Goal: Transaction & Acquisition: Purchase product/service

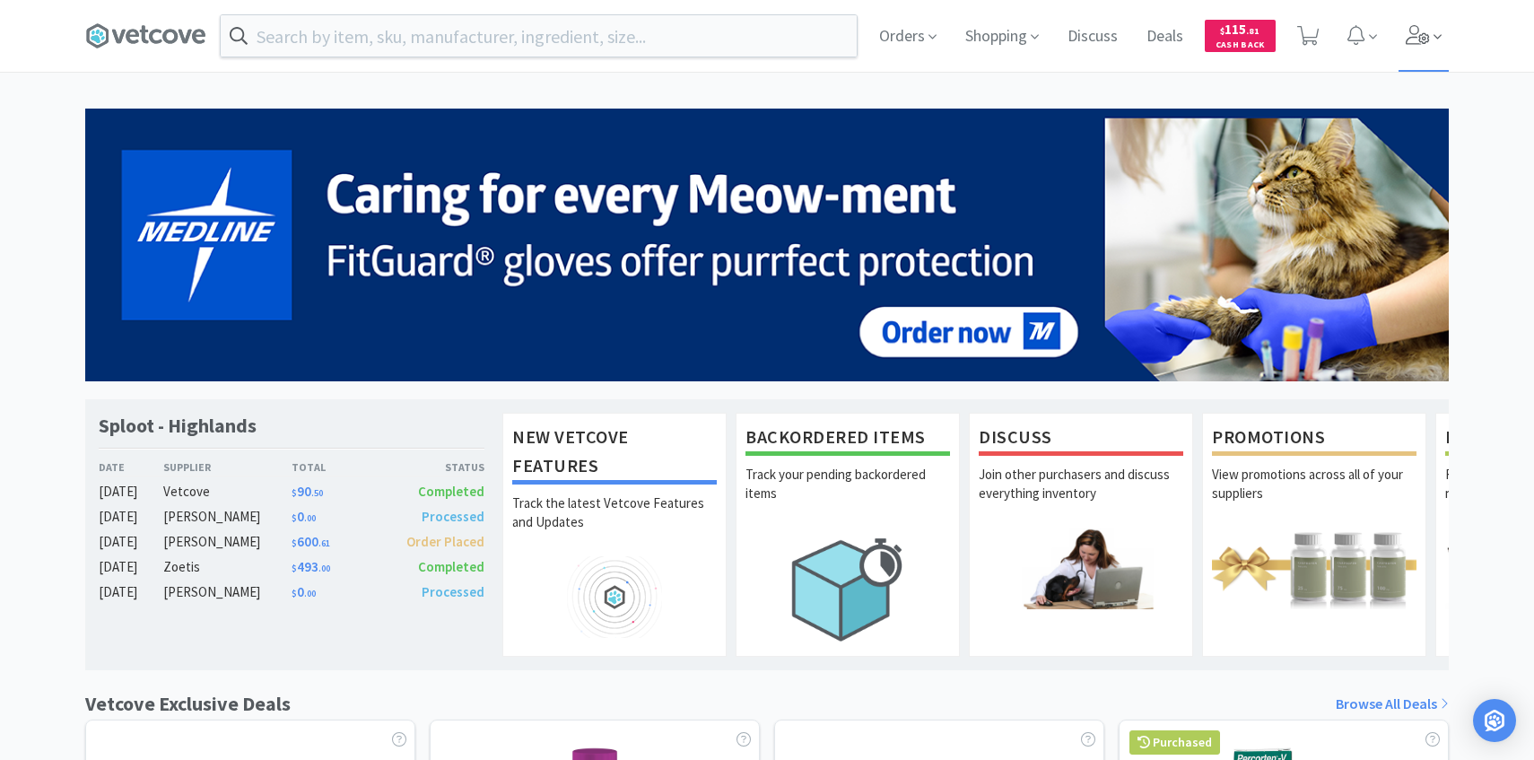
click at [1406, 32] on icon at bounding box center [1418, 35] width 25 height 20
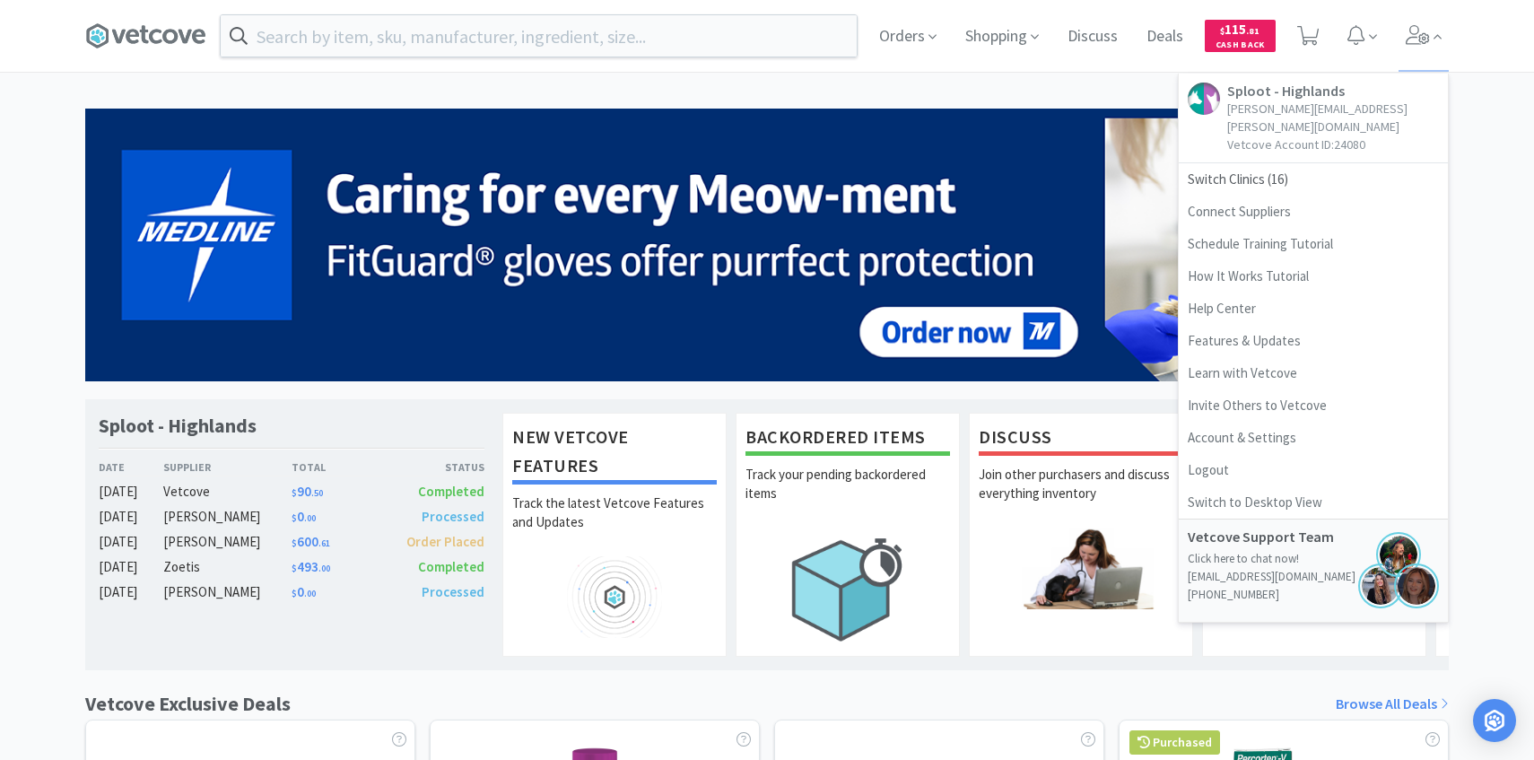
click at [869, 50] on div "Orders Shopping Discuss Discuss Deals Deals $ 115 . 81 Cash Back Sploot - Highl…" at bounding box center [1157, 36] width 584 height 72
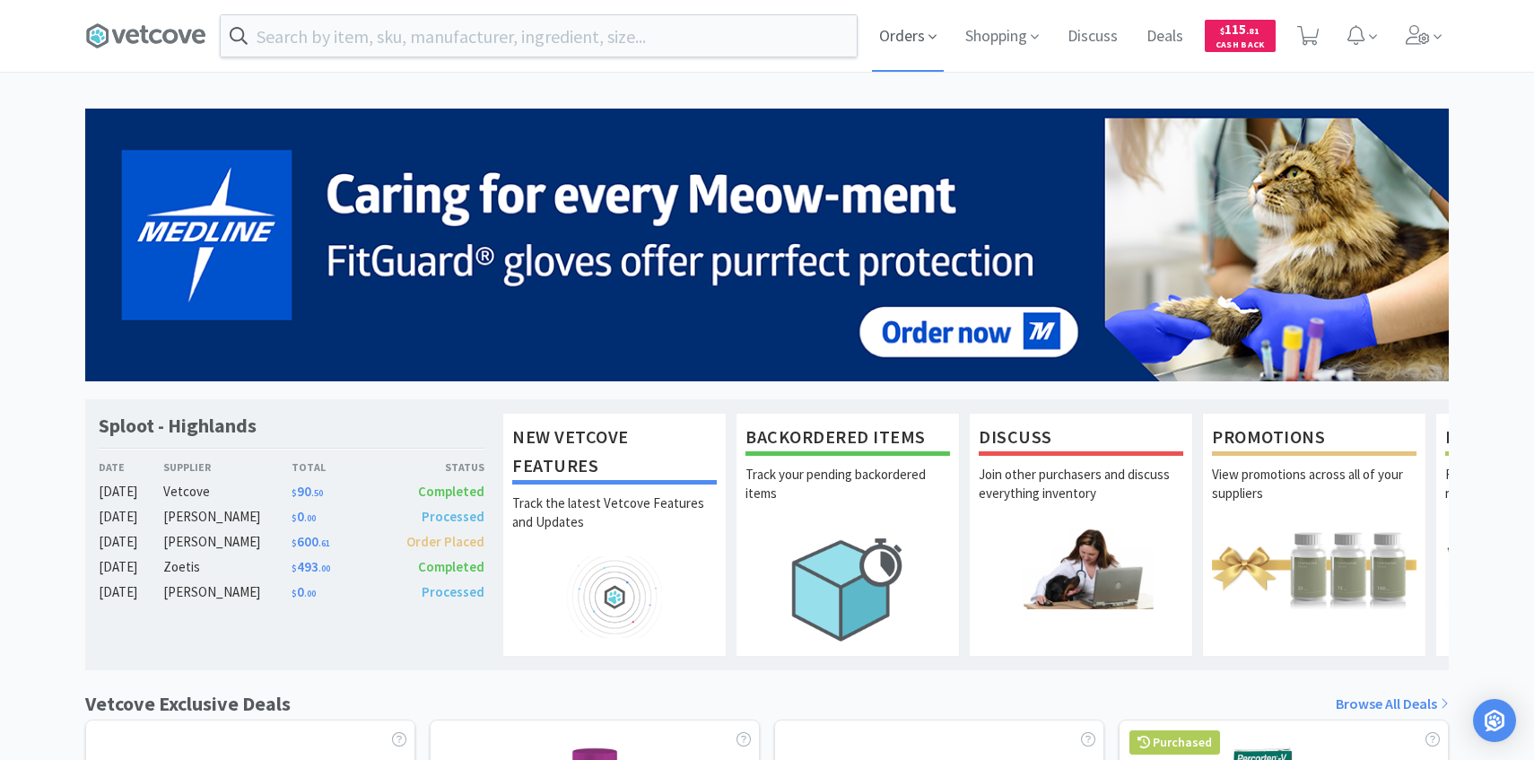
click at [902, 39] on span "Orders" at bounding box center [908, 36] width 72 height 72
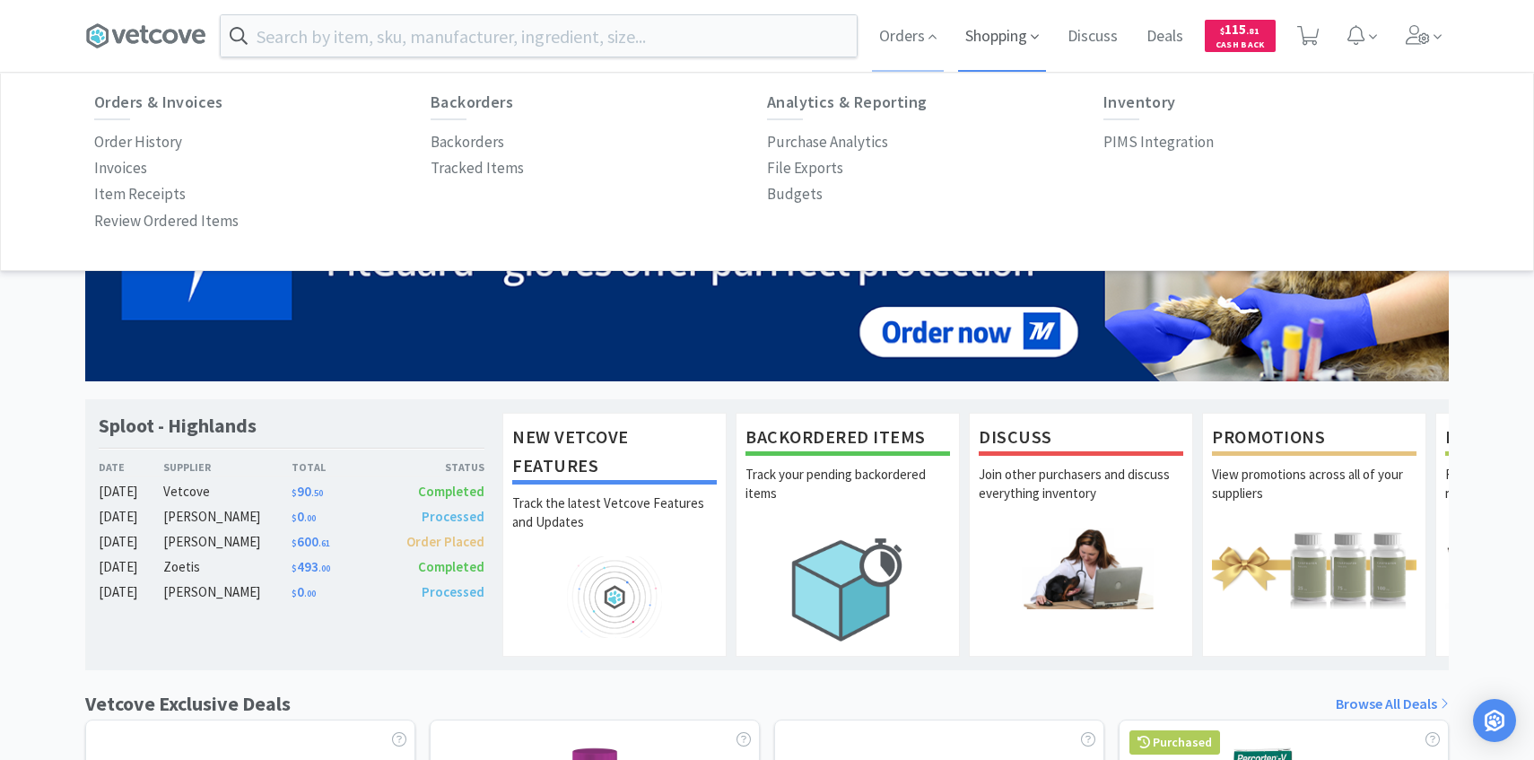
click at [980, 25] on span "Shopping" at bounding box center [1002, 36] width 88 height 72
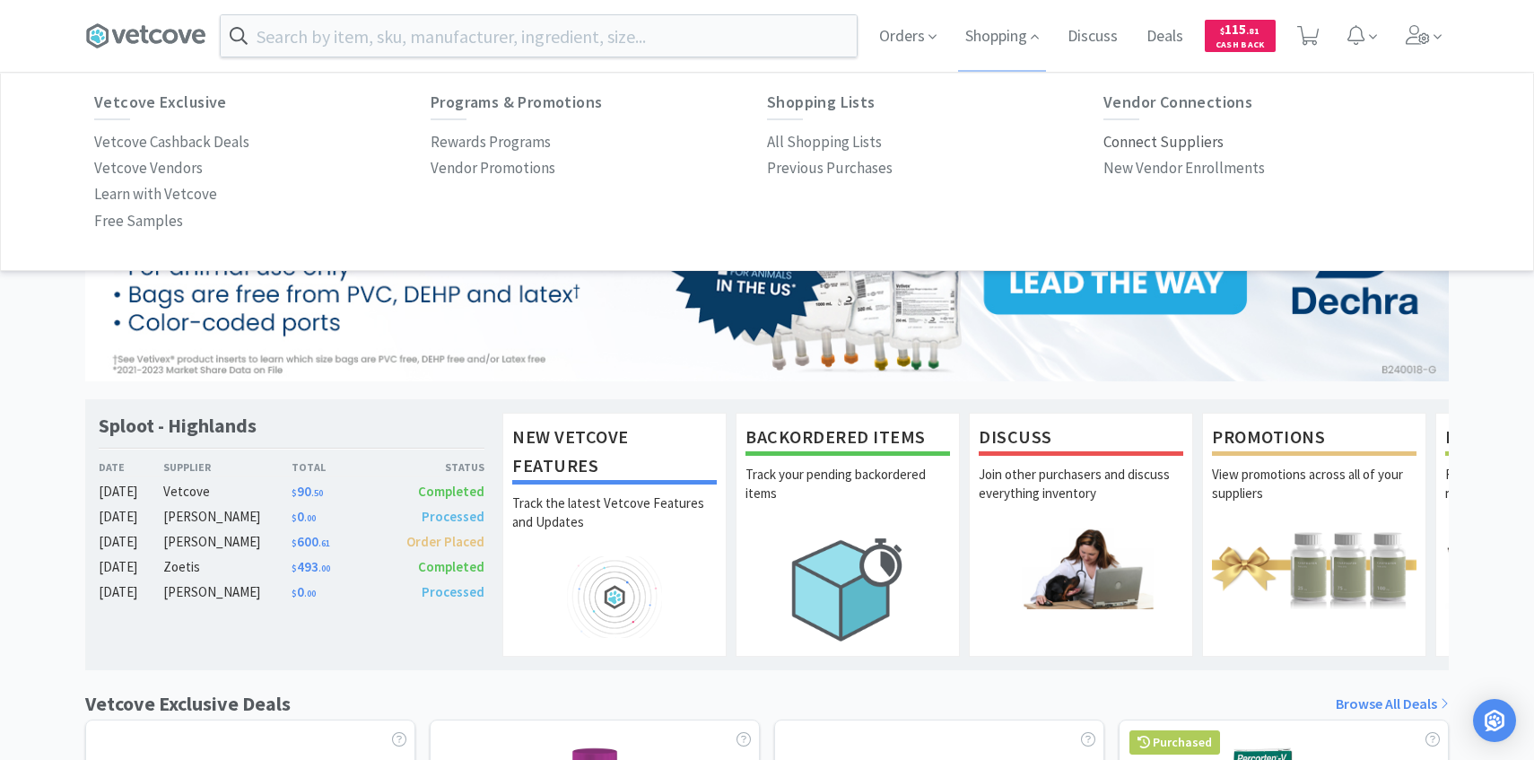
click at [1149, 143] on p "Connect Suppliers" at bounding box center [1164, 142] width 120 height 24
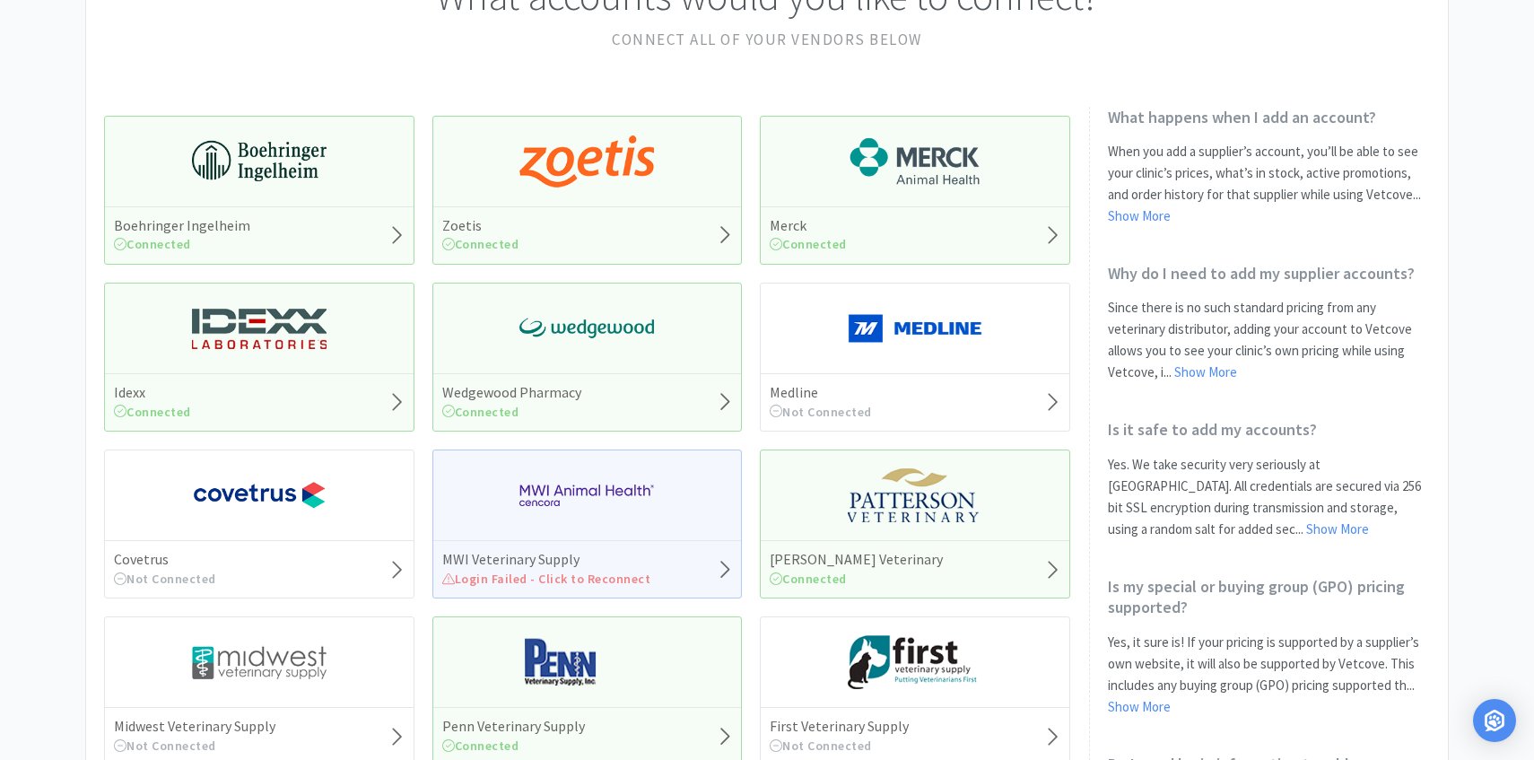
scroll to position [236, 0]
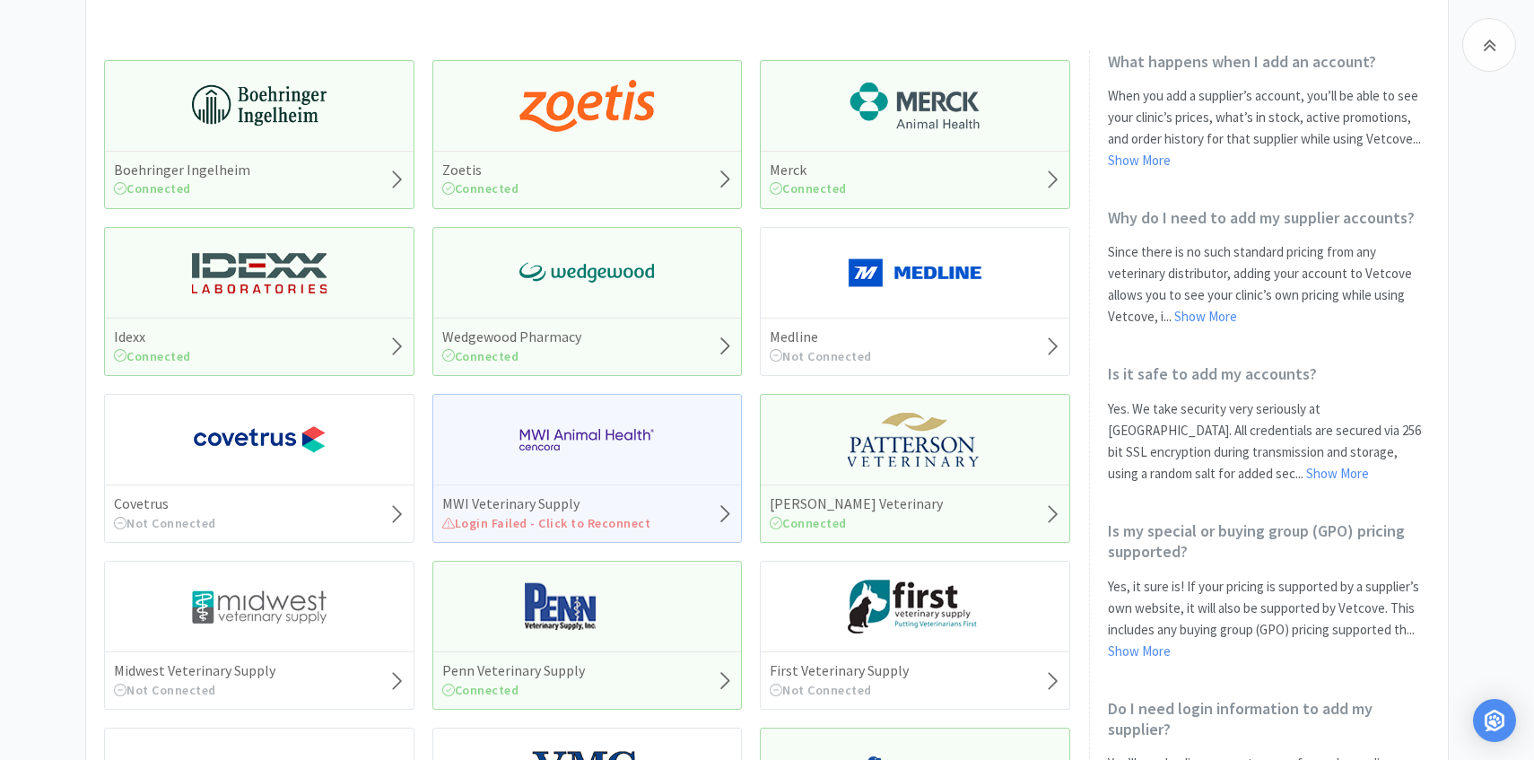
click at [627, 326] on div "Wedgewood Pharmacy Connected" at bounding box center [587, 346] width 309 height 57
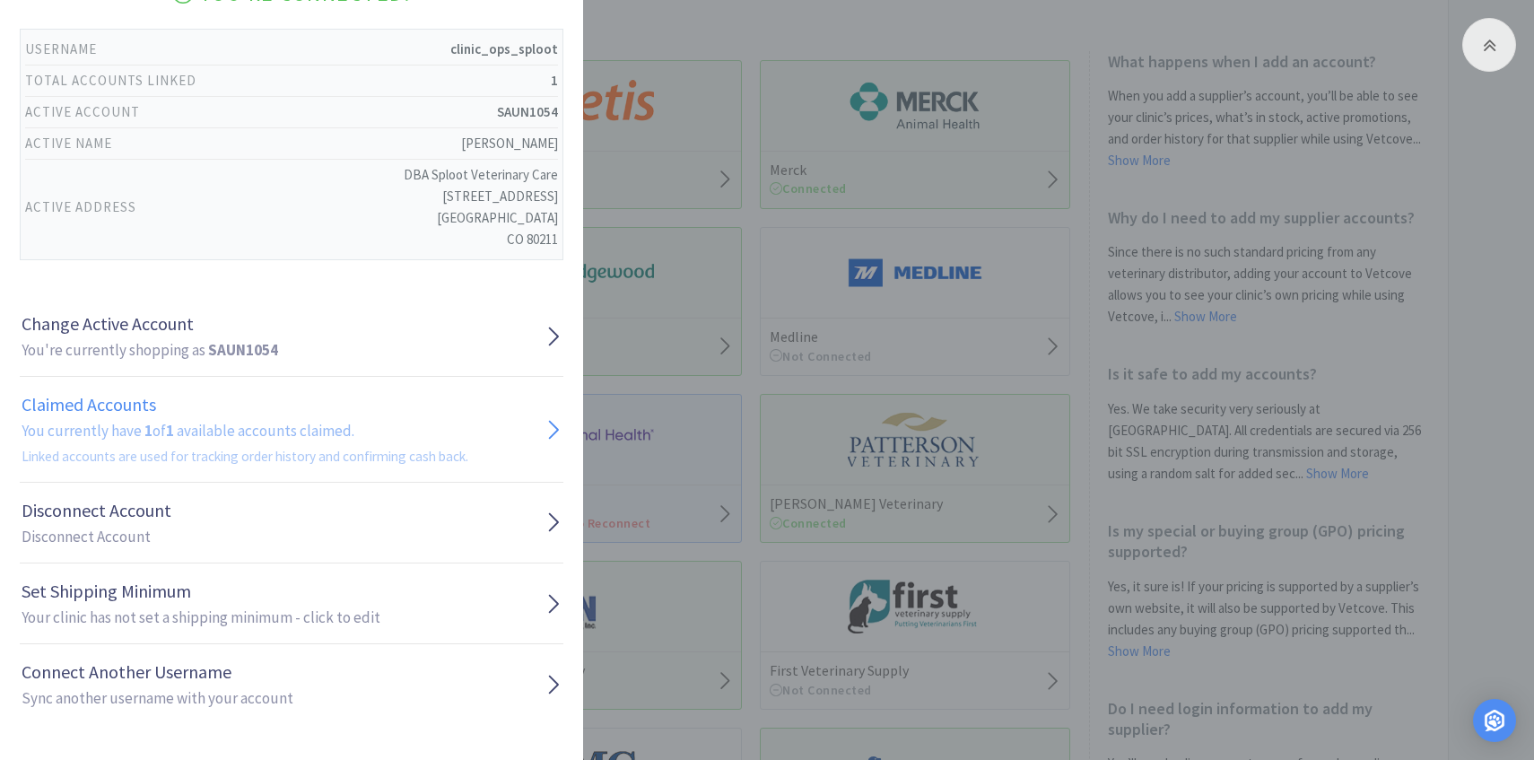
click at [354, 449] on span "Linked accounts are used for tracking order history and confirming cash back." at bounding box center [245, 456] width 447 height 17
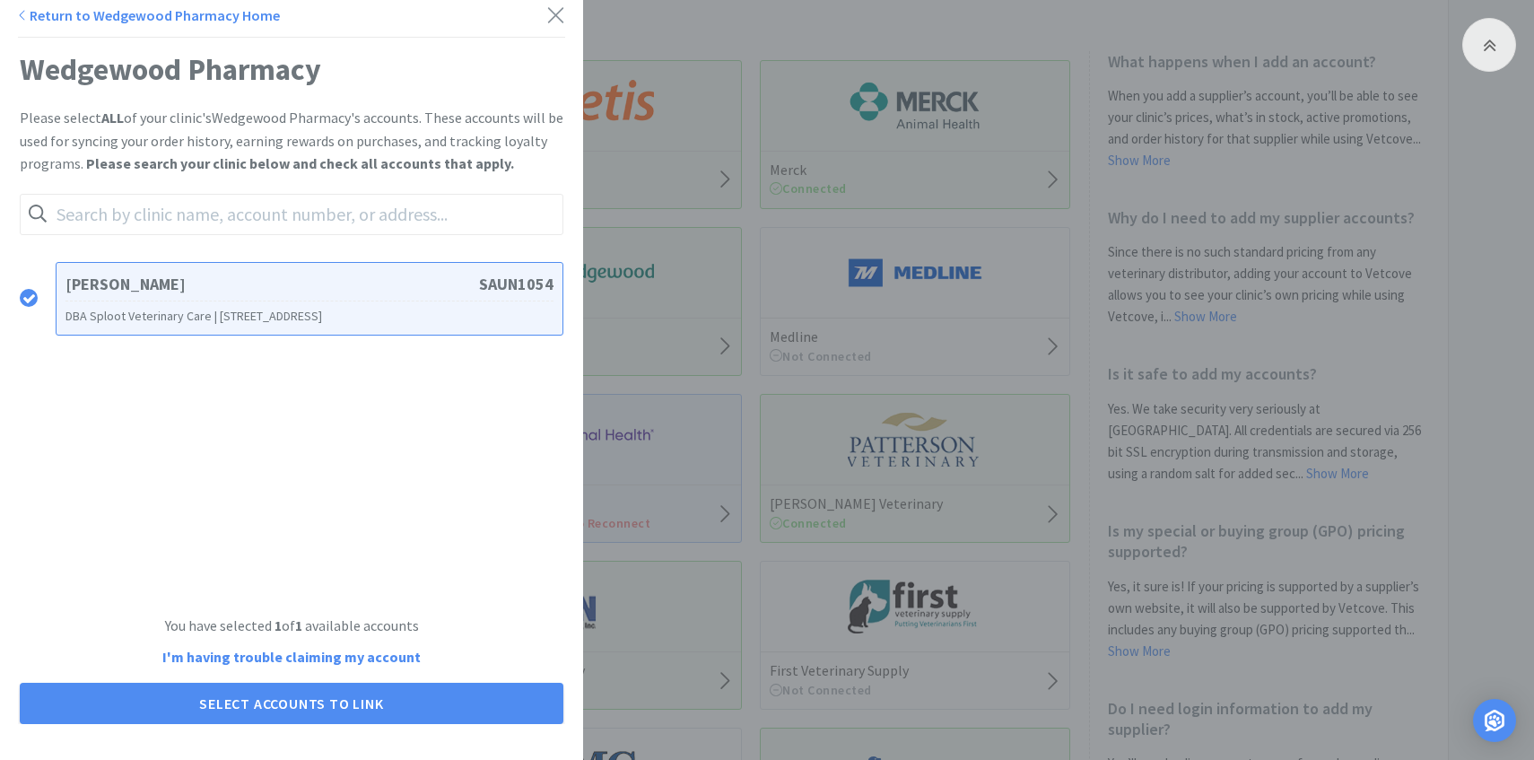
scroll to position [4, 0]
click at [42, 22] on link "Return to Wedgewood Pharmacy Home" at bounding box center [149, 15] width 262 height 18
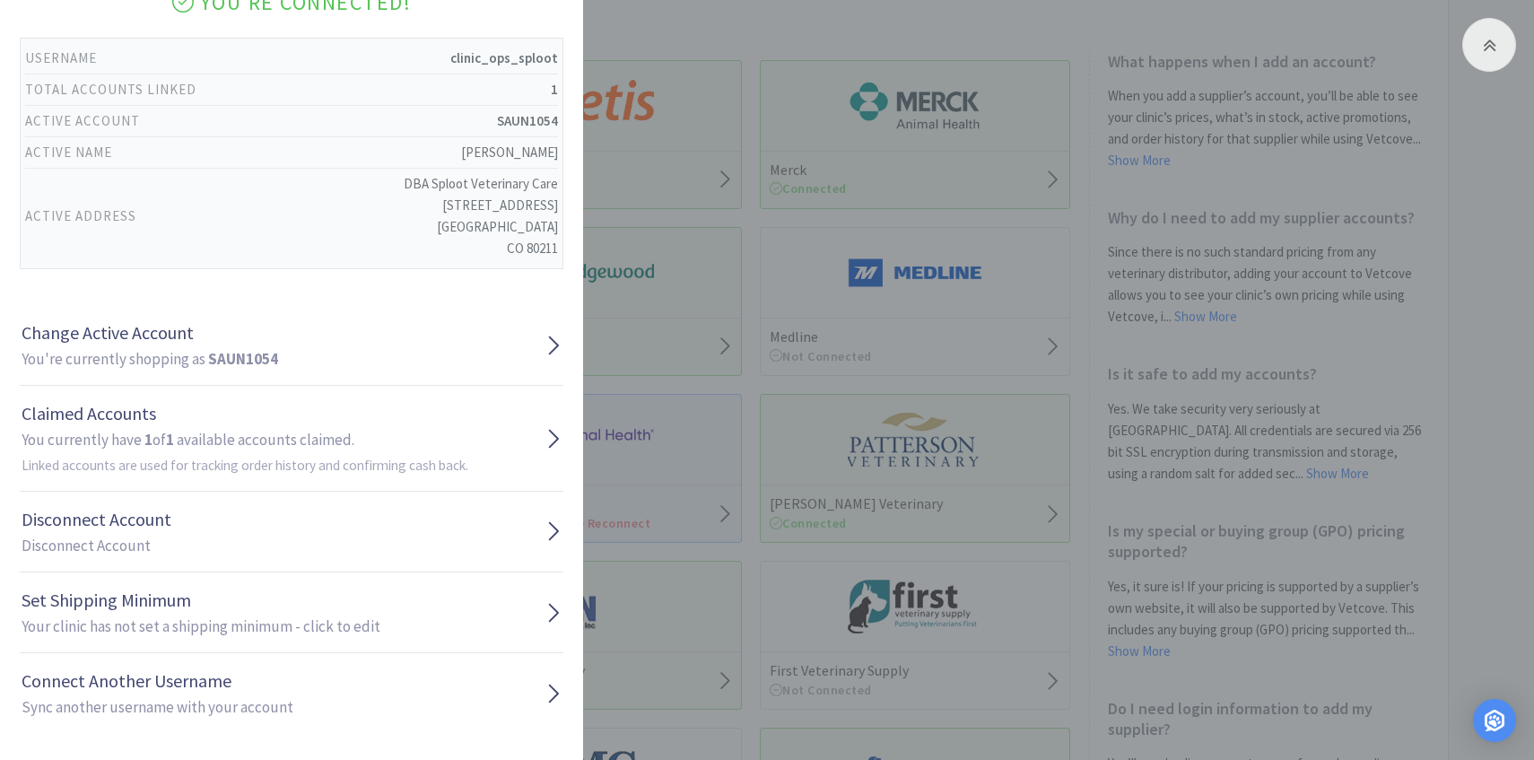
scroll to position [127, 0]
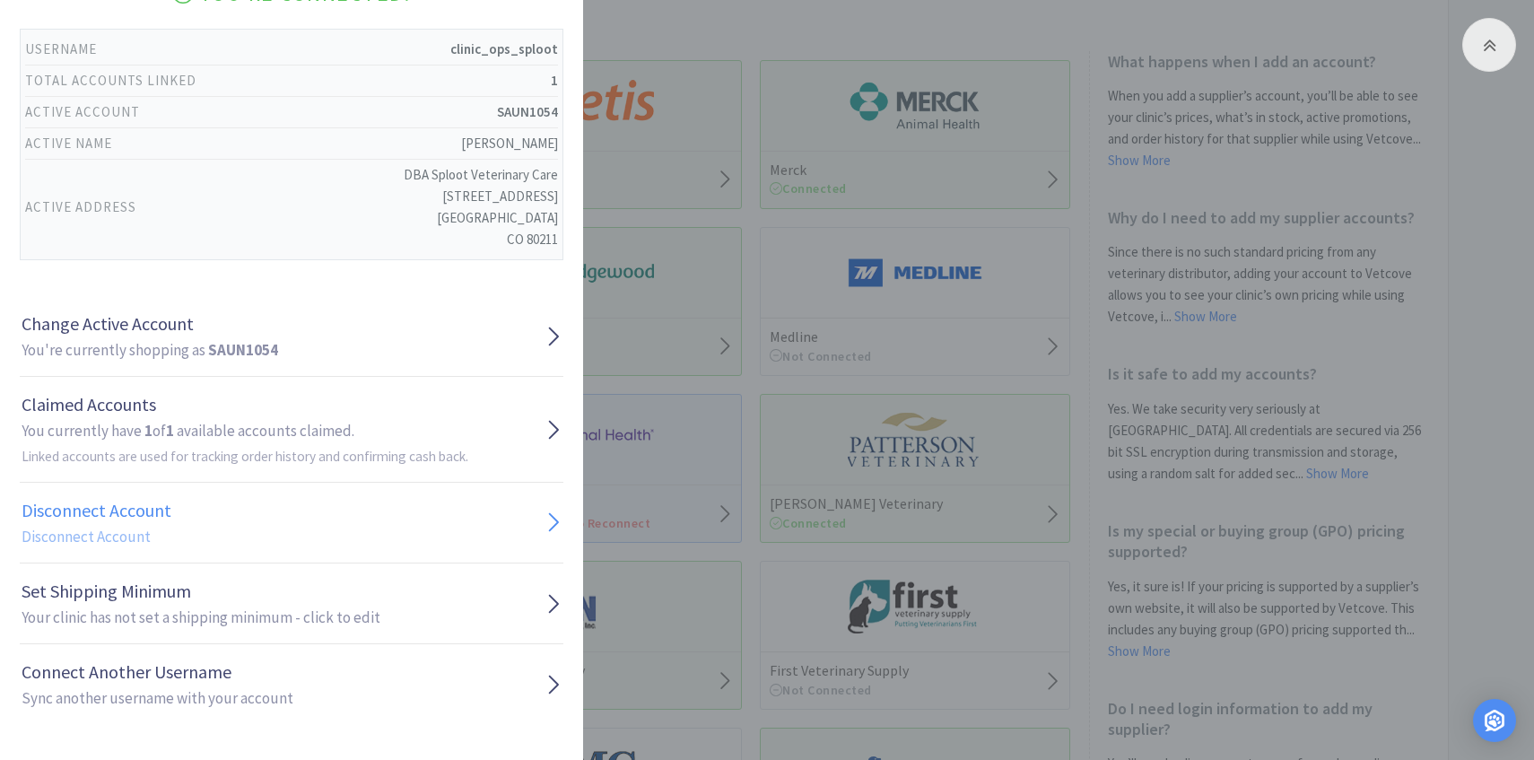
click at [211, 520] on link "Disconnect Account Disconnect Account" at bounding box center [292, 523] width 544 height 81
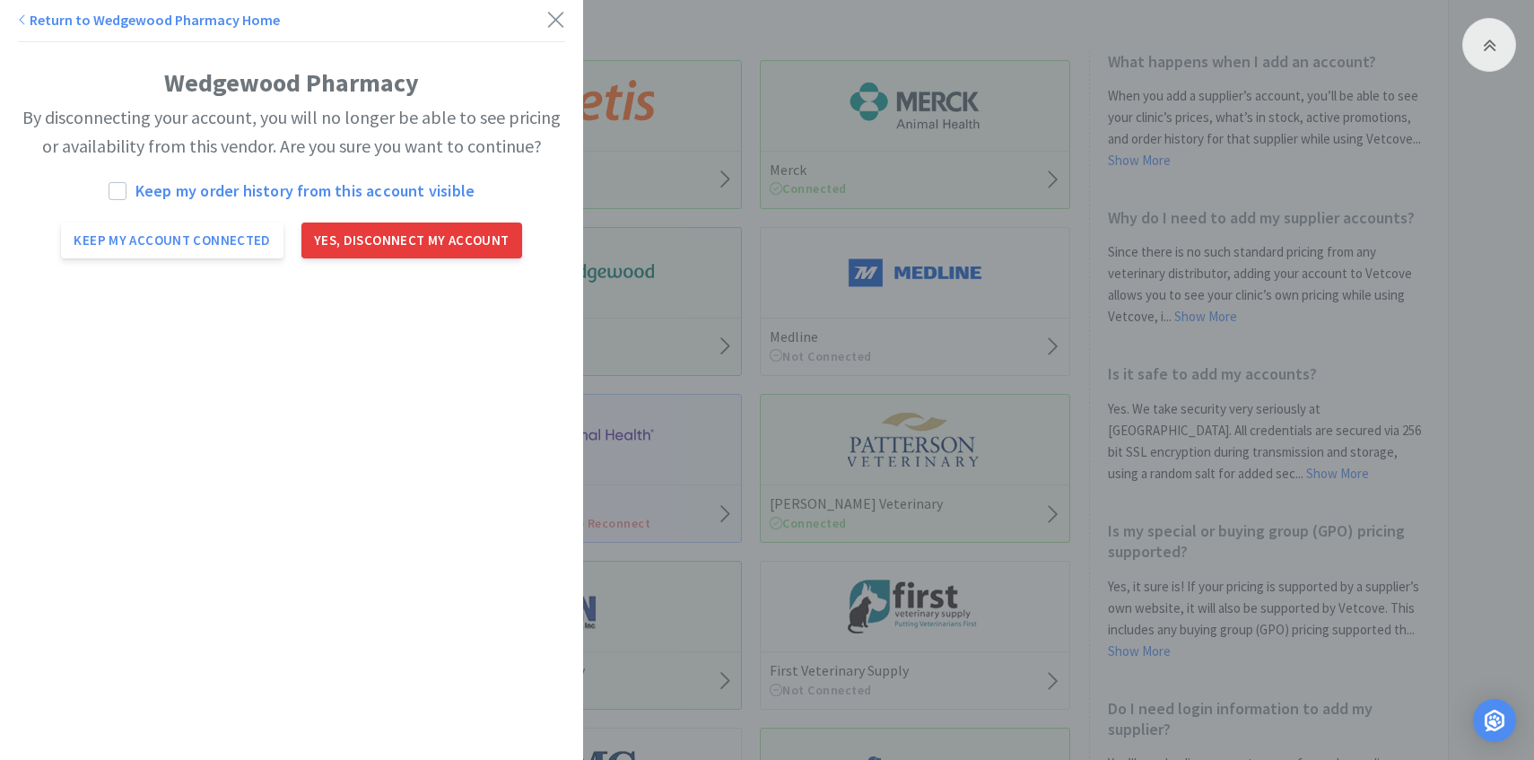
click at [349, 244] on button "Yes, disconnect my account" at bounding box center [411, 241] width 221 height 36
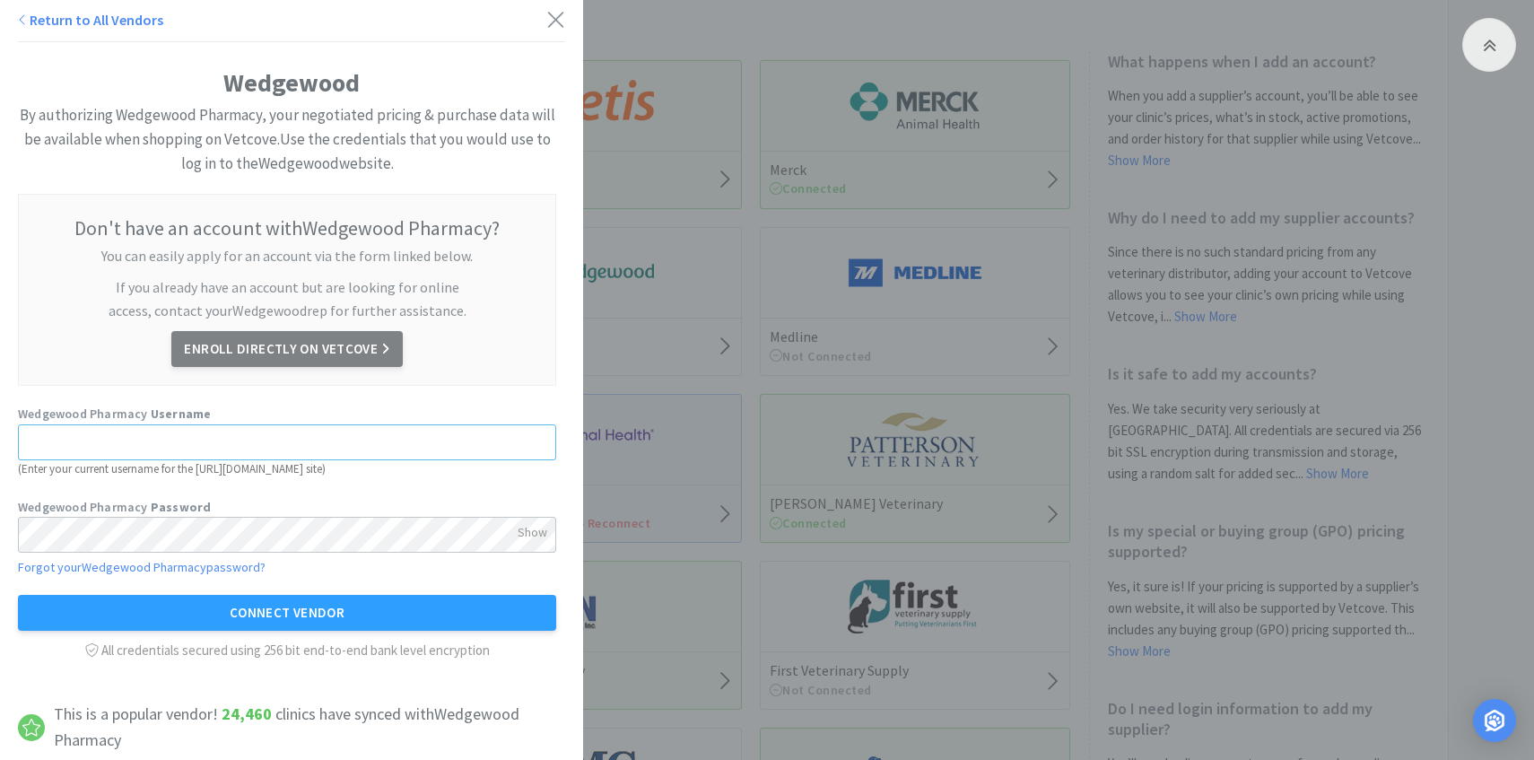
type input "[PERSON_NAME][EMAIL_ADDRESS][PERSON_NAME][DOMAIN_NAME]"
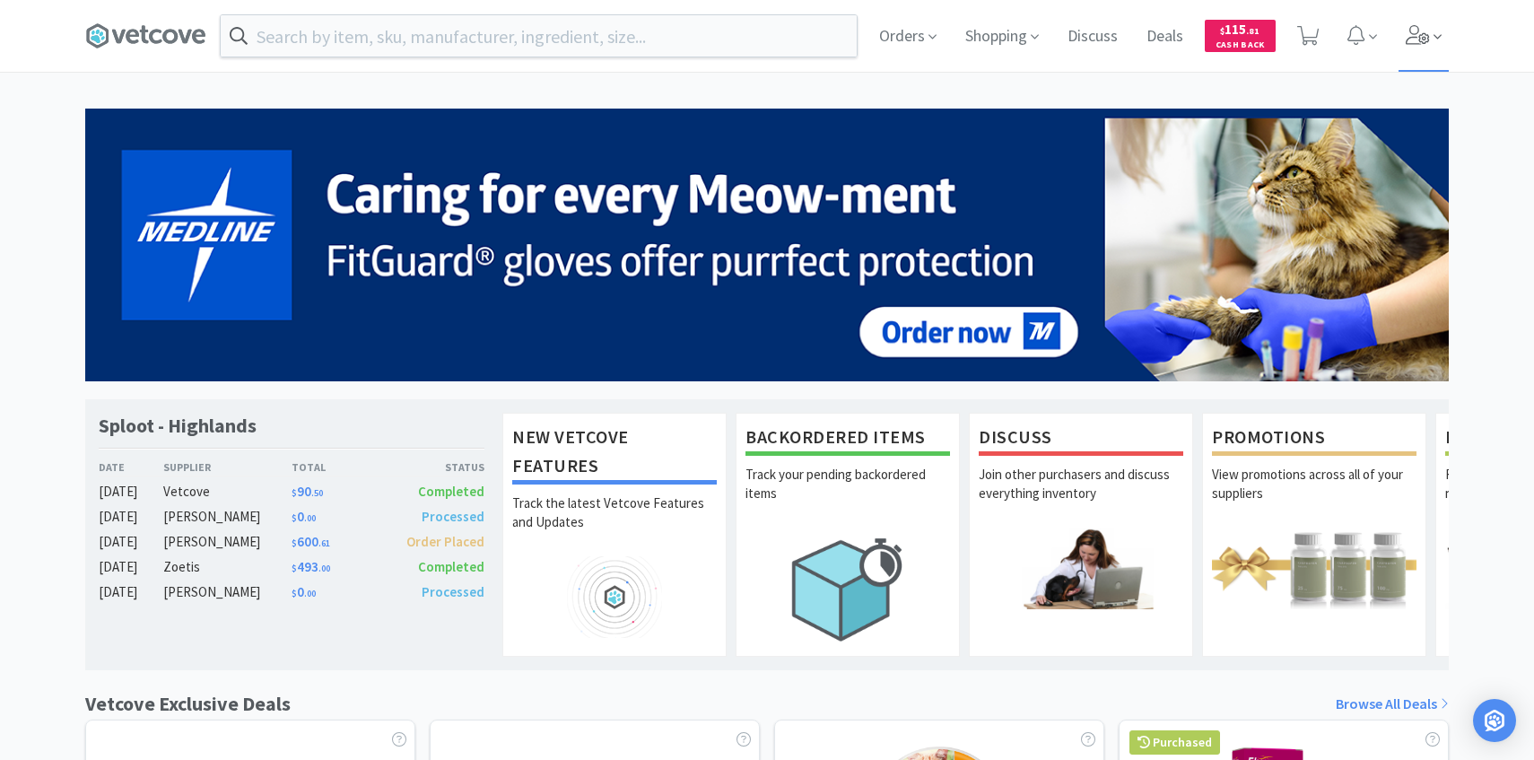
click at [1428, 47] on span at bounding box center [1424, 36] width 51 height 72
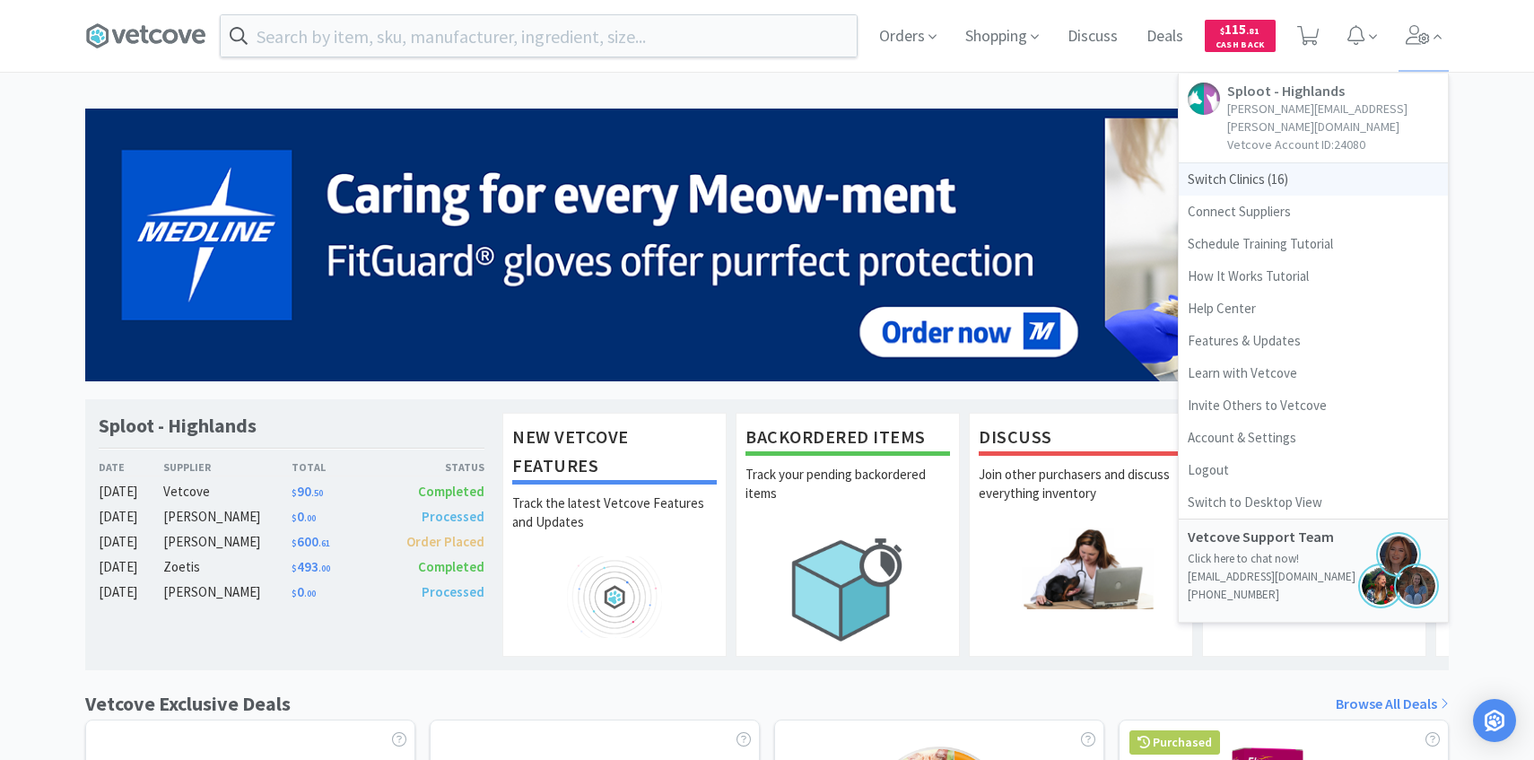
click at [1306, 166] on span "Switch Clinics ( 16 )" at bounding box center [1313, 179] width 269 height 32
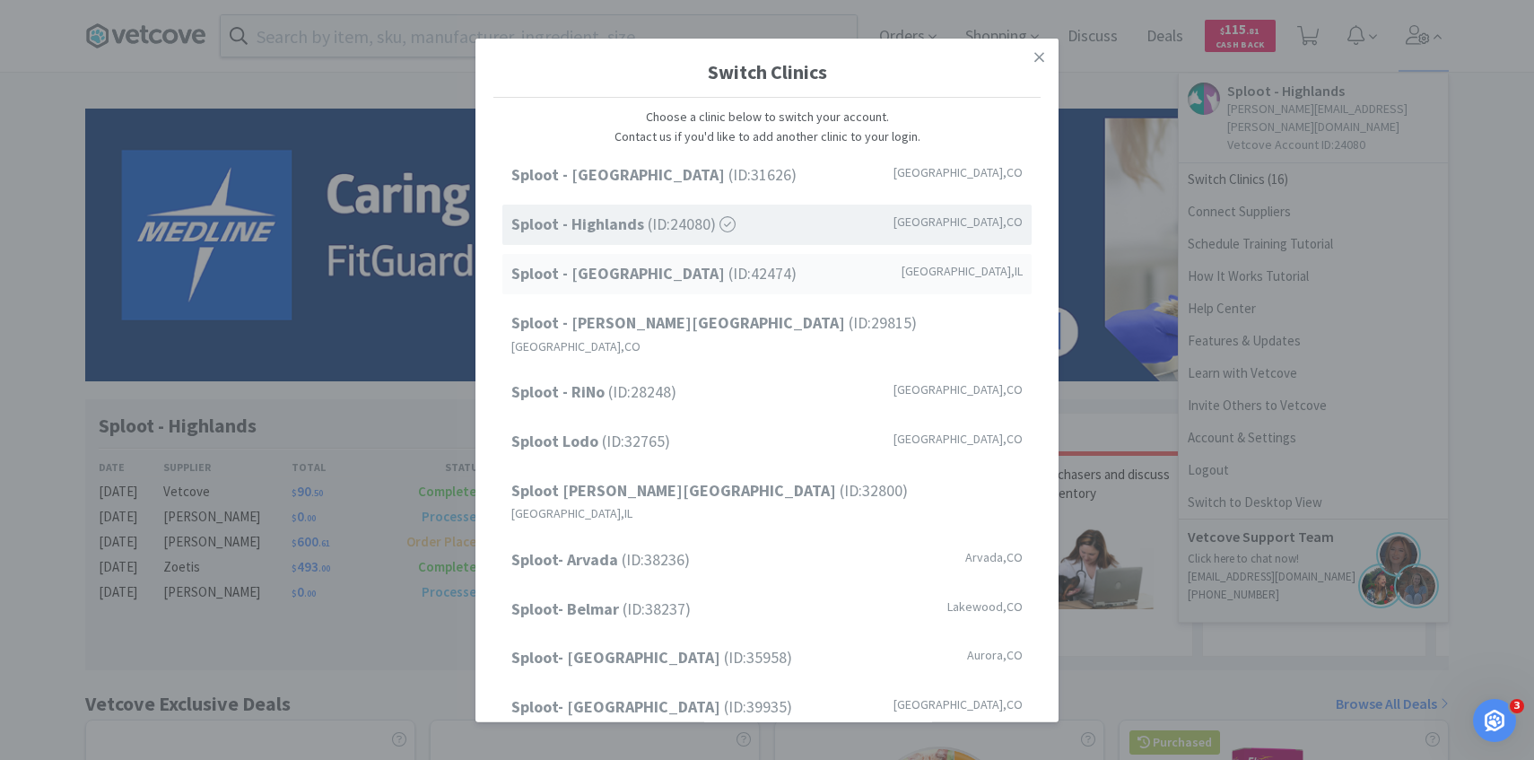
scroll to position [22, 0]
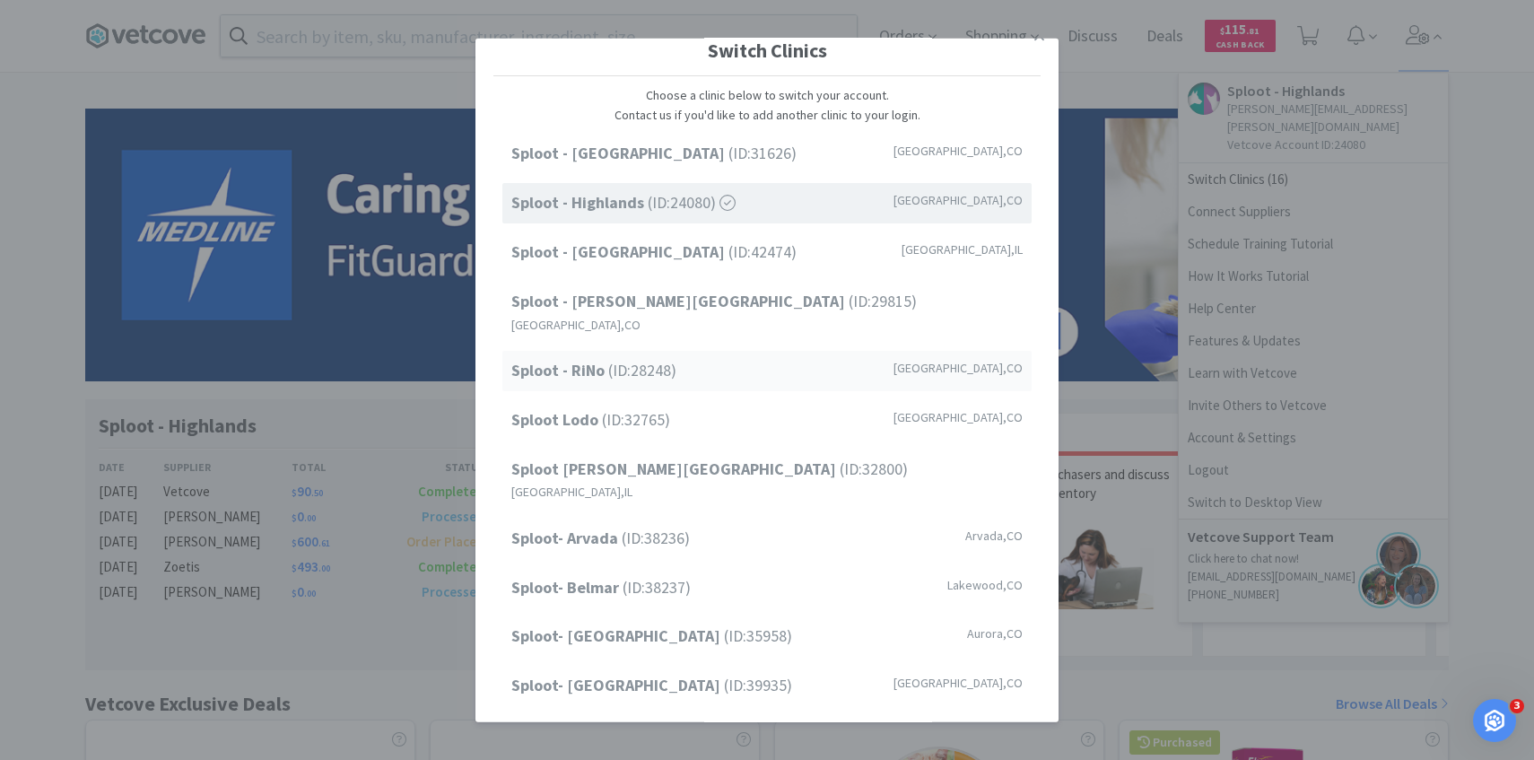
click at [712, 351] on div "Sploot - RiNo (ID: 28248 ) Denver , CO" at bounding box center [766, 371] width 529 height 40
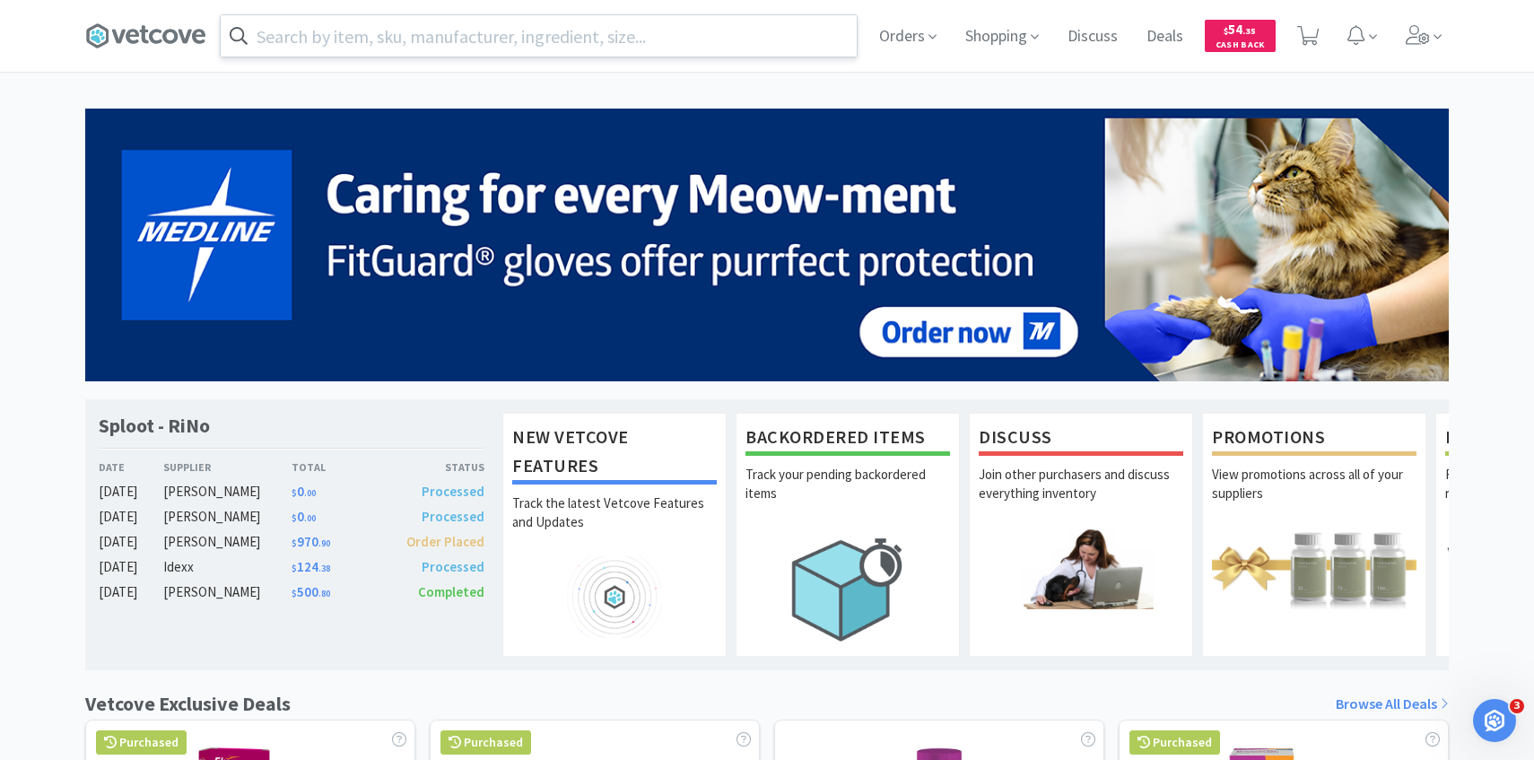
click at [451, 39] on input "text" at bounding box center [539, 35] width 636 height 41
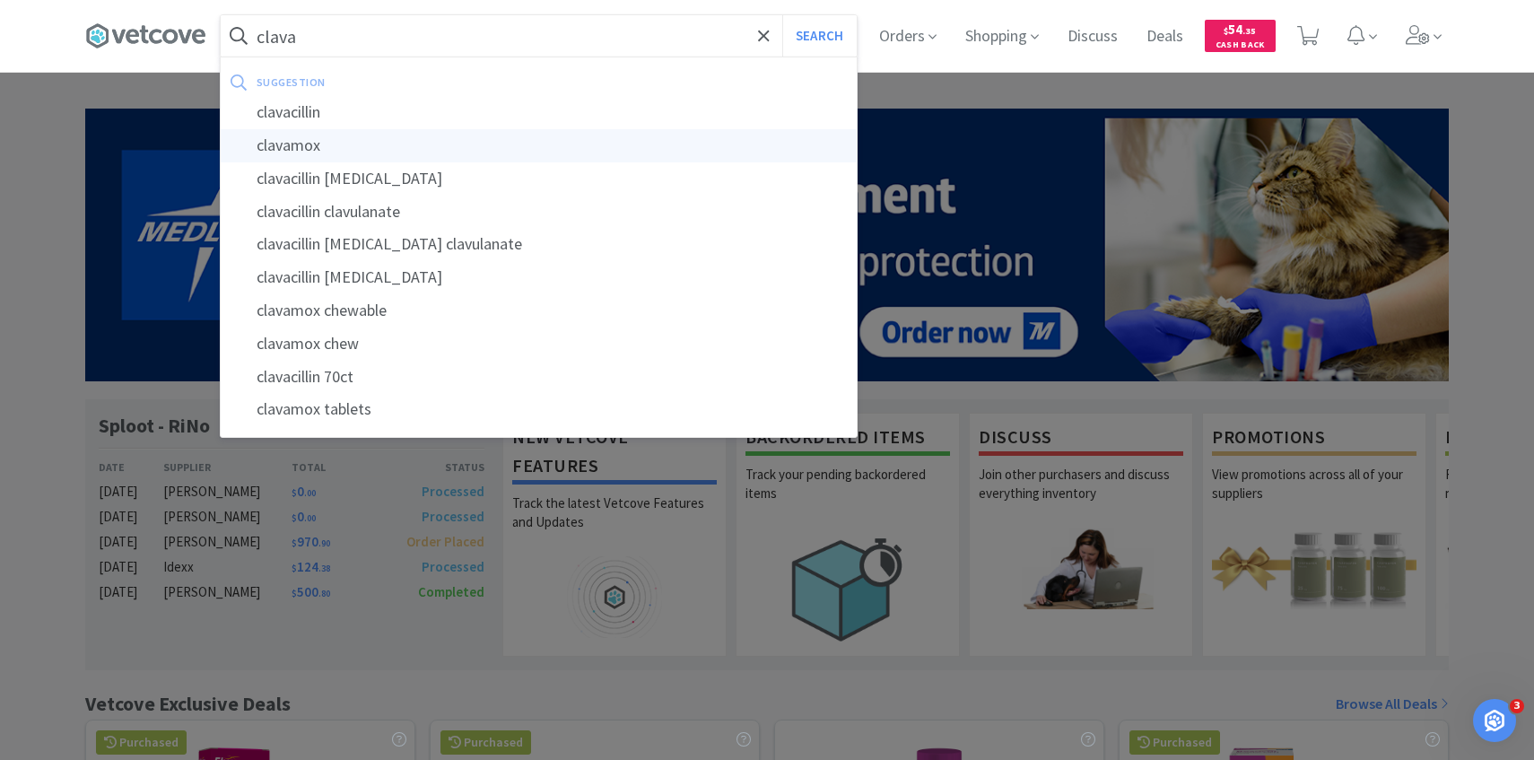
click at [439, 146] on div "clavamox" at bounding box center [539, 145] width 636 height 33
type input "clavamox"
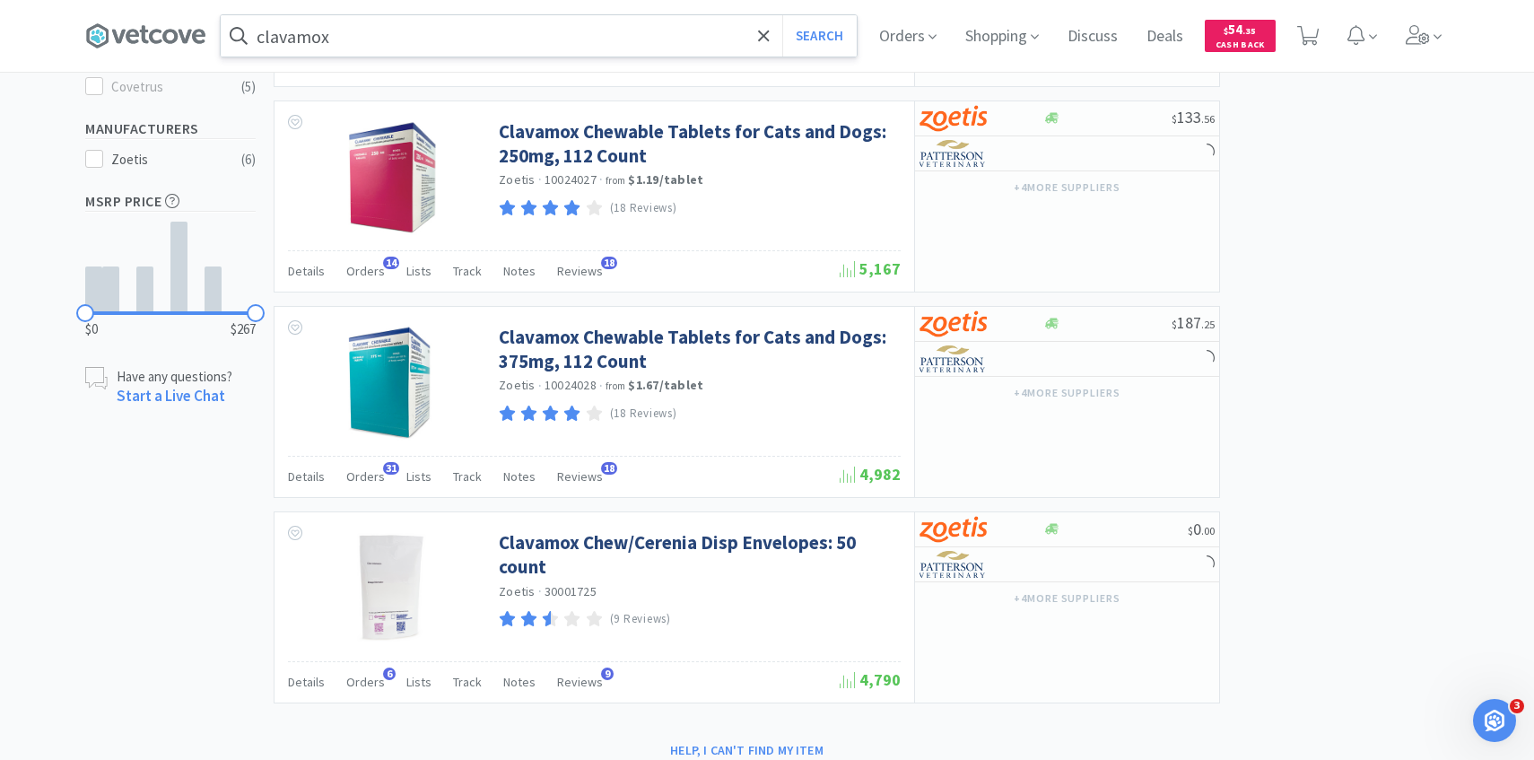
scroll to position [748, 0]
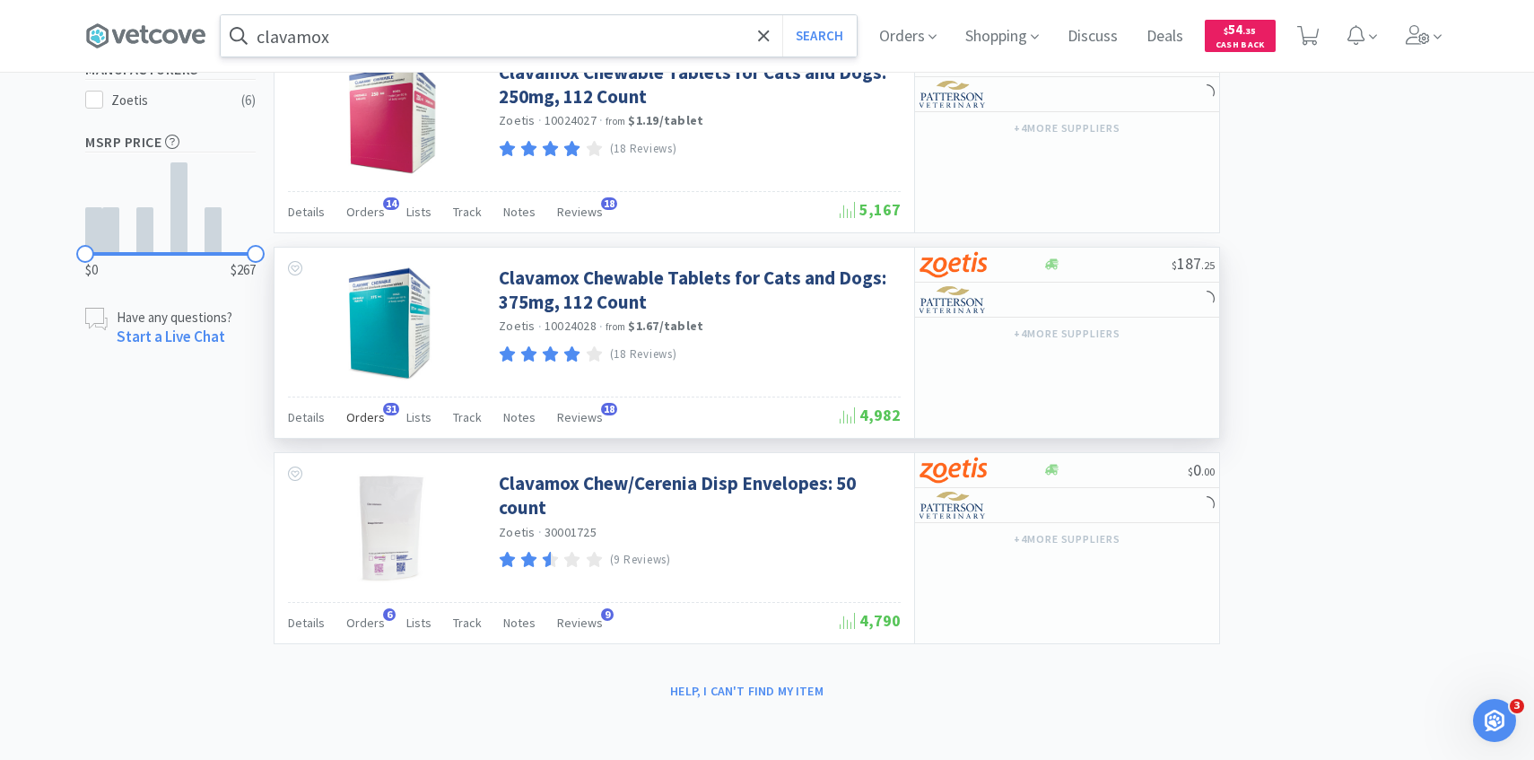
click at [369, 415] on span "Orders" at bounding box center [365, 417] width 39 height 16
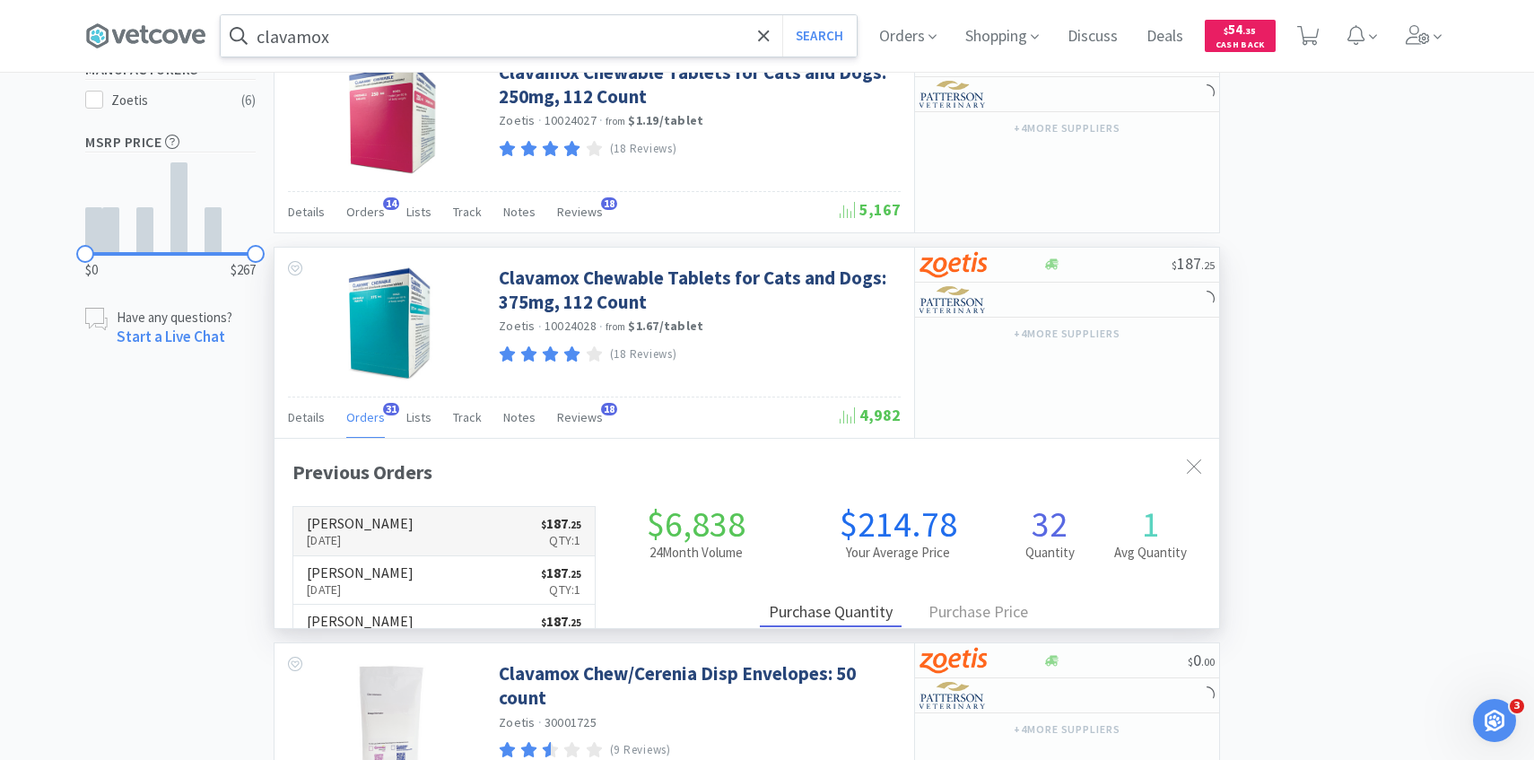
scroll to position [481, 945]
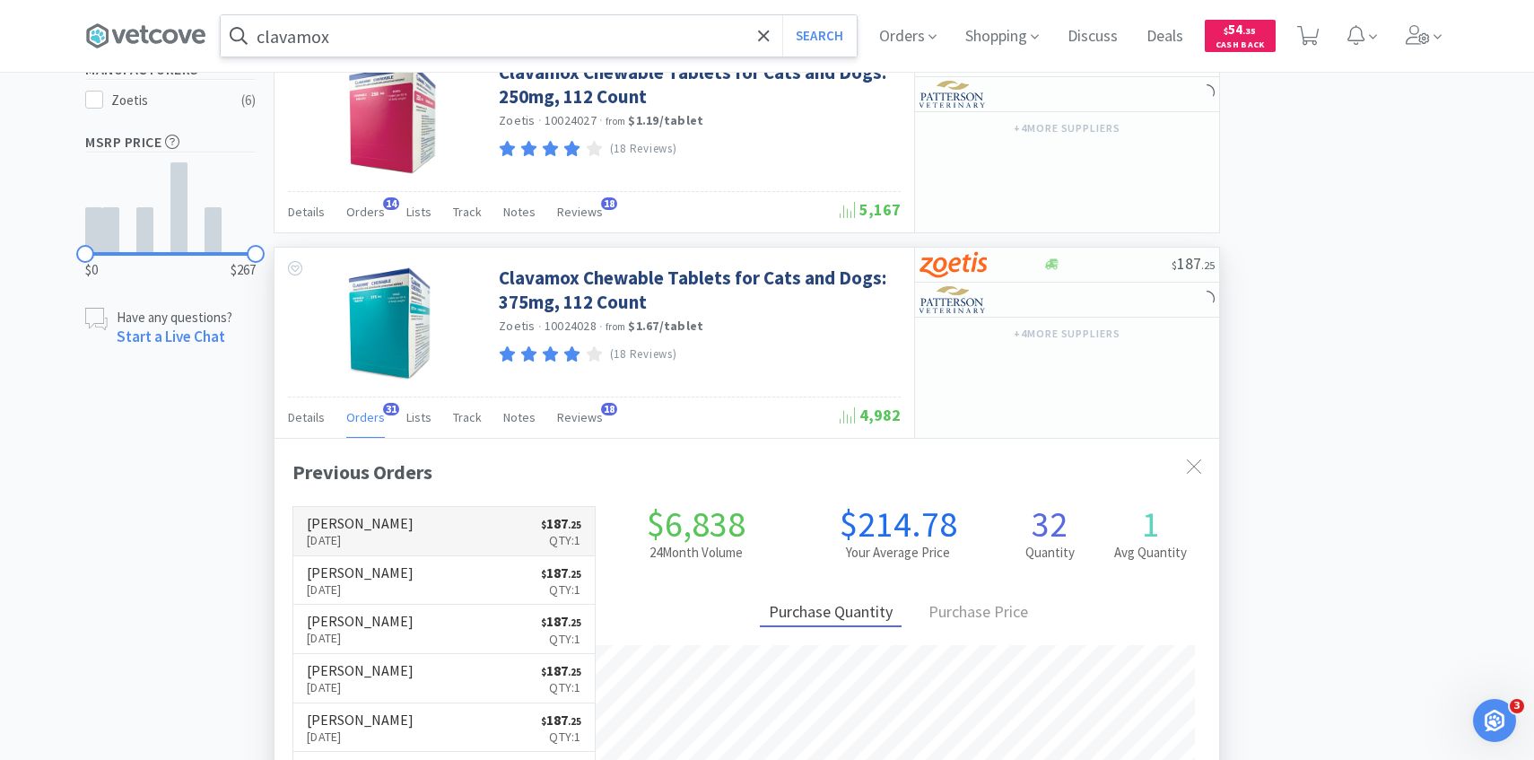
click at [362, 529] on h6 "[PERSON_NAME]" at bounding box center [360, 523] width 107 height 14
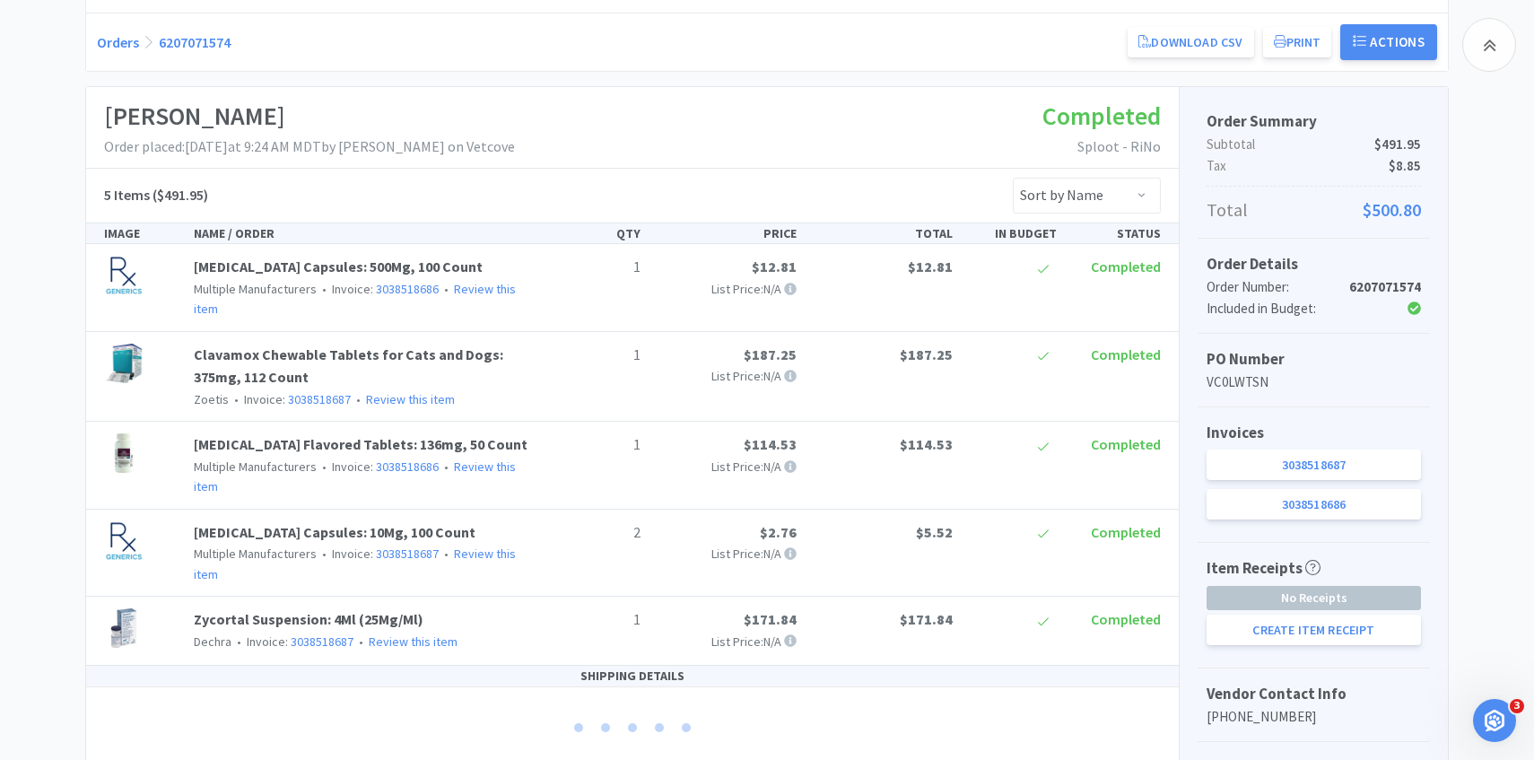
scroll to position [240, 0]
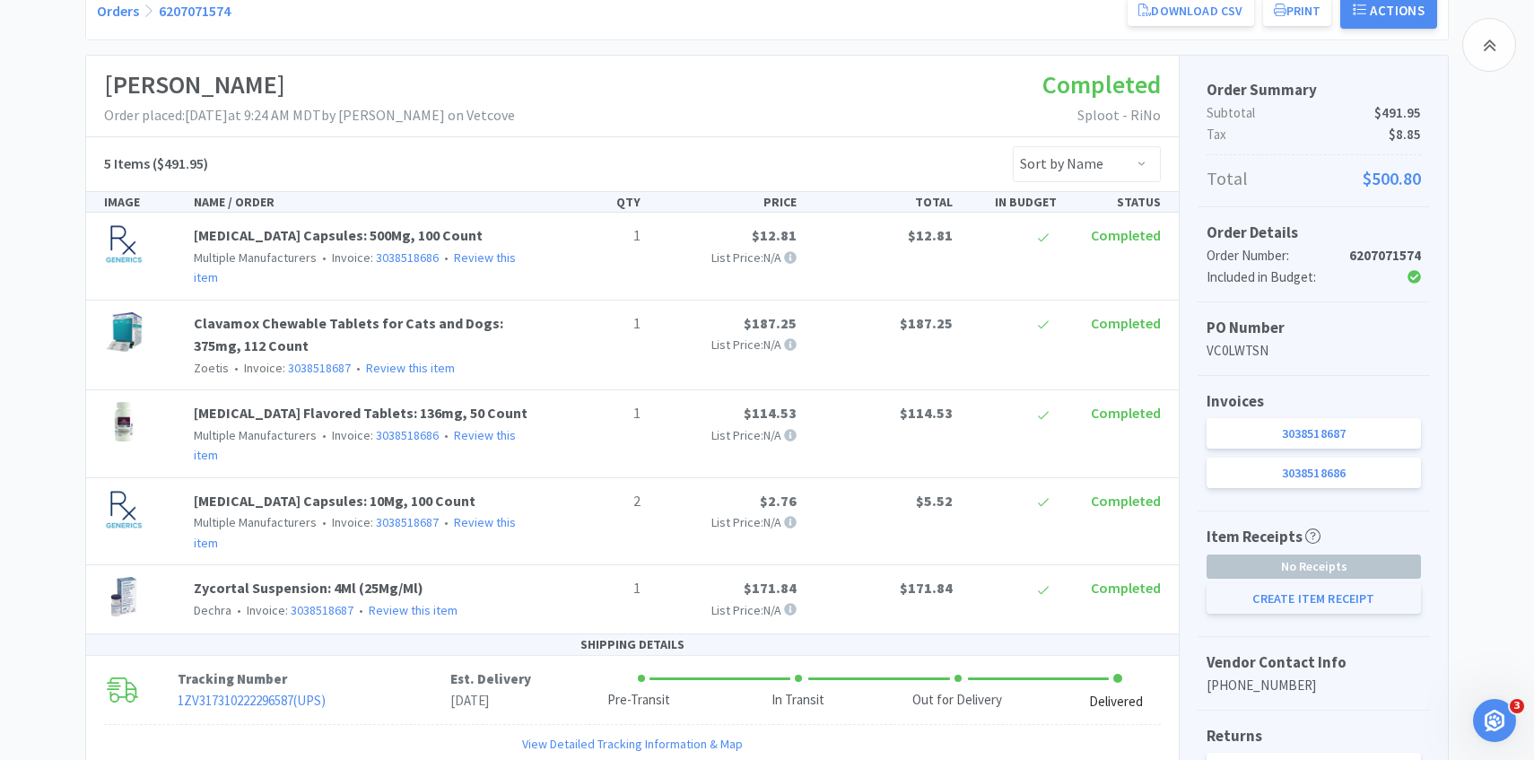
click at [1269, 598] on button "Create Item Receipt" at bounding box center [1314, 598] width 214 height 31
select select "1"
select select "2"
select select "1"
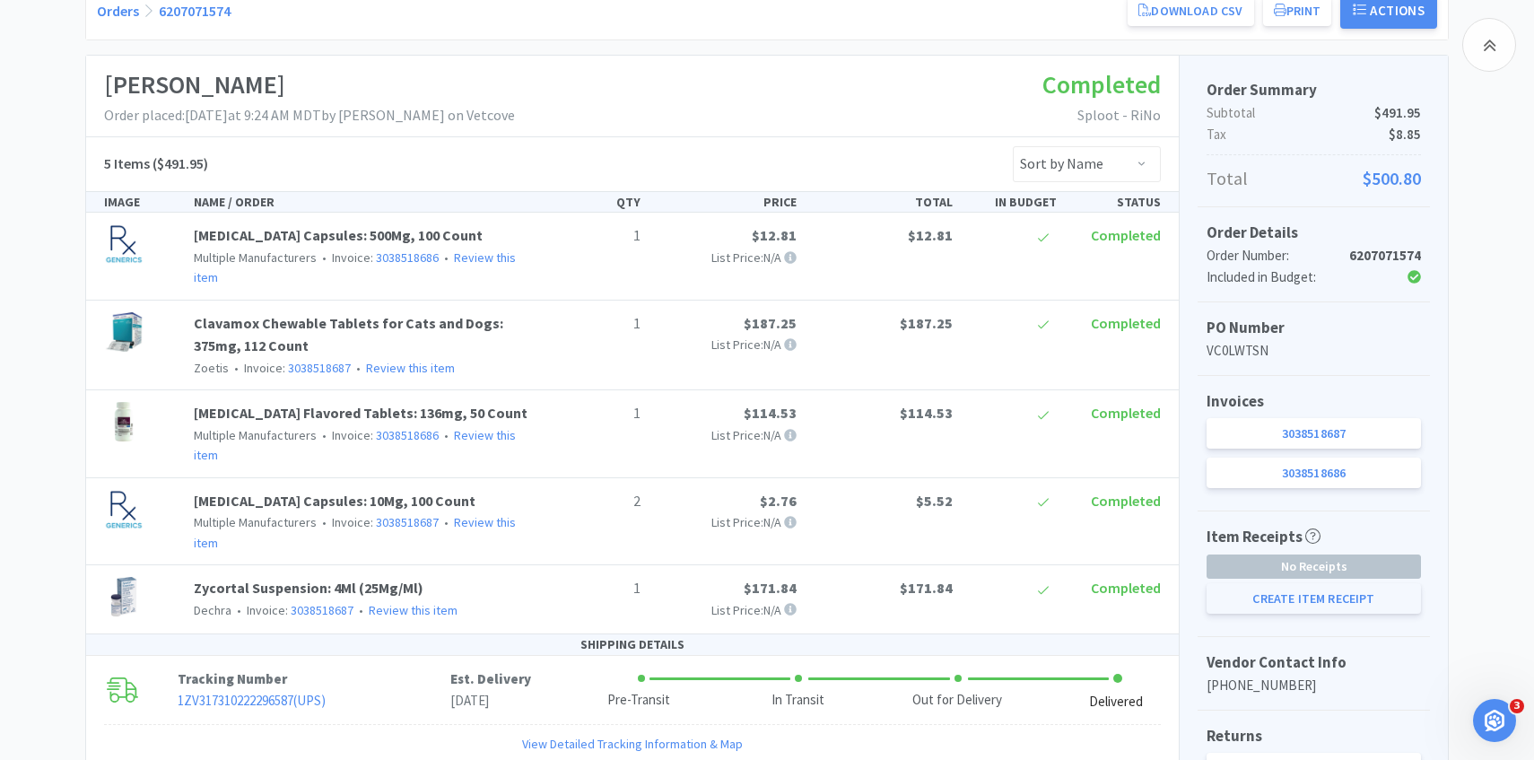
select select "1"
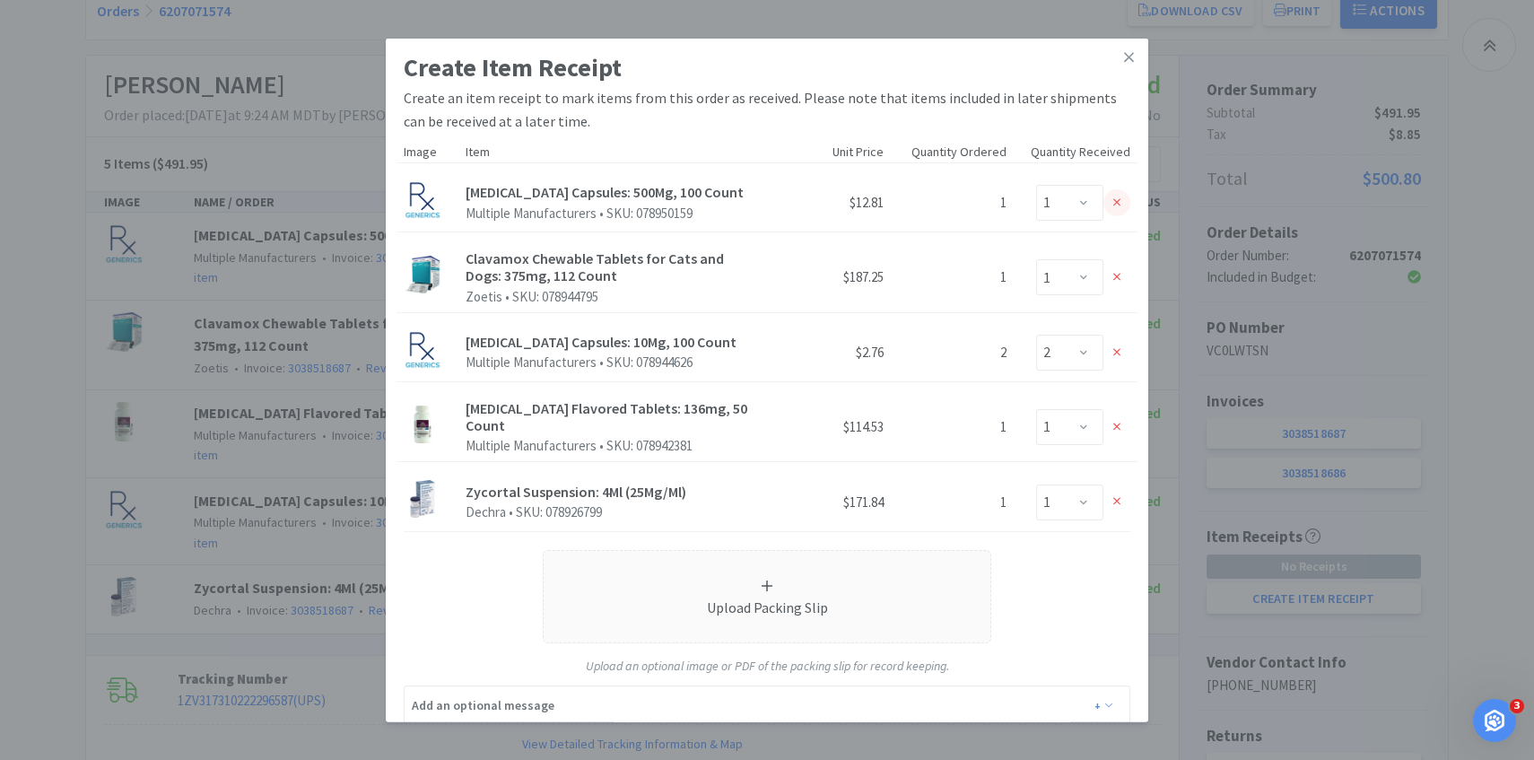
click at [1123, 200] on div at bounding box center [1117, 202] width 27 height 27
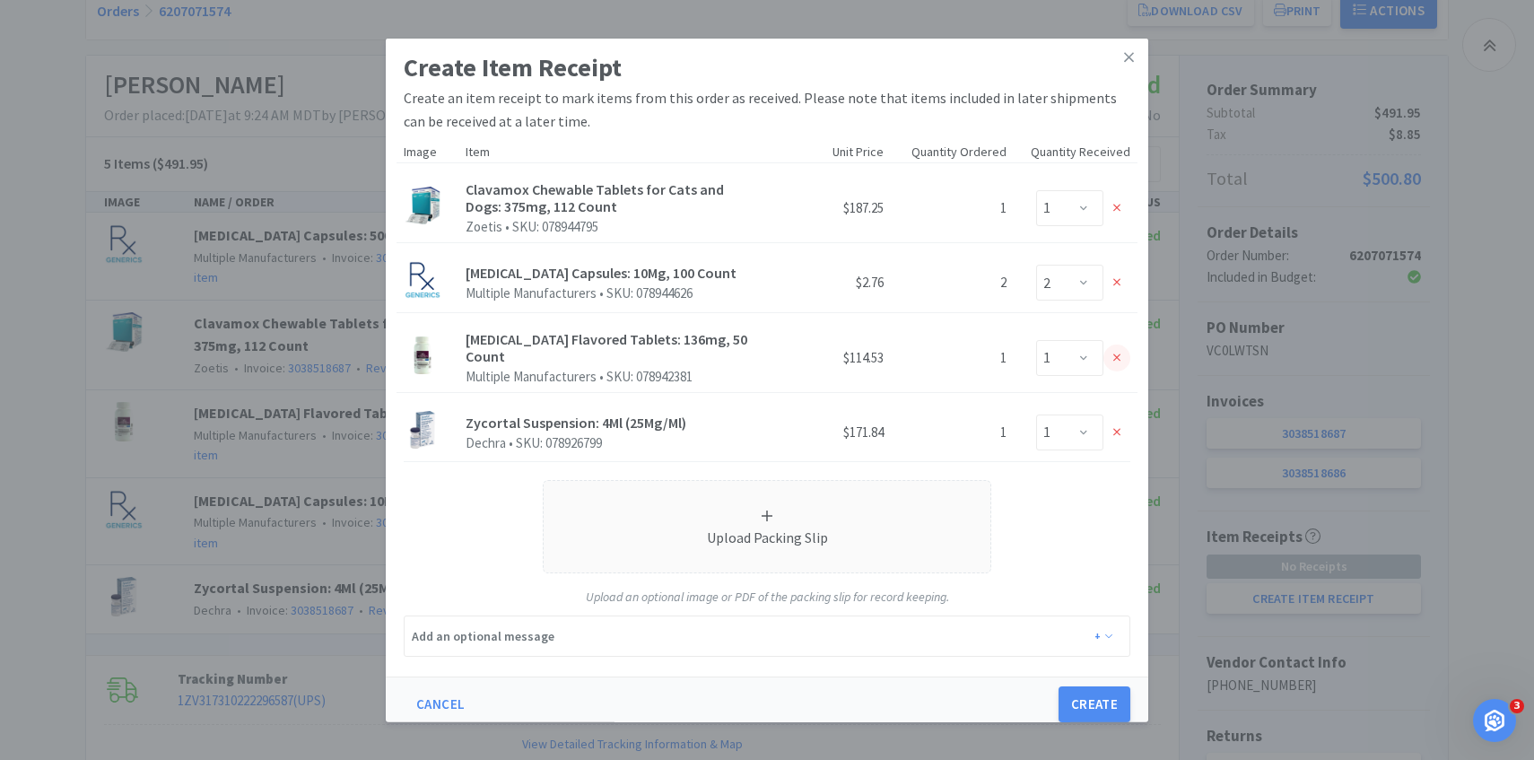
click at [1117, 359] on div at bounding box center [1117, 358] width 27 height 27
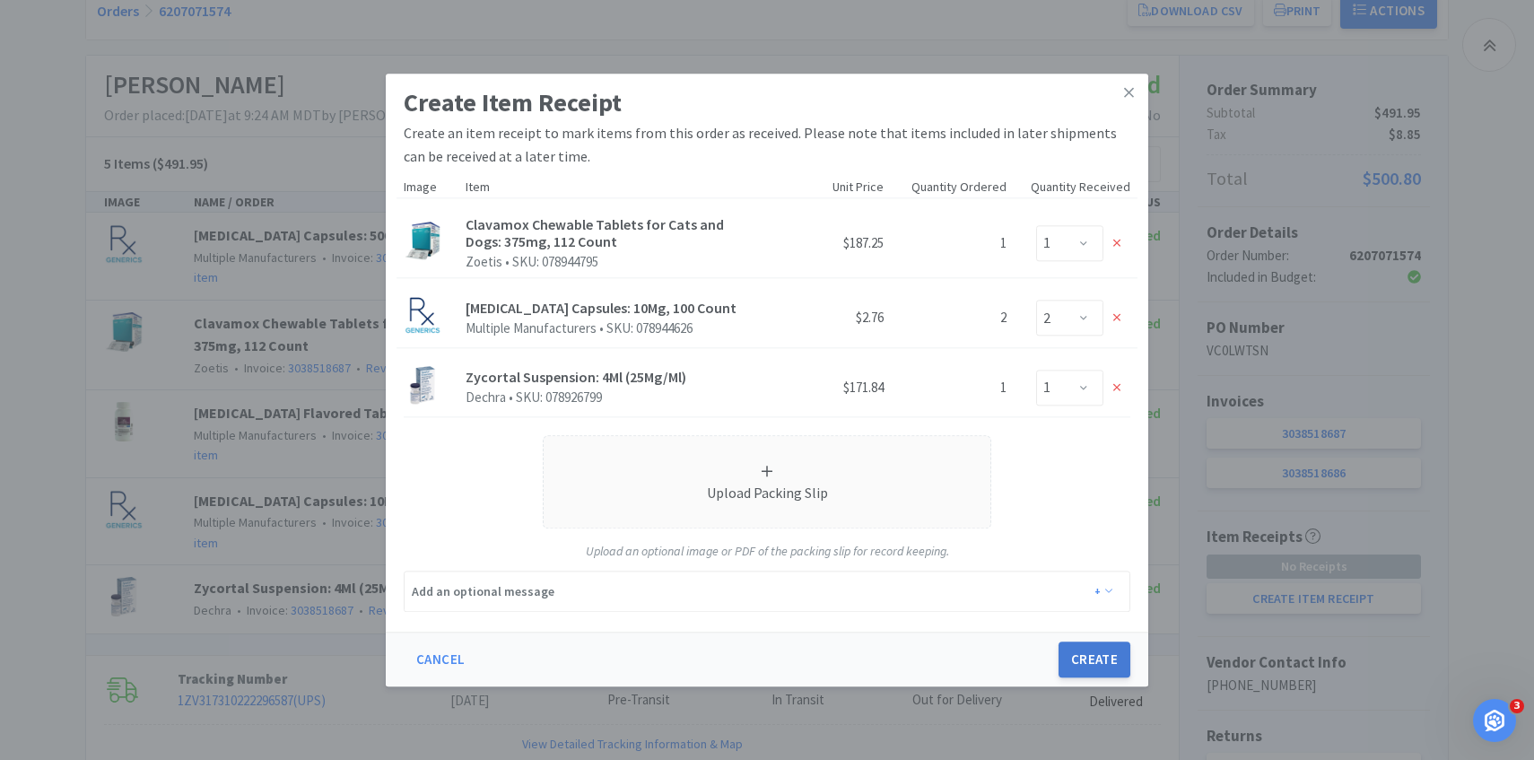
click at [1105, 647] on button "Create" at bounding box center [1095, 660] width 72 height 36
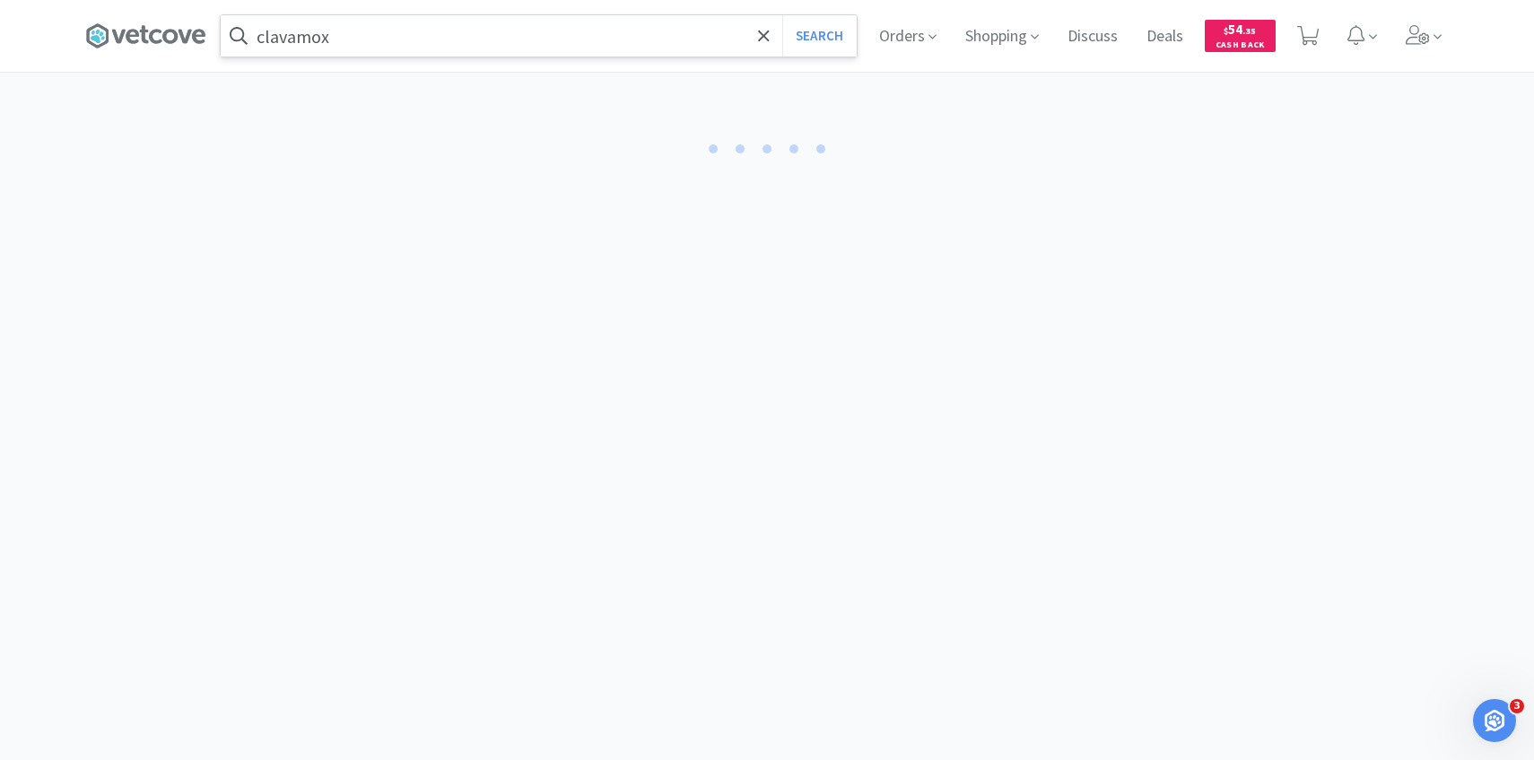
select select "1"
select select "2"
select select "1"
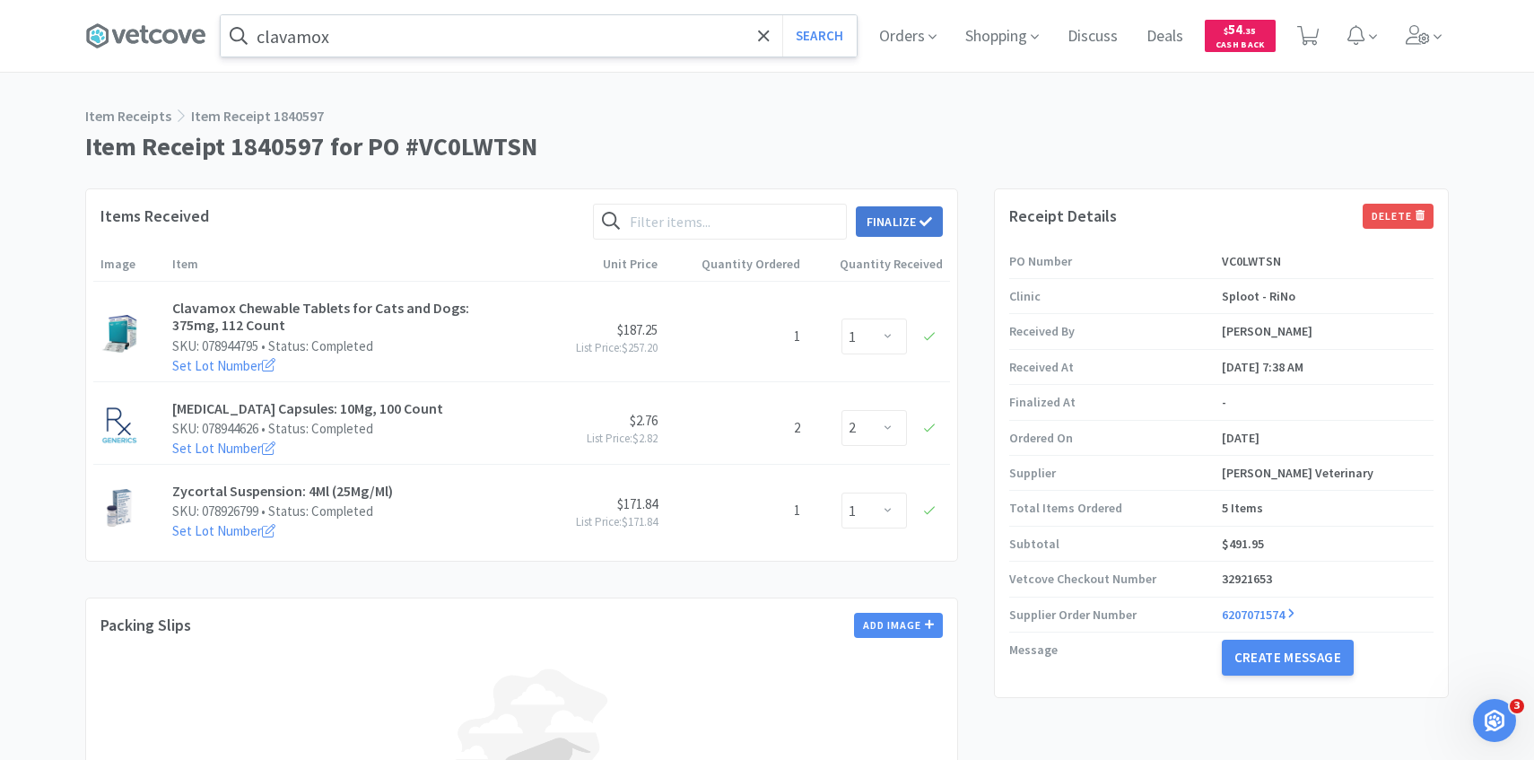
click at [895, 216] on button "Finalize" at bounding box center [899, 221] width 87 height 31
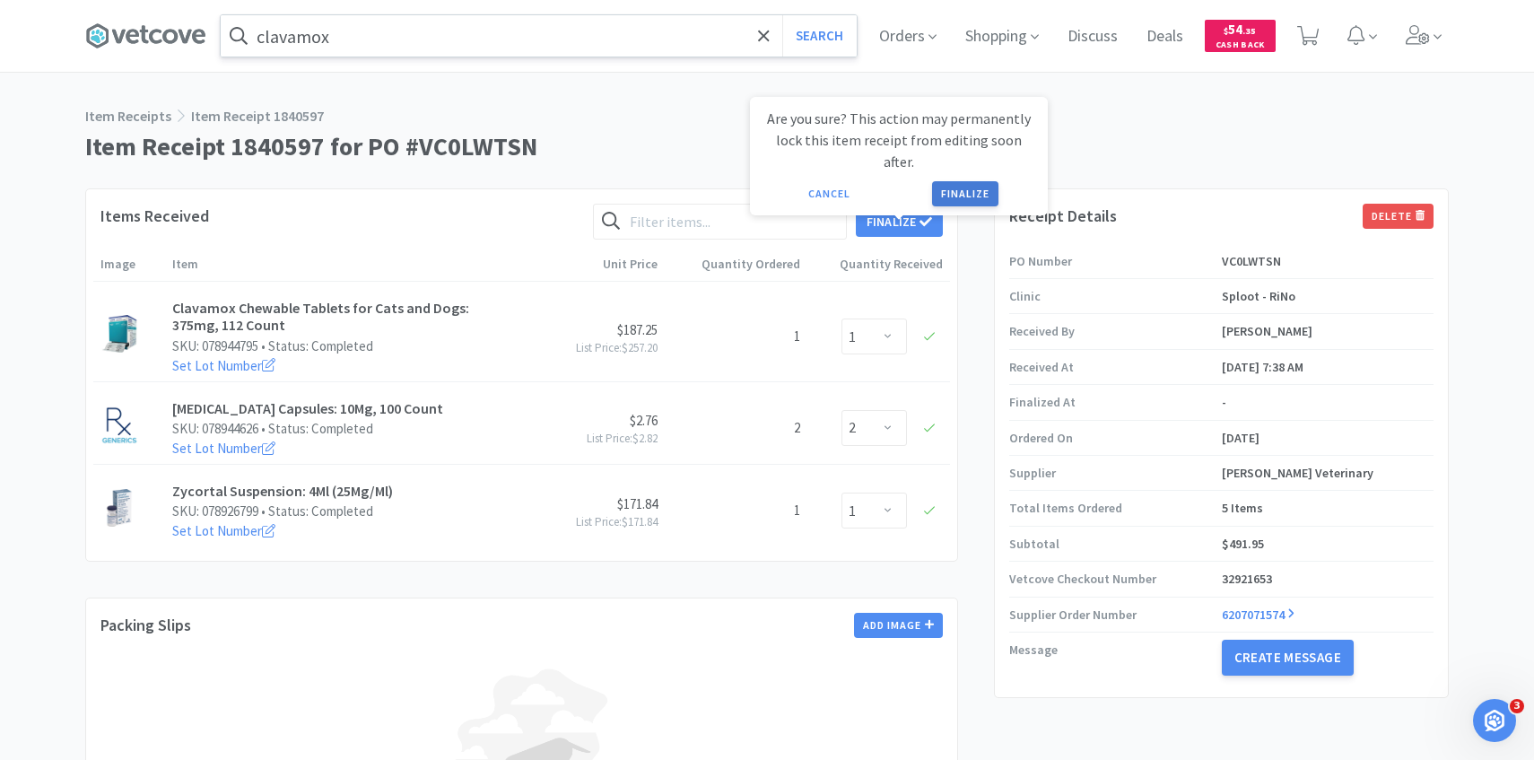
click at [955, 181] on button "Finalize" at bounding box center [965, 193] width 66 height 25
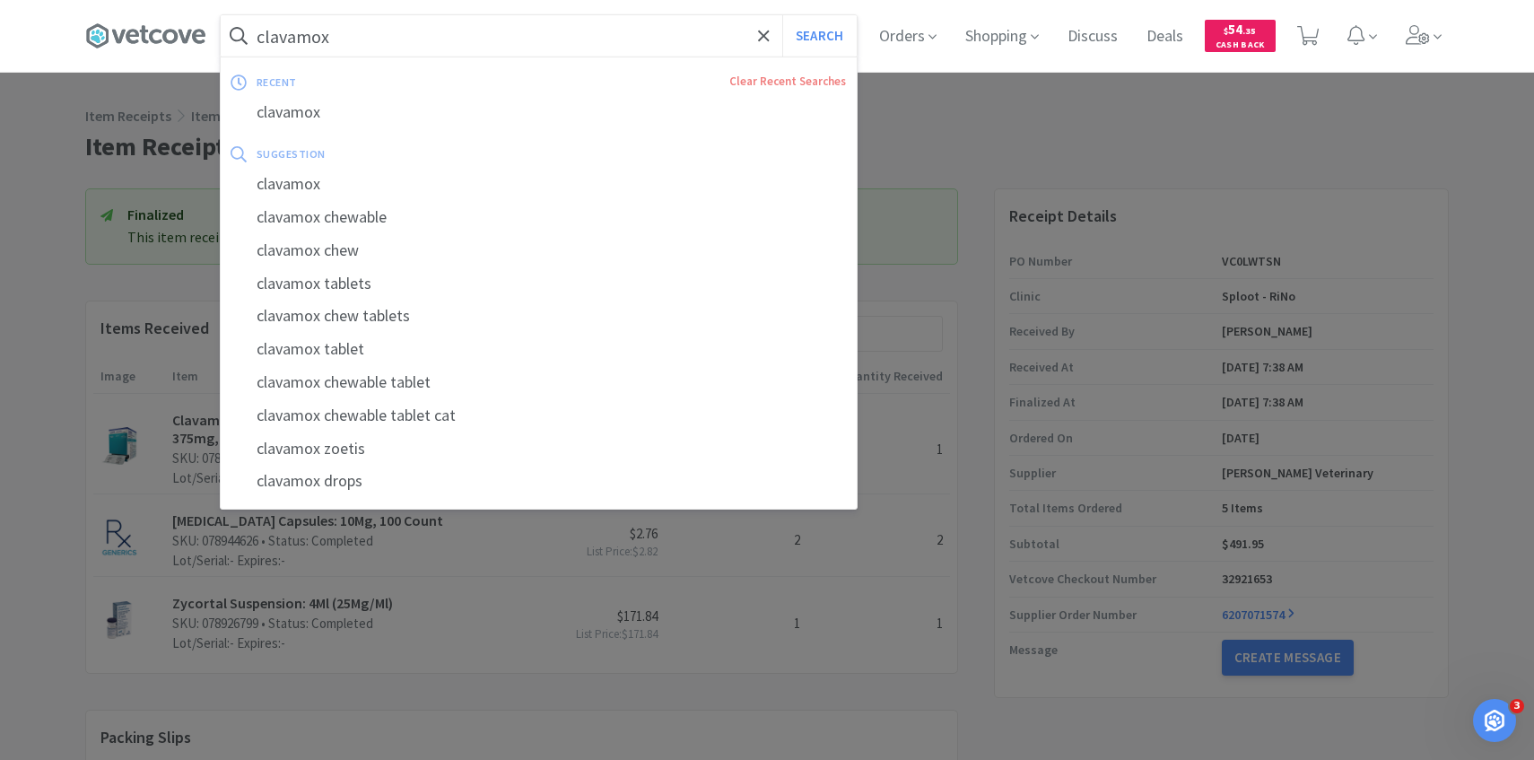
click at [553, 32] on input "clavamox" at bounding box center [539, 35] width 636 height 41
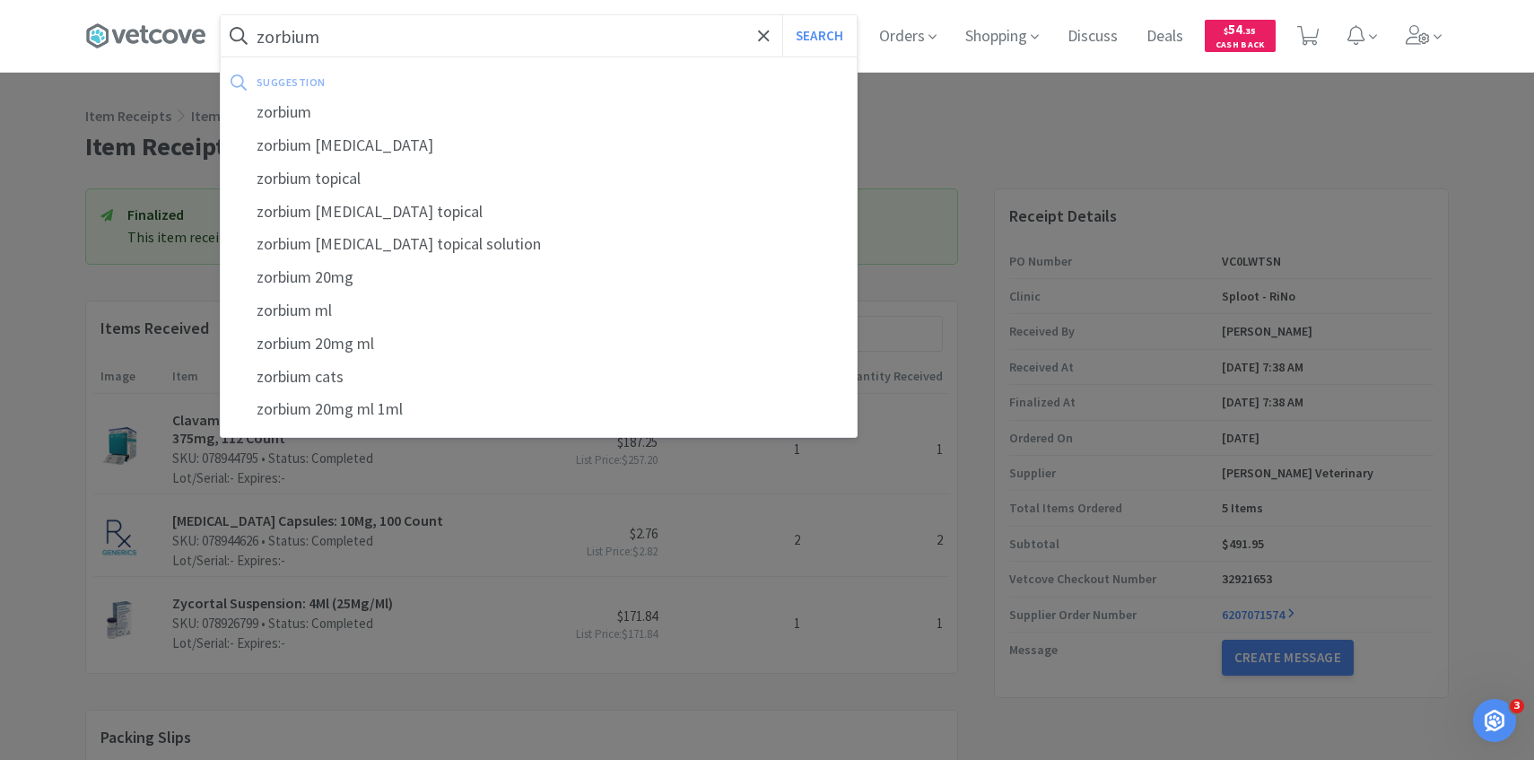
type input "zorbium"
click at [782, 15] on button "Search" at bounding box center [819, 35] width 74 height 41
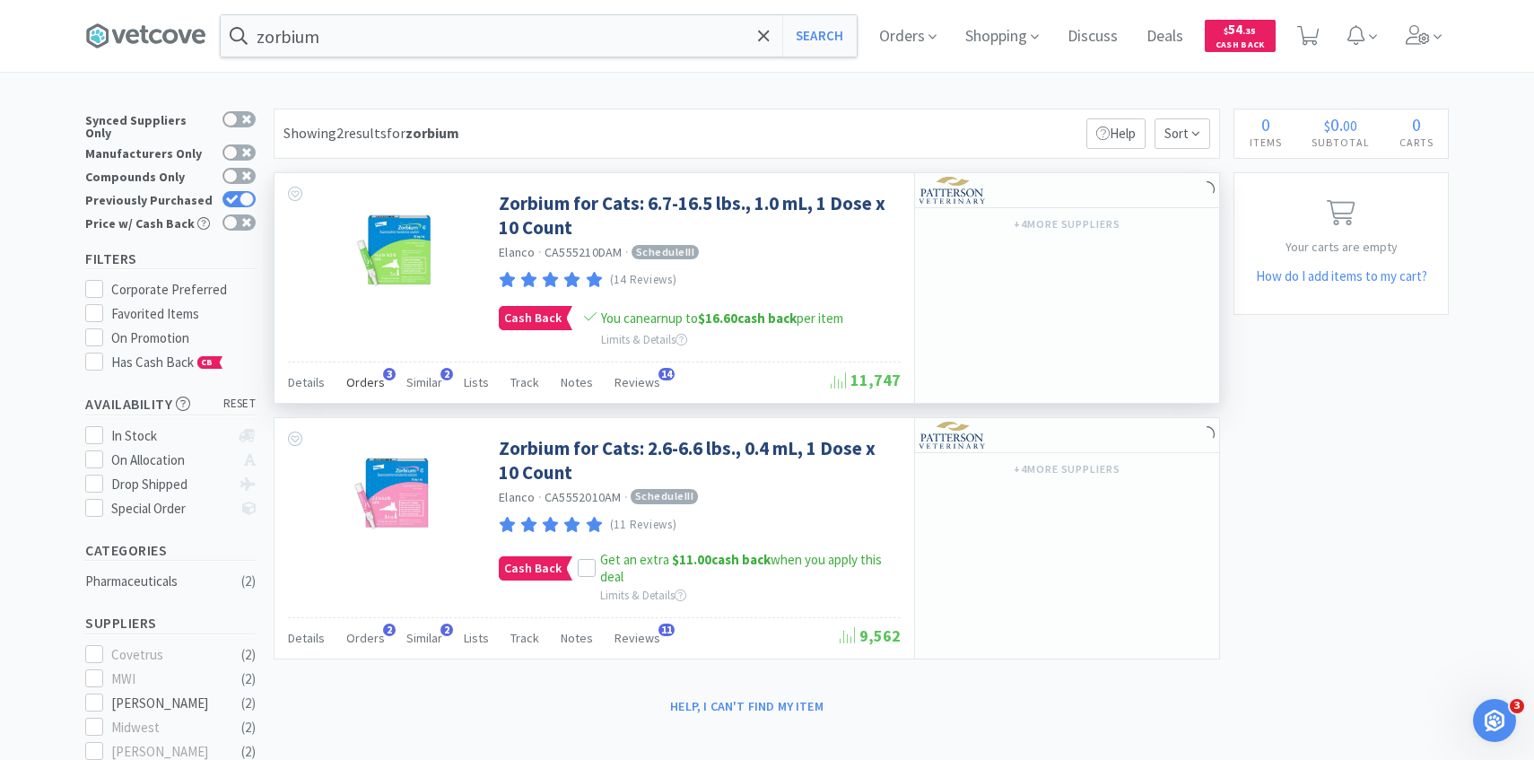
click at [351, 386] on span "Orders" at bounding box center [365, 382] width 39 height 16
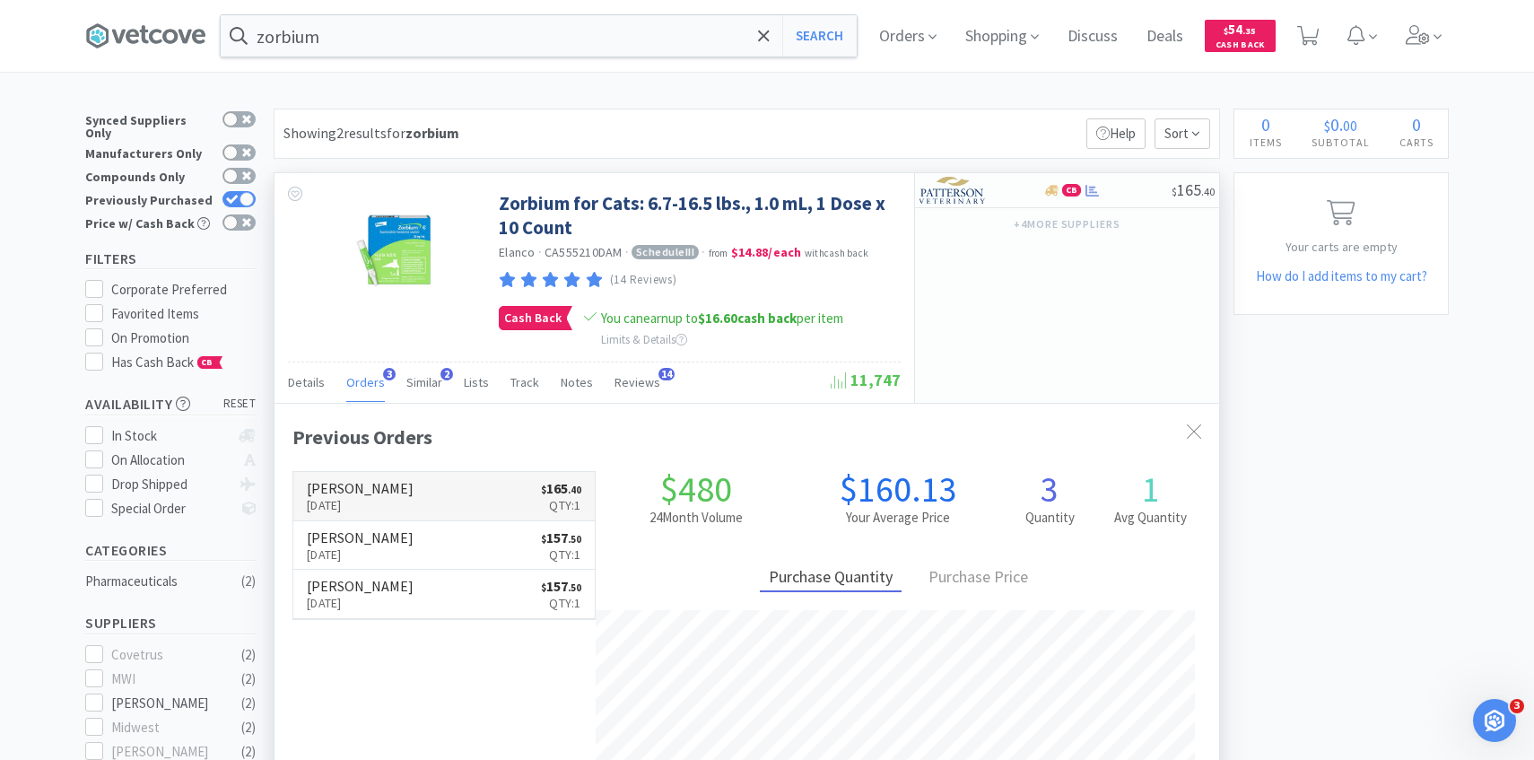
scroll to position [465, 945]
click at [380, 484] on h6 "[PERSON_NAME]" at bounding box center [360, 488] width 107 height 14
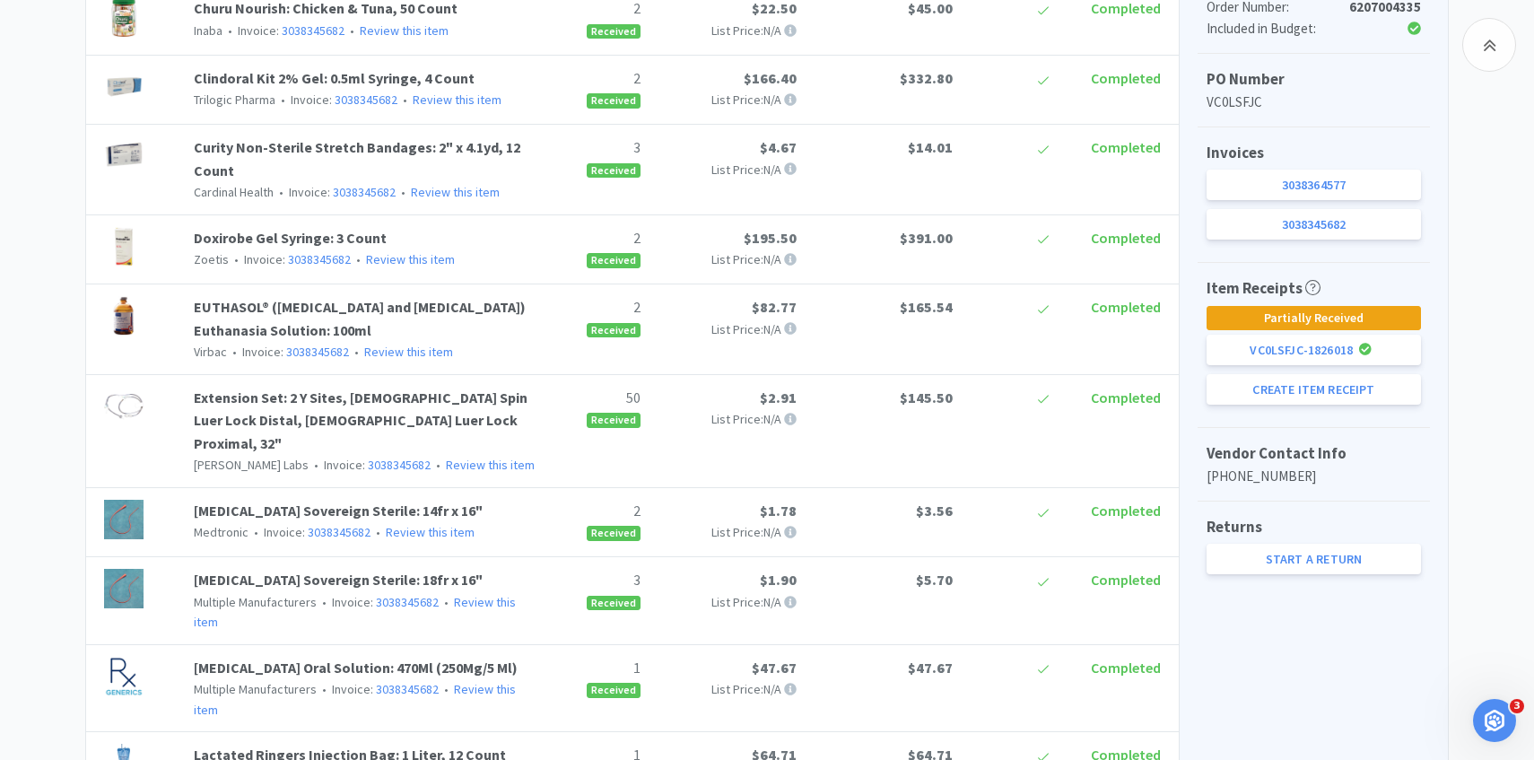
scroll to position [492, 0]
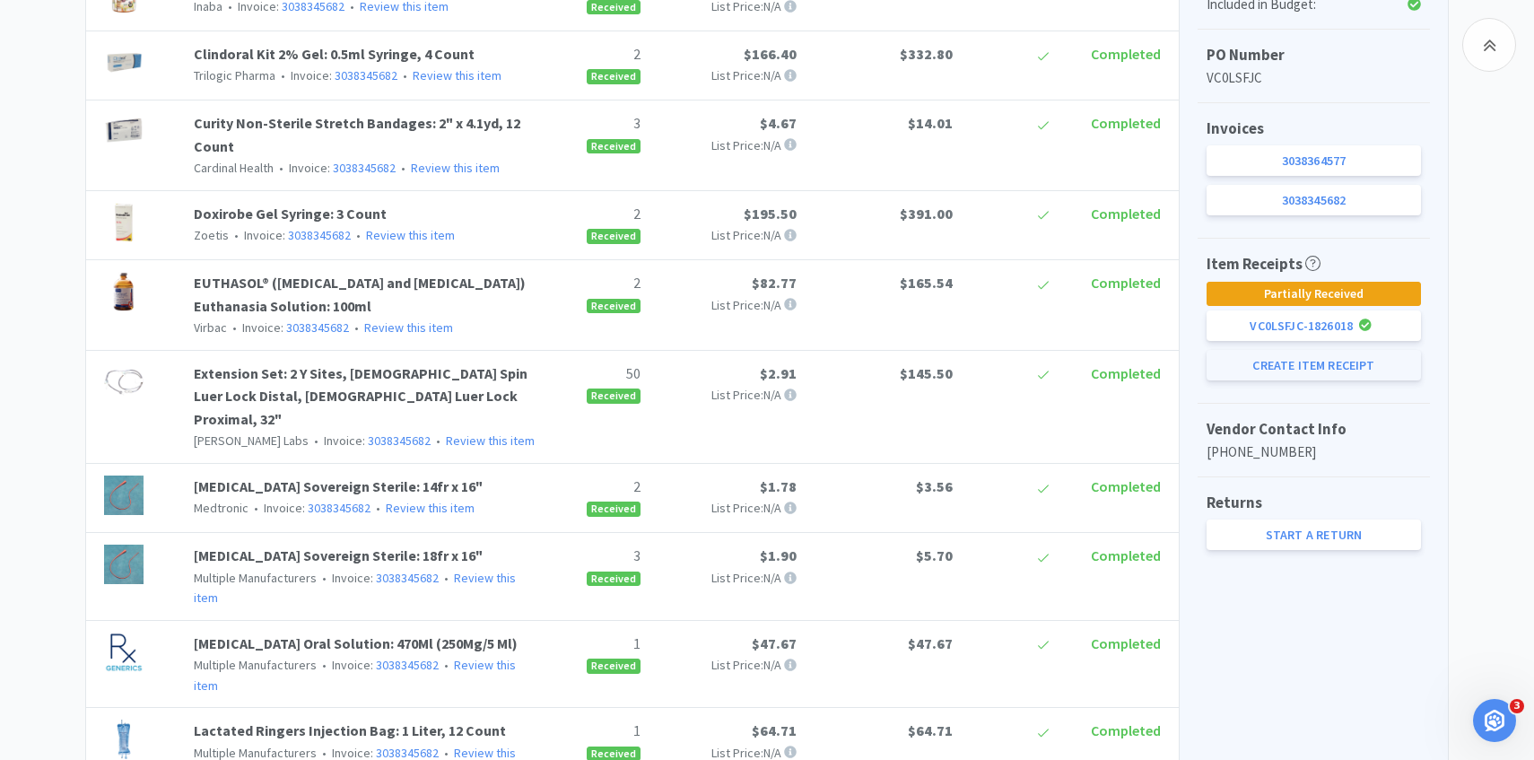
click at [1237, 364] on button "Create Item Receipt" at bounding box center [1314, 365] width 214 height 31
select select "1"
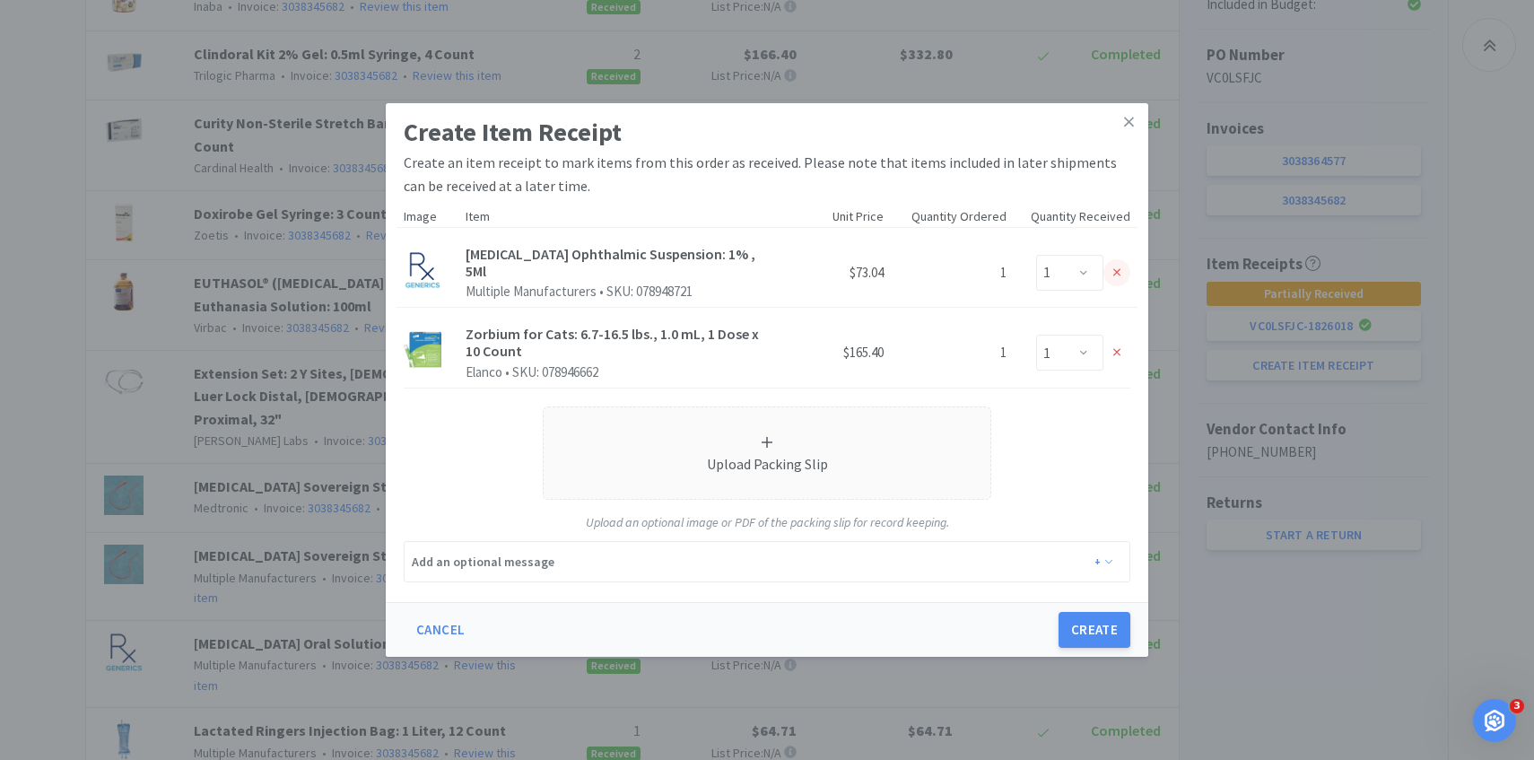
click at [1122, 272] on div at bounding box center [1117, 272] width 27 height 27
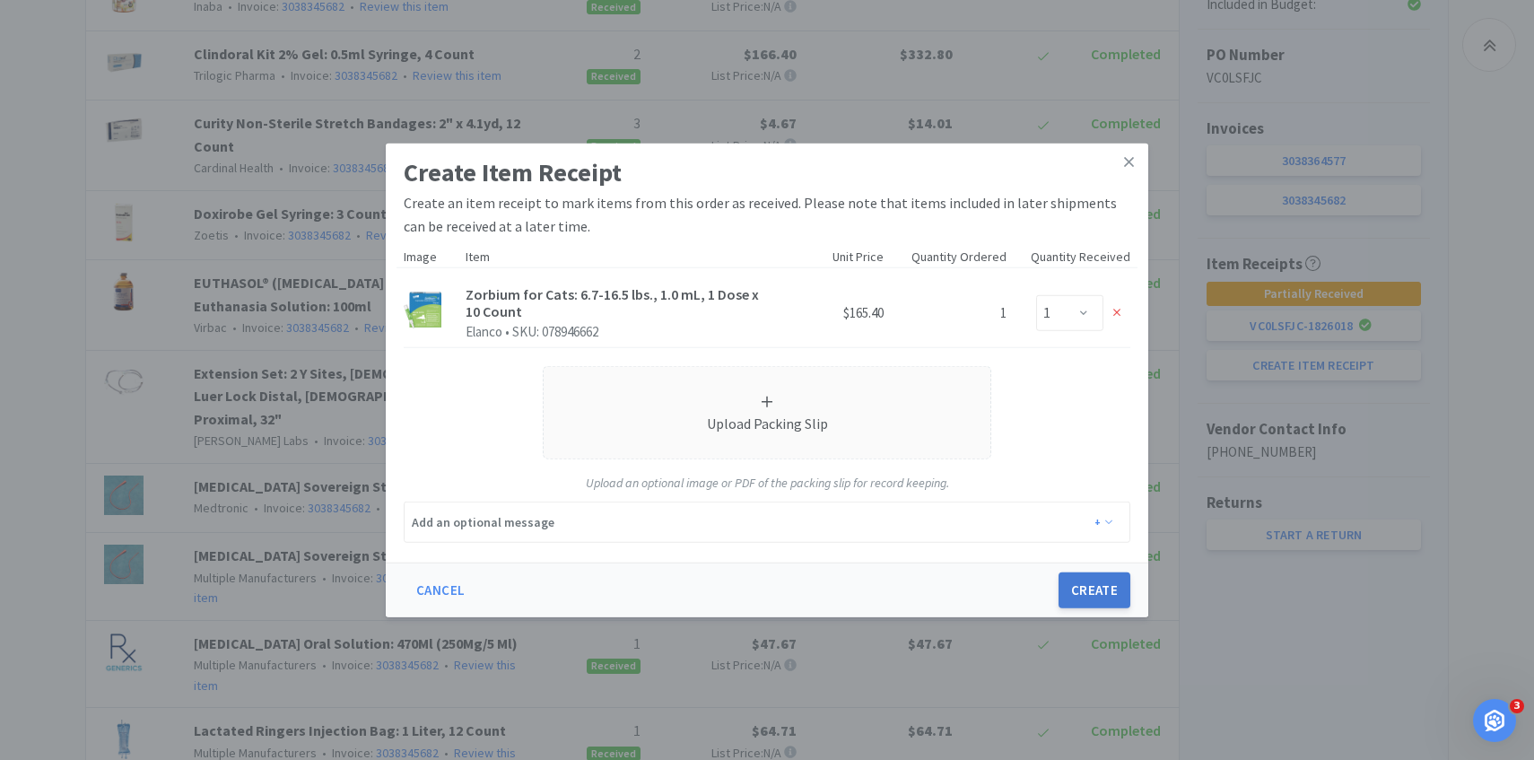
click at [1101, 592] on button "Create" at bounding box center [1095, 590] width 72 height 36
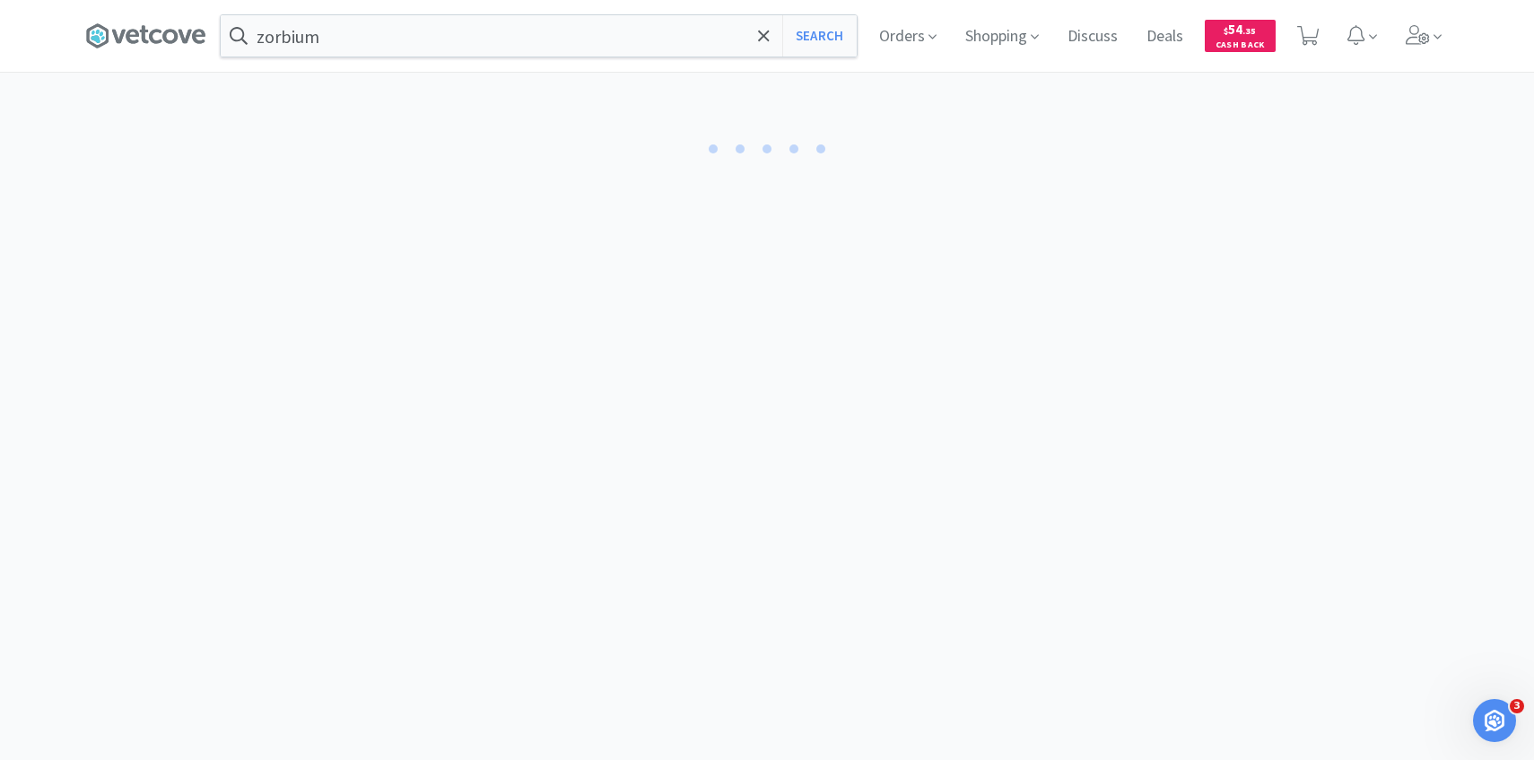
select select "1"
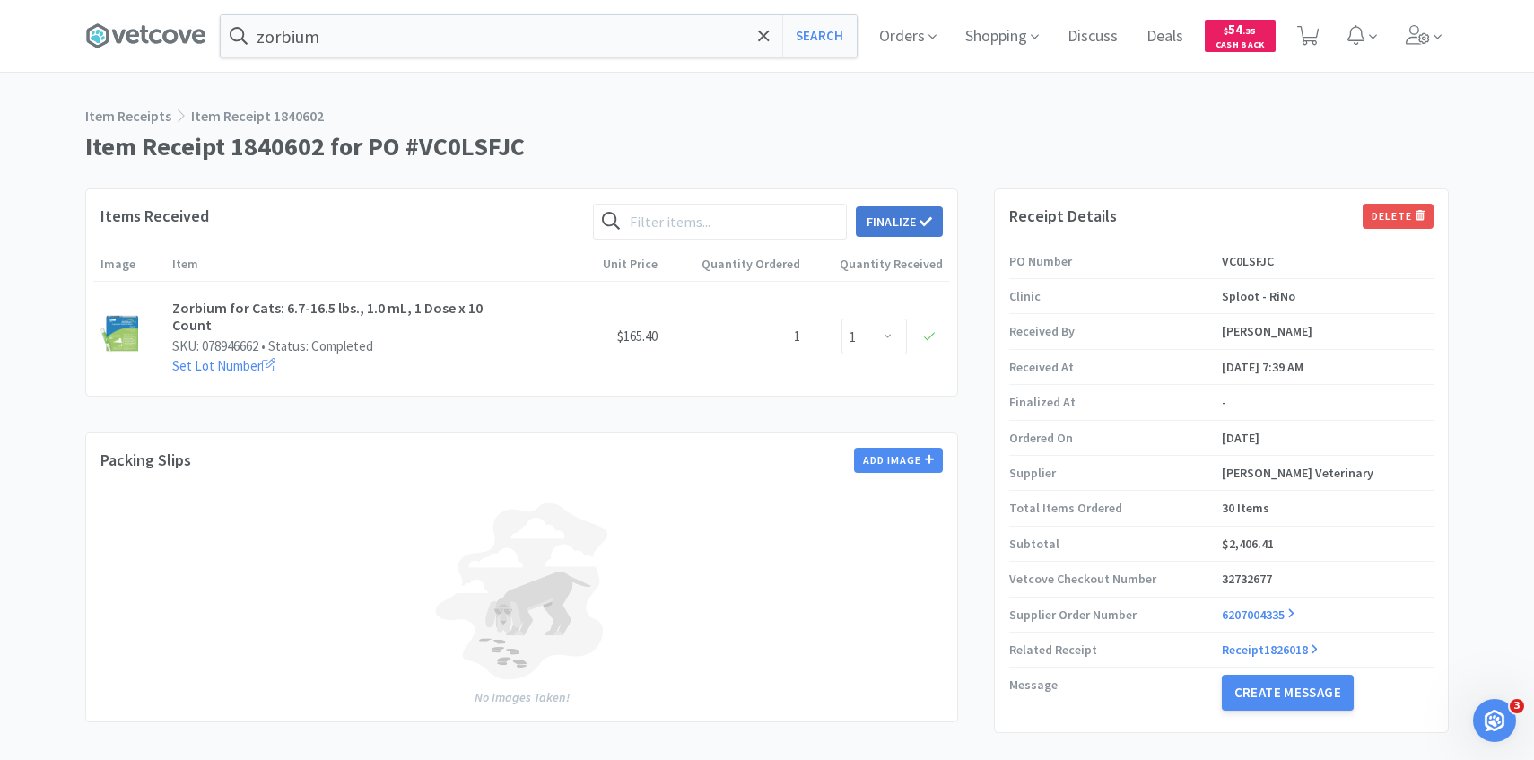
click at [891, 219] on button "Finalize" at bounding box center [899, 221] width 87 height 31
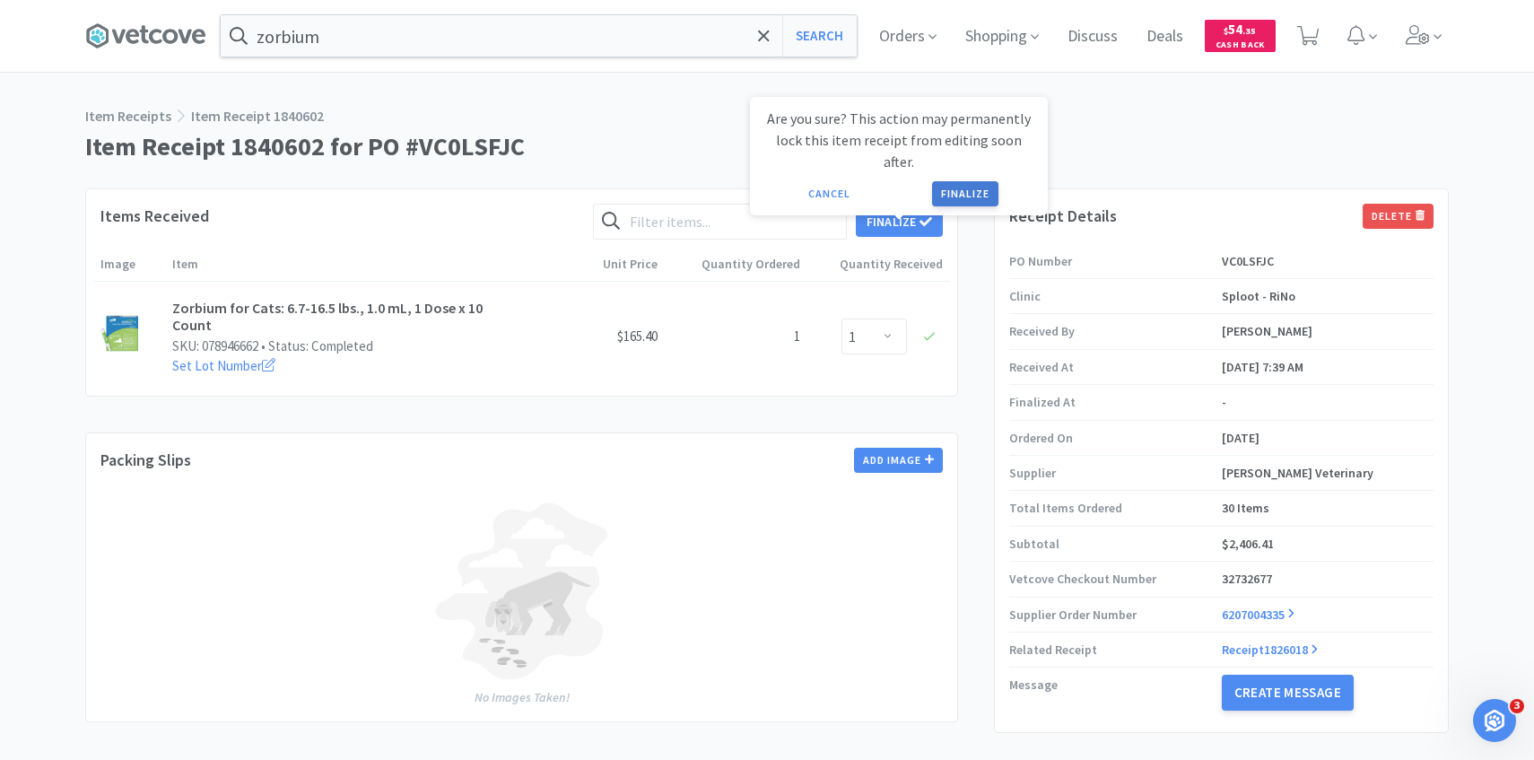
click at [961, 181] on button "Finalize" at bounding box center [965, 193] width 66 height 25
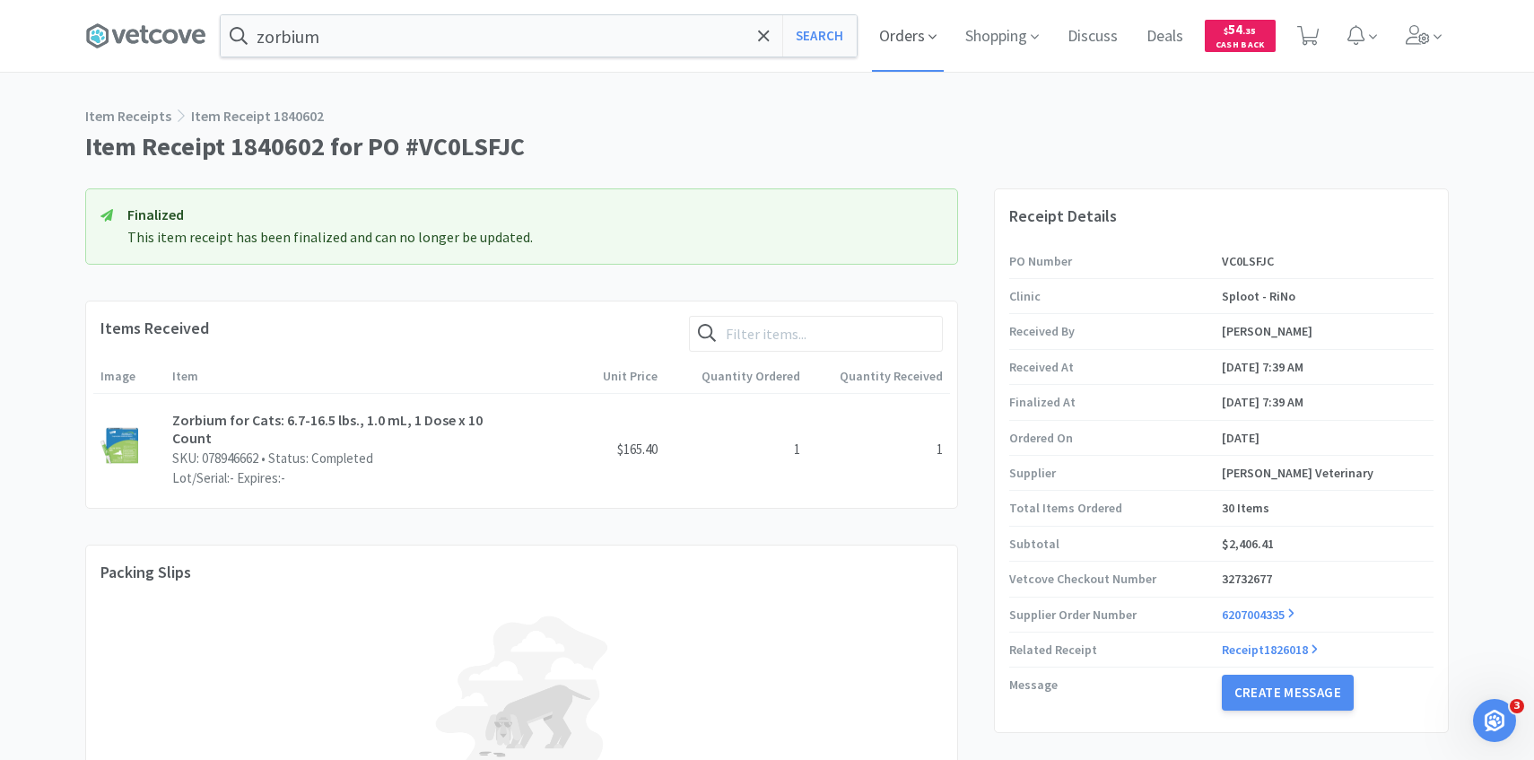
click at [904, 46] on span "Orders" at bounding box center [908, 36] width 72 height 72
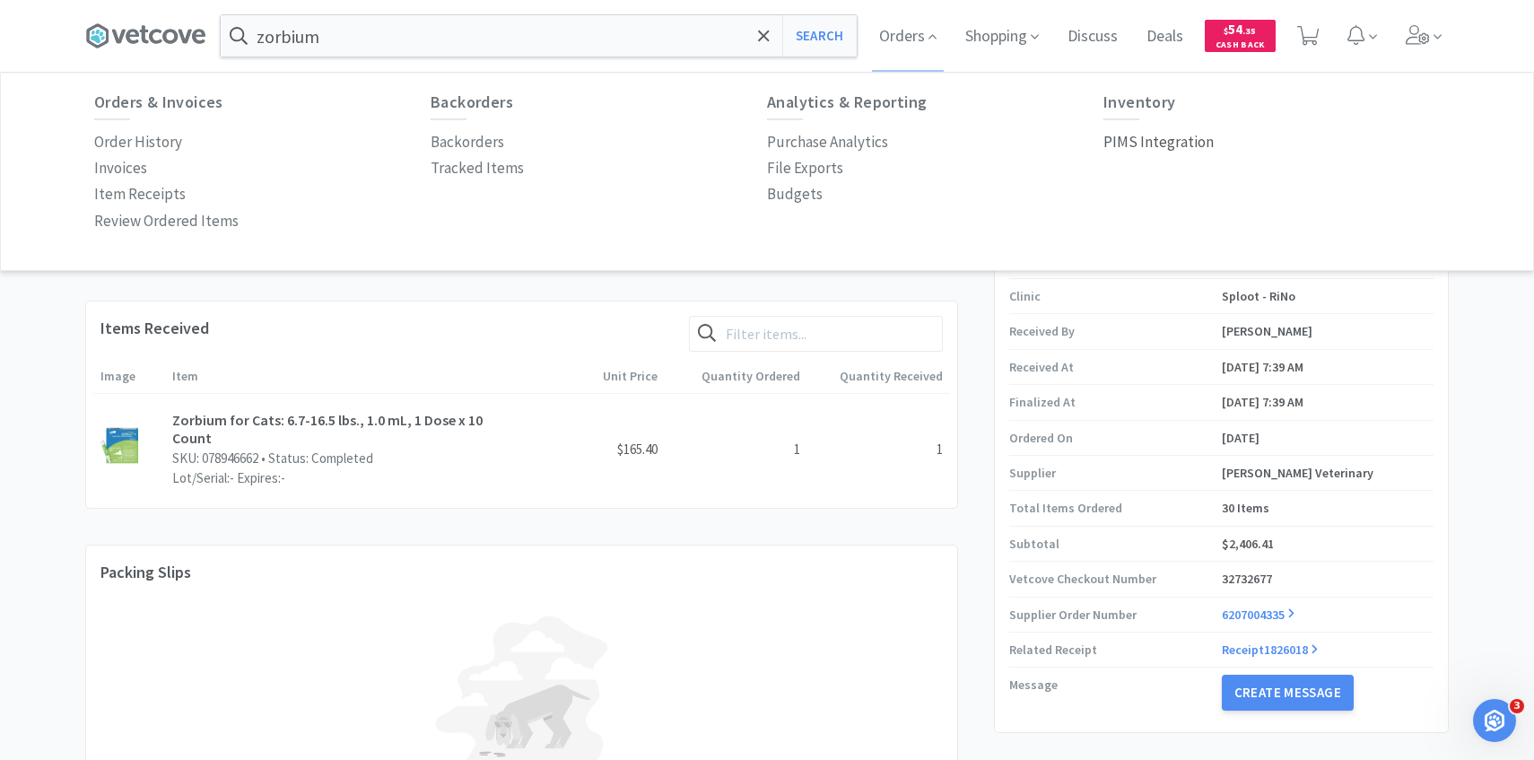
click at [1138, 143] on p "PIMS Integration" at bounding box center [1159, 142] width 110 height 24
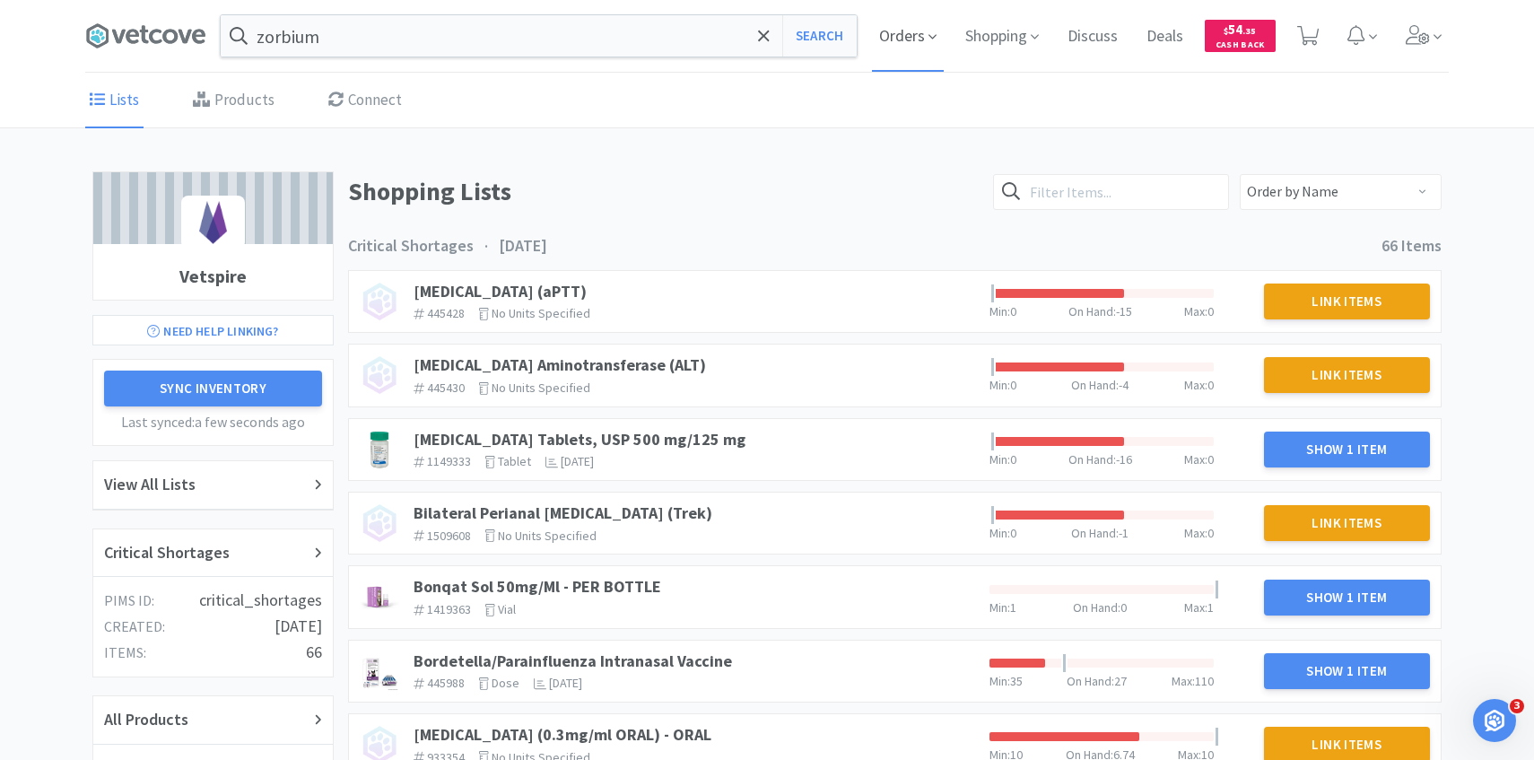
click at [918, 25] on span "Orders" at bounding box center [908, 36] width 72 height 72
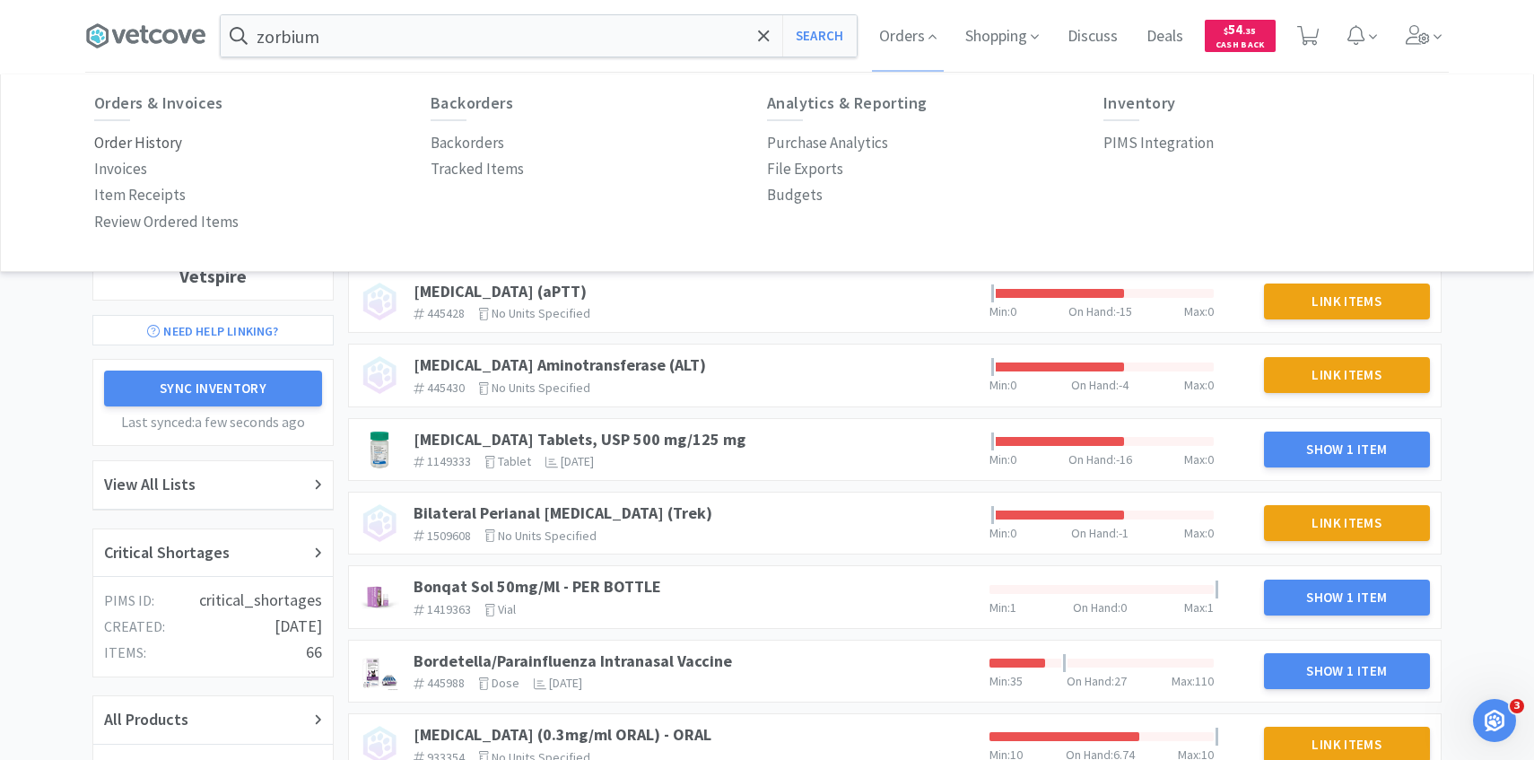
click at [159, 144] on p "Order History" at bounding box center [138, 143] width 88 height 24
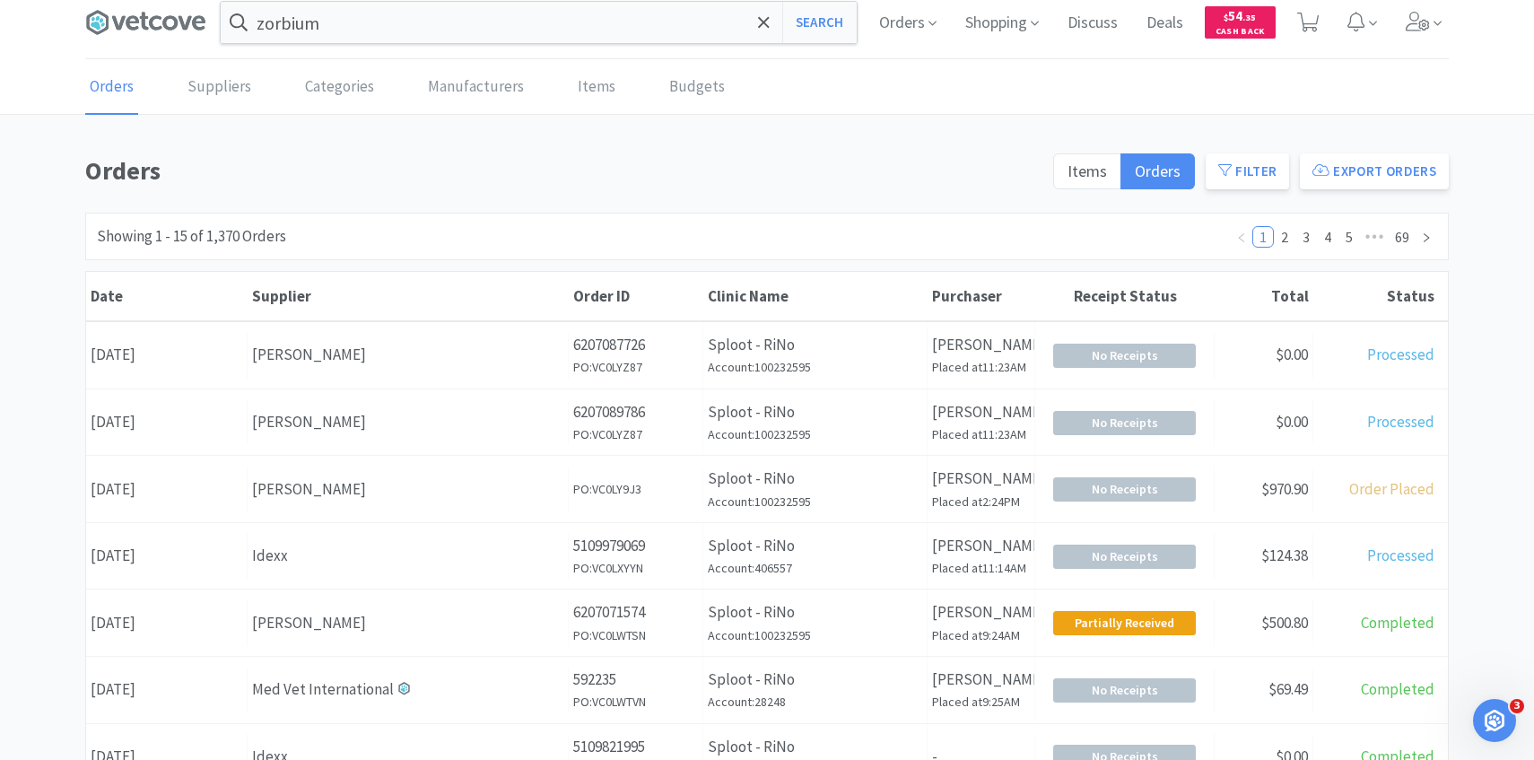
scroll to position [19, 0]
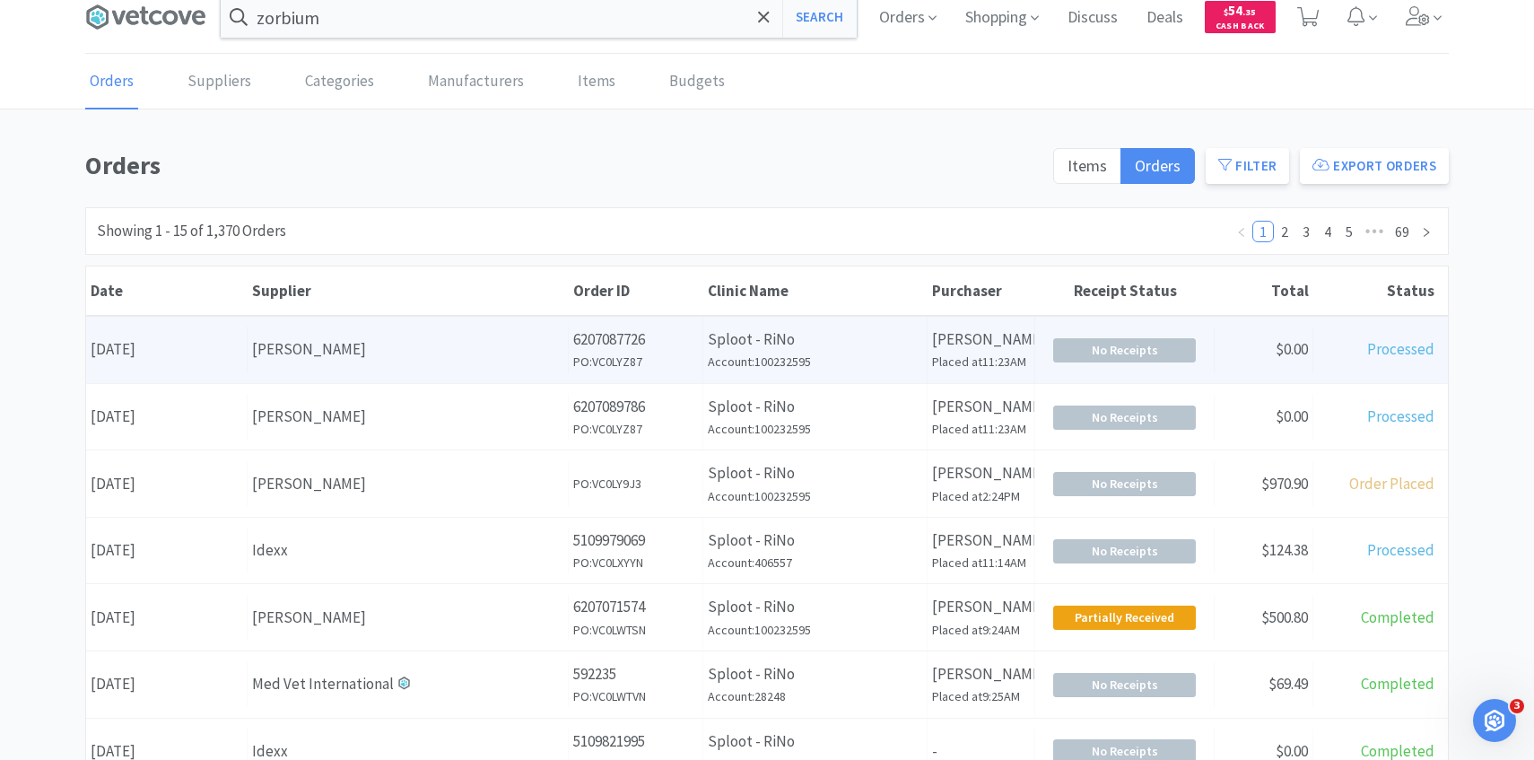
click at [408, 340] on div "[PERSON_NAME]" at bounding box center [407, 349] width 311 height 24
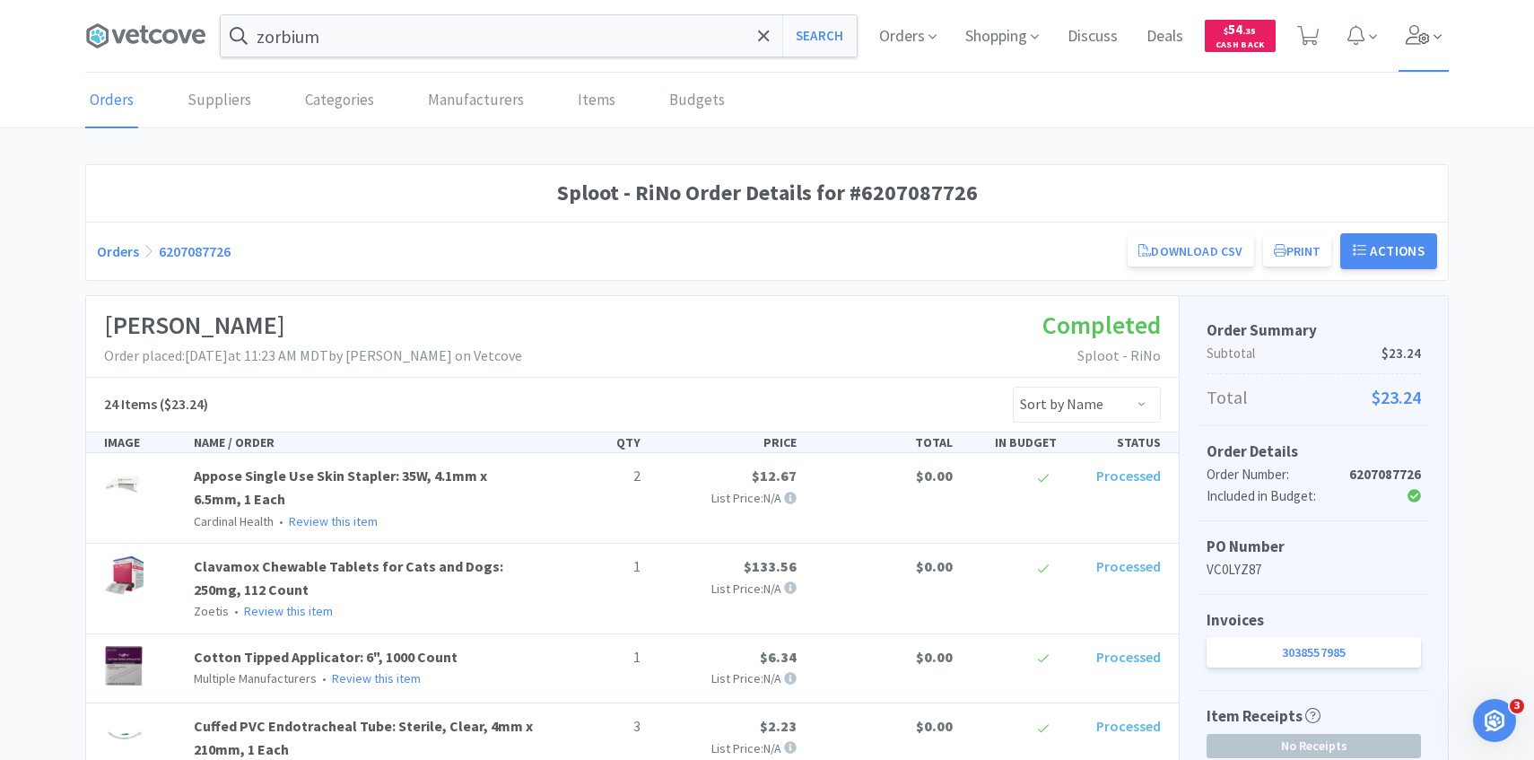
click at [1440, 51] on span at bounding box center [1424, 36] width 51 height 72
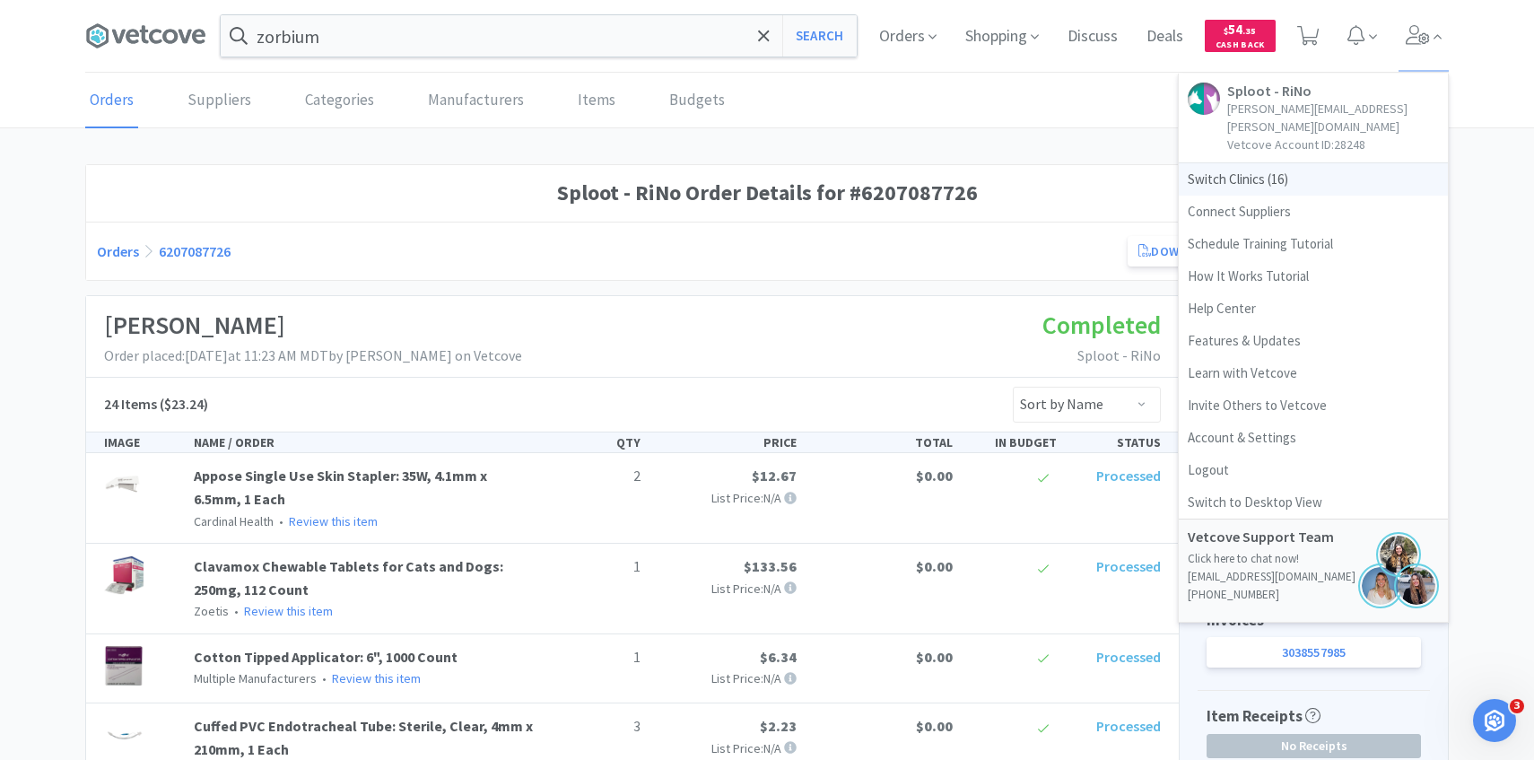
click at [1312, 167] on span "Switch Clinics ( 16 )" at bounding box center [1313, 179] width 269 height 32
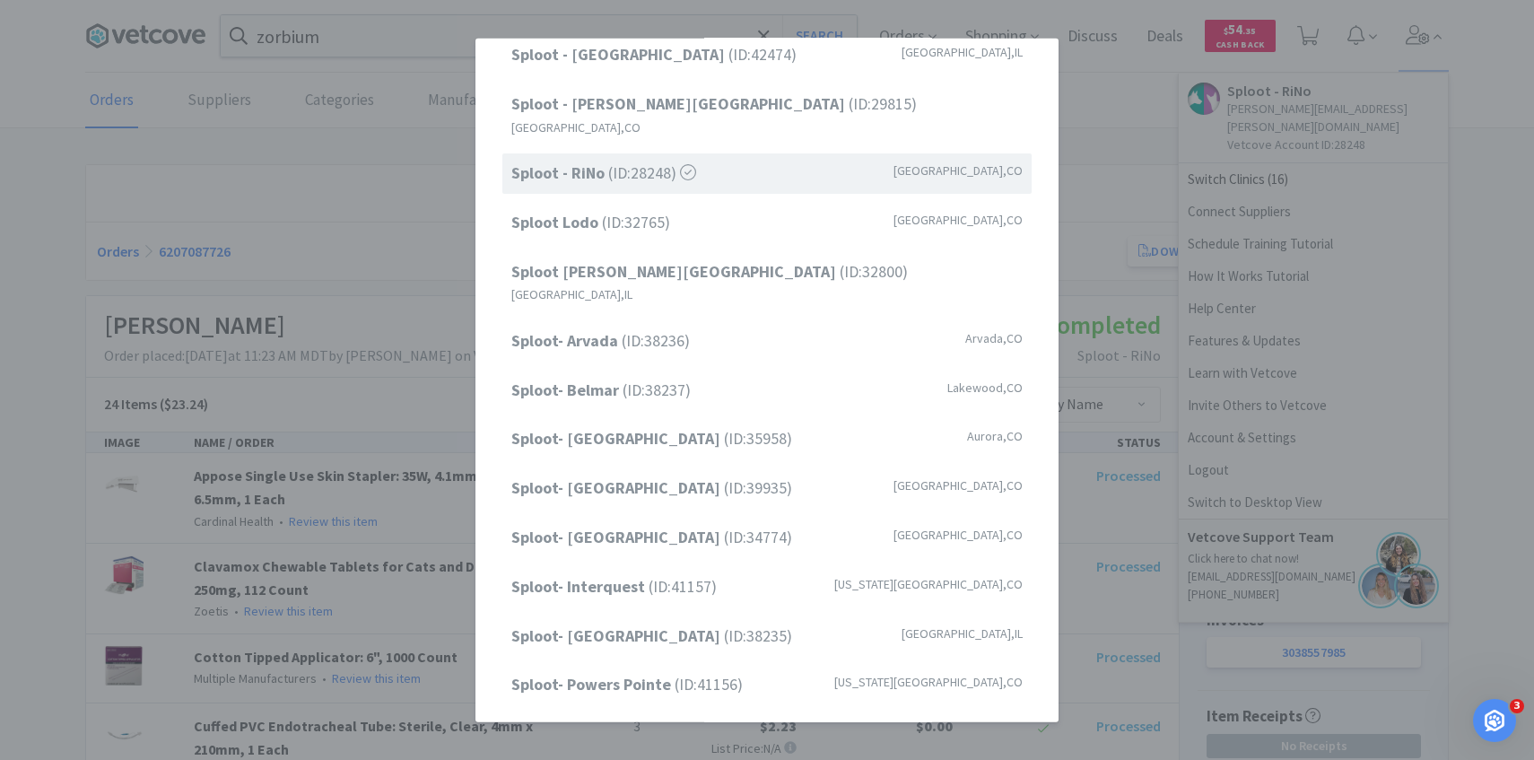
scroll to position [223, 0]
click at [693, 204] on div "Sploot Lodo (ID: 32765 ) Denver , CO" at bounding box center [766, 219] width 529 height 40
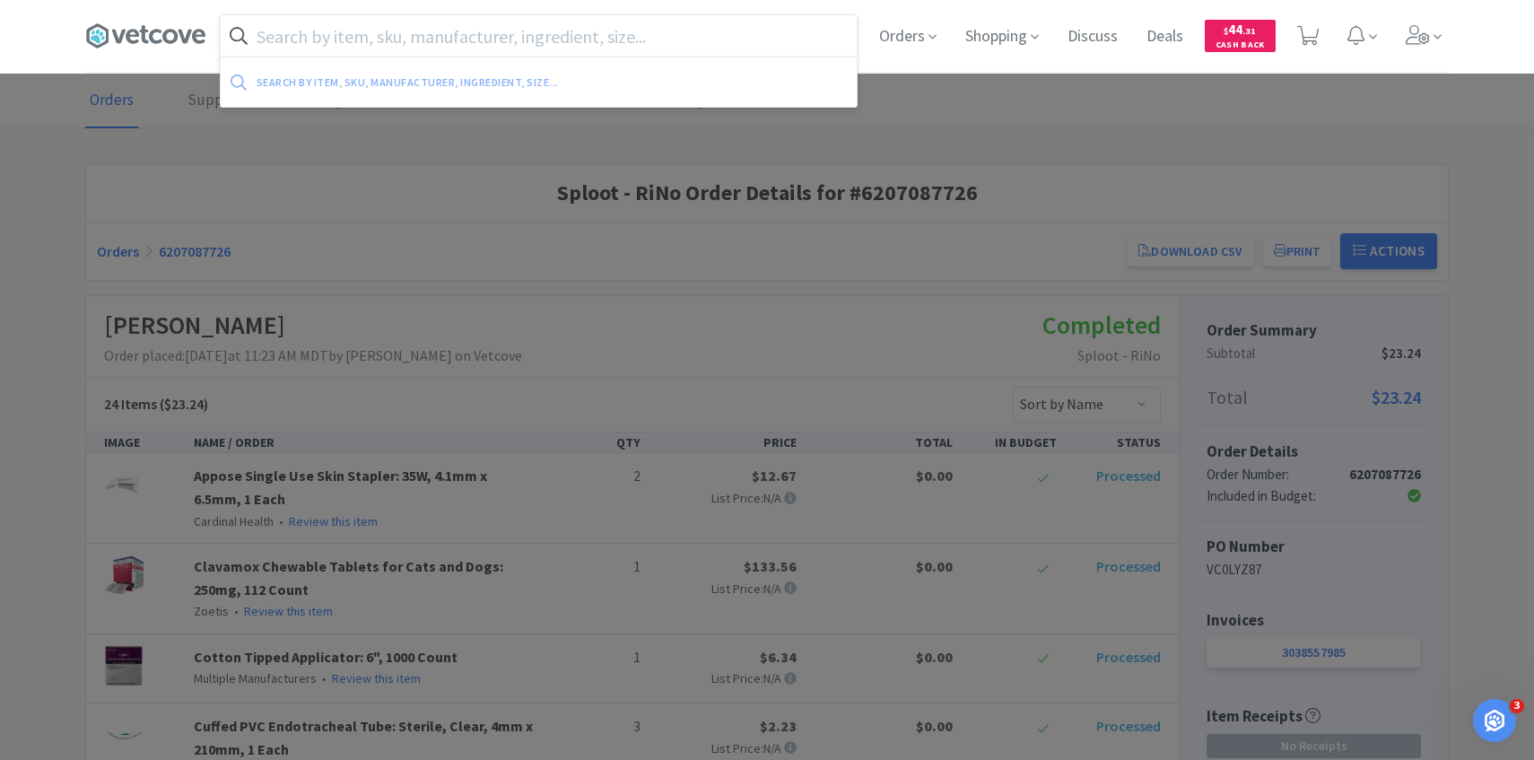
click at [464, 56] on div "Search by item, sku, manufacturer, ingredient, size..." at bounding box center [539, 35] width 636 height 41
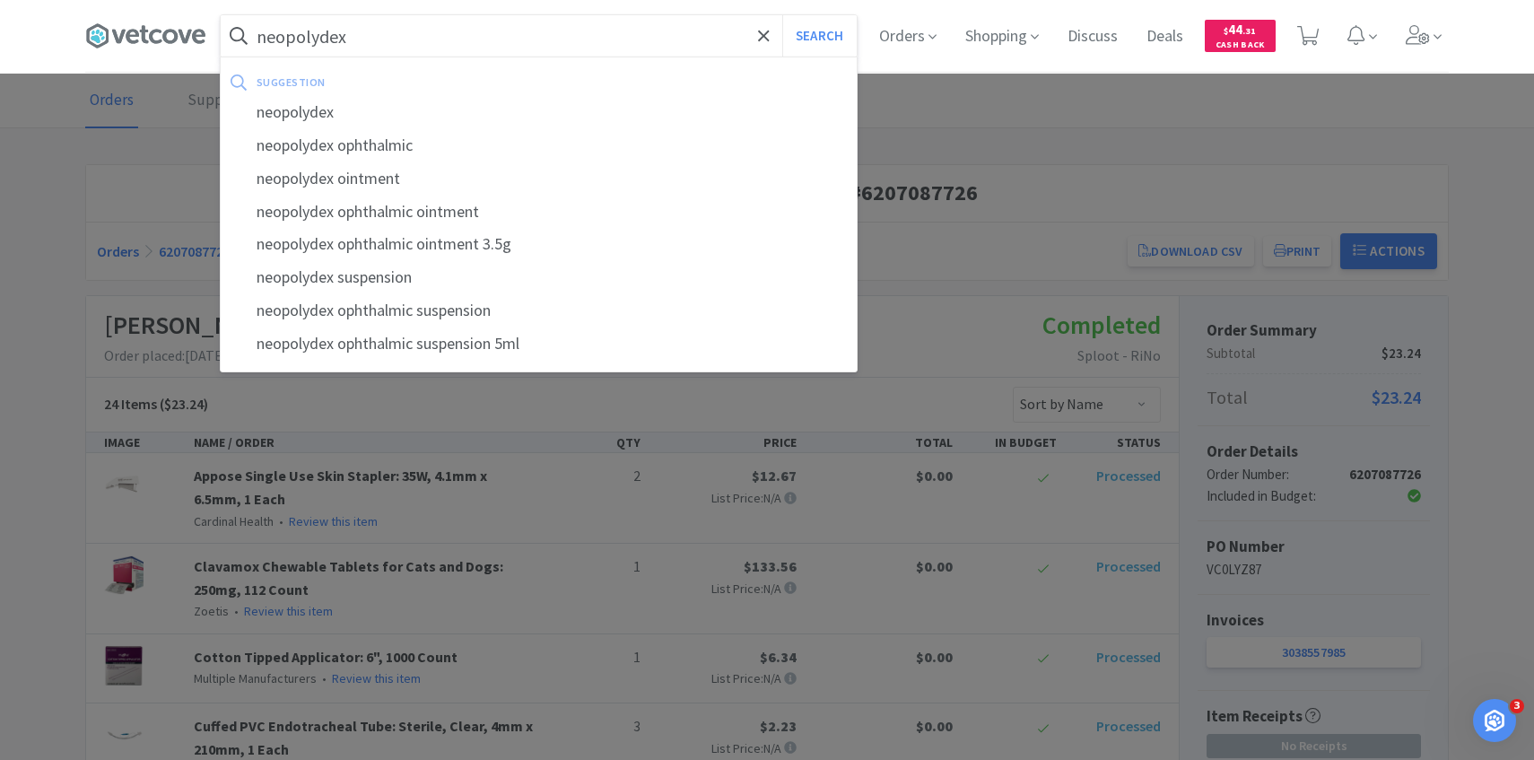
type input "neopolydex"
click at [782, 15] on button "Search" at bounding box center [819, 35] width 74 height 41
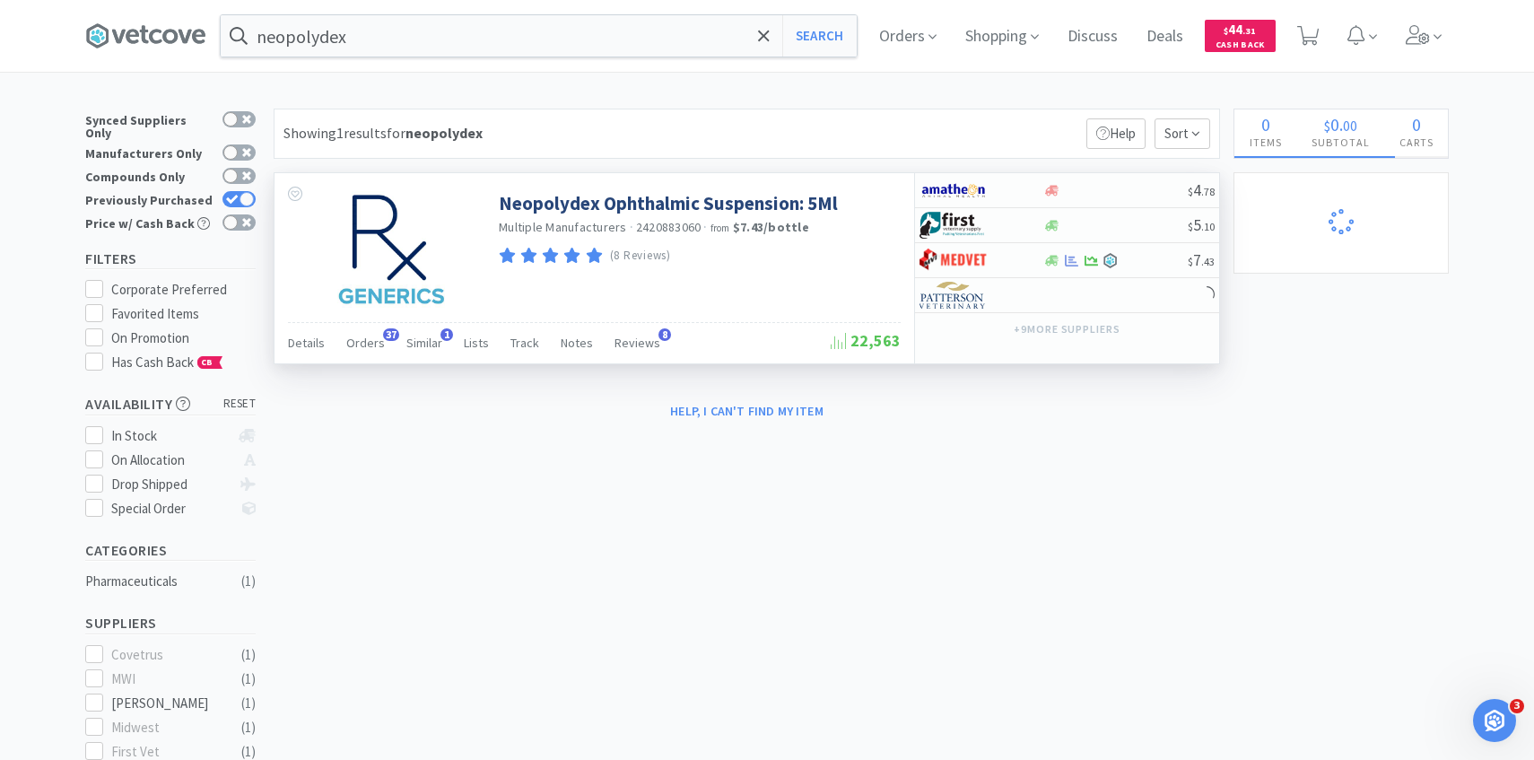
click at [383, 343] on div "Details Orders 37 Similar 1 Lists Track Notes Reviews 8" at bounding box center [559, 345] width 543 height 34
click at [368, 345] on span "Orders" at bounding box center [365, 343] width 39 height 16
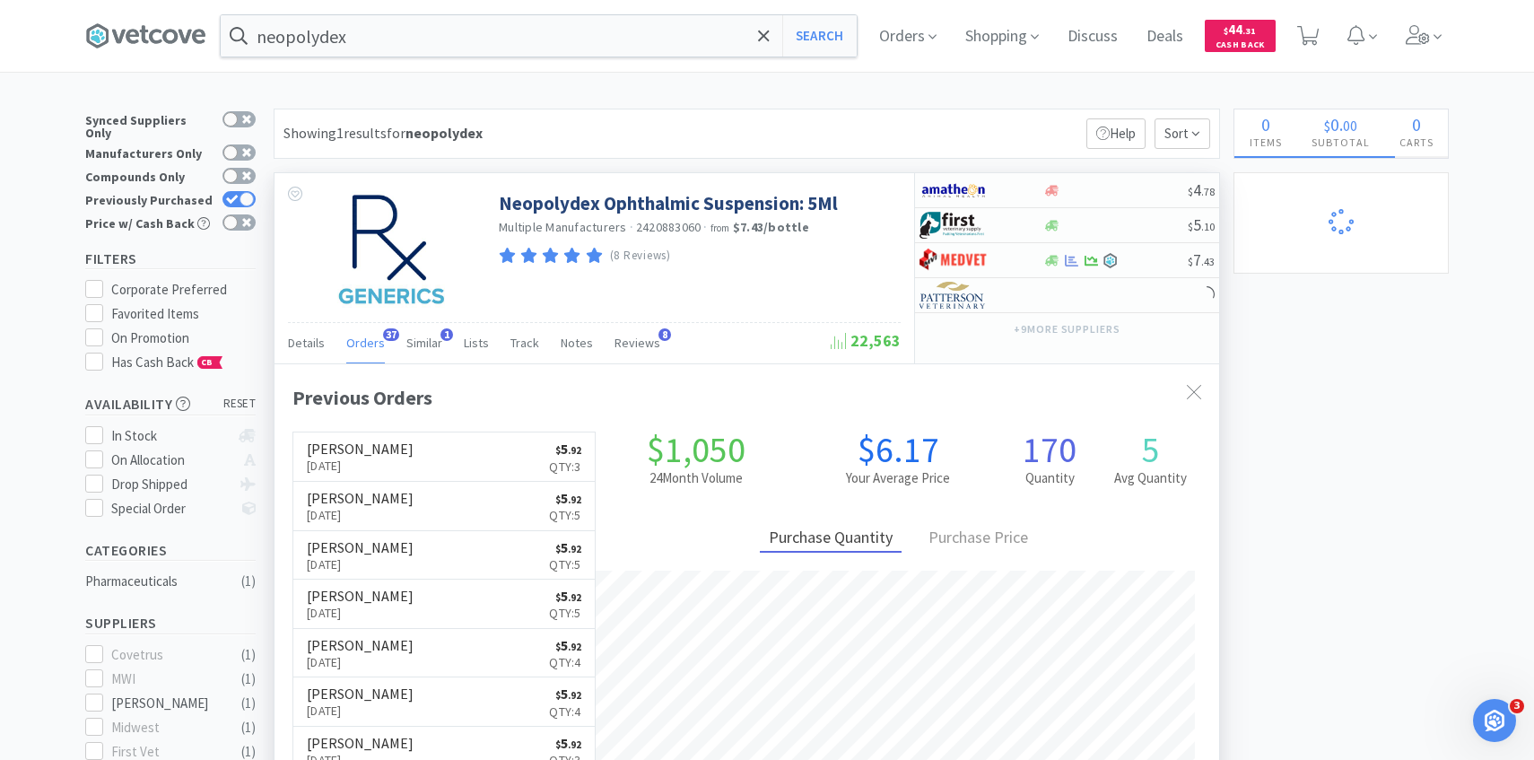
scroll to position [11, 0]
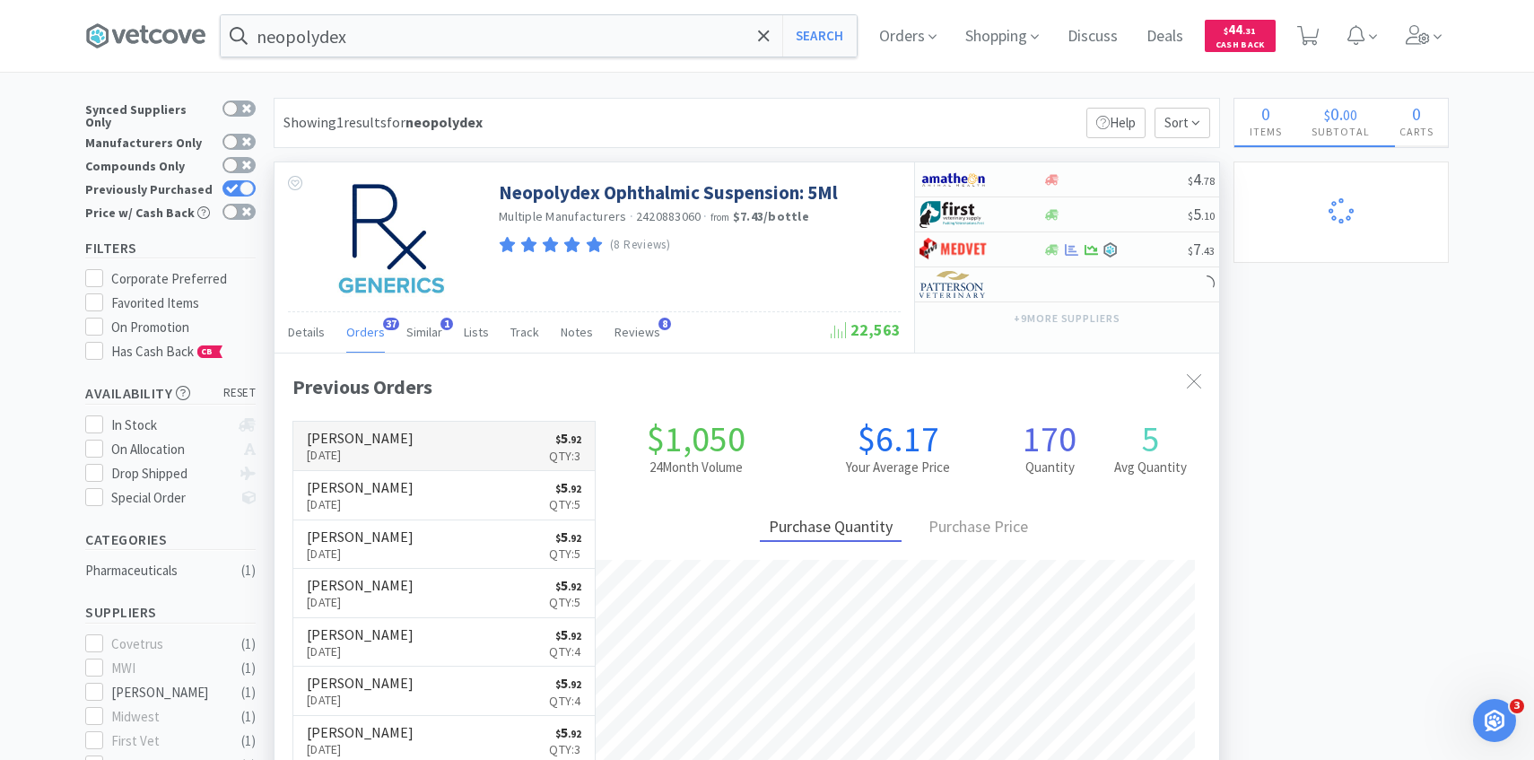
click at [520, 435] on link "Patterson Aug 13th, 2025 $ 5 . 92 Qty: 3" at bounding box center [443, 446] width 301 height 49
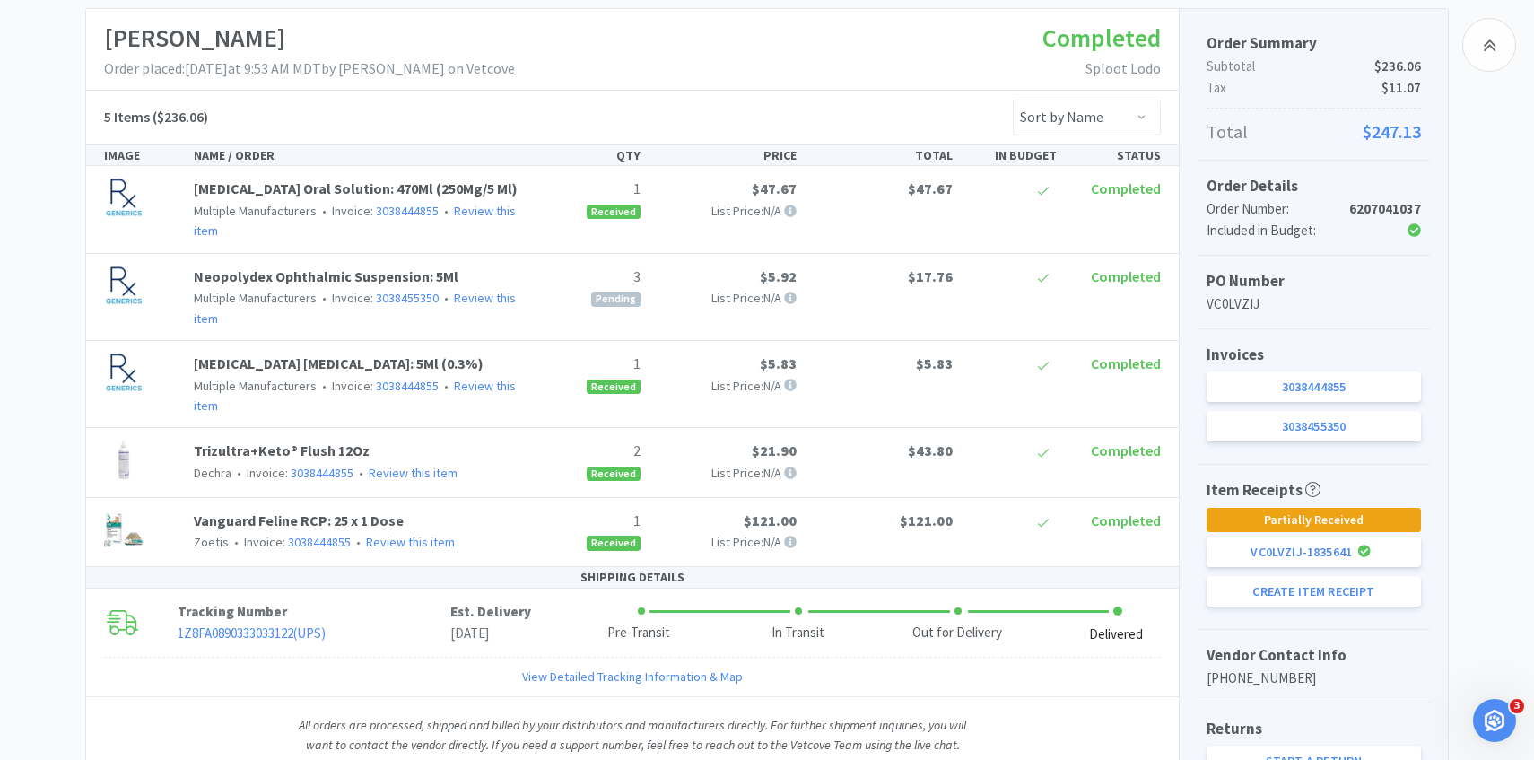
scroll to position [324, 0]
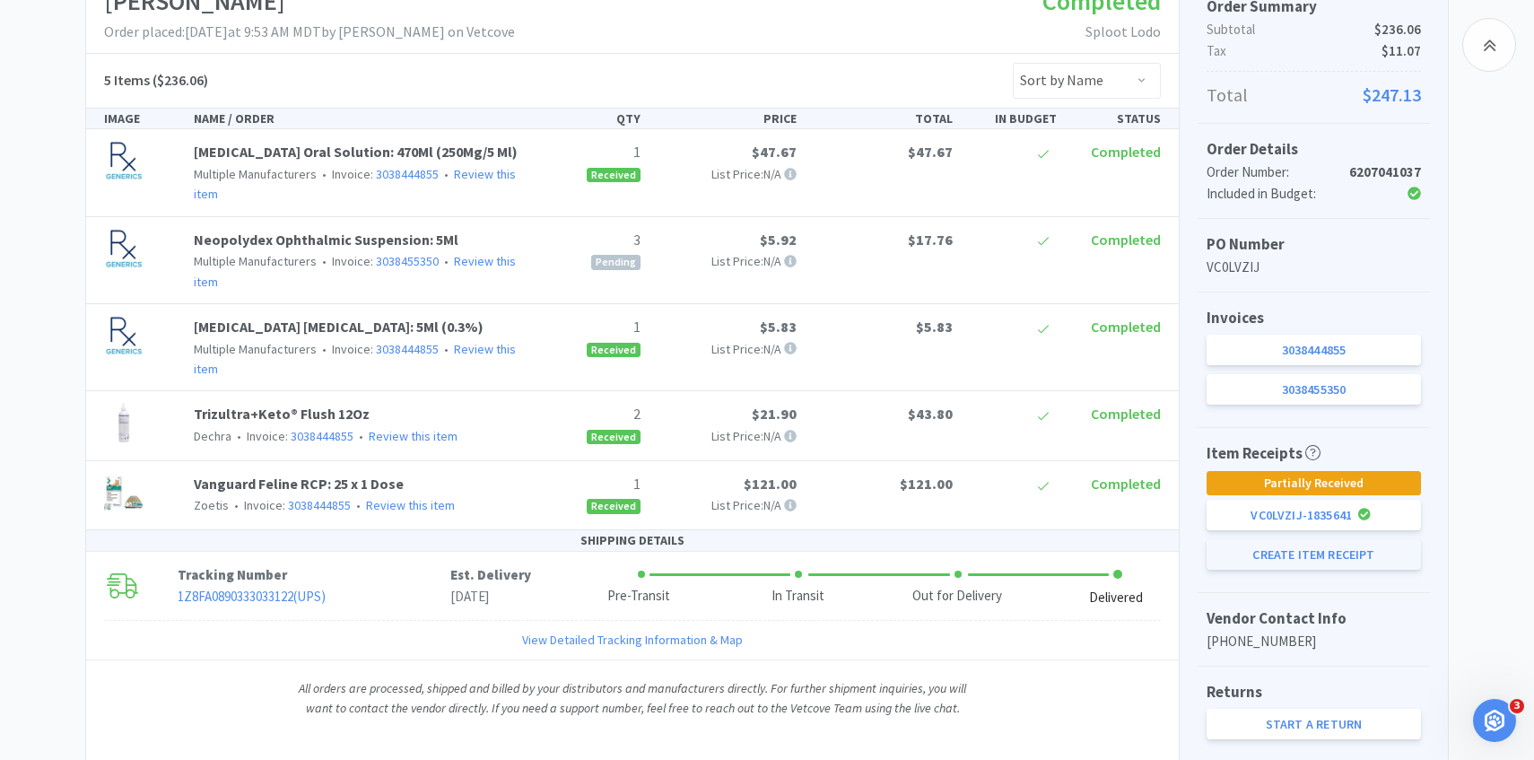
click at [1280, 560] on button "Create Item Receipt" at bounding box center [1314, 554] width 214 height 31
select select "3"
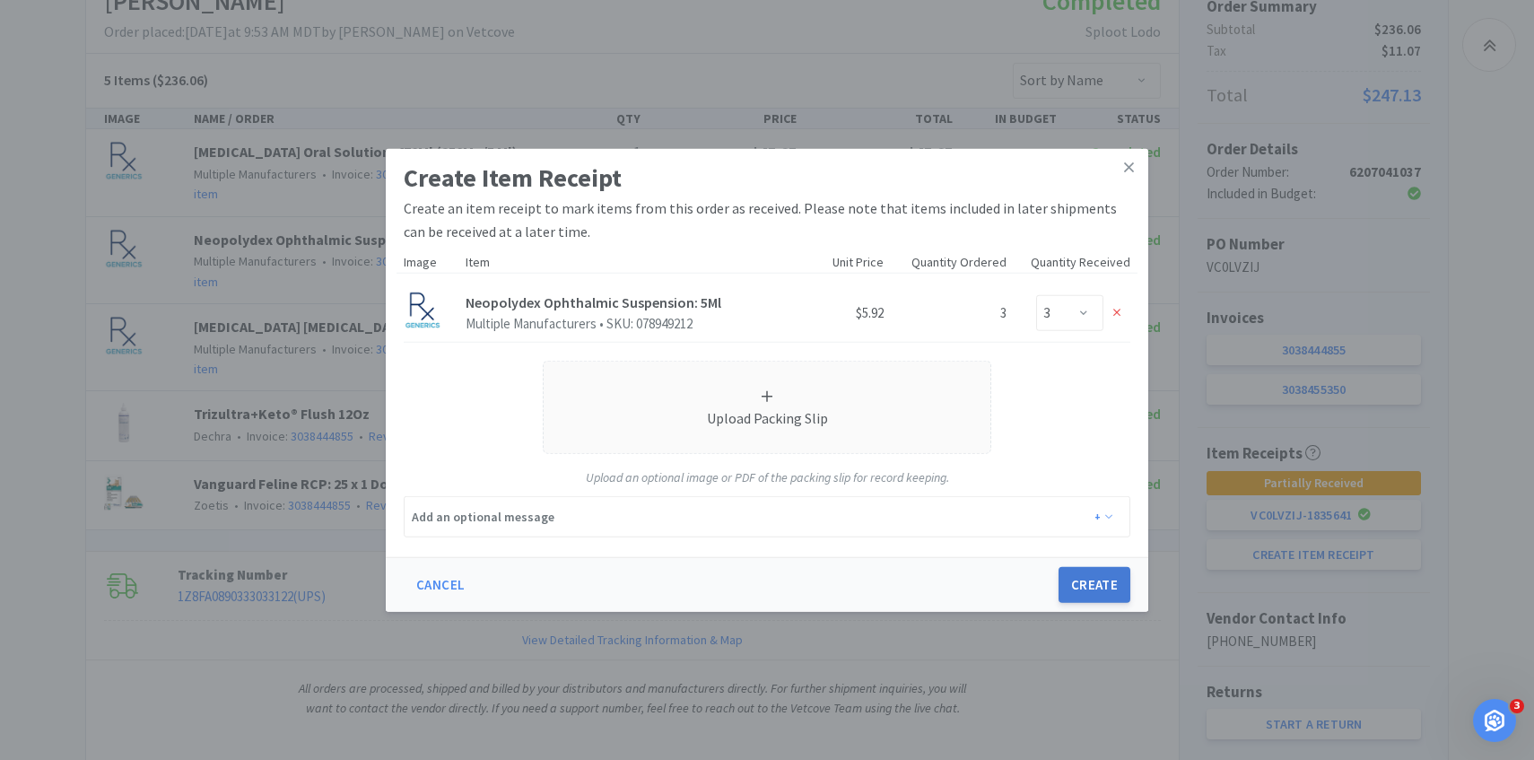
click at [1071, 593] on button "Create" at bounding box center [1095, 585] width 72 height 36
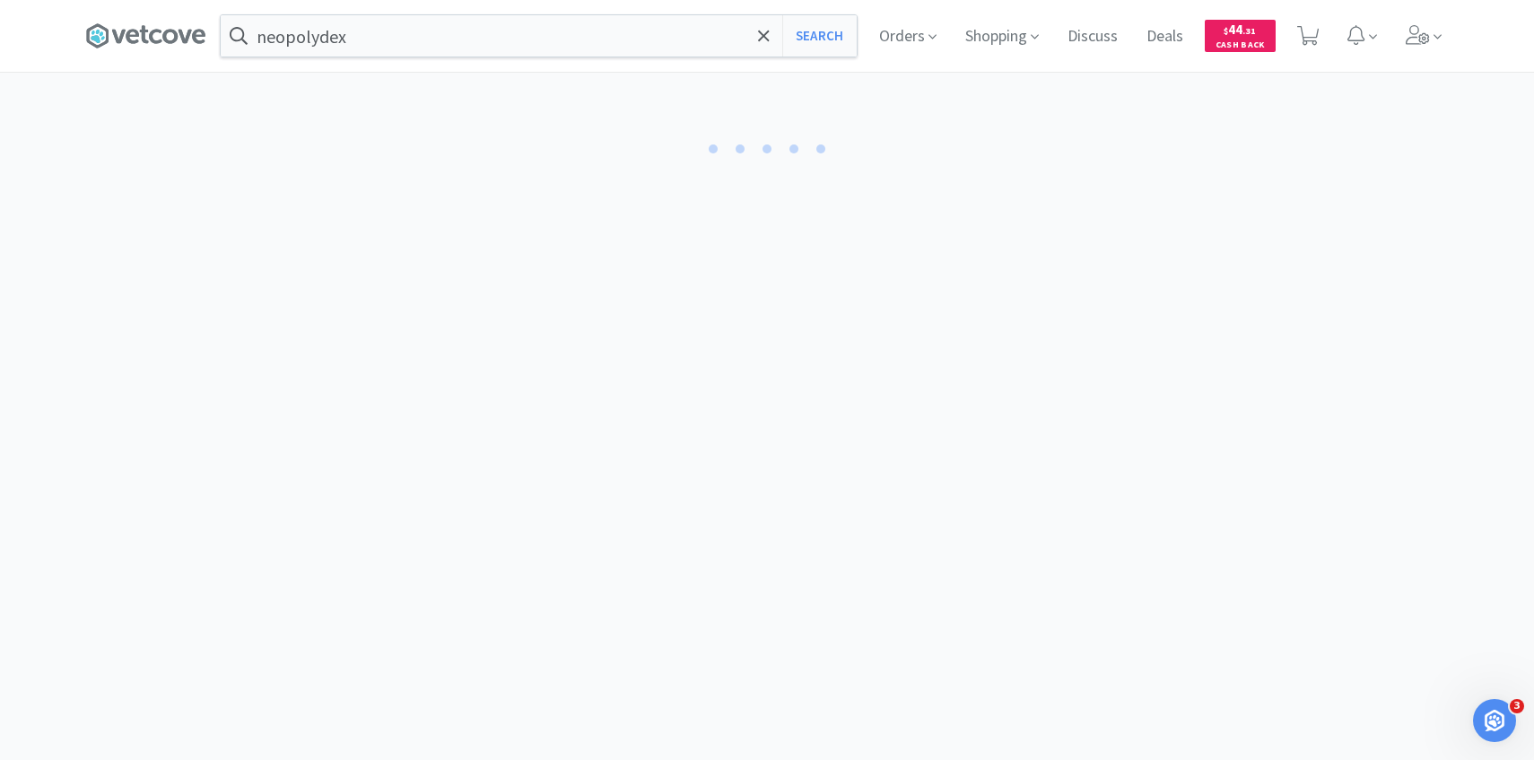
select select "3"
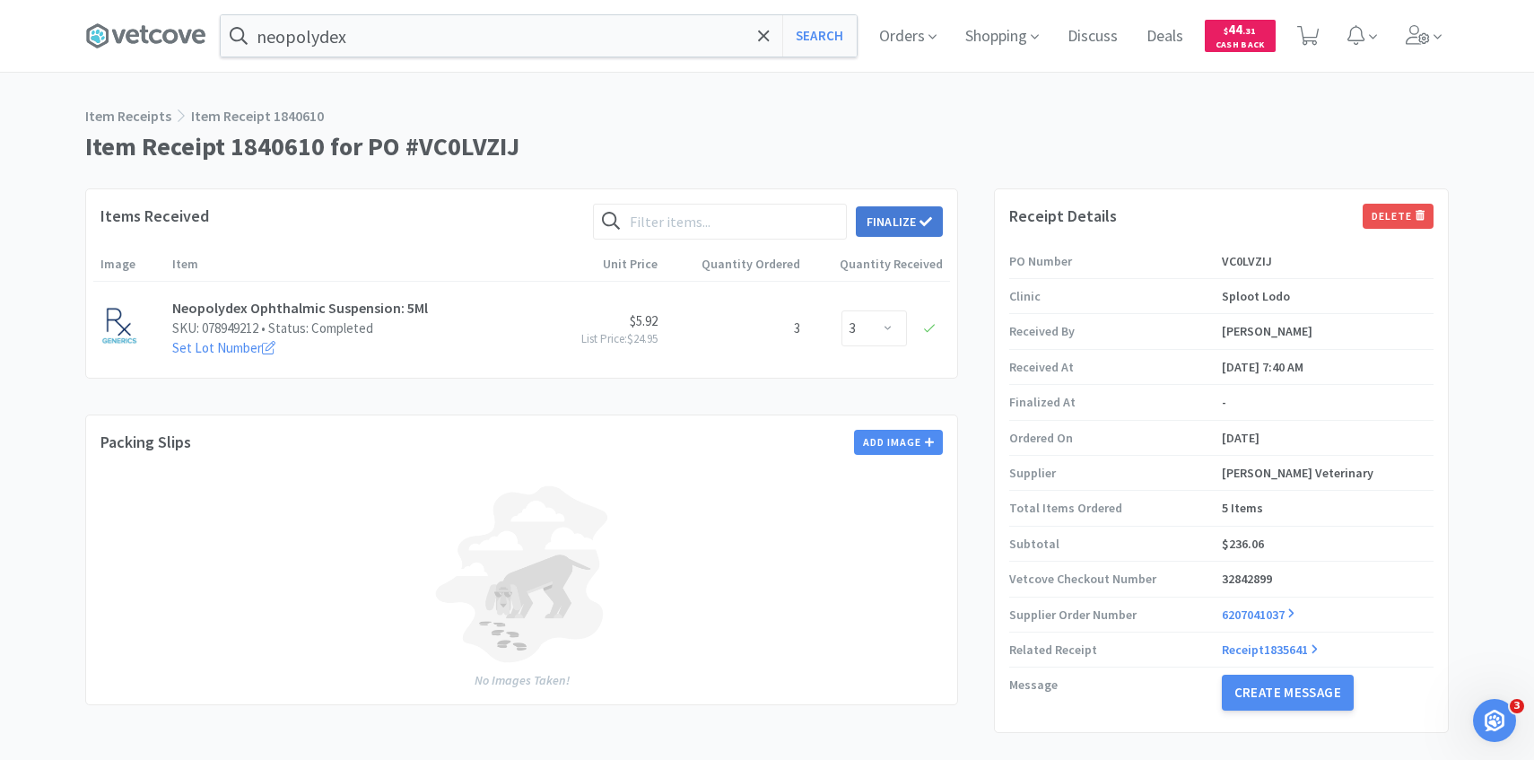
click at [900, 213] on button "Finalize" at bounding box center [899, 221] width 87 height 31
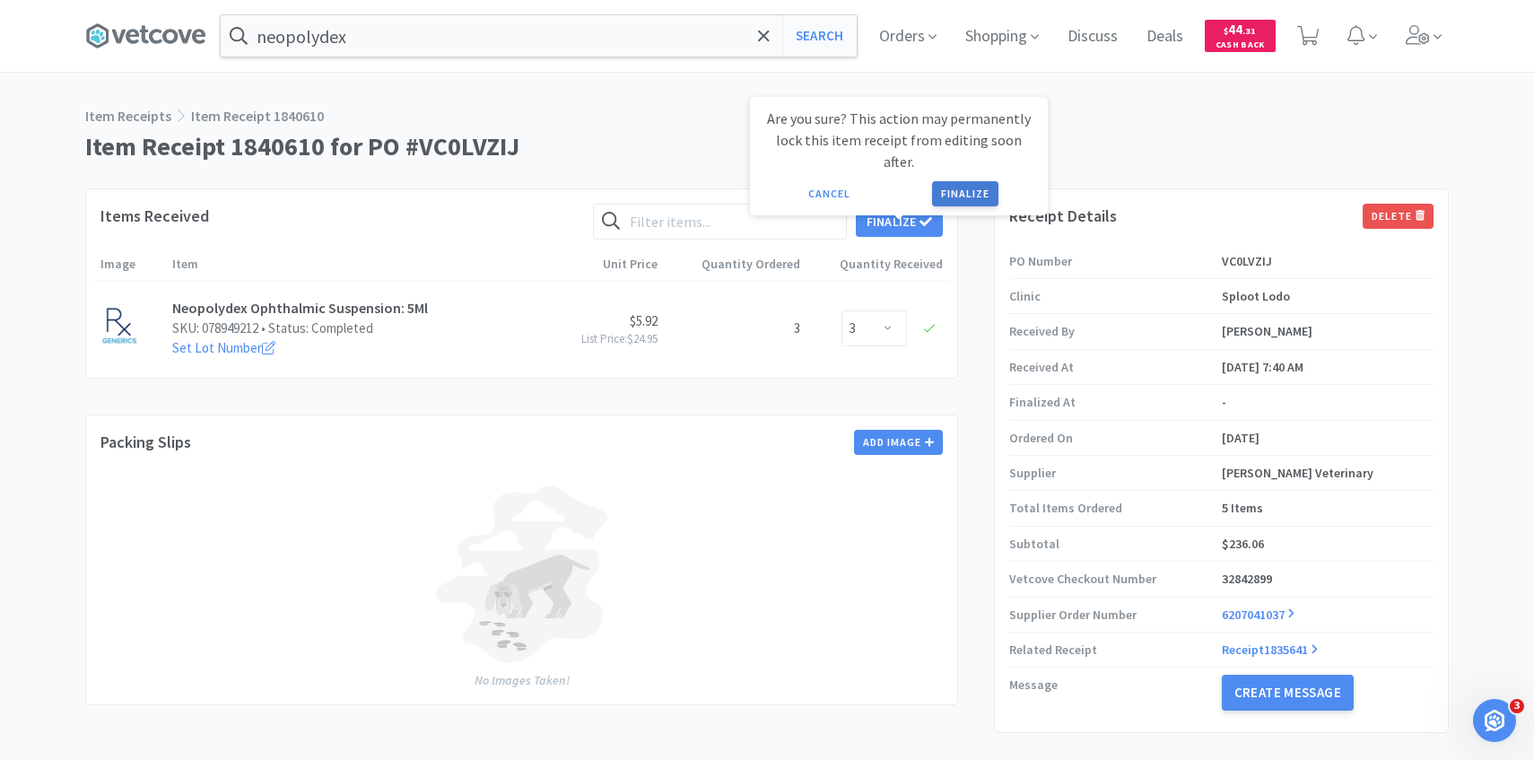
click at [940, 181] on button "Finalize" at bounding box center [965, 193] width 66 height 25
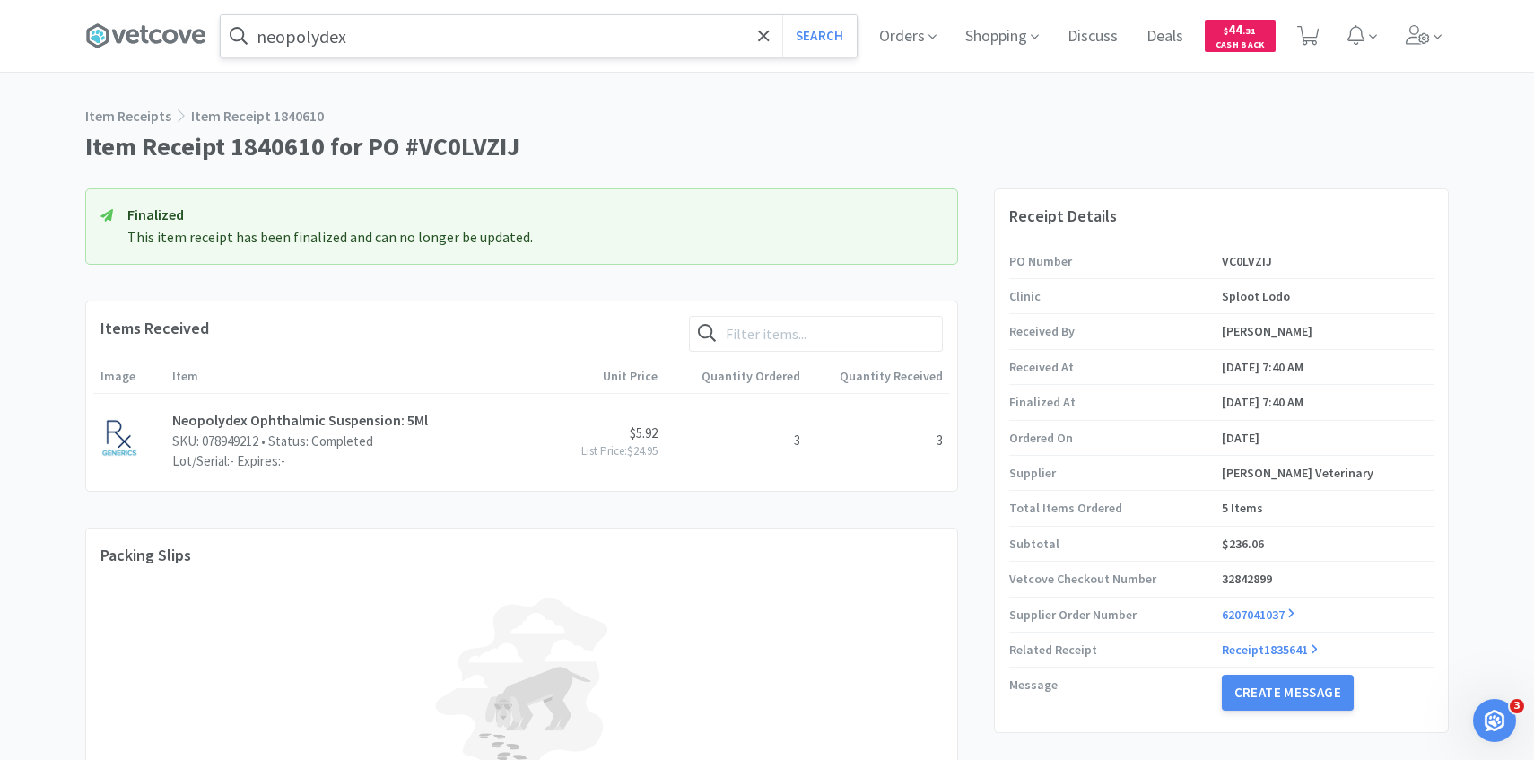
click at [474, 32] on input "neopolydex" at bounding box center [539, 35] width 636 height 41
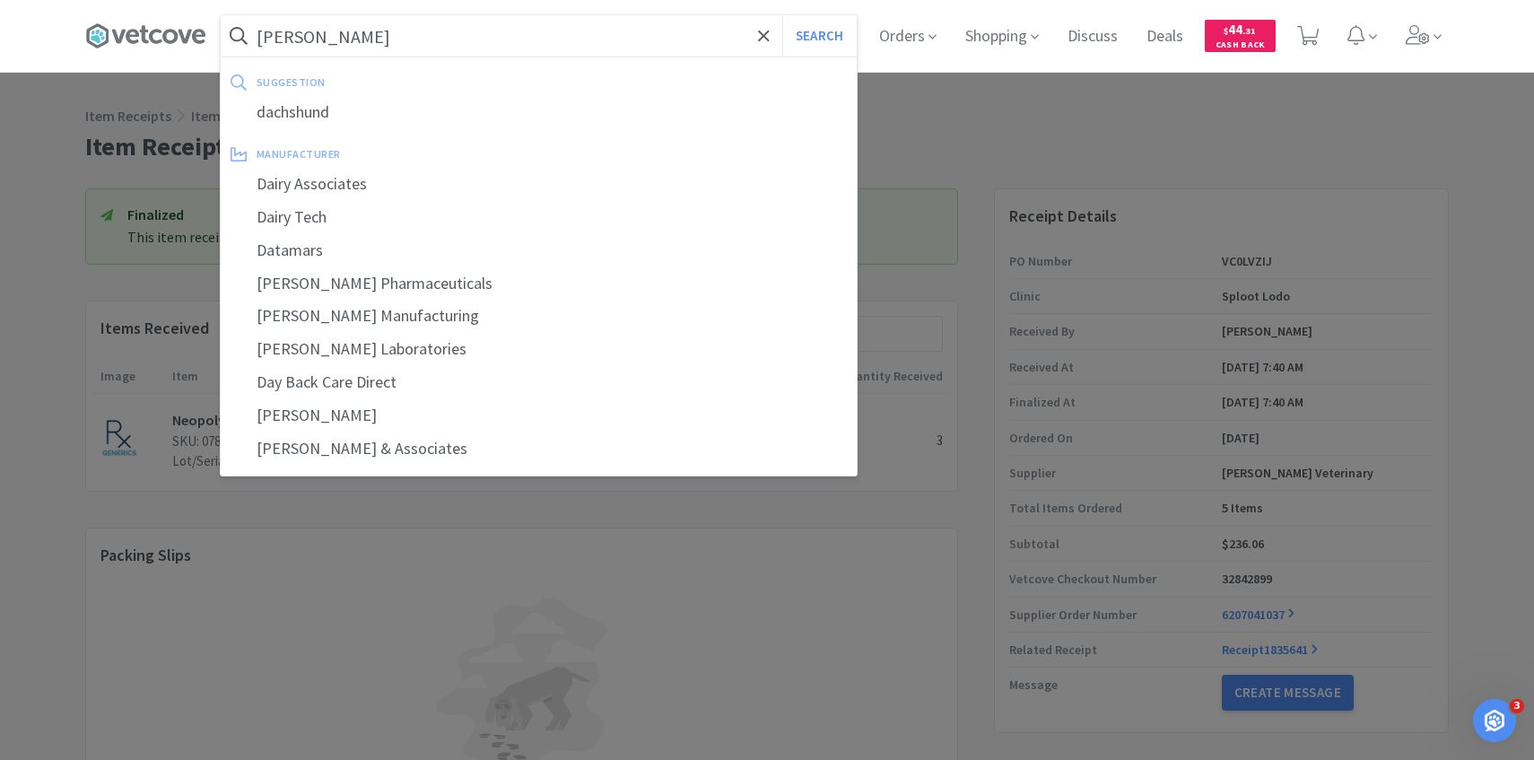
type input "dapp"
click at [782, 15] on button "Search" at bounding box center [819, 35] width 74 height 41
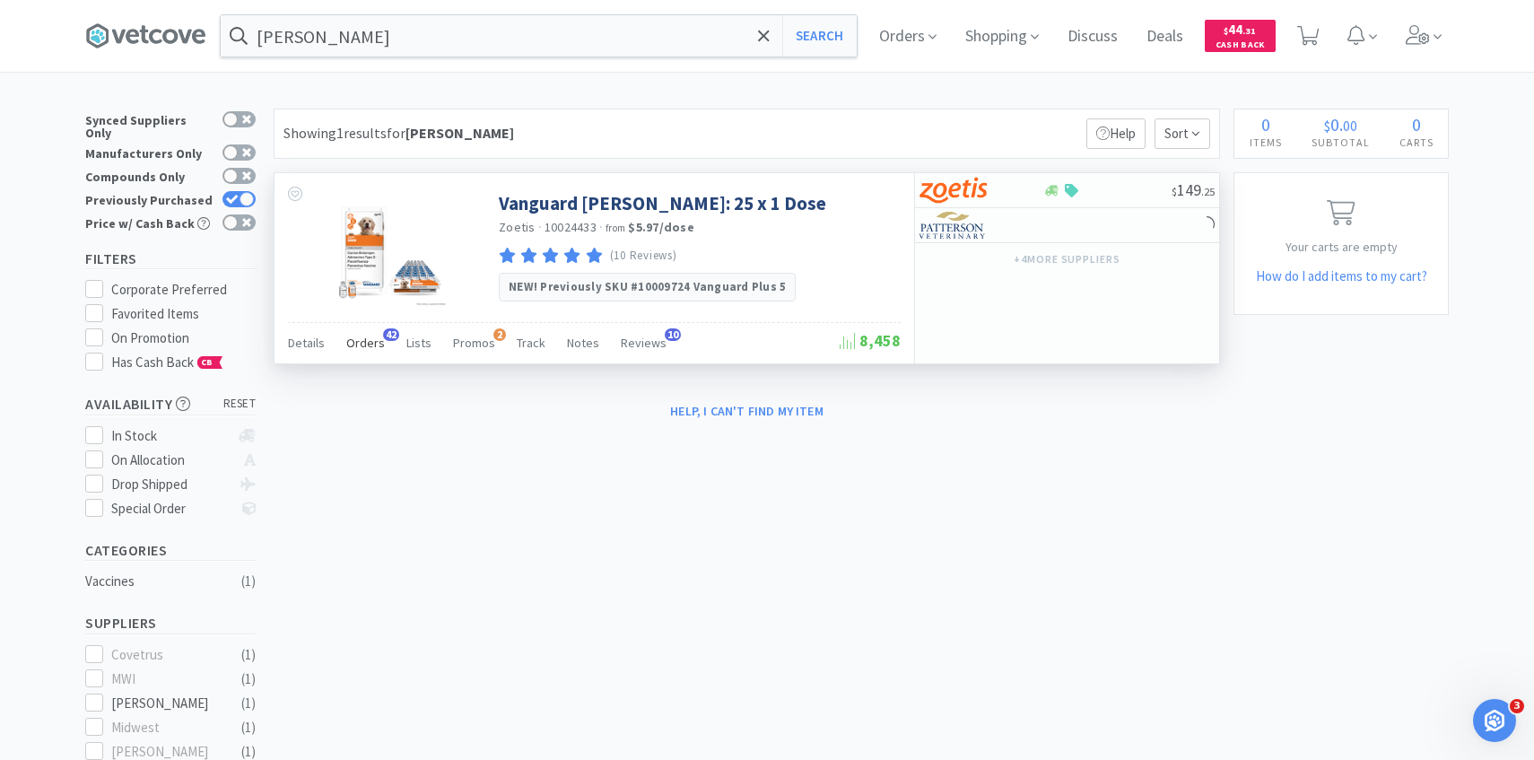
click at [352, 352] on div "Orders 42" at bounding box center [365, 345] width 39 height 34
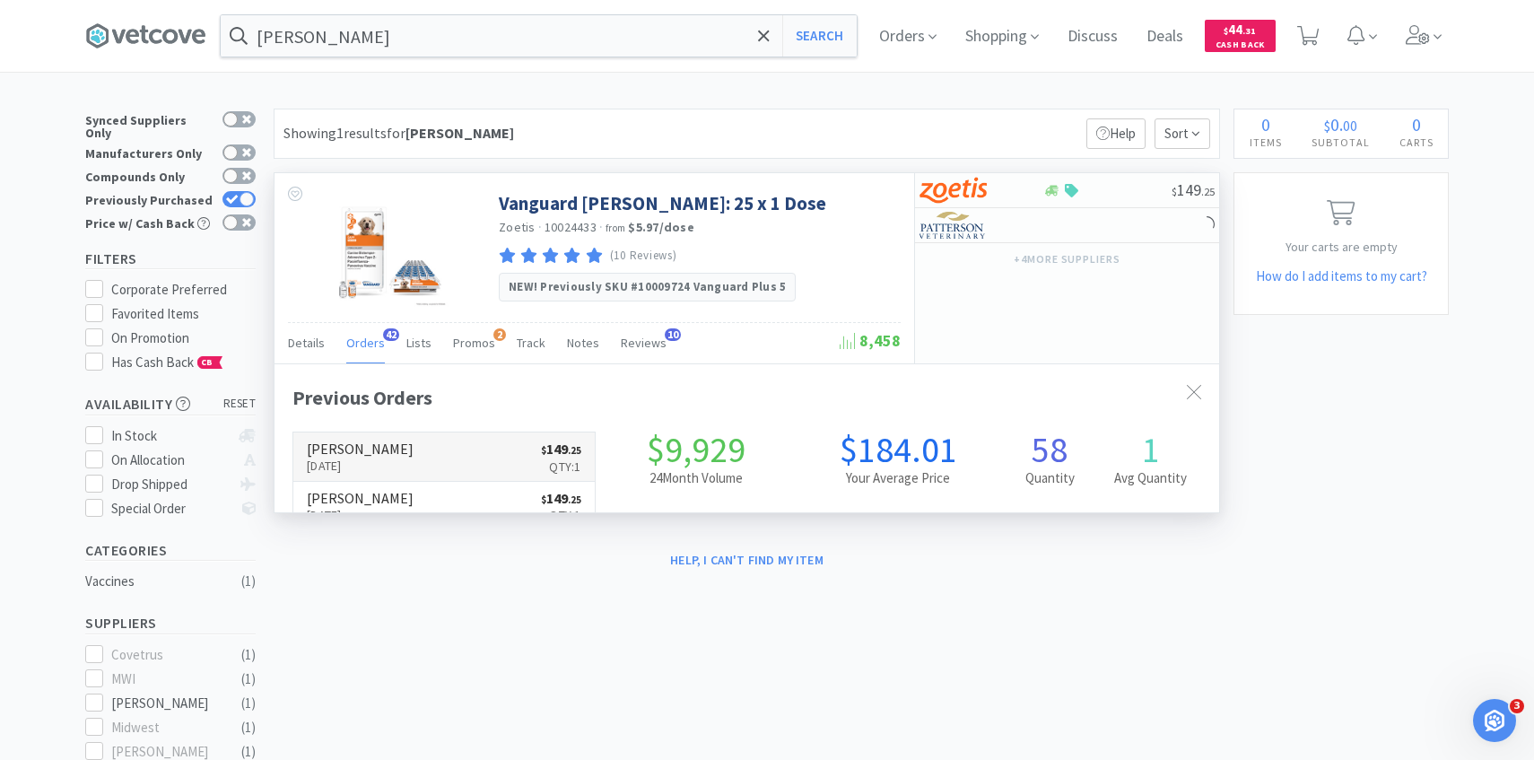
scroll to position [481, 945]
click at [385, 448] on h6 "[PERSON_NAME]" at bounding box center [360, 448] width 107 height 14
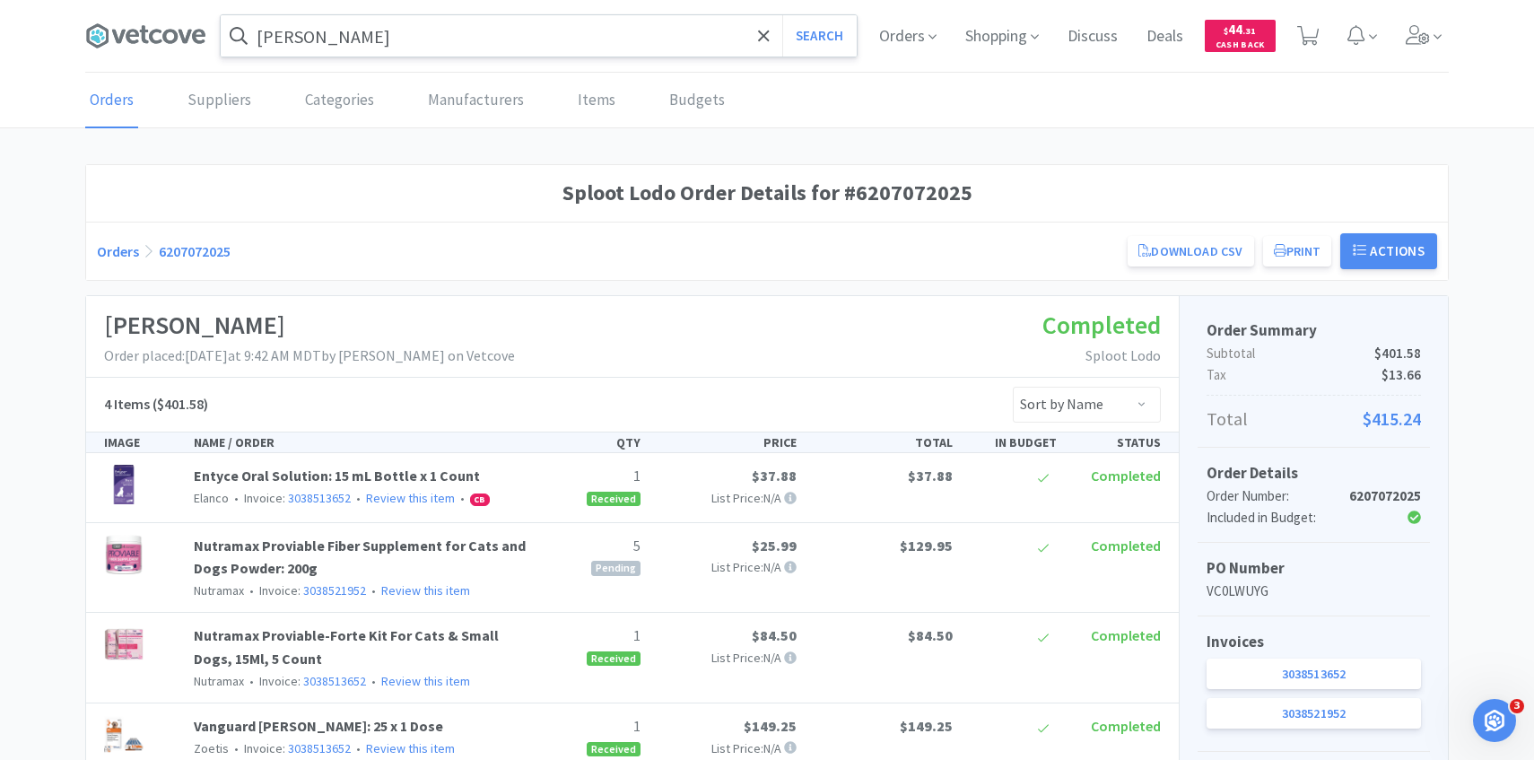
click at [402, 25] on input "dapp" at bounding box center [539, 35] width 636 height 41
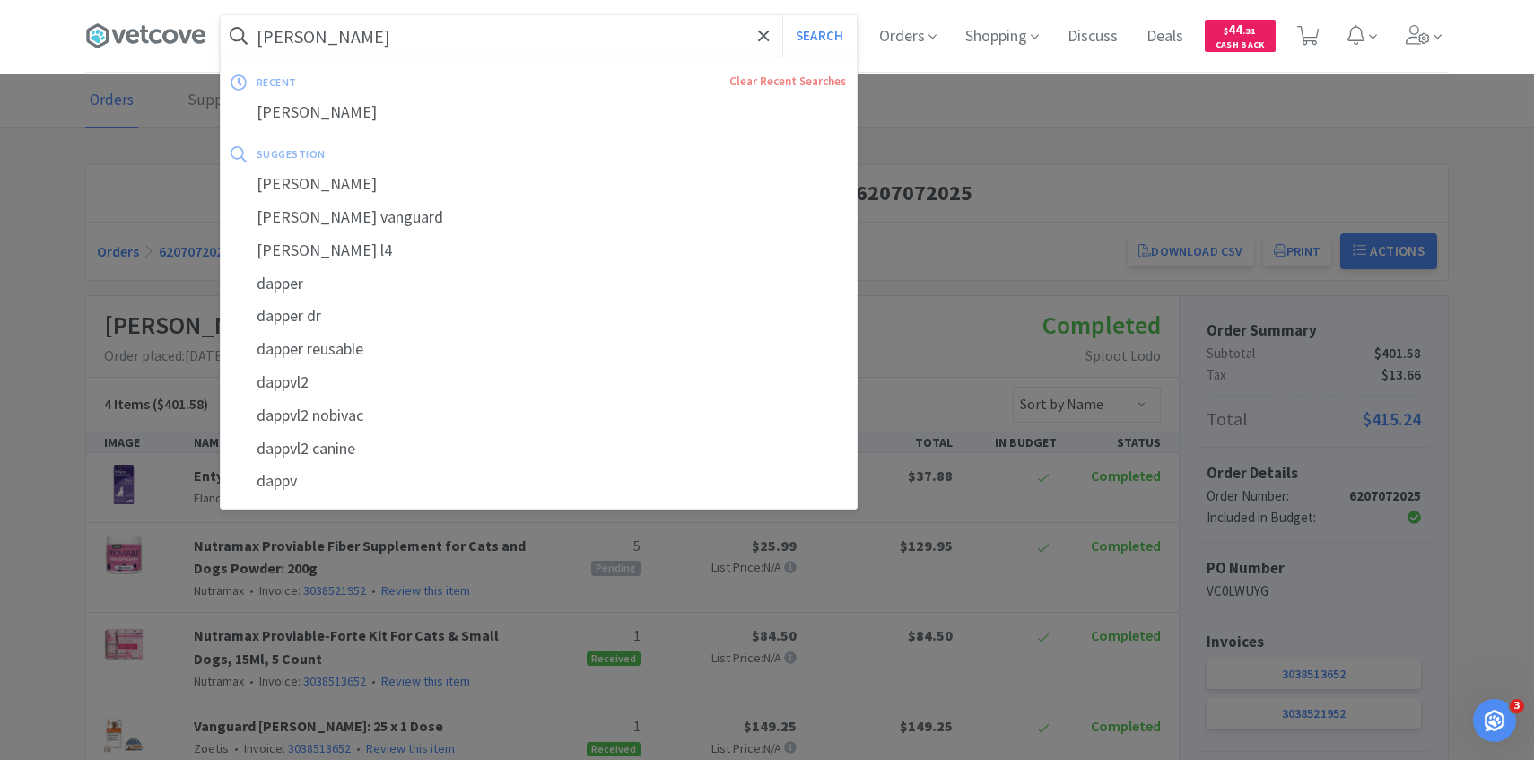
click at [782, 15] on button "Search" at bounding box center [819, 35] width 74 height 41
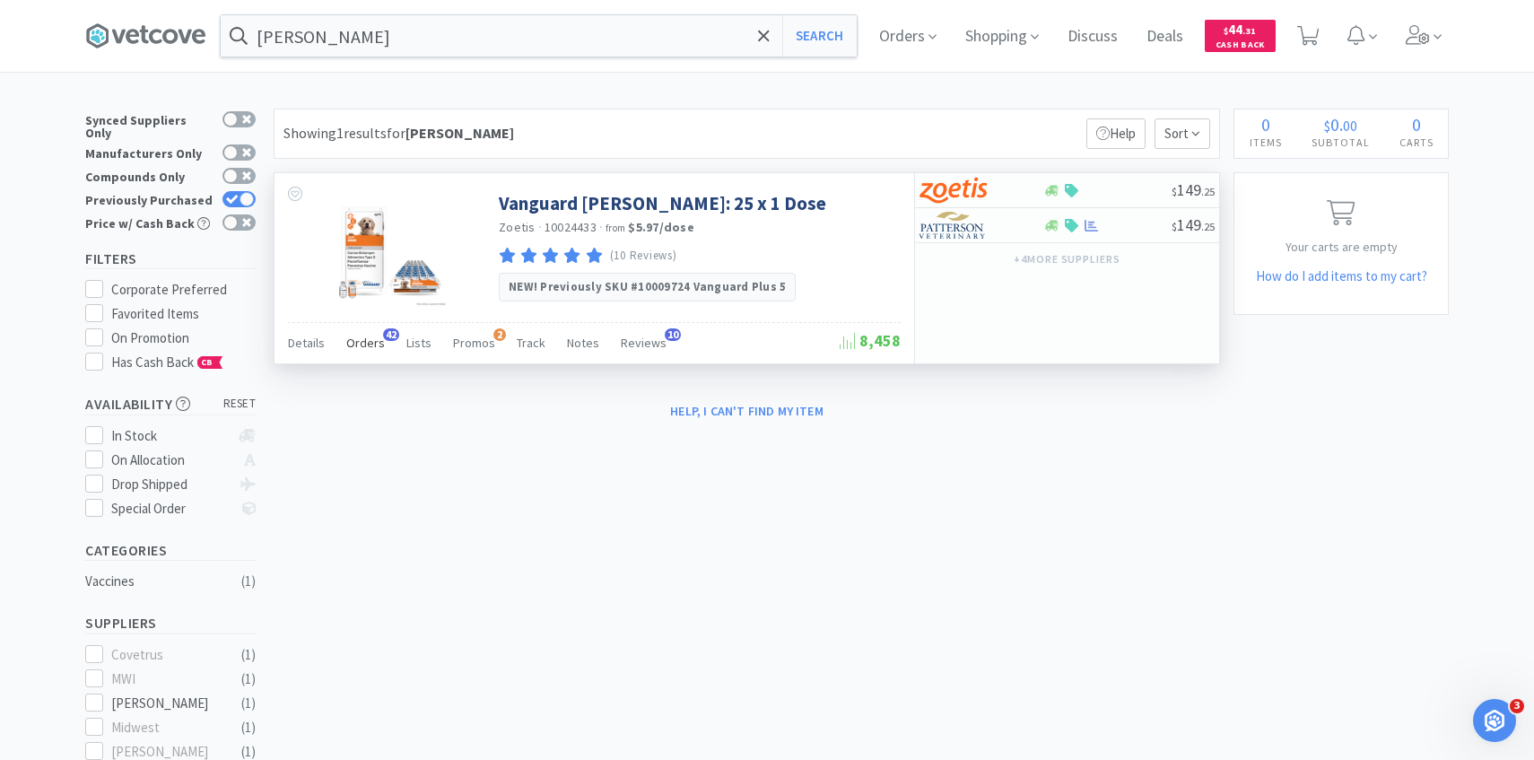
click at [371, 340] on span "Orders" at bounding box center [365, 343] width 39 height 16
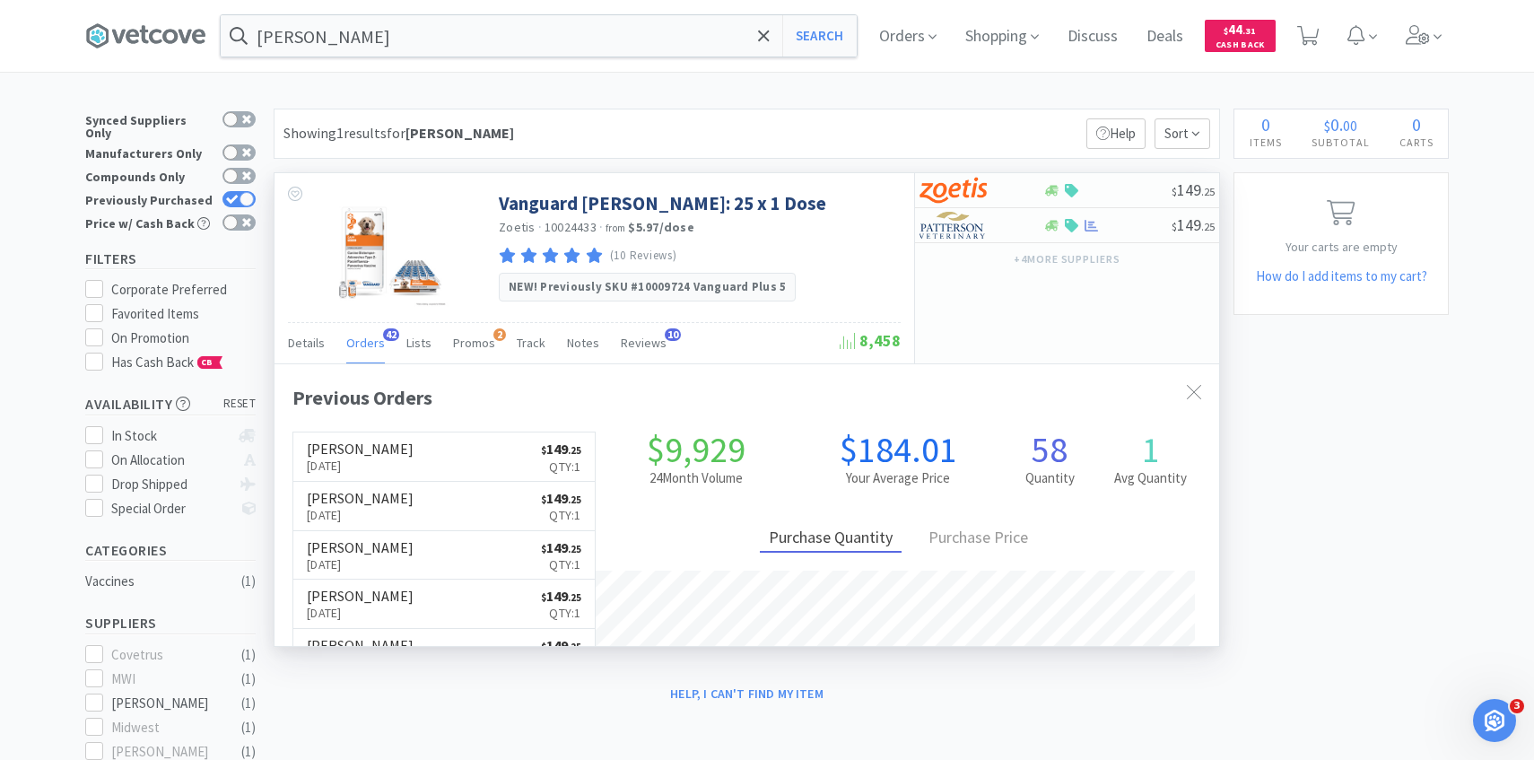
scroll to position [481, 945]
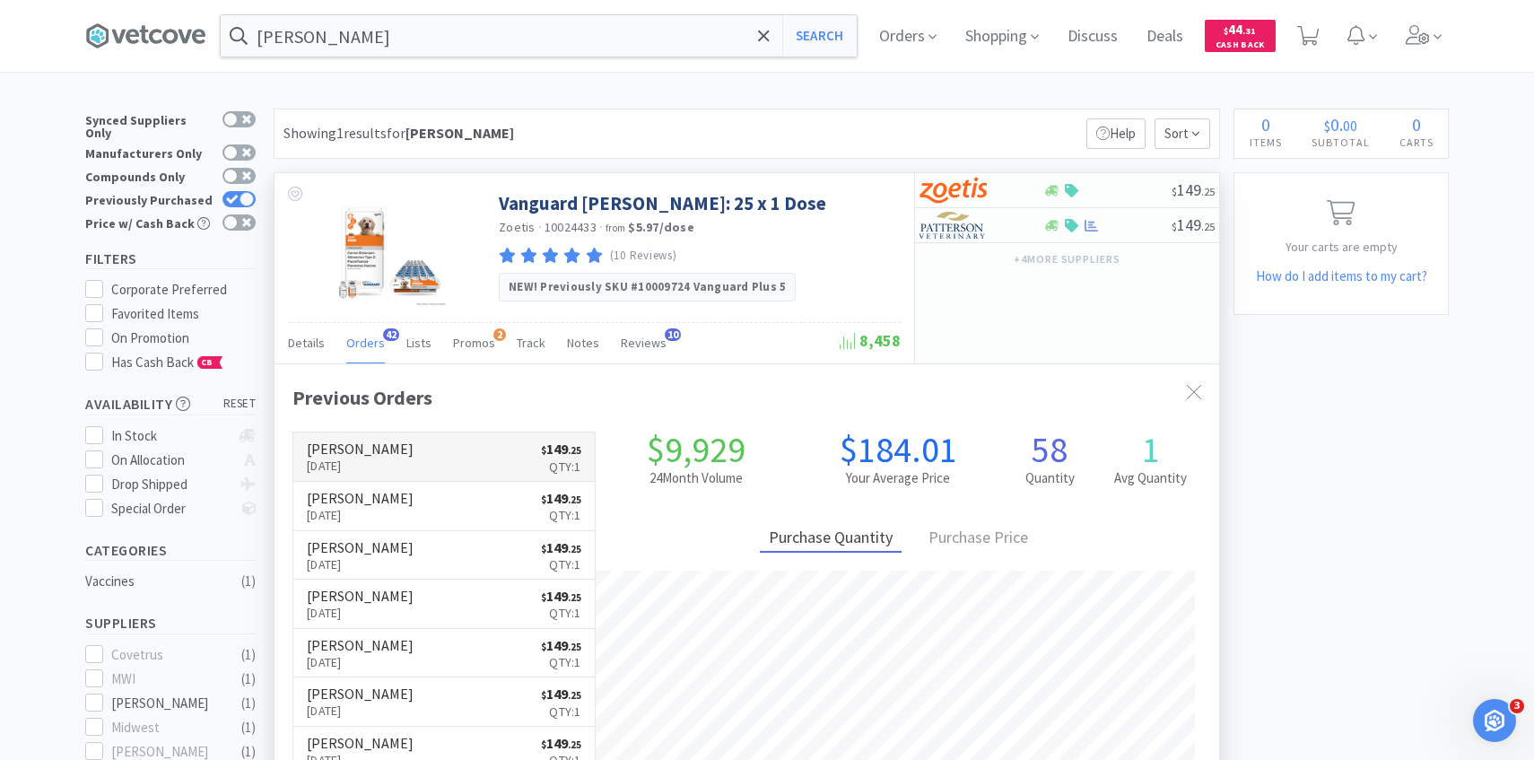
click at [390, 457] on p "[DATE]" at bounding box center [360, 466] width 107 height 20
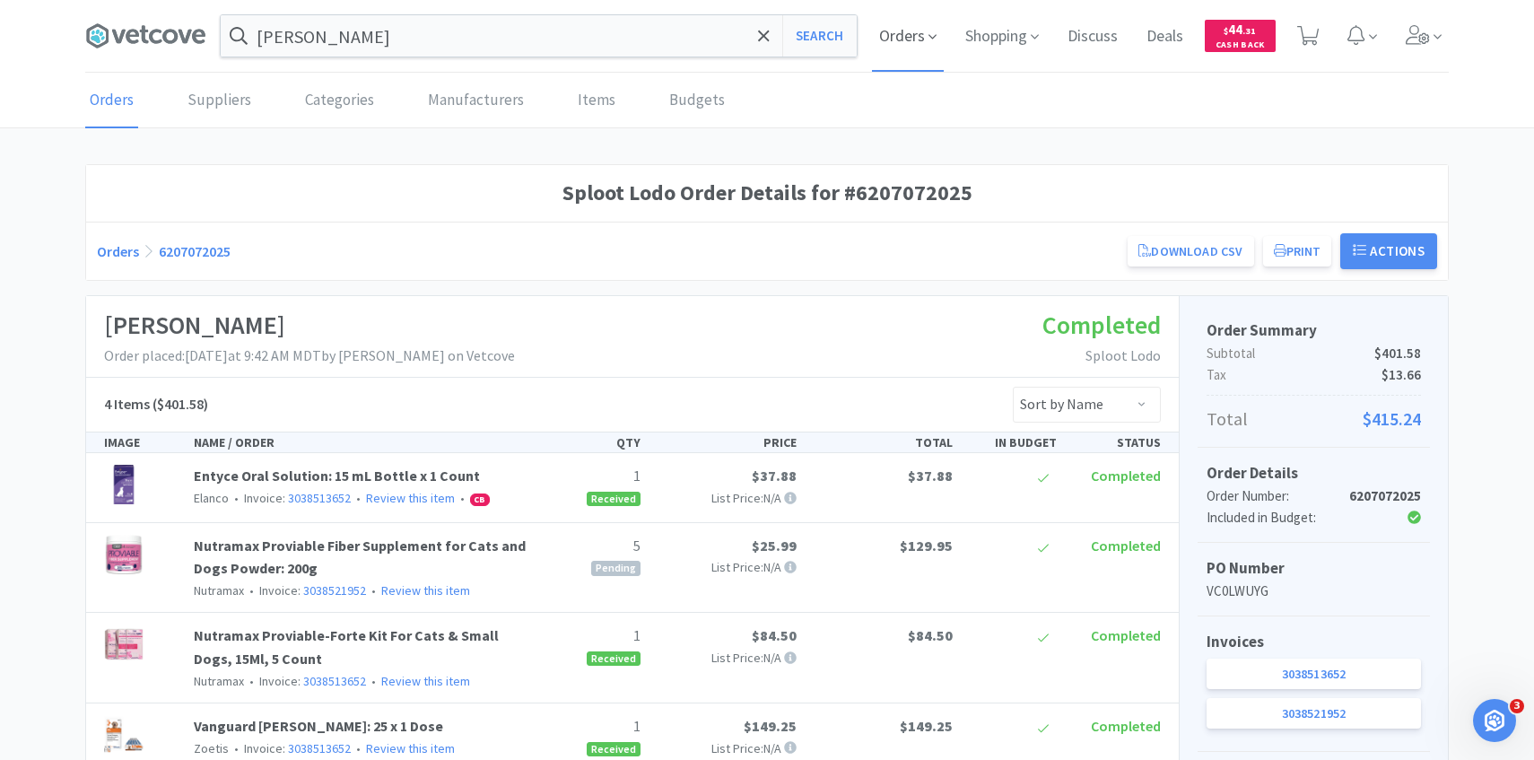
click at [899, 62] on span "Orders" at bounding box center [908, 36] width 72 height 72
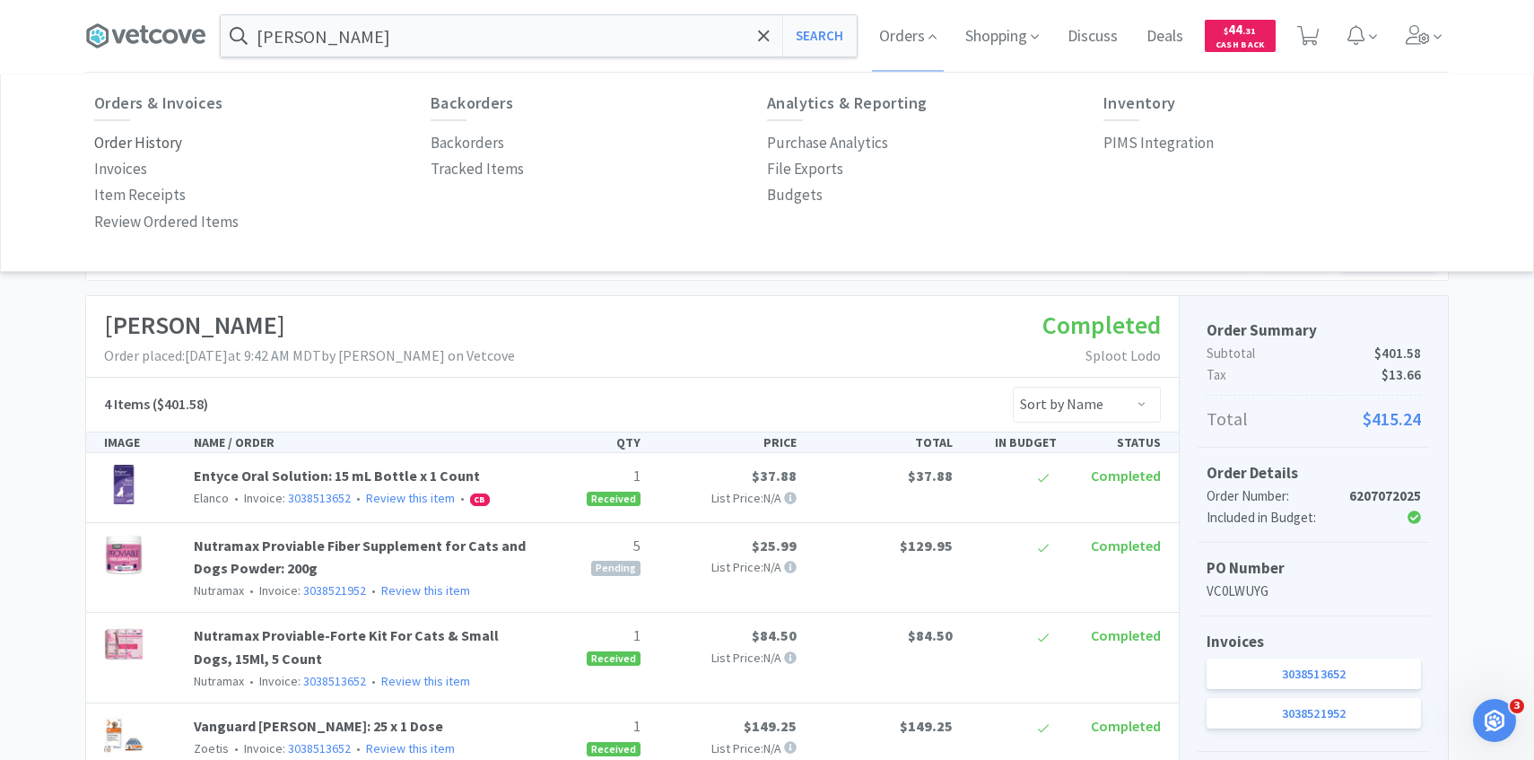
click at [144, 147] on p "Order History" at bounding box center [138, 143] width 88 height 24
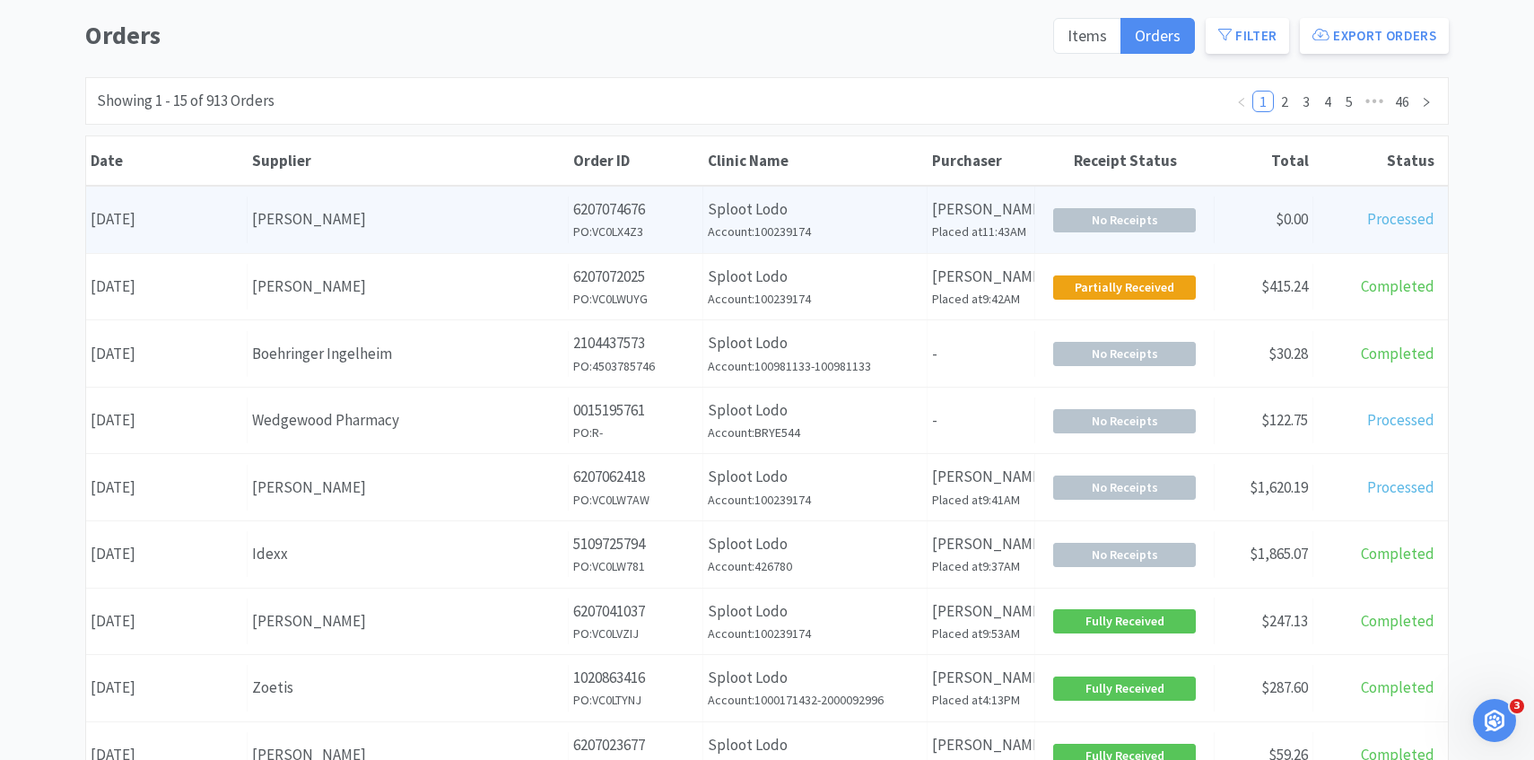
scroll to position [167, 0]
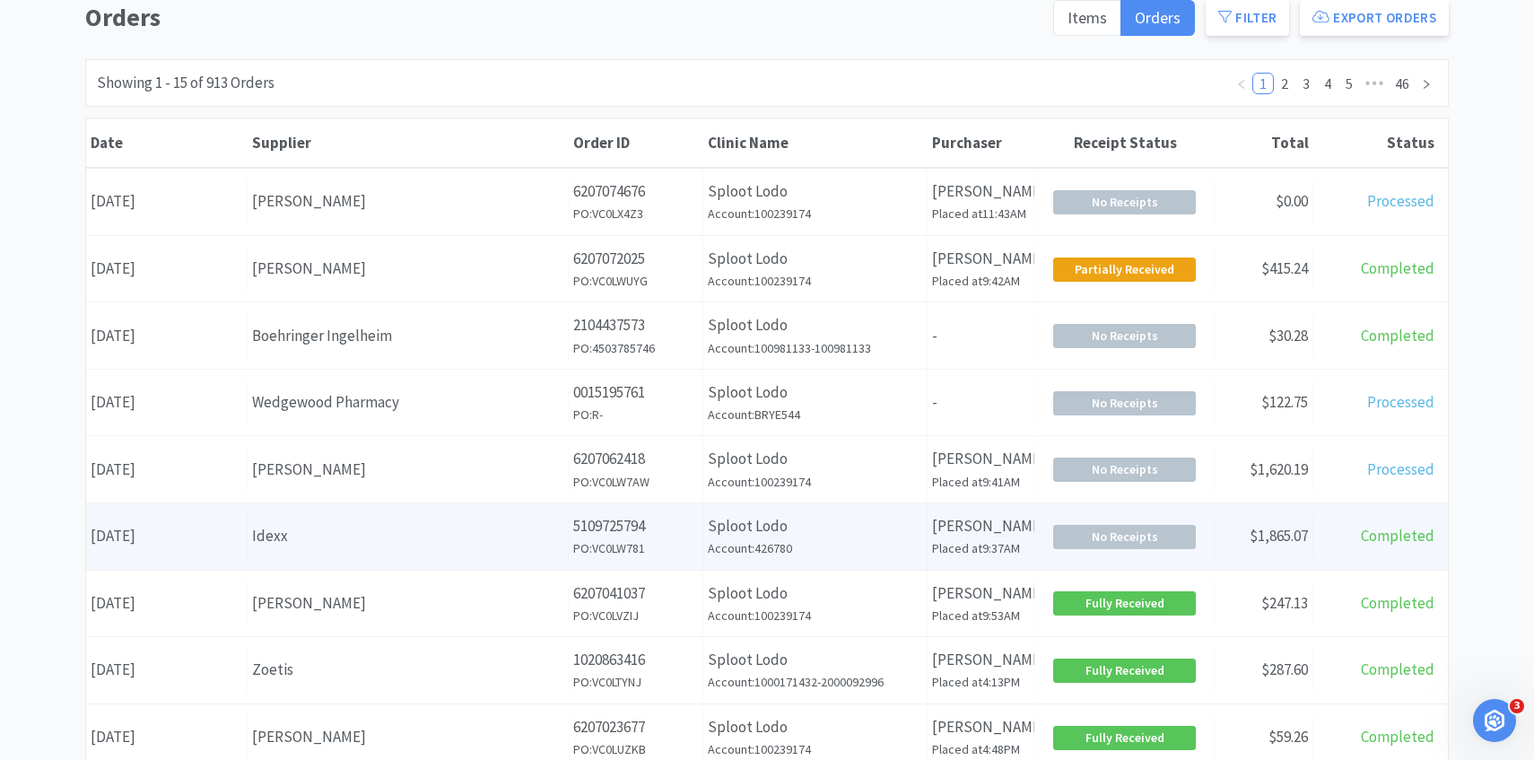
click at [529, 515] on div "Supplier Idexx" at bounding box center [408, 536] width 321 height 46
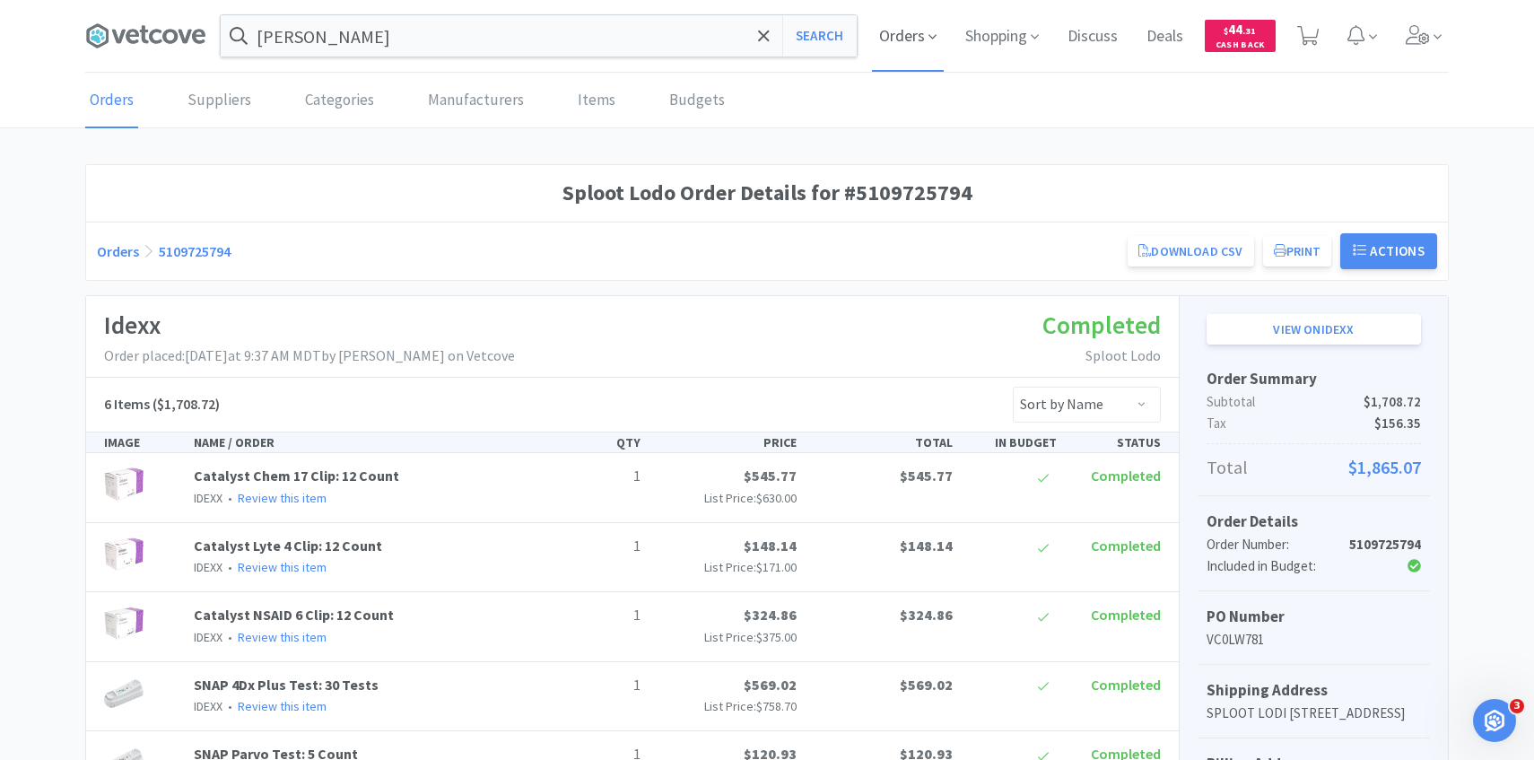
click at [921, 22] on span "Orders" at bounding box center [908, 36] width 72 height 72
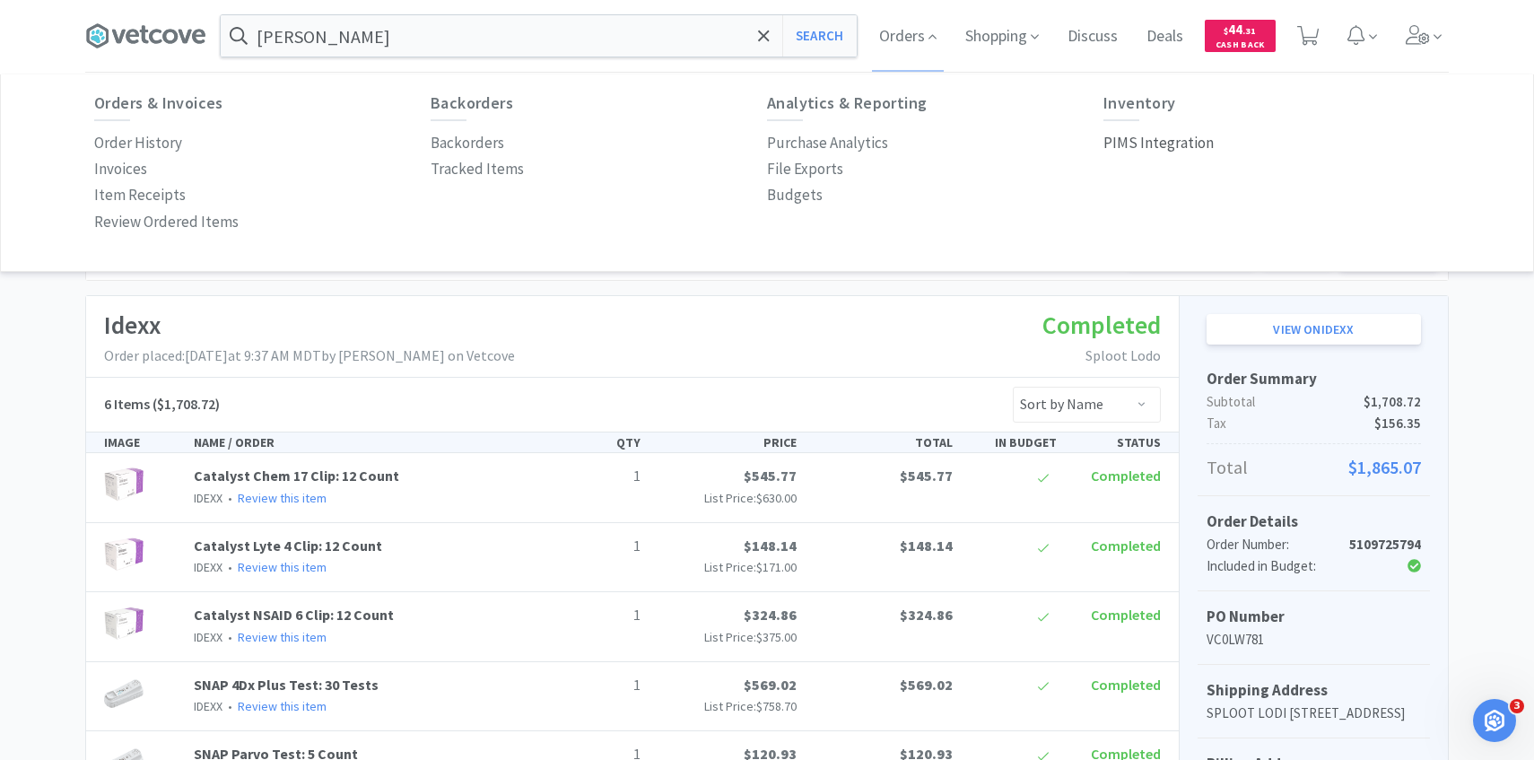
click at [1174, 142] on p "PIMS Integration" at bounding box center [1159, 143] width 110 height 24
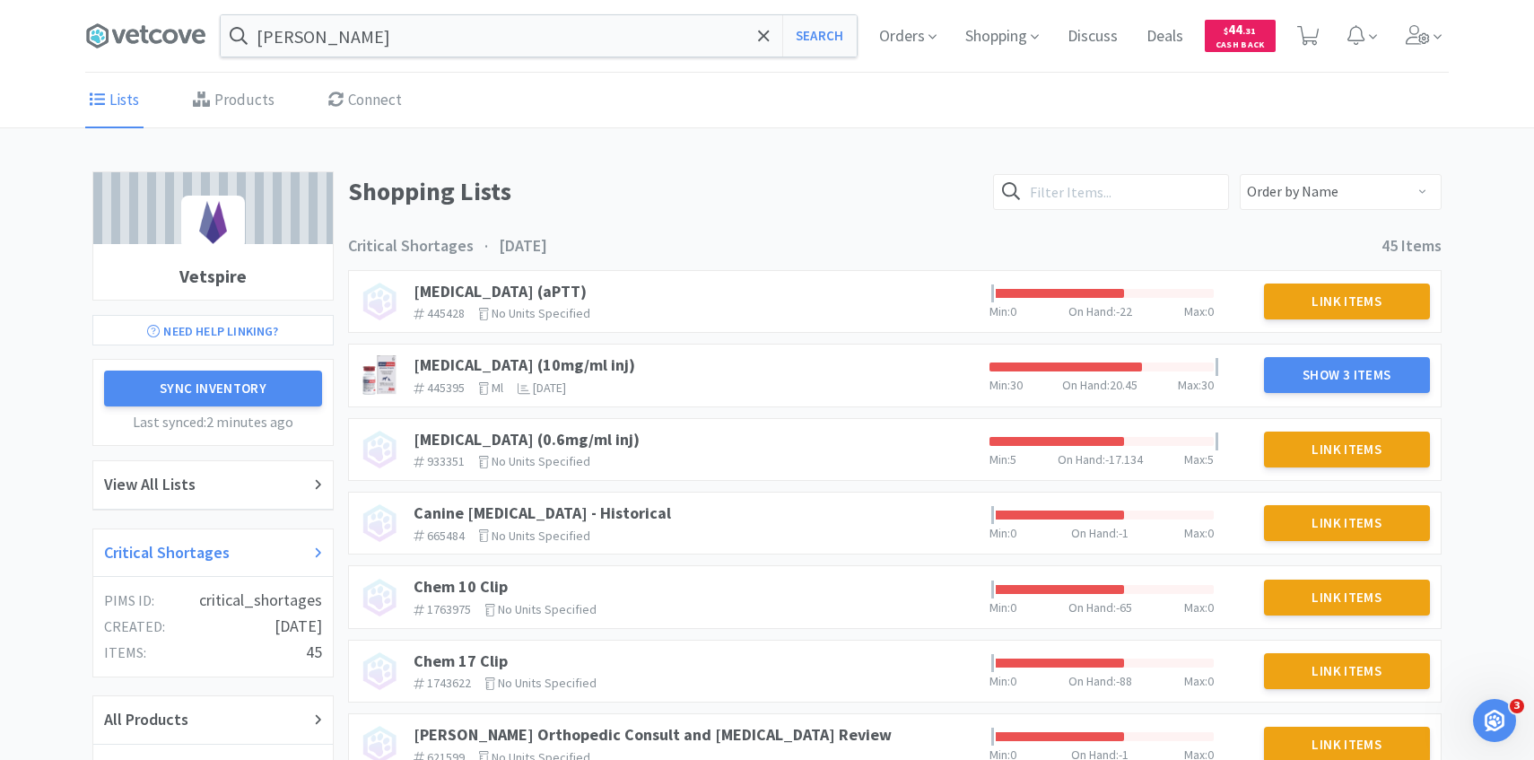
click at [215, 556] on h2 "Critical Shortages" at bounding box center [167, 553] width 126 height 26
click at [250, 550] on div "Critical Shortages" at bounding box center [213, 553] width 218 height 26
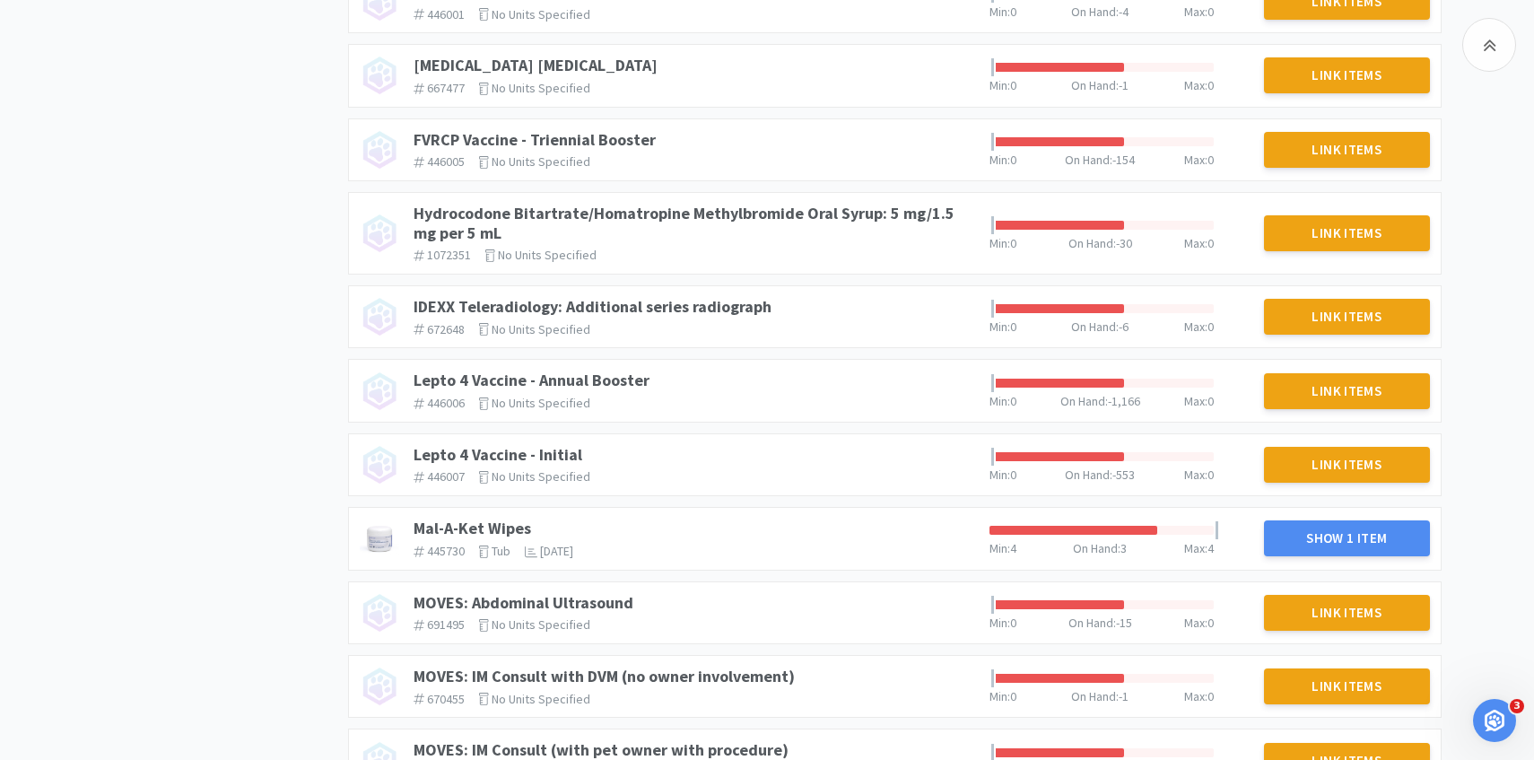
scroll to position [976, 0]
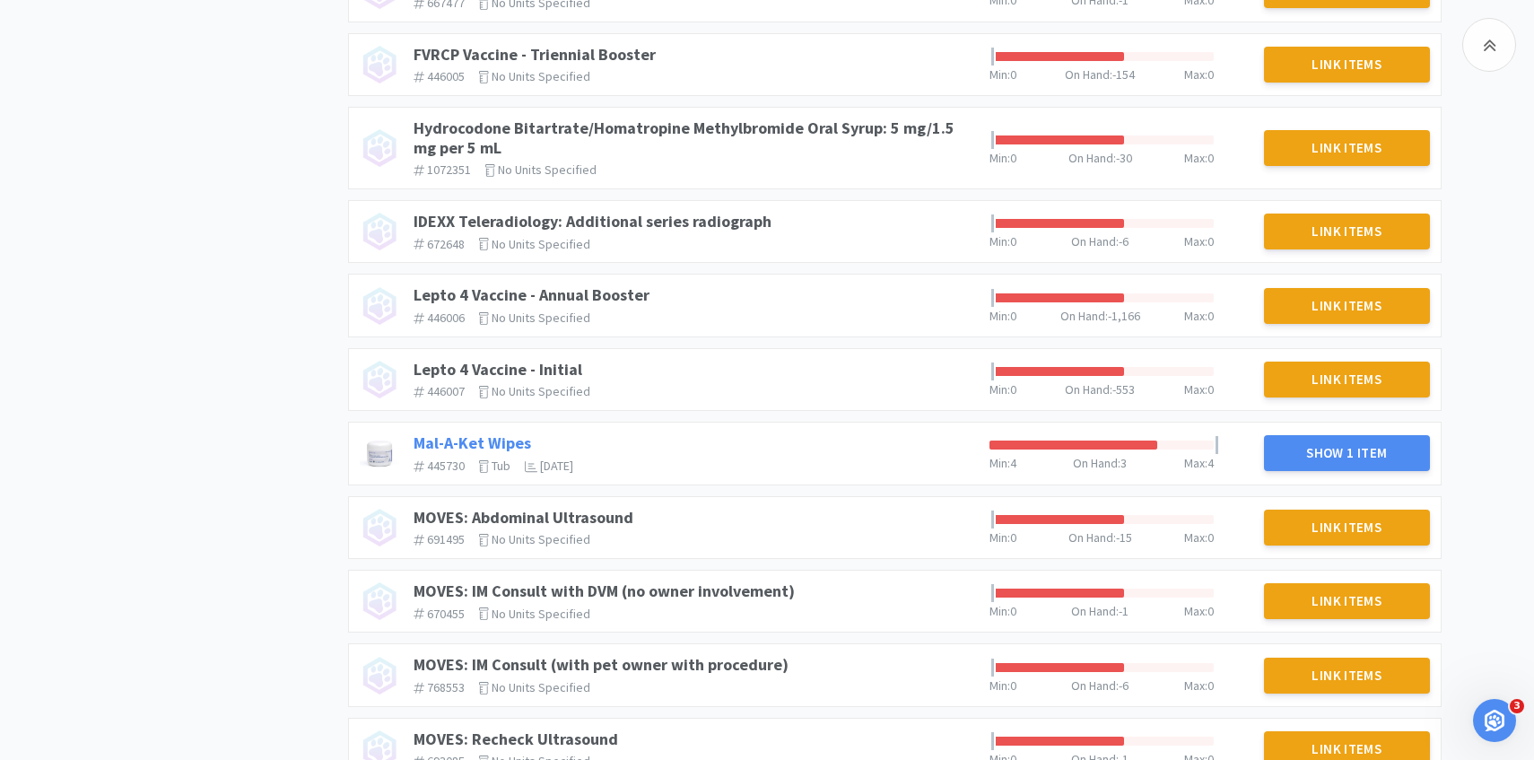
click at [493, 438] on link "Mal-A-Ket Wipes" at bounding box center [473, 442] width 118 height 21
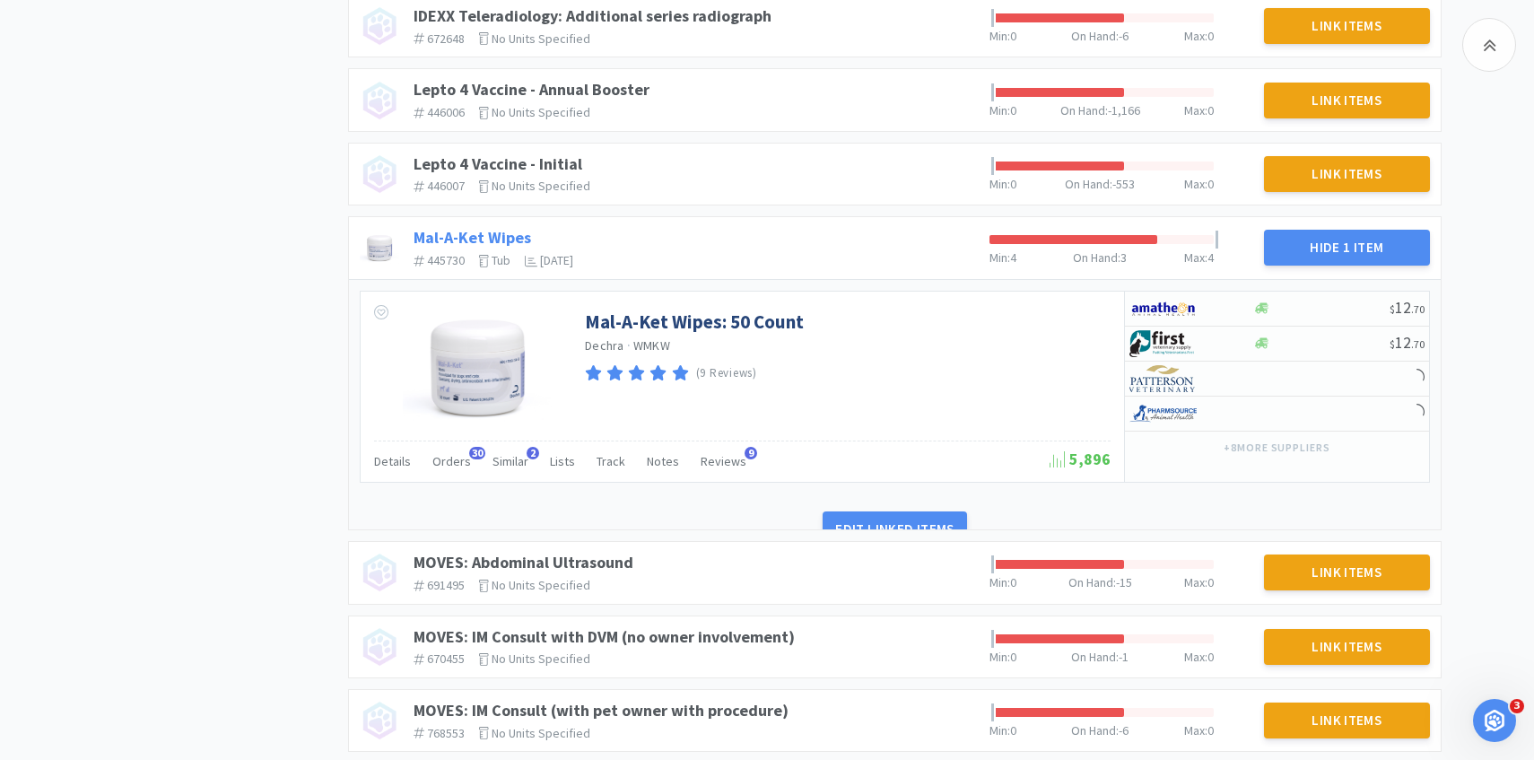
scroll to position [1270, 0]
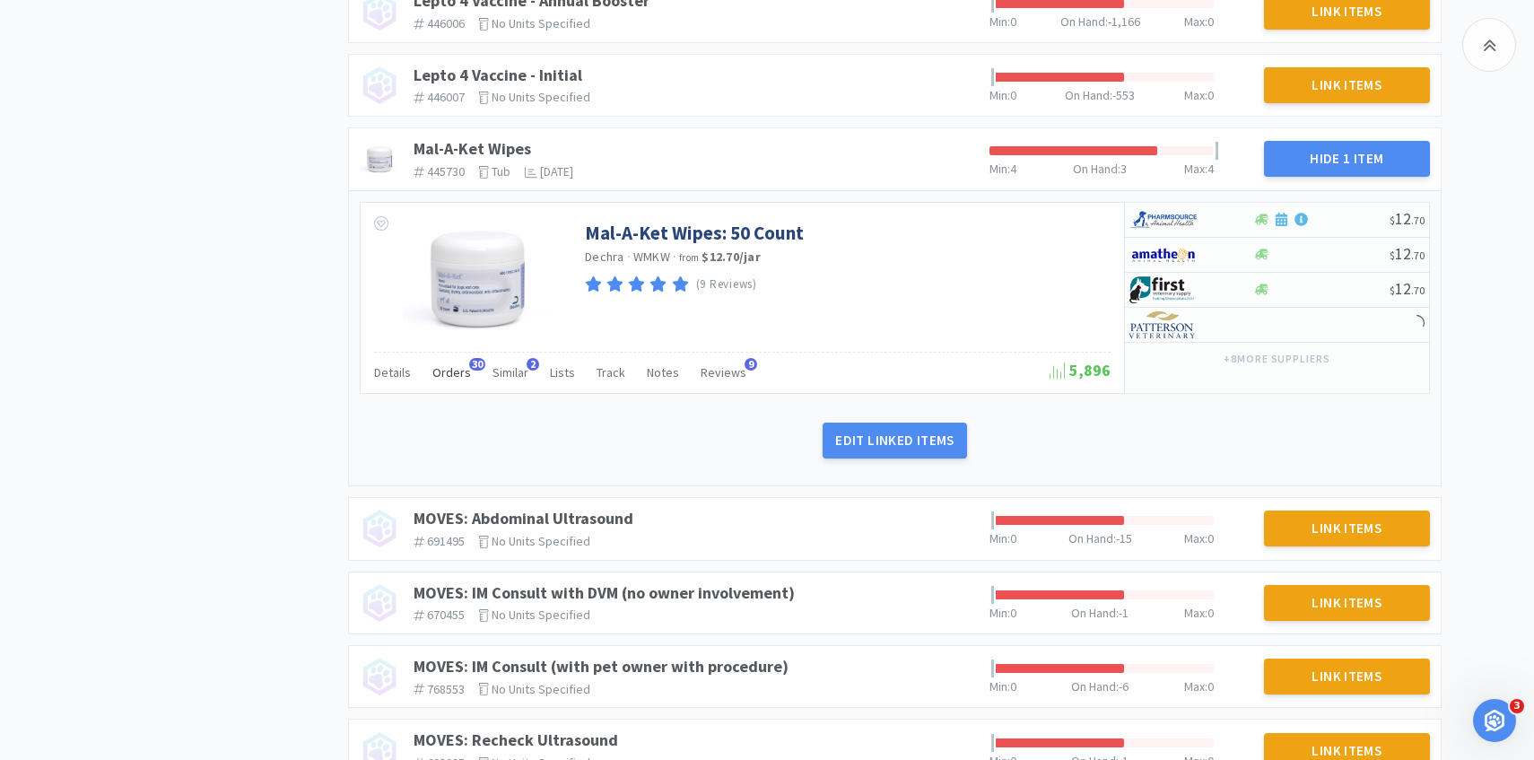
click at [458, 388] on div "Orders 30" at bounding box center [451, 375] width 39 height 34
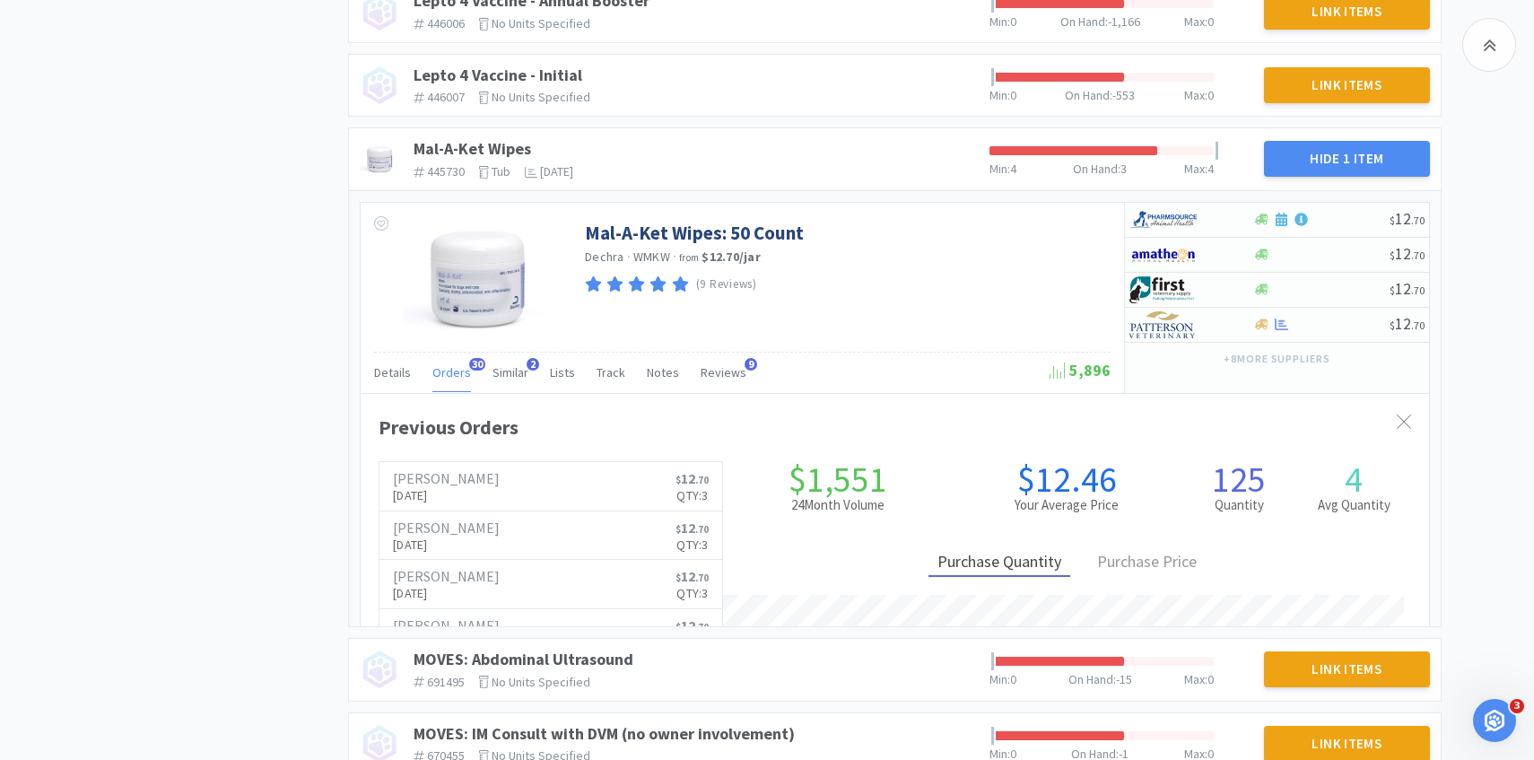
scroll to position [492, 1069]
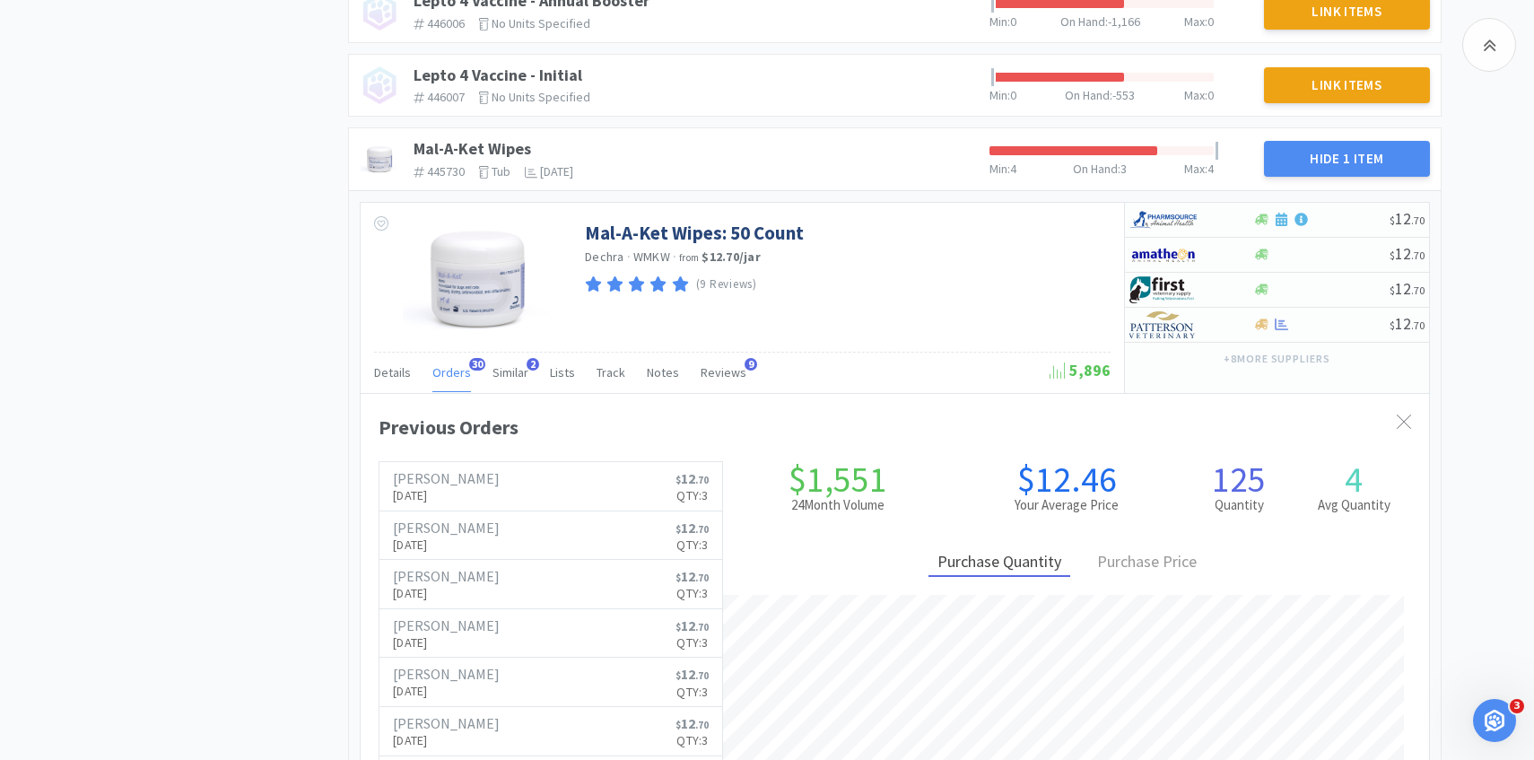
click at [458, 380] on span "Orders" at bounding box center [451, 372] width 39 height 16
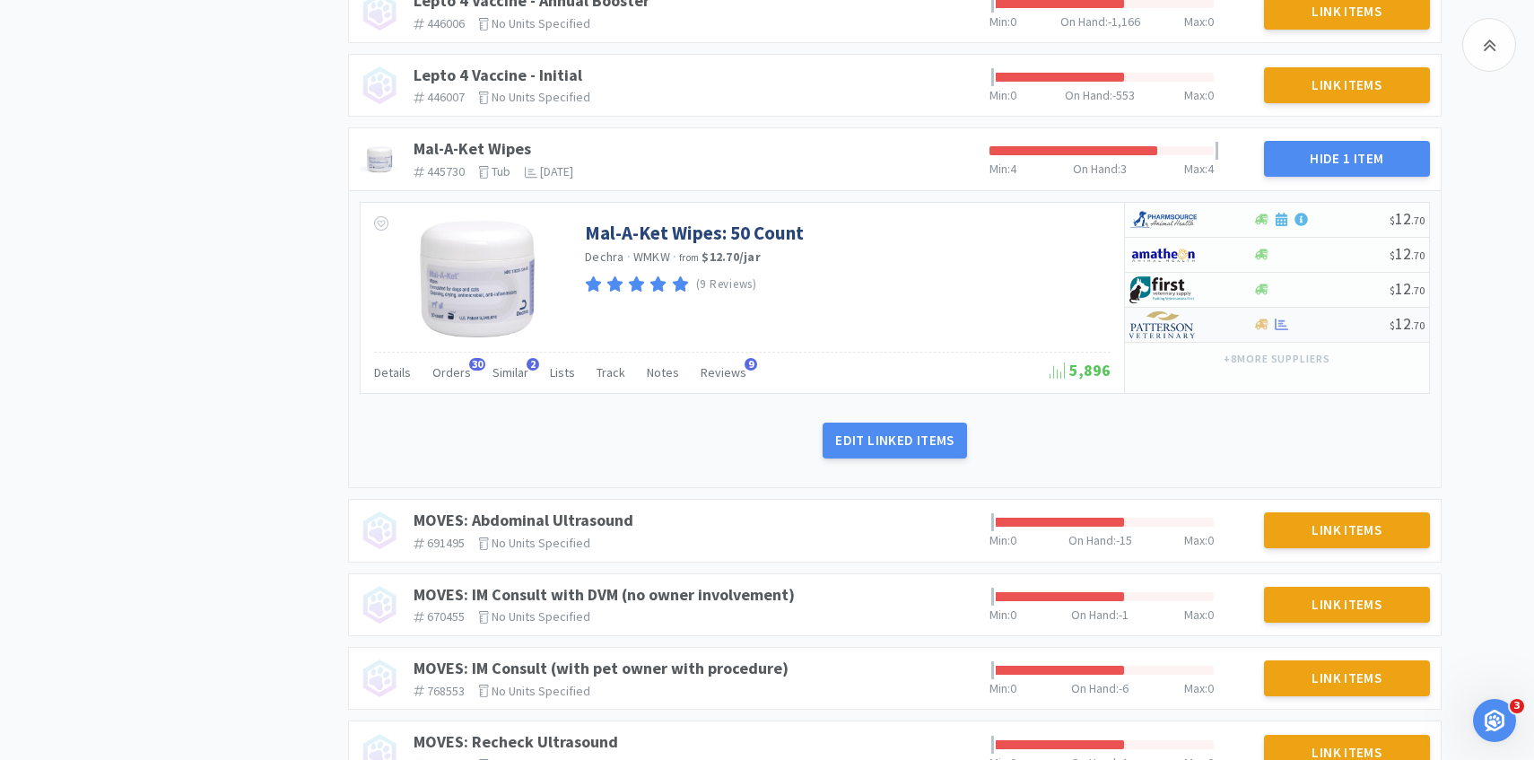
click at [1219, 319] on div at bounding box center [1179, 325] width 99 height 31
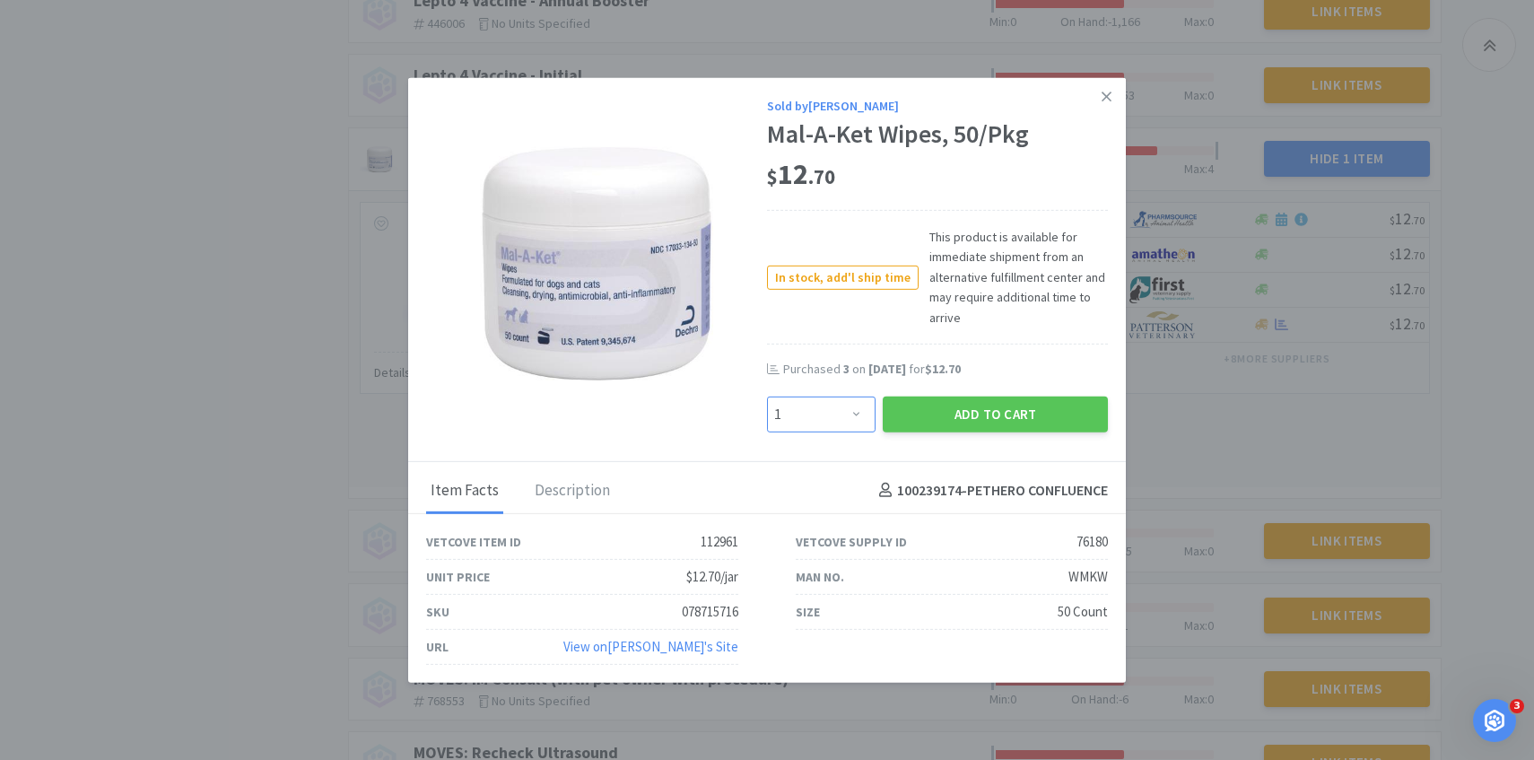
click at [801, 400] on select "Enter Quantity 1 2 3 4 5 6 7 8 9 10 11 12 13 14 15 16 17 18 19 20 Enter Quantity" at bounding box center [821, 414] width 109 height 36
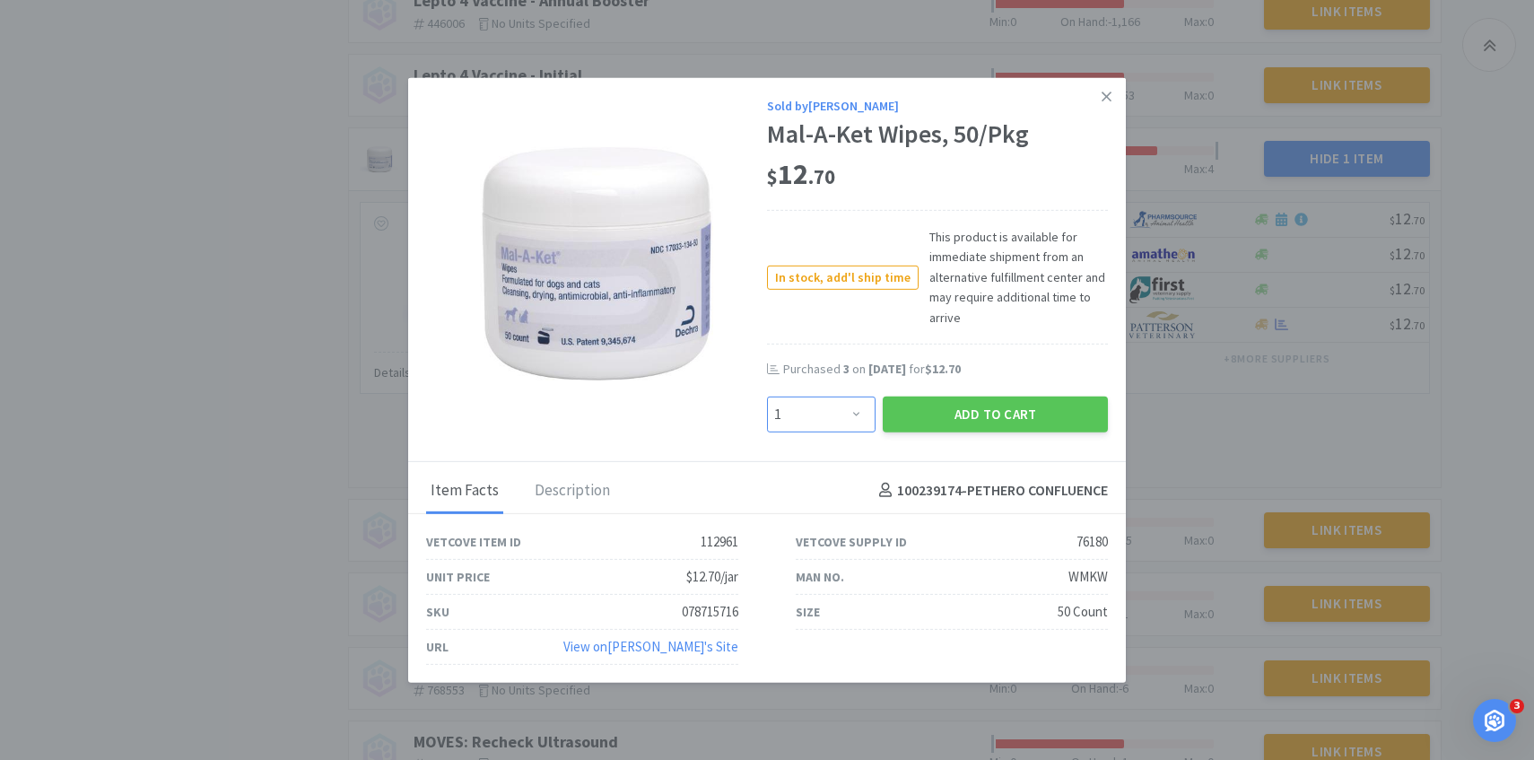
select select "3"
click at [767, 396] on select "Enter Quantity 1 2 3 4 5 6 7 8 9 10 11 12 13 14 15 16 17 18 19 20 Enter Quantity" at bounding box center [821, 414] width 109 height 36
drag, startPoint x: 802, startPoint y: 400, endPoint x: 958, endPoint y: 405, distance: 156.2
click at [958, 405] on button "Add to Cart" at bounding box center [995, 414] width 225 height 36
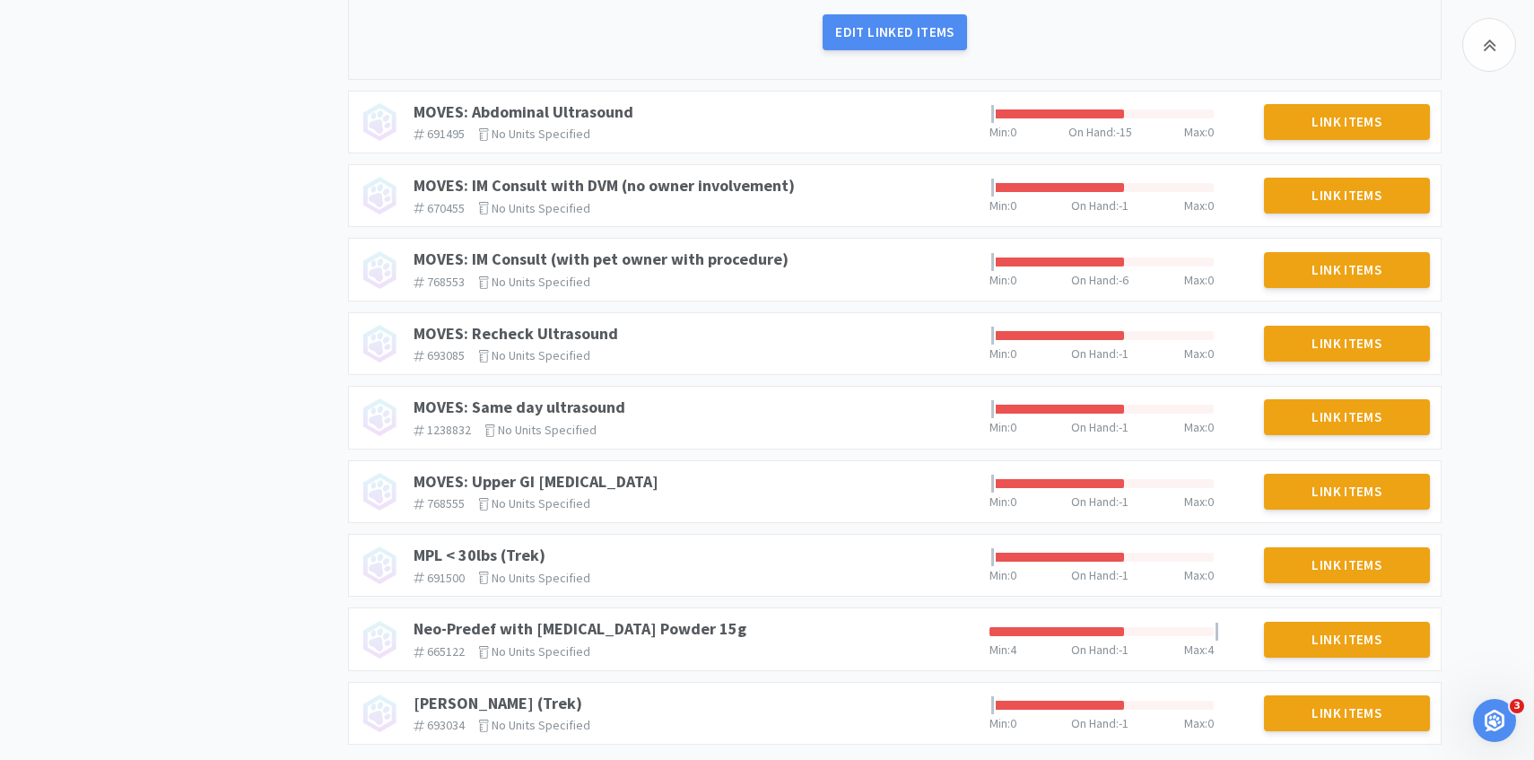
scroll to position [1772, 0]
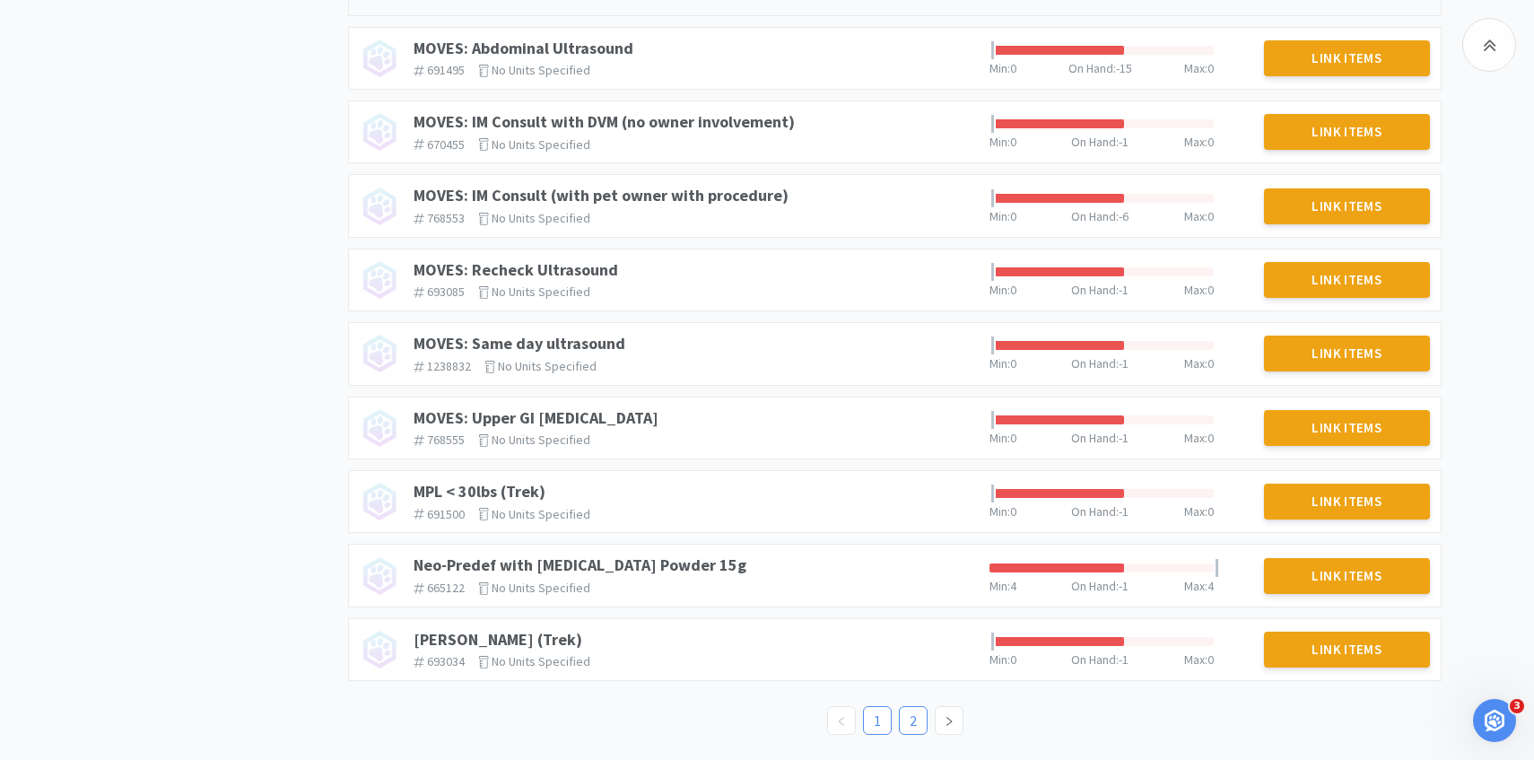
click at [909, 707] on link "2" at bounding box center [913, 720] width 27 height 27
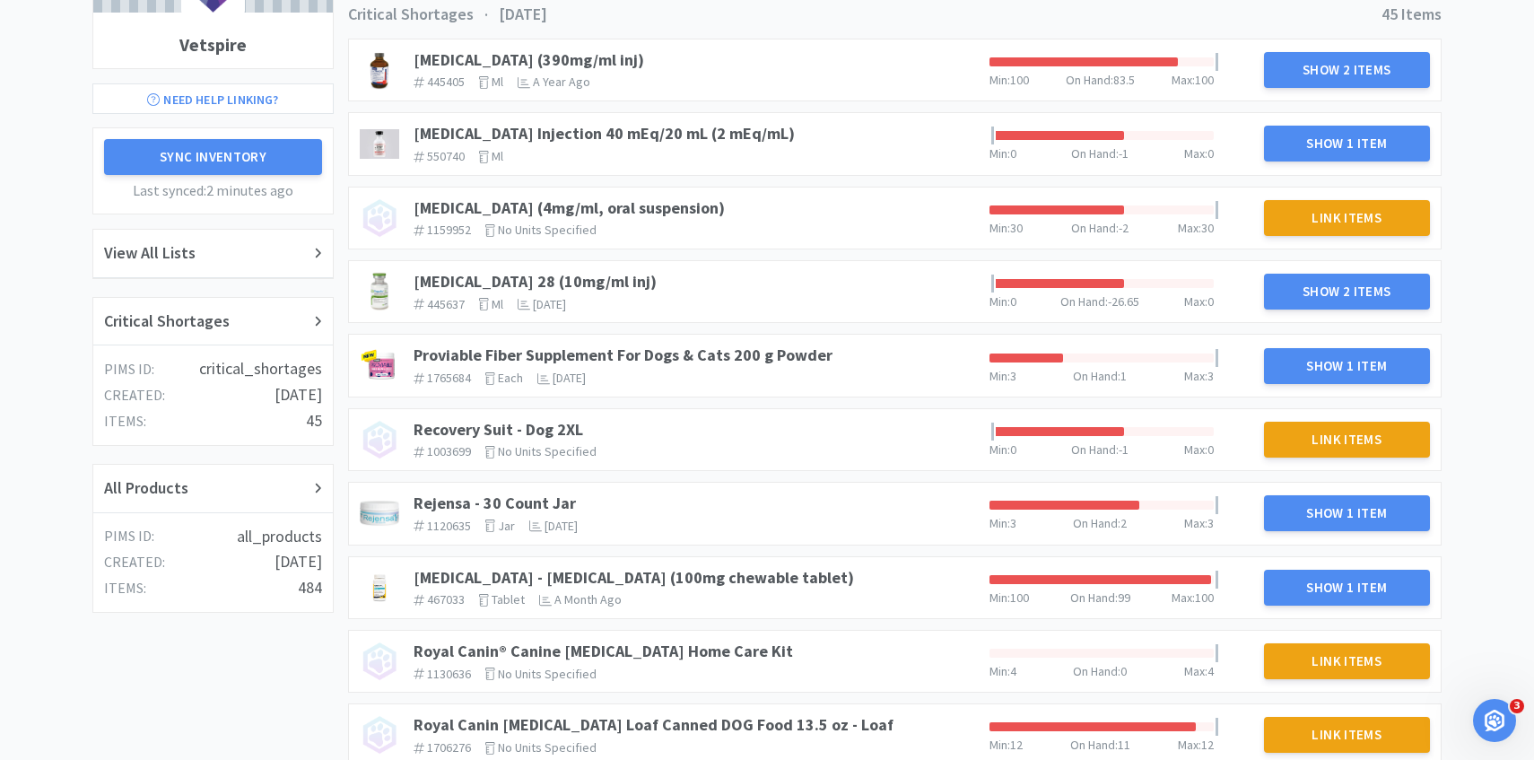
scroll to position [243, 0]
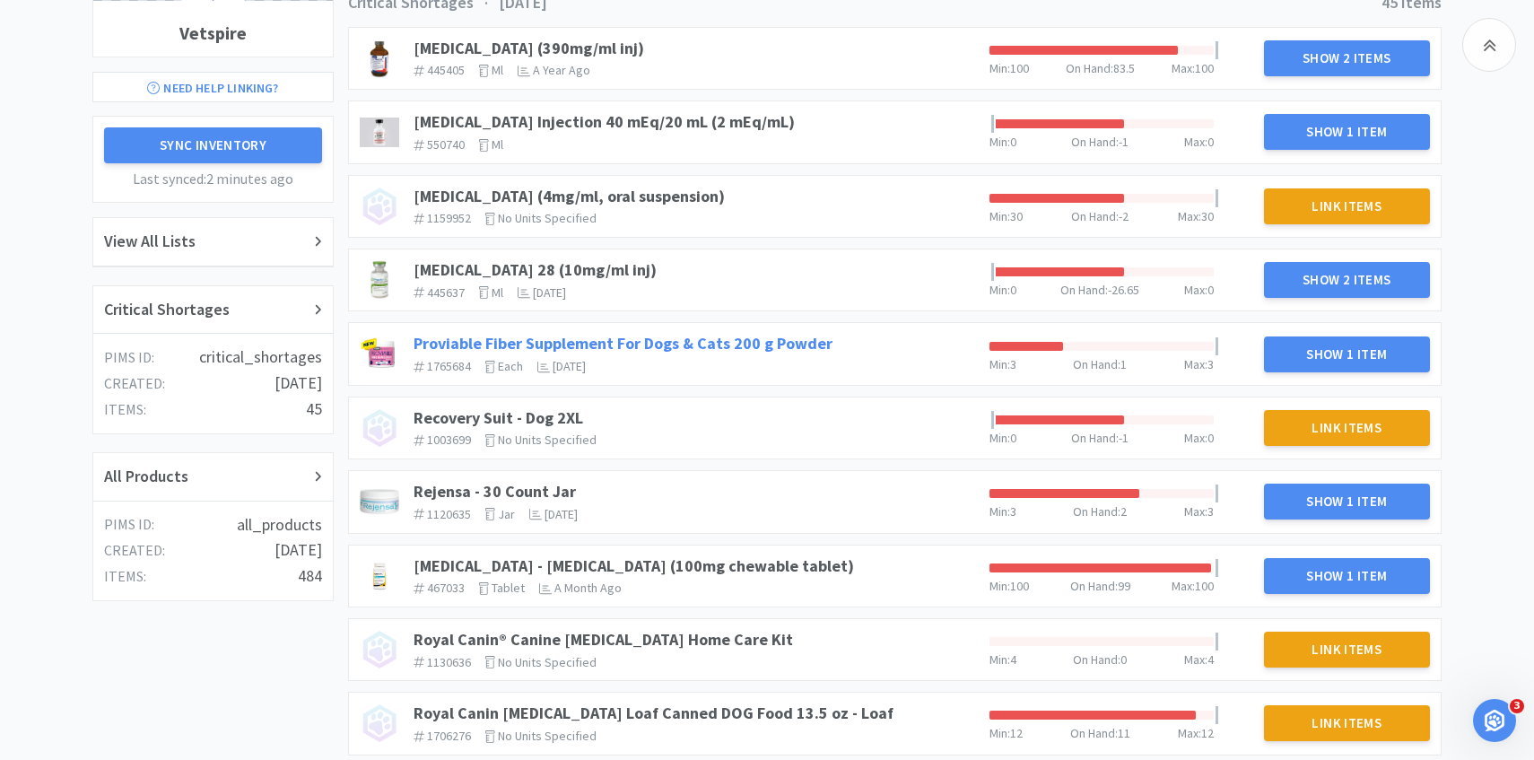
click at [687, 335] on link "Proviable Fiber Supplement For Dogs & Cats 200 g Powder" at bounding box center [623, 343] width 419 height 21
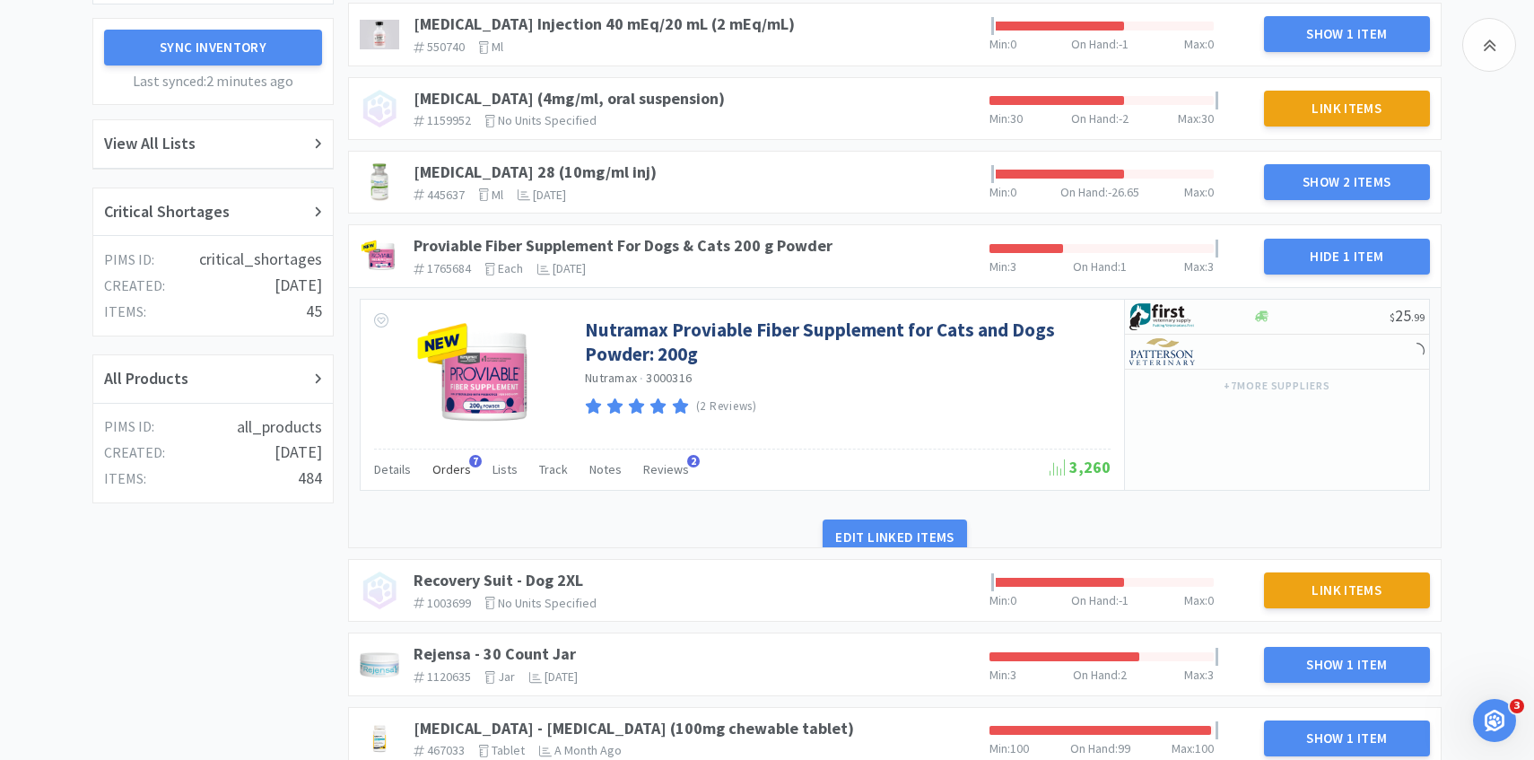
scroll to position [352, 0]
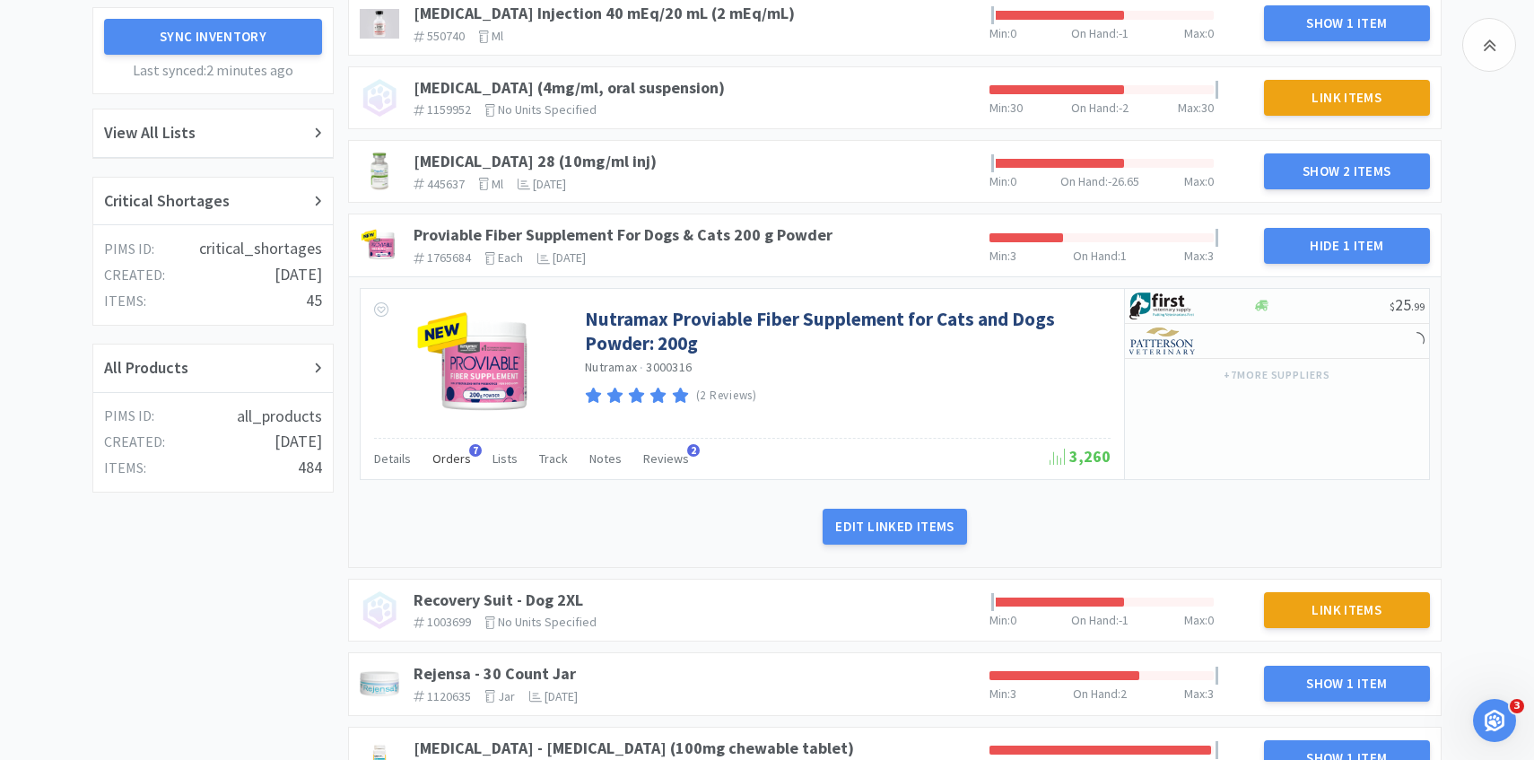
click at [440, 469] on div "Orders 7" at bounding box center [451, 461] width 39 height 34
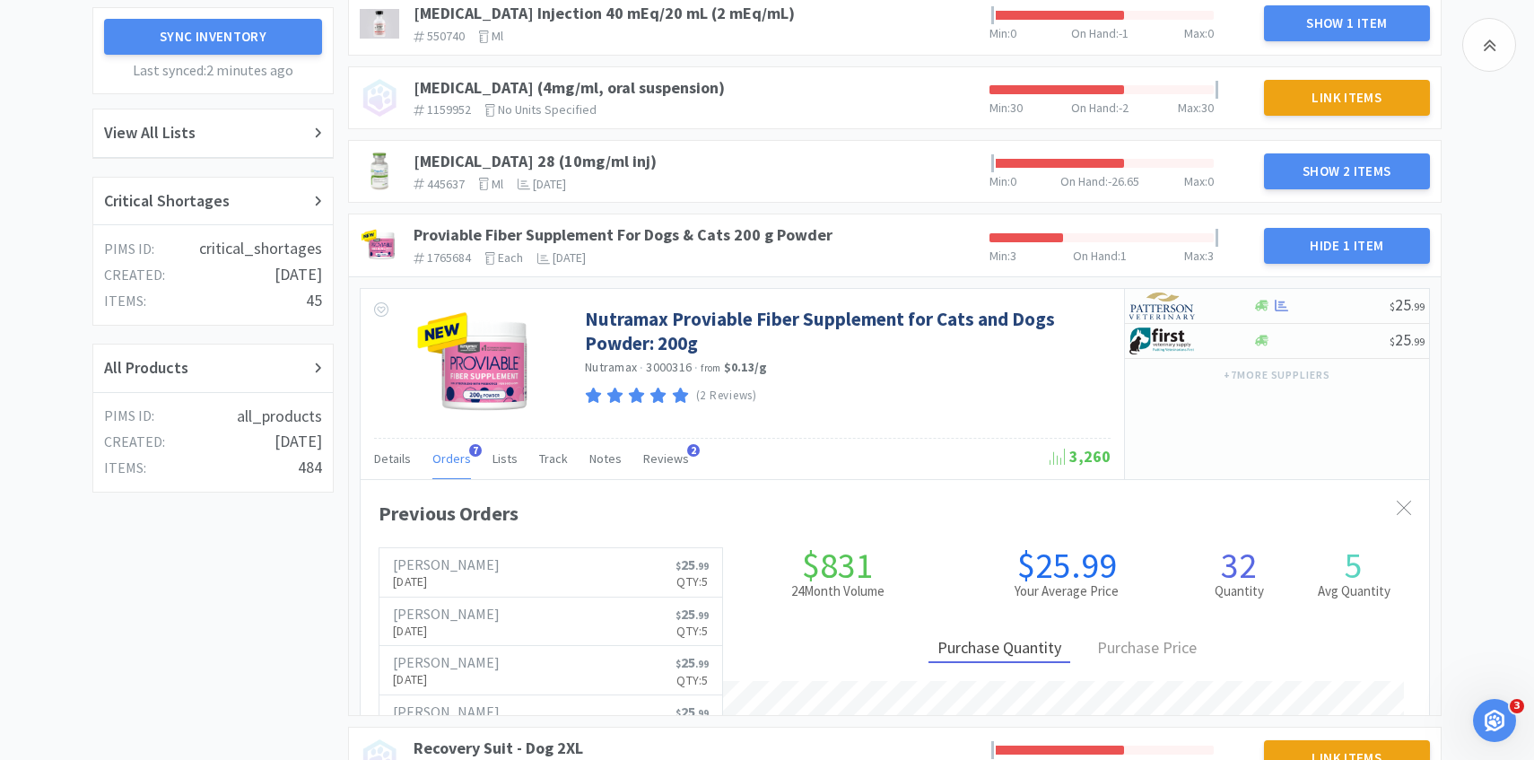
scroll to position [492, 1069]
click at [440, 469] on div "Orders 7" at bounding box center [451, 461] width 39 height 34
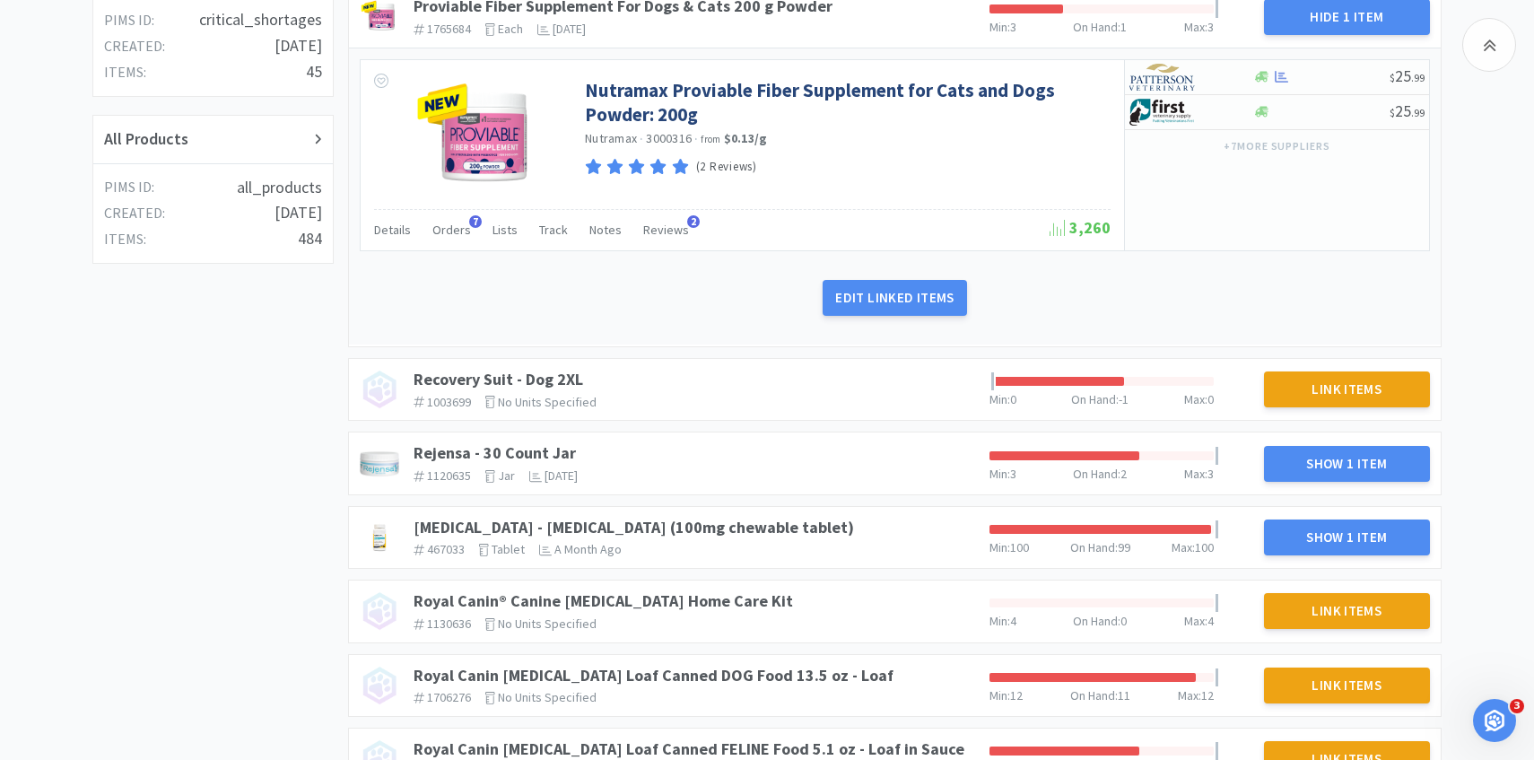
scroll to position [589, 0]
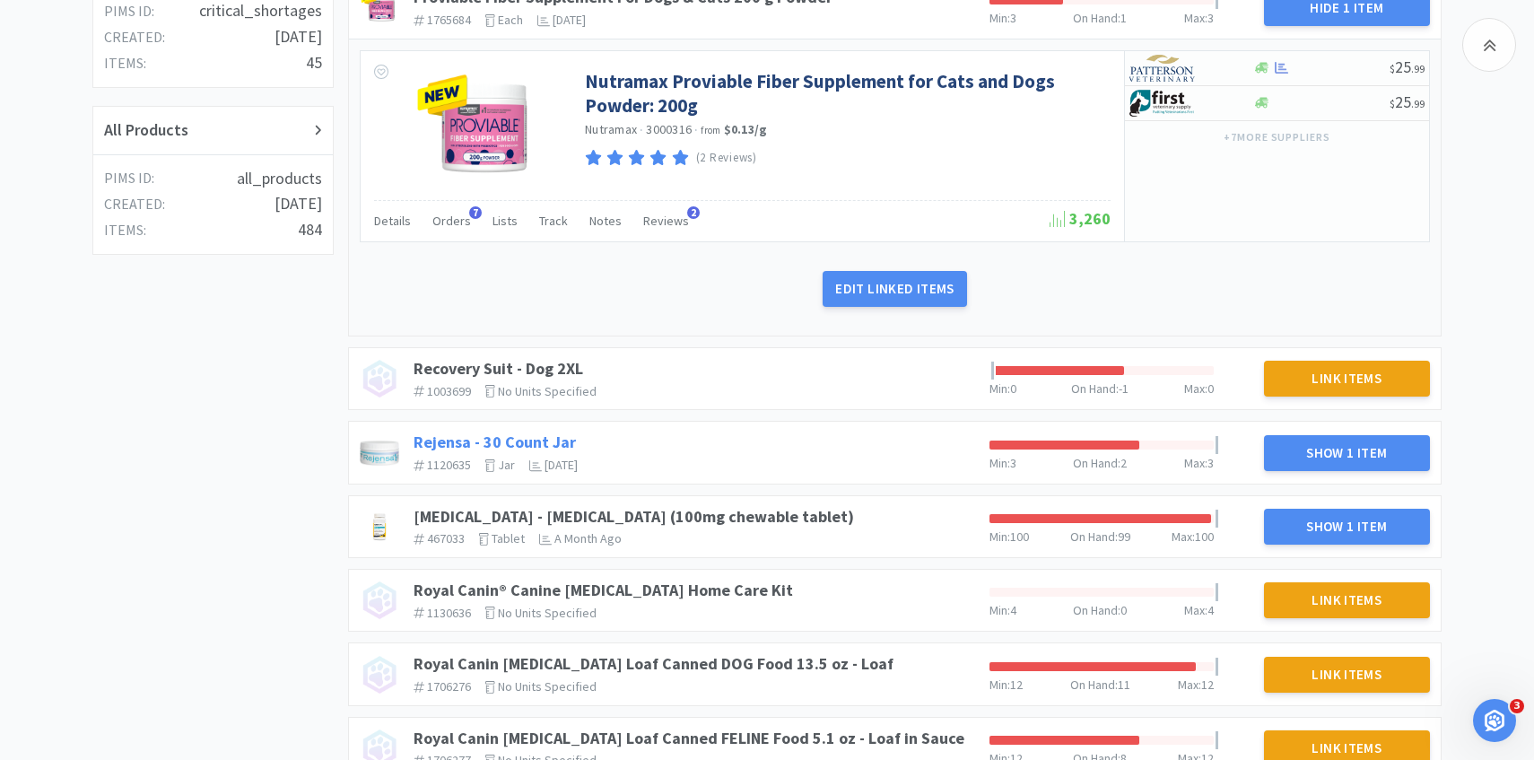
click at [533, 437] on link "Rejensa - 30 Count Jar" at bounding box center [495, 442] width 162 height 21
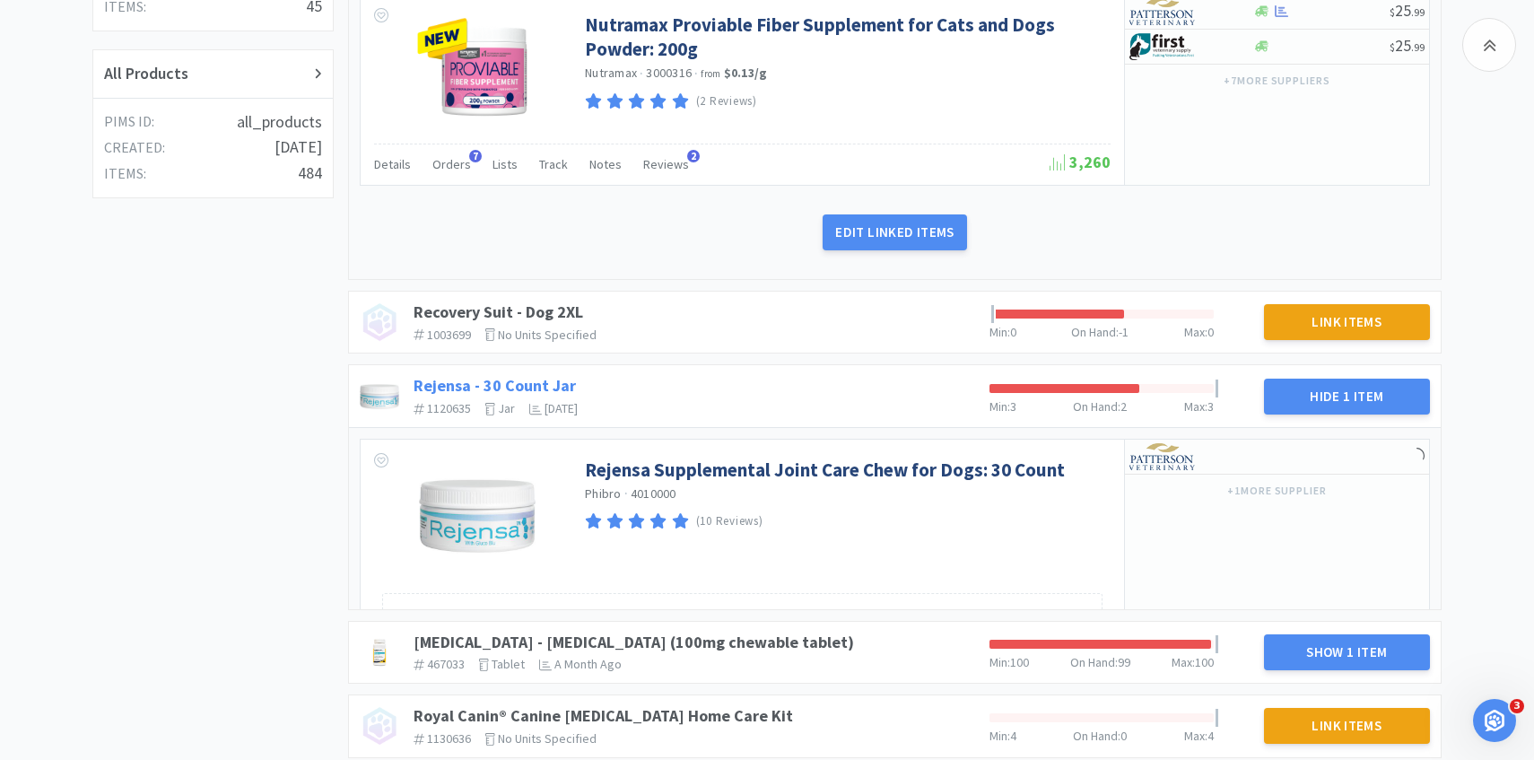
scroll to position [782, 0]
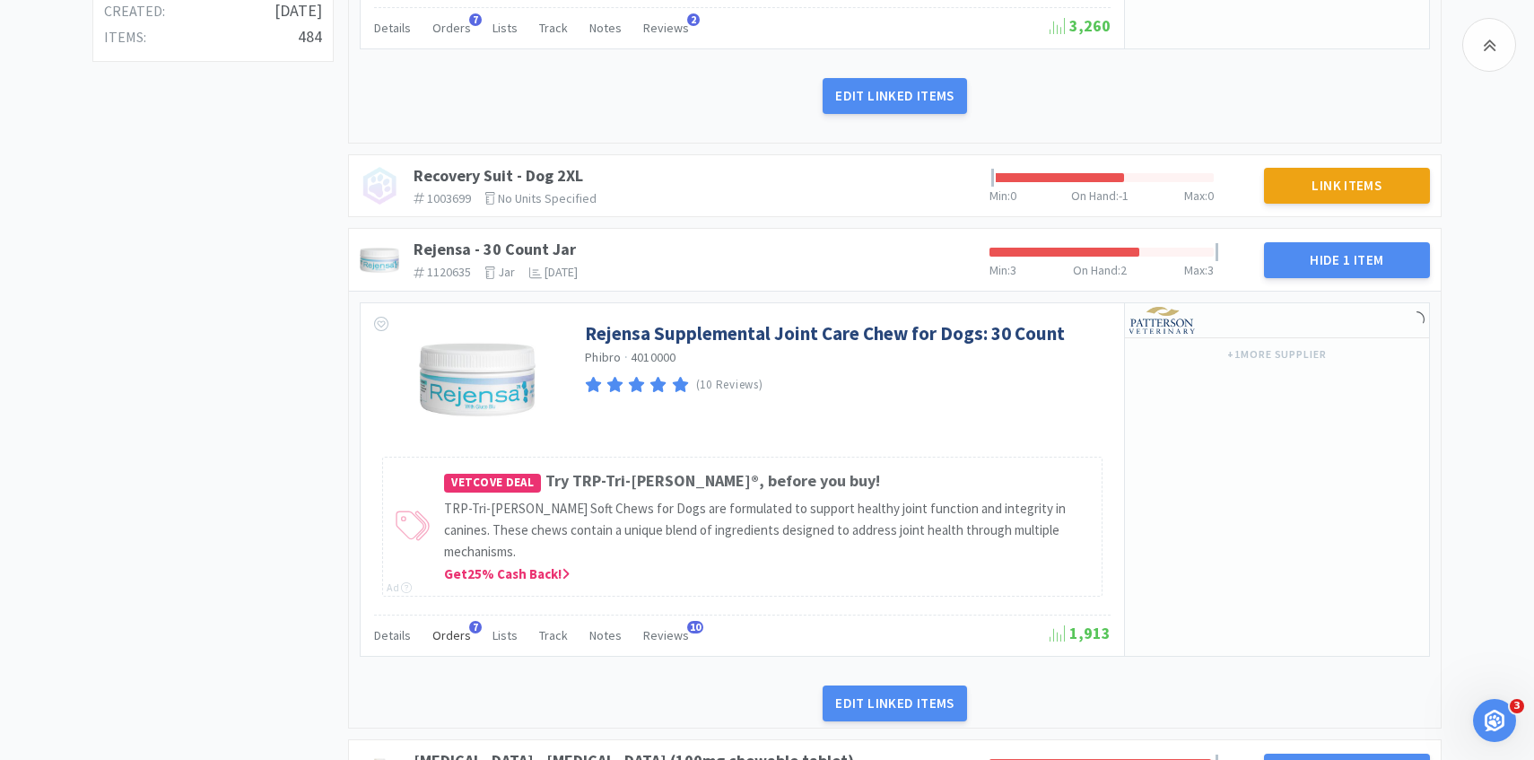
click at [453, 627] on span "Orders" at bounding box center [451, 635] width 39 height 16
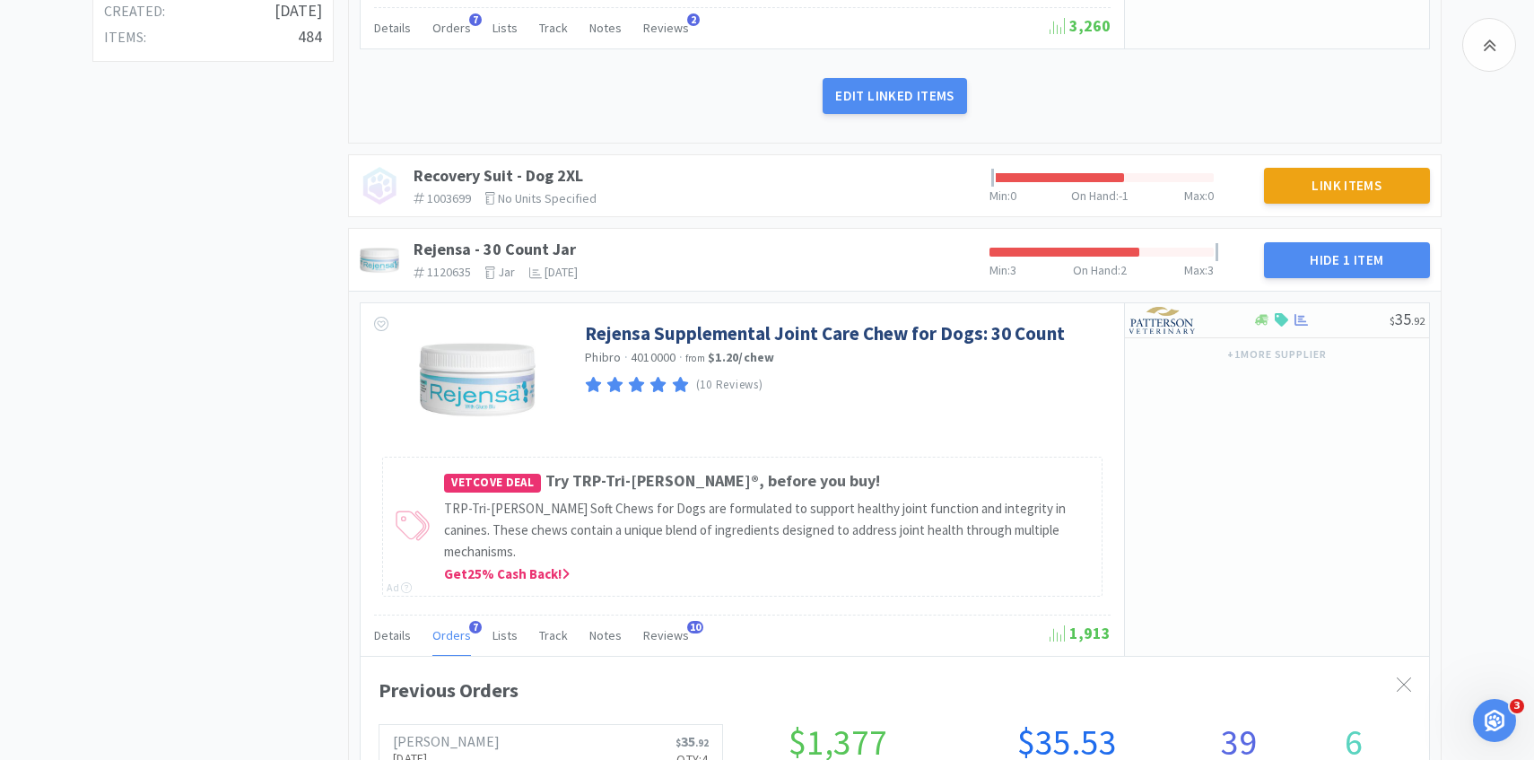
scroll to position [492, 1069]
click at [453, 627] on span "Orders" at bounding box center [451, 635] width 39 height 16
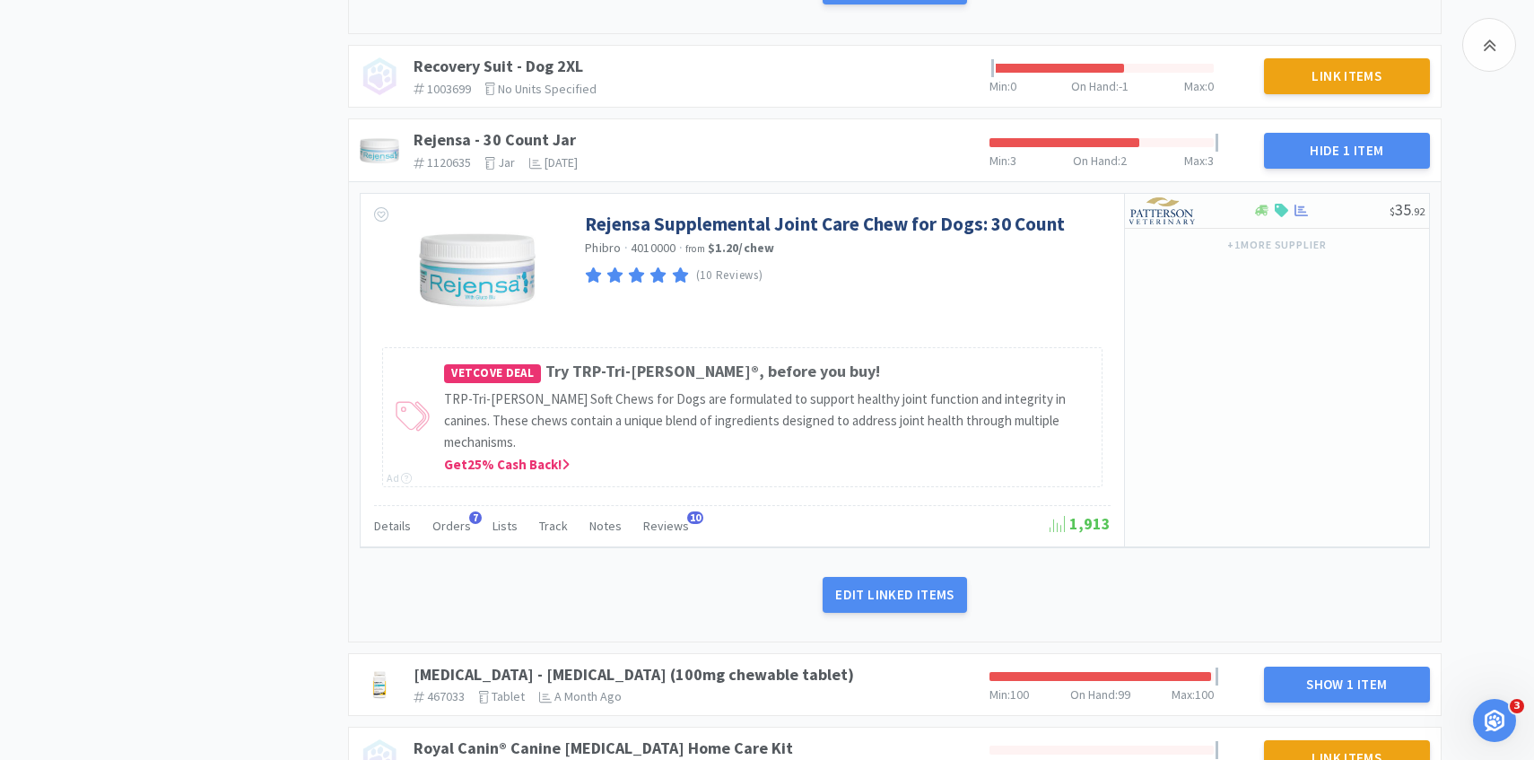
scroll to position [903, 0]
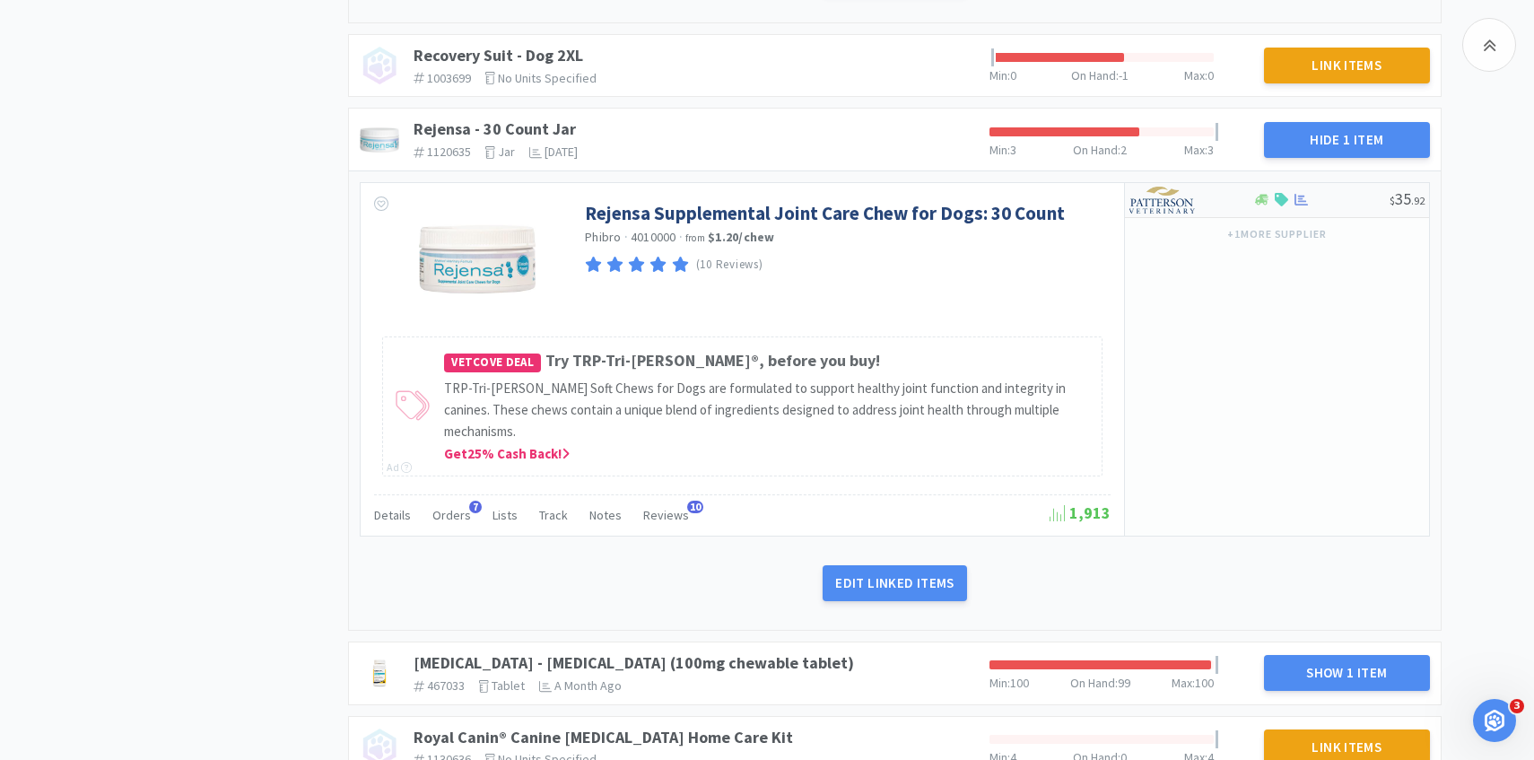
click at [1171, 200] on img at bounding box center [1163, 200] width 67 height 27
select select "1"
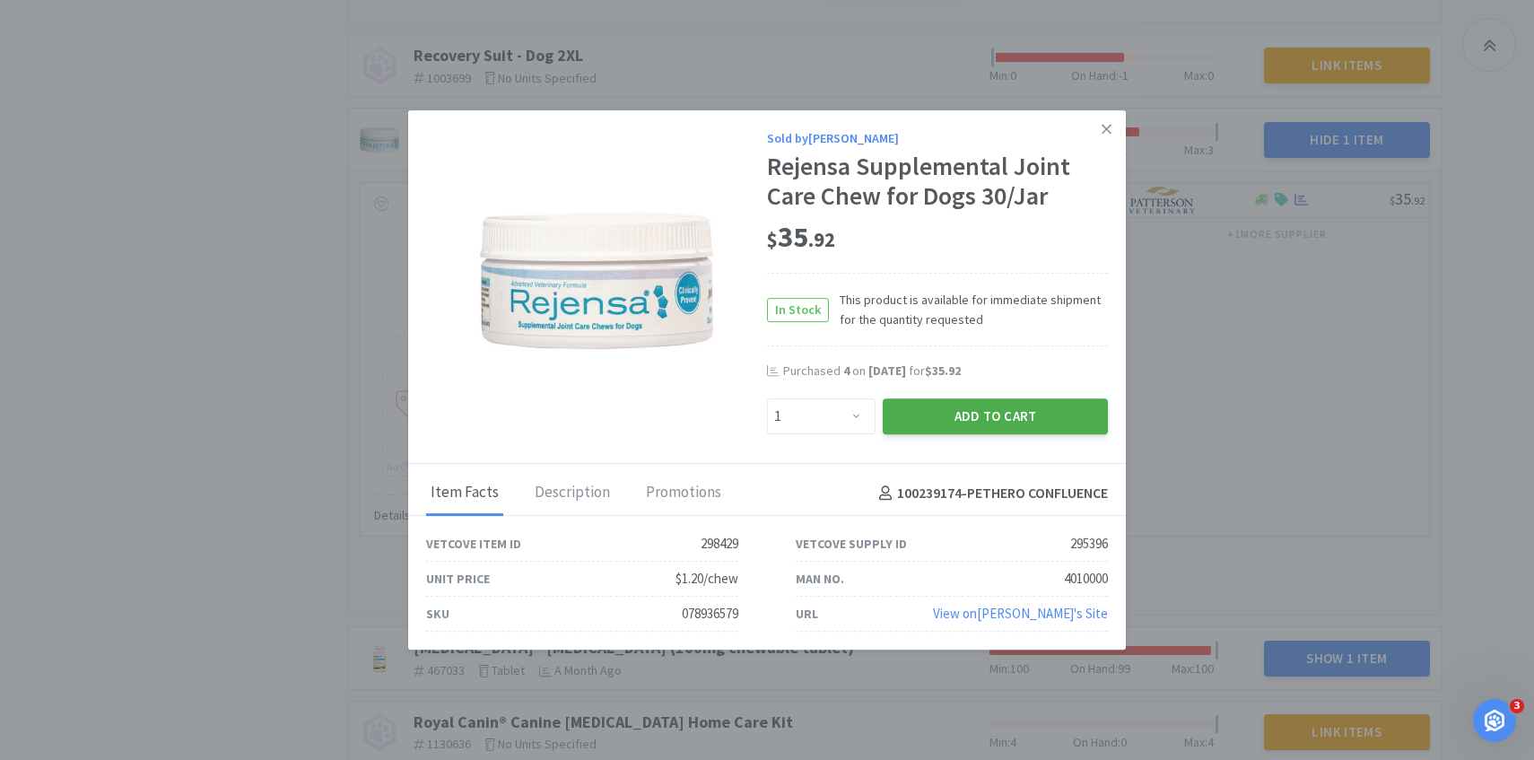
click at [958, 432] on button "Add to Cart" at bounding box center [995, 416] width 225 height 36
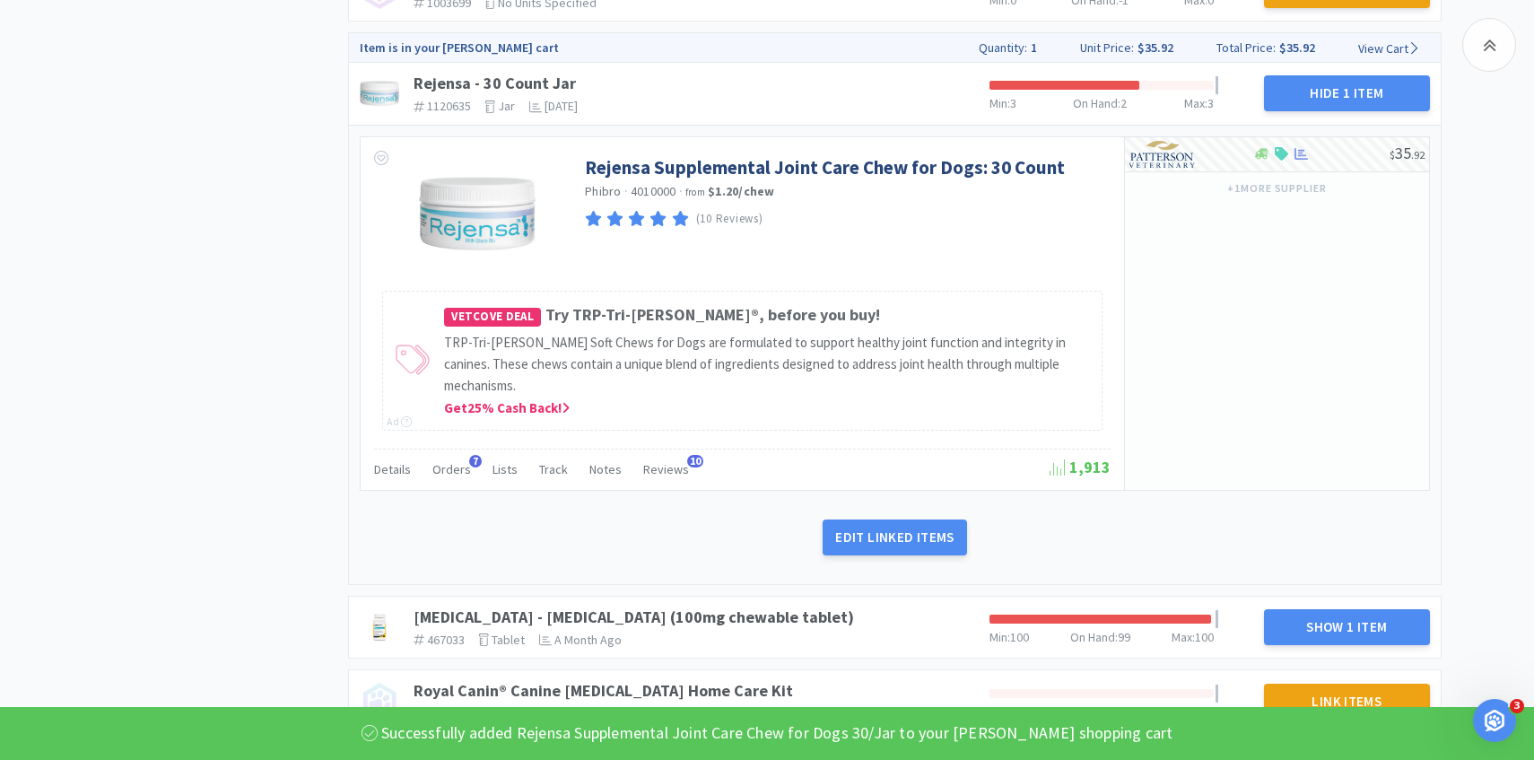
scroll to position [1133, 0]
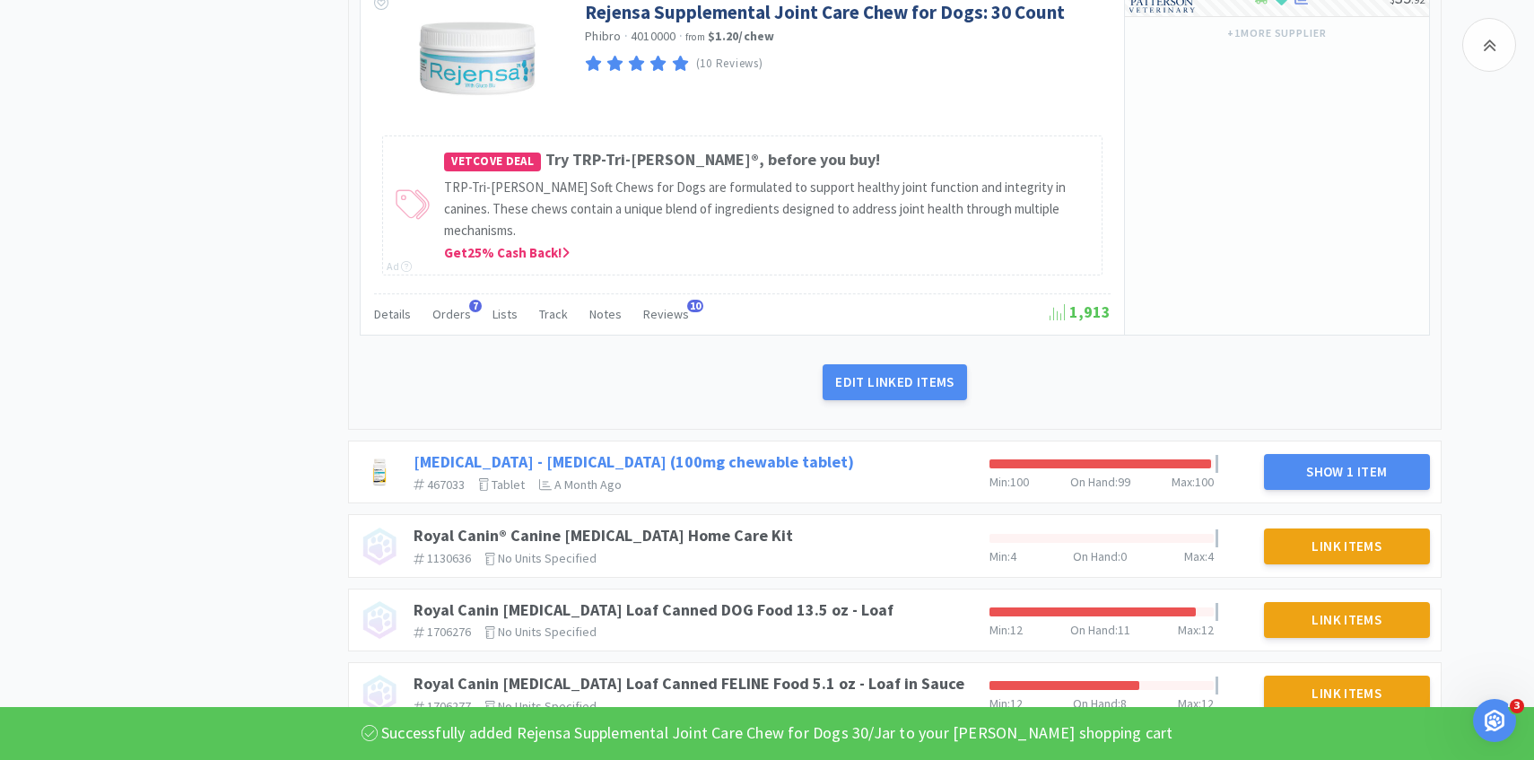
click at [711, 451] on link "Rimadyl - Carprofen (100mg chewable tablet)" at bounding box center [634, 461] width 441 height 21
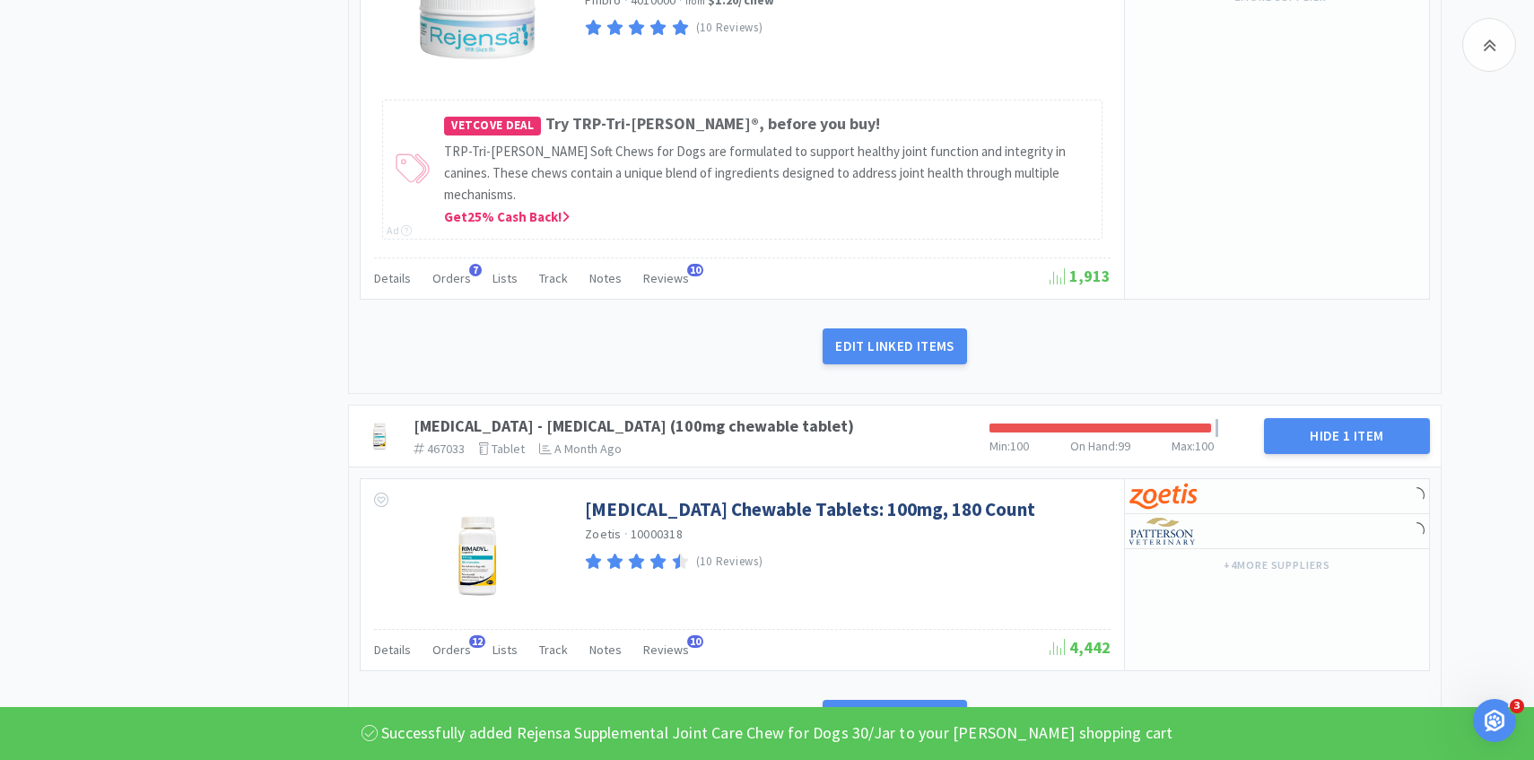
scroll to position [1222, 0]
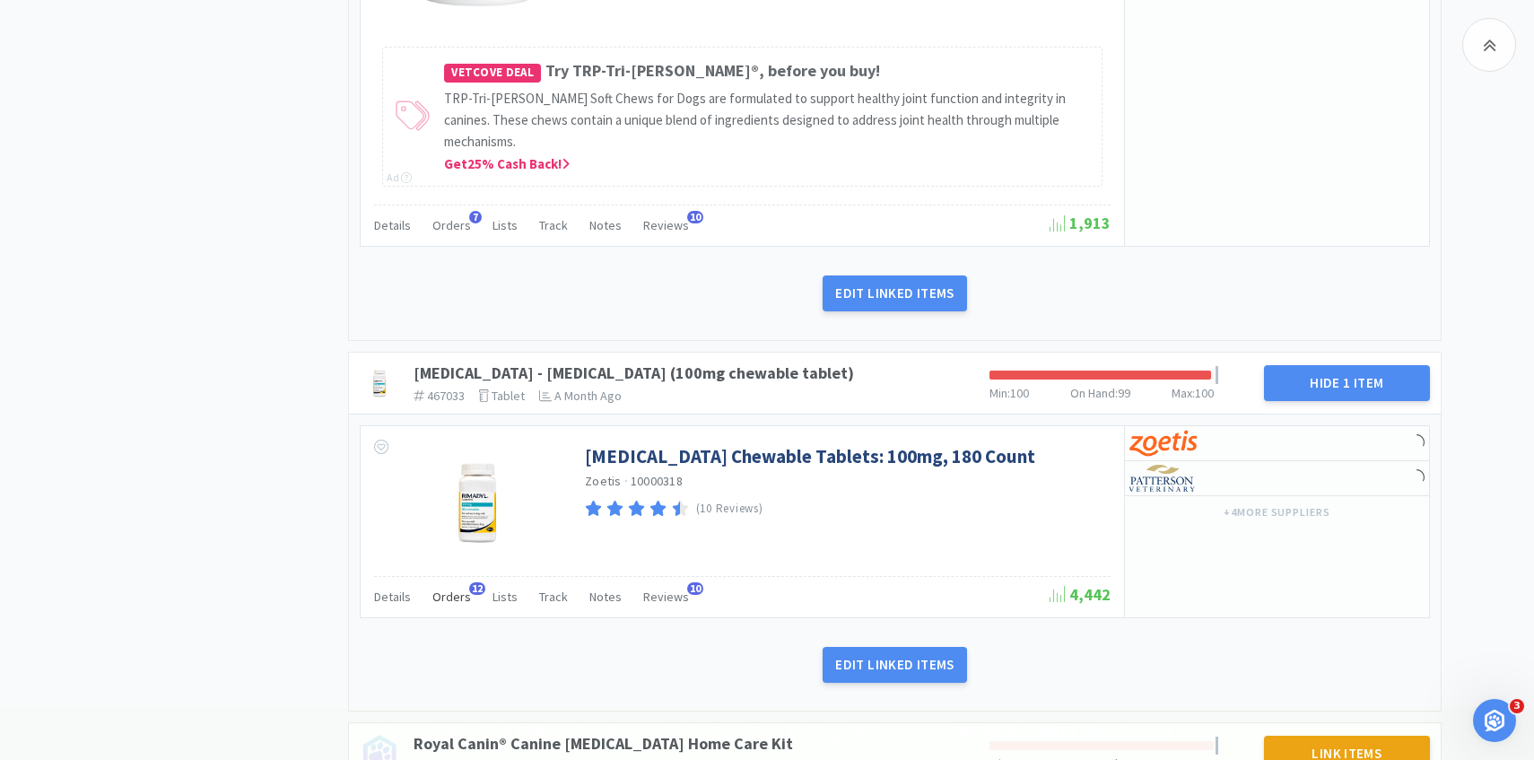
click at [459, 584] on div "Orders 12" at bounding box center [451, 599] width 39 height 34
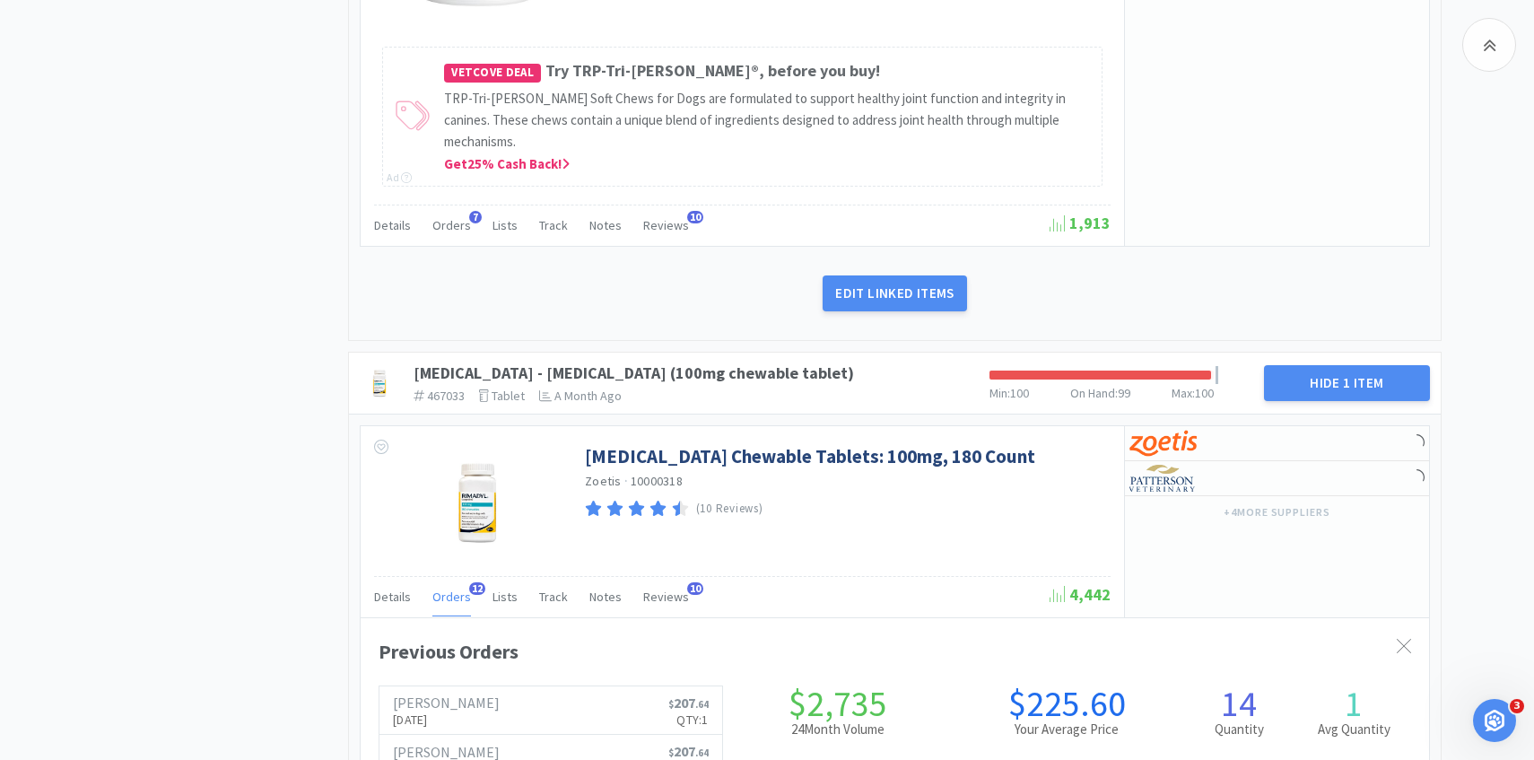
scroll to position [492, 1069]
click at [455, 584] on div "Orders 12" at bounding box center [451, 599] width 39 height 34
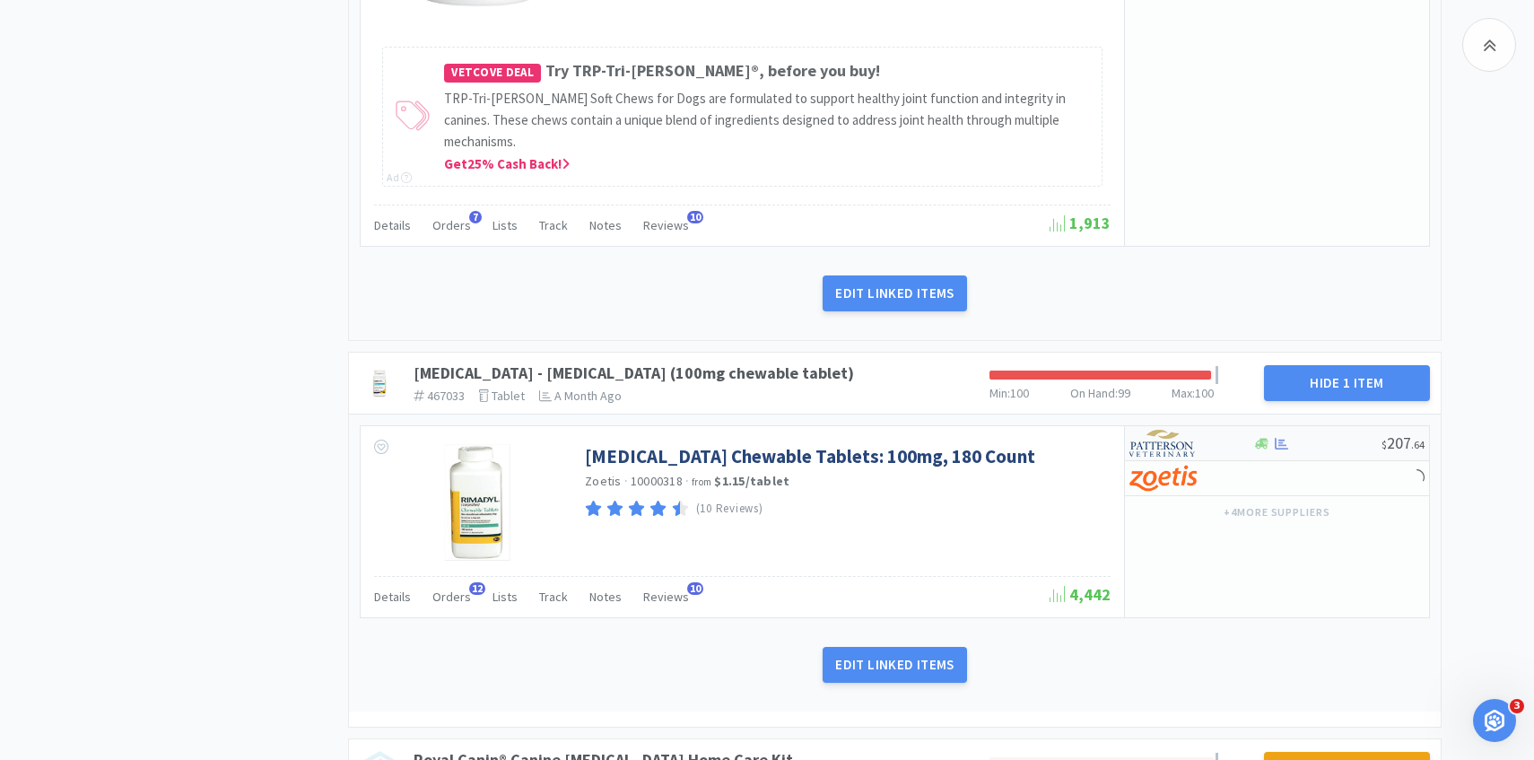
click at [1168, 430] on img at bounding box center [1163, 443] width 67 height 27
select select "1"
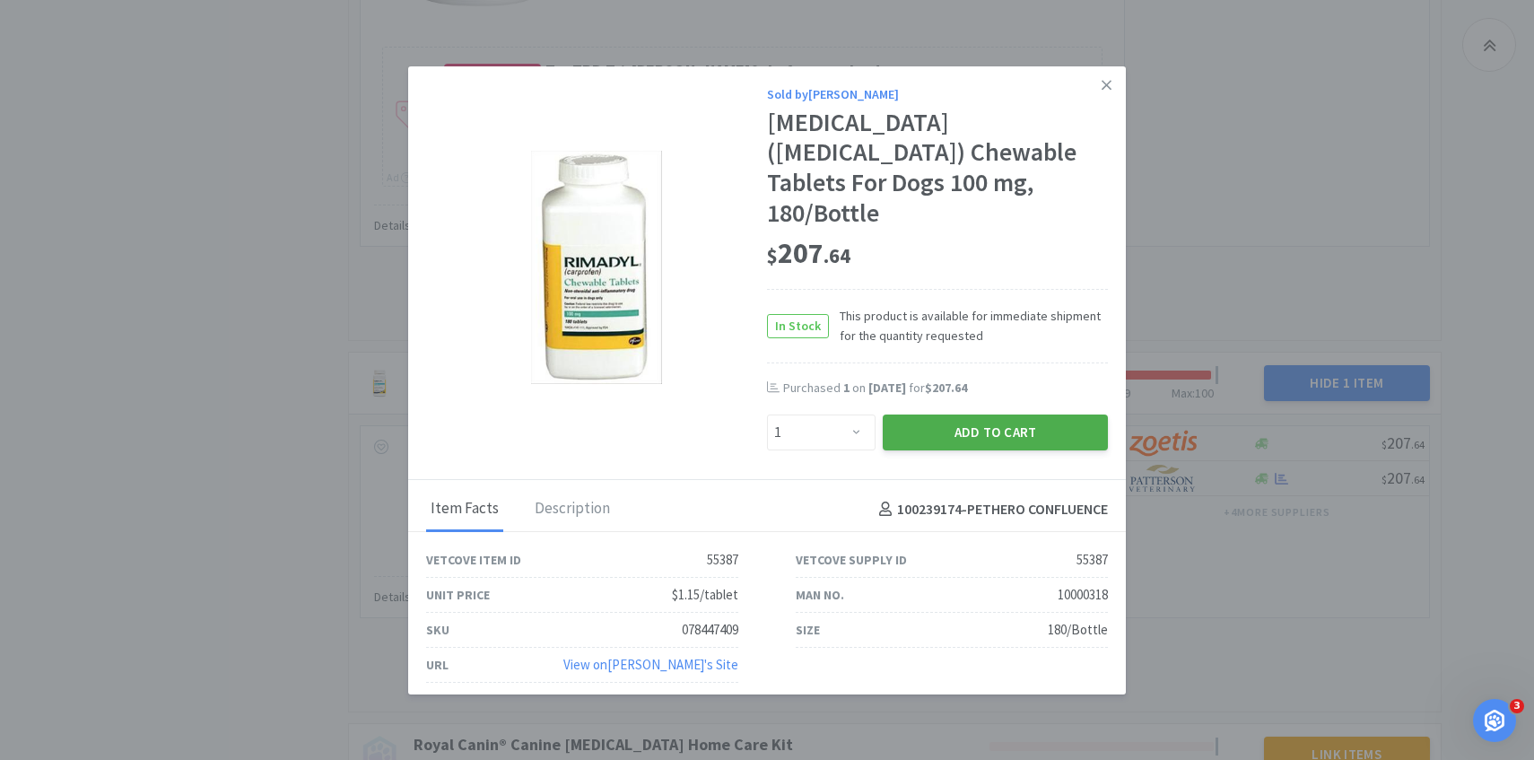
click at [1011, 417] on button "Add to Cart" at bounding box center [995, 433] width 225 height 36
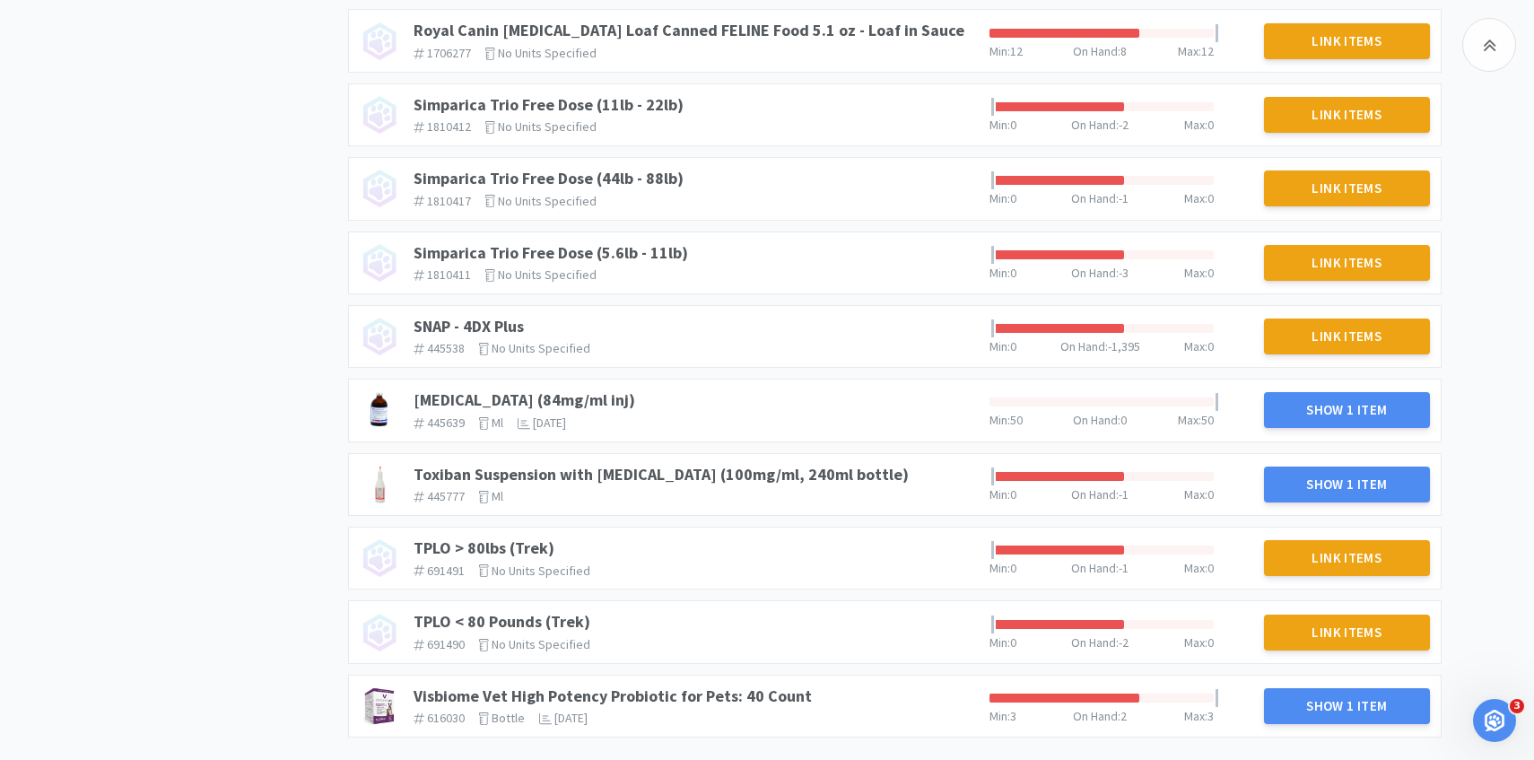
scroll to position [2148, 0]
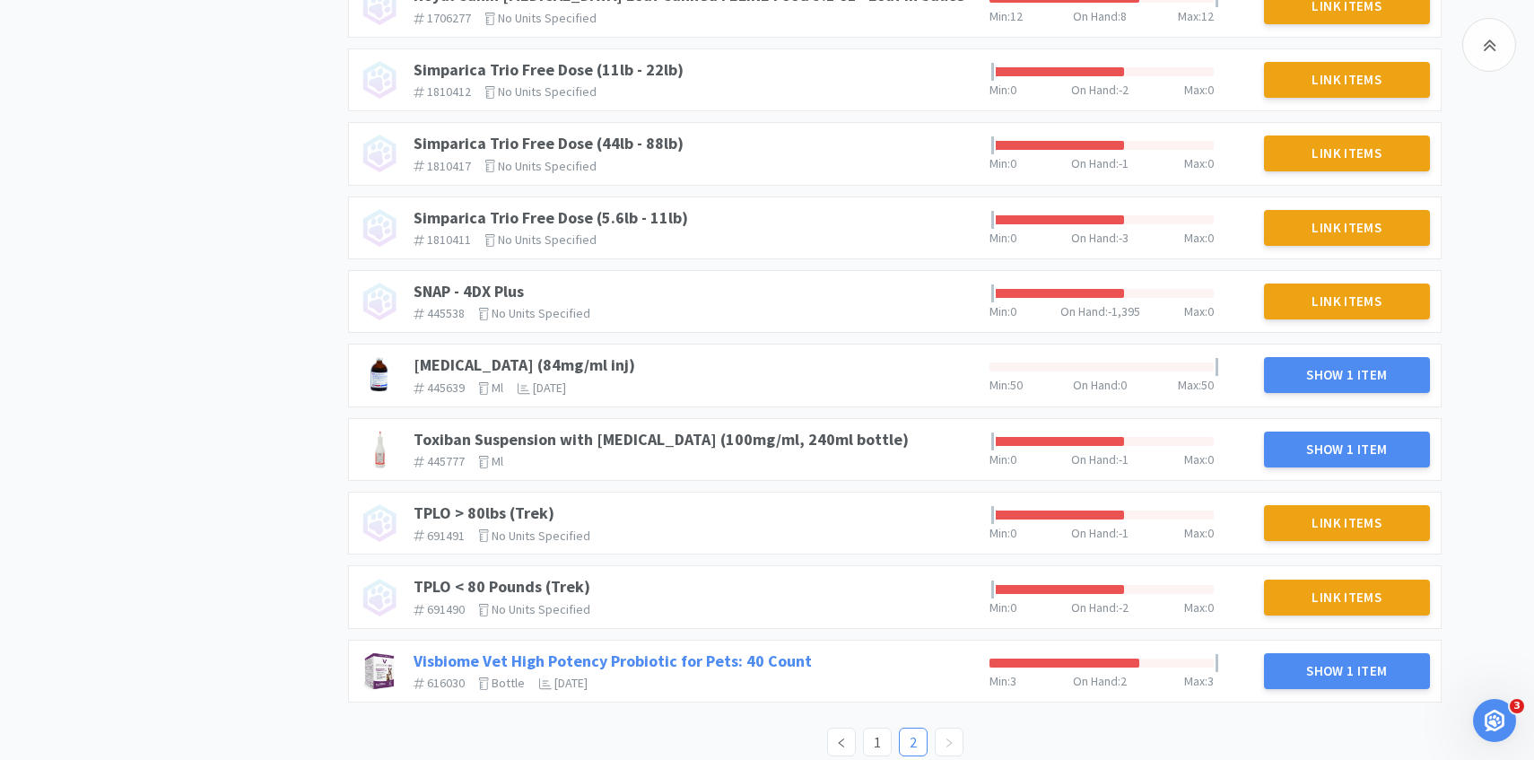
click at [727, 650] on link "Visbiome Vet High Potency Probiotic for Pets: 40 Count" at bounding box center [613, 660] width 398 height 21
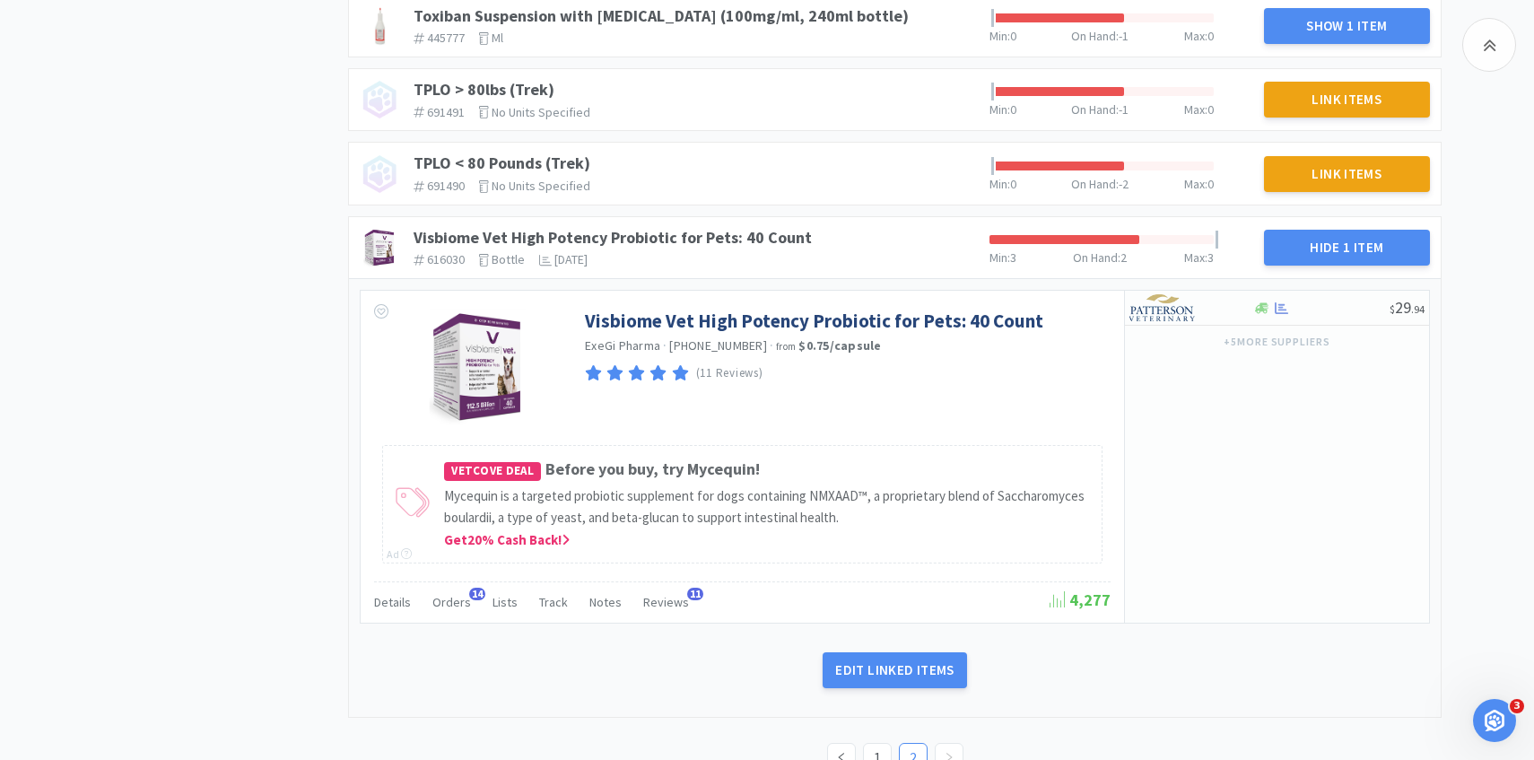
scroll to position [2587, 0]
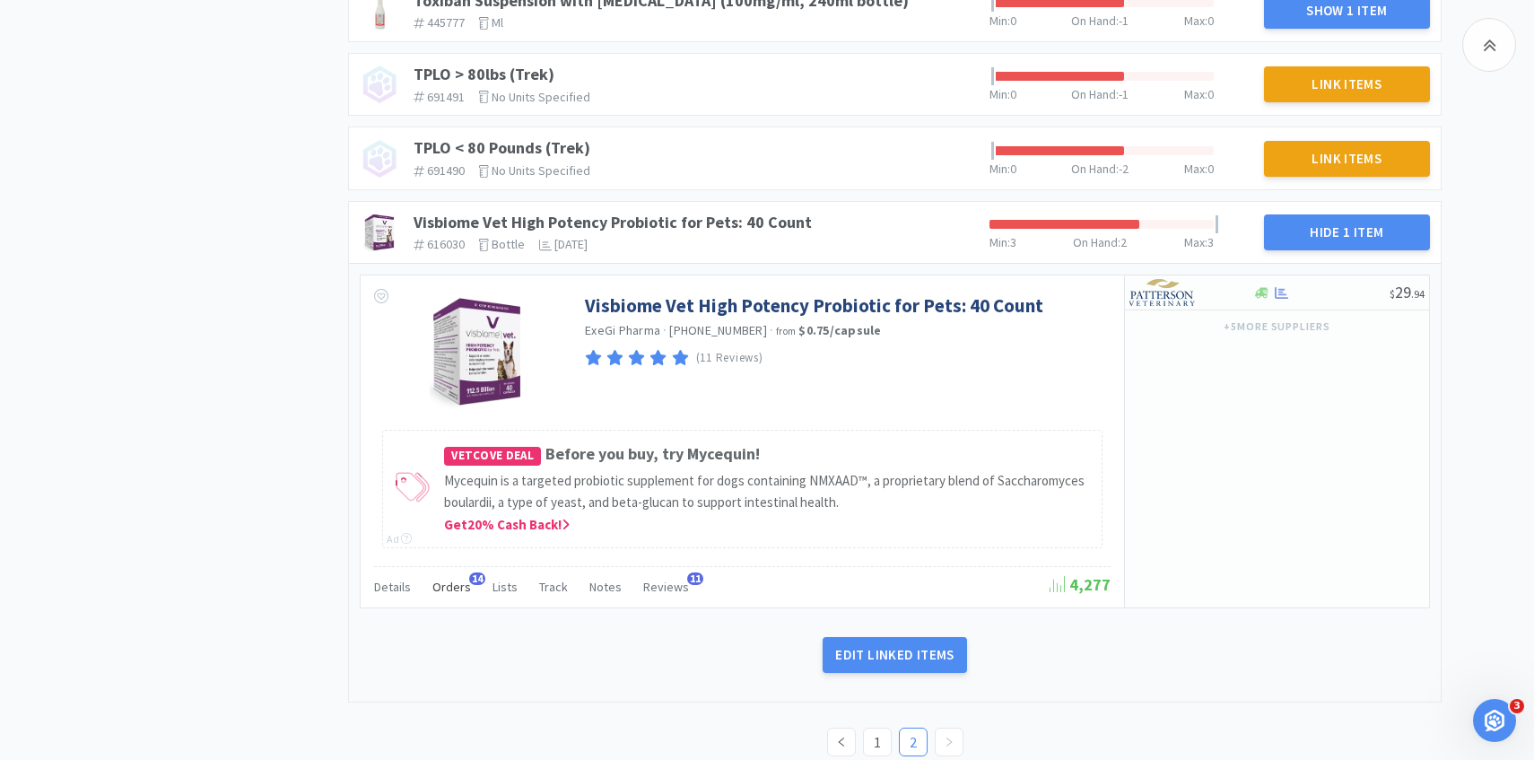
click at [454, 573] on div "Orders 14" at bounding box center [451, 589] width 39 height 34
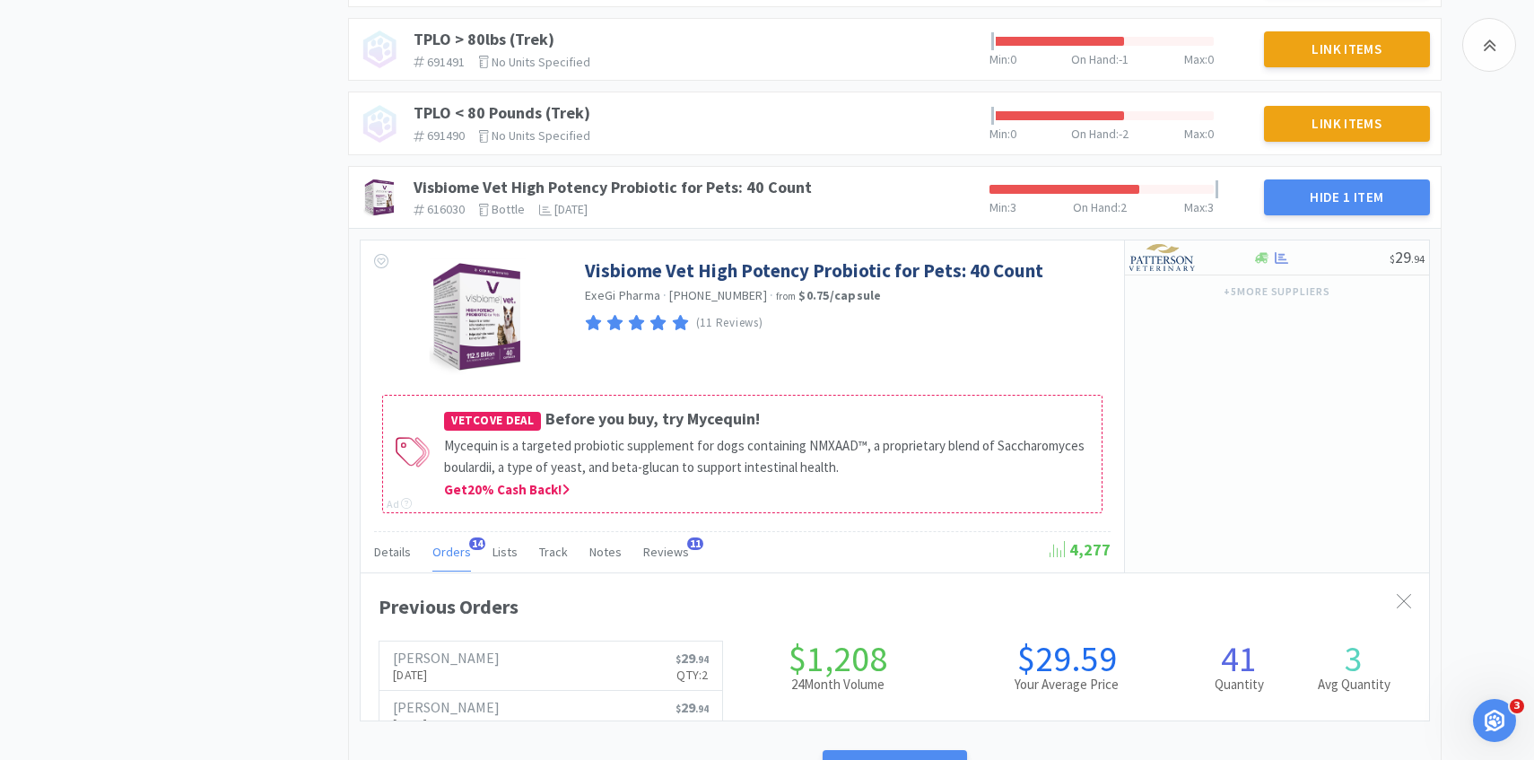
scroll to position [2629, 0]
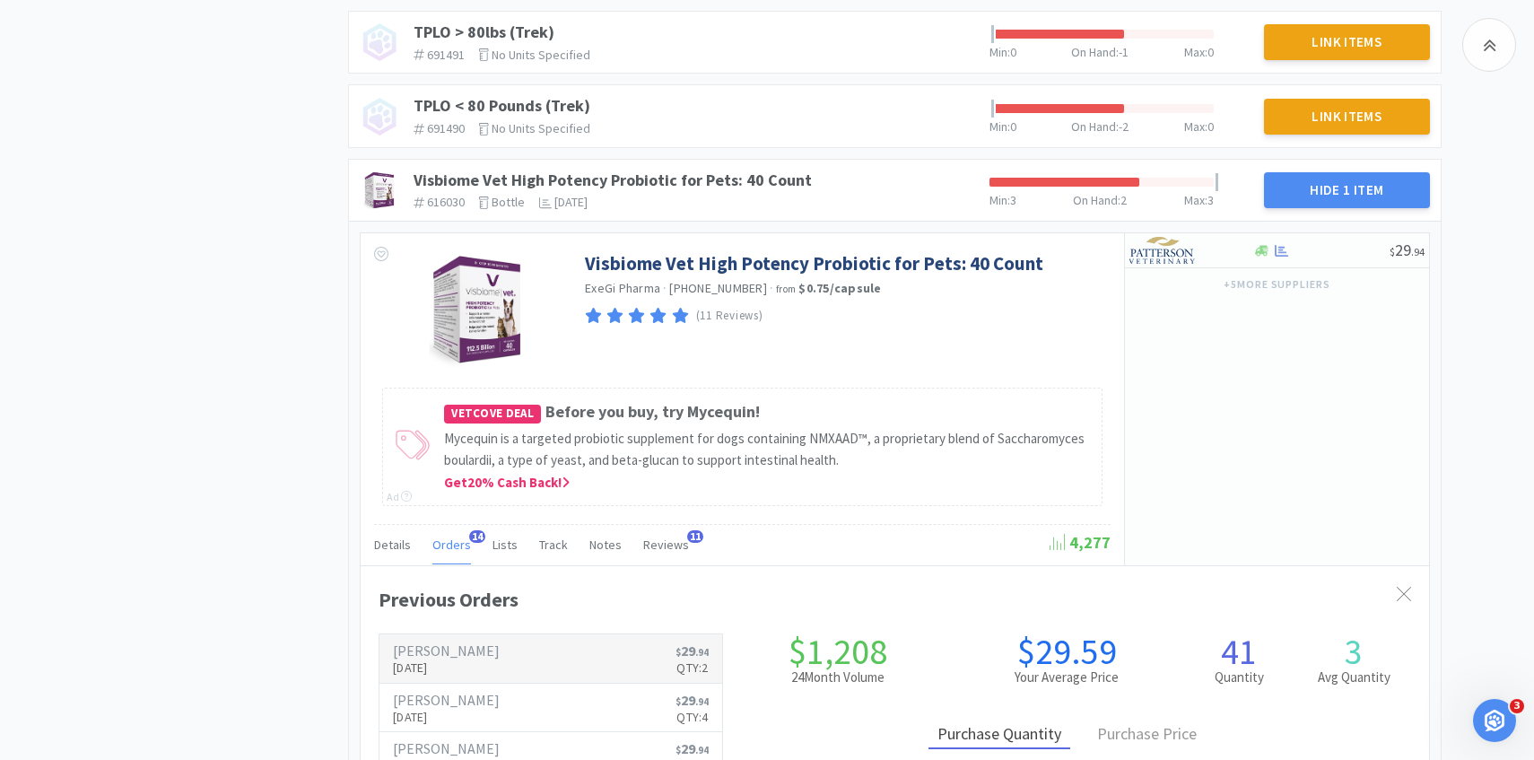
click at [495, 634] on link "Patterson Aug 15th, 2025 $ 29 . 94 Qty: 2" at bounding box center [551, 658] width 343 height 49
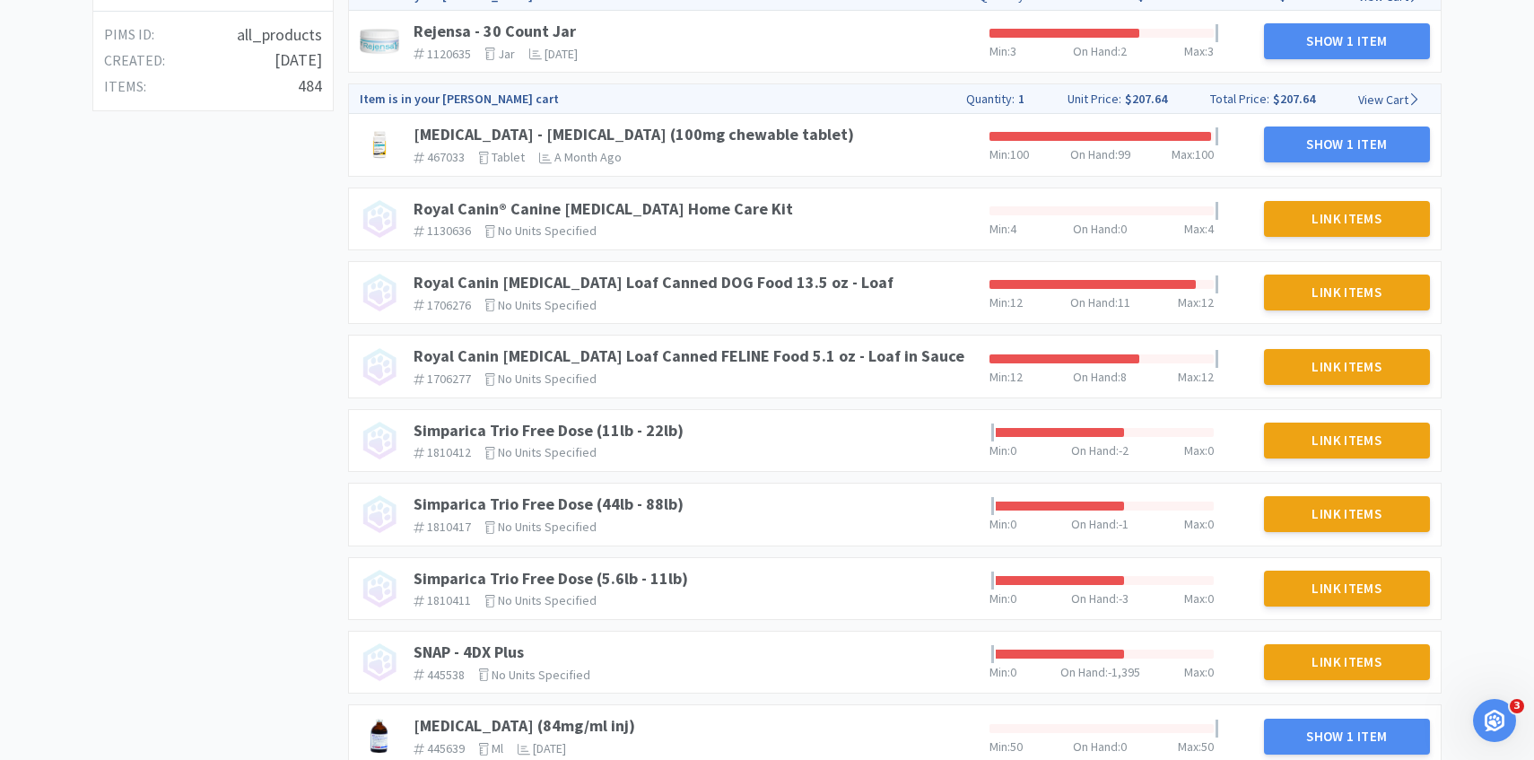
scroll to position [1115, 0]
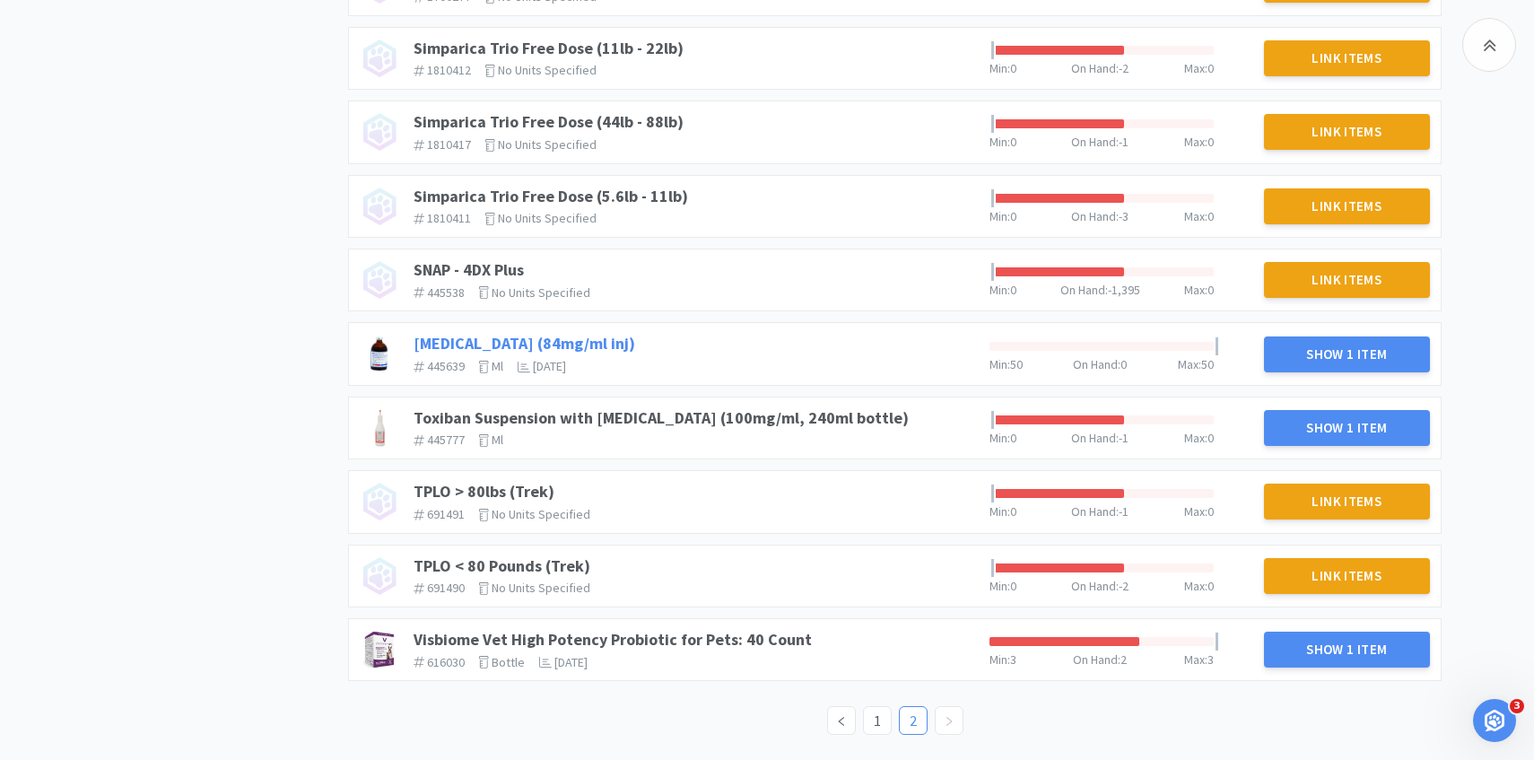
click at [629, 338] on link "Sodium Bicarbonate (84mg/ml inj)" at bounding box center [525, 343] width 222 height 21
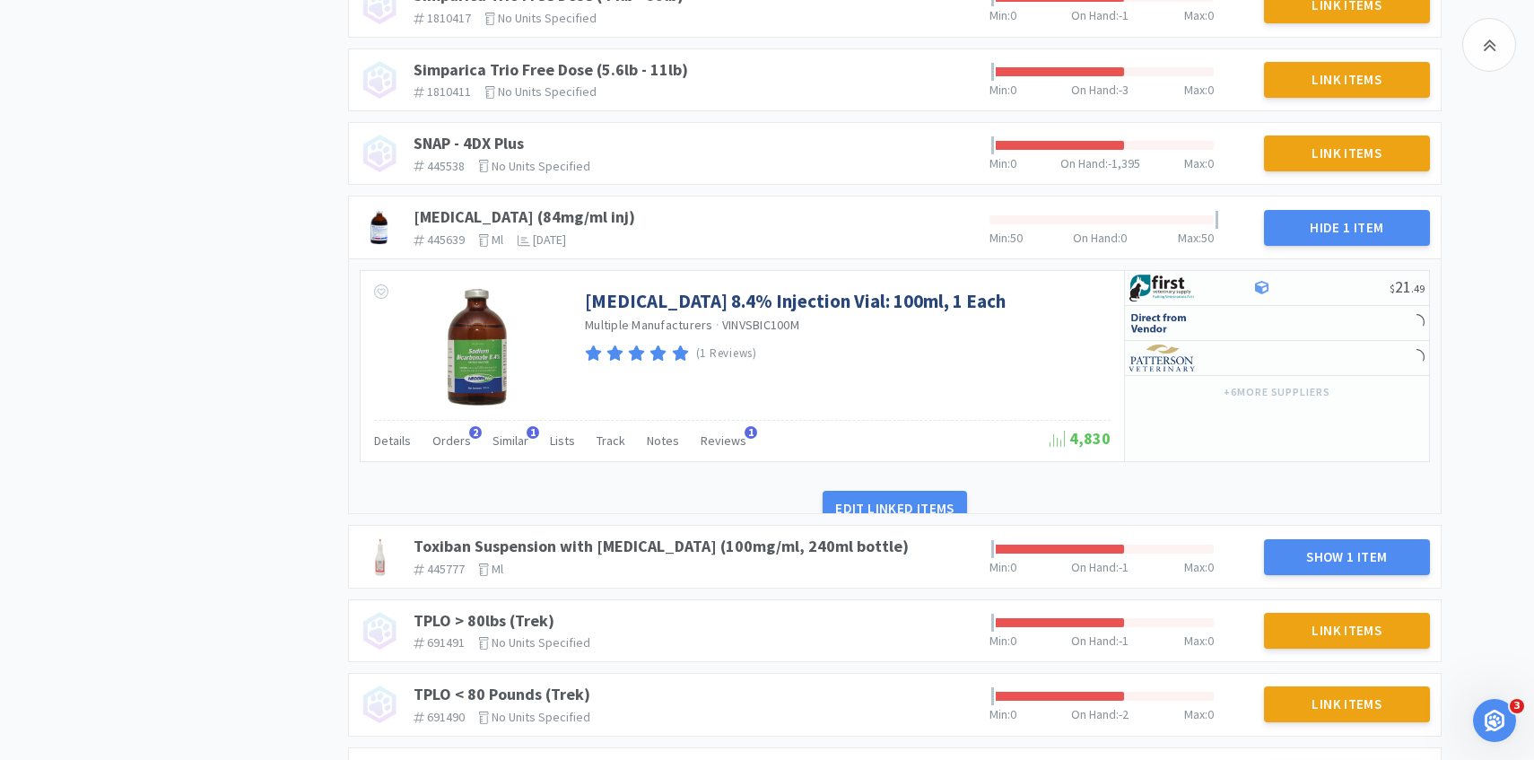
scroll to position [1272, 0]
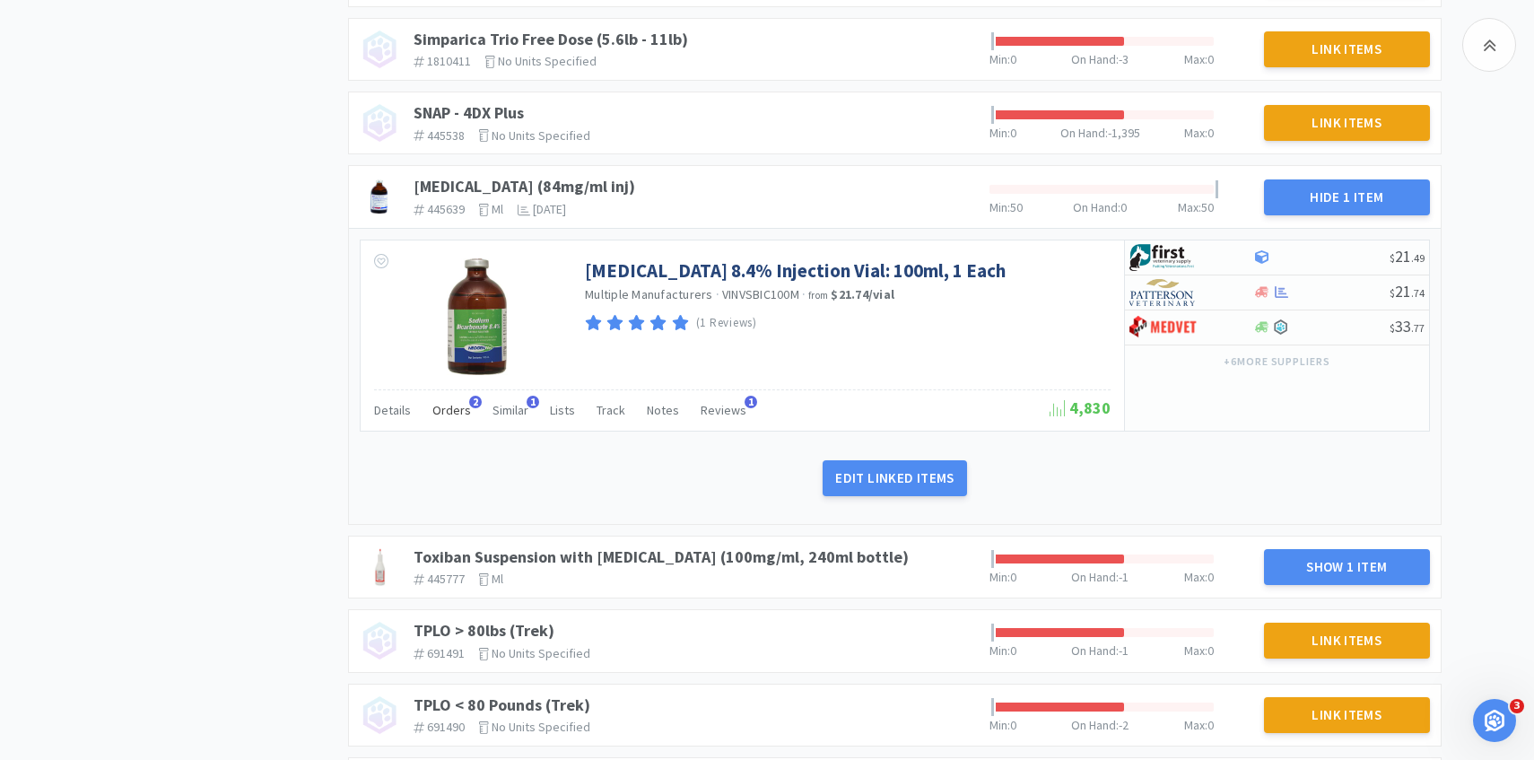
click at [451, 411] on span "Orders" at bounding box center [451, 410] width 39 height 16
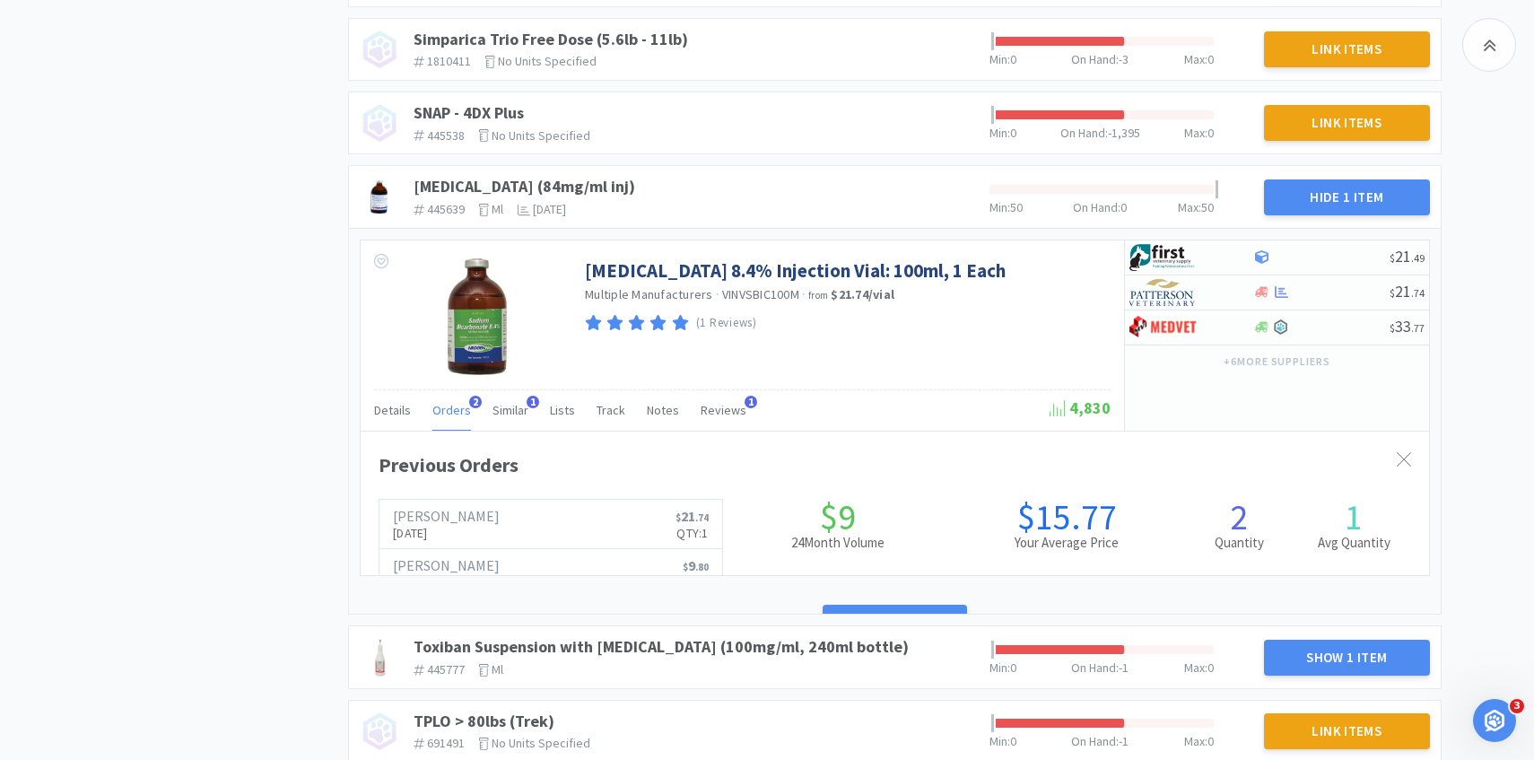
scroll to position [492, 1069]
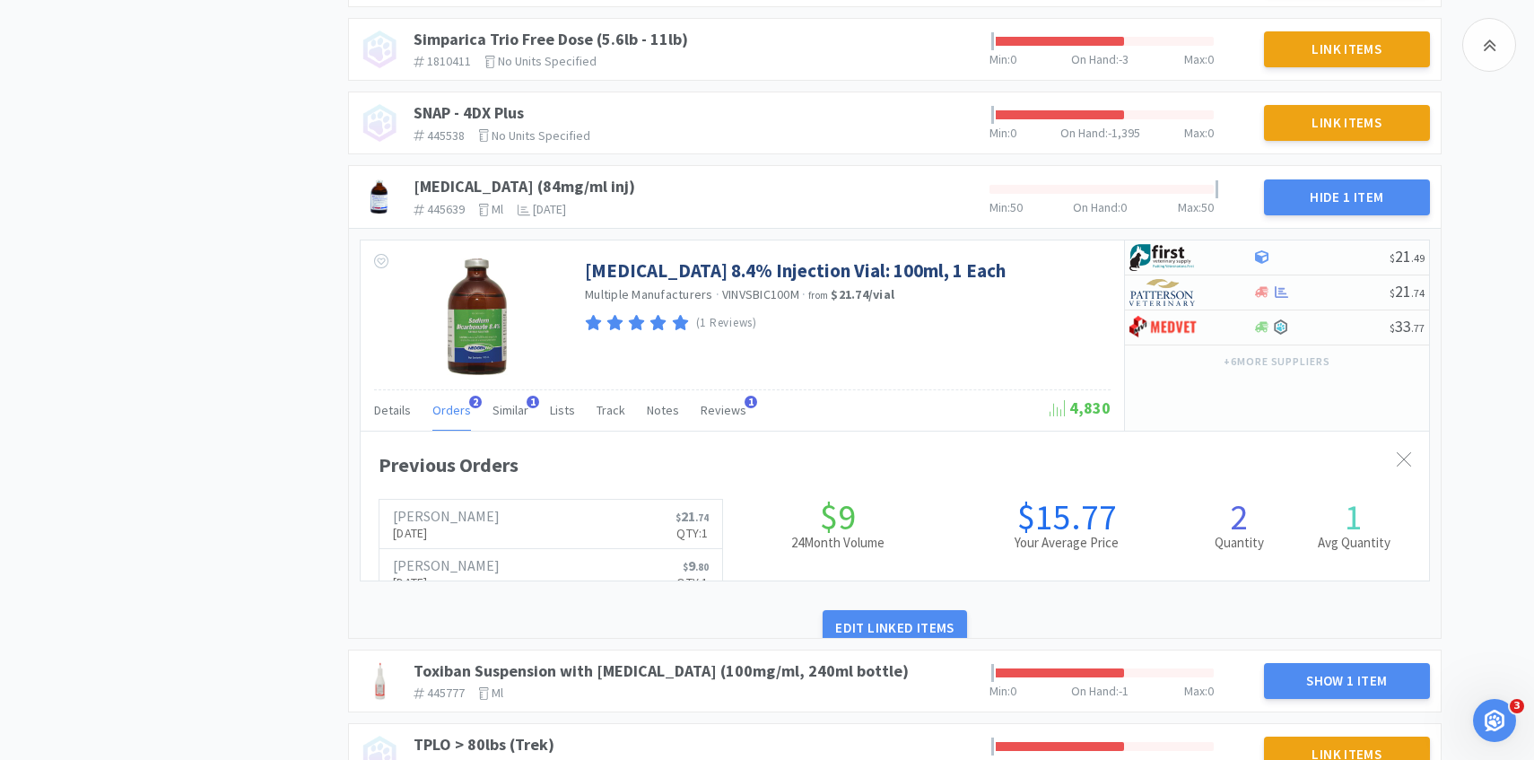
click at [451, 411] on span "Orders" at bounding box center [451, 410] width 39 height 16
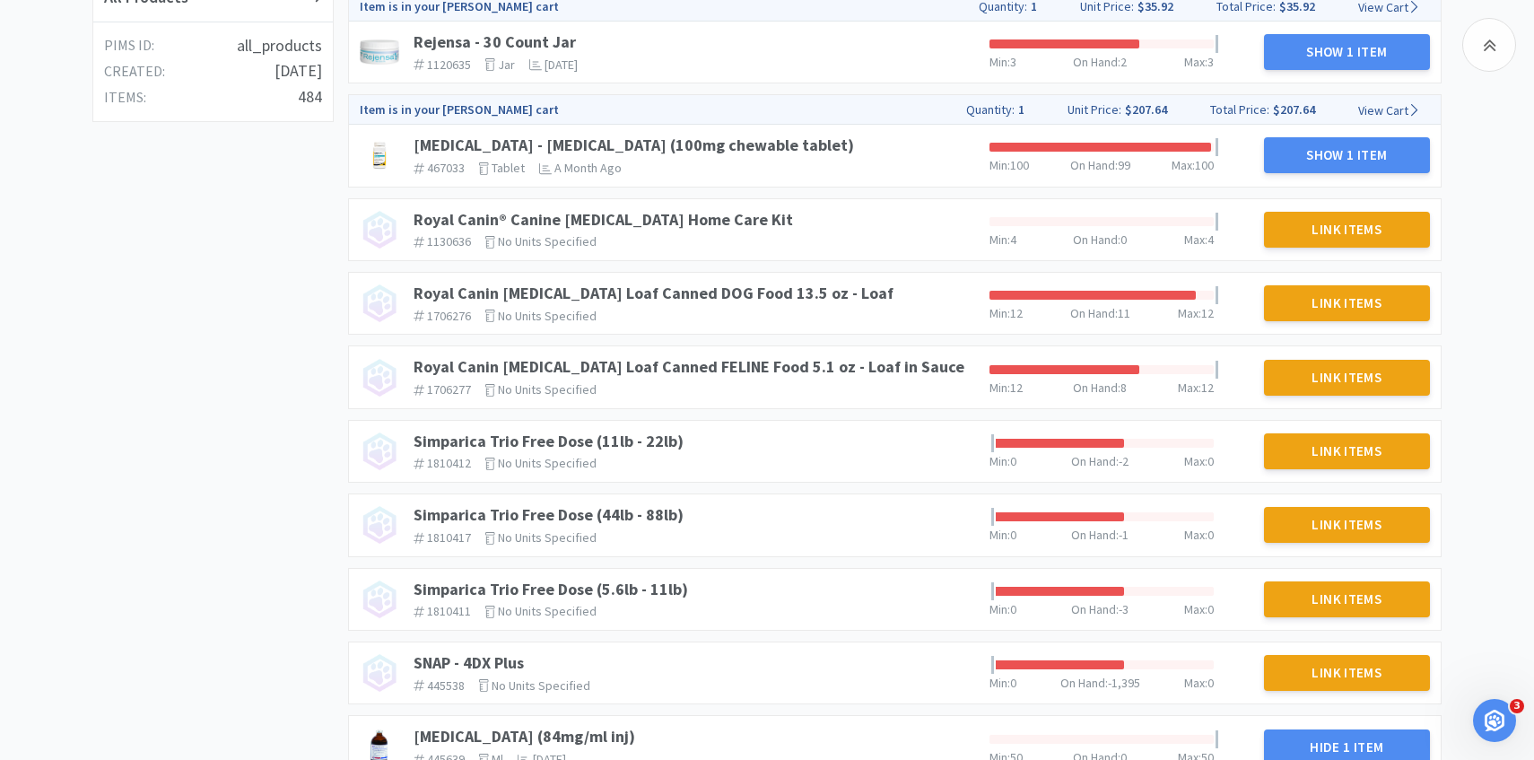
scroll to position [0, 0]
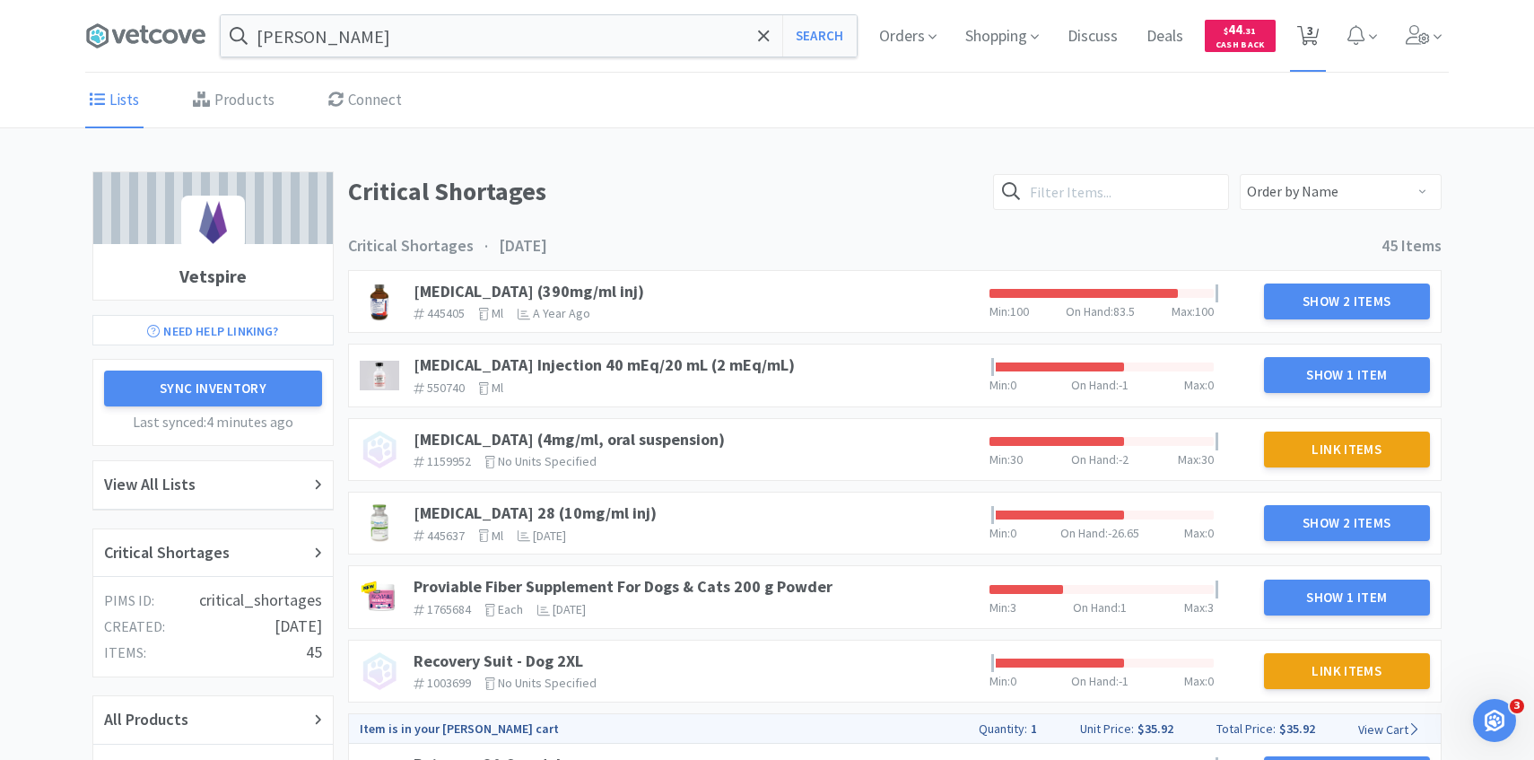
click at [1317, 40] on icon at bounding box center [1308, 36] width 22 height 20
select select "3"
select select "1"
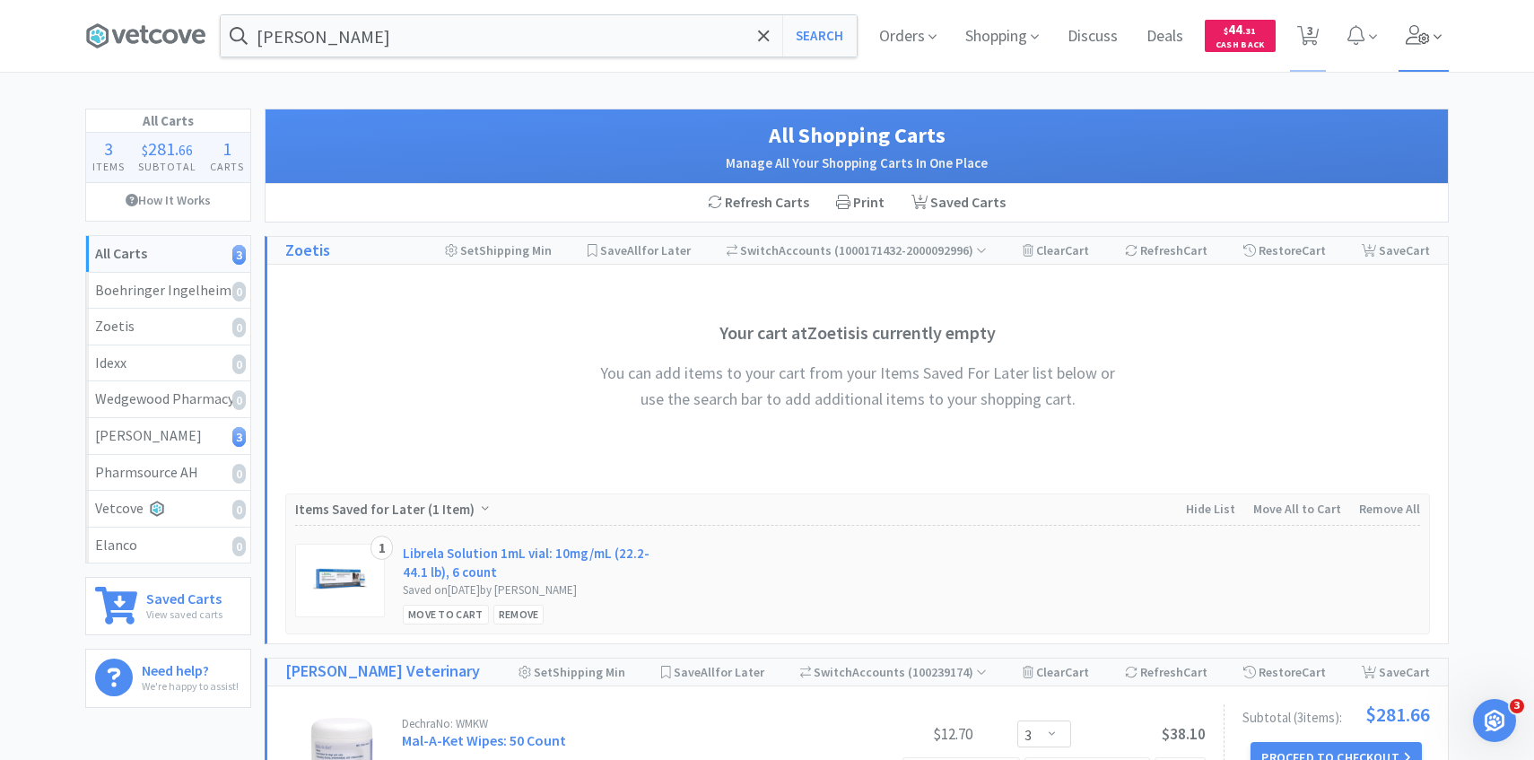
click at [1428, 54] on span at bounding box center [1424, 36] width 51 height 72
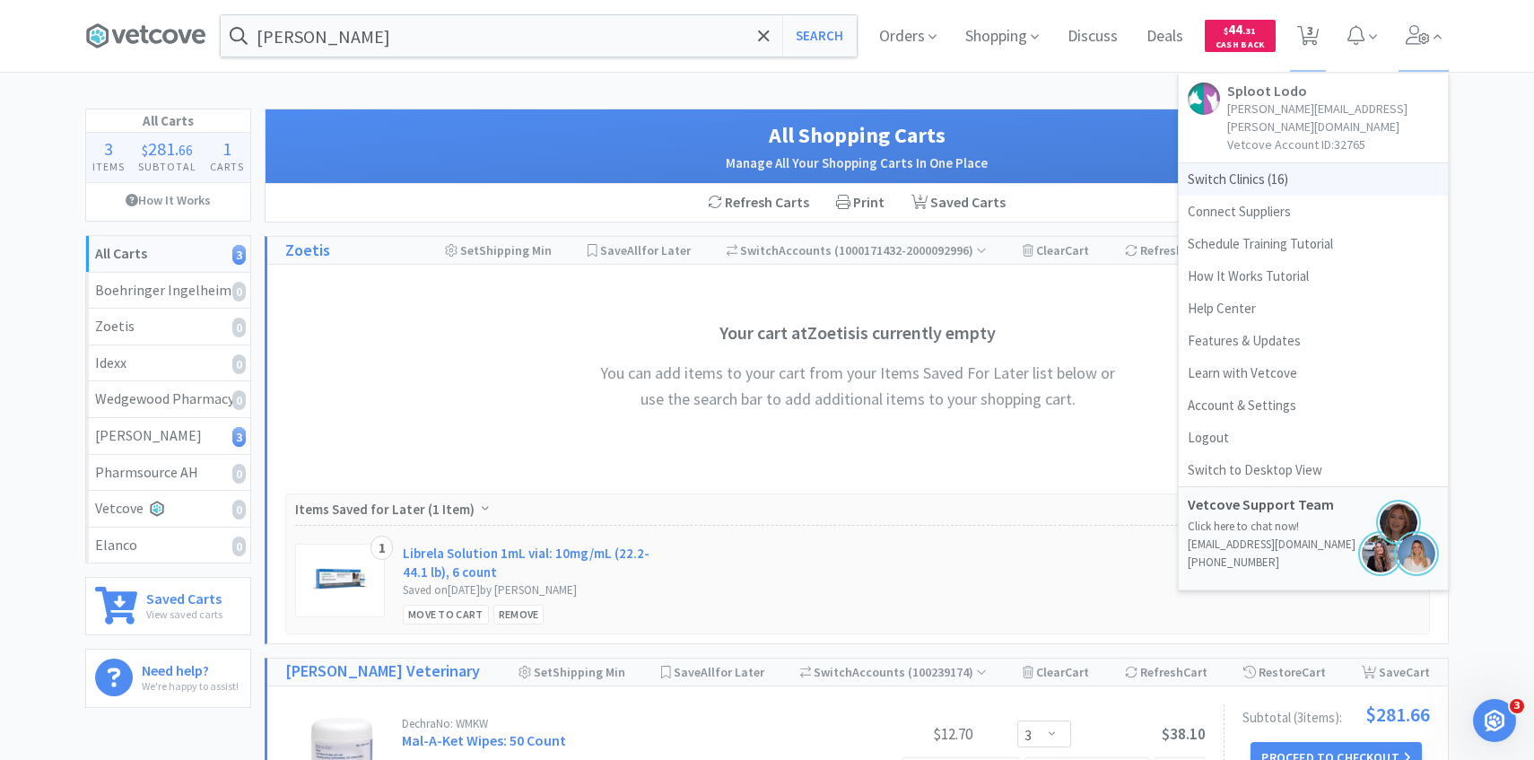
click at [1288, 174] on span "Switch Clinics ( 16 )" at bounding box center [1313, 179] width 269 height 32
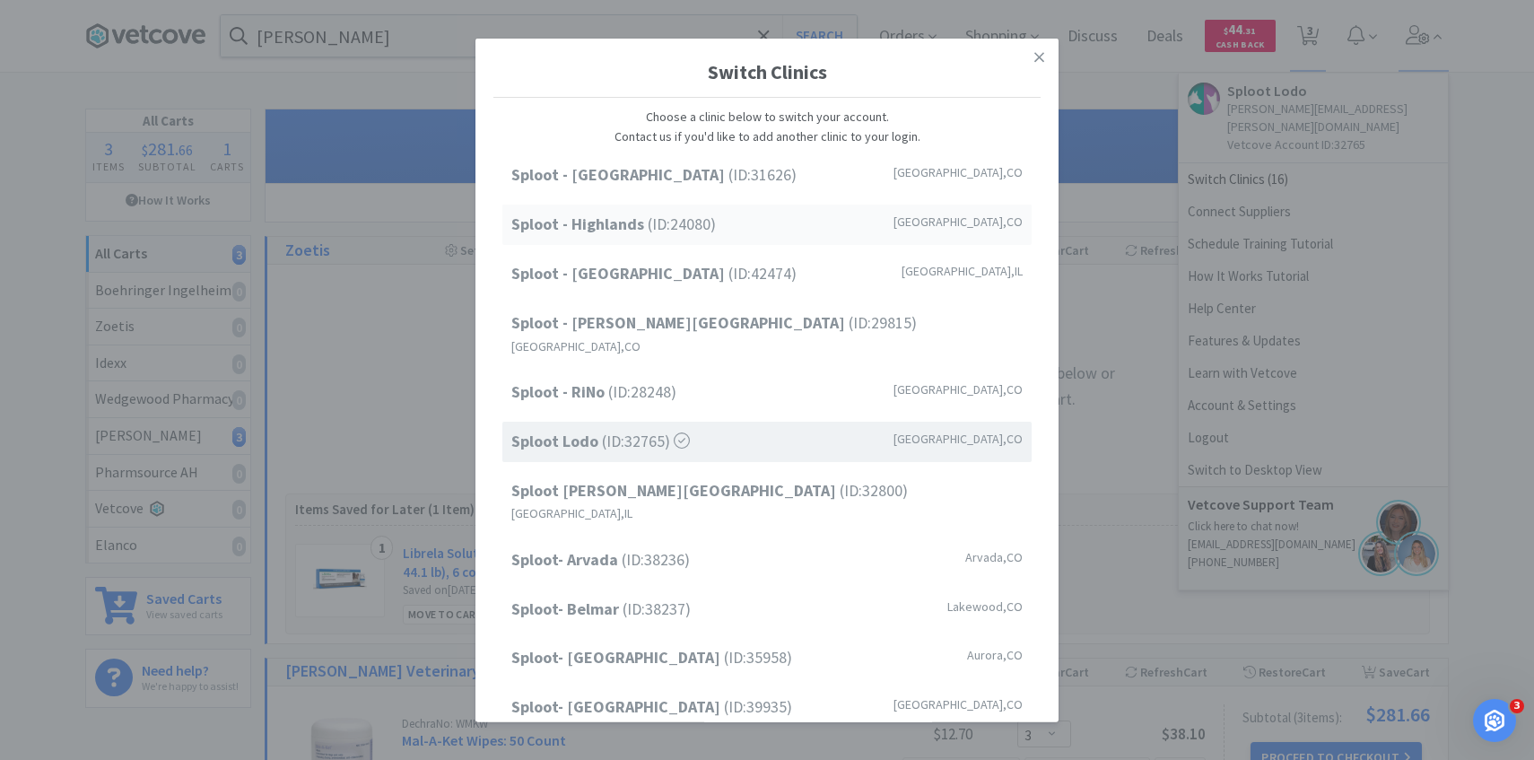
click at [834, 230] on div "Sploot - Highlands (ID: 24080 ) Denver , CO" at bounding box center [766, 225] width 529 height 40
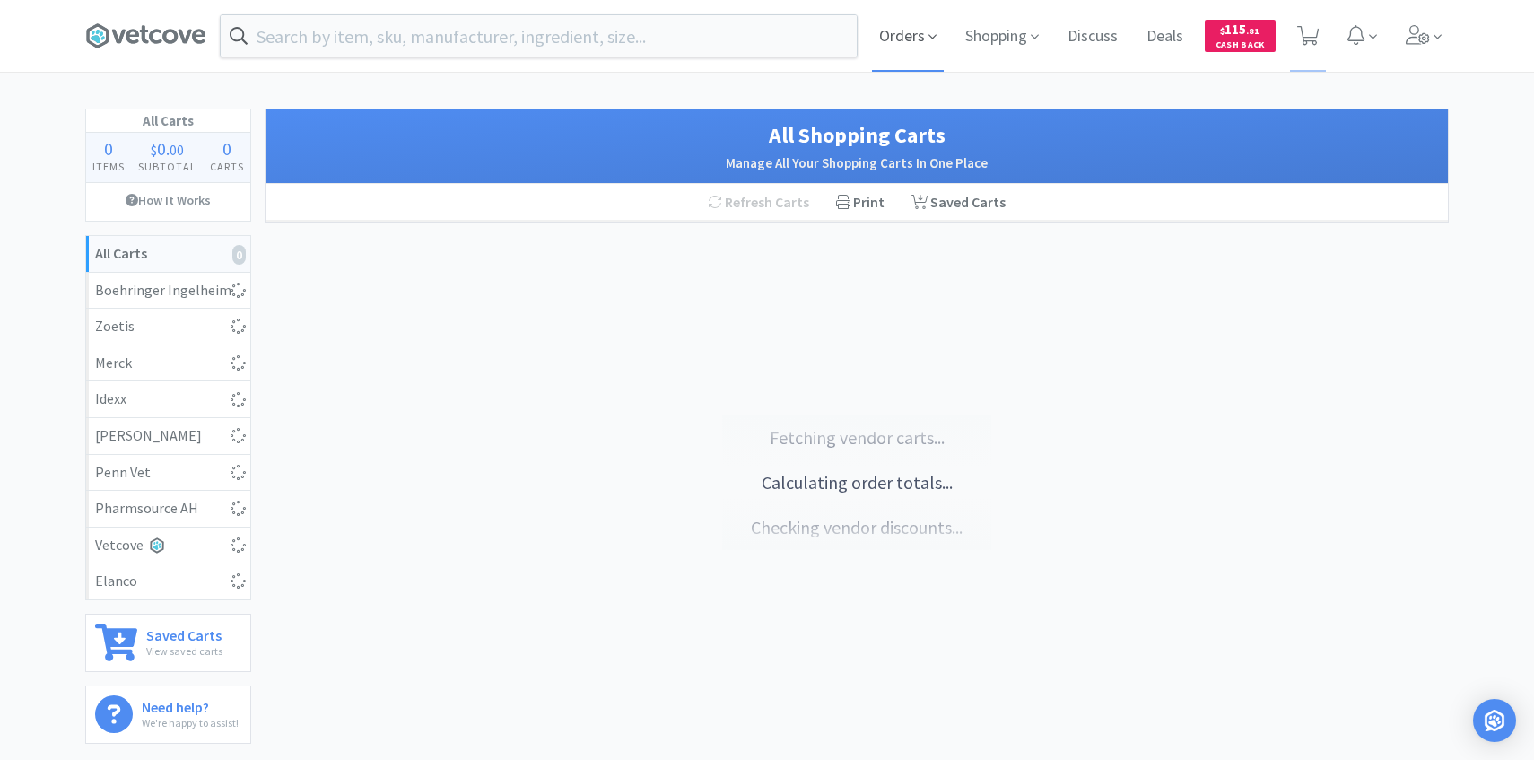
click at [904, 36] on span "Orders" at bounding box center [908, 36] width 72 height 72
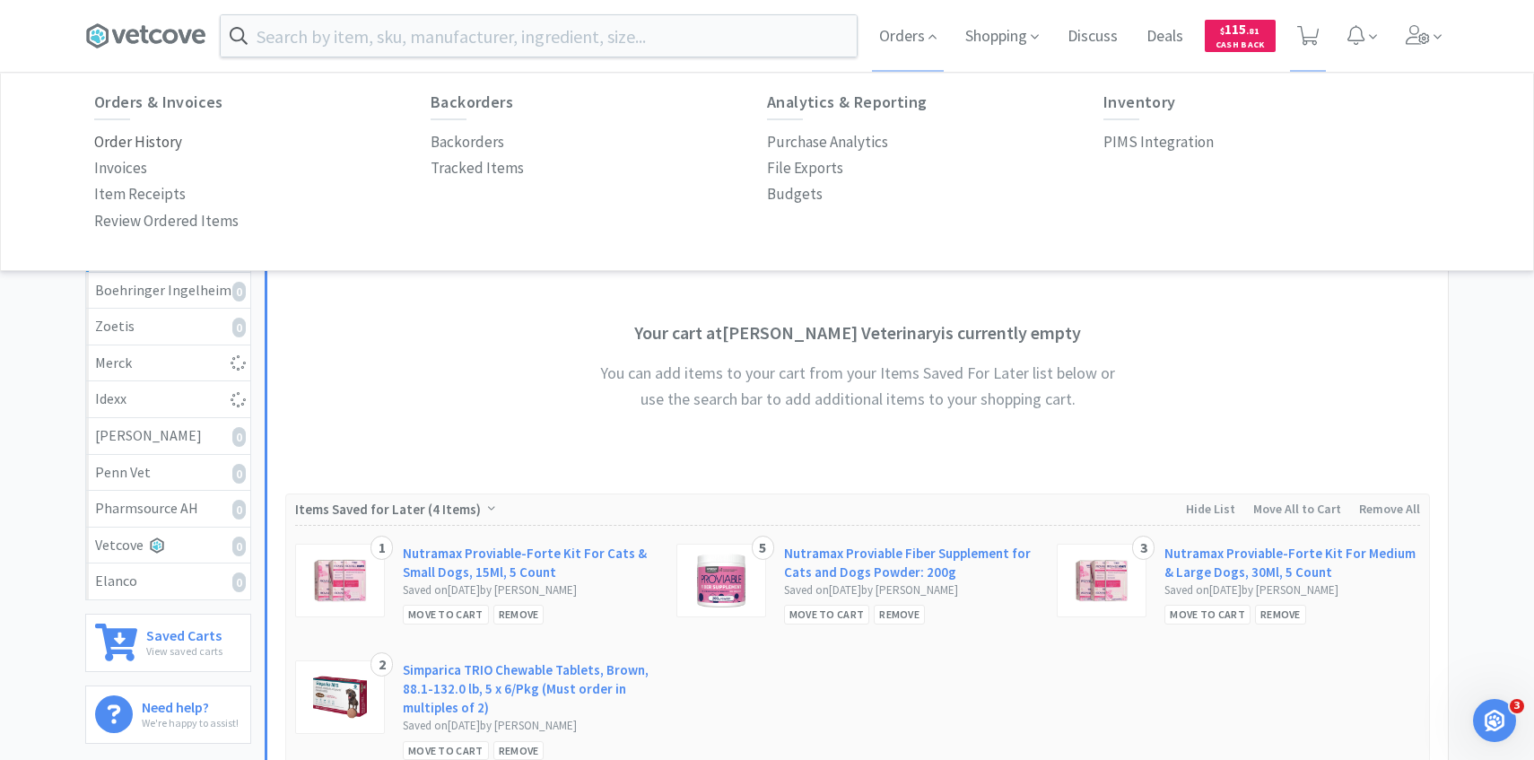
click at [169, 136] on p "Order History" at bounding box center [138, 142] width 88 height 24
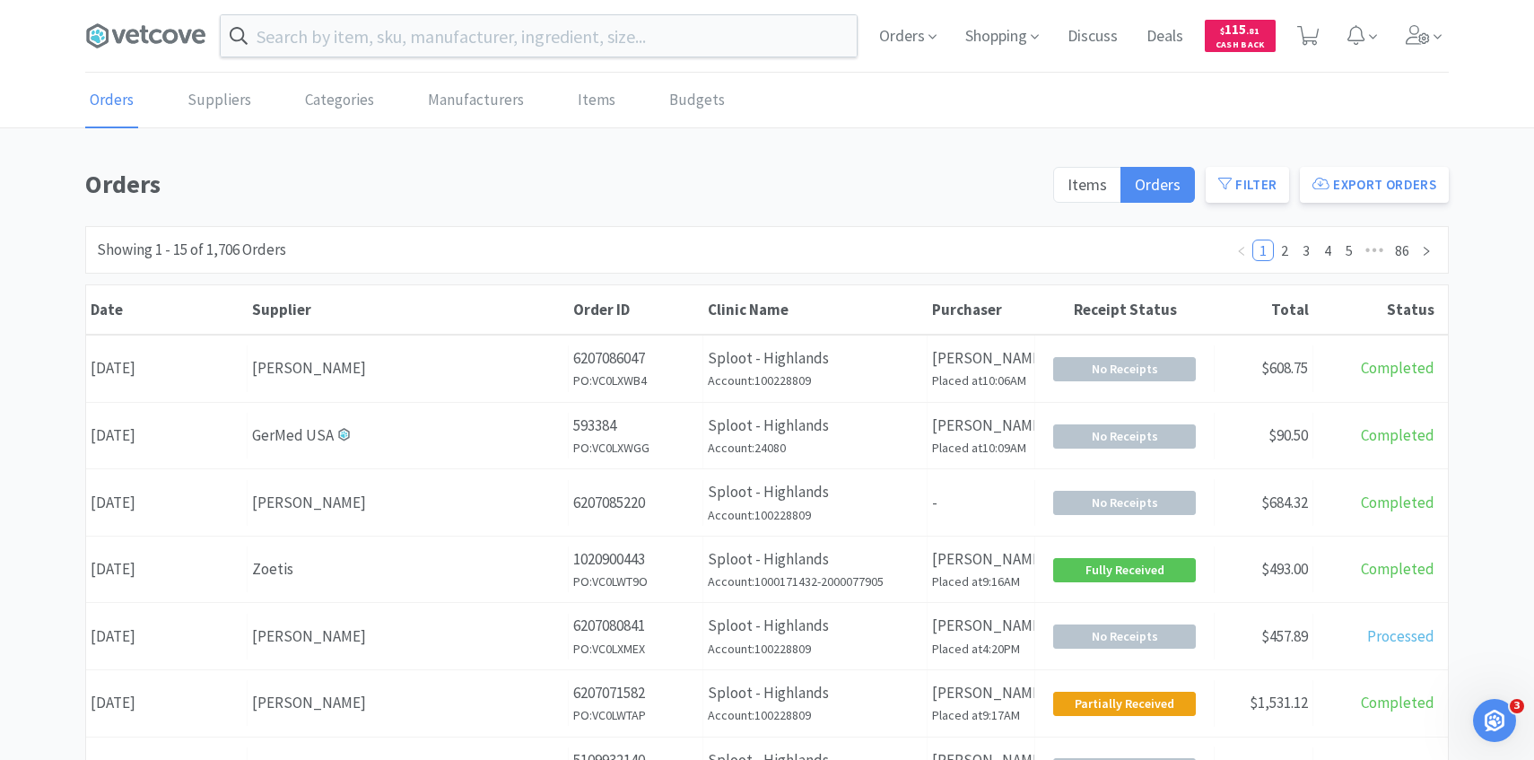
click at [1454, 45] on div "Orders Shopping Discuss Discuss Deals Deals $ 115 . 81 Cash Back" at bounding box center [767, 36] width 1382 height 73
click at [1434, 19] on span at bounding box center [1424, 36] width 51 height 72
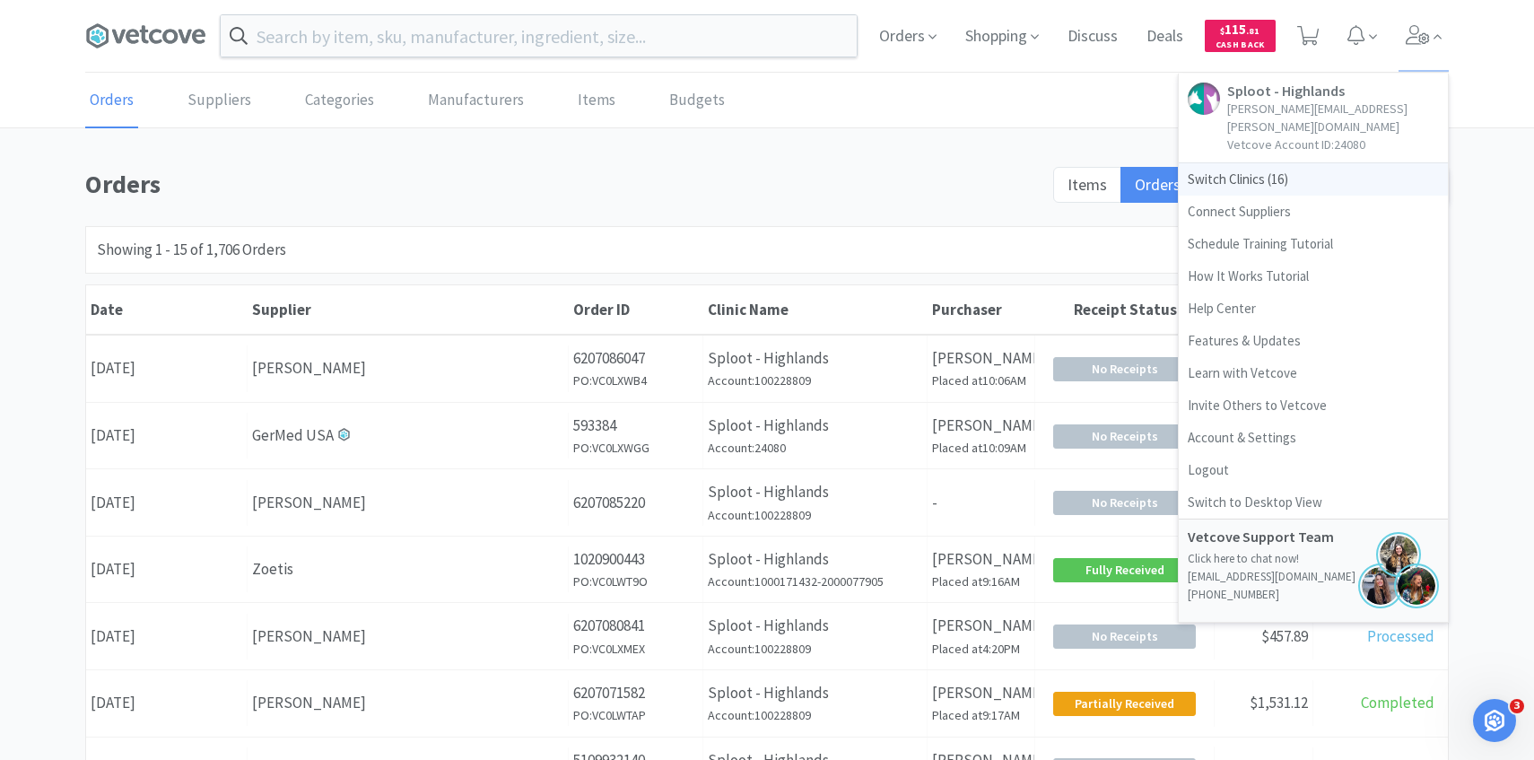
click at [1323, 163] on span "Switch Clinics ( 16 )" at bounding box center [1313, 179] width 269 height 32
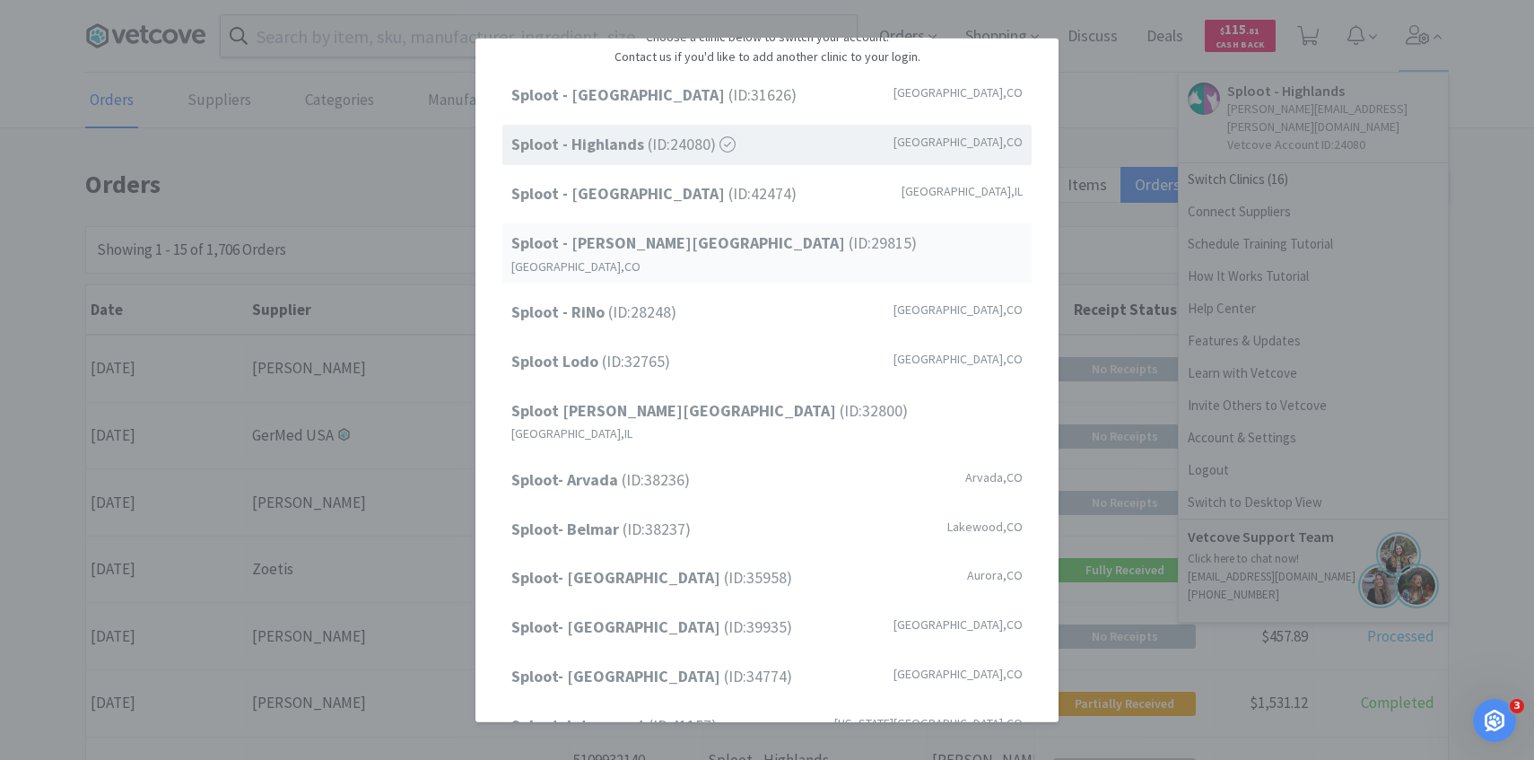
scroll to position [85, 0]
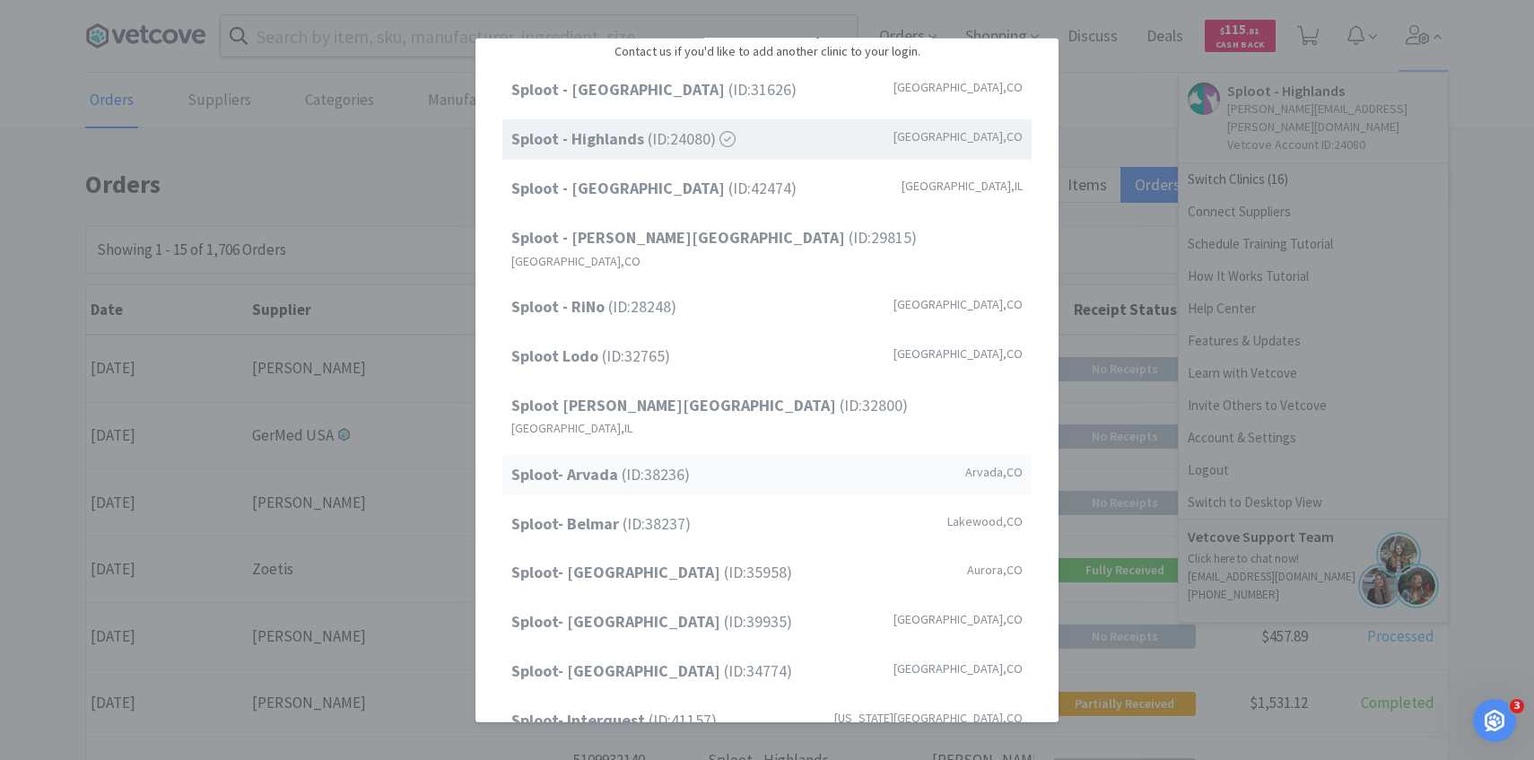
click at [667, 462] on span "Sploot- Arvada (ID: 38236 )" at bounding box center [600, 475] width 179 height 26
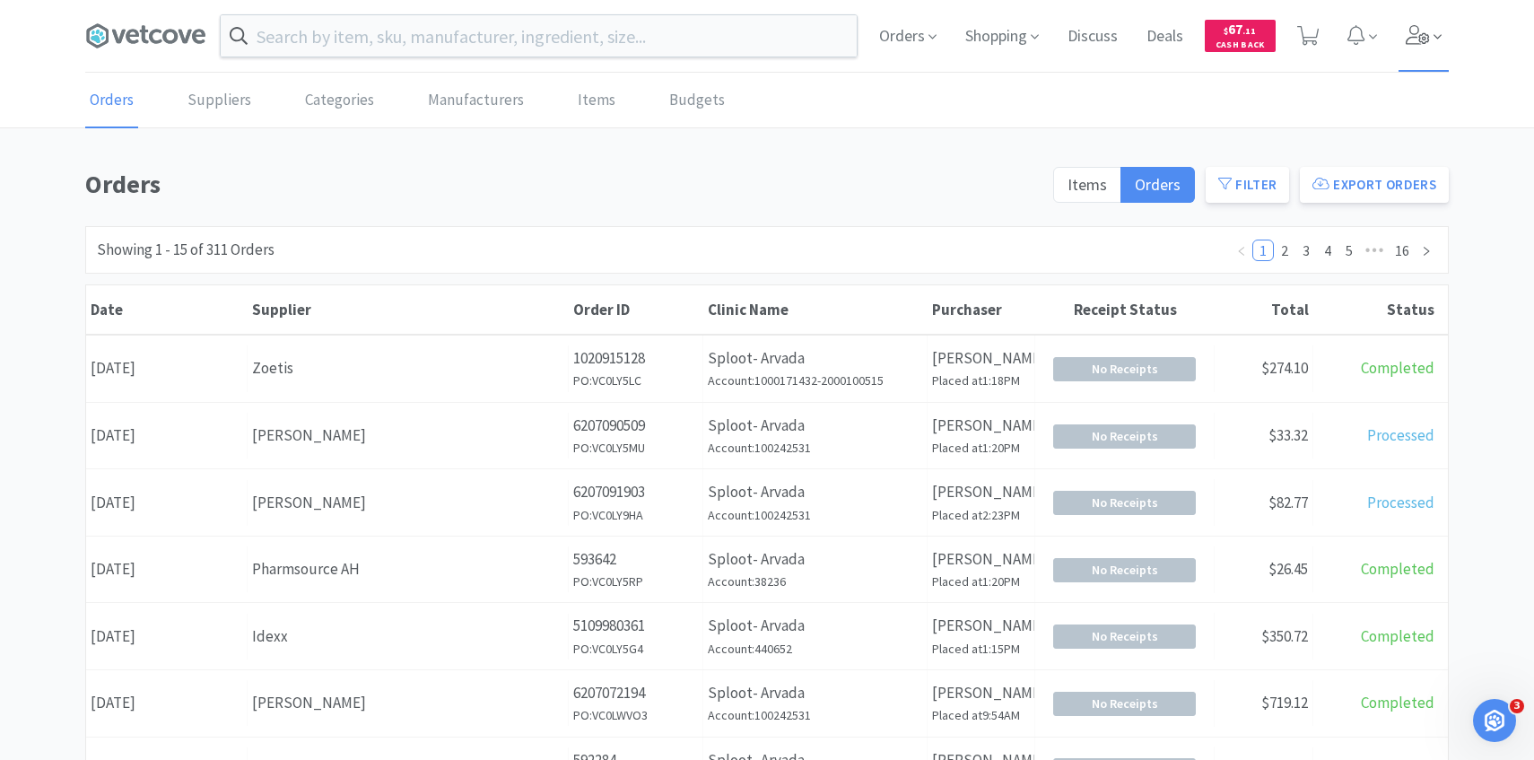
click at [1424, 16] on span at bounding box center [1424, 36] width 51 height 72
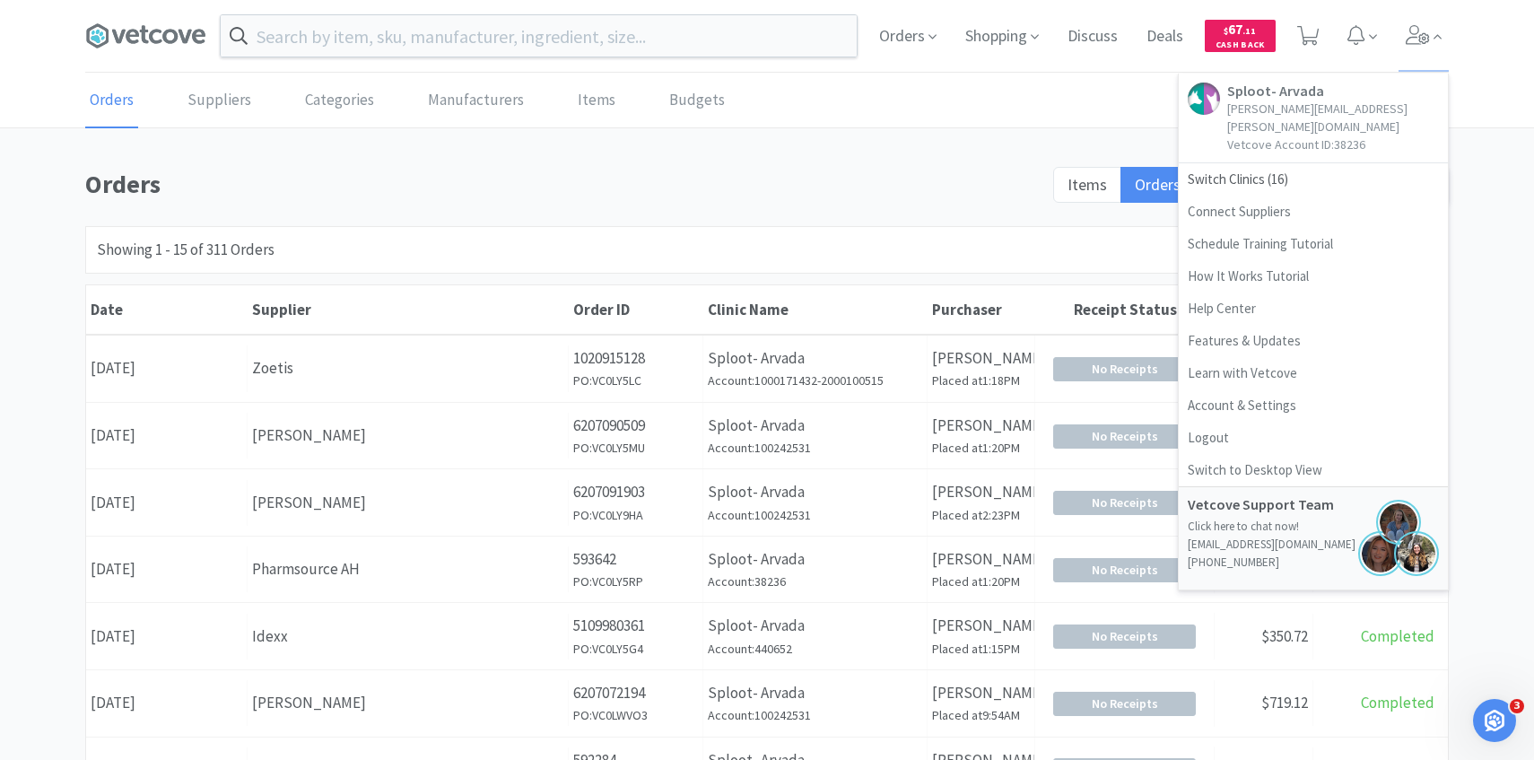
click at [610, 60] on div "Orders Shopping Discuss Discuss Deals Deals $ 67 . 11 Cash Back Sploot- Arvada …" at bounding box center [767, 36] width 1364 height 73
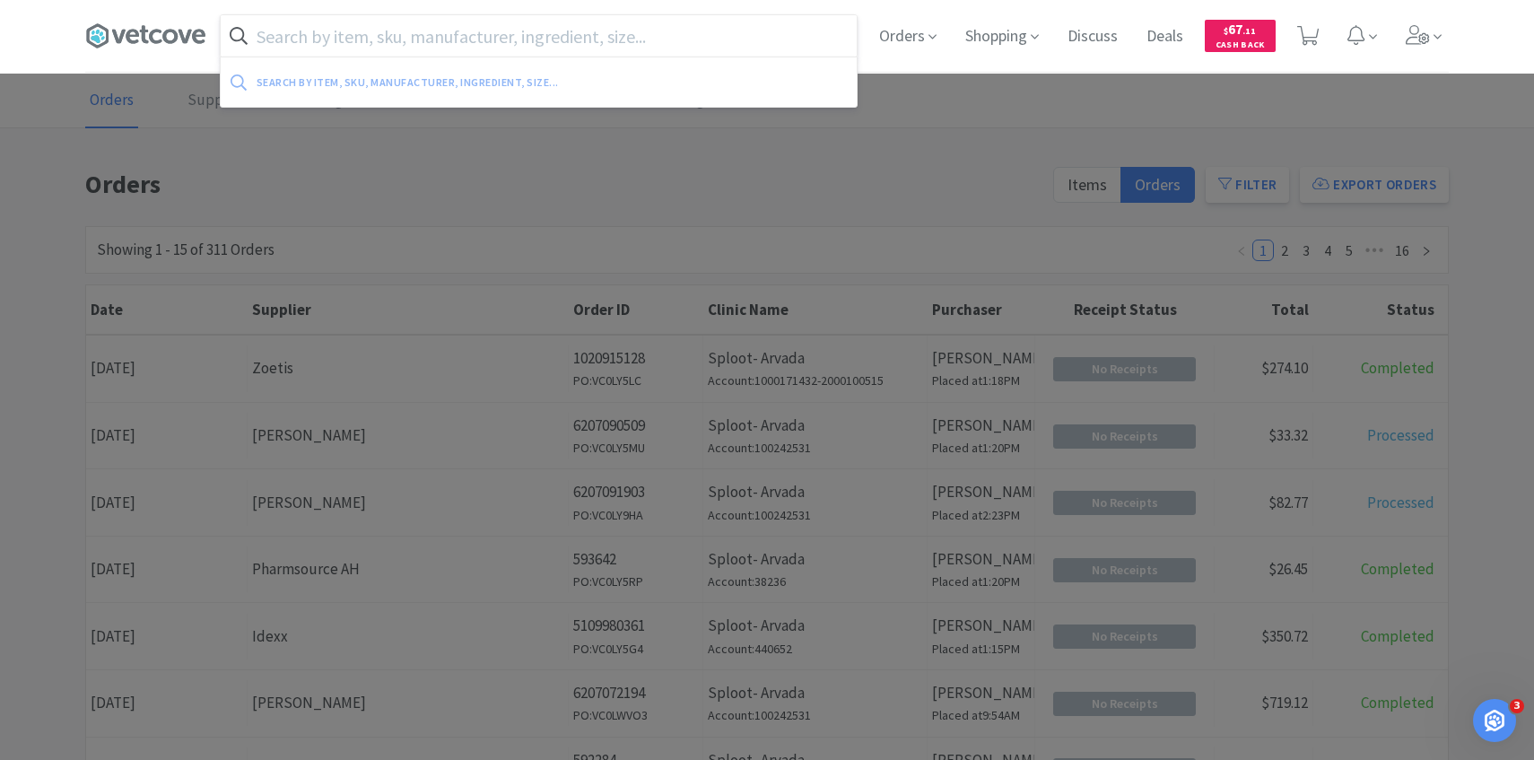
click at [610, 49] on input "text" at bounding box center [539, 35] width 636 height 41
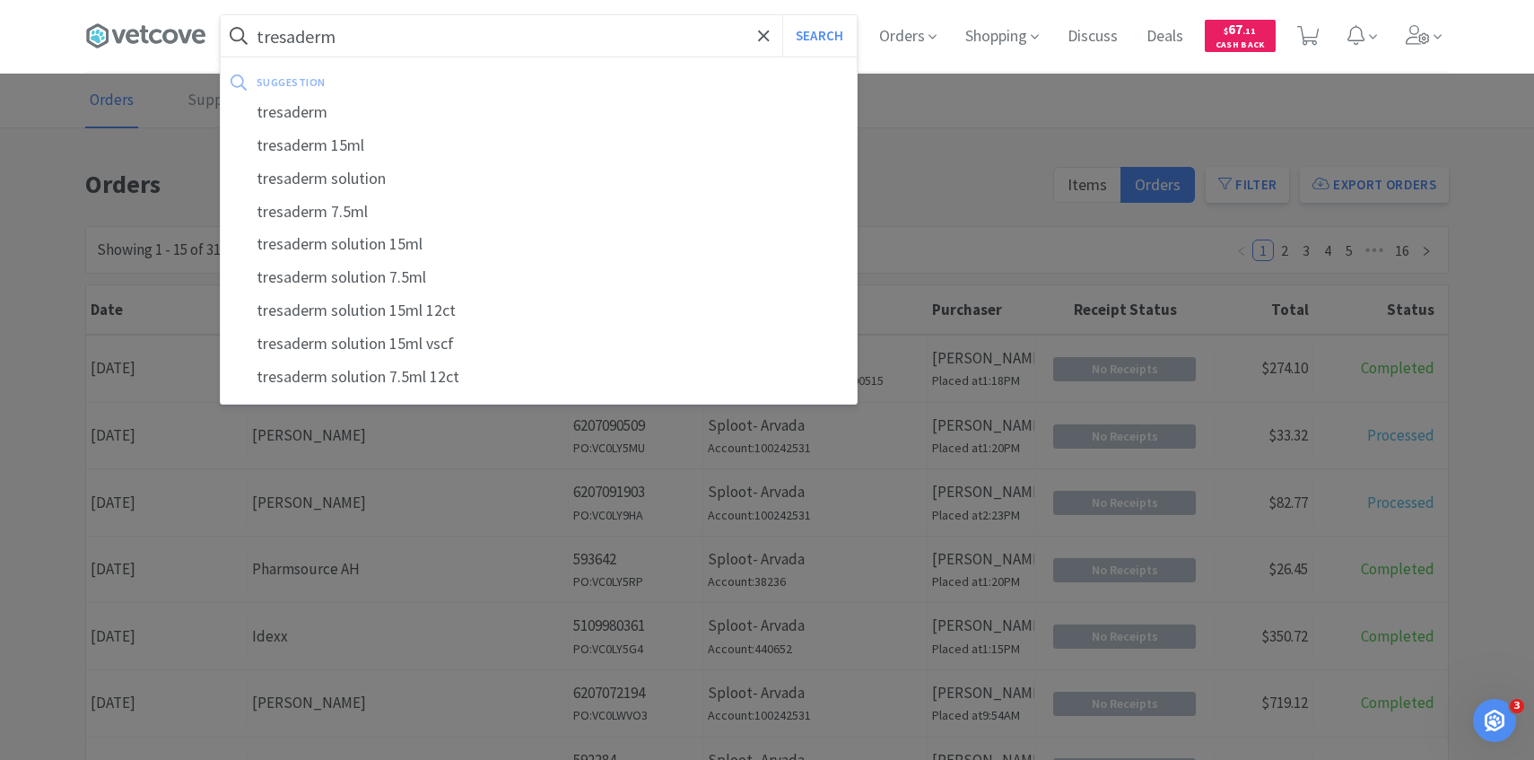
type input "tresaderm"
click at [782, 15] on button "Search" at bounding box center [819, 35] width 74 height 41
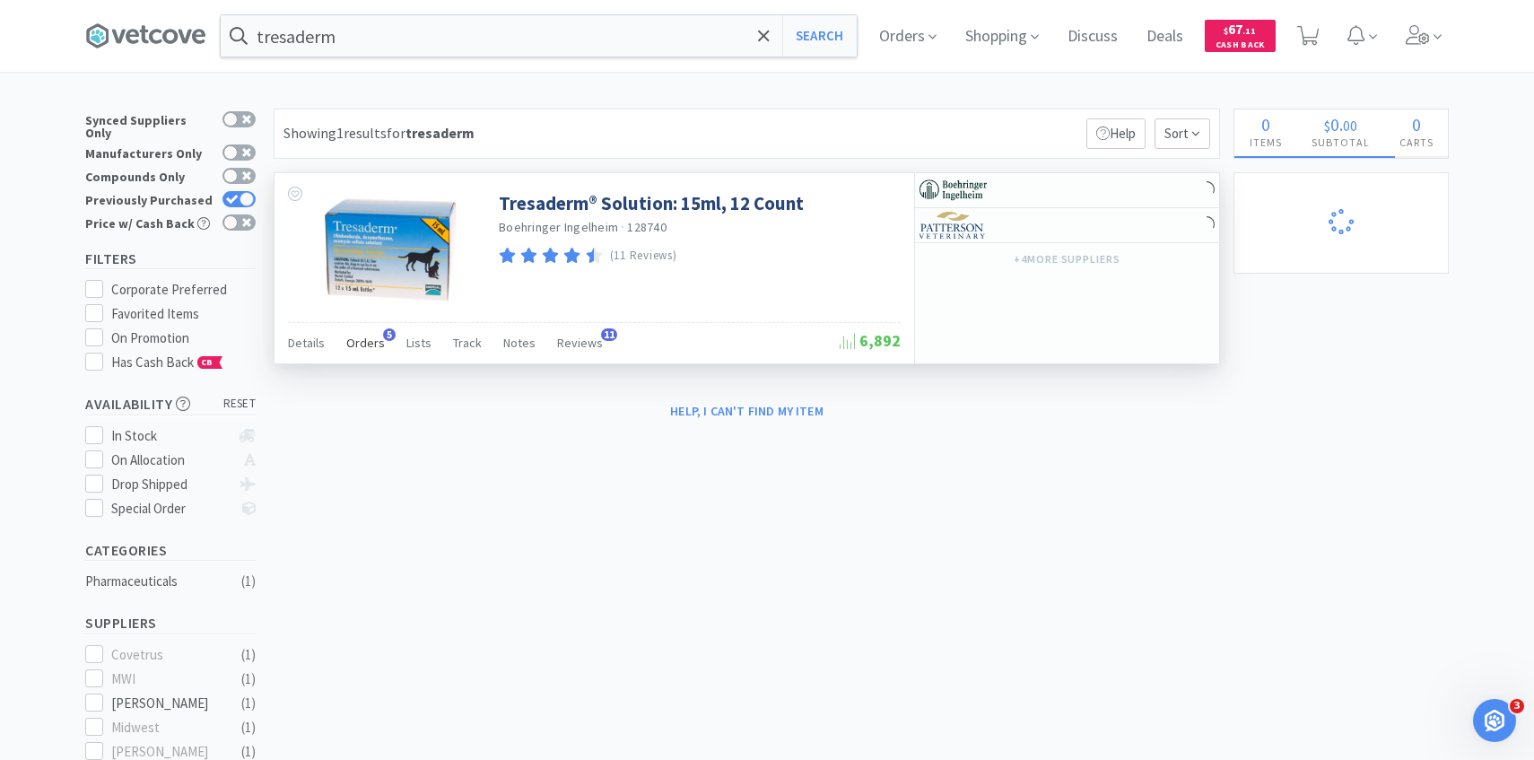
click at [362, 343] on span "Orders" at bounding box center [365, 343] width 39 height 16
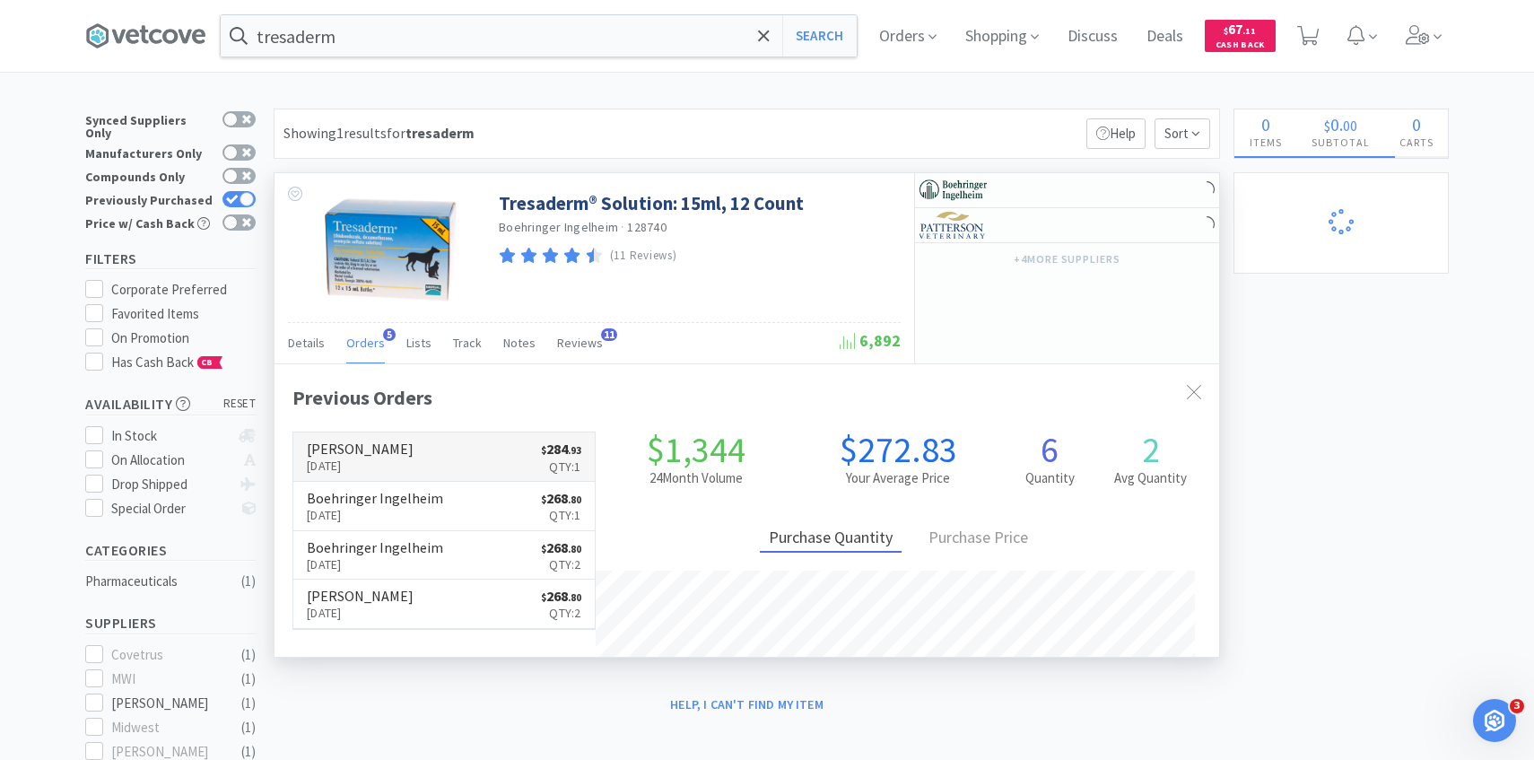
scroll to position [465, 945]
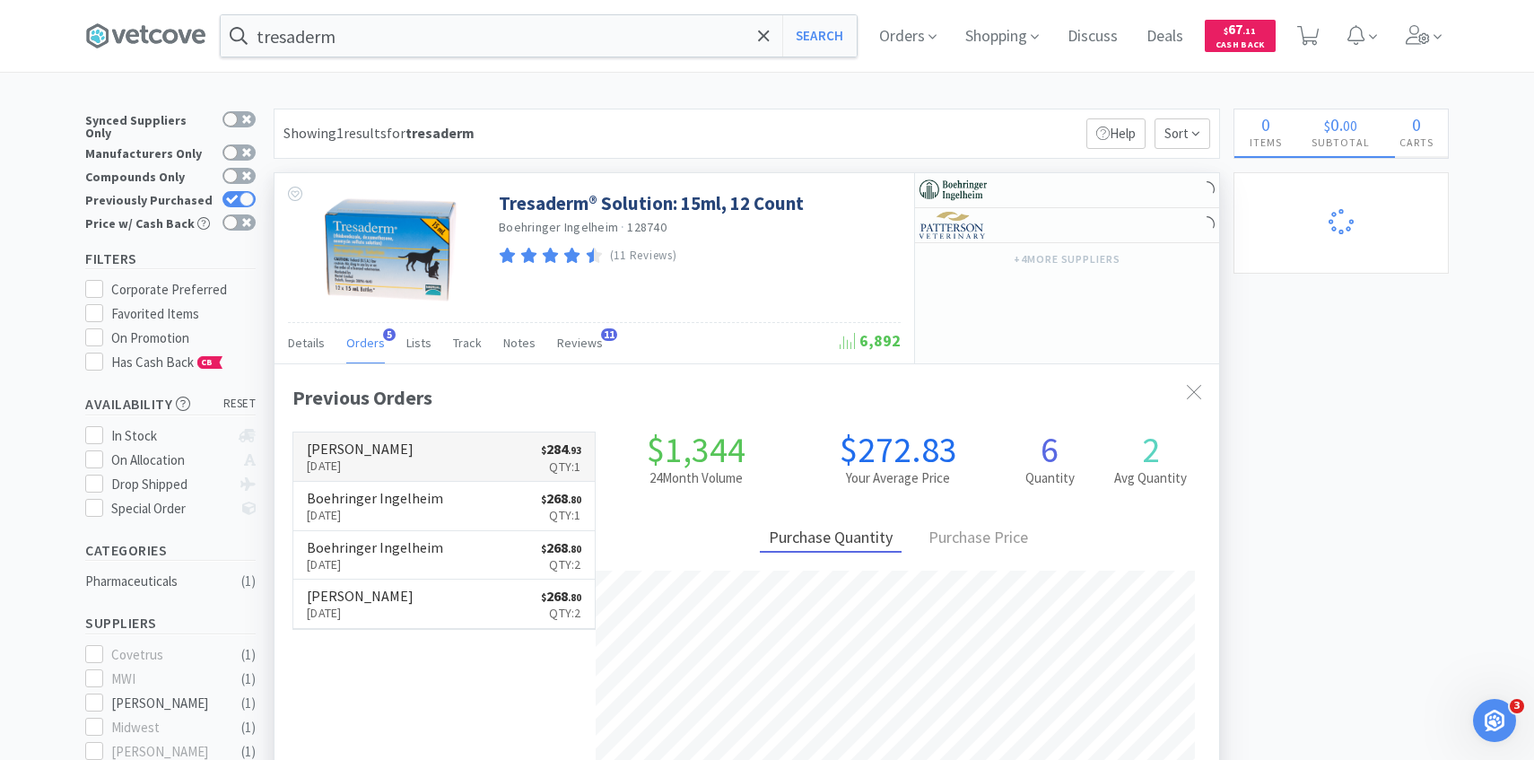
click at [376, 463] on p "[DATE]" at bounding box center [360, 466] width 107 height 20
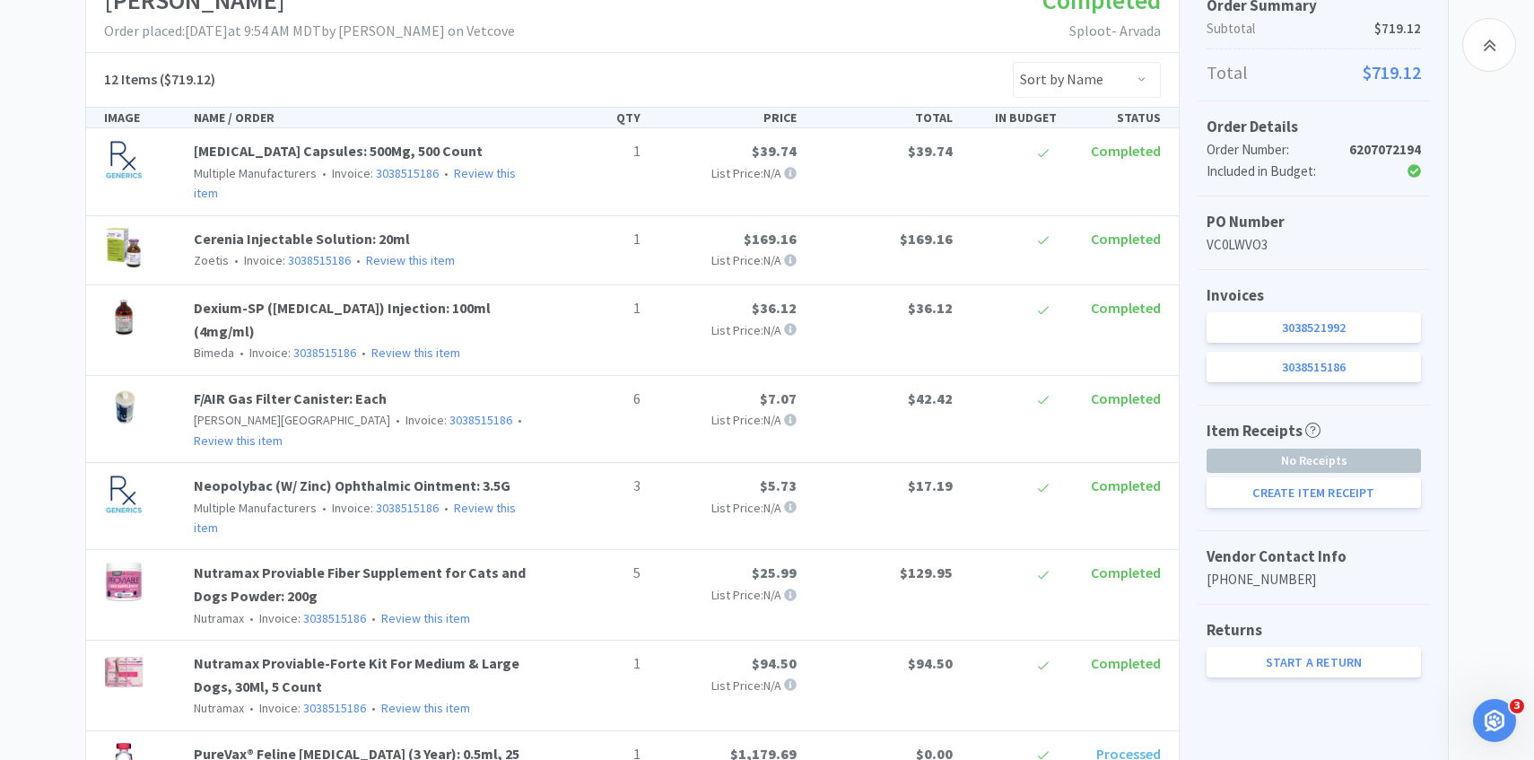
scroll to position [458, 0]
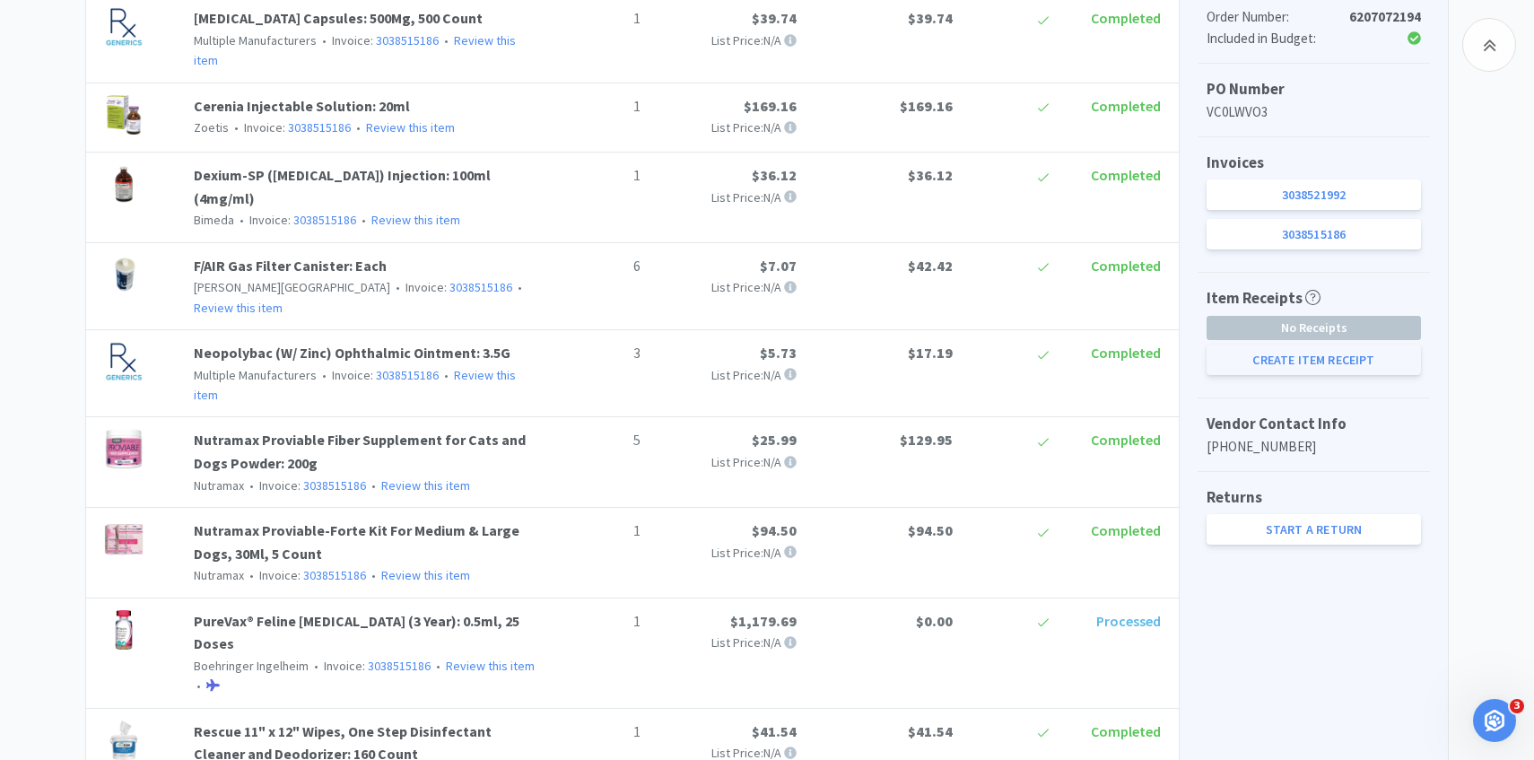
click at [1293, 370] on button "Create Item Receipt" at bounding box center [1314, 360] width 214 height 31
select select "1"
select select "3"
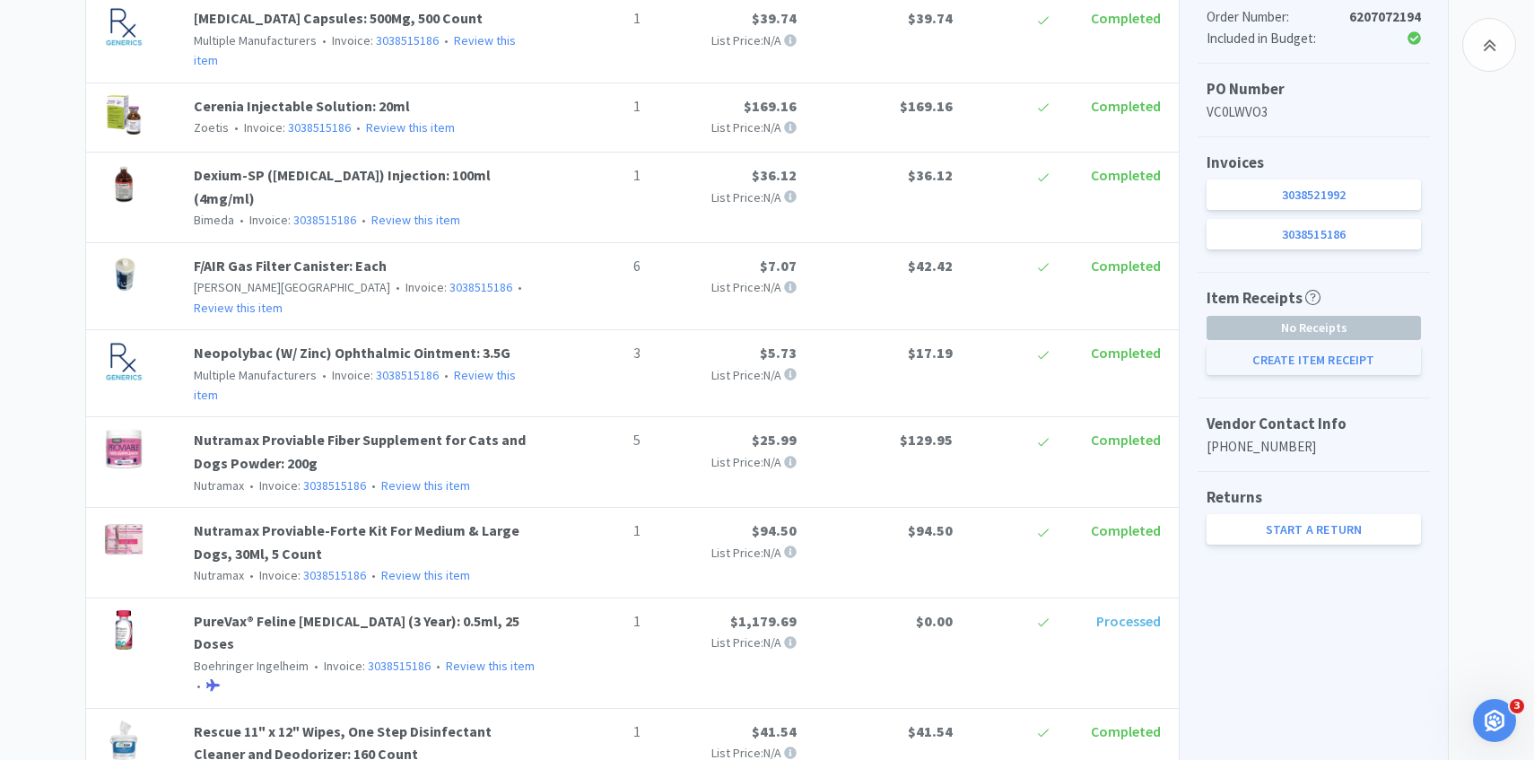
select select "6"
select select "1"
select select "5"
select select "1"
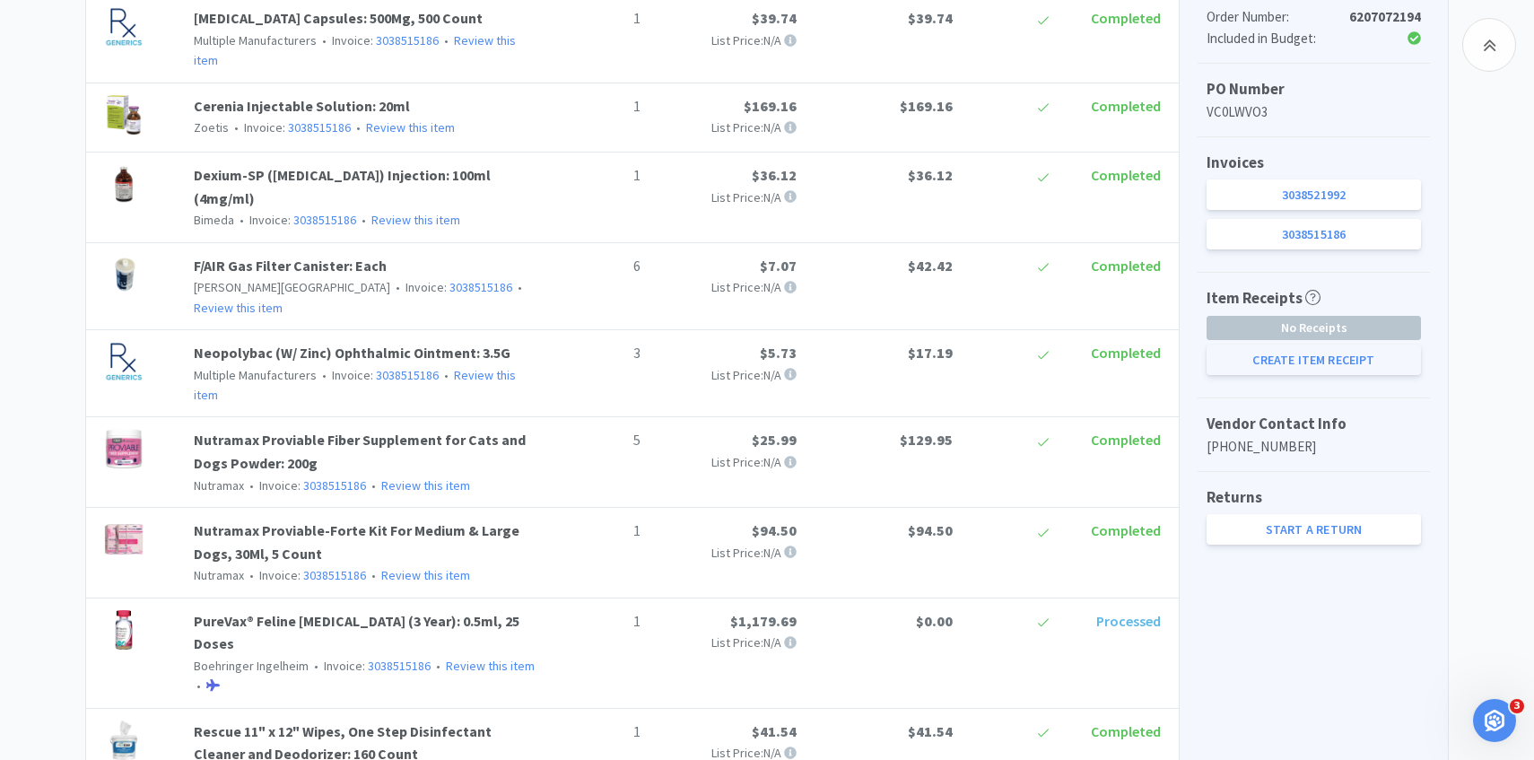
select select "1"
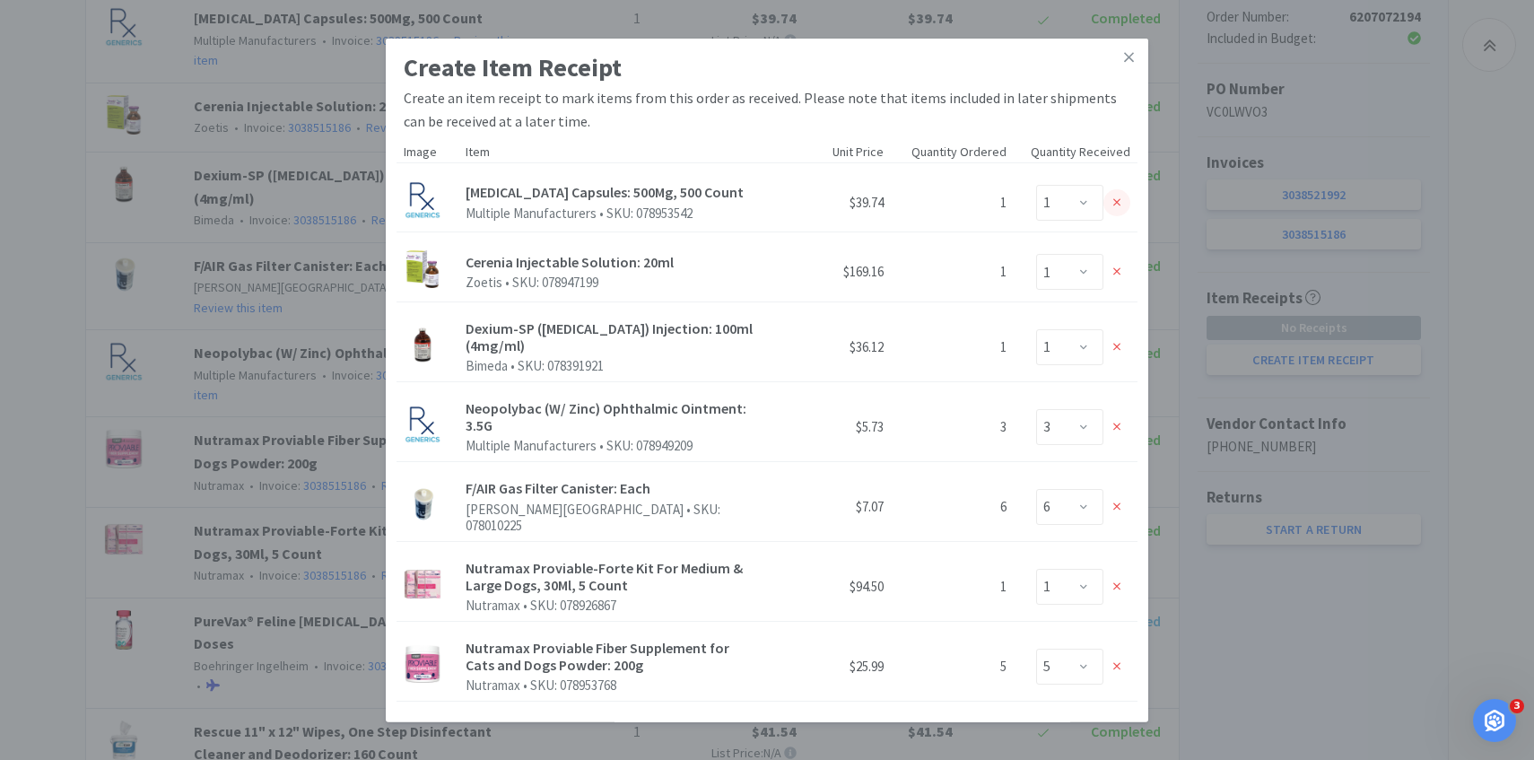
click at [1113, 205] on icon at bounding box center [1117, 202] width 8 height 13
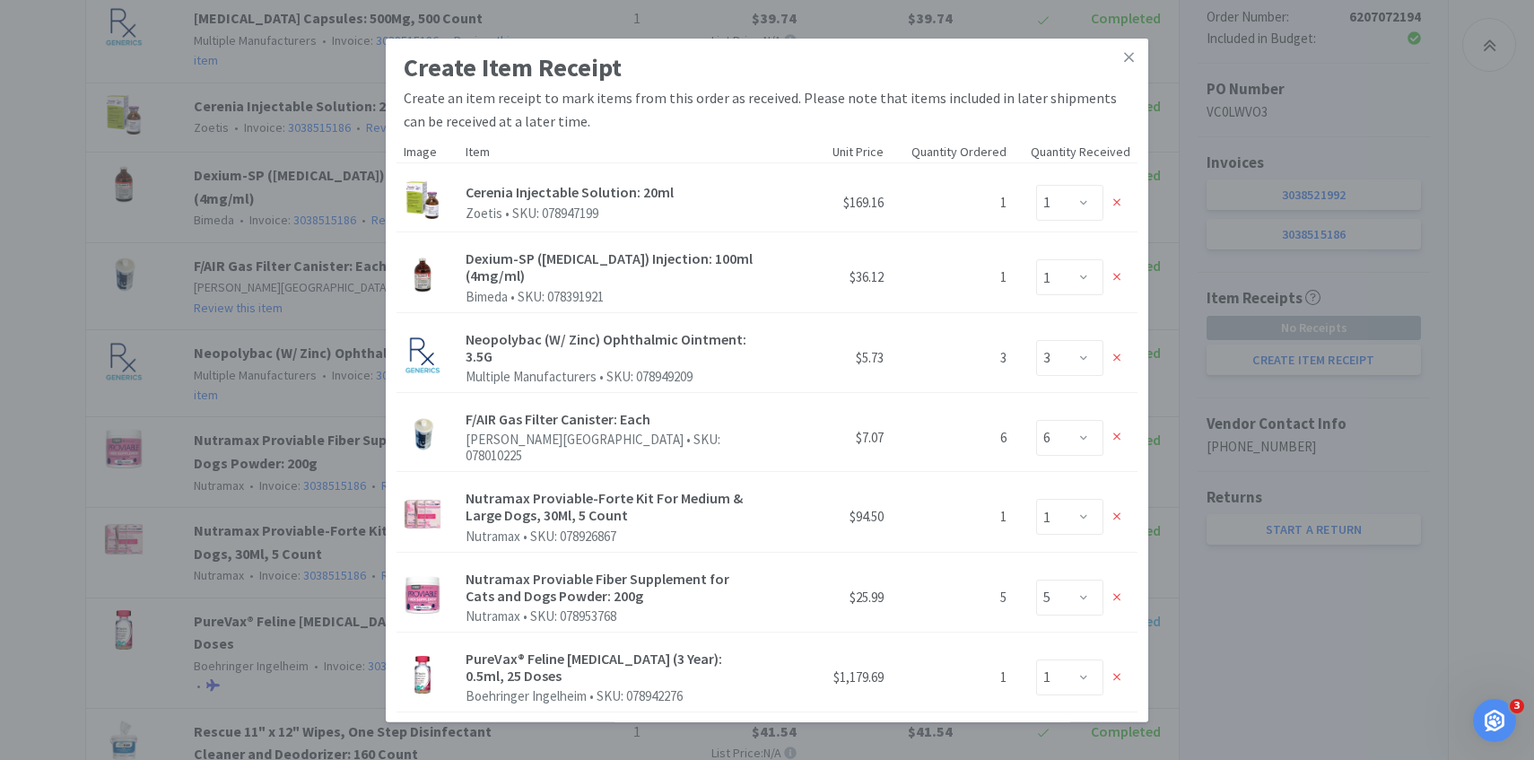
click at [1113, 205] on icon at bounding box center [1117, 202] width 8 height 13
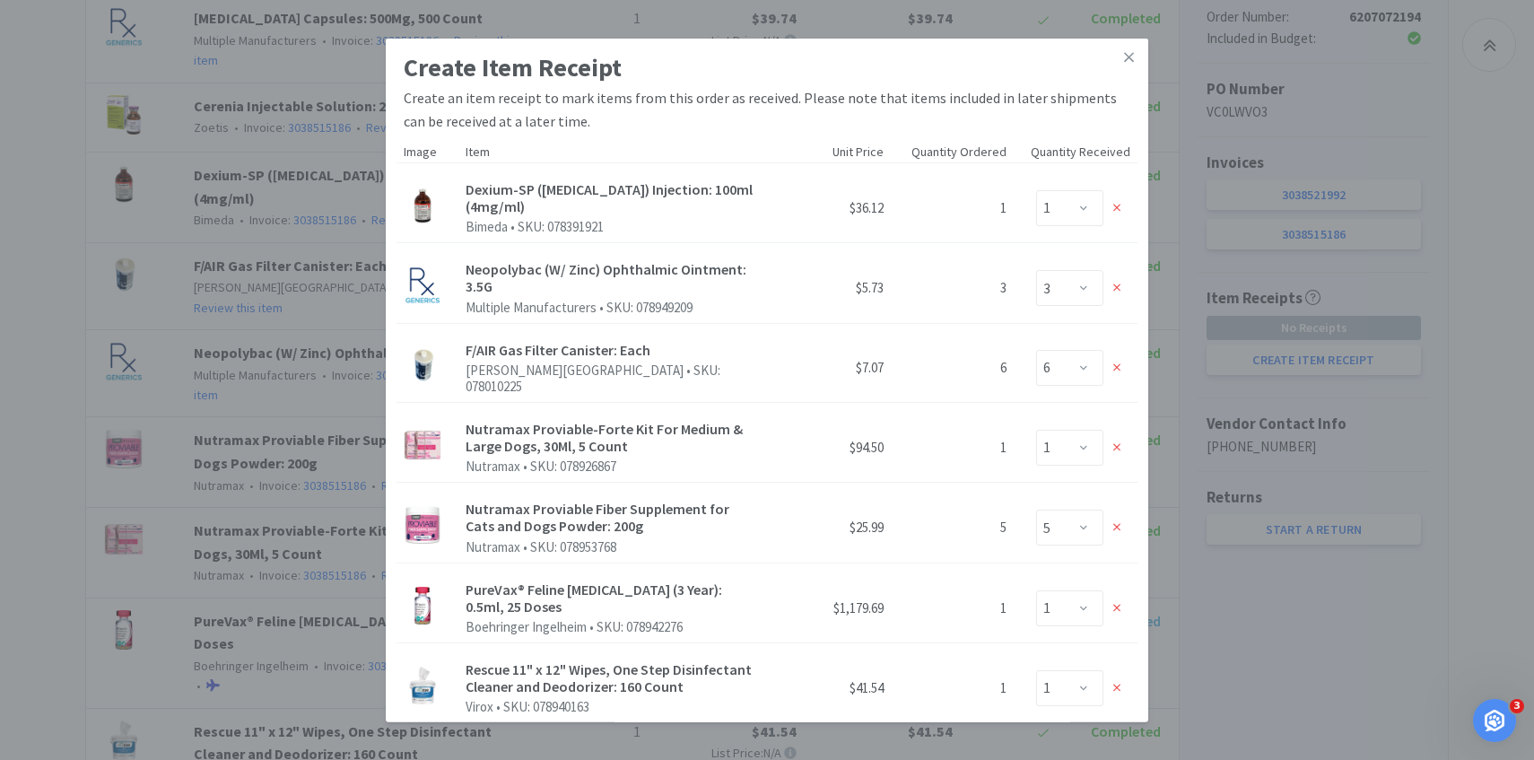
click at [1113, 205] on icon at bounding box center [1117, 208] width 8 height 8
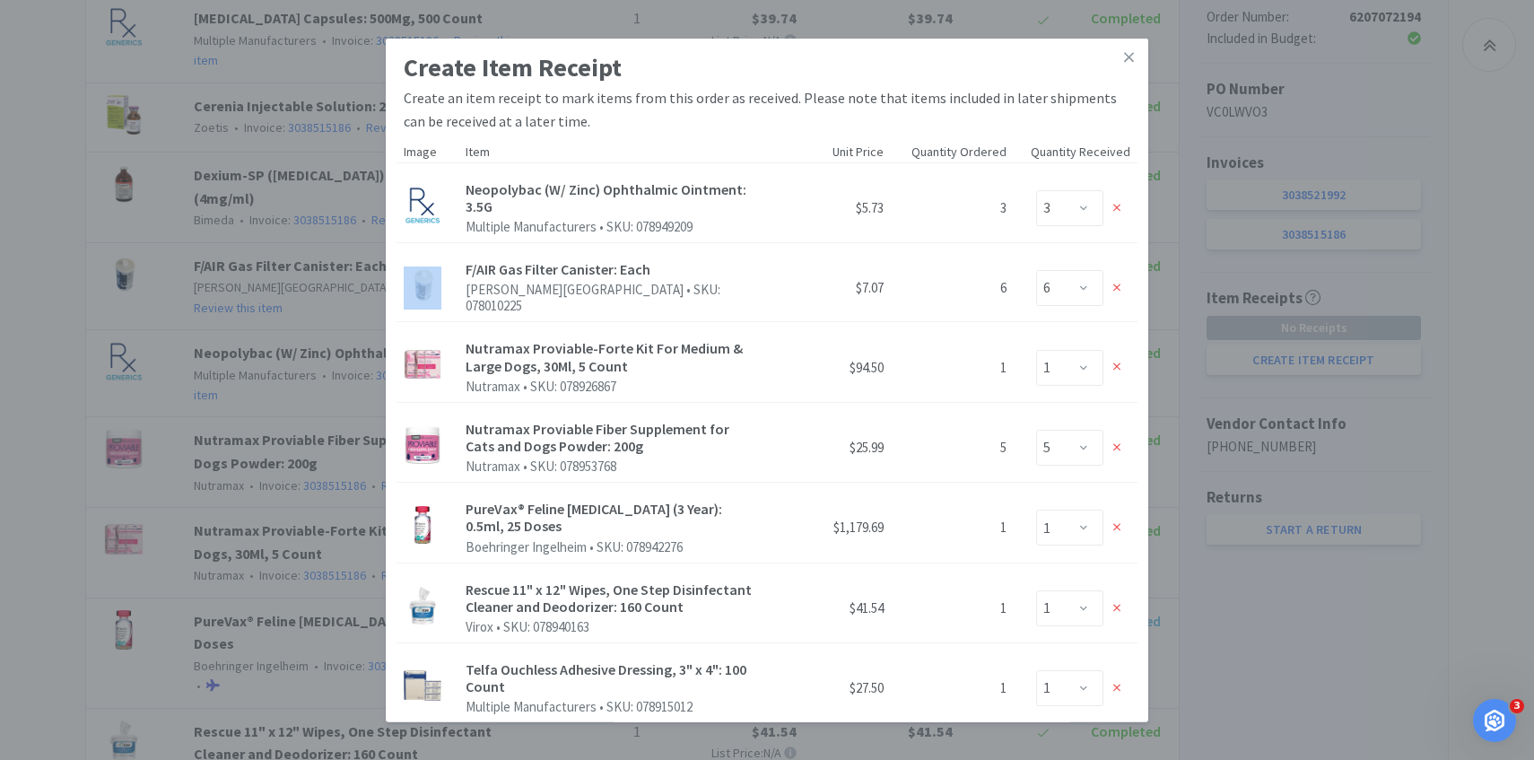
click at [1113, 205] on icon at bounding box center [1117, 208] width 8 height 8
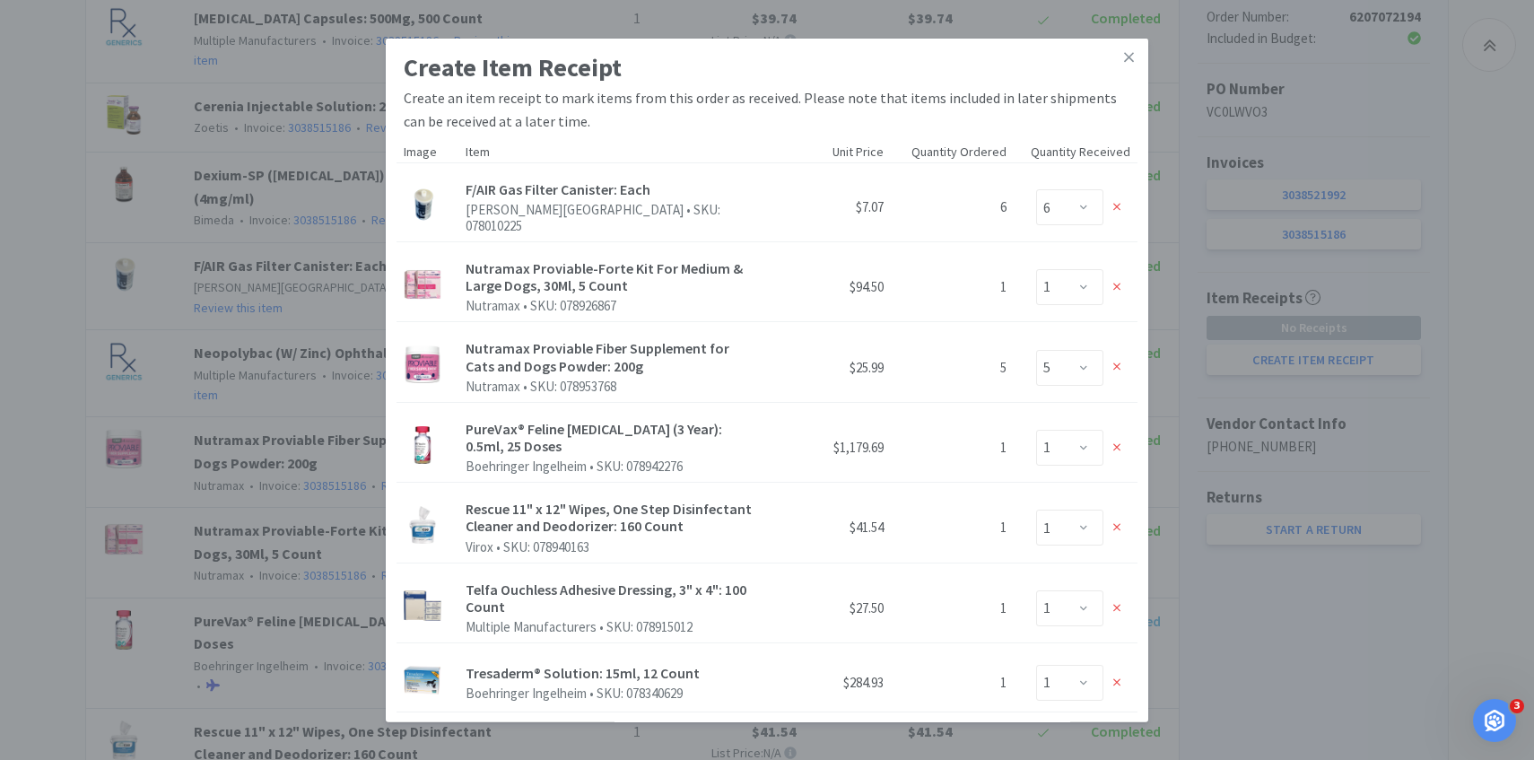
click at [1113, 205] on icon at bounding box center [1117, 207] width 8 height 13
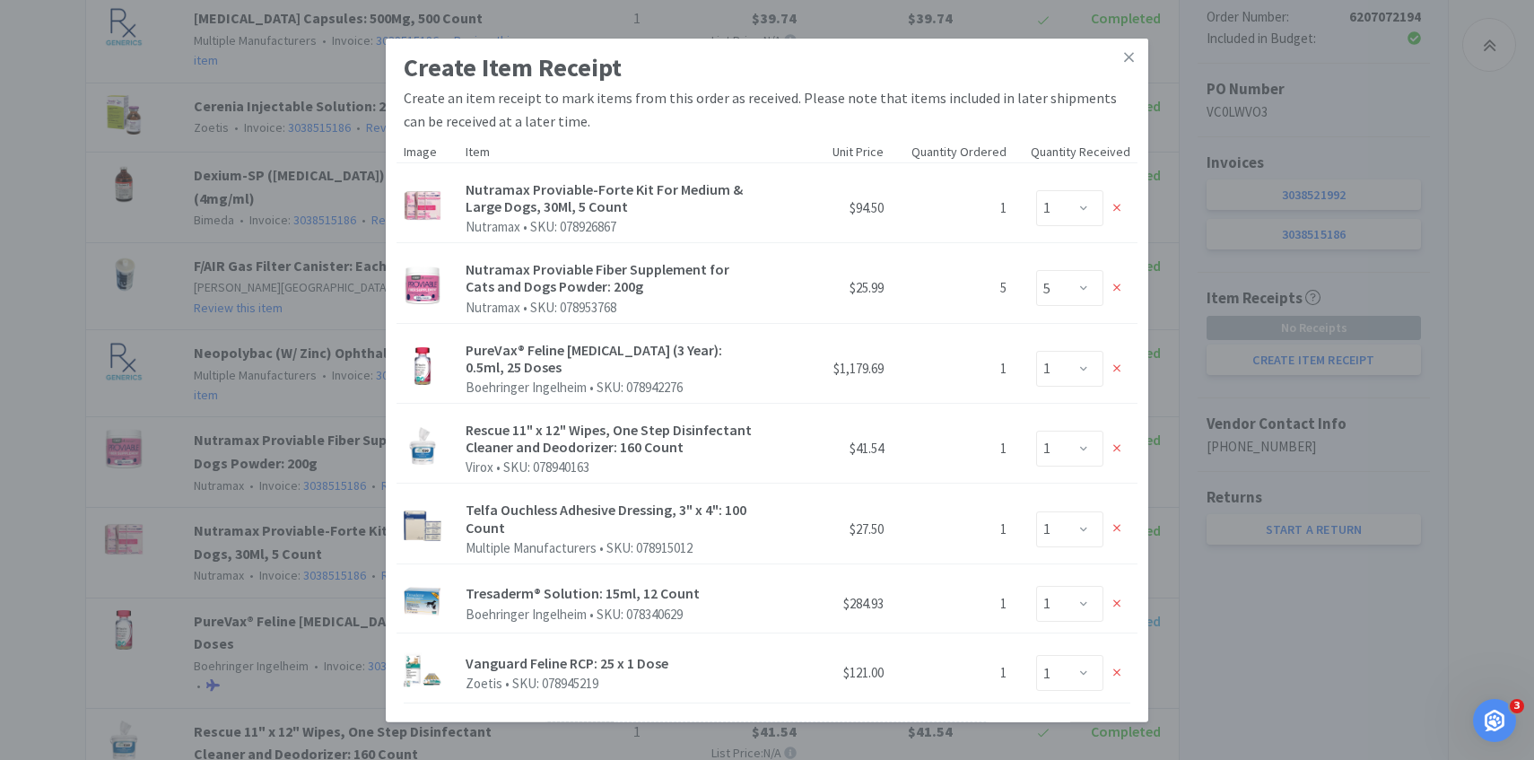
click at [1113, 205] on icon at bounding box center [1117, 208] width 8 height 8
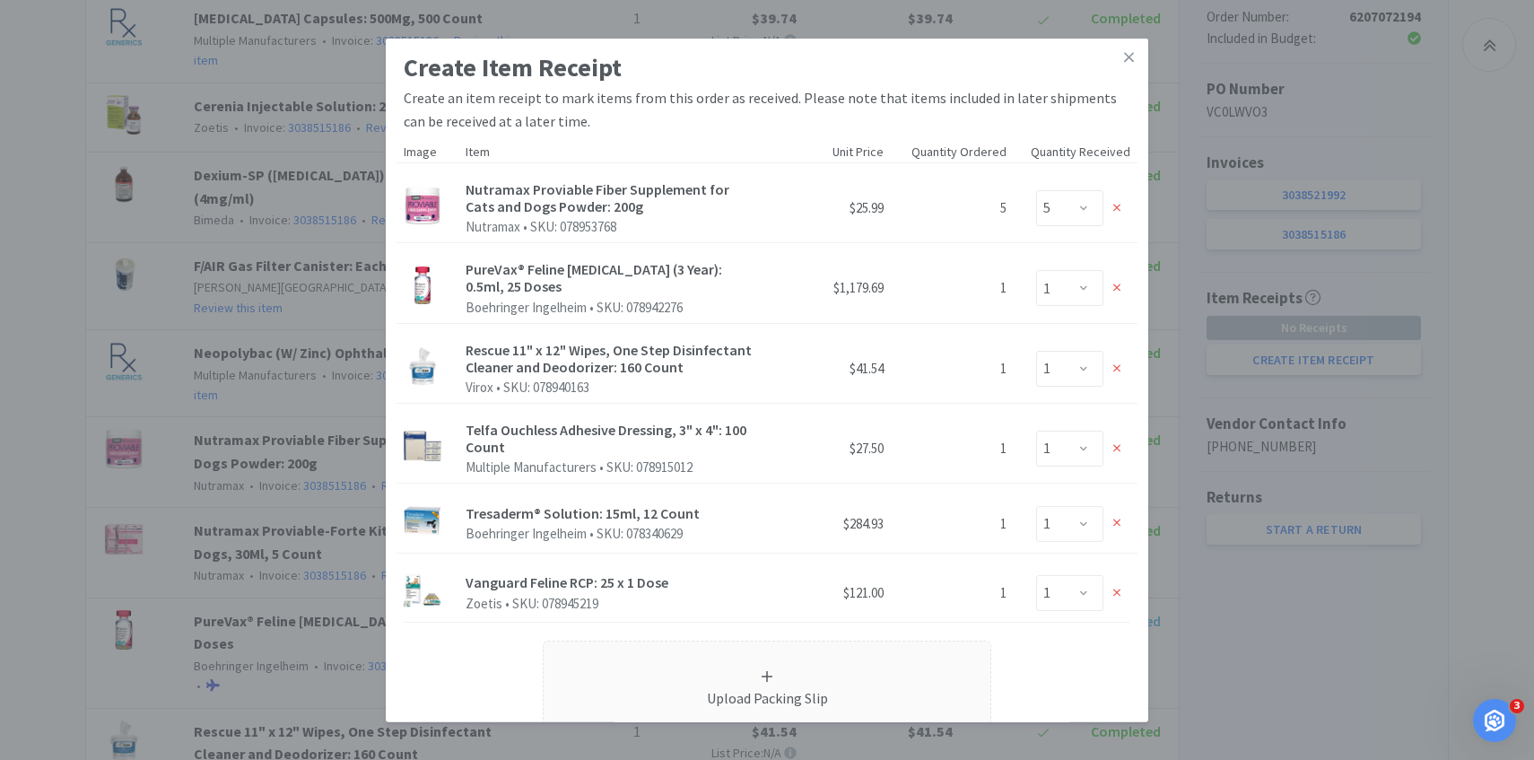
click at [1113, 205] on icon at bounding box center [1117, 208] width 8 height 8
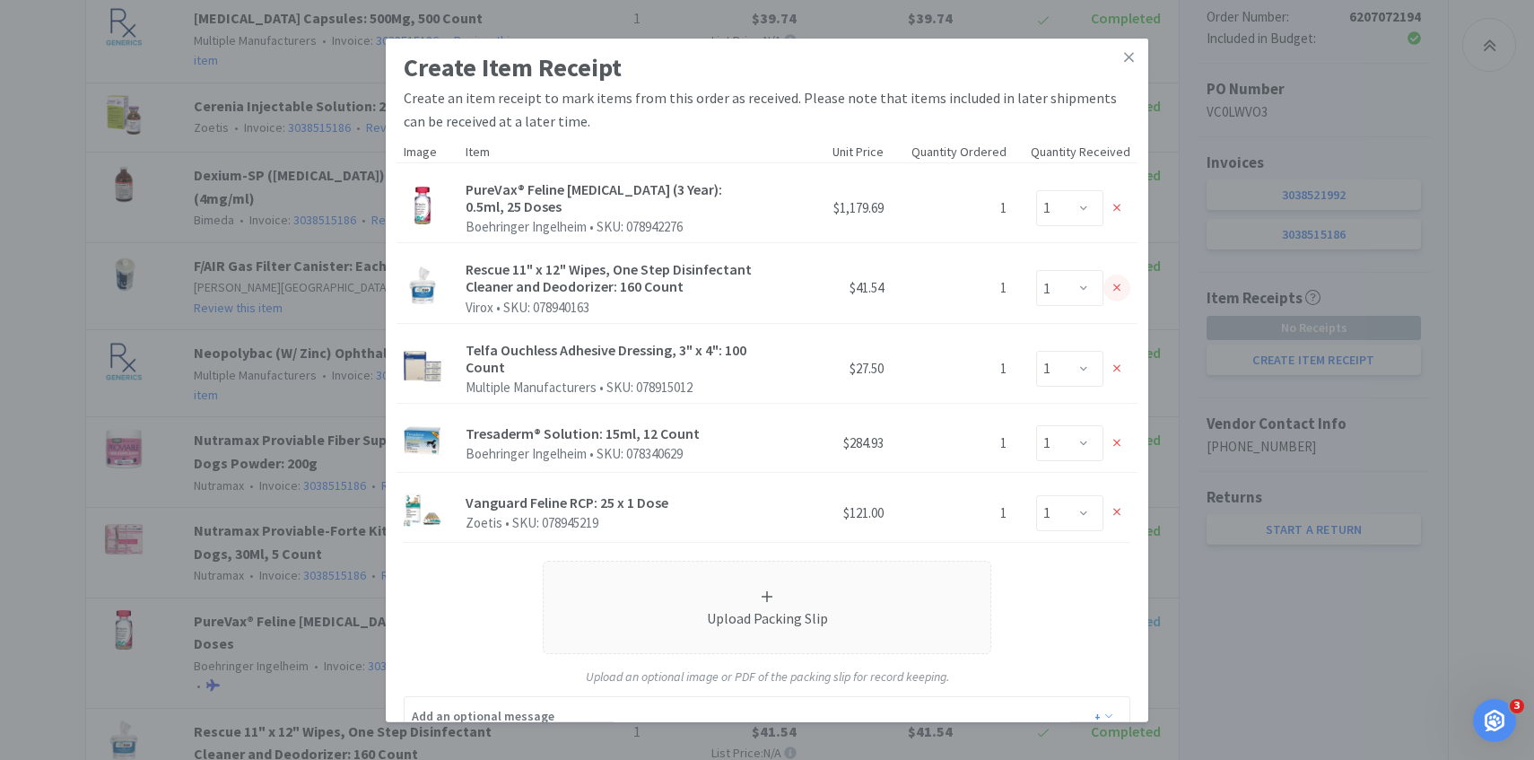
click at [1122, 280] on div at bounding box center [1117, 288] width 27 height 27
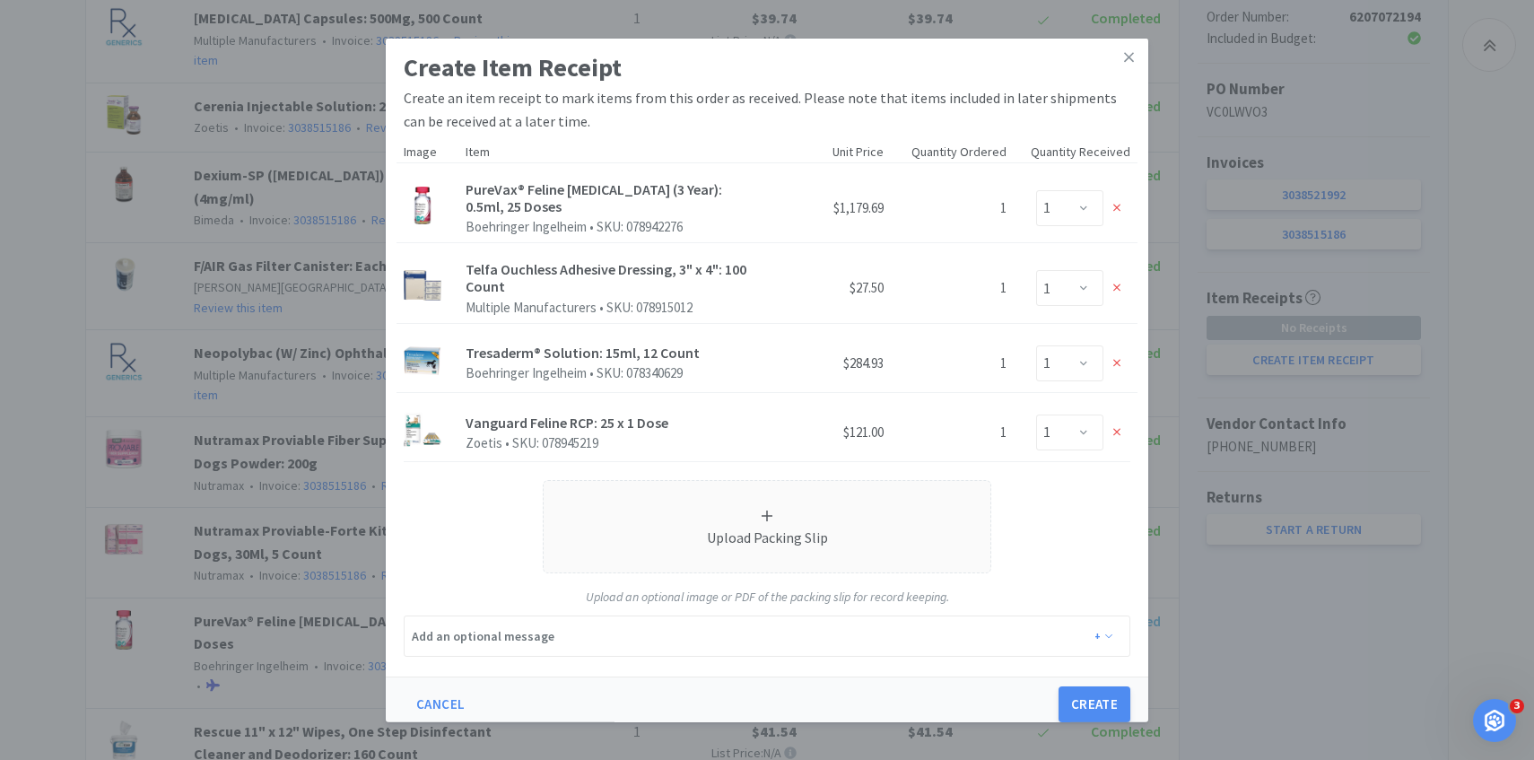
click at [1120, 291] on div "Enter Qty 0 1" at bounding box center [1075, 288] width 109 height 36
click at [1111, 279] on div at bounding box center [1117, 288] width 27 height 27
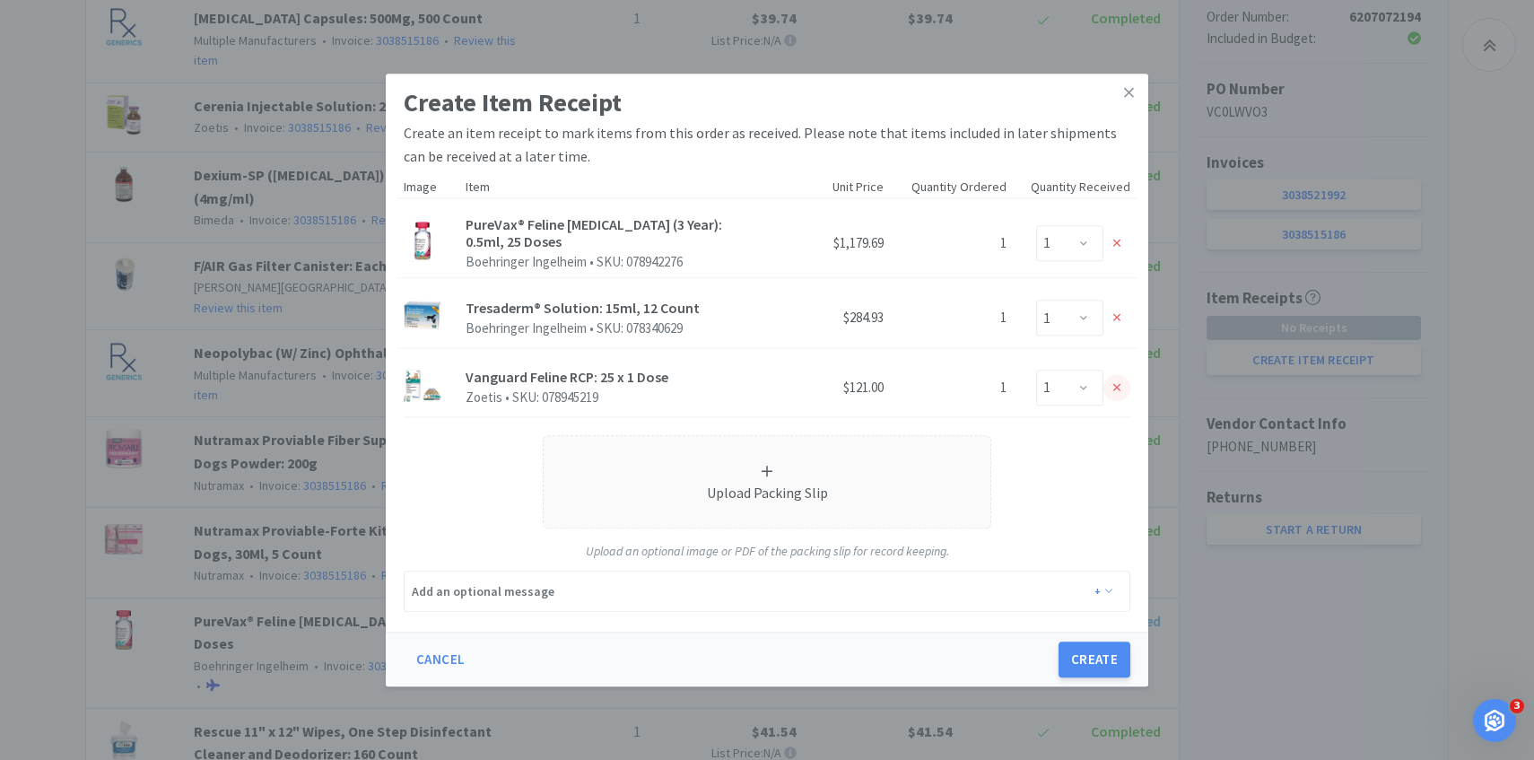
click at [1107, 376] on div at bounding box center [1117, 387] width 27 height 27
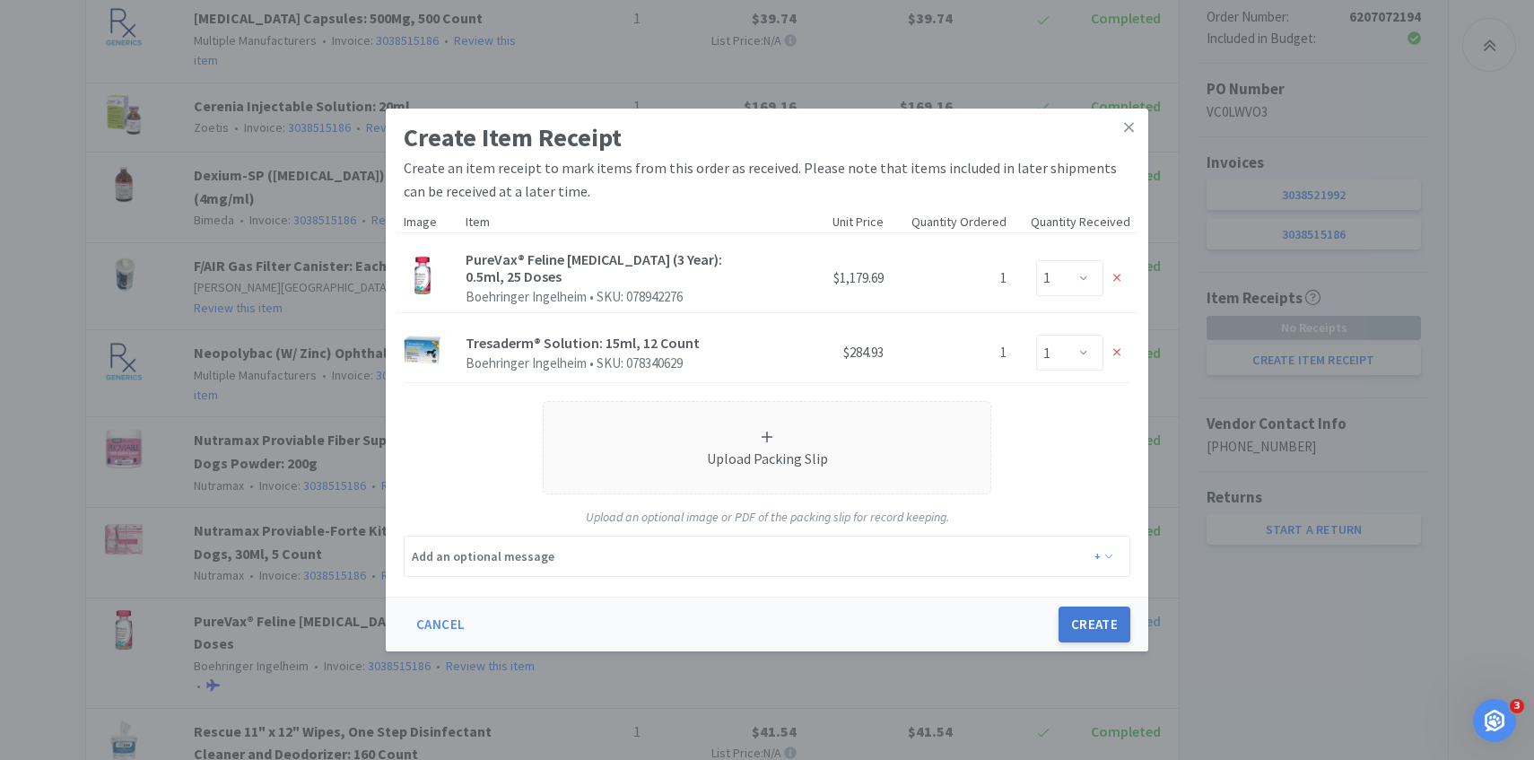
click at [1096, 630] on button "Create" at bounding box center [1095, 625] width 72 height 36
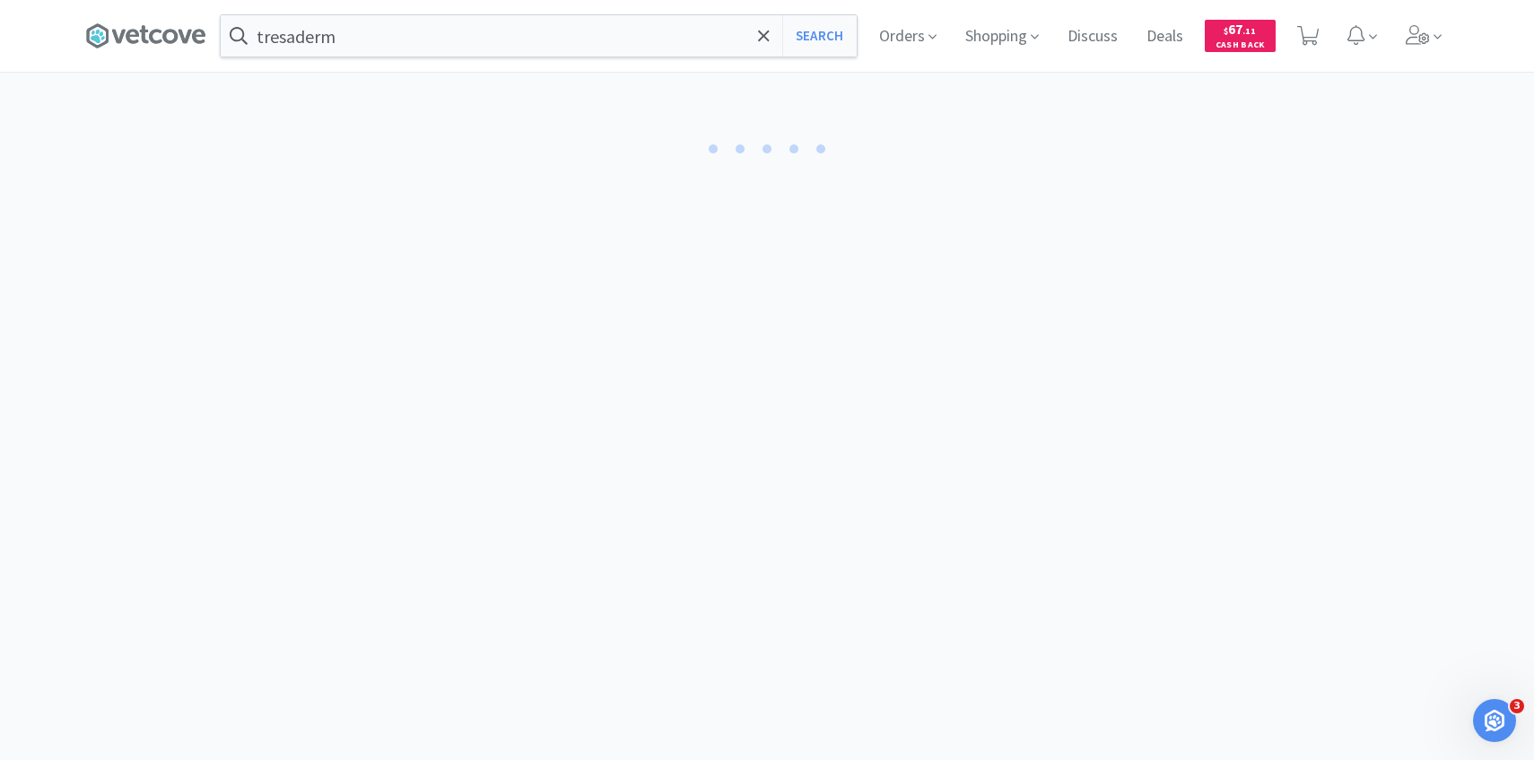
select select "1"
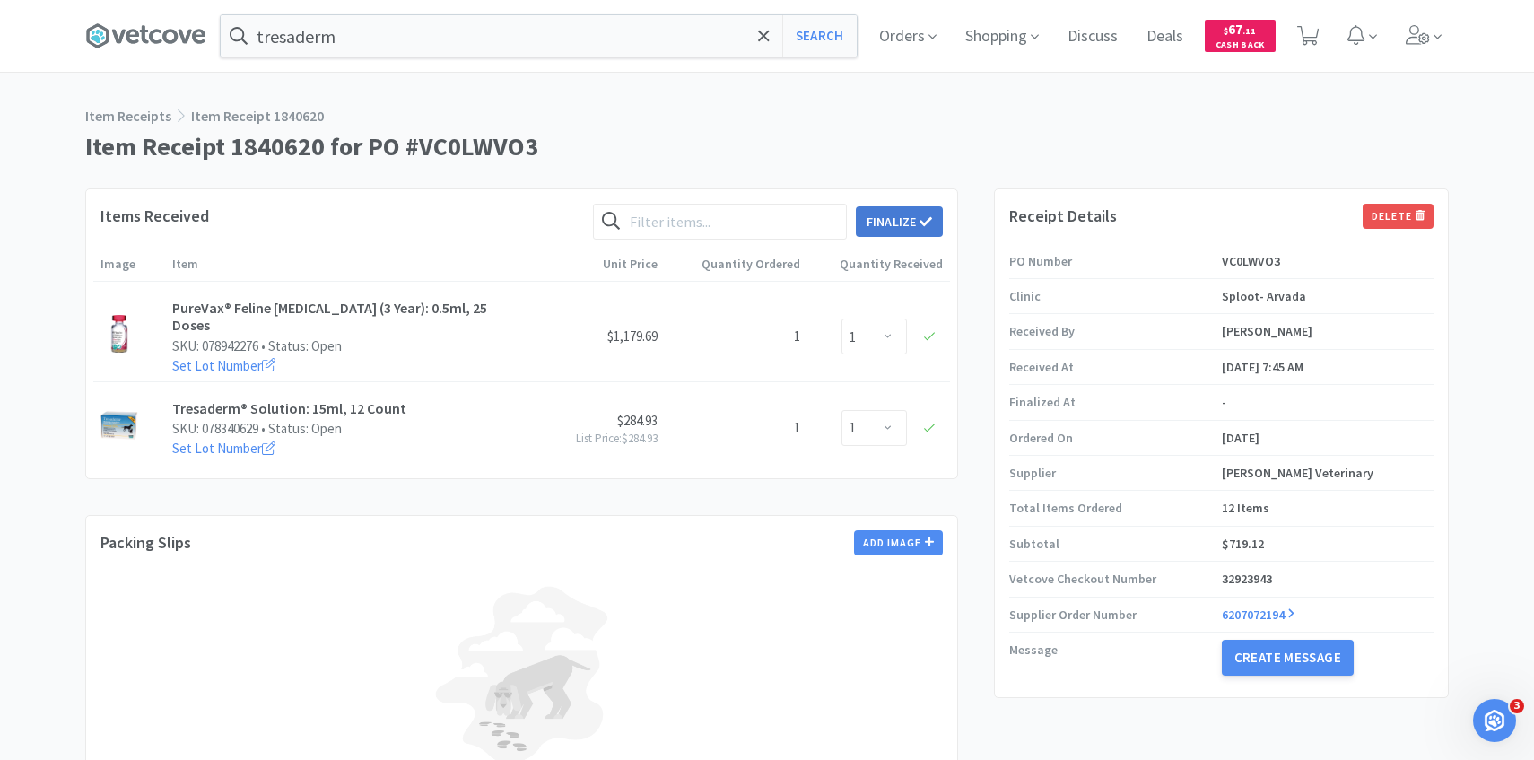
click at [886, 223] on button "Finalize" at bounding box center [899, 221] width 87 height 31
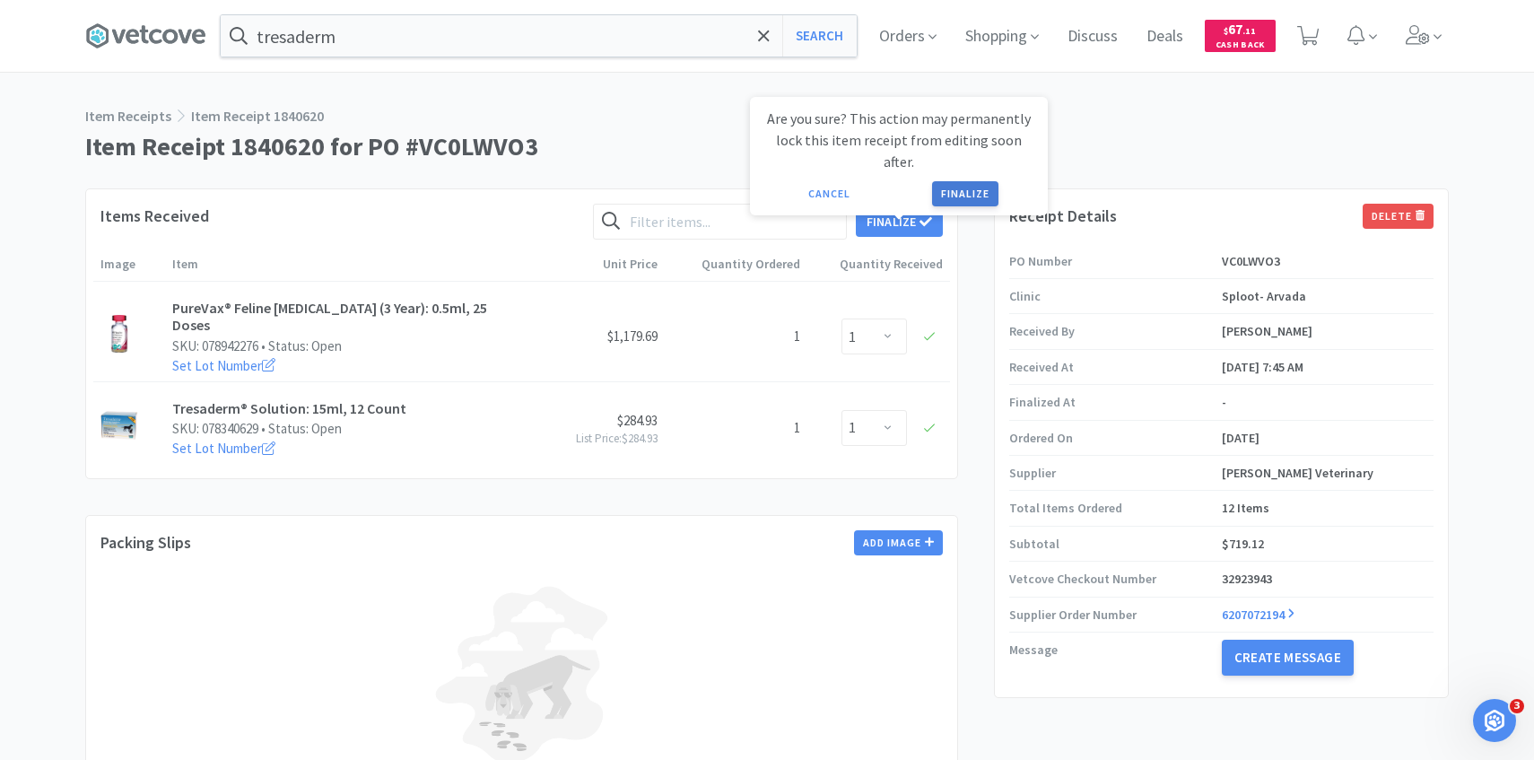
click at [962, 181] on button "Finalize" at bounding box center [965, 193] width 66 height 25
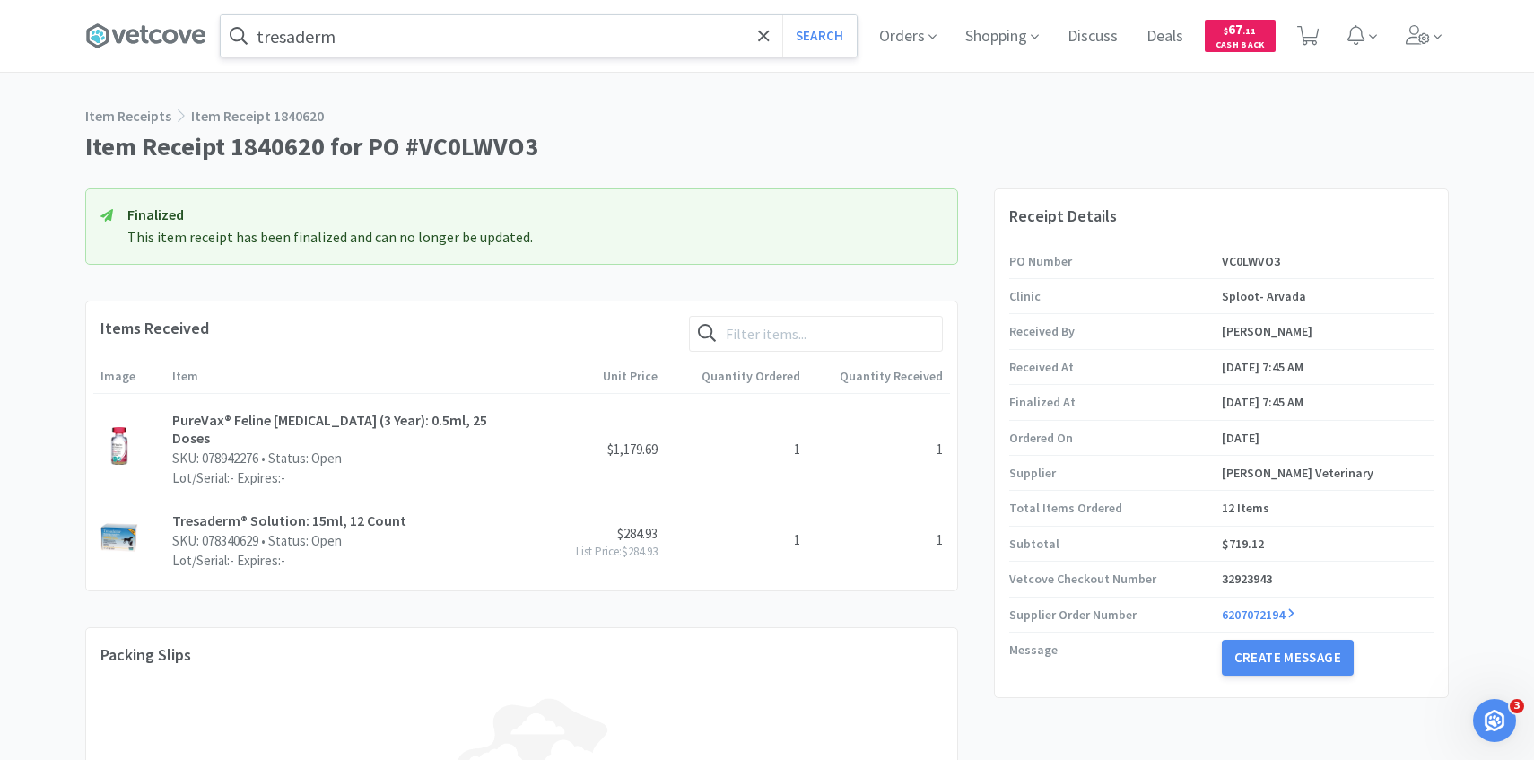
click at [536, 49] on input "tresaderm" at bounding box center [539, 35] width 636 height 41
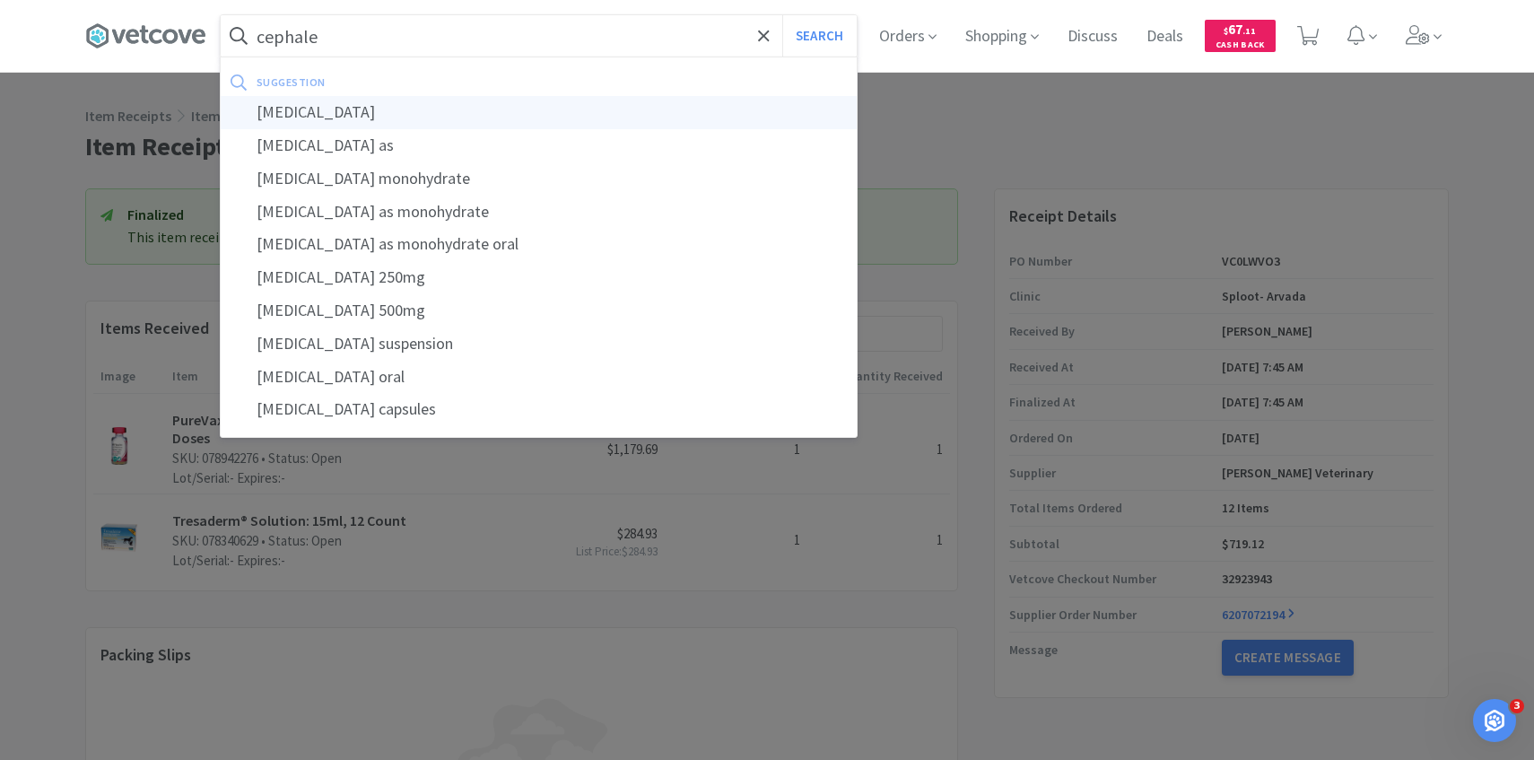
click at [512, 106] on div "[MEDICAL_DATA]" at bounding box center [539, 112] width 636 height 33
type input "[MEDICAL_DATA]"
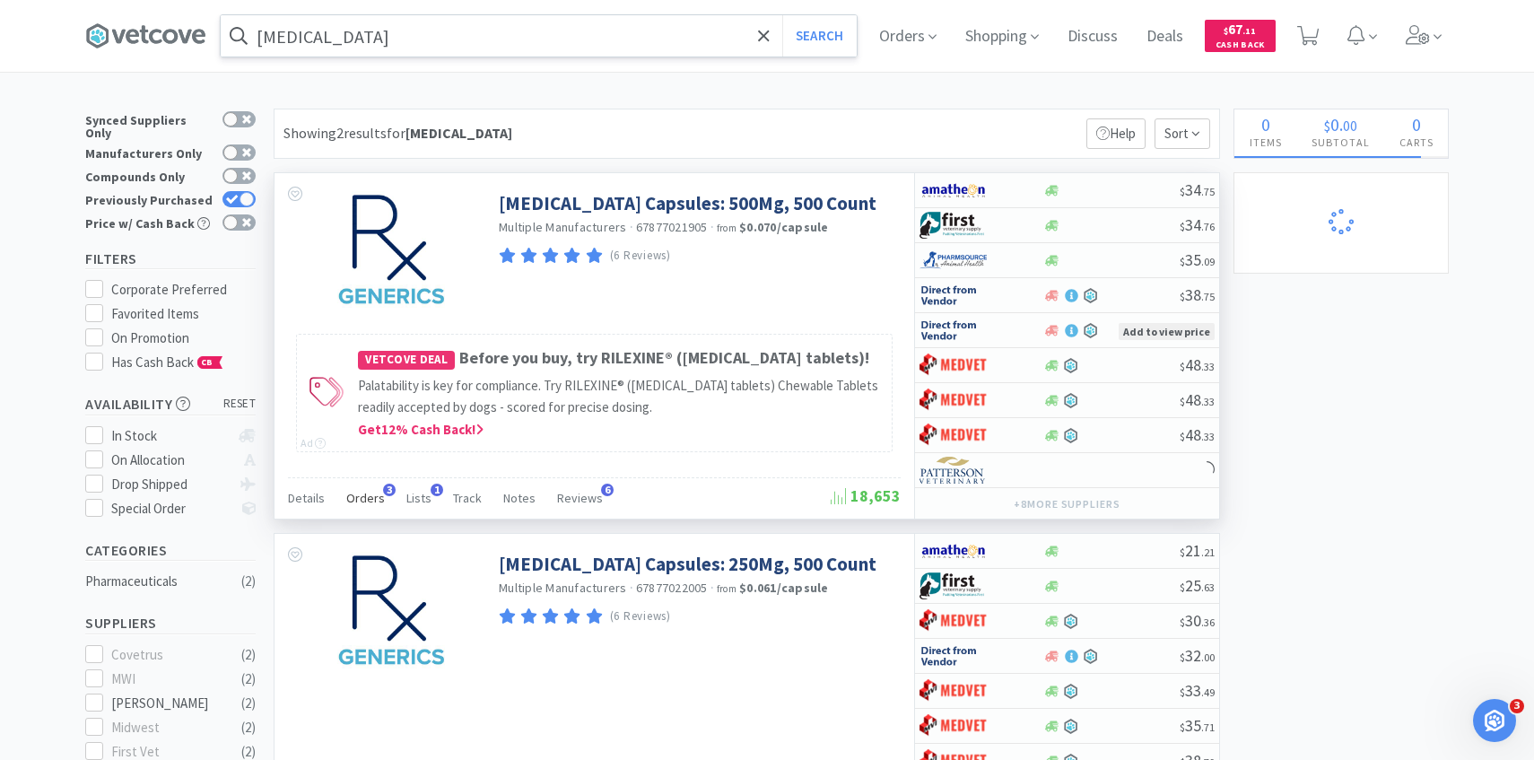
click at [372, 493] on span "Orders" at bounding box center [365, 498] width 39 height 16
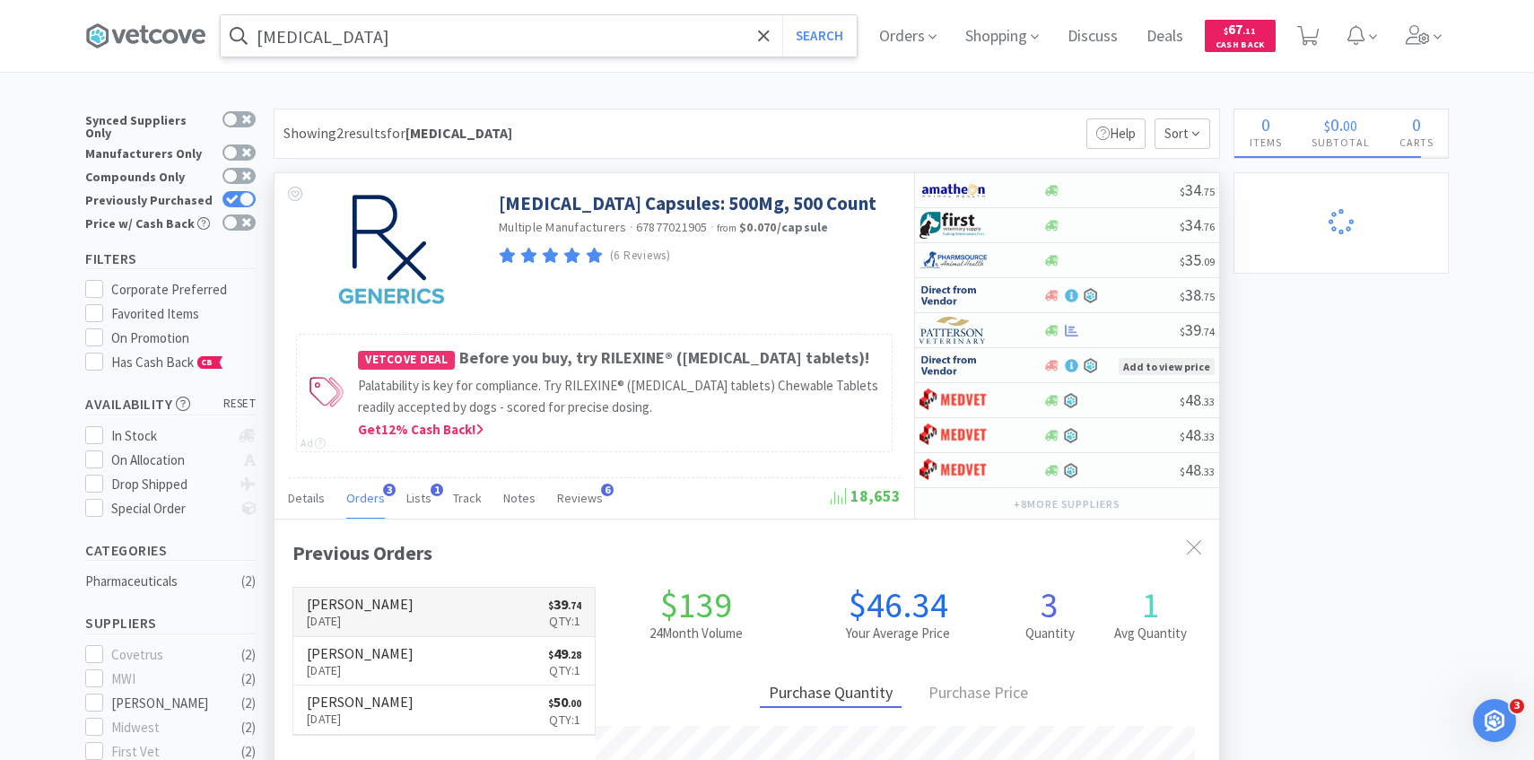
scroll to position [465, 945]
click at [391, 606] on h6 "[PERSON_NAME]" at bounding box center [360, 604] width 107 height 14
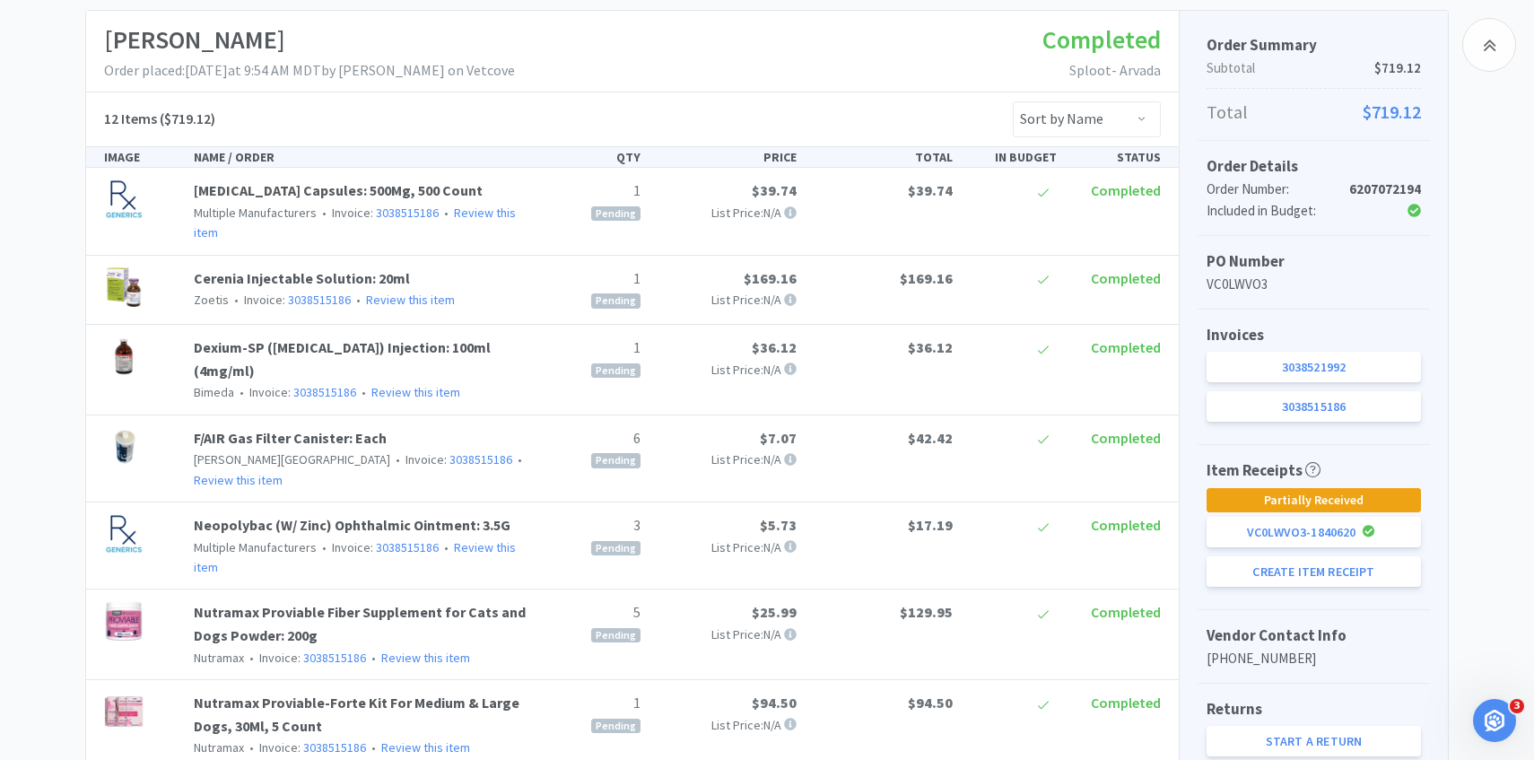
scroll to position [350, 0]
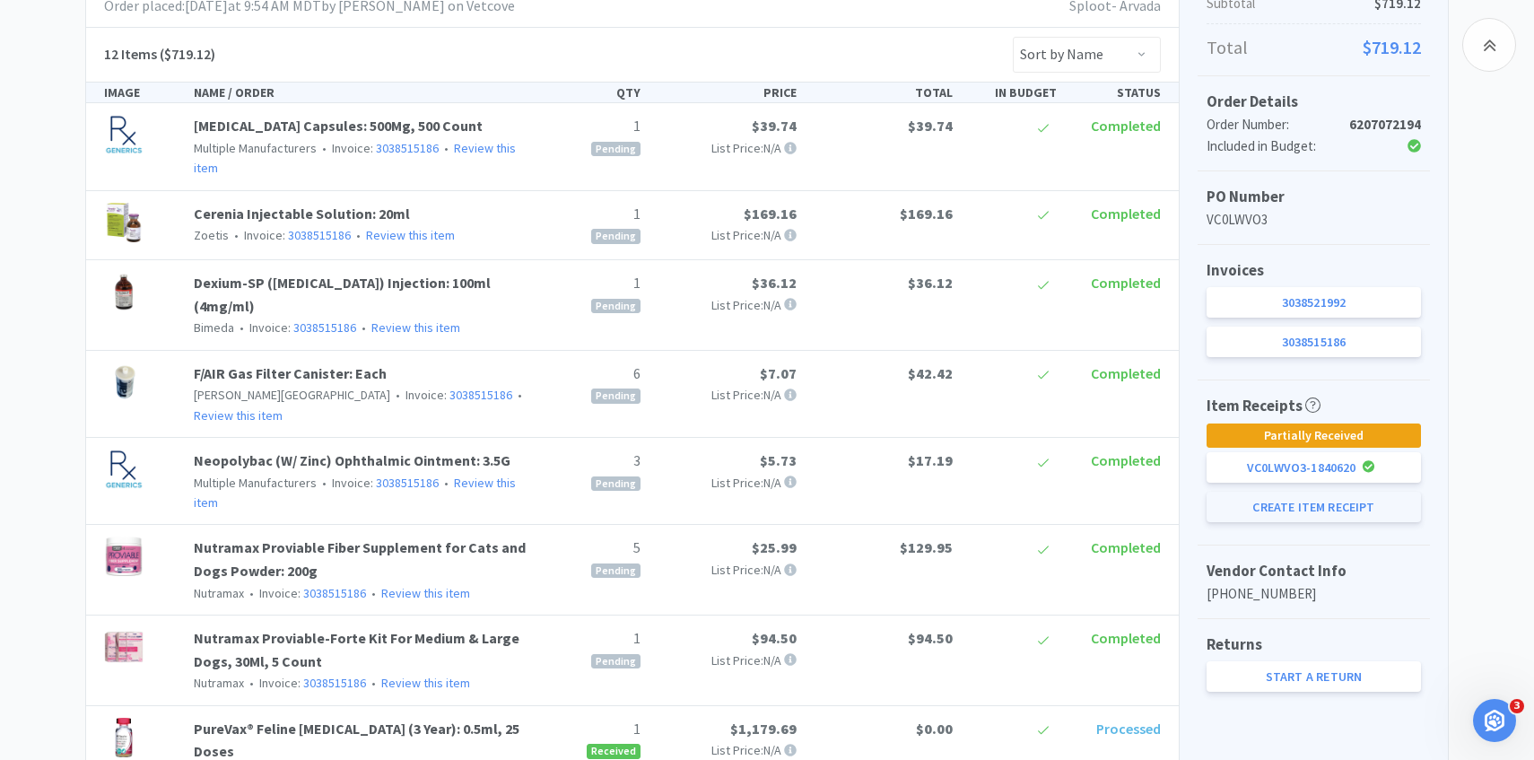
click at [1259, 508] on button "Create Item Receipt" at bounding box center [1314, 507] width 214 height 31
select select "1"
select select "3"
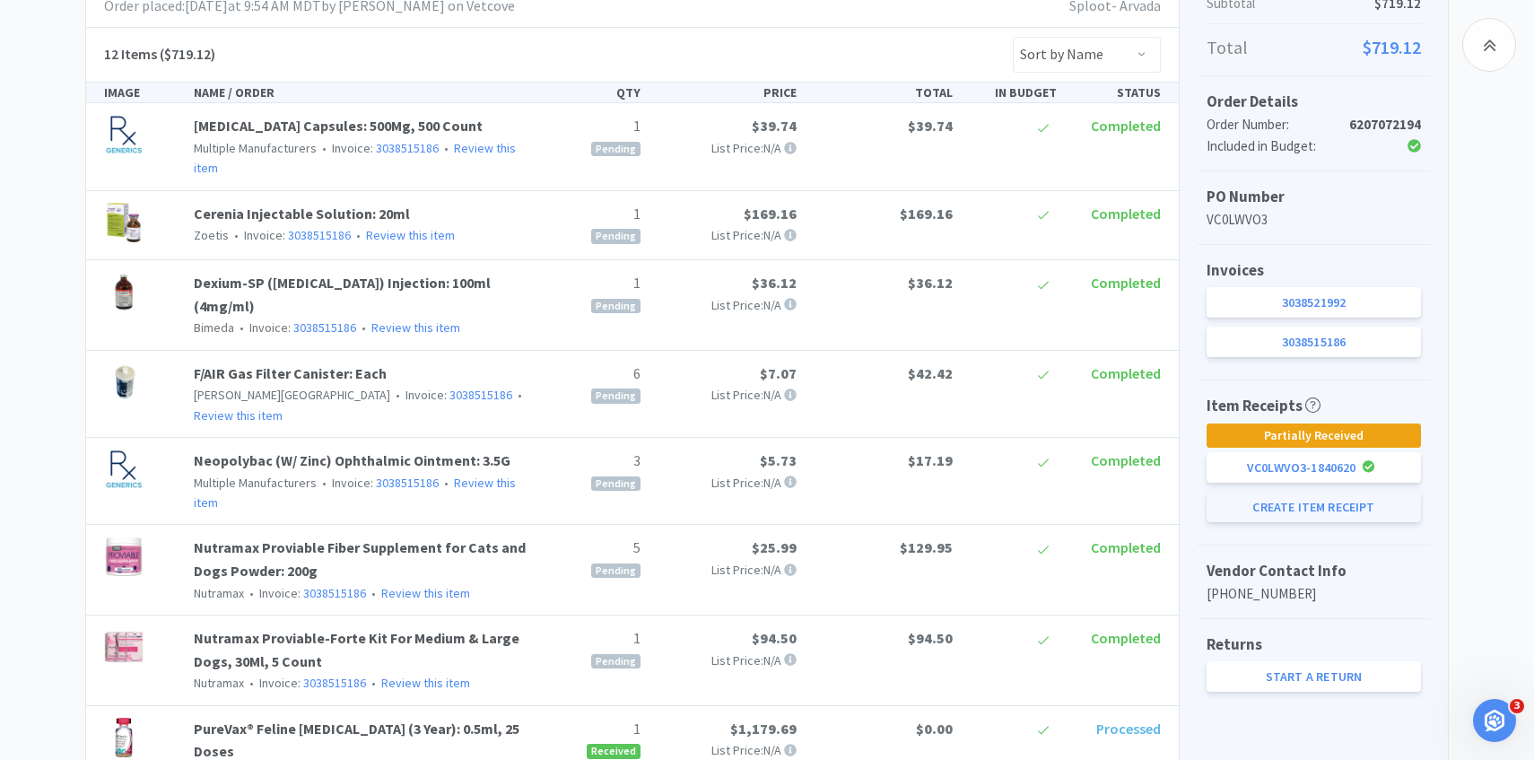
select select "6"
select select "1"
select select "5"
select select "1"
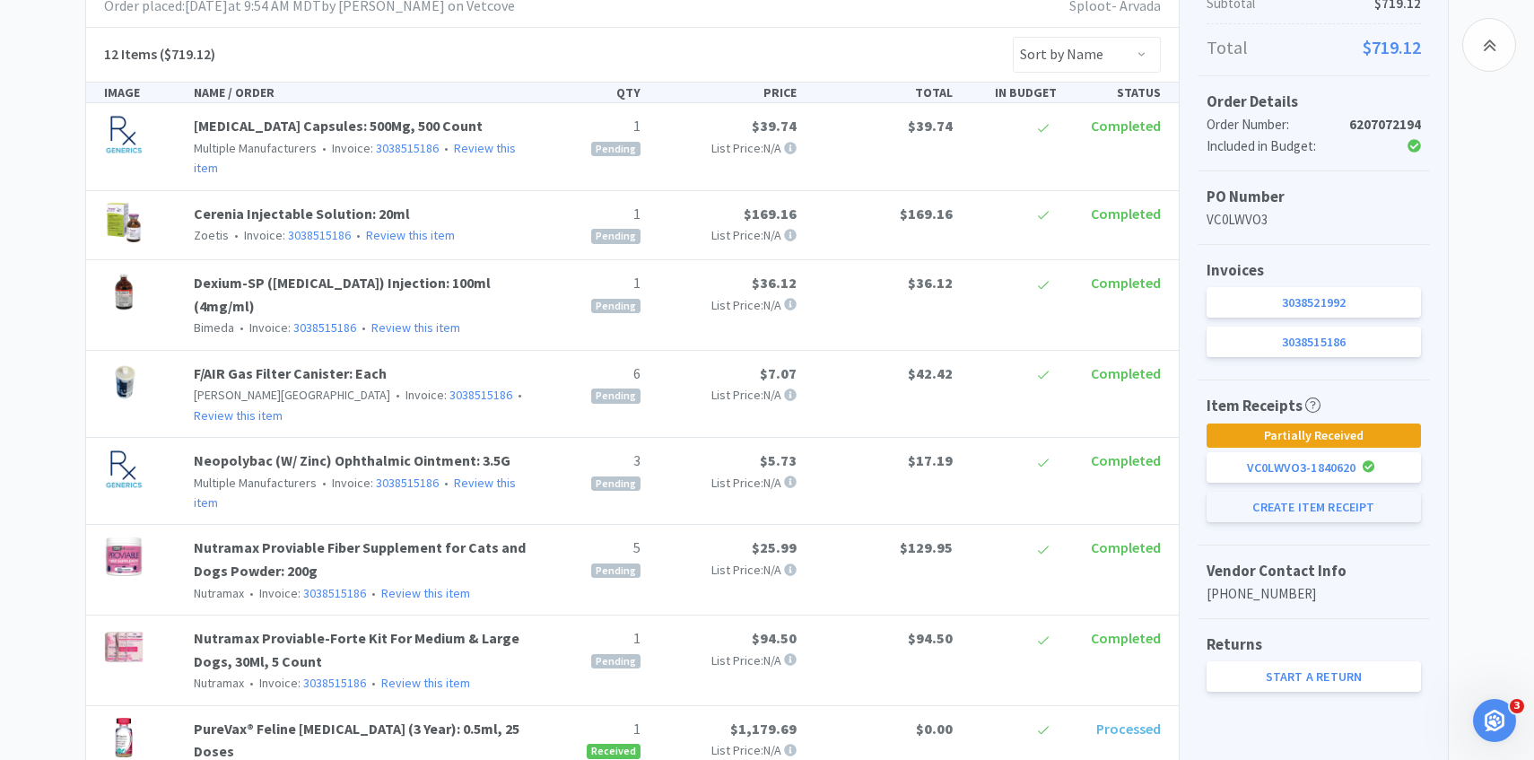
select select "1"
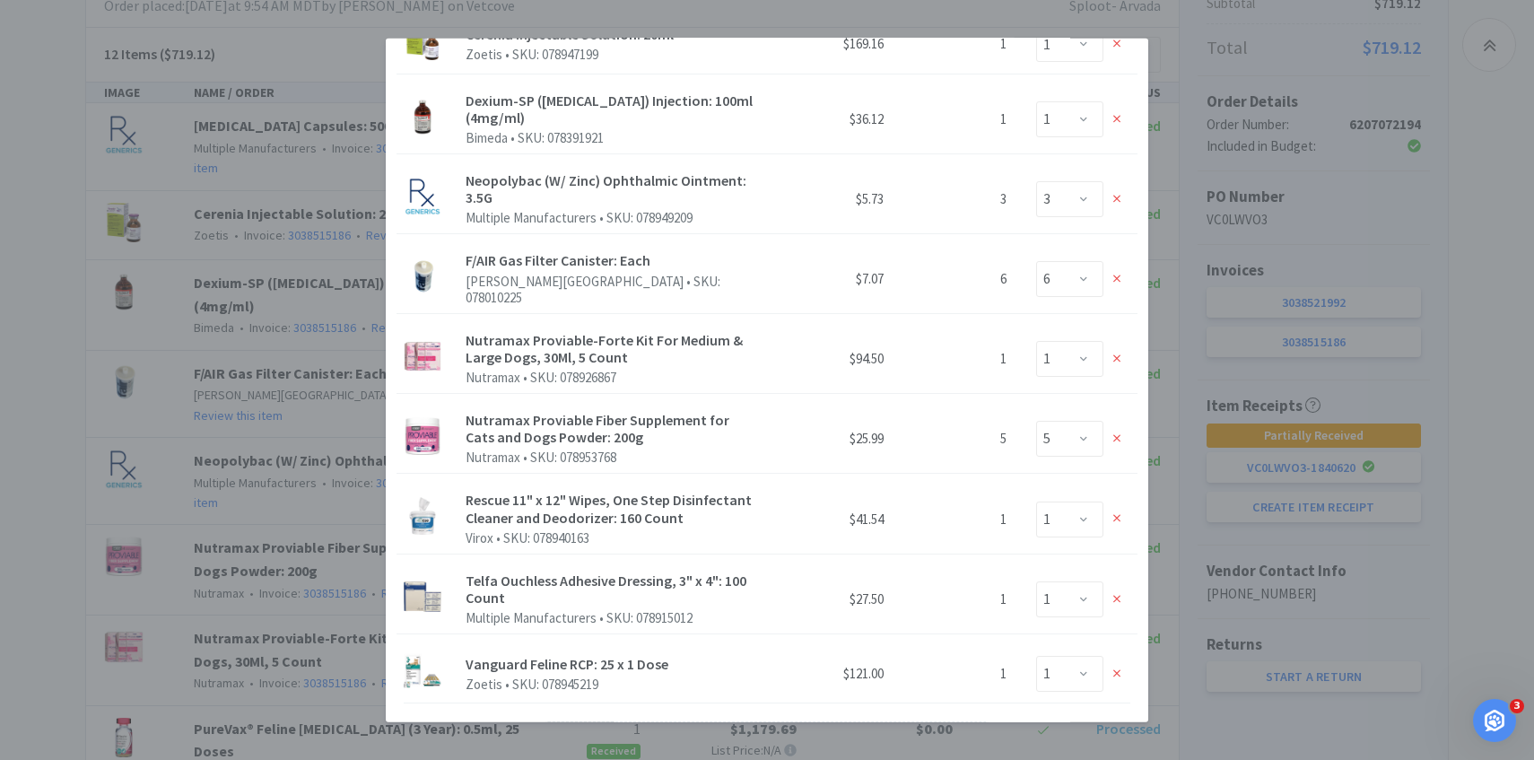
scroll to position [280, 0]
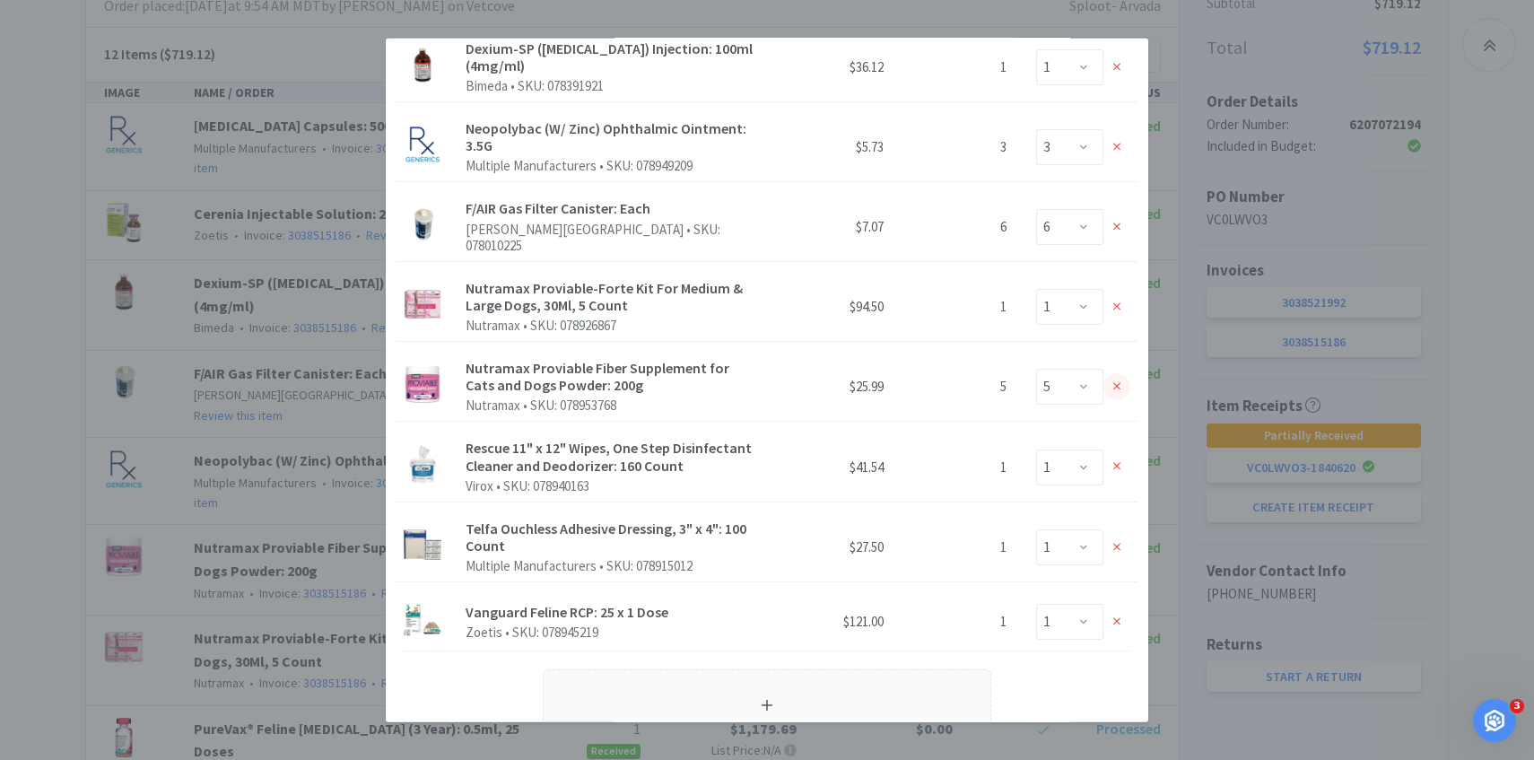
click at [1119, 380] on icon at bounding box center [1117, 386] width 8 height 13
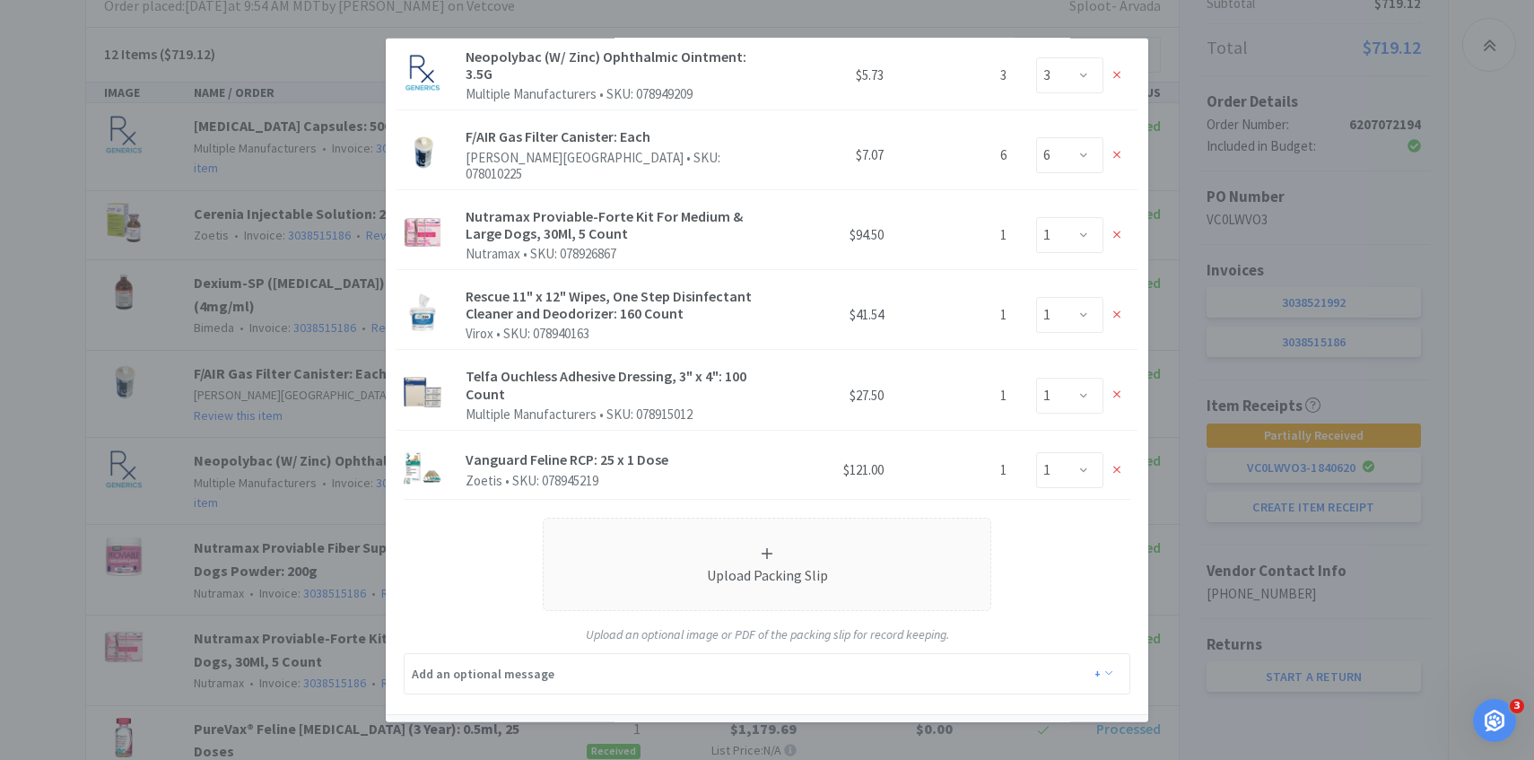
scroll to position [389, 0]
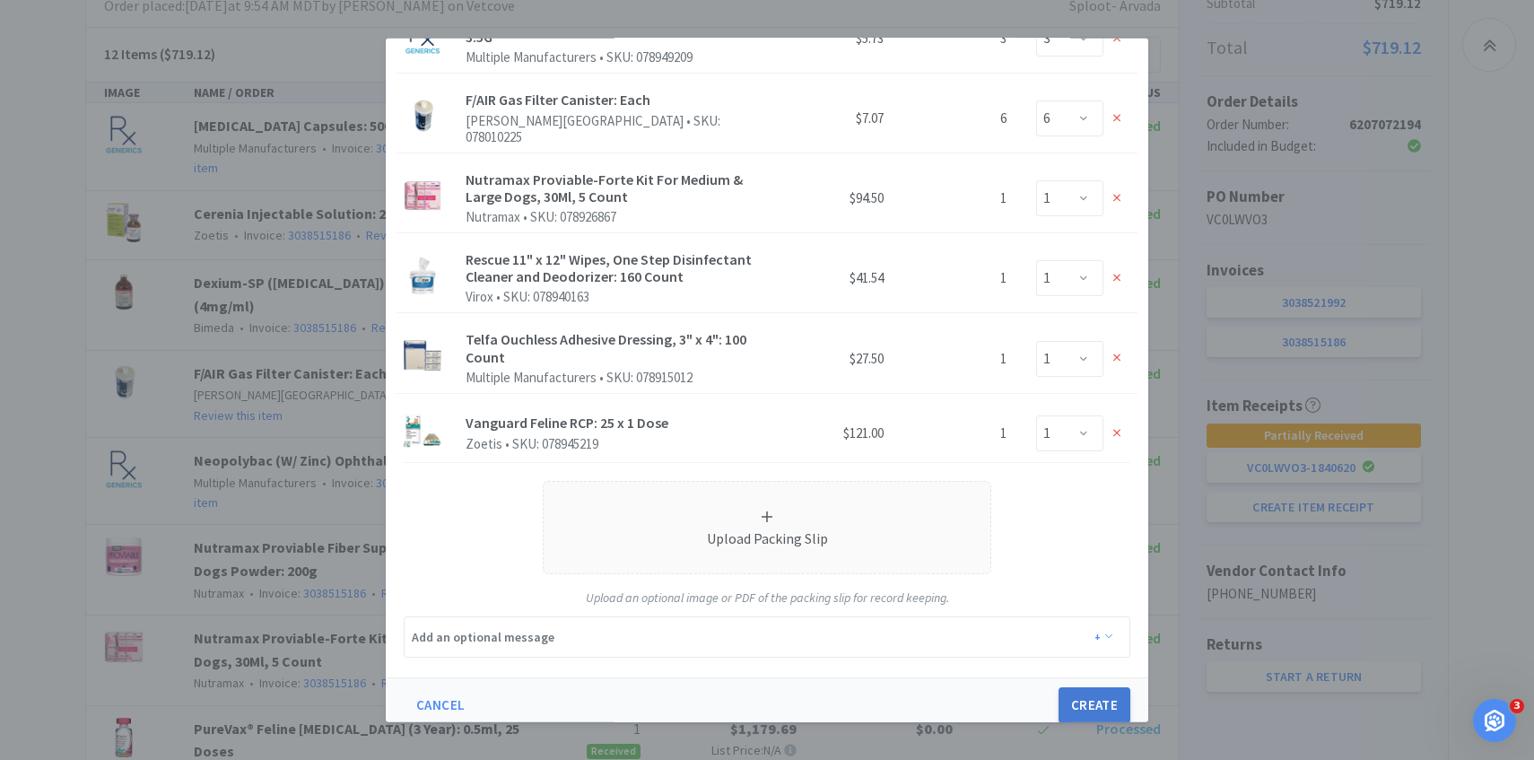
click at [1113, 694] on button "Create" at bounding box center [1095, 705] width 72 height 36
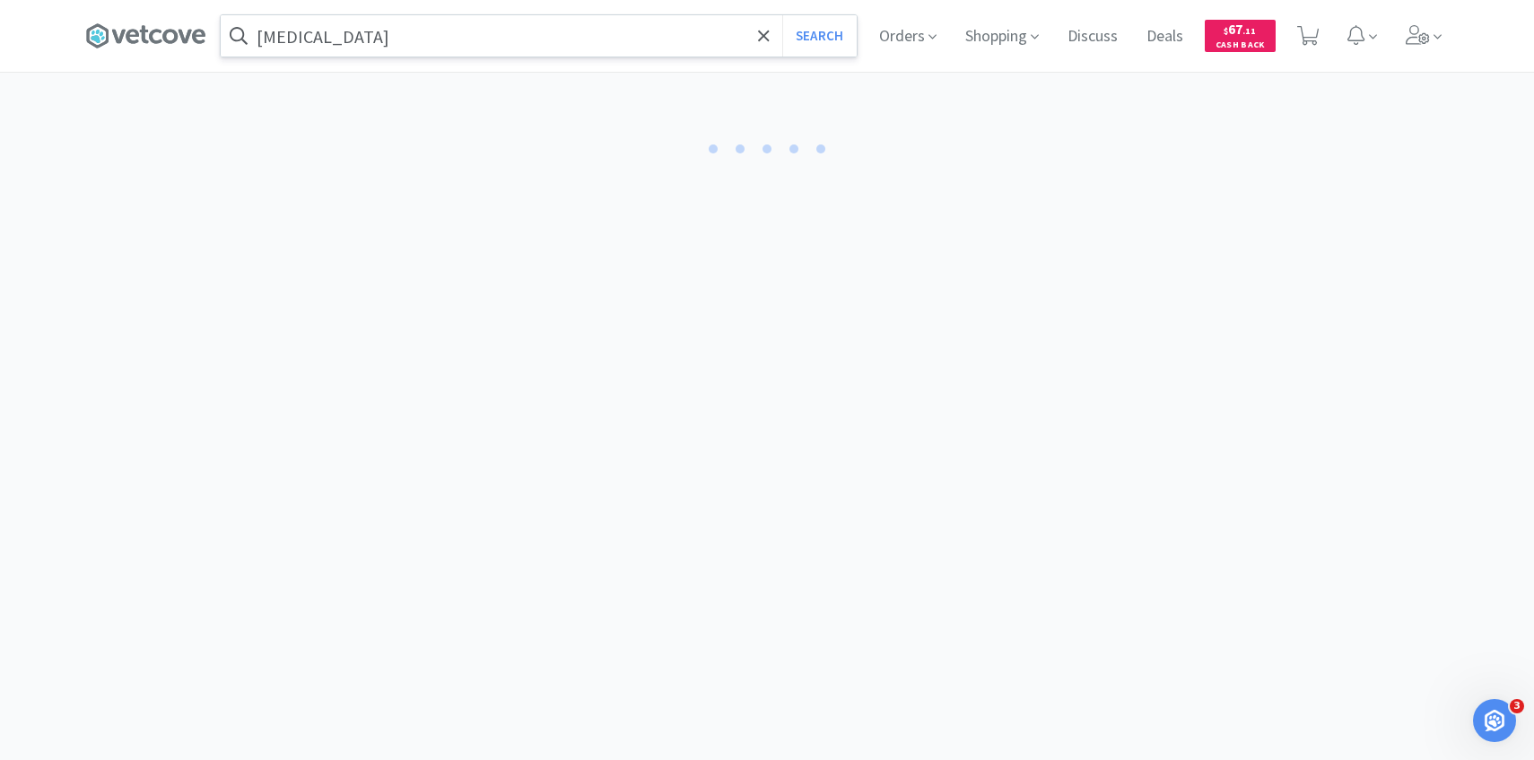
select select "1"
select select "6"
select select "3"
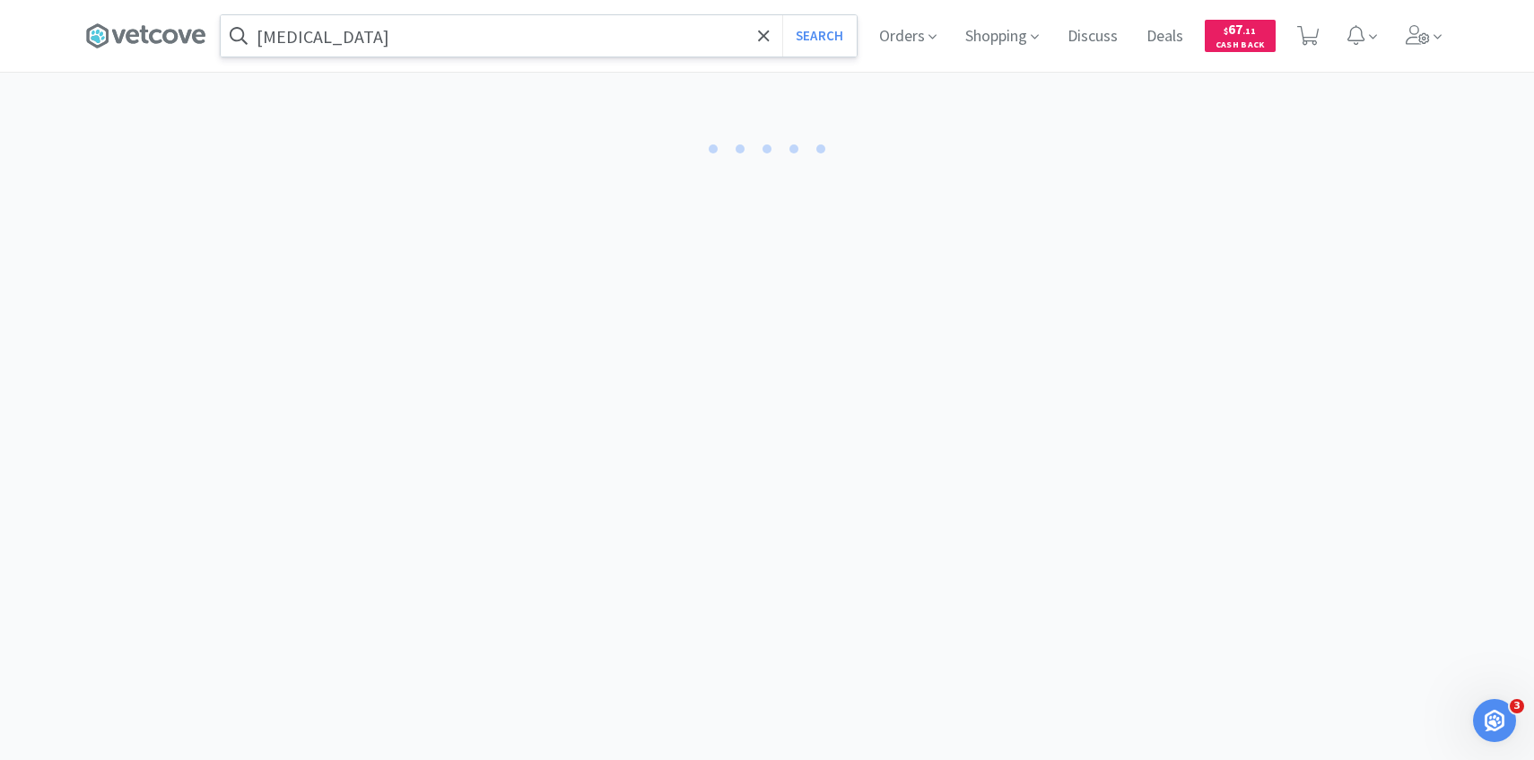
select select "1"
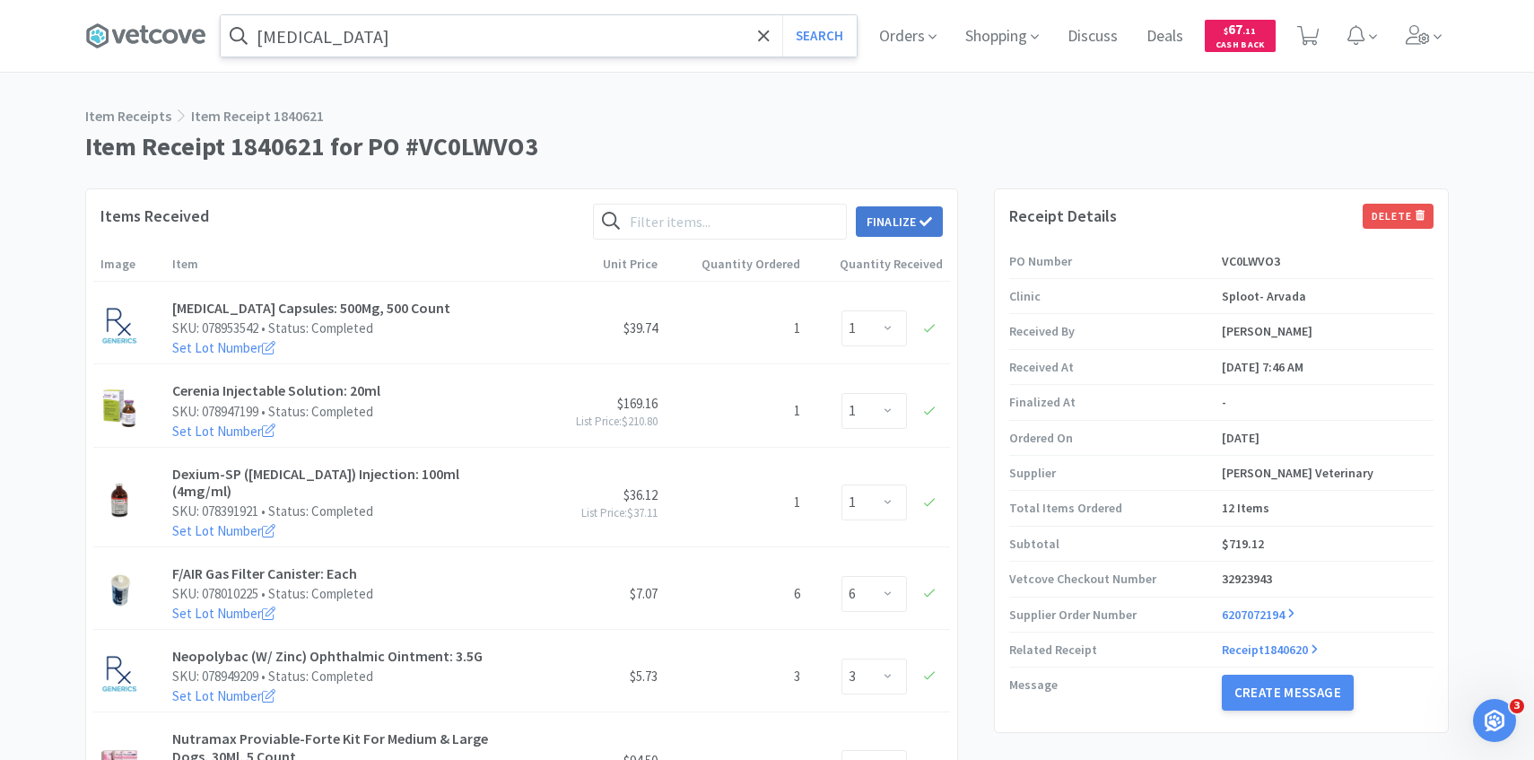
click at [907, 219] on button "Finalize" at bounding box center [899, 221] width 87 height 31
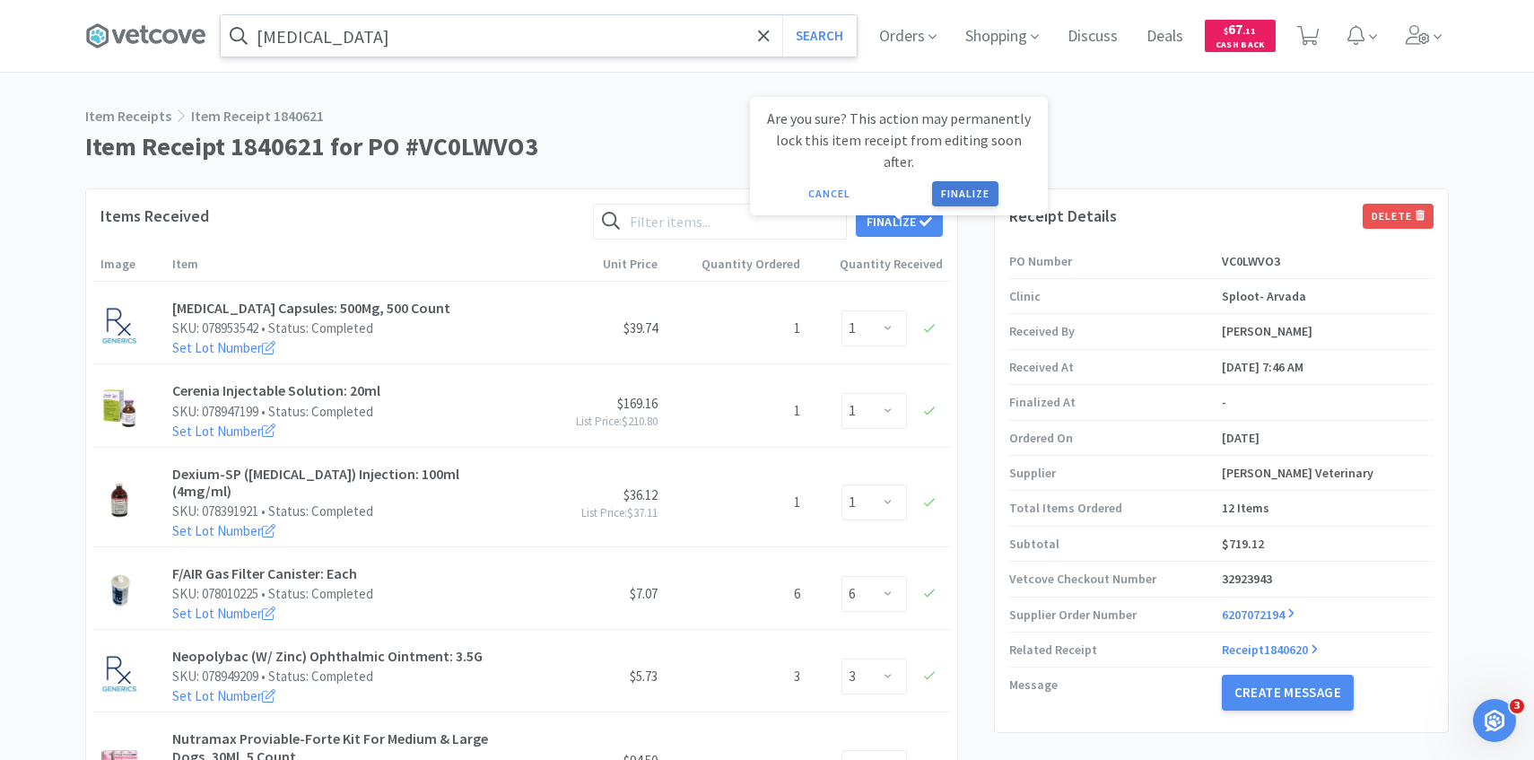
click at [960, 181] on button "Finalize" at bounding box center [965, 193] width 66 height 25
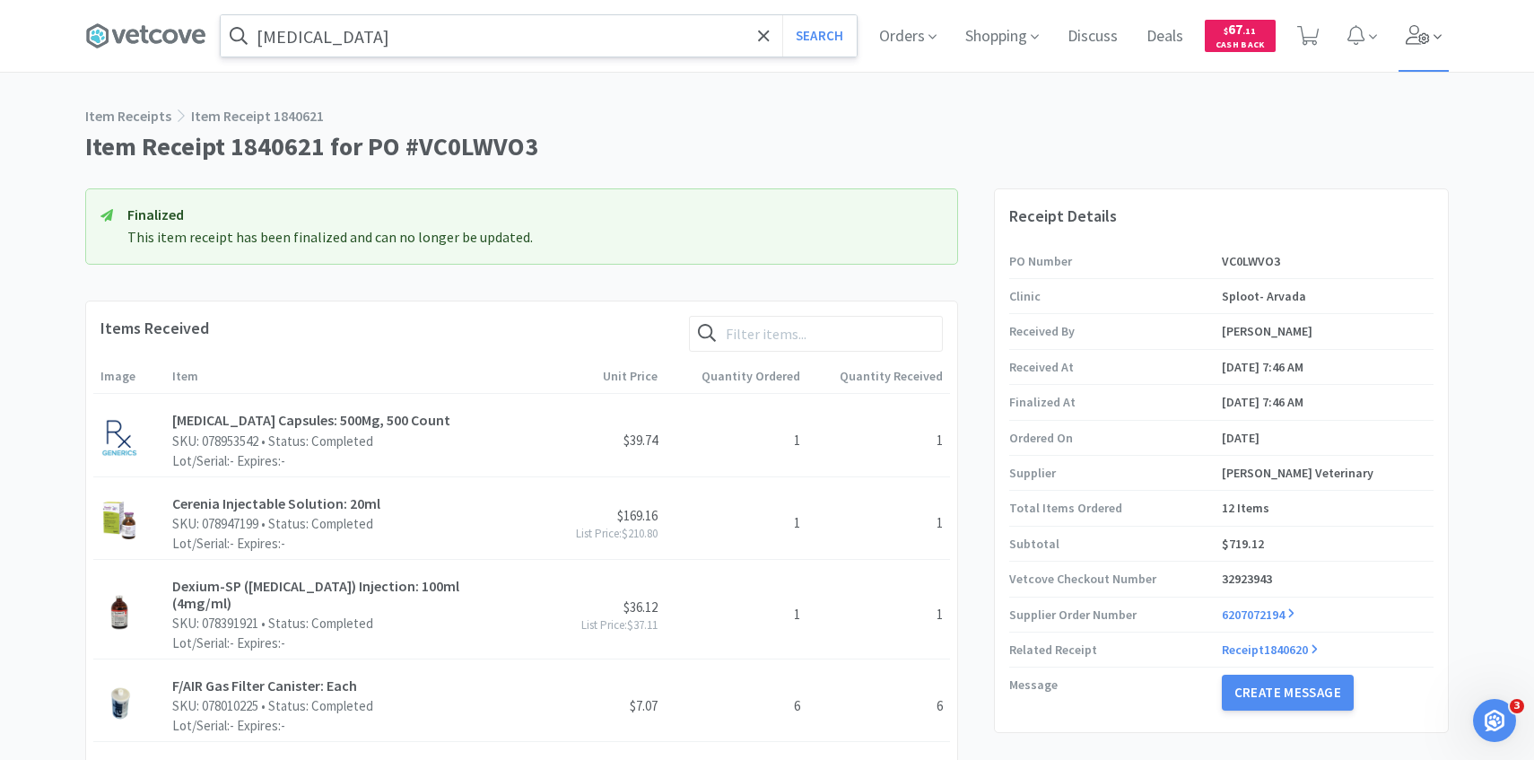
click at [1415, 37] on icon at bounding box center [1418, 35] width 24 height 20
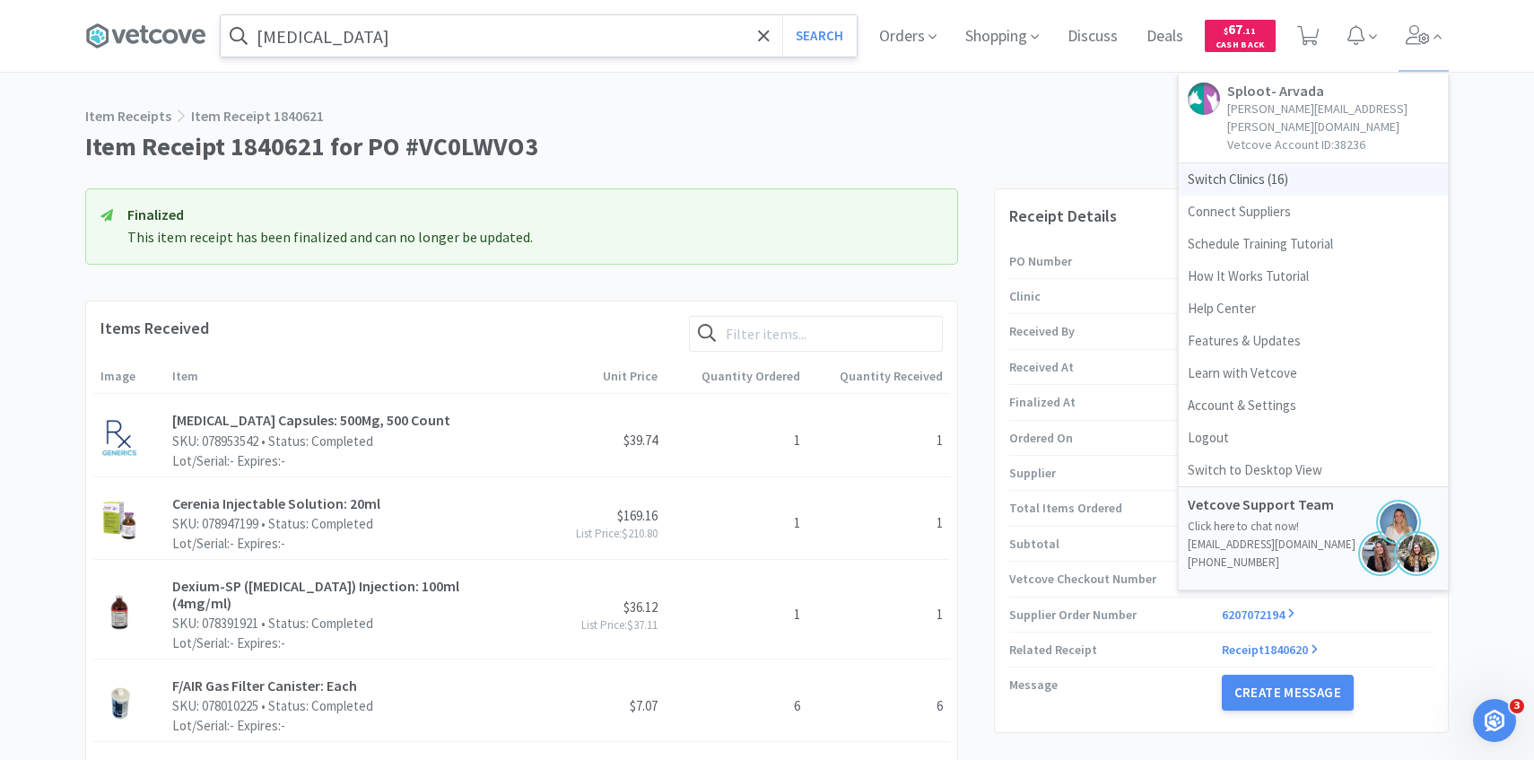
click at [1291, 164] on span "Switch Clinics ( 16 )" at bounding box center [1313, 179] width 269 height 32
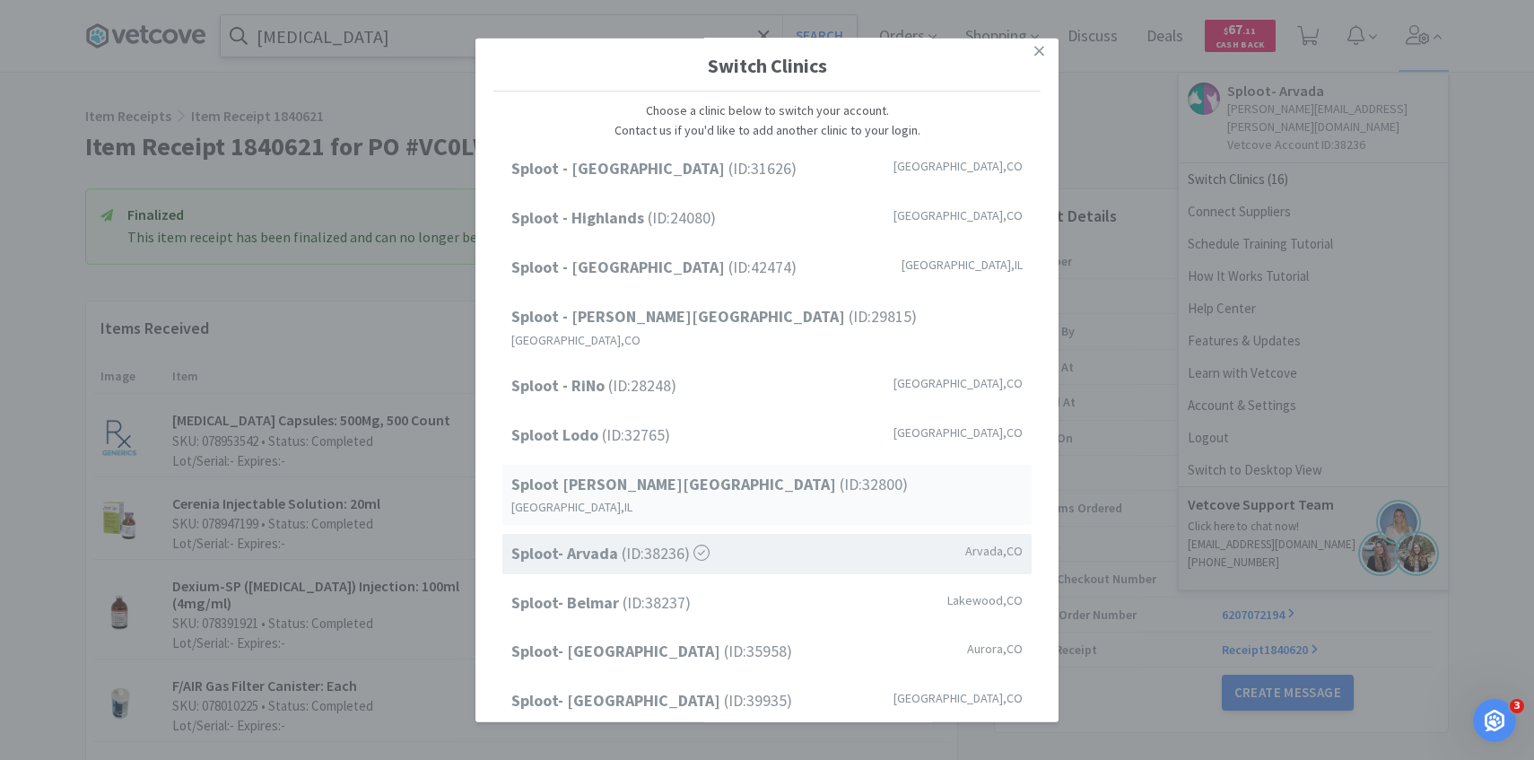
scroll to position [228, 0]
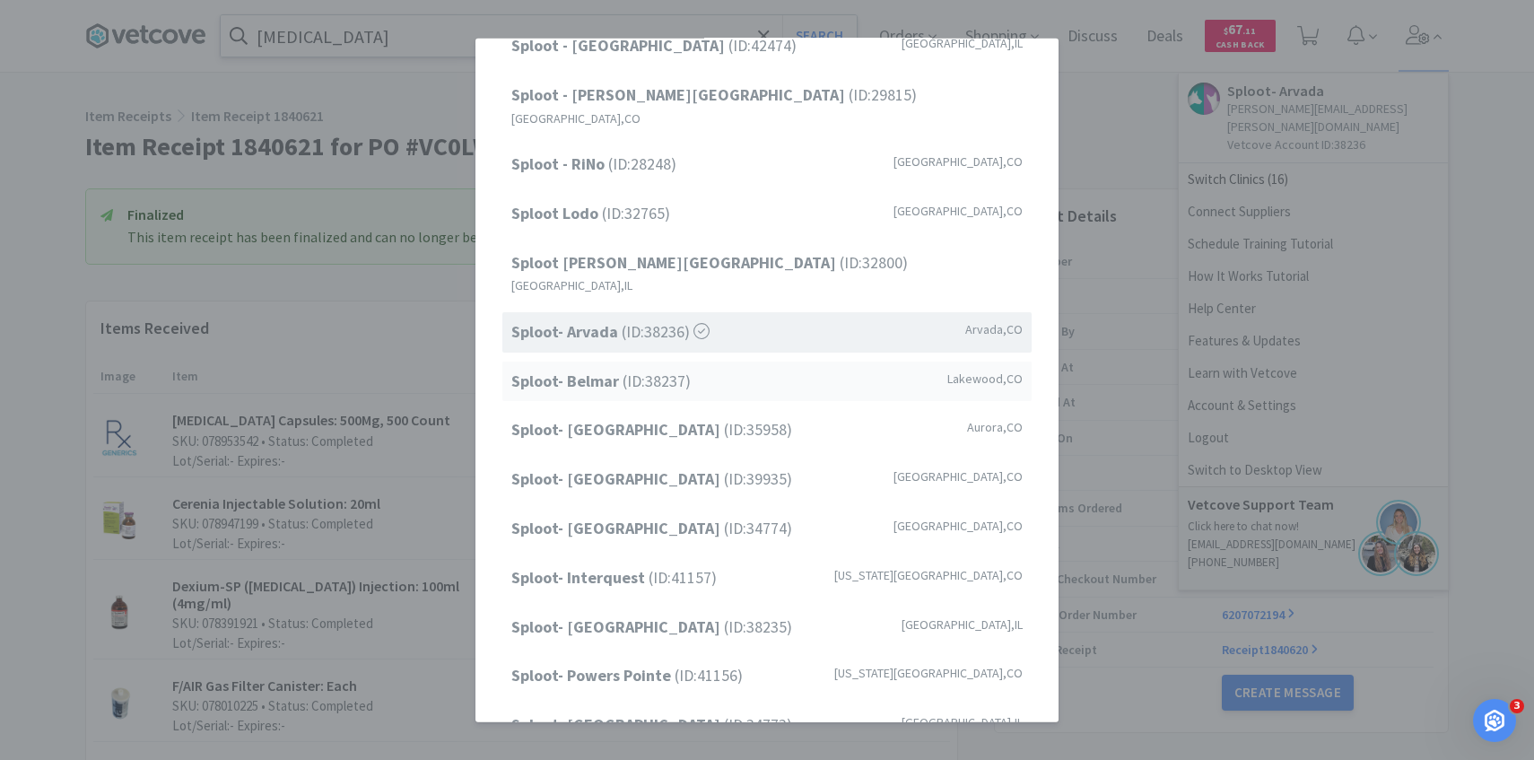
click at [764, 361] on div "Sploot- Belmar (ID: 38237 ) [GEOGRAPHIC_DATA] , [GEOGRAPHIC_DATA]" at bounding box center [766, 381] width 529 height 40
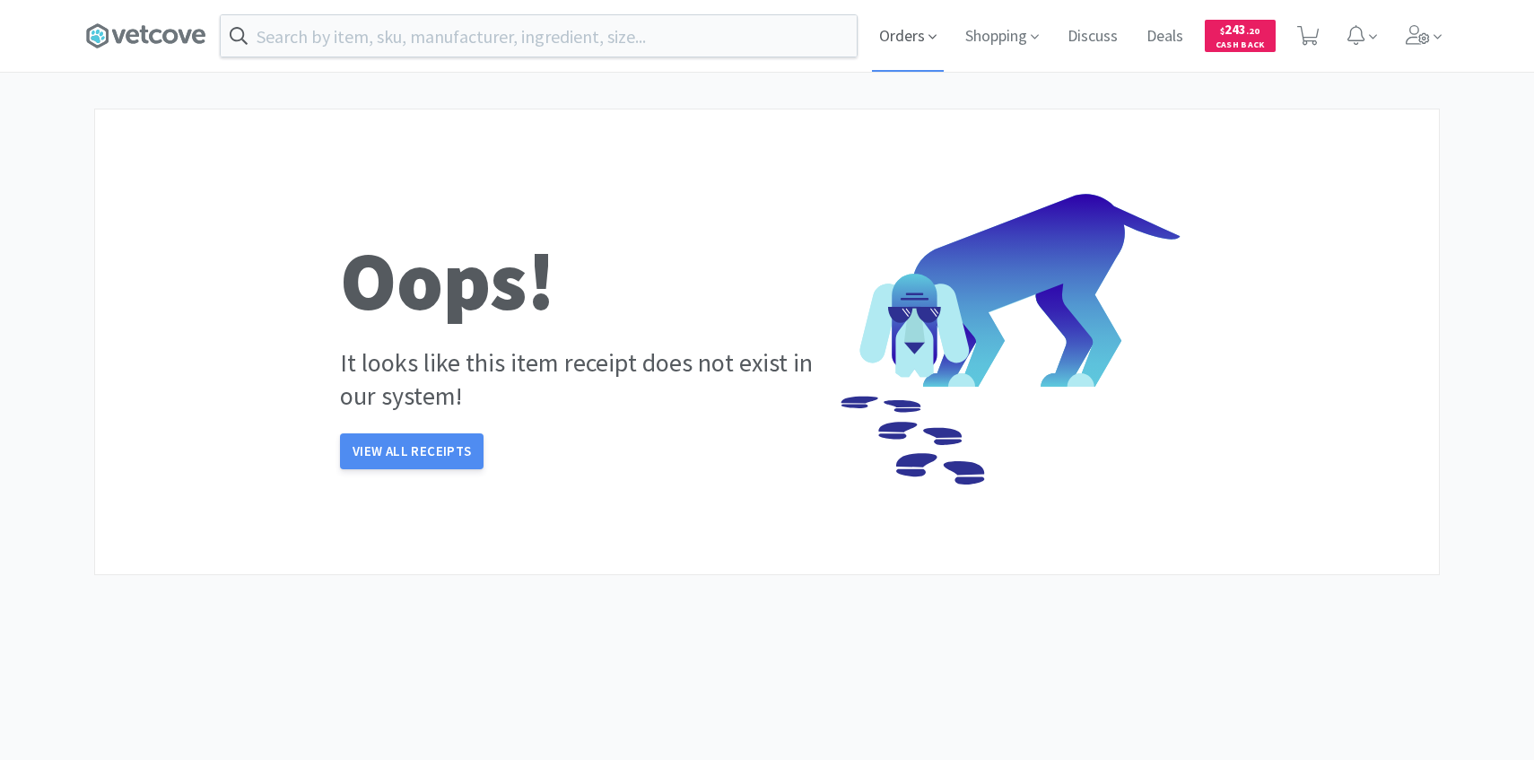
click at [930, 23] on span "Orders" at bounding box center [908, 36] width 72 height 72
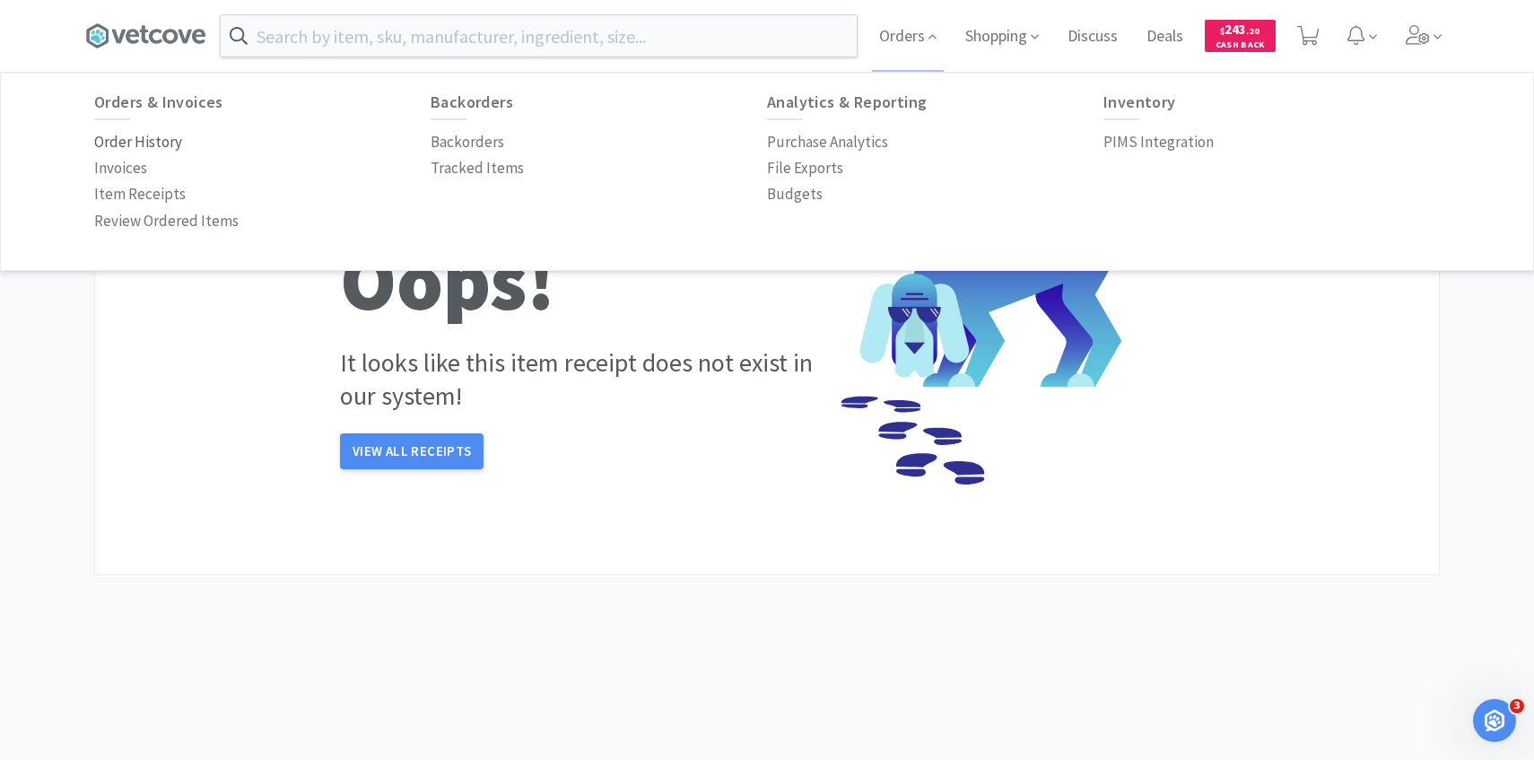
click at [171, 132] on p "Order History" at bounding box center [138, 142] width 88 height 24
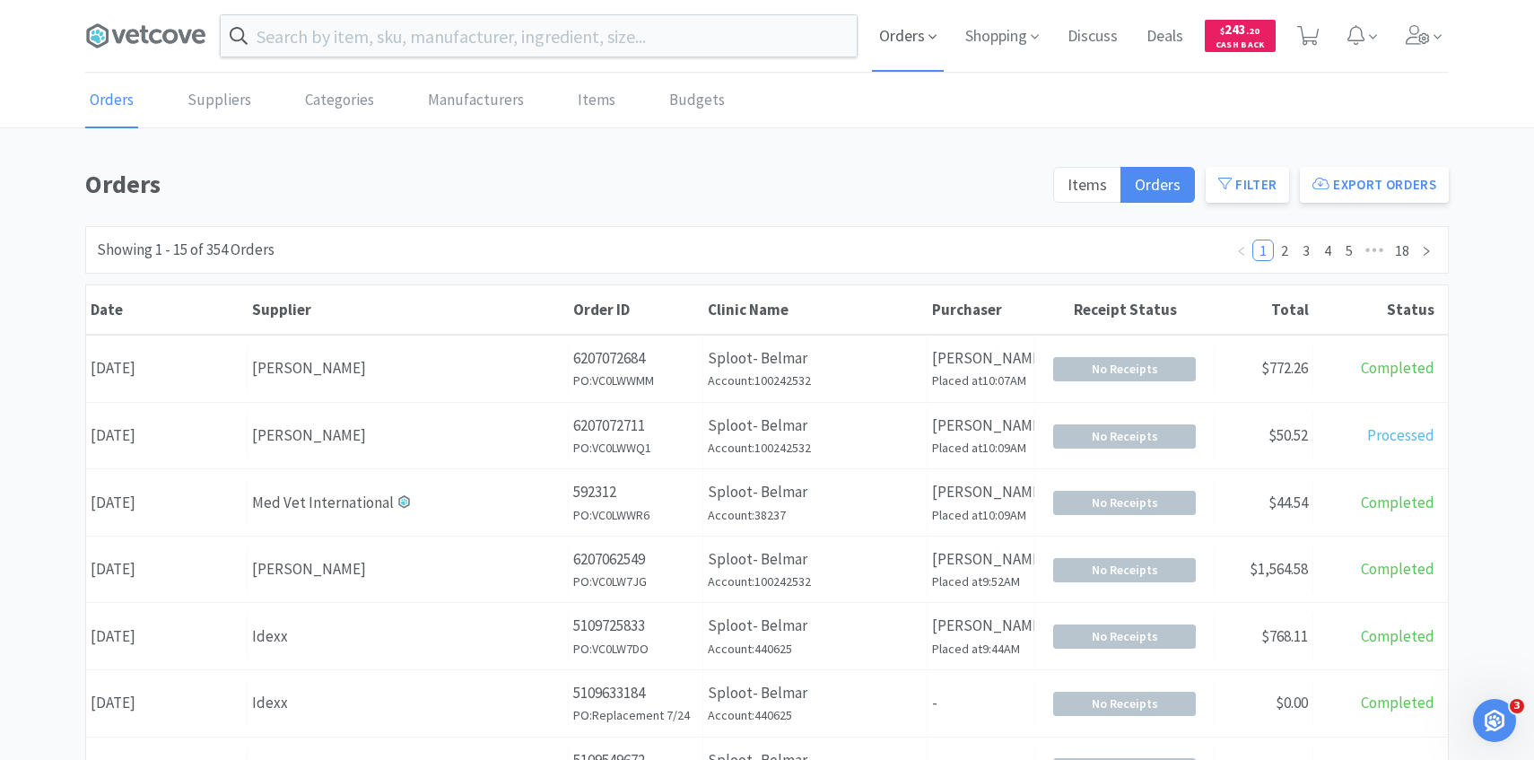
click at [912, 53] on span "Orders" at bounding box center [908, 36] width 72 height 72
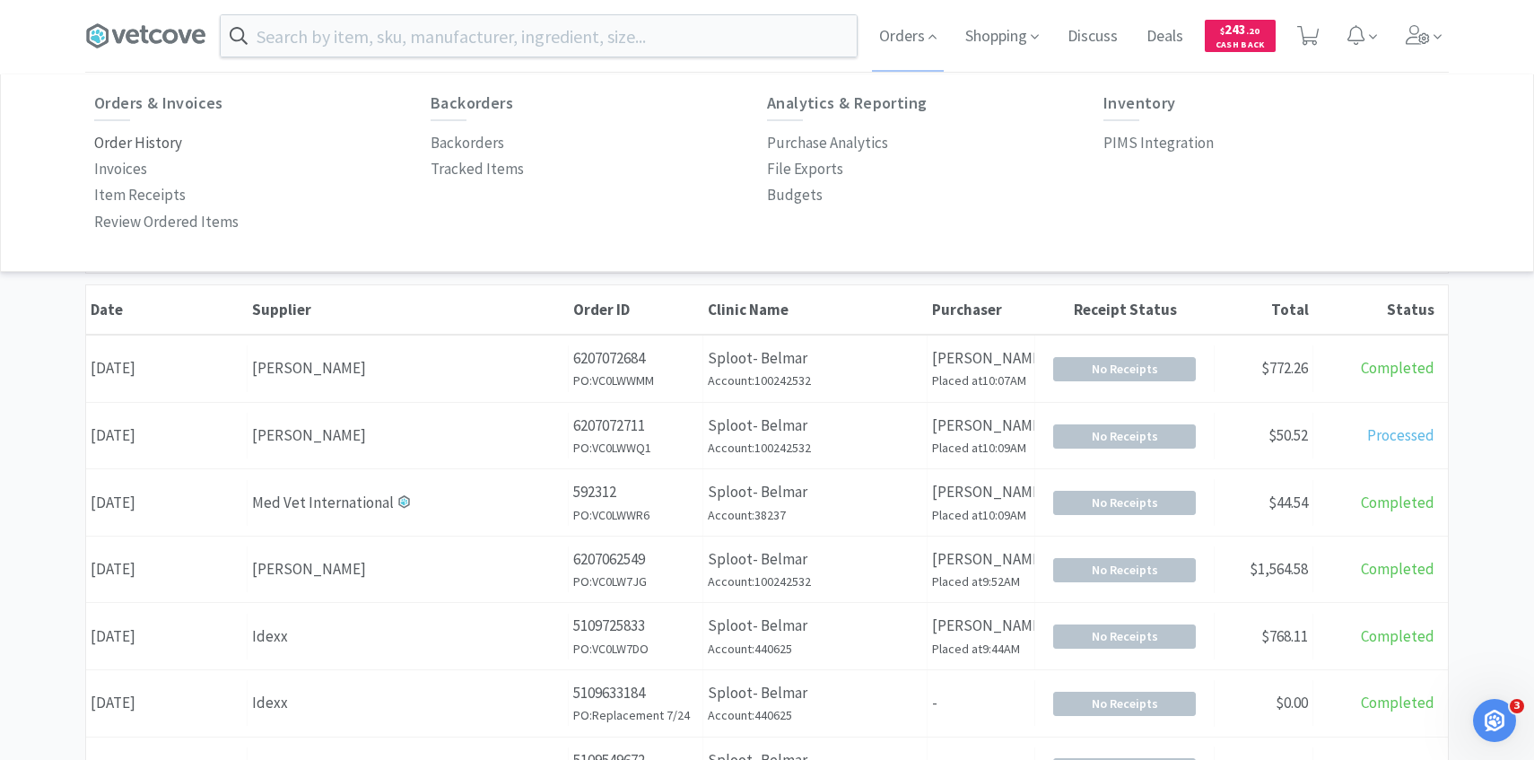
click at [174, 142] on p "Order History" at bounding box center [138, 143] width 88 height 24
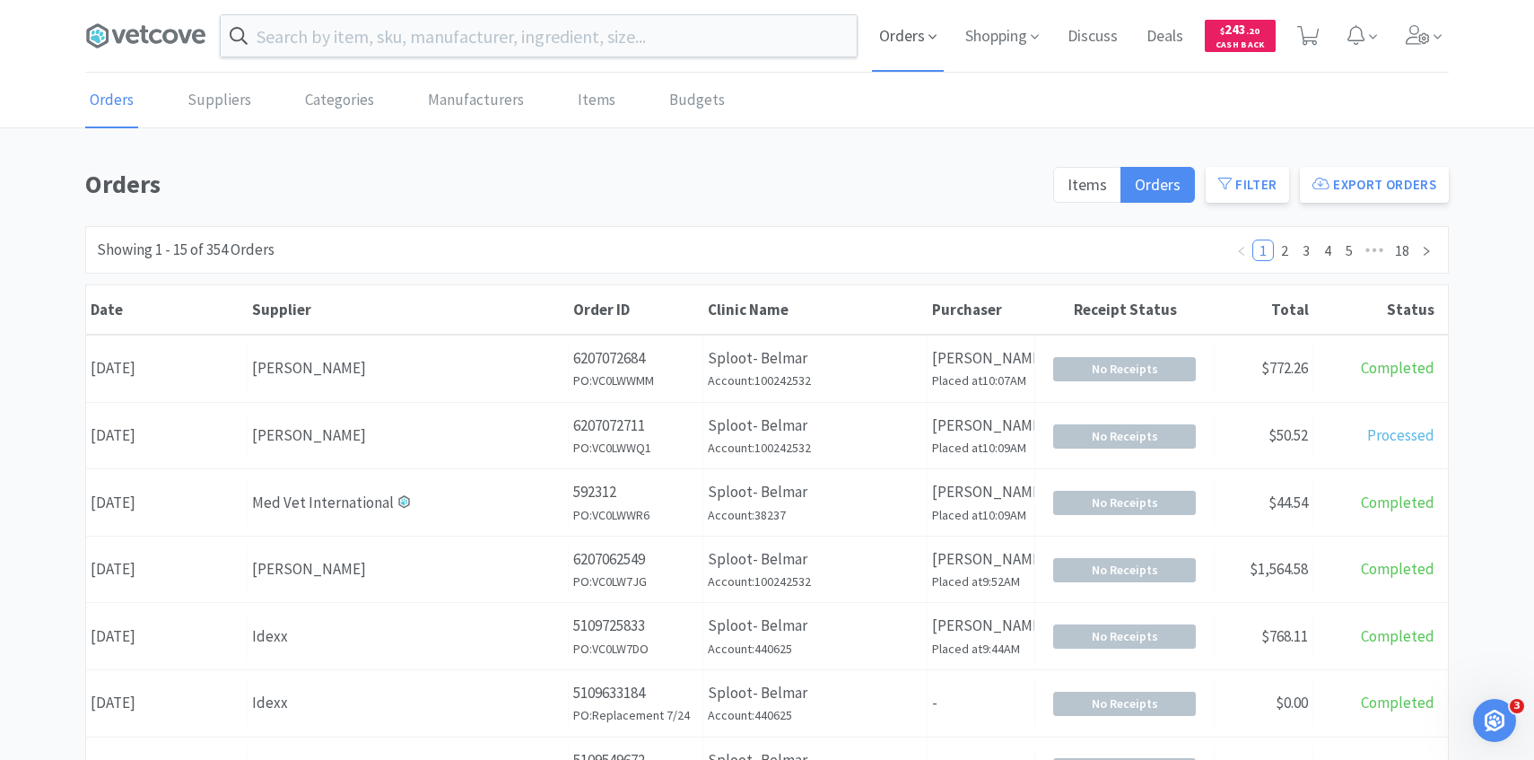
click at [924, 42] on span "Orders" at bounding box center [908, 36] width 72 height 72
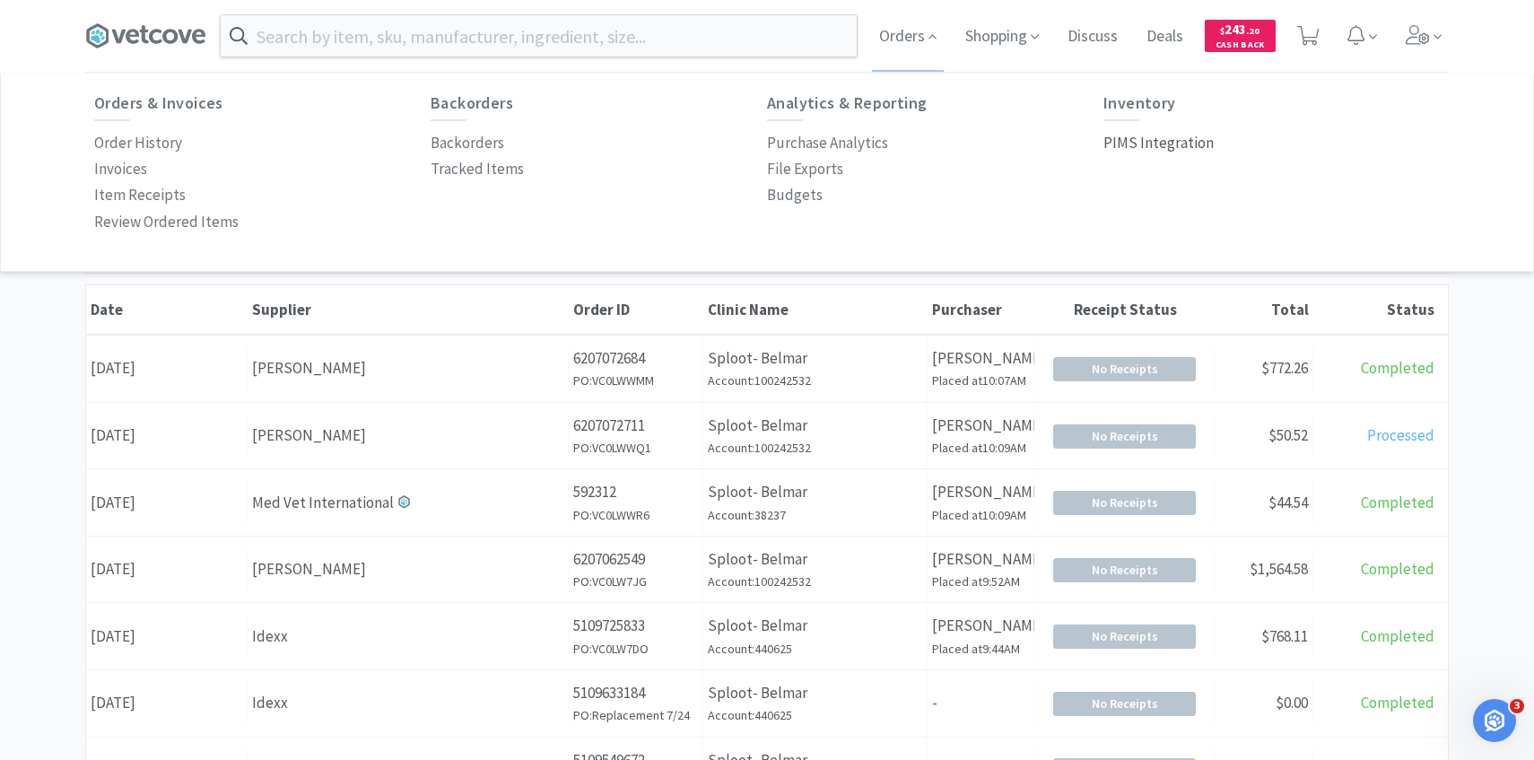
click at [1160, 148] on p "PIMS Integration" at bounding box center [1159, 143] width 110 height 24
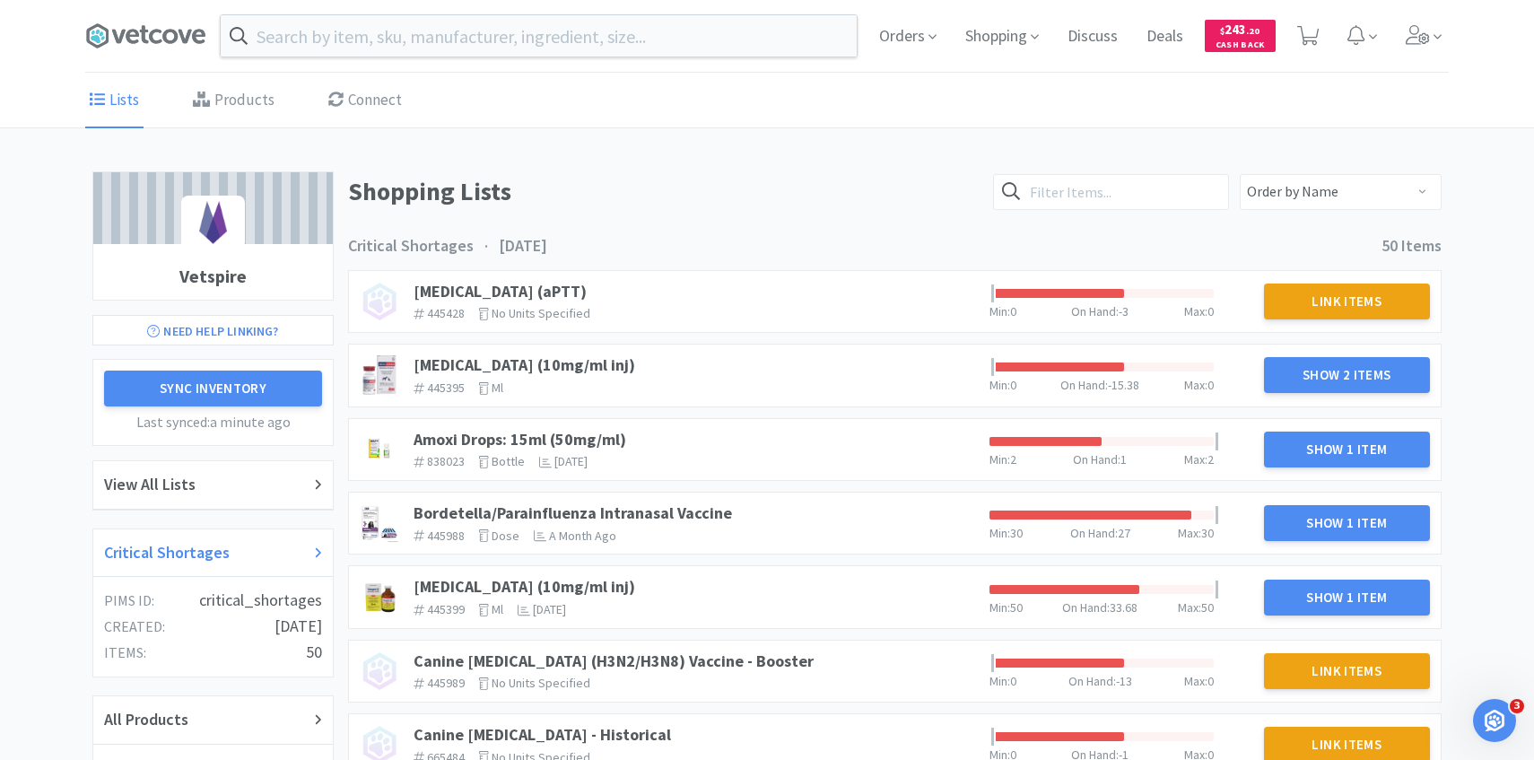
click at [252, 555] on div "Critical Shortages" at bounding box center [213, 553] width 218 height 26
click at [580, 432] on link "Amoxi Drops: 15ml (50mg/ml)" at bounding box center [520, 439] width 213 height 21
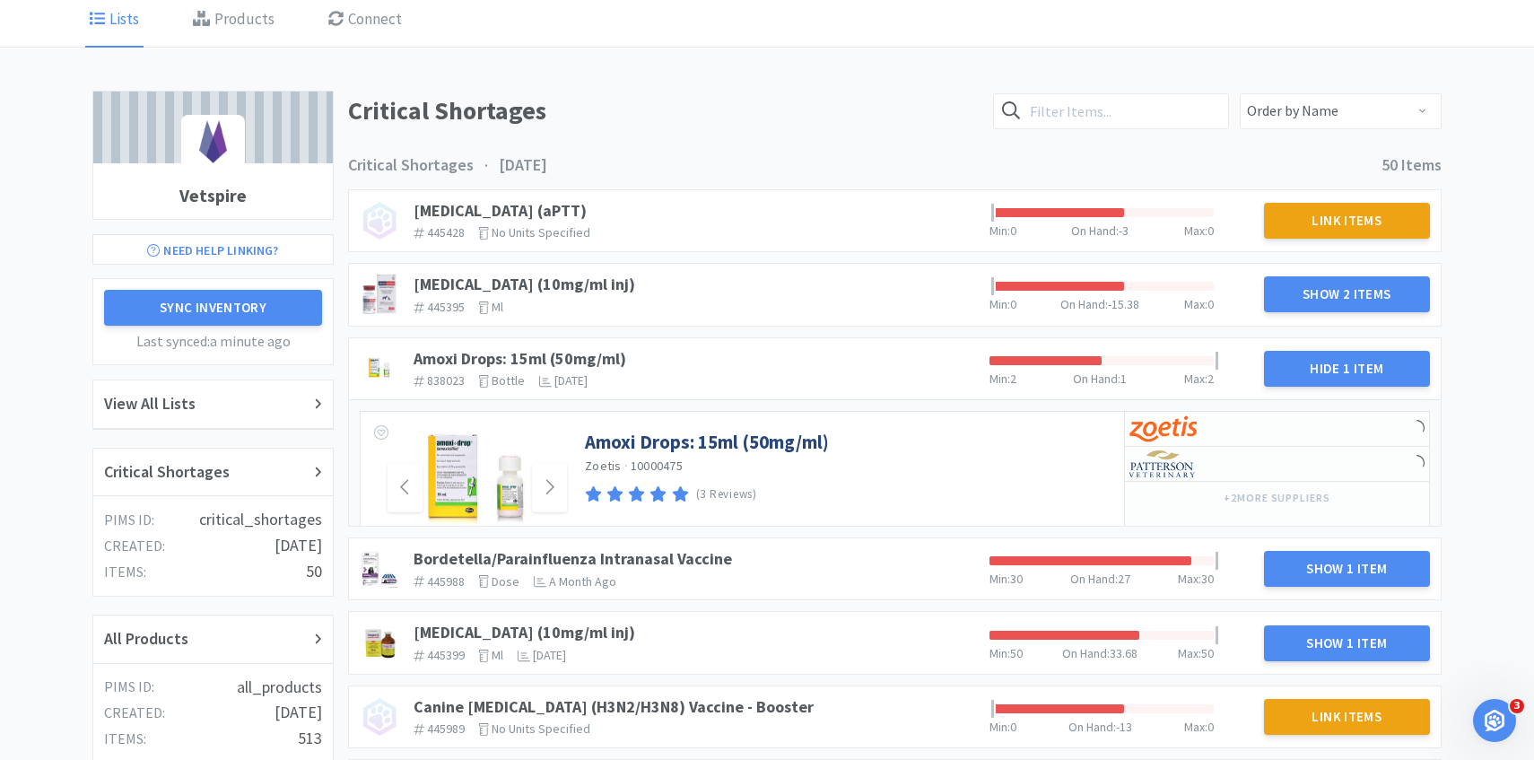
scroll to position [89, 0]
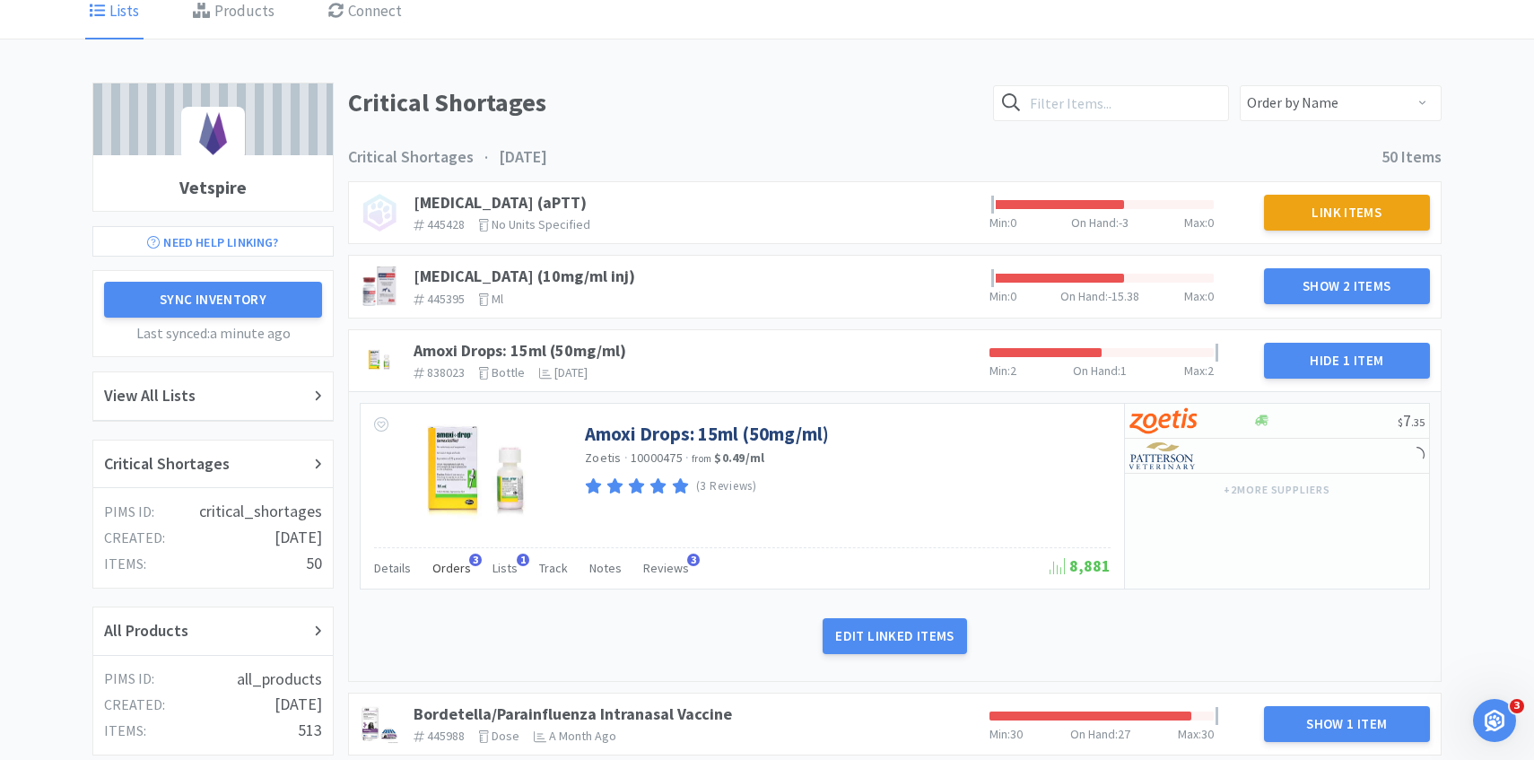
click at [464, 567] on span "Orders" at bounding box center [451, 568] width 39 height 16
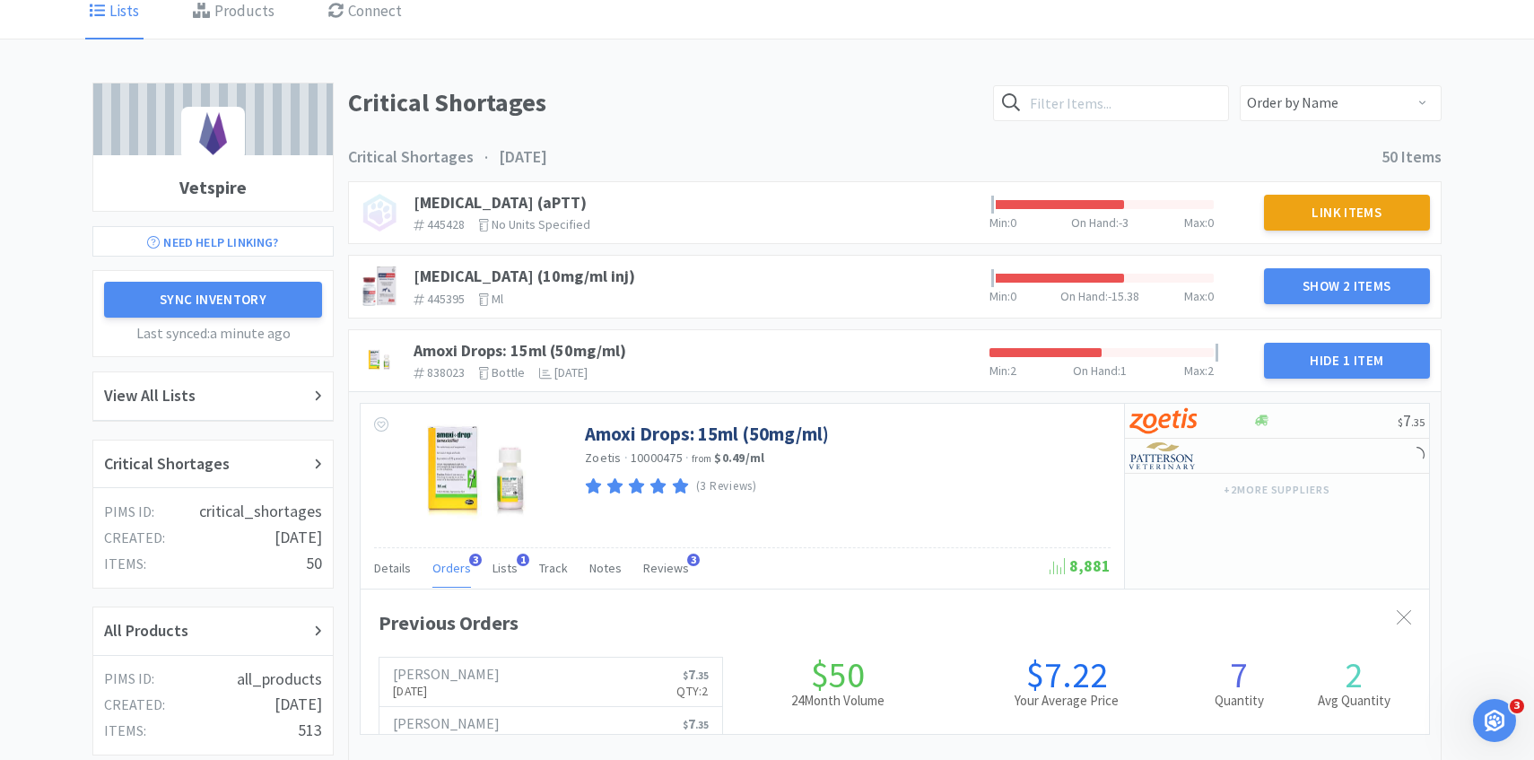
scroll to position [492, 1069]
click at [460, 567] on span "Orders" at bounding box center [451, 568] width 39 height 16
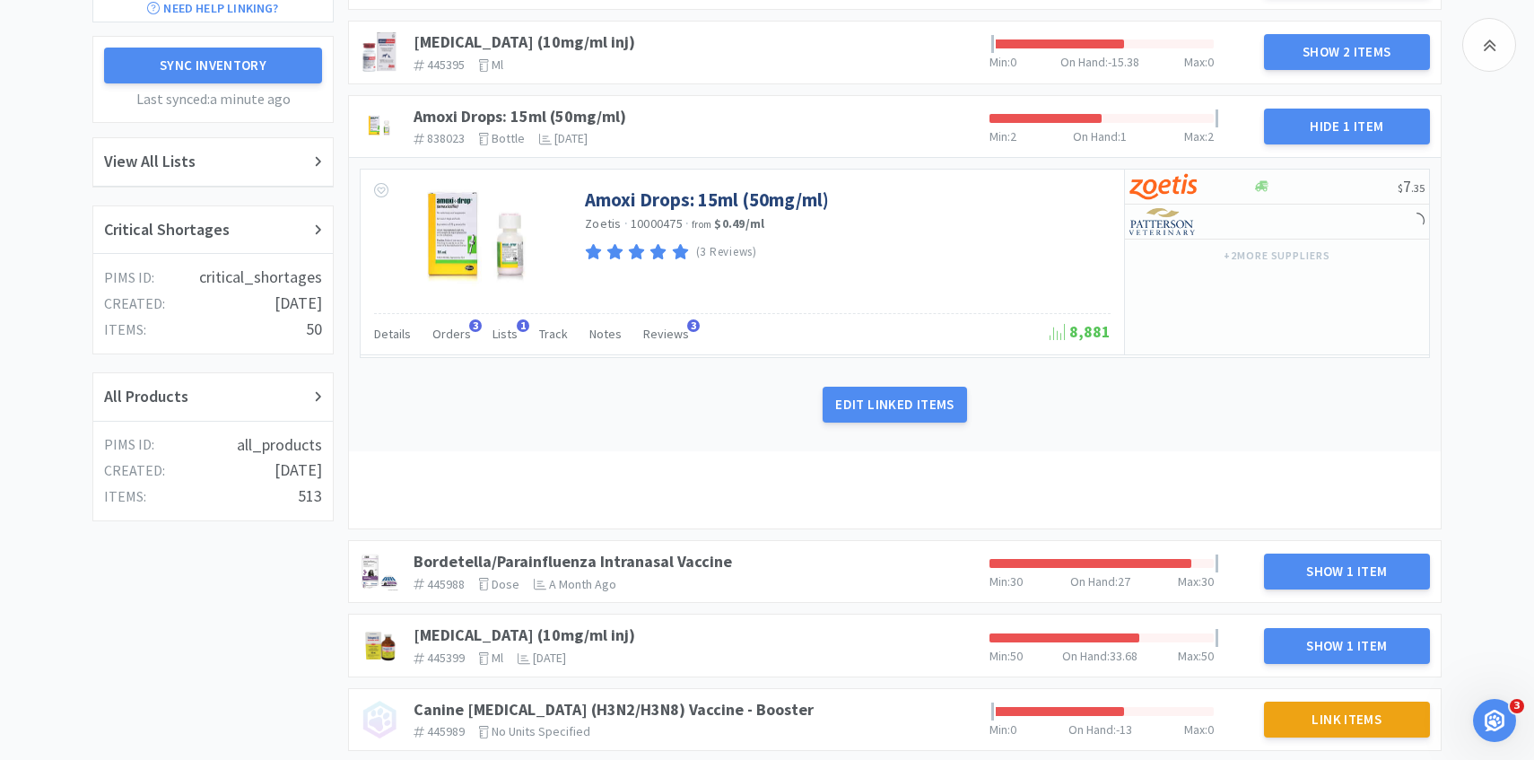
scroll to position [352, 0]
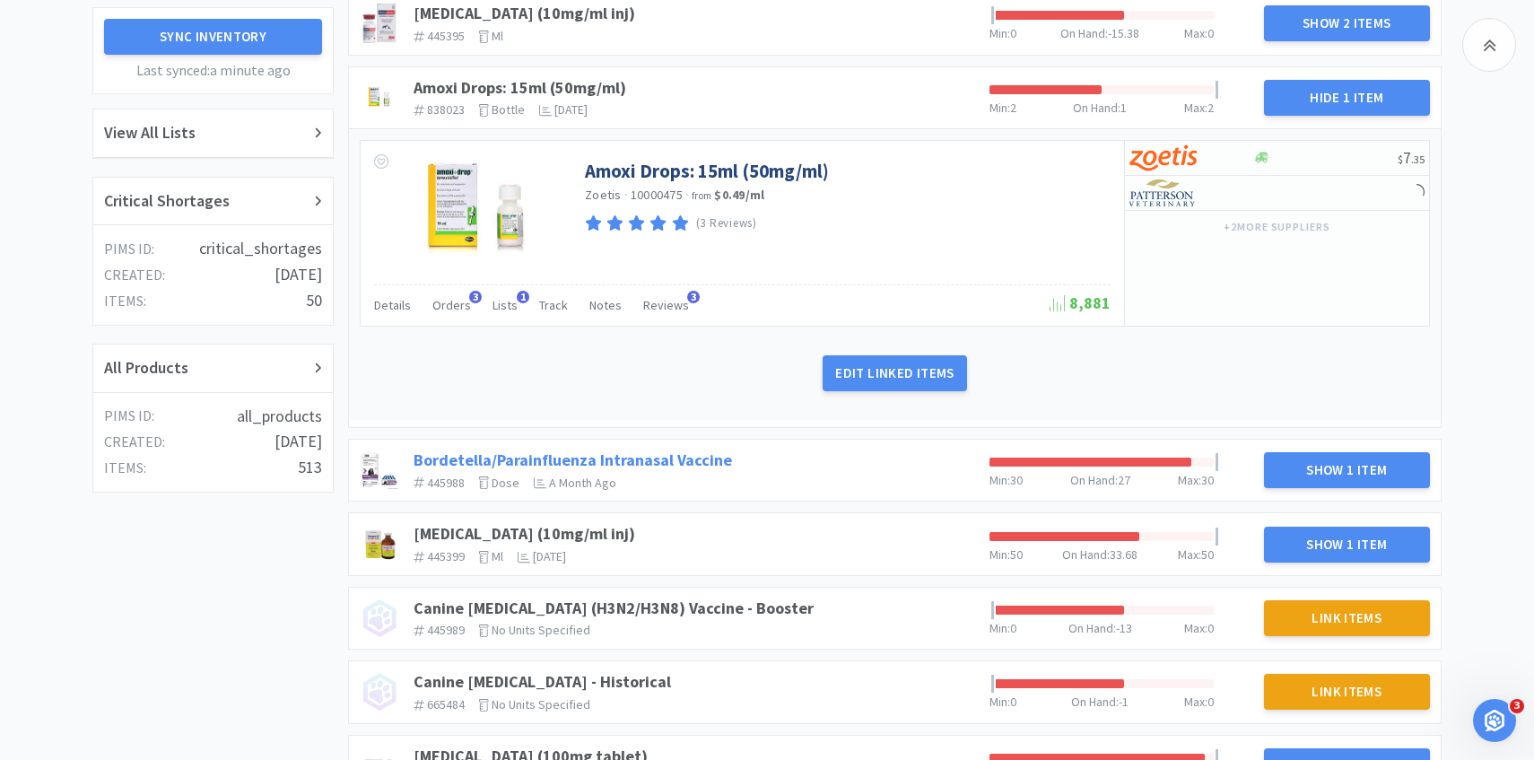
click at [704, 458] on link "Bordetella/Parainfluenza Intranasal Vaccine" at bounding box center [573, 460] width 319 height 21
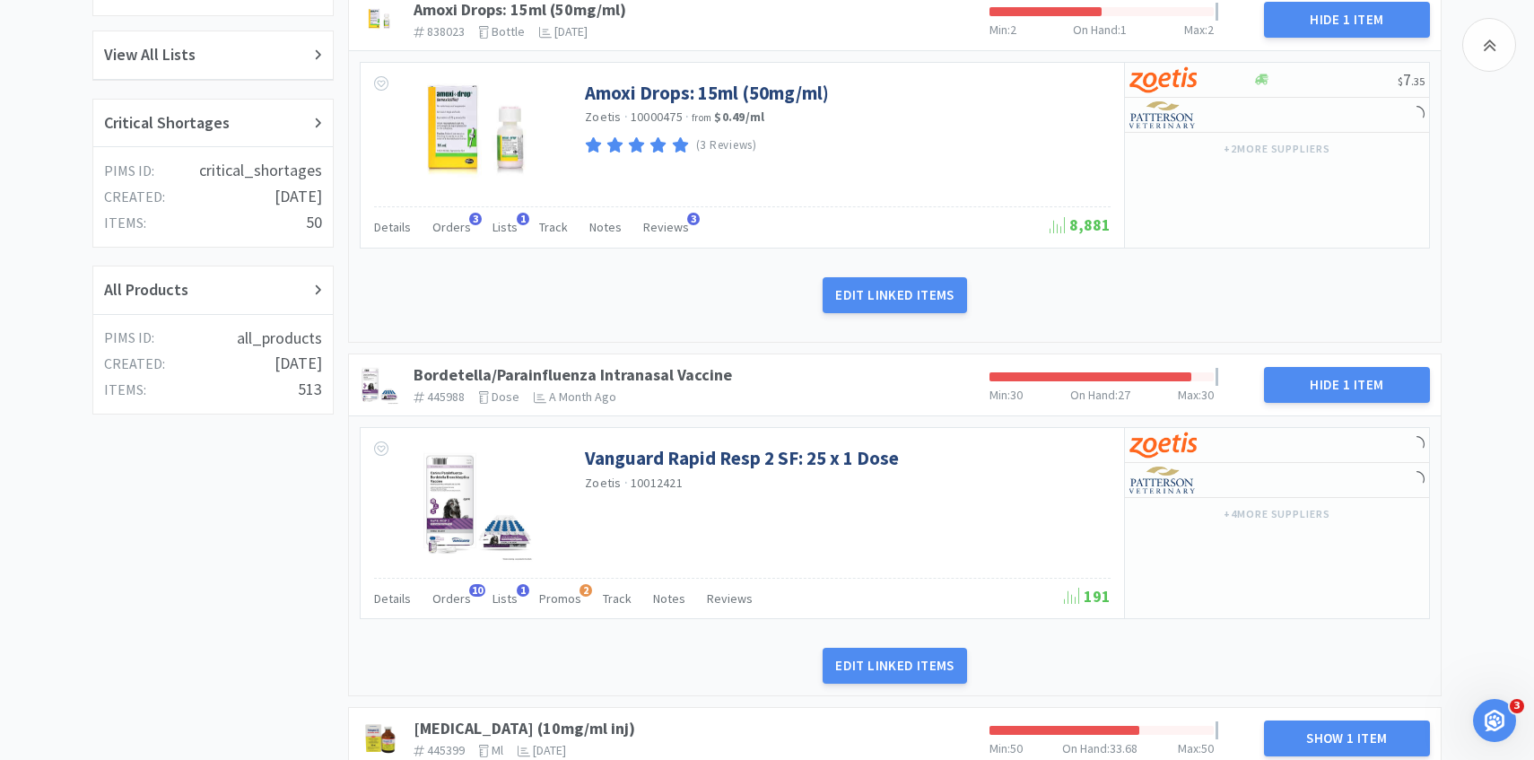
scroll to position [438, 0]
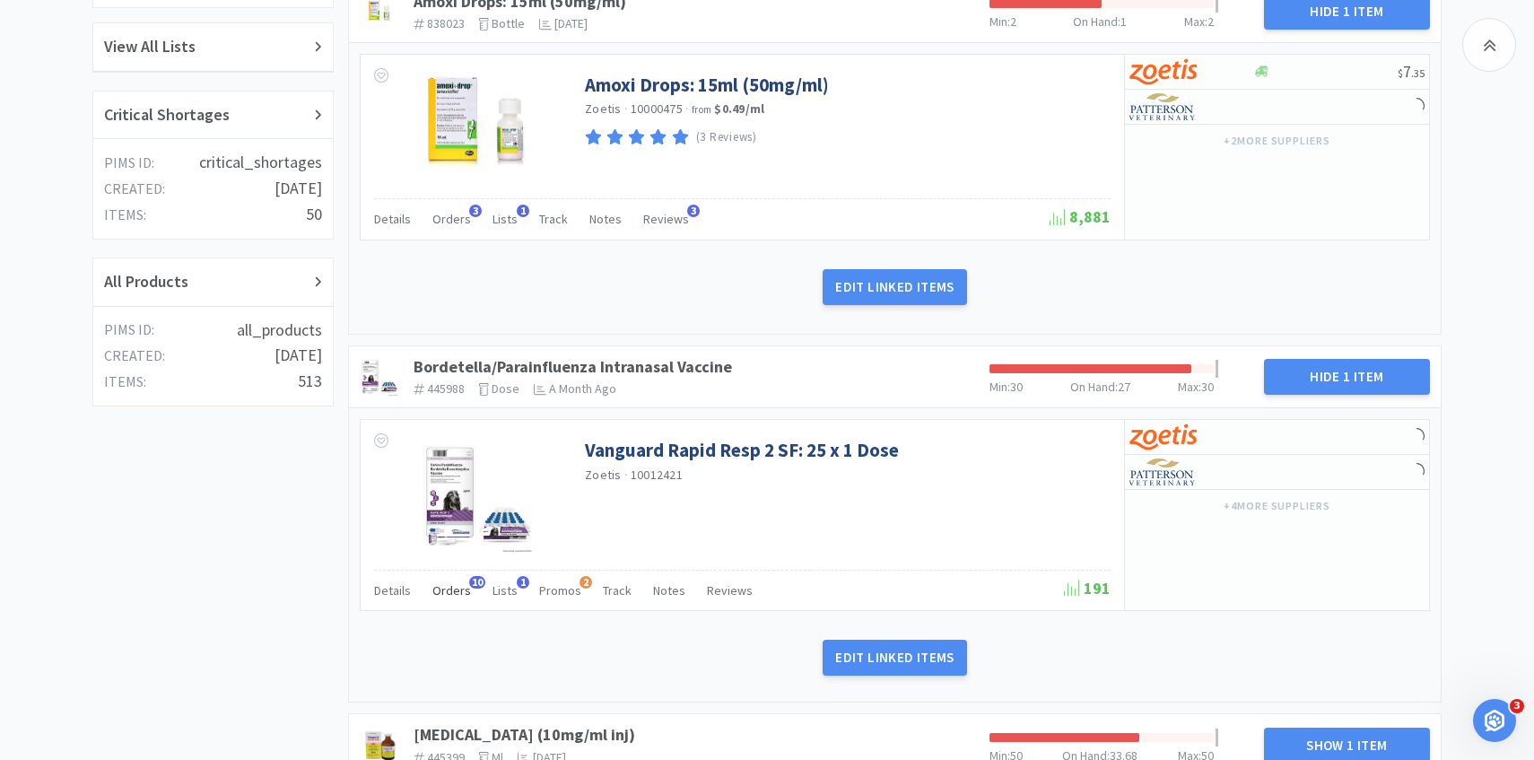
click at [460, 582] on span "Orders" at bounding box center [451, 590] width 39 height 16
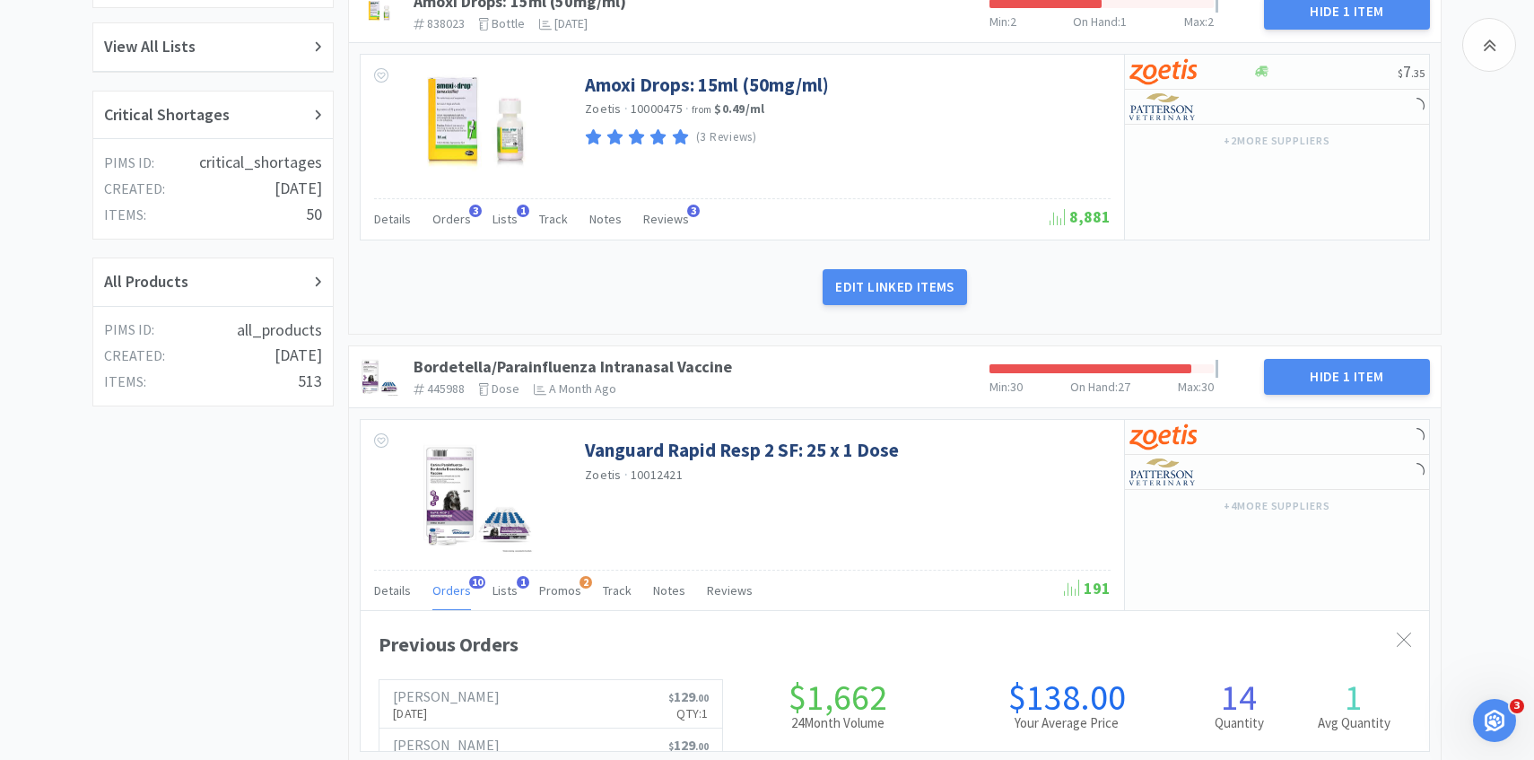
scroll to position [492, 1069]
click at [458, 582] on span "Orders" at bounding box center [451, 590] width 39 height 16
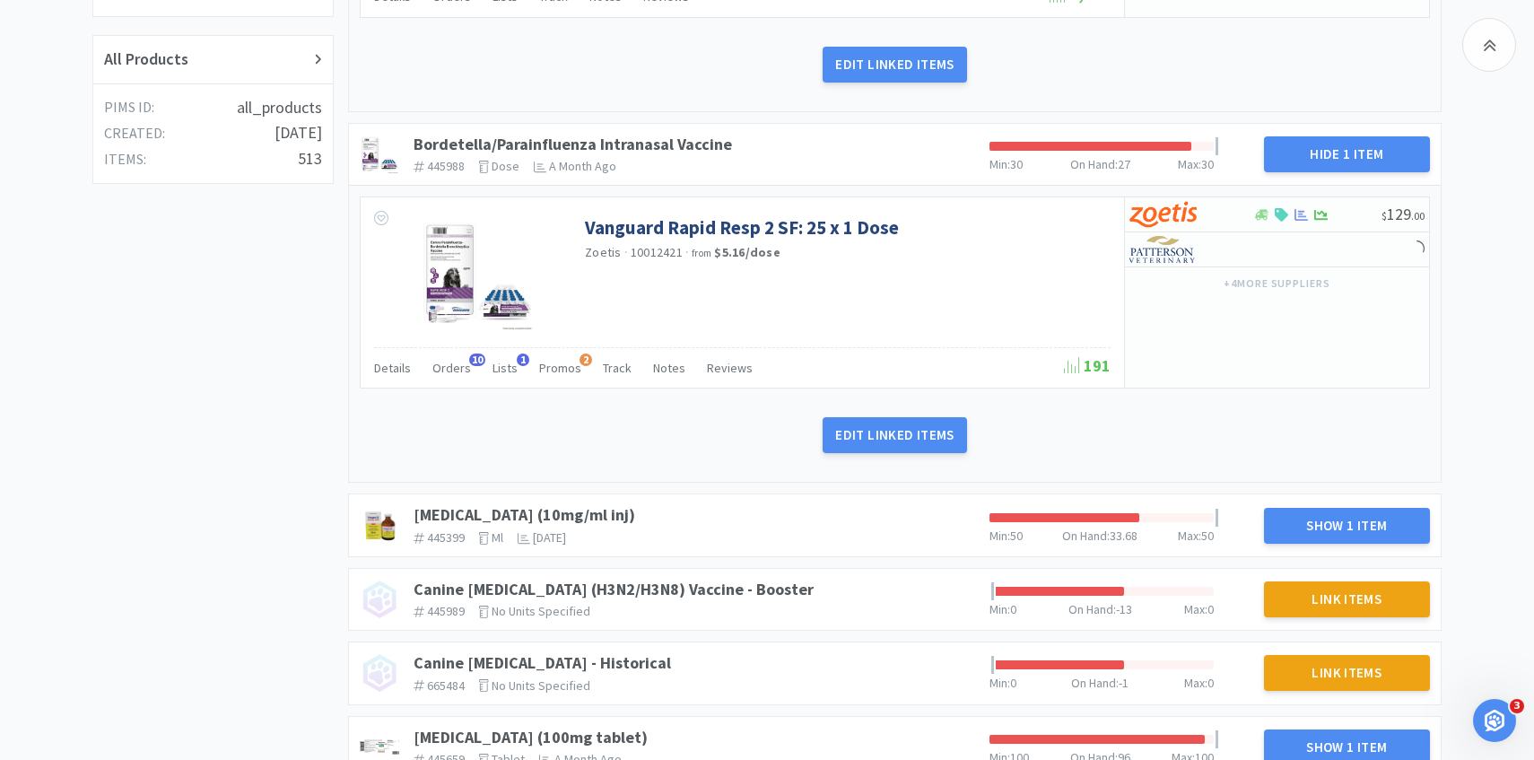
scroll to position [682, 0]
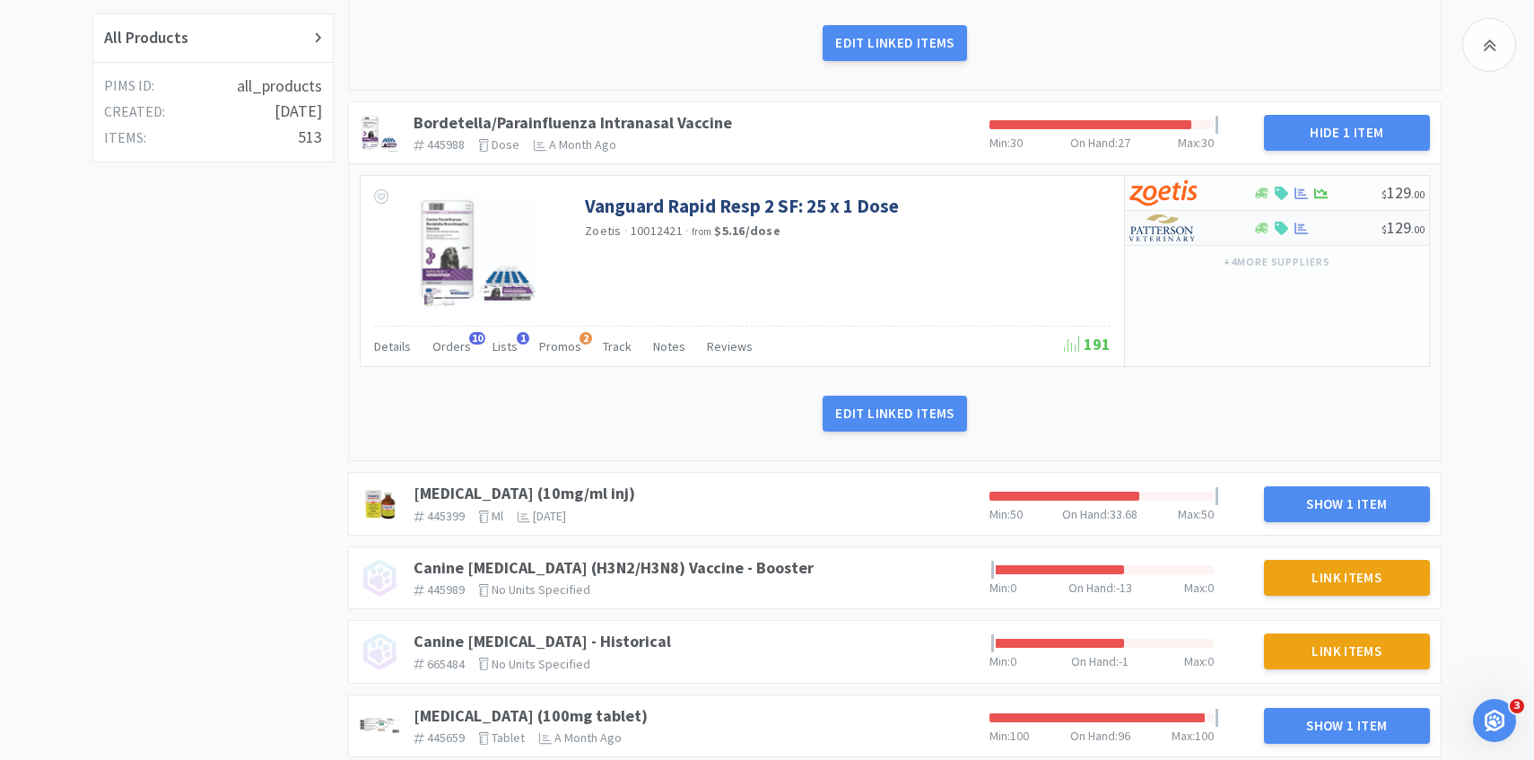
click at [1148, 232] on img at bounding box center [1163, 227] width 67 height 27
select select "1"
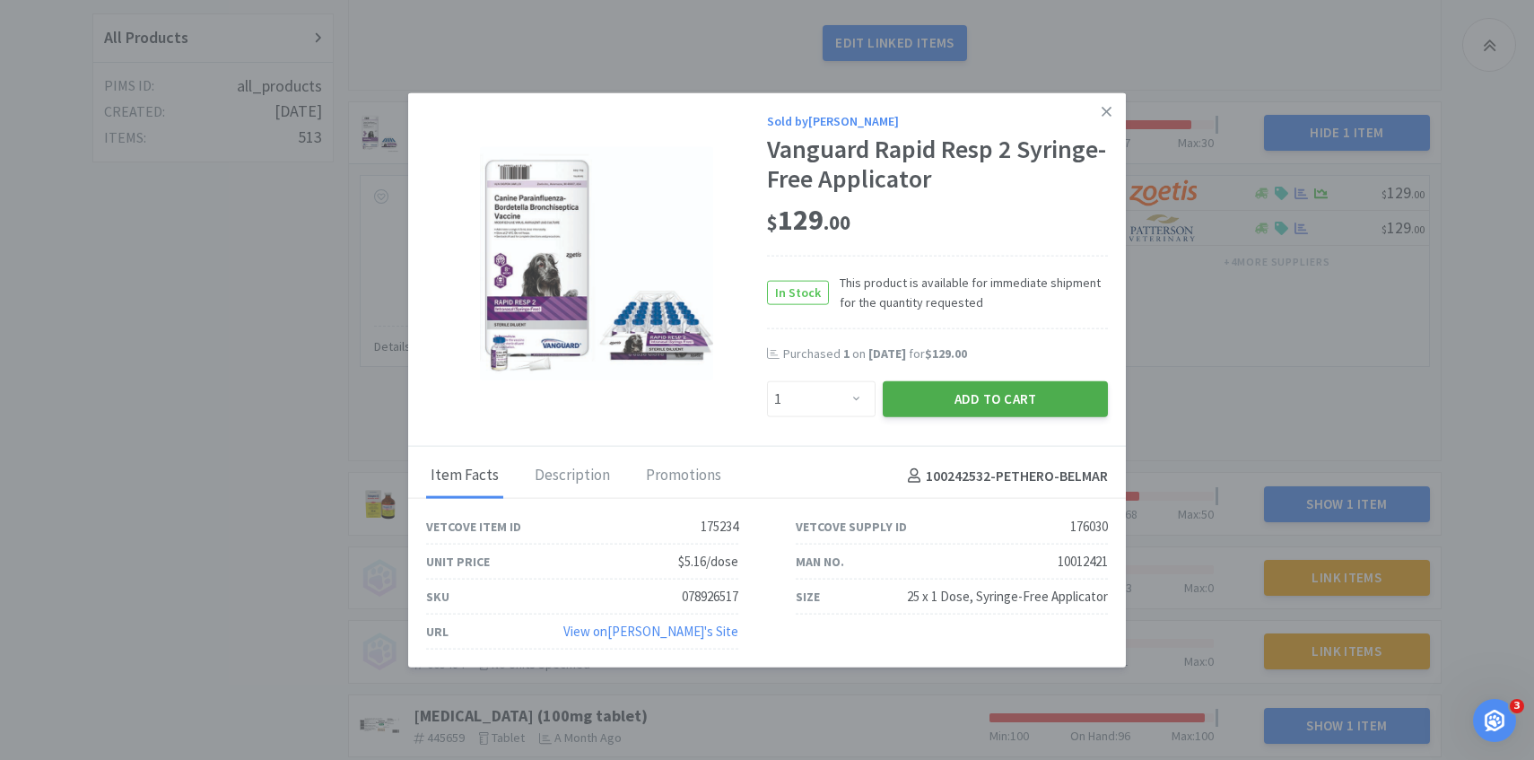
click at [943, 406] on button "Add to Cart" at bounding box center [995, 399] width 225 height 36
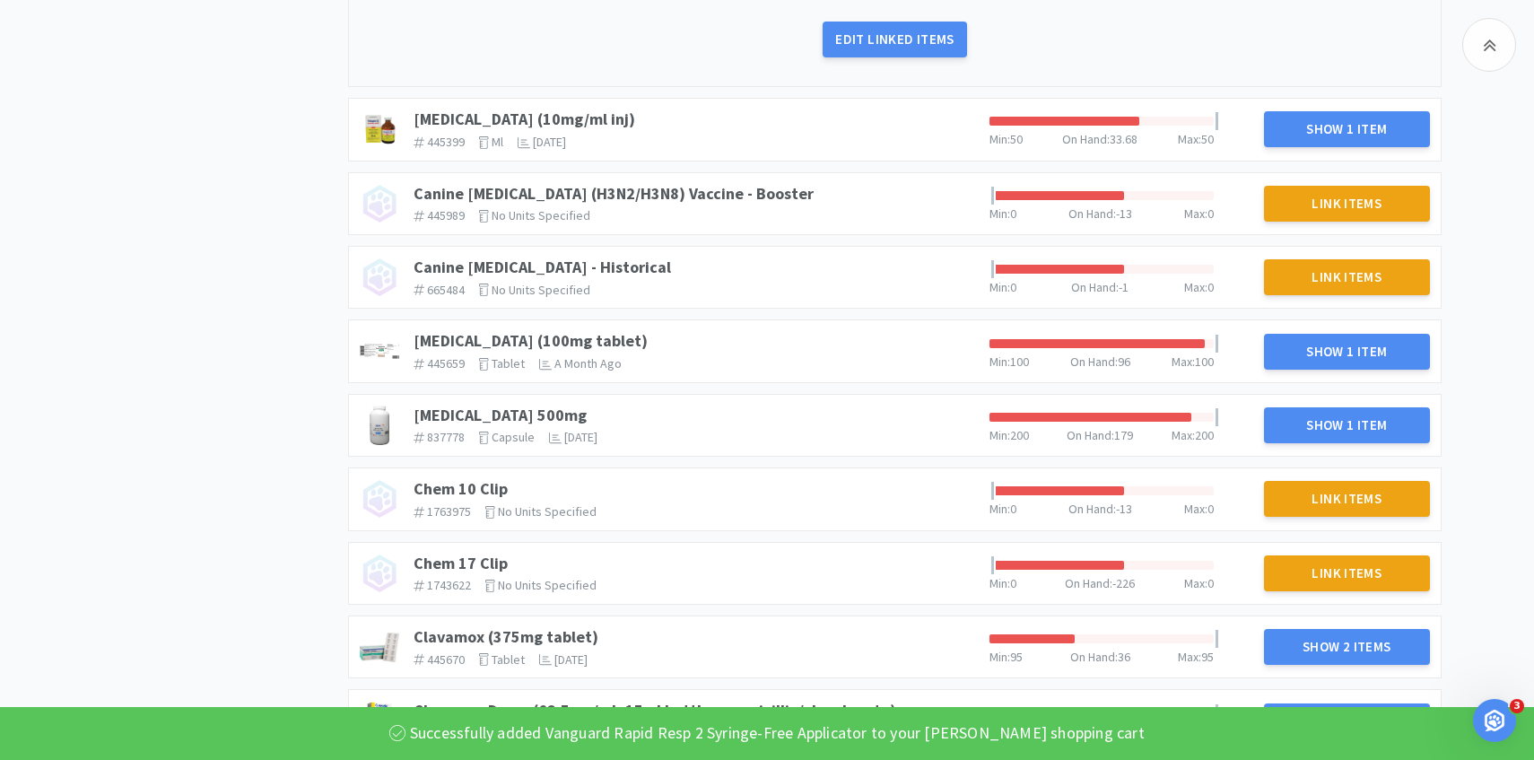
scroll to position [1097, 0]
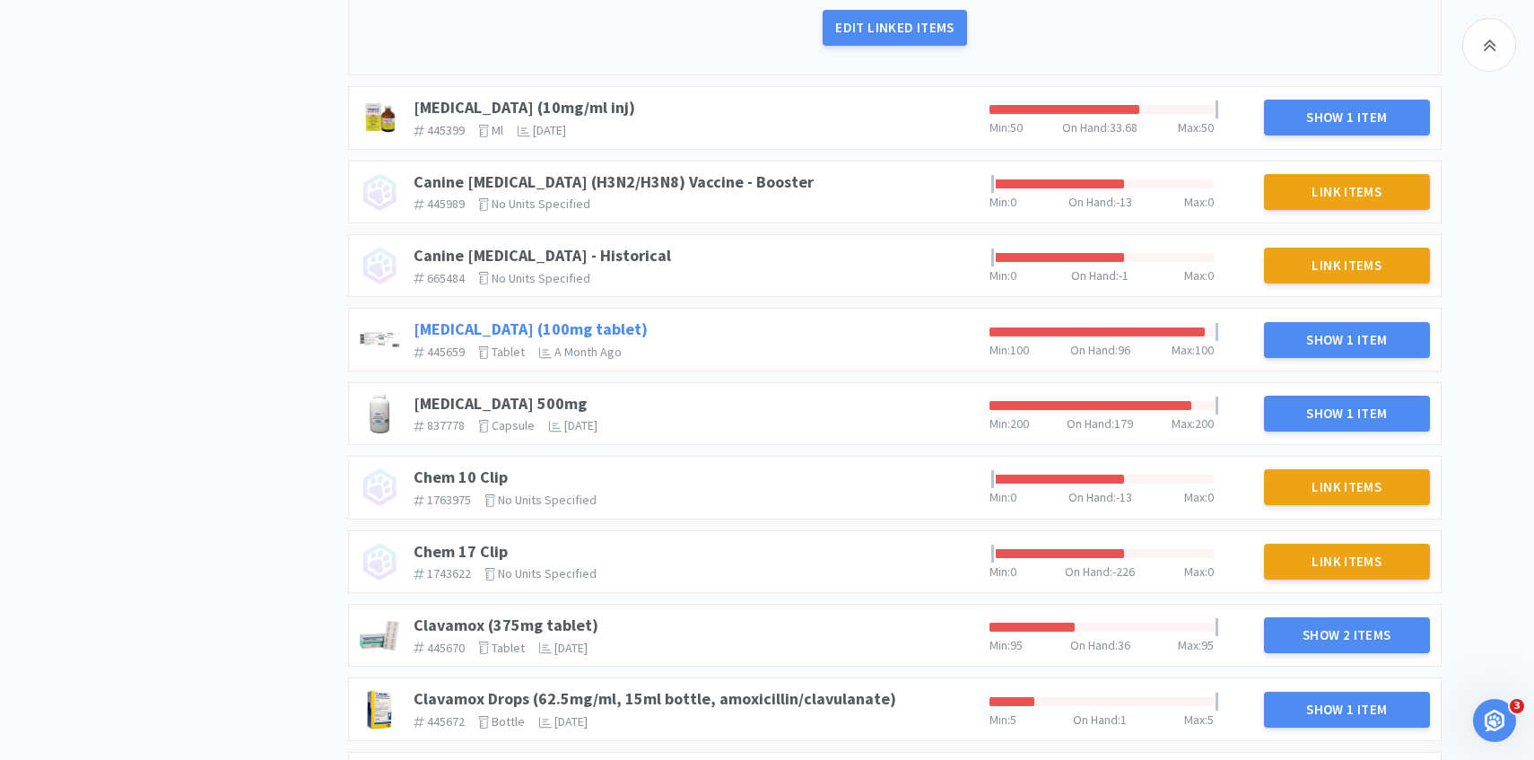
click at [467, 334] on link "Cefpodoxime (100mg tablet)" at bounding box center [531, 329] width 234 height 21
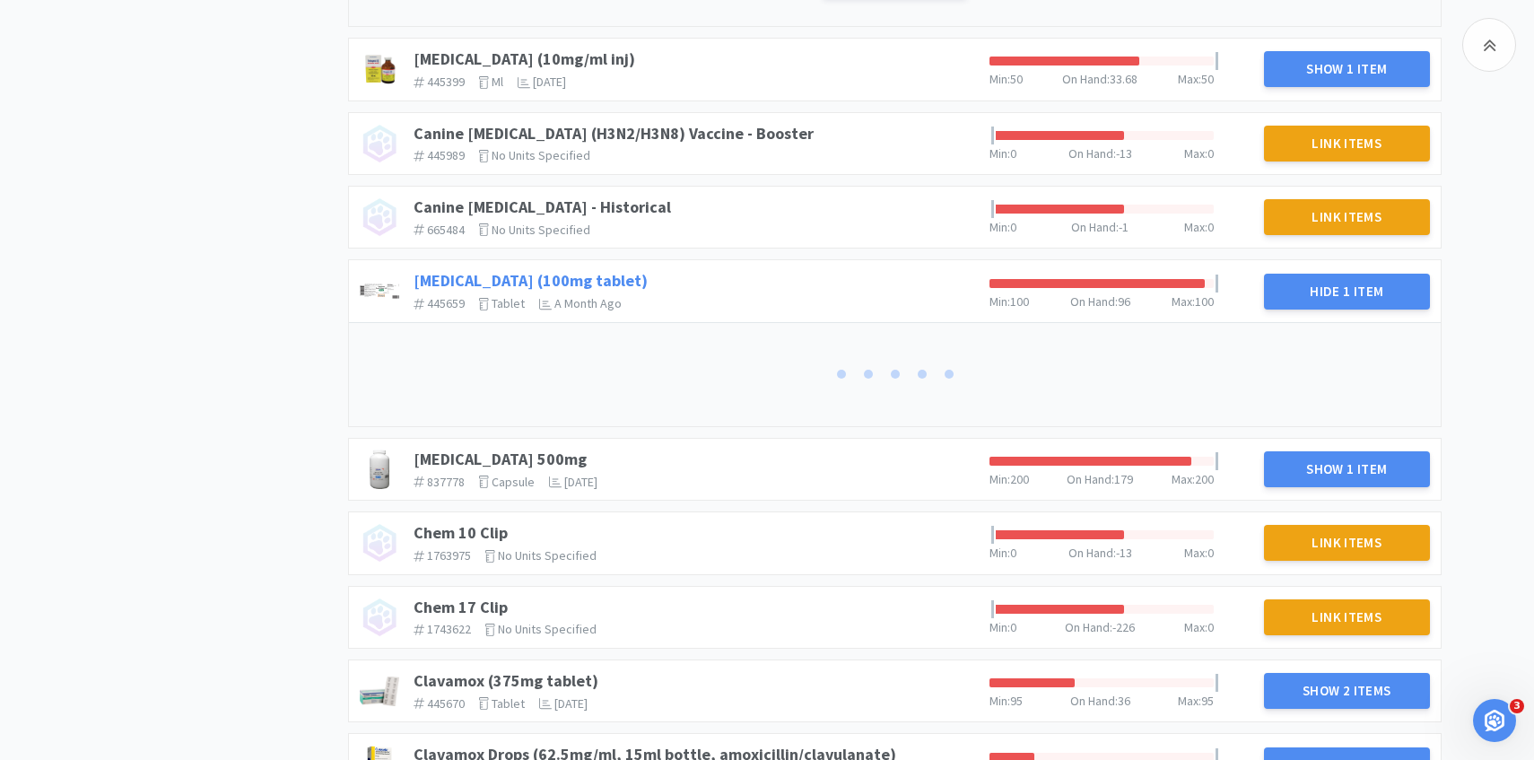
scroll to position [1199, 0]
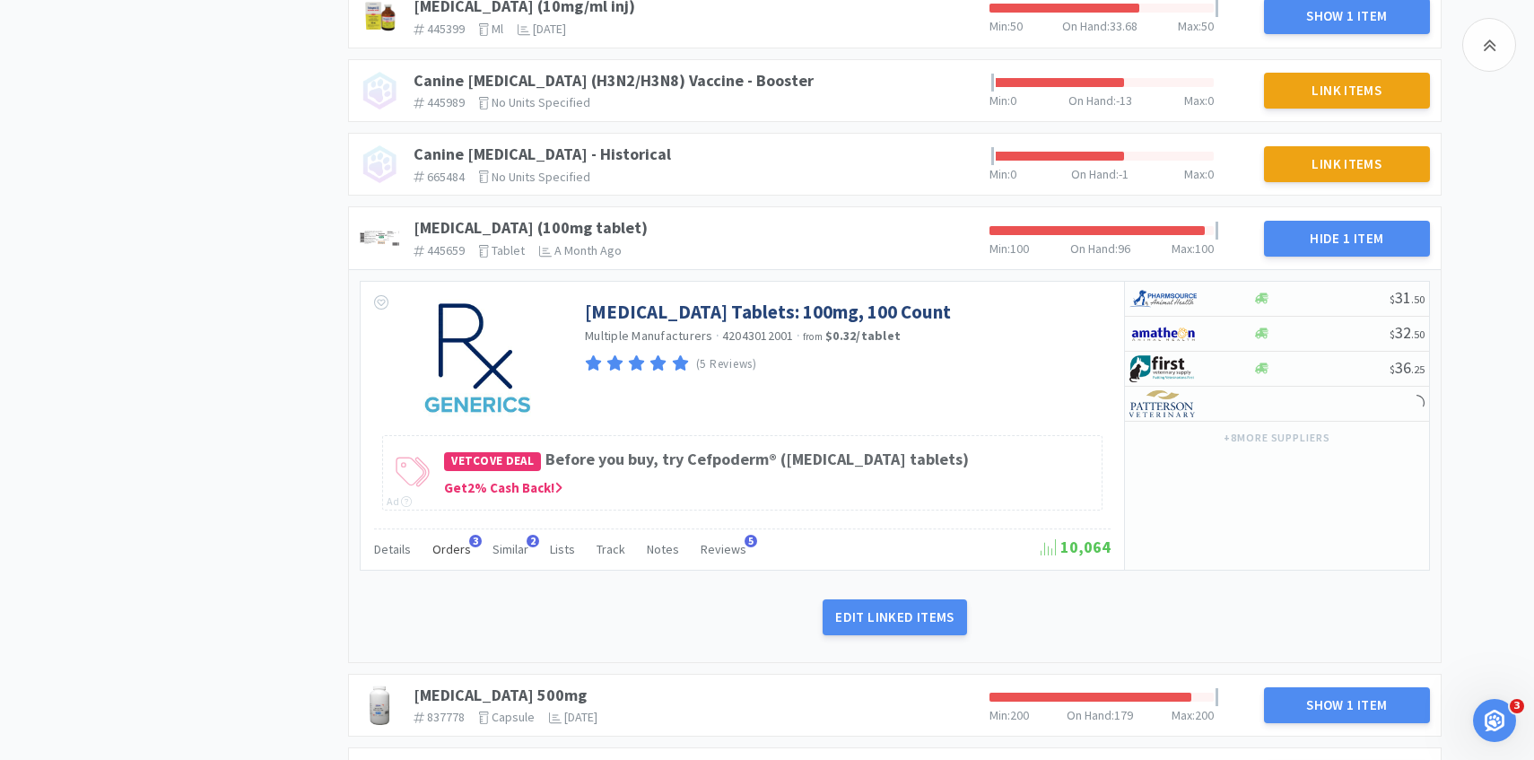
click at [450, 563] on div "Orders 3" at bounding box center [451, 552] width 39 height 34
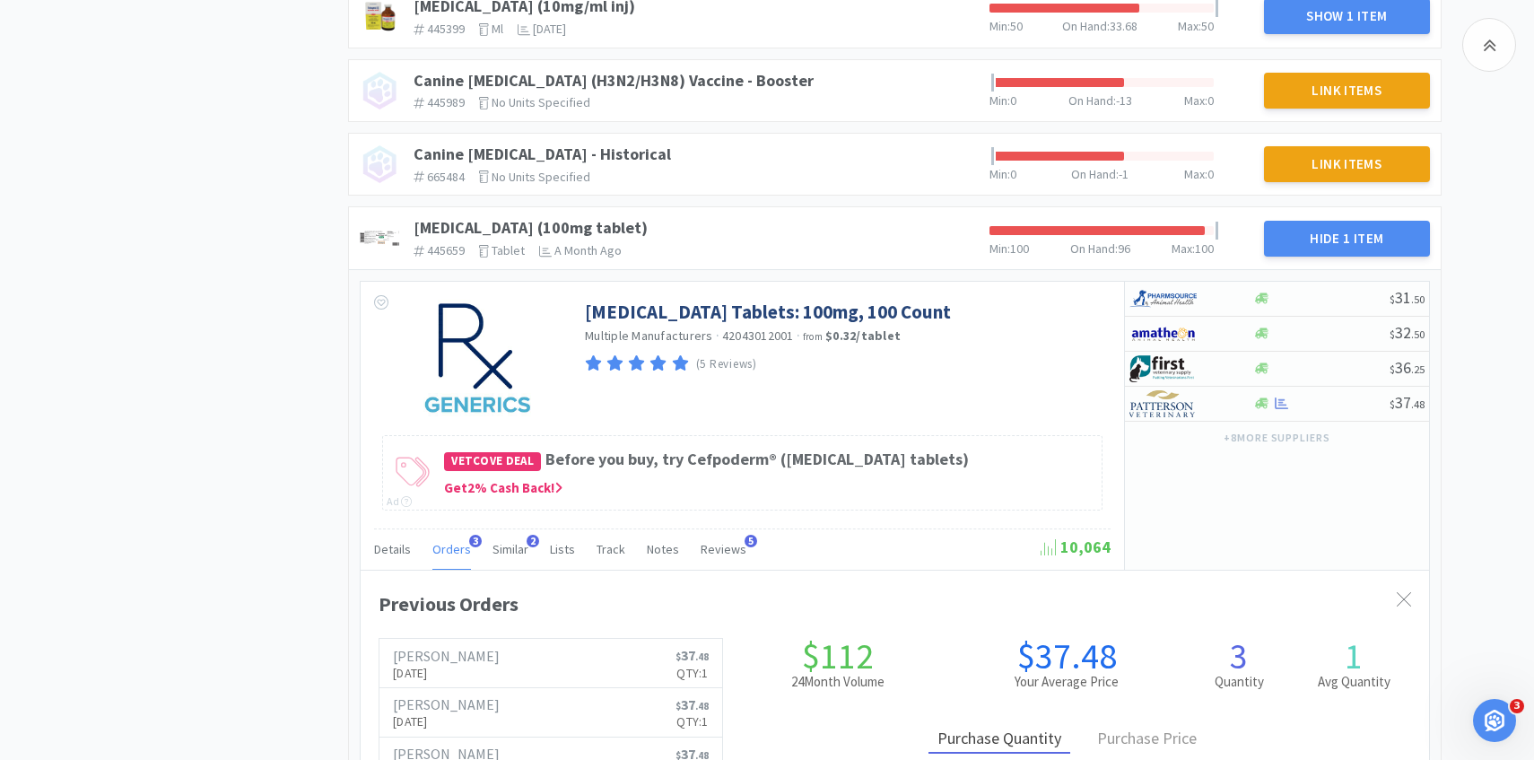
scroll to position [492, 1069]
click at [450, 562] on div "Orders 3" at bounding box center [451, 552] width 39 height 34
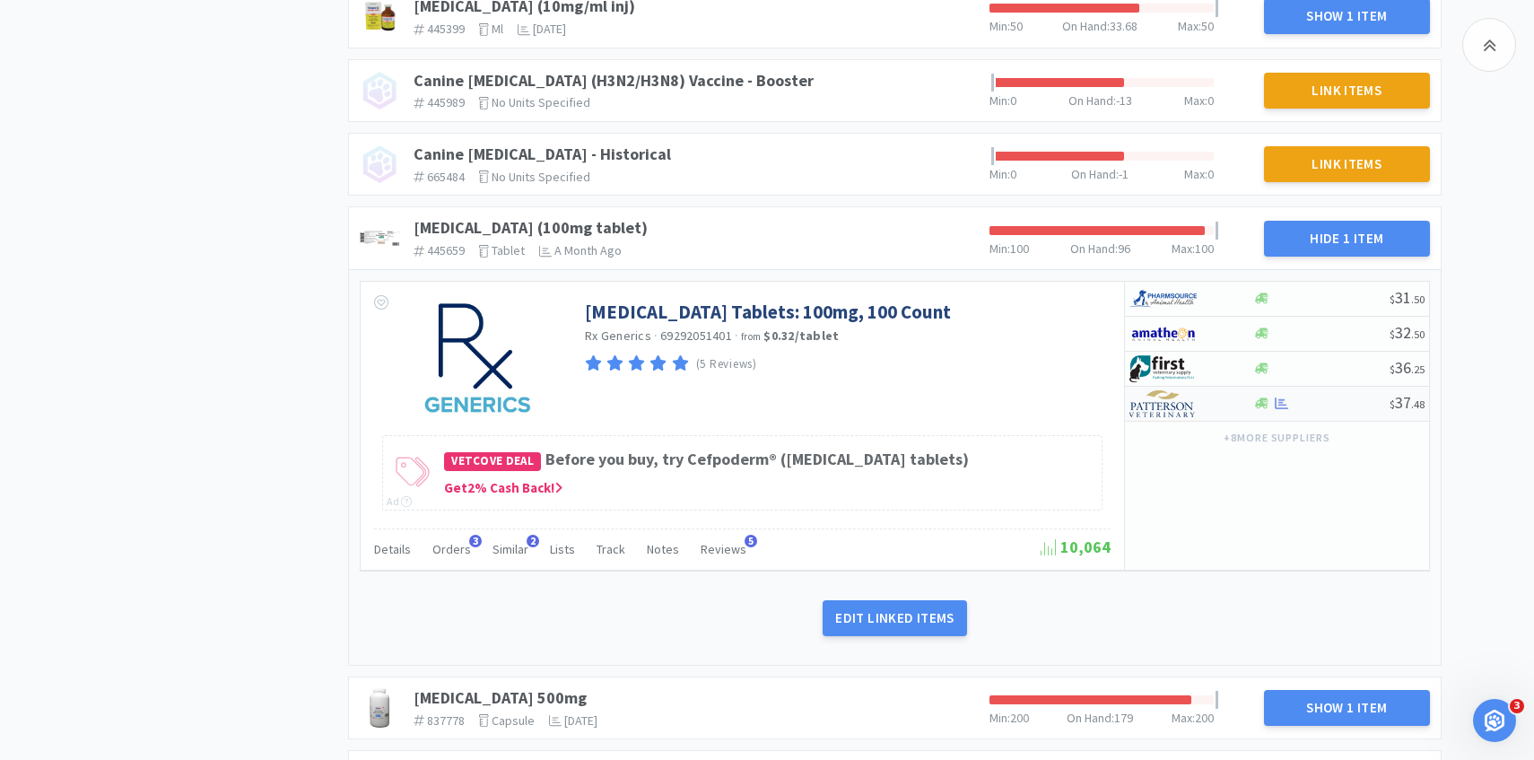
click at [1171, 399] on img at bounding box center [1163, 403] width 67 height 27
select select "1"
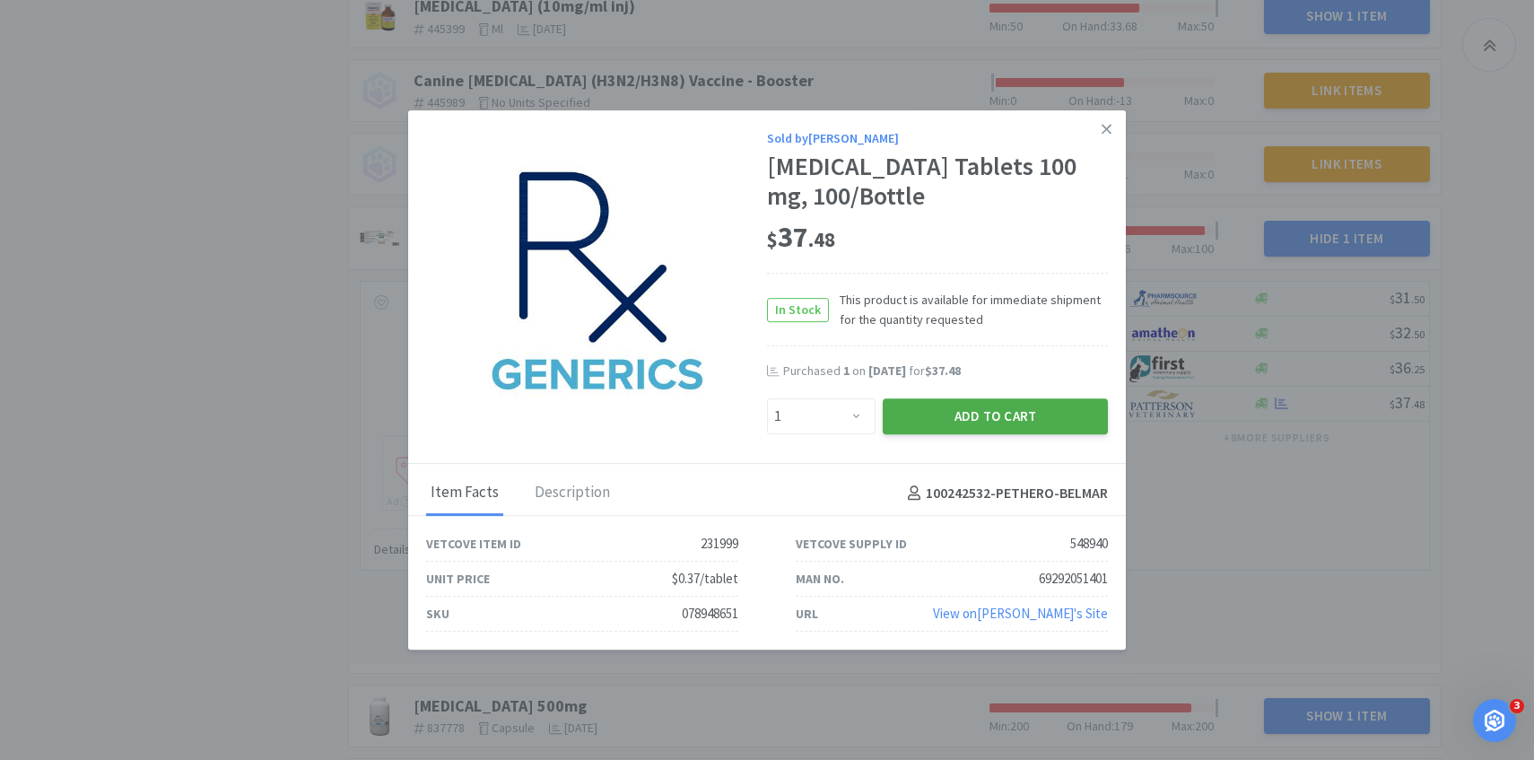
click at [999, 415] on button "Add to Cart" at bounding box center [995, 416] width 225 height 36
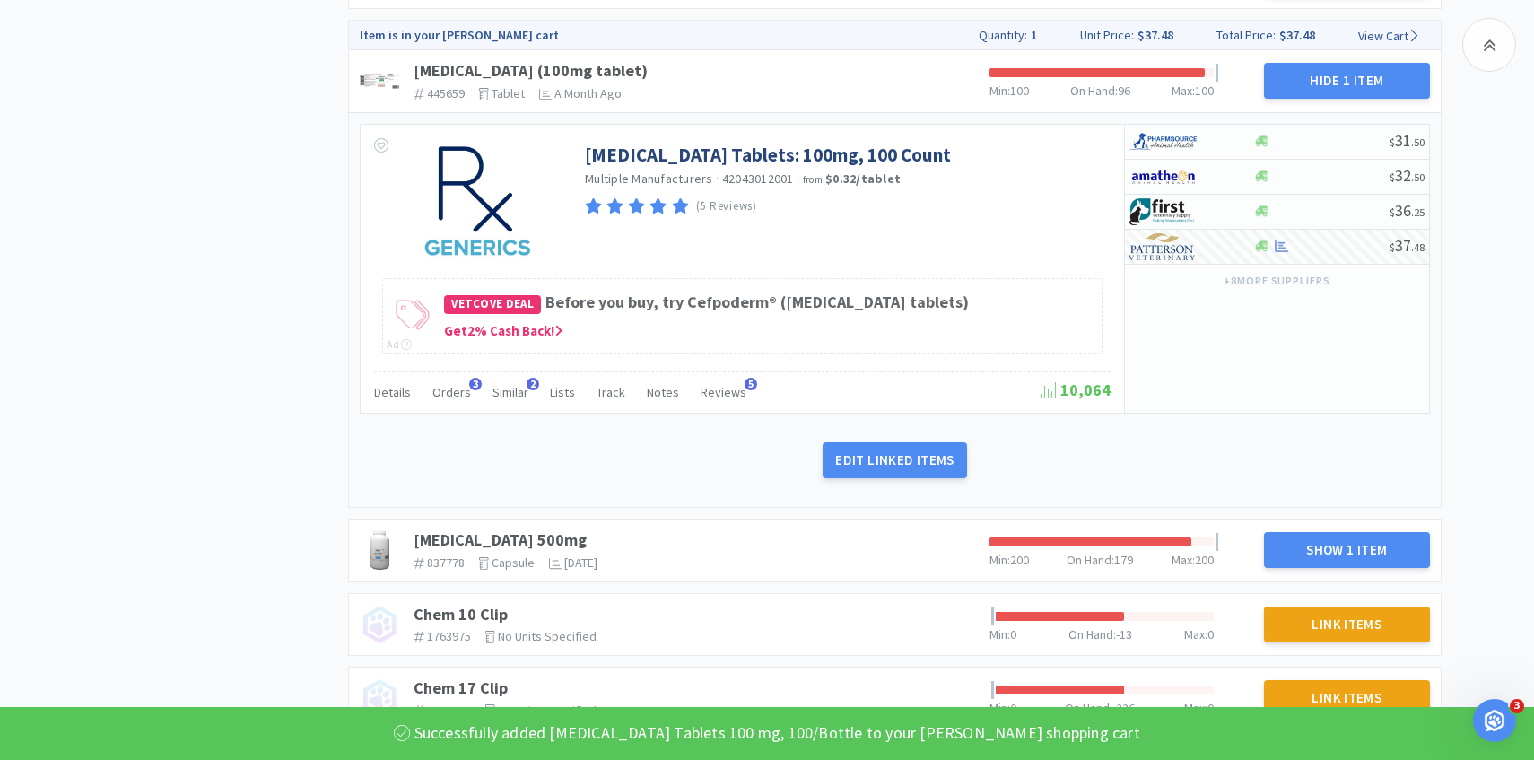
scroll to position [1601, 0]
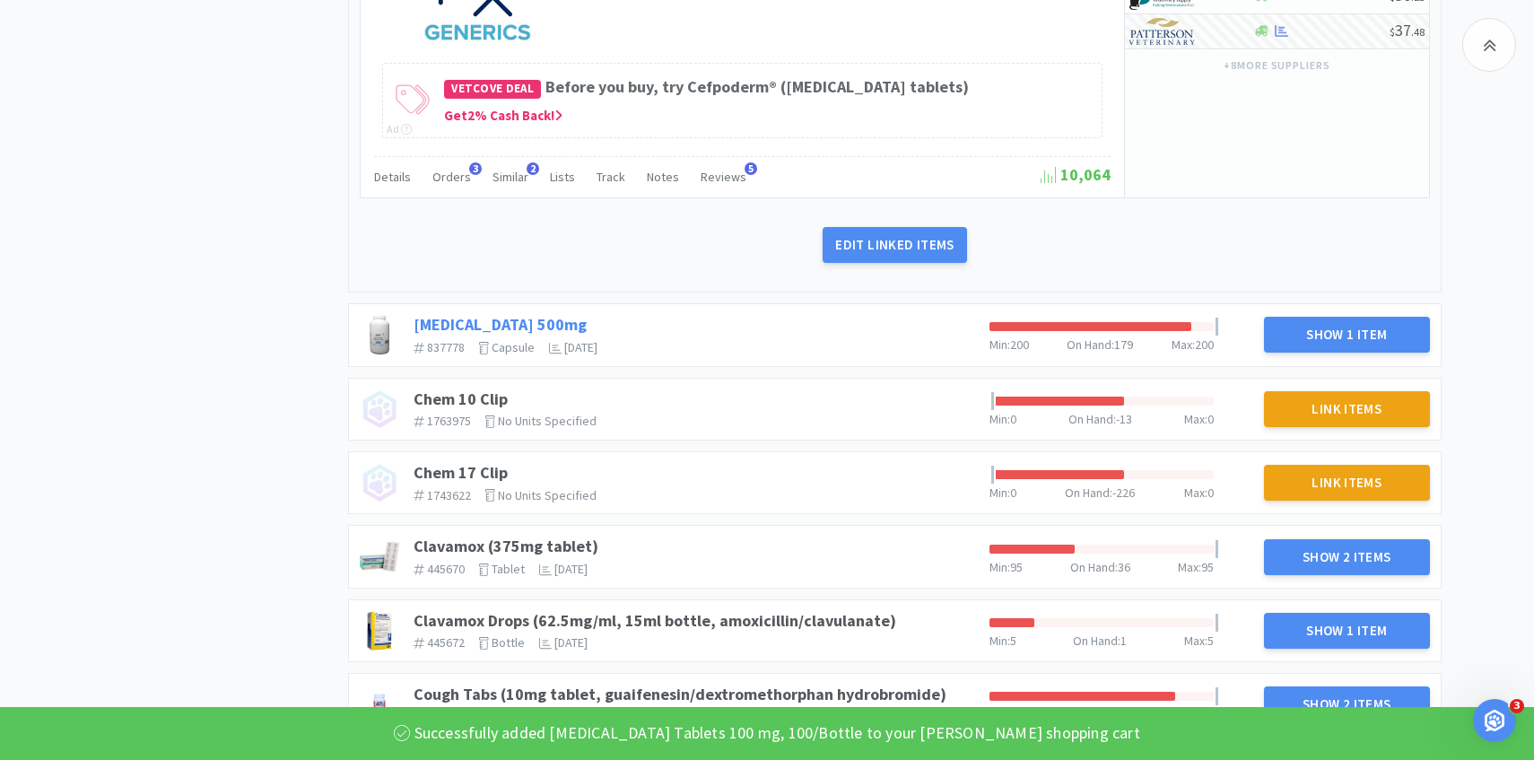
click at [496, 326] on link "Cephalexin 500mg" at bounding box center [500, 324] width 173 height 21
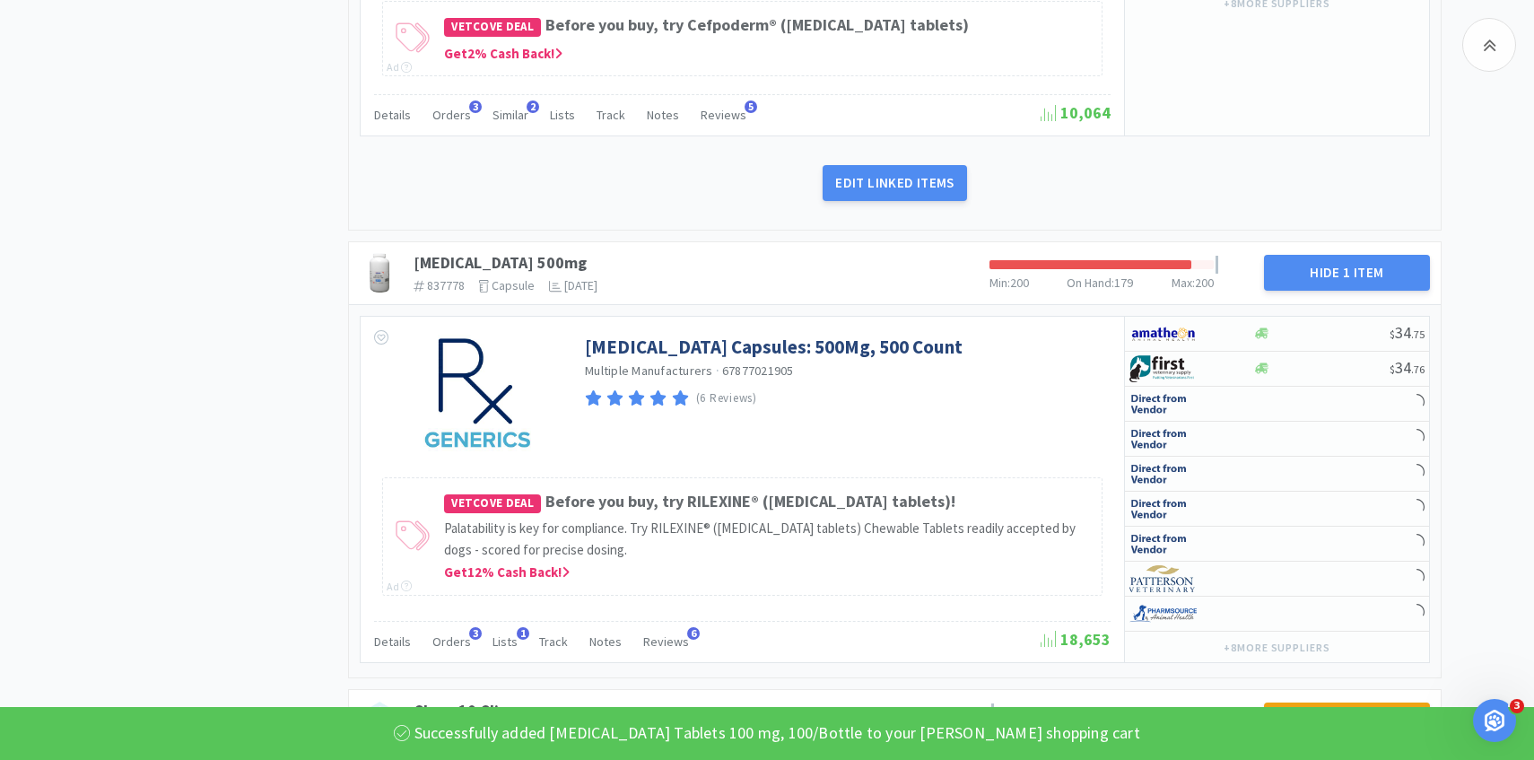
scroll to position [1692, 0]
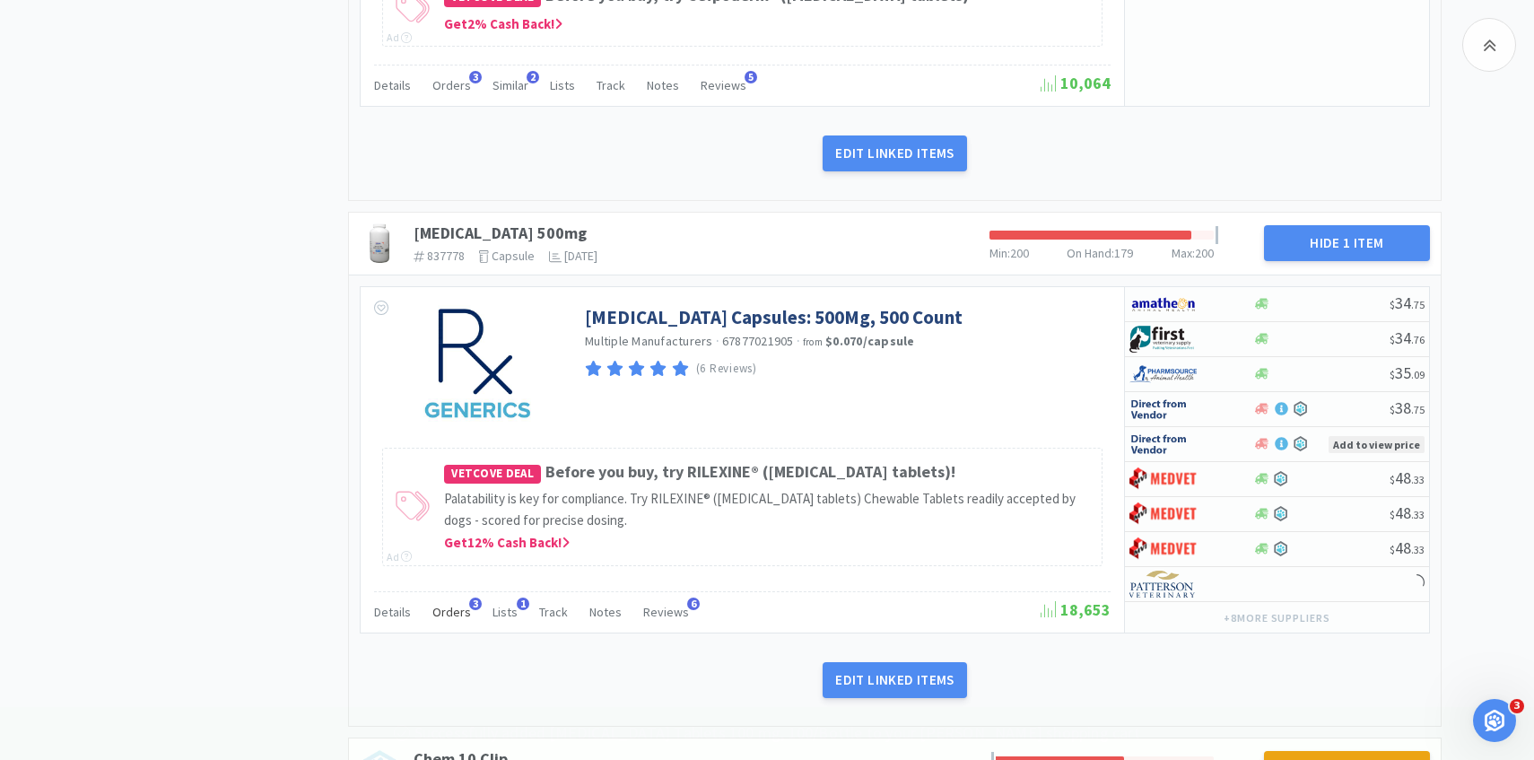
click at [458, 616] on span "Orders" at bounding box center [451, 612] width 39 height 16
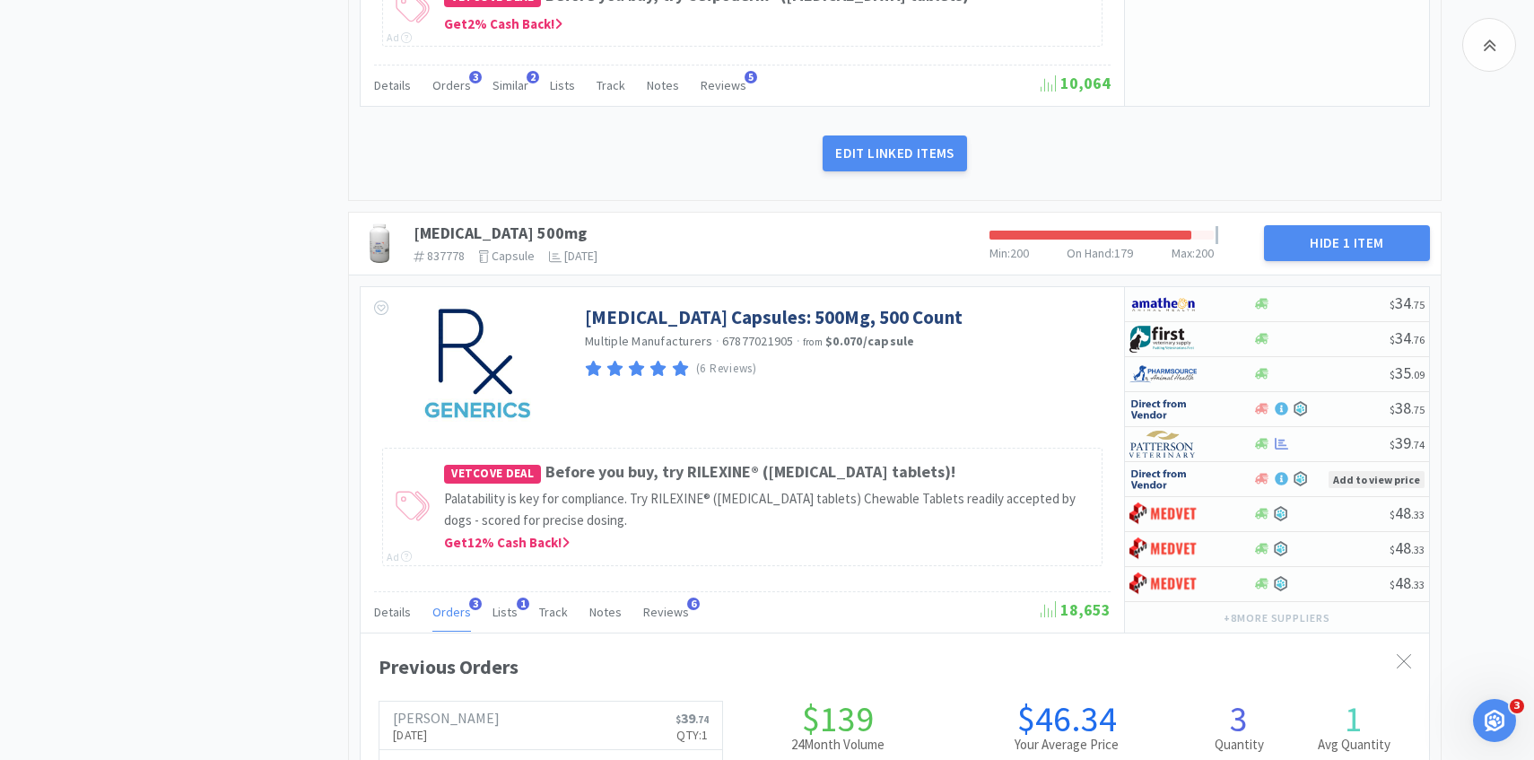
scroll to position [492, 1069]
click at [458, 615] on span "Orders" at bounding box center [451, 612] width 39 height 16
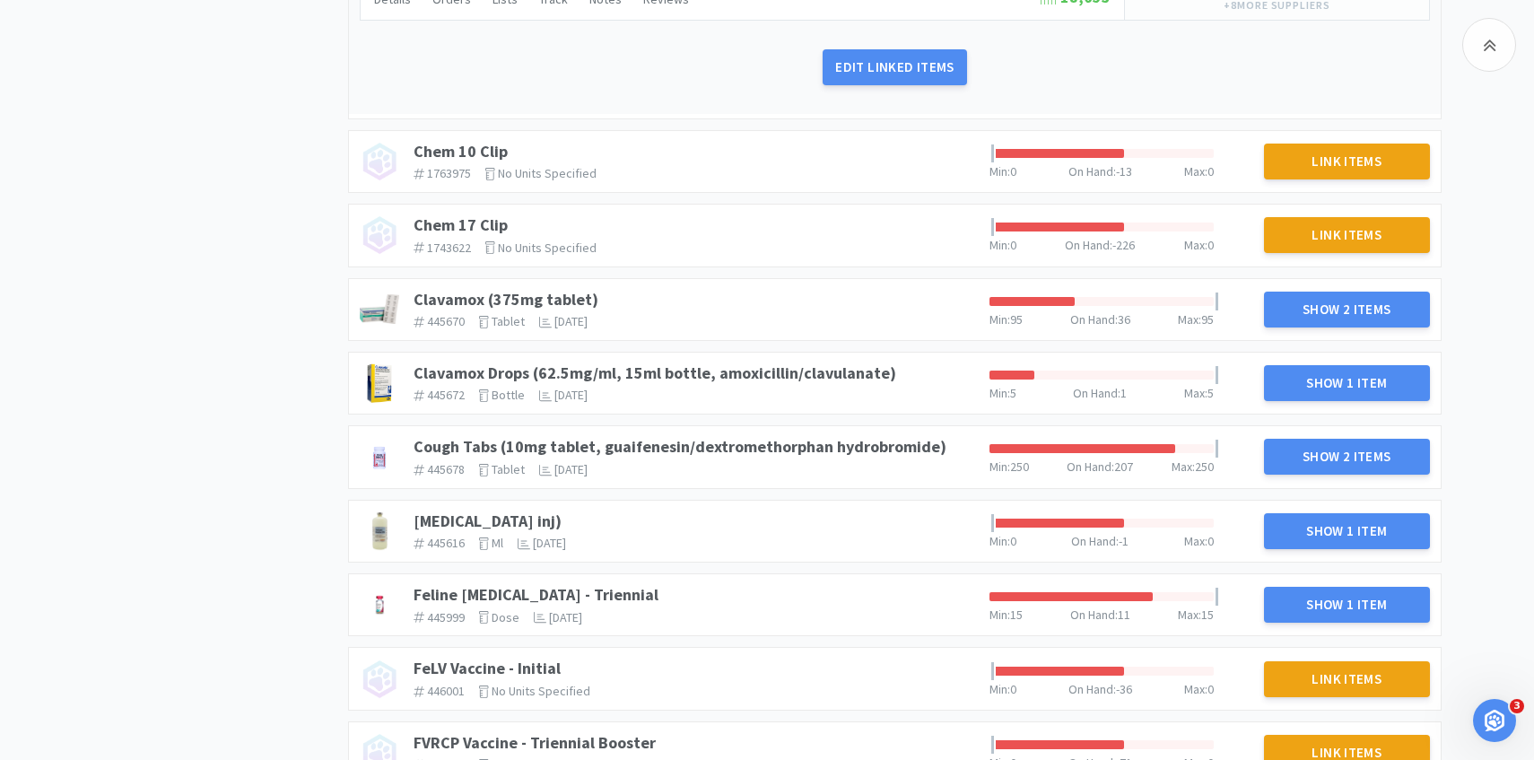
scroll to position [2312, 0]
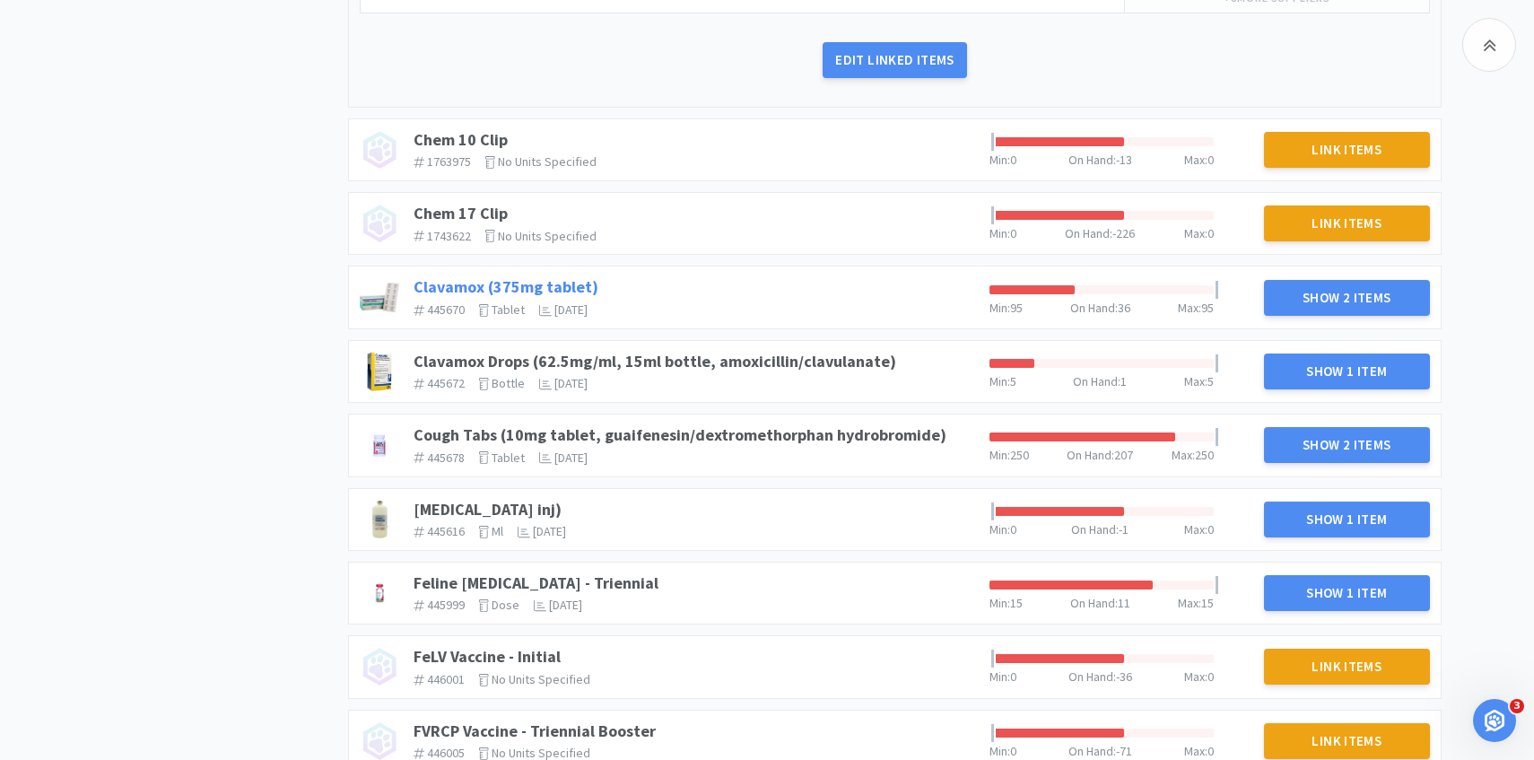
click at [549, 284] on link "Clavamox (375mg tablet)" at bounding box center [506, 286] width 185 height 21
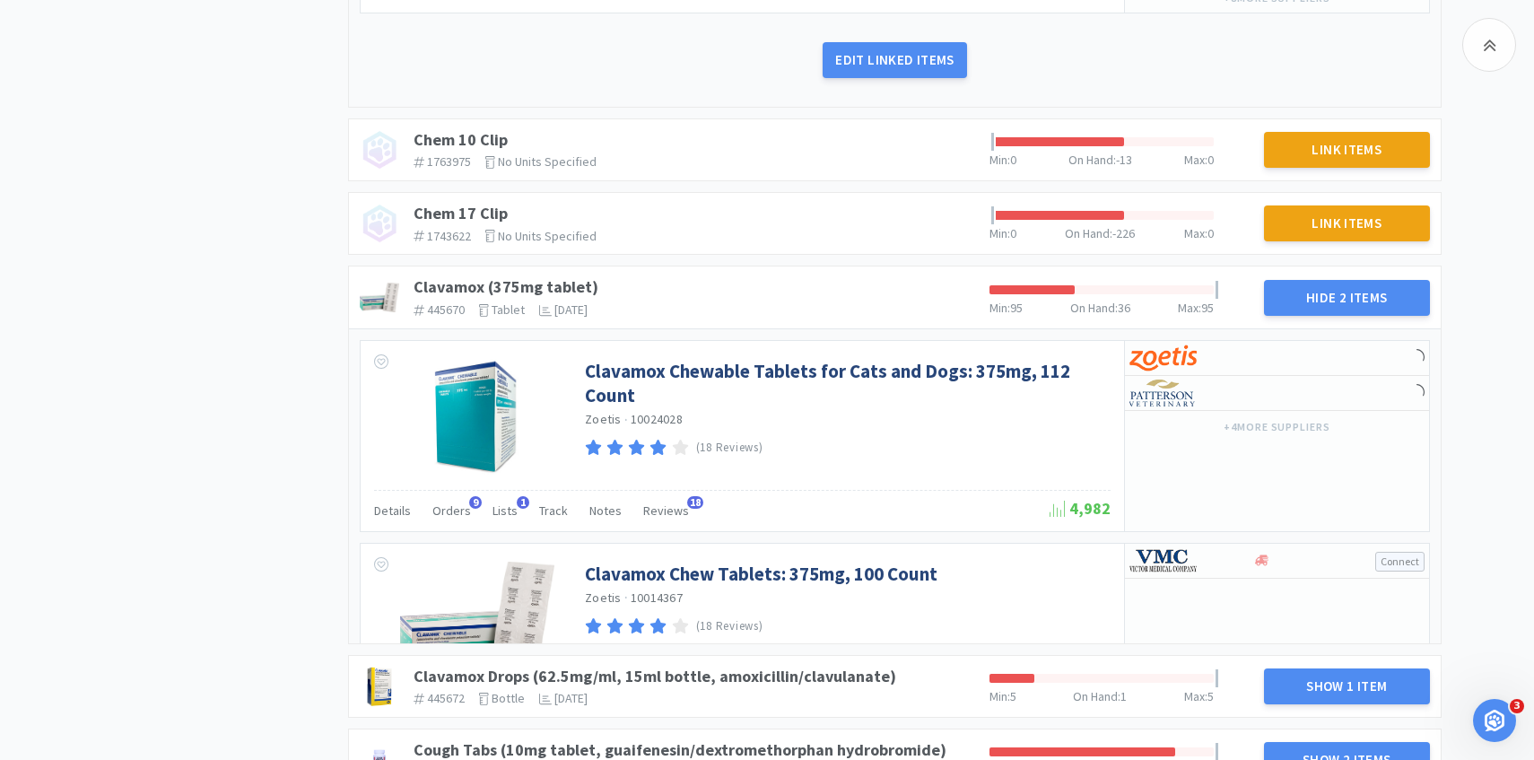
scroll to position [2414, 0]
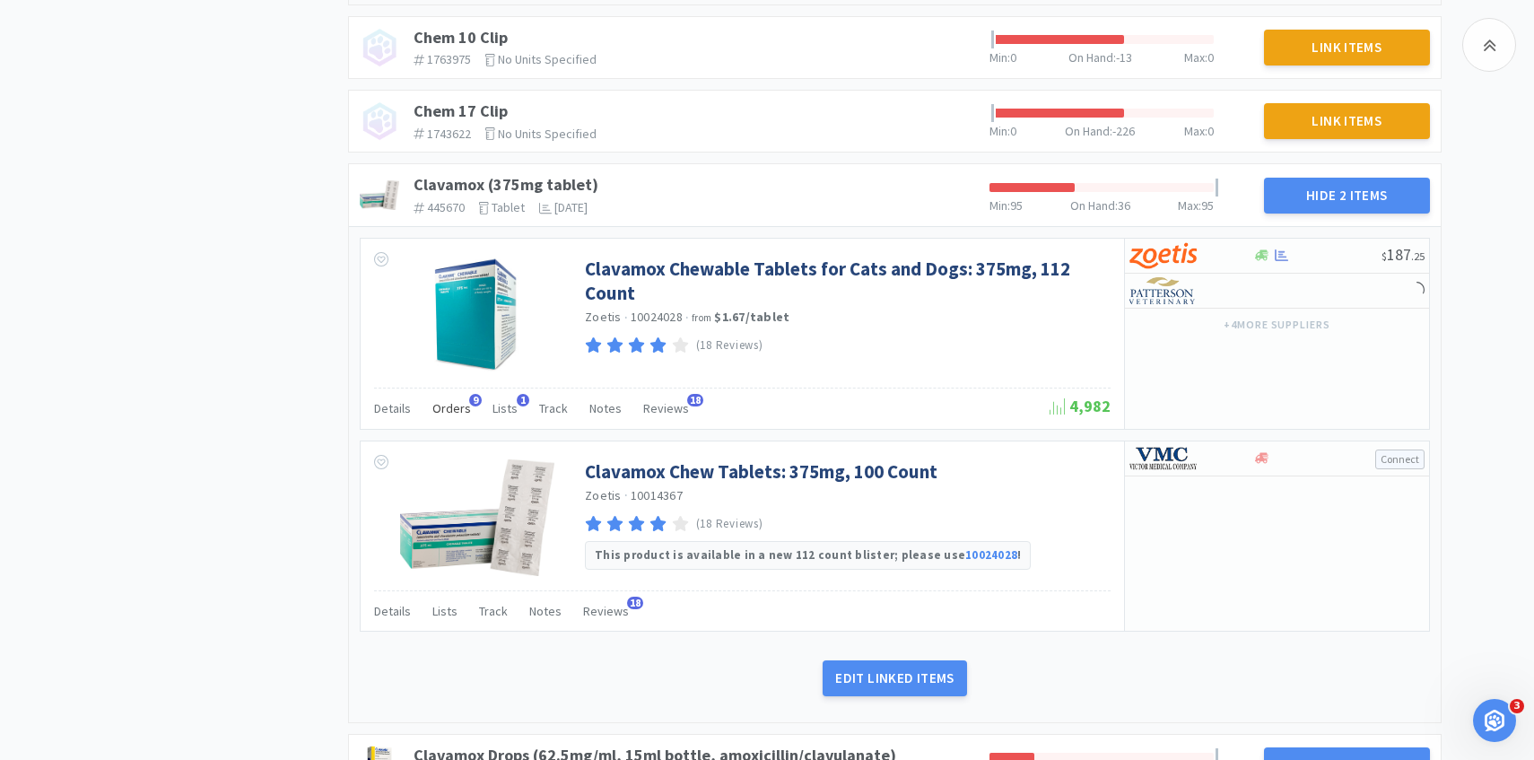
click at [455, 403] on span "Orders" at bounding box center [451, 408] width 39 height 16
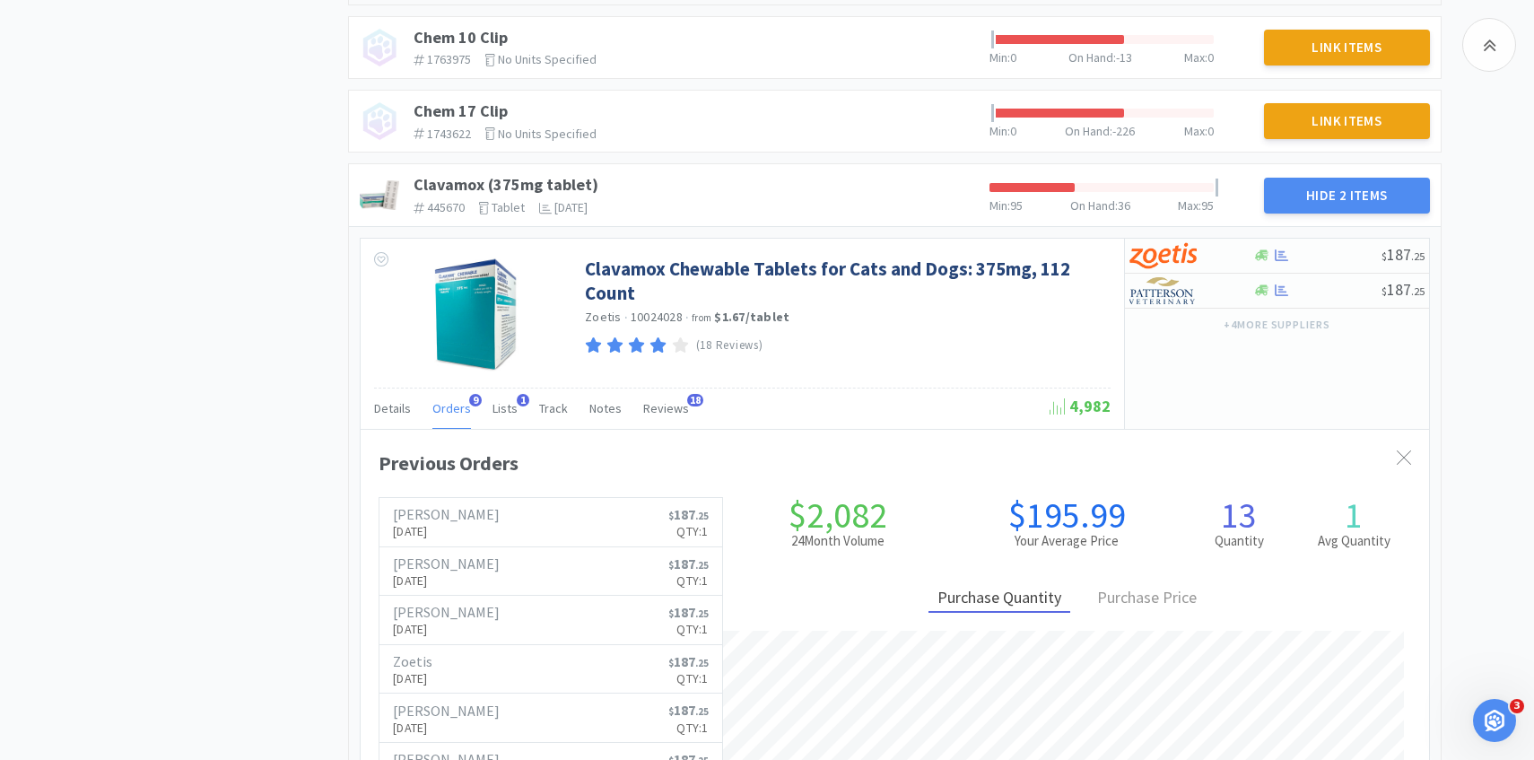
scroll to position [0, 0]
click at [455, 403] on span "Orders" at bounding box center [451, 408] width 39 height 16
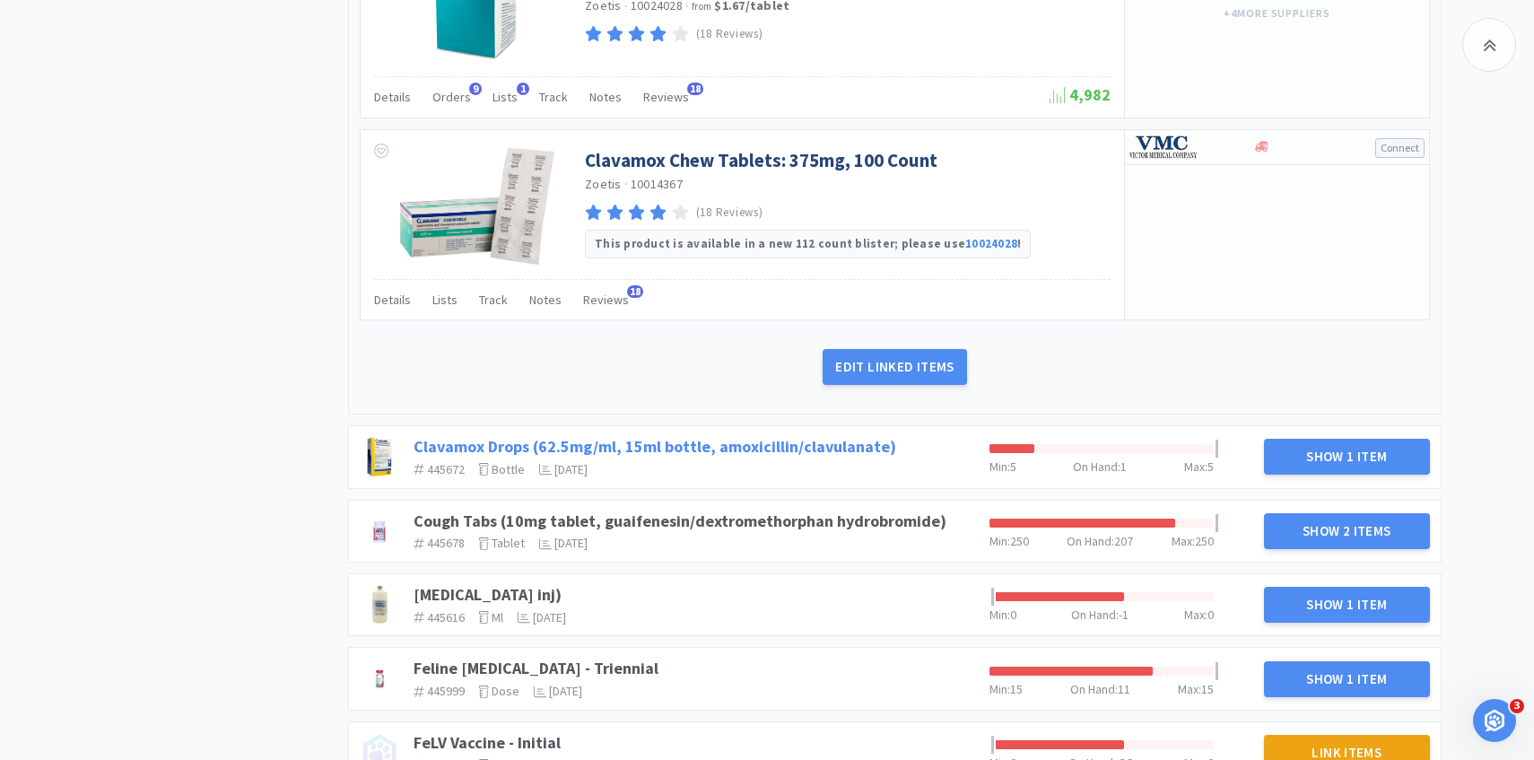
click at [742, 442] on link "Clavamox Drops (62.5mg/ml, 15ml bottle, amoxicillin/clavulanate)" at bounding box center [655, 446] width 483 height 21
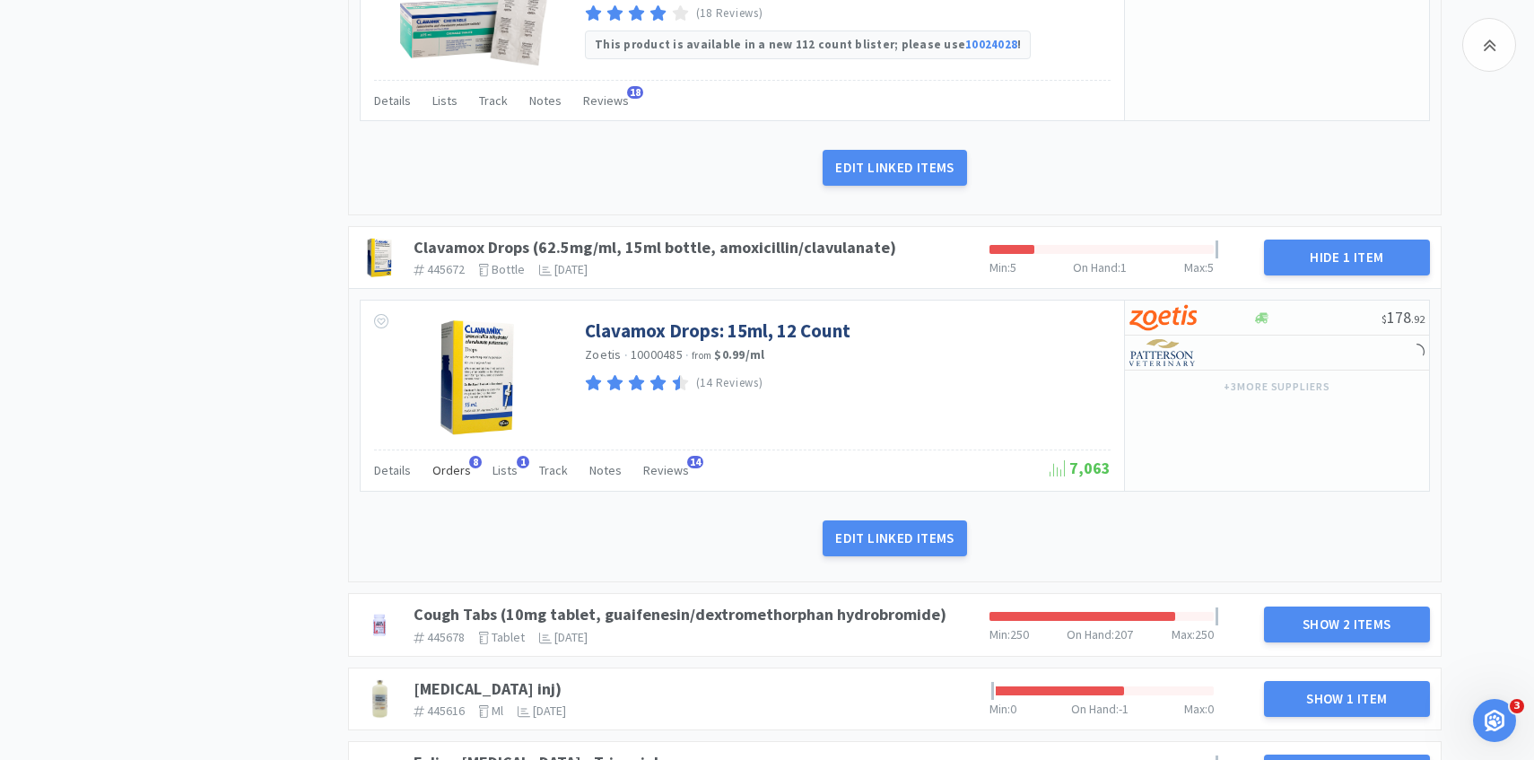
click at [454, 474] on span "Orders" at bounding box center [451, 470] width 39 height 16
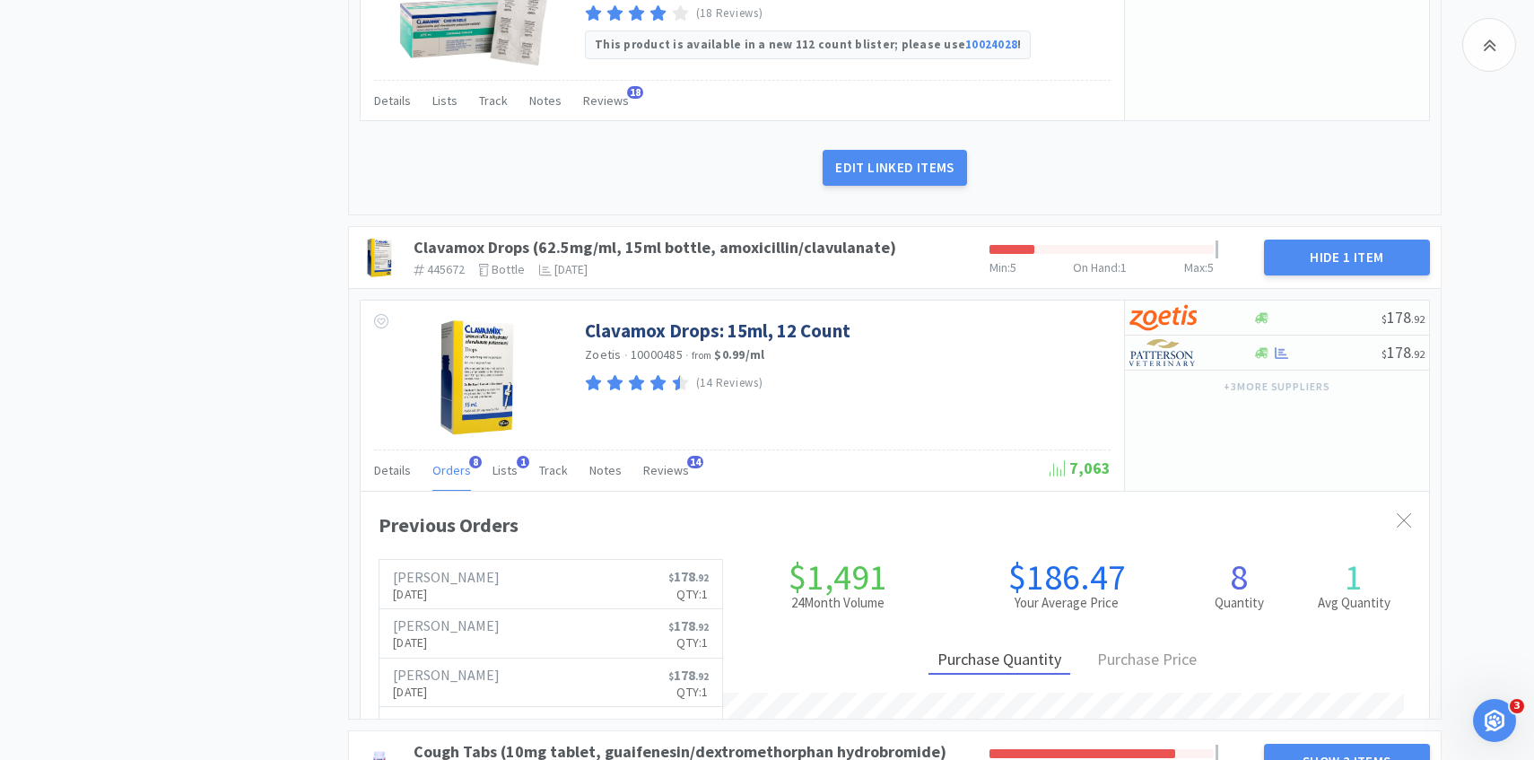
click at [454, 474] on span "Orders" at bounding box center [451, 470] width 39 height 16
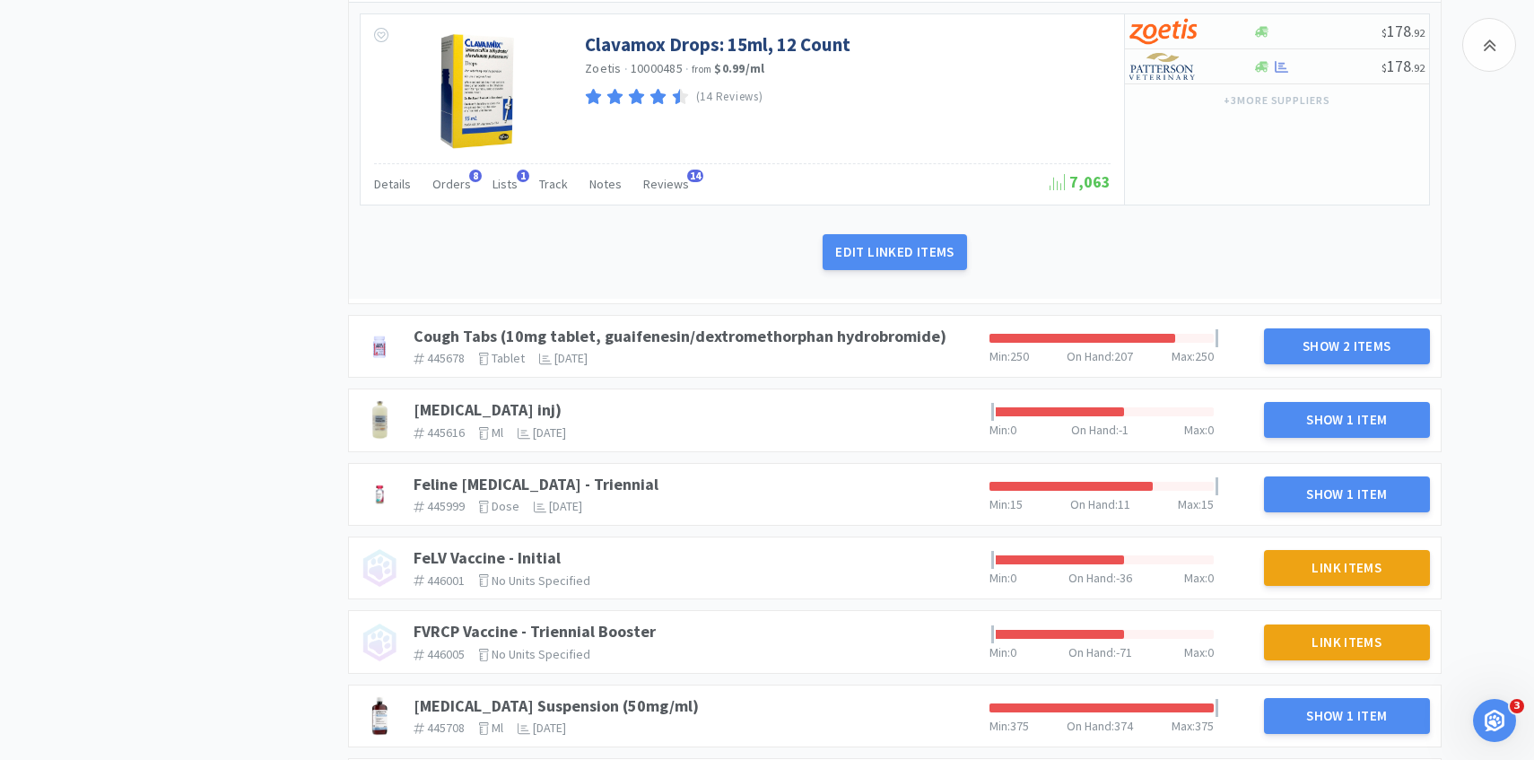
click at [799, 347] on div "Cough Tabs (10mg tablet, guaifenesin/dextromethorphan hydrobromide) 445678 The …" at bounding box center [694, 346] width 576 height 54
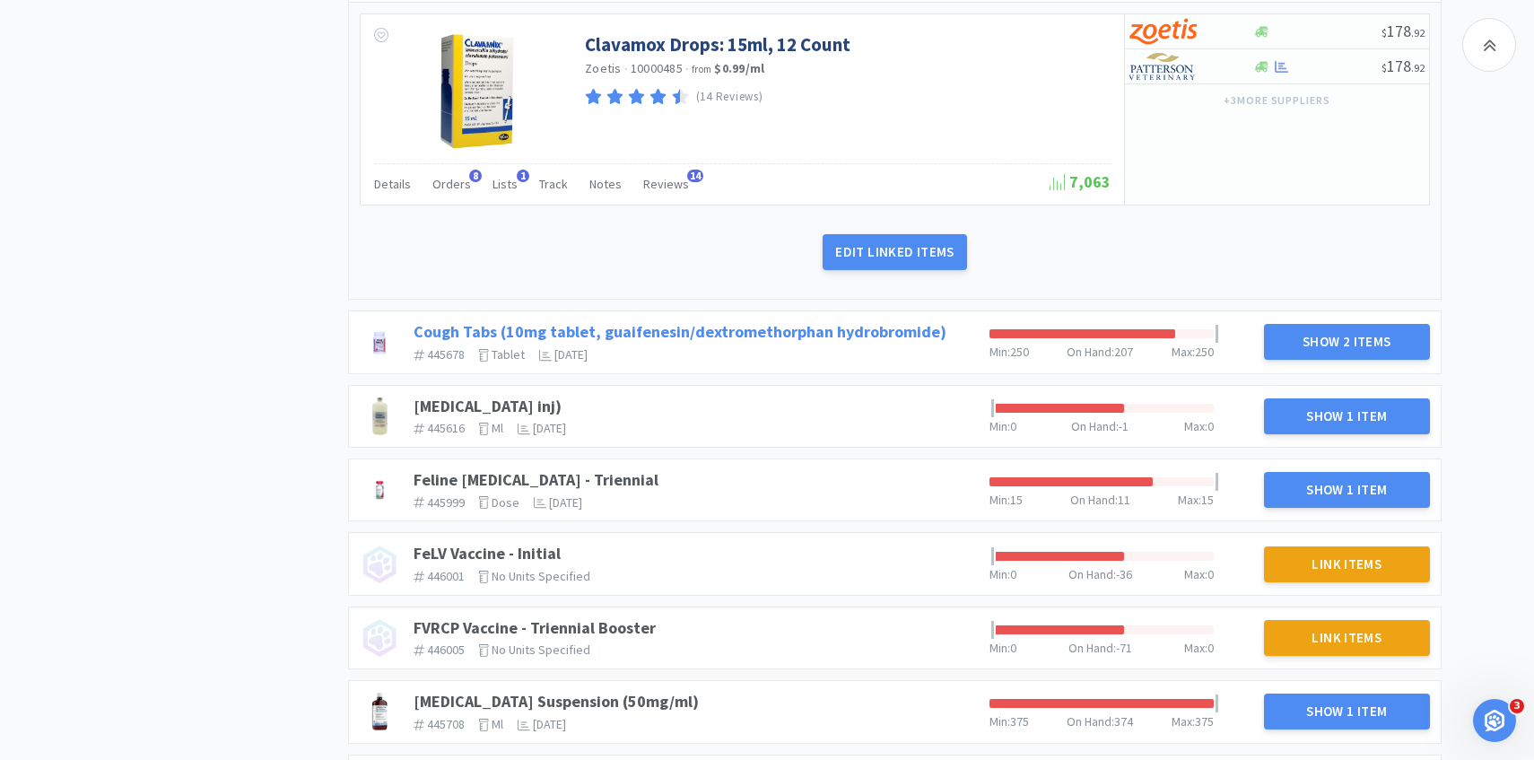
click at [794, 325] on link "Cough Tabs (10mg tablet, guaifenesin/dextromethorphan hydrobromide)" at bounding box center [680, 331] width 533 height 21
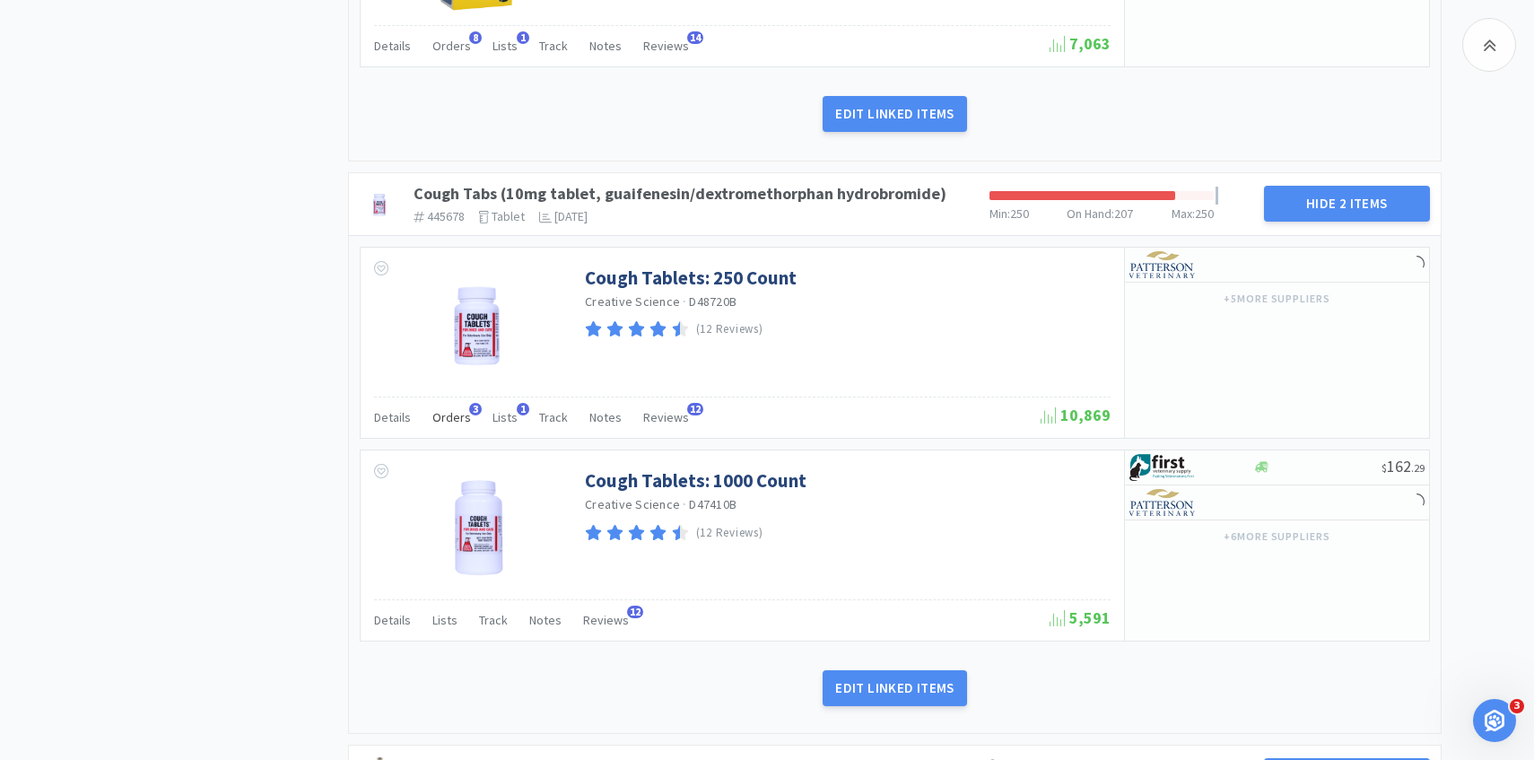
click at [462, 426] on div "Orders 3" at bounding box center [451, 420] width 39 height 34
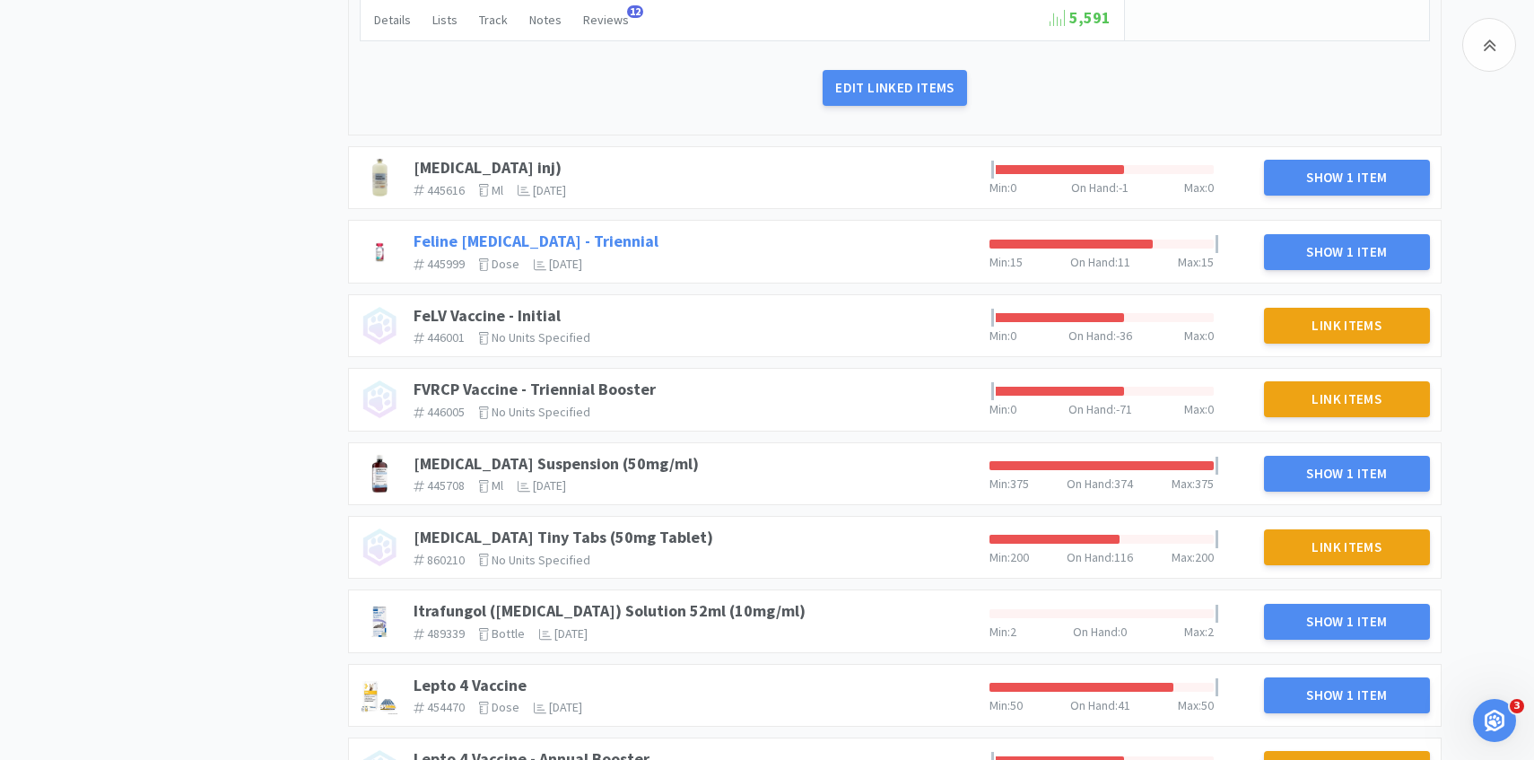
click at [512, 238] on link "Feline Rabies Vaccine - Triennial" at bounding box center [536, 241] width 245 height 21
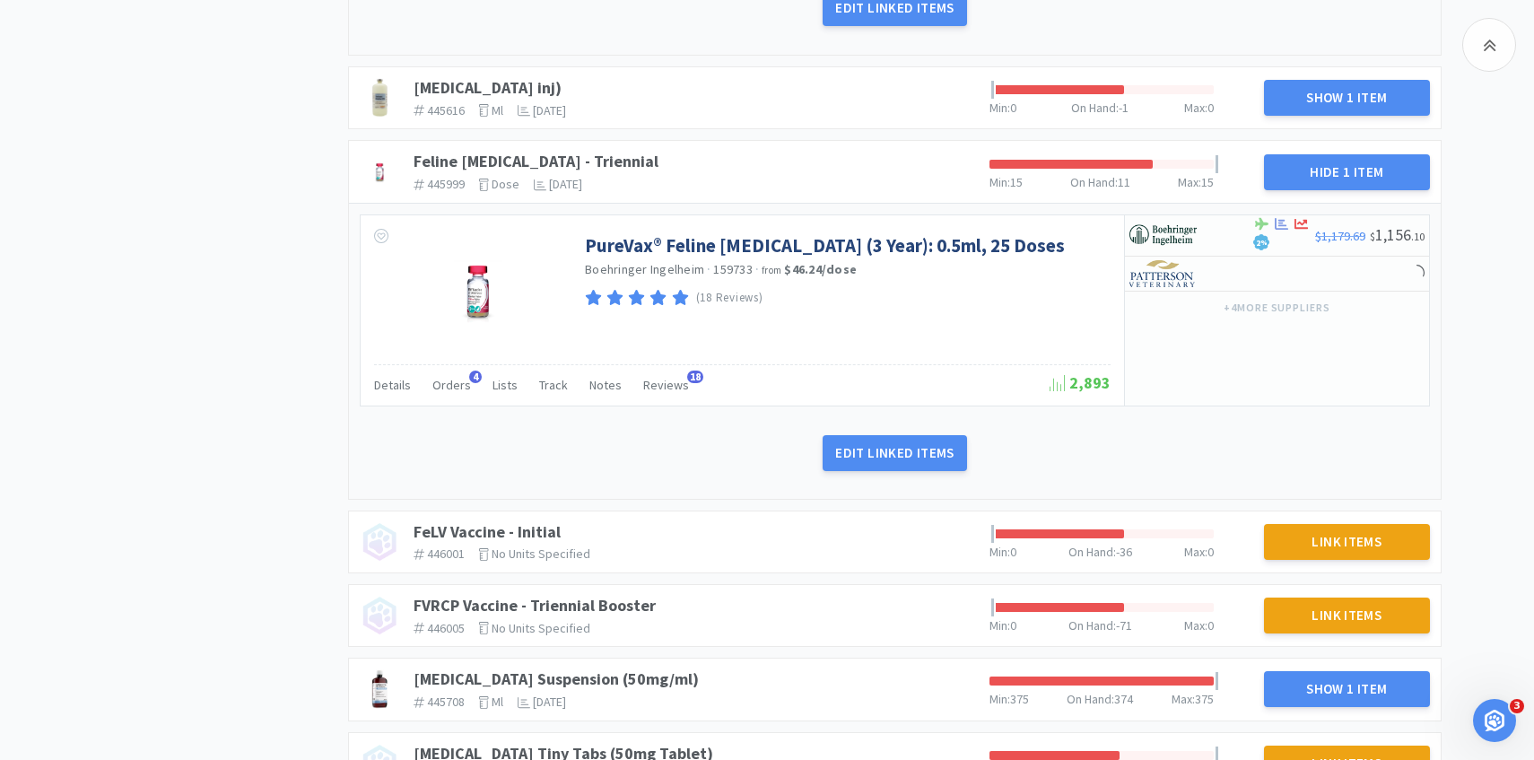
click at [443, 369] on div "Details Orders 4 Lists Track Notes Reviews 18 2,893" at bounding box center [742, 384] width 737 height 41
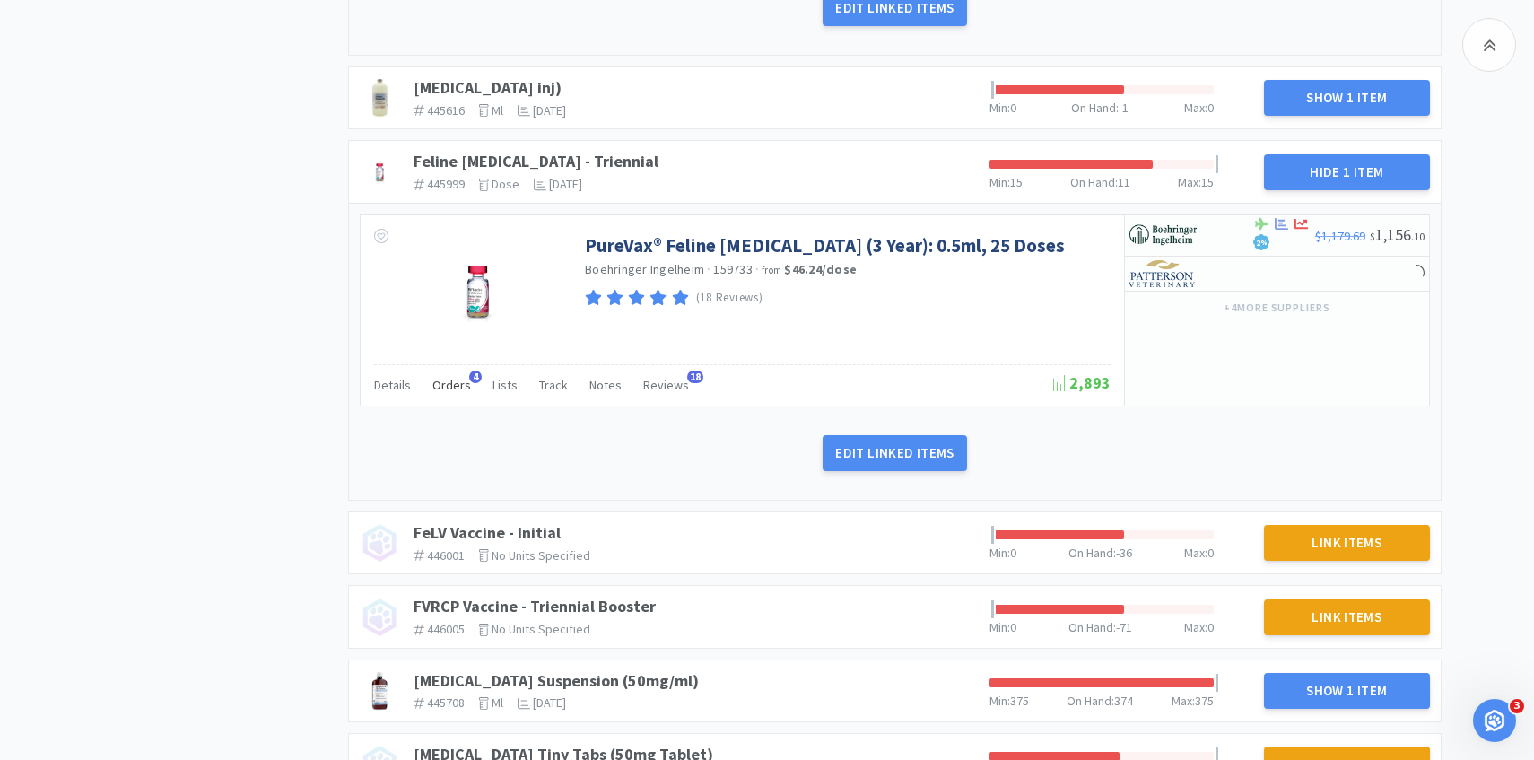
click at [443, 377] on span "Orders" at bounding box center [451, 385] width 39 height 16
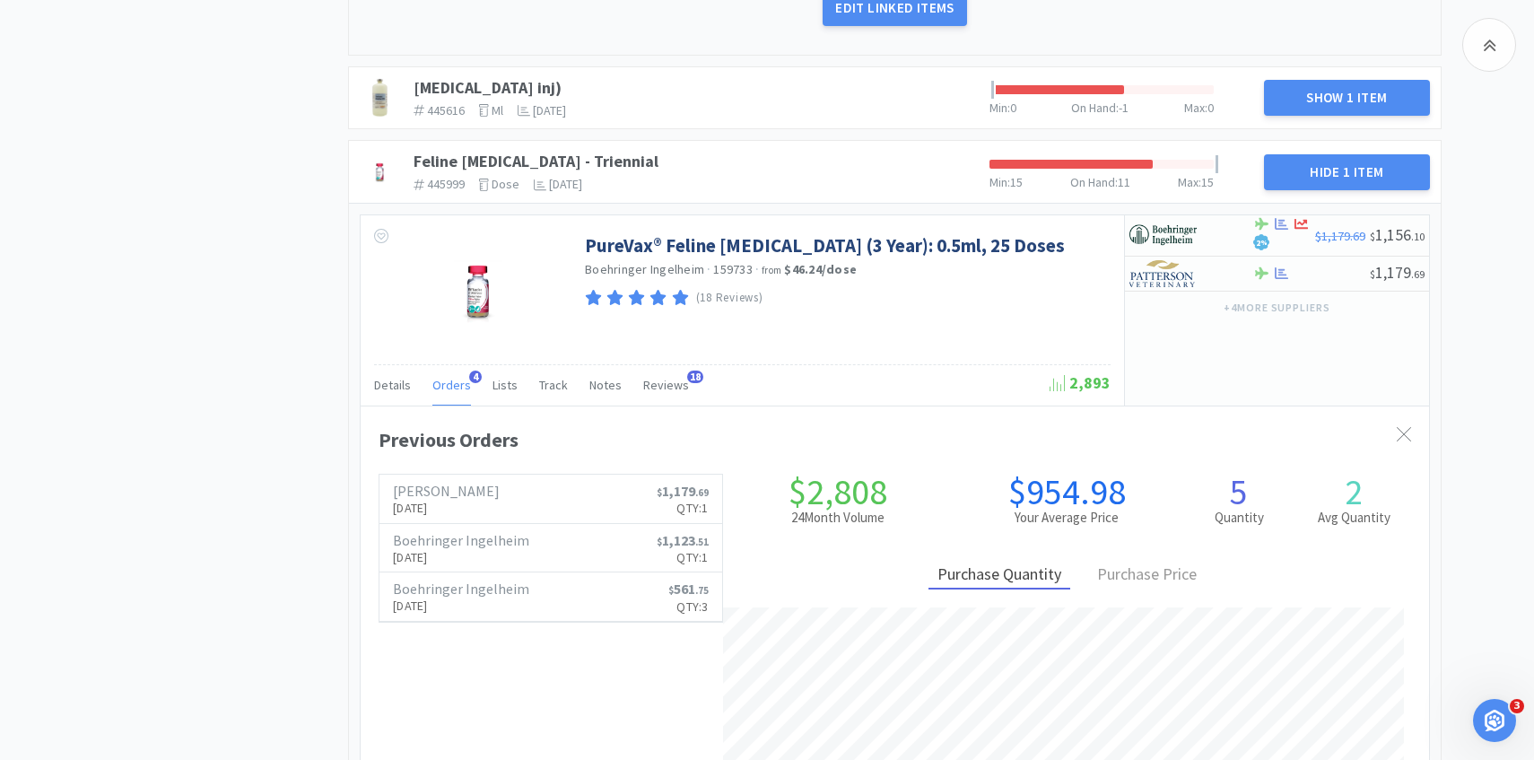
click at [442, 377] on span "Orders" at bounding box center [451, 385] width 39 height 16
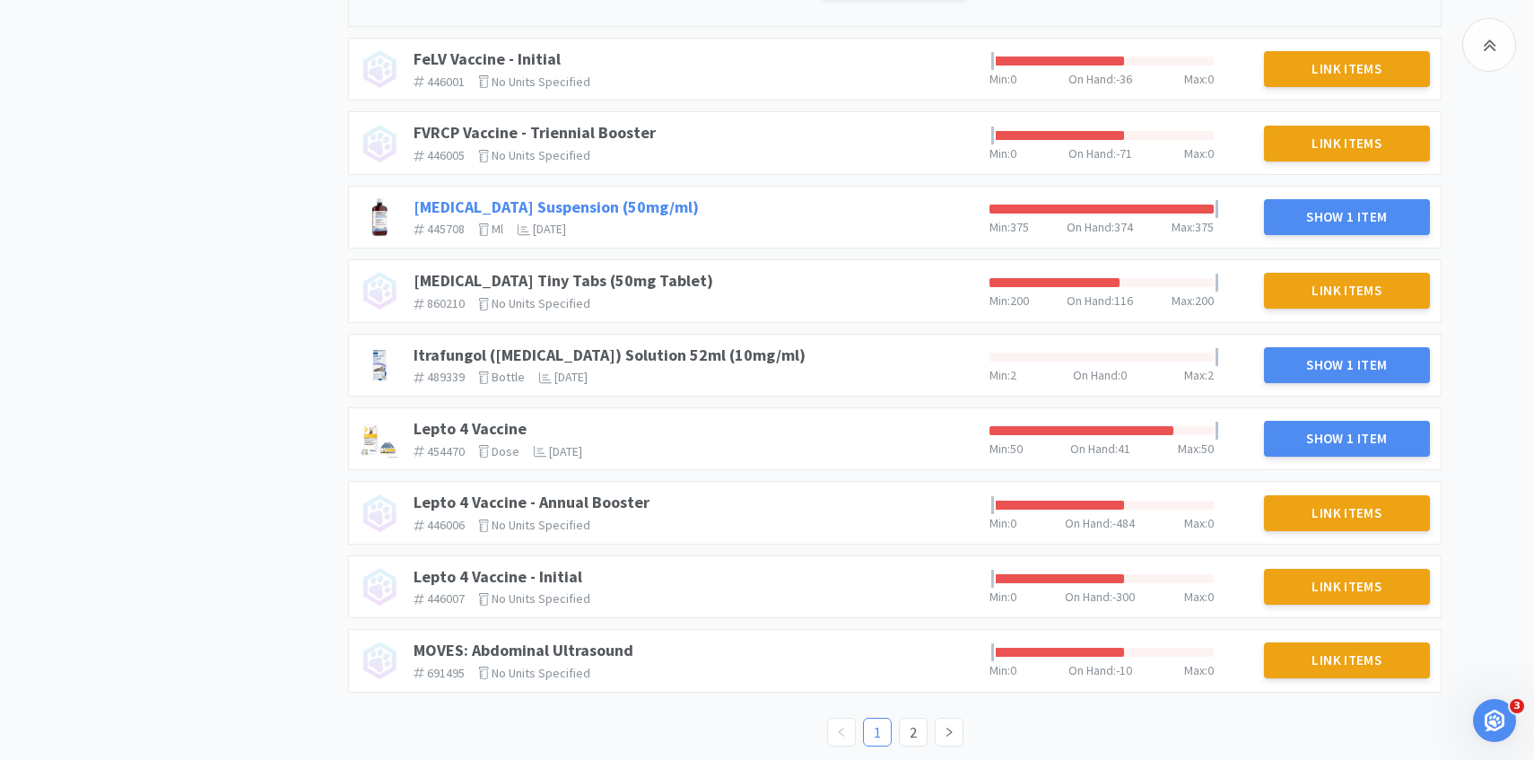
click at [641, 201] on link "Gabapentin Suspension (50mg/ml)" at bounding box center [556, 206] width 285 height 21
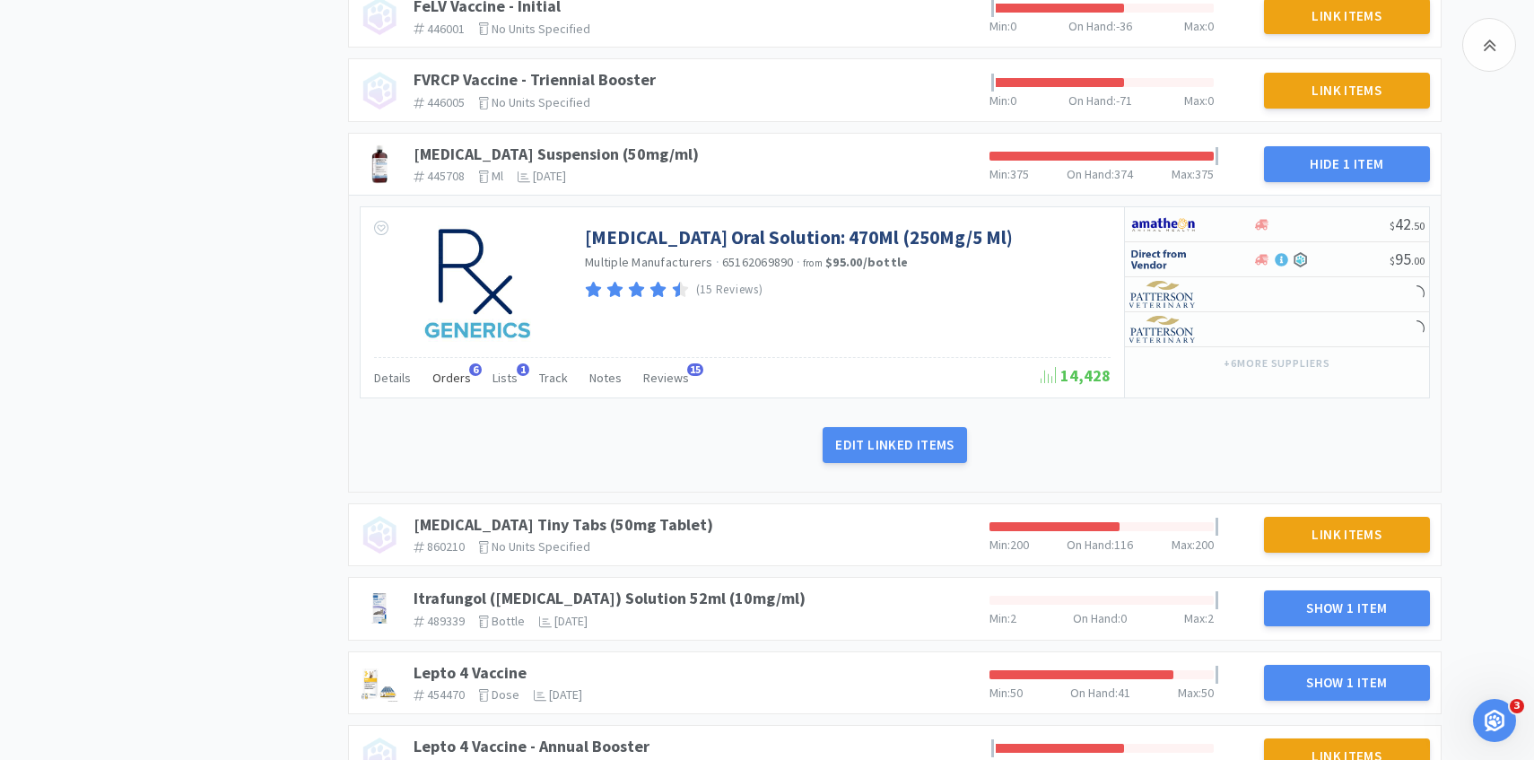
click at [469, 372] on span "6" at bounding box center [475, 369] width 13 height 13
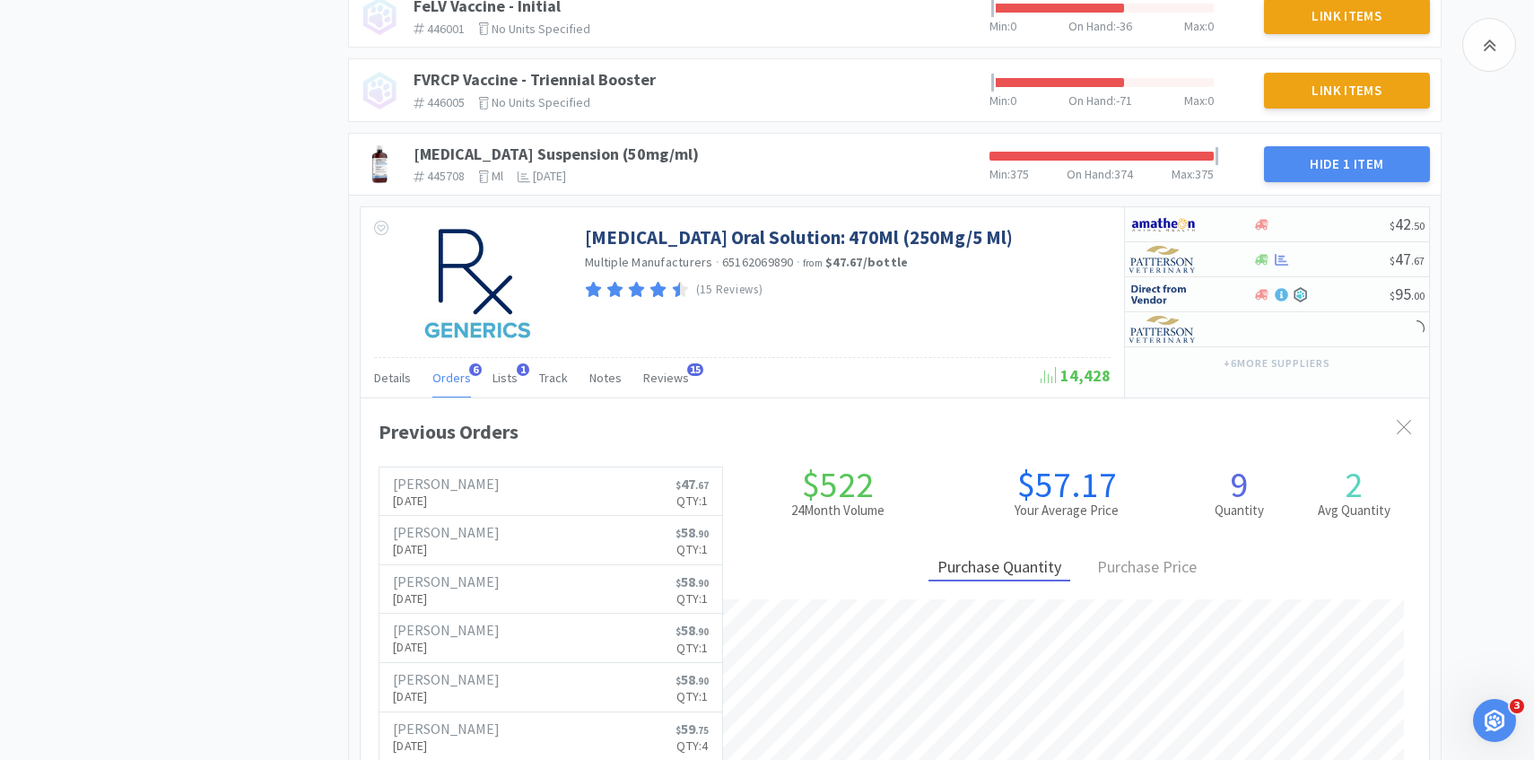
click at [469, 372] on span "6" at bounding box center [475, 369] width 13 height 13
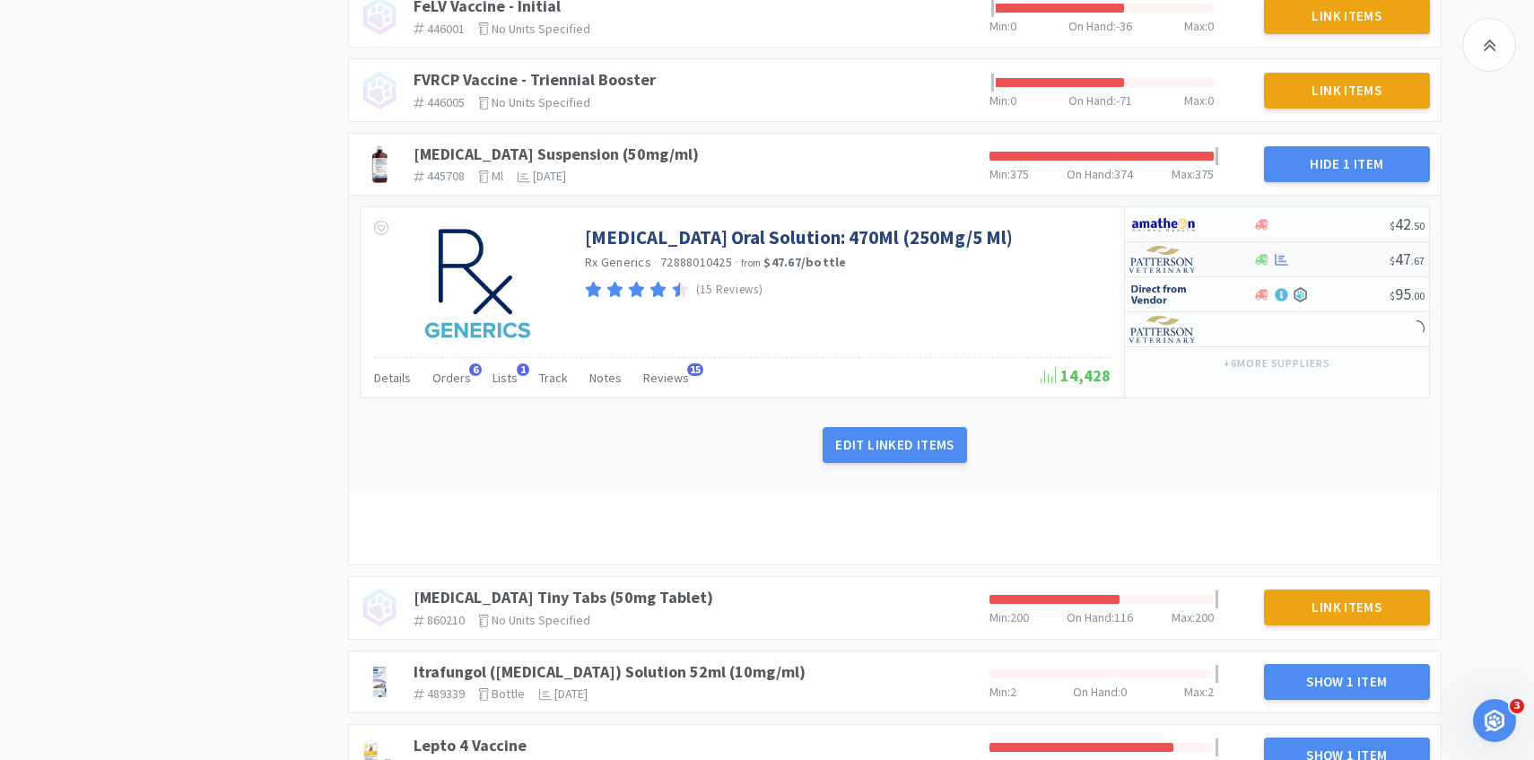
click at [1180, 261] on img at bounding box center [1163, 259] width 67 height 27
select select "1"
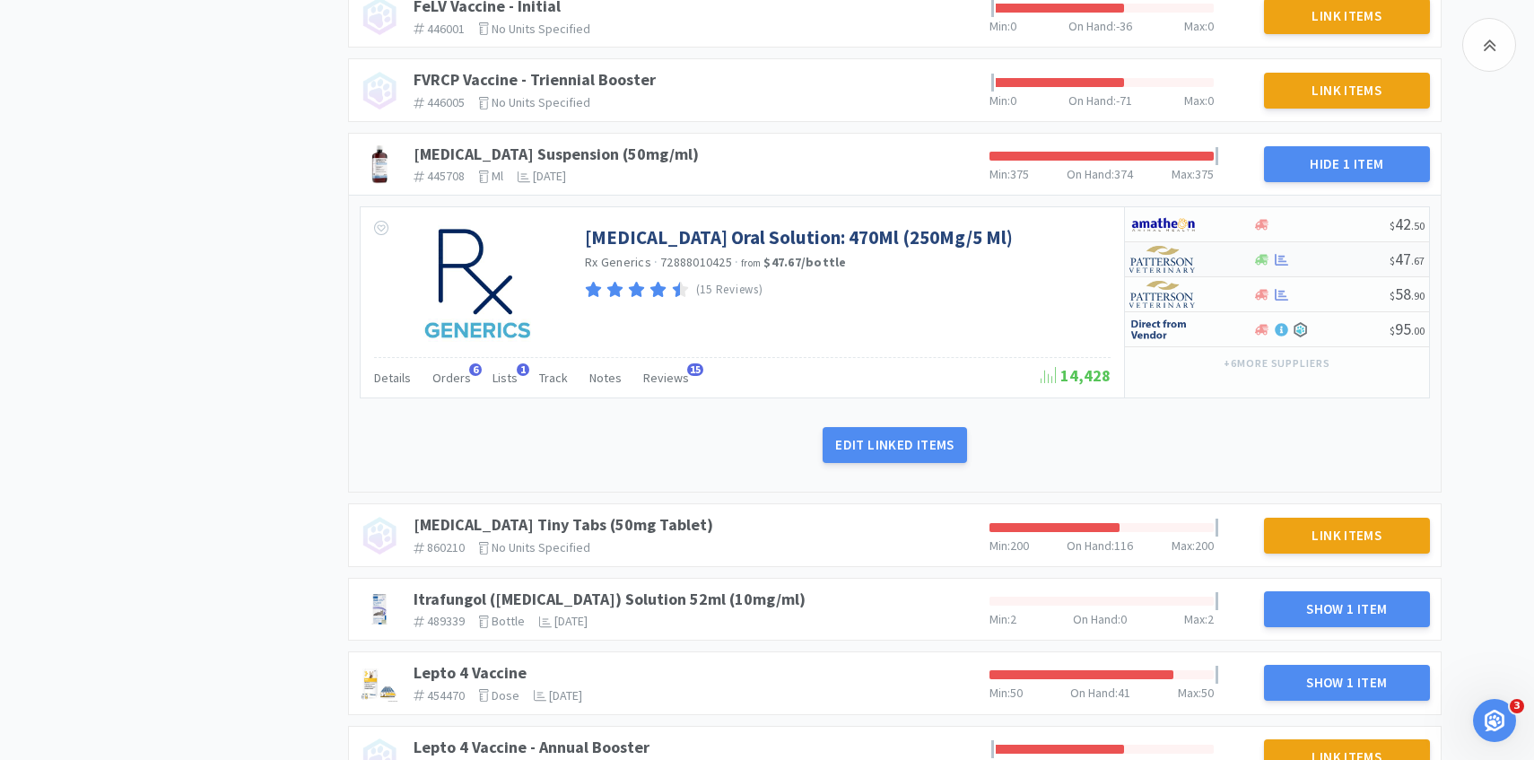
click at [1203, 266] on div at bounding box center [1179, 259] width 99 height 31
select select "1"
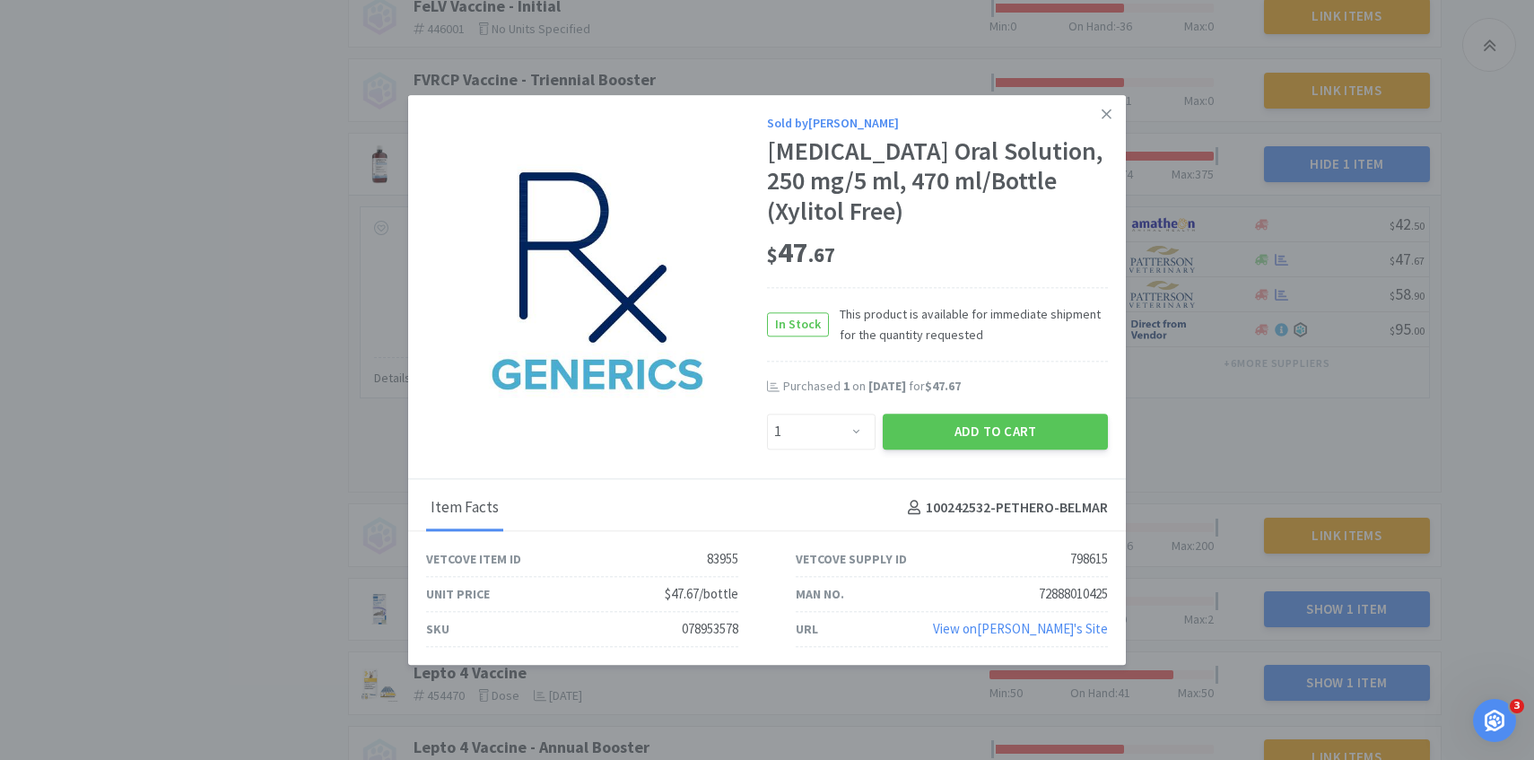
click at [1014, 407] on div "Purchased 1 on Jul 1st, 2025 for $47.67" at bounding box center [937, 396] width 341 height 36
click at [1010, 421] on button "Add to Cart" at bounding box center [995, 432] width 225 height 36
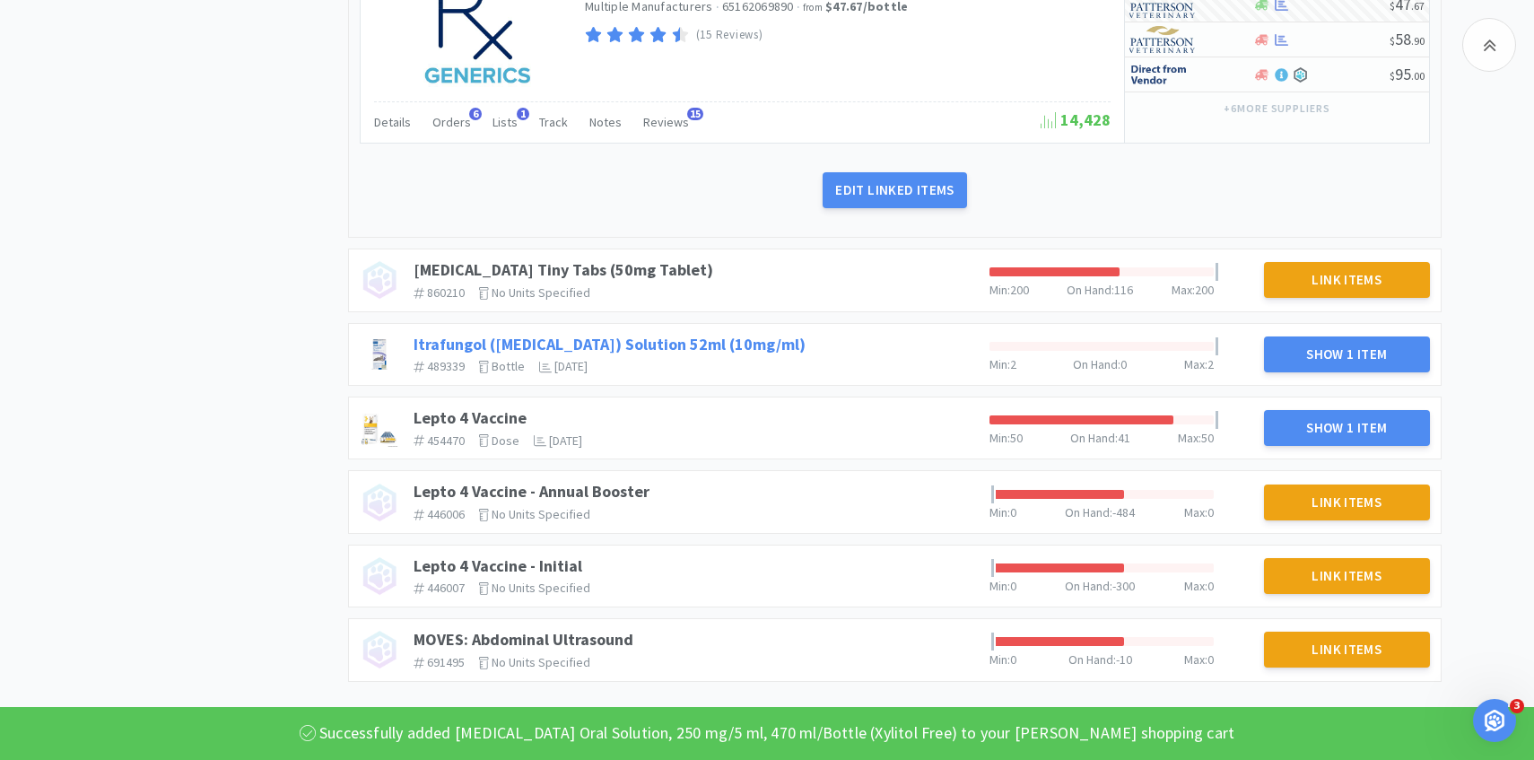
click at [736, 339] on link "Itrafungol (Itraconazole) Solution 52ml (10mg/ml)" at bounding box center [610, 344] width 392 height 21
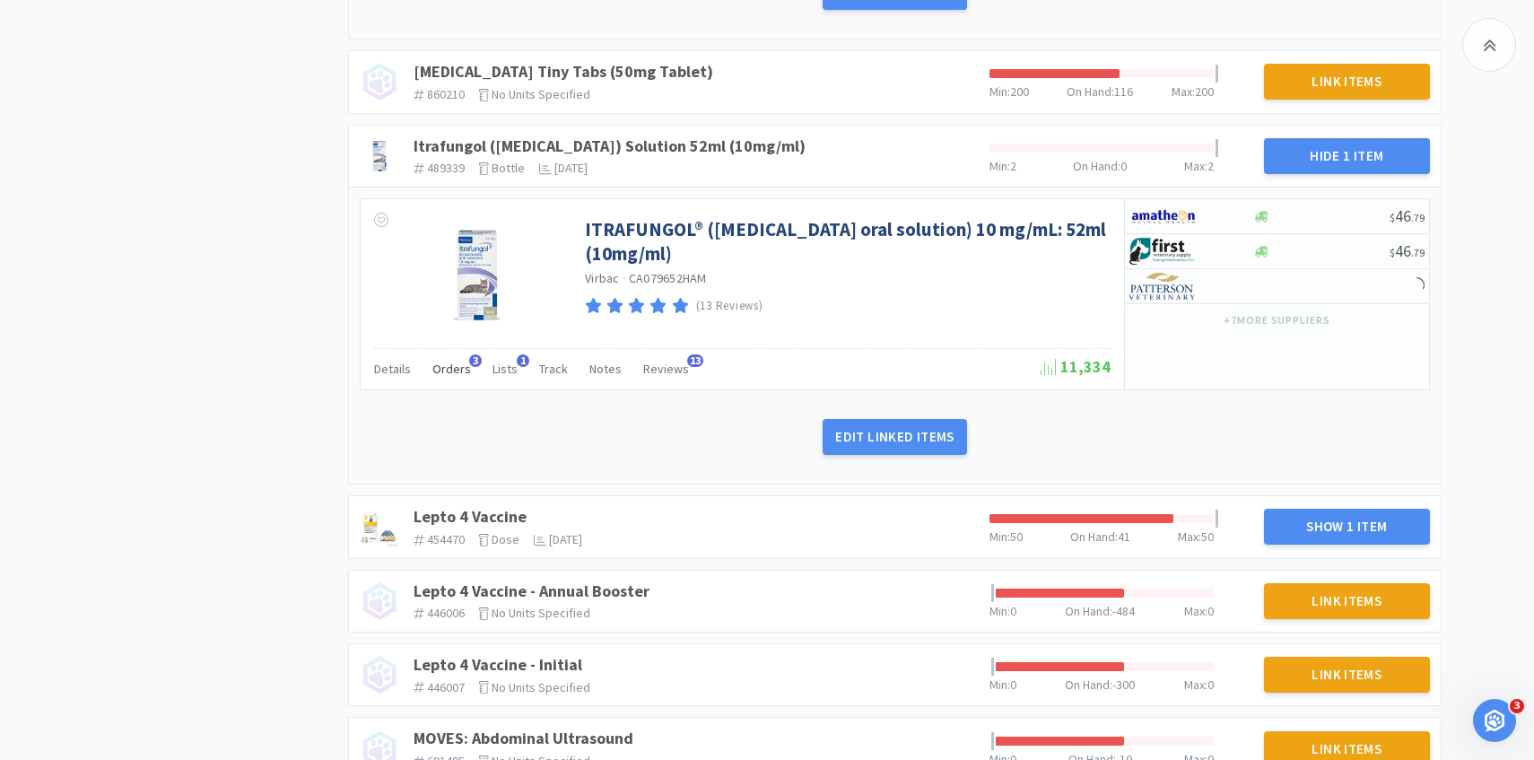
click at [444, 375] on span "Orders" at bounding box center [451, 369] width 39 height 16
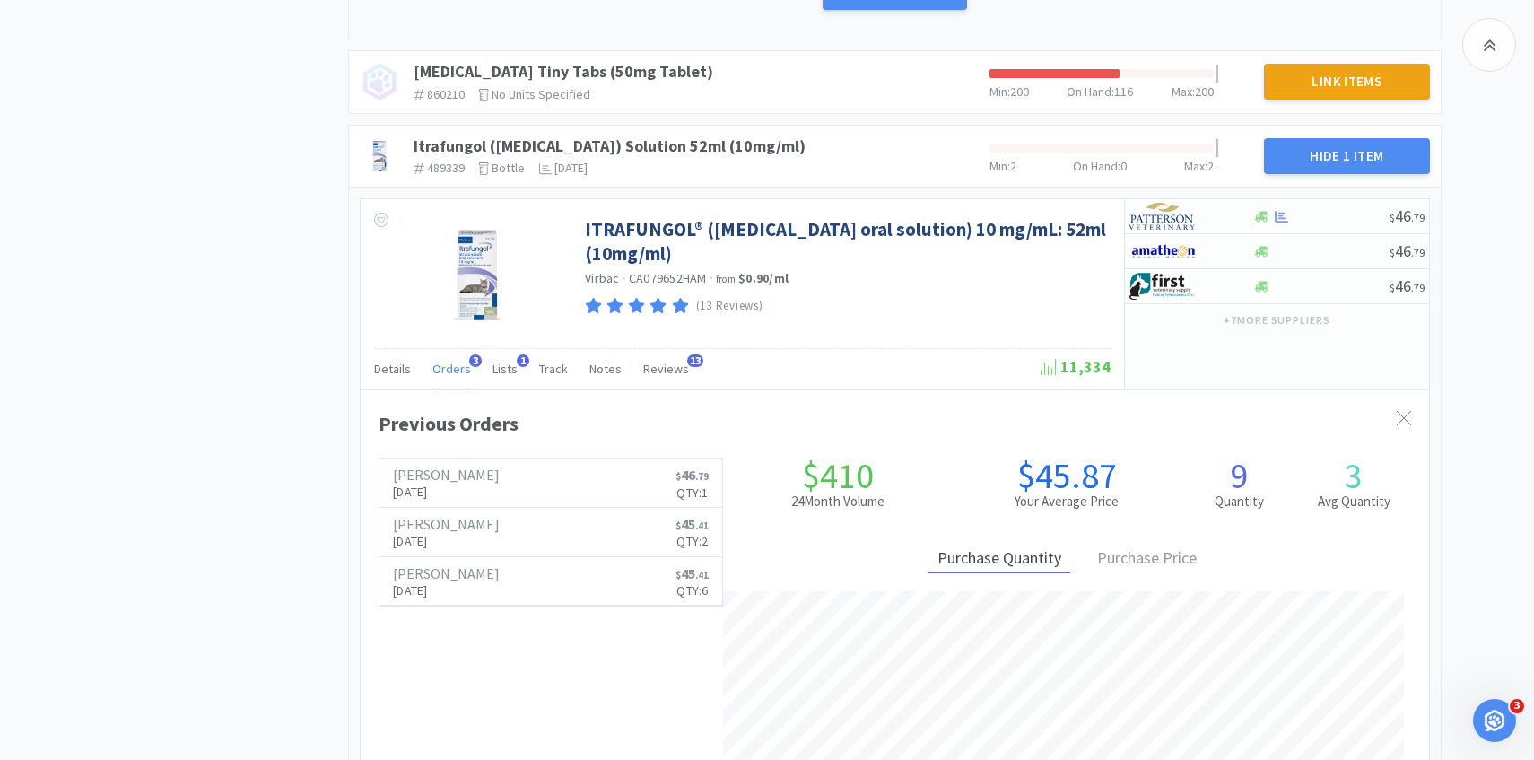
click at [444, 375] on span "Orders" at bounding box center [451, 369] width 39 height 16
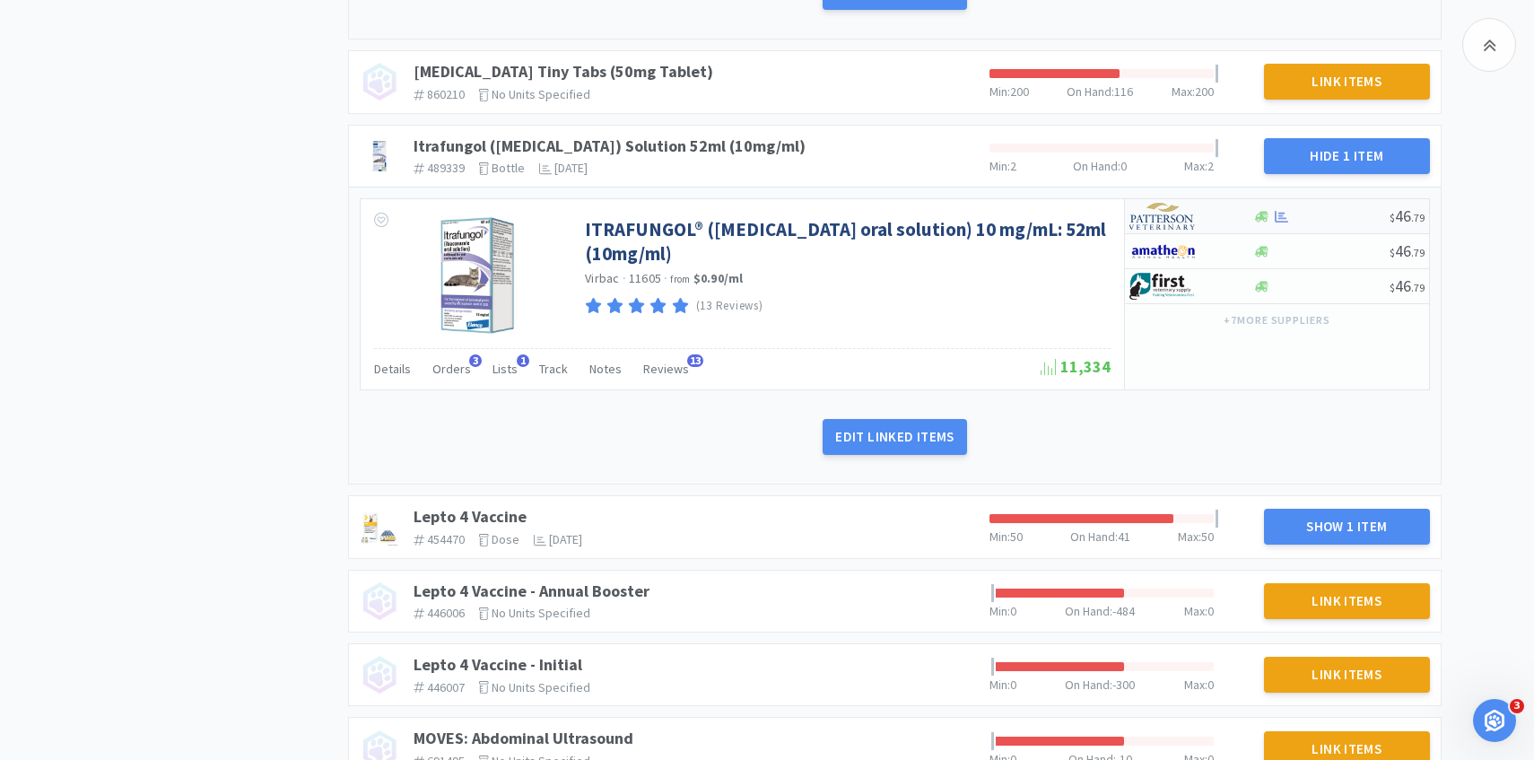
click at [1170, 219] on img at bounding box center [1163, 216] width 67 height 27
select select "1"
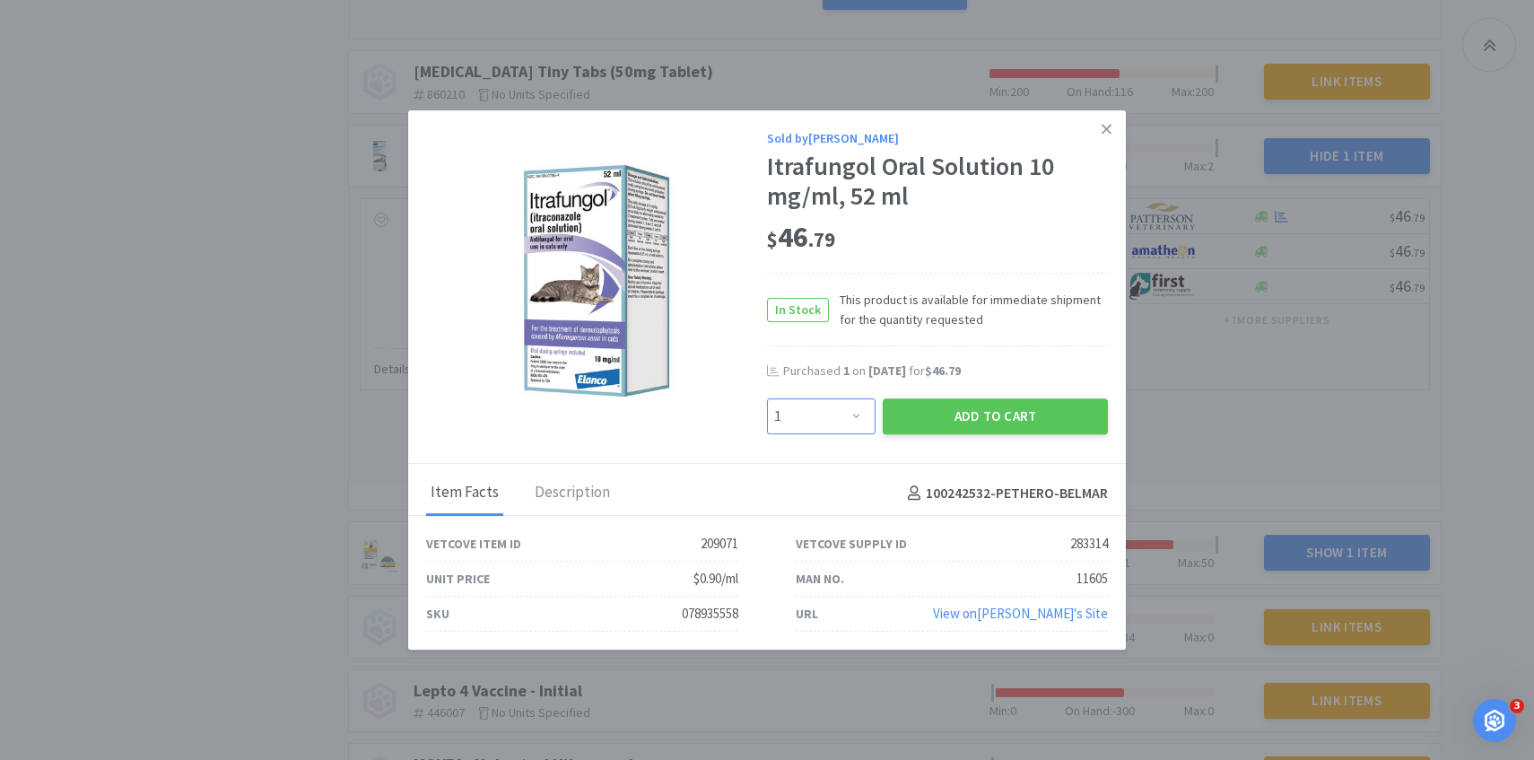
click at [838, 400] on select "Enter Quantity 1 2 3 4 5 6 7 8 9 10 11 12 13 14 15 16 17 18 19 20 Enter Quantity" at bounding box center [821, 416] width 109 height 36
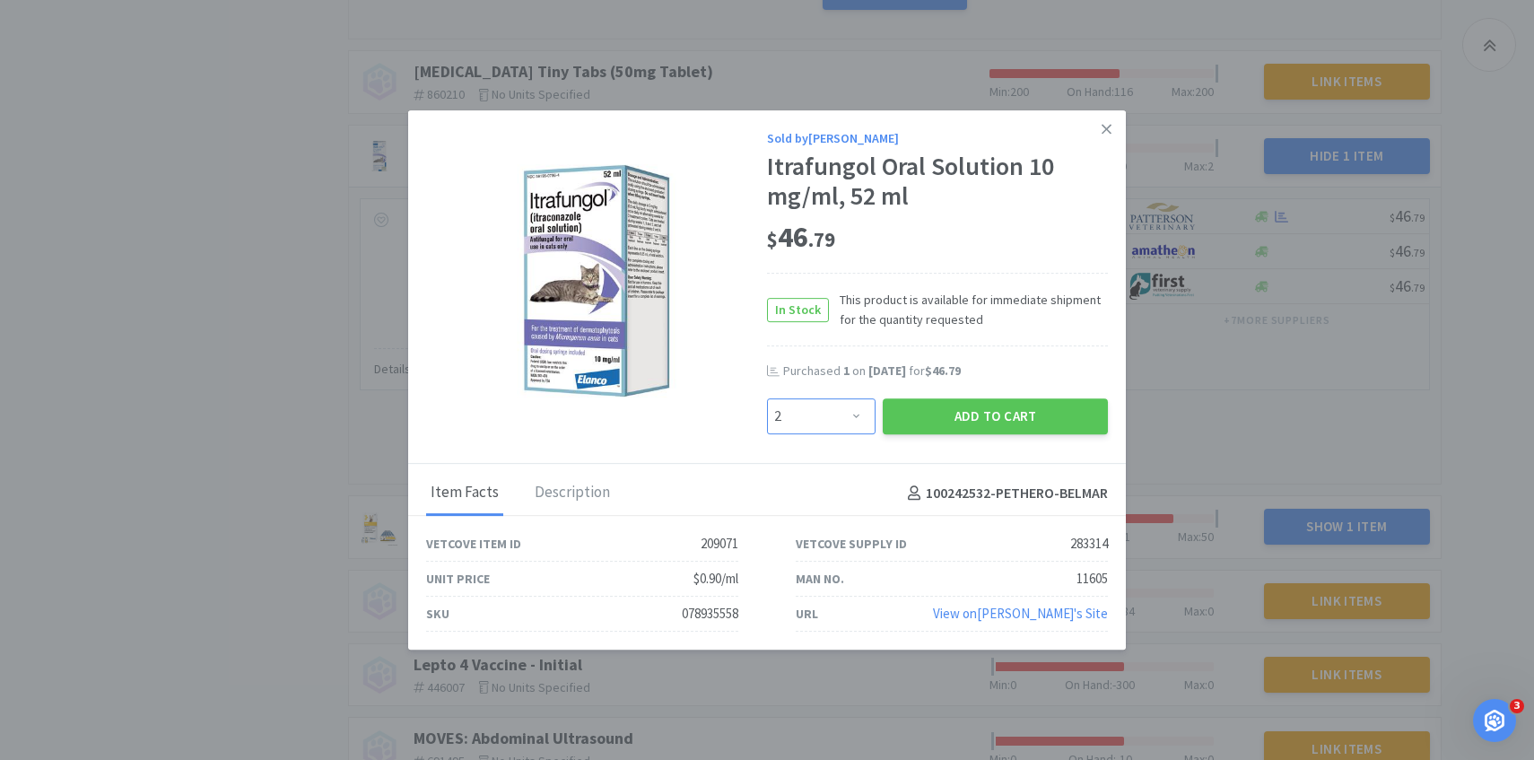
click at [767, 398] on select "Enter Quantity 1 2 3 4 5 6 7 8 9 10 11 12 13 14 15 16 17 18 19 20 Enter Quantity" at bounding box center [821, 416] width 109 height 36
click at [933, 423] on button "Add to Cart" at bounding box center [995, 416] width 225 height 36
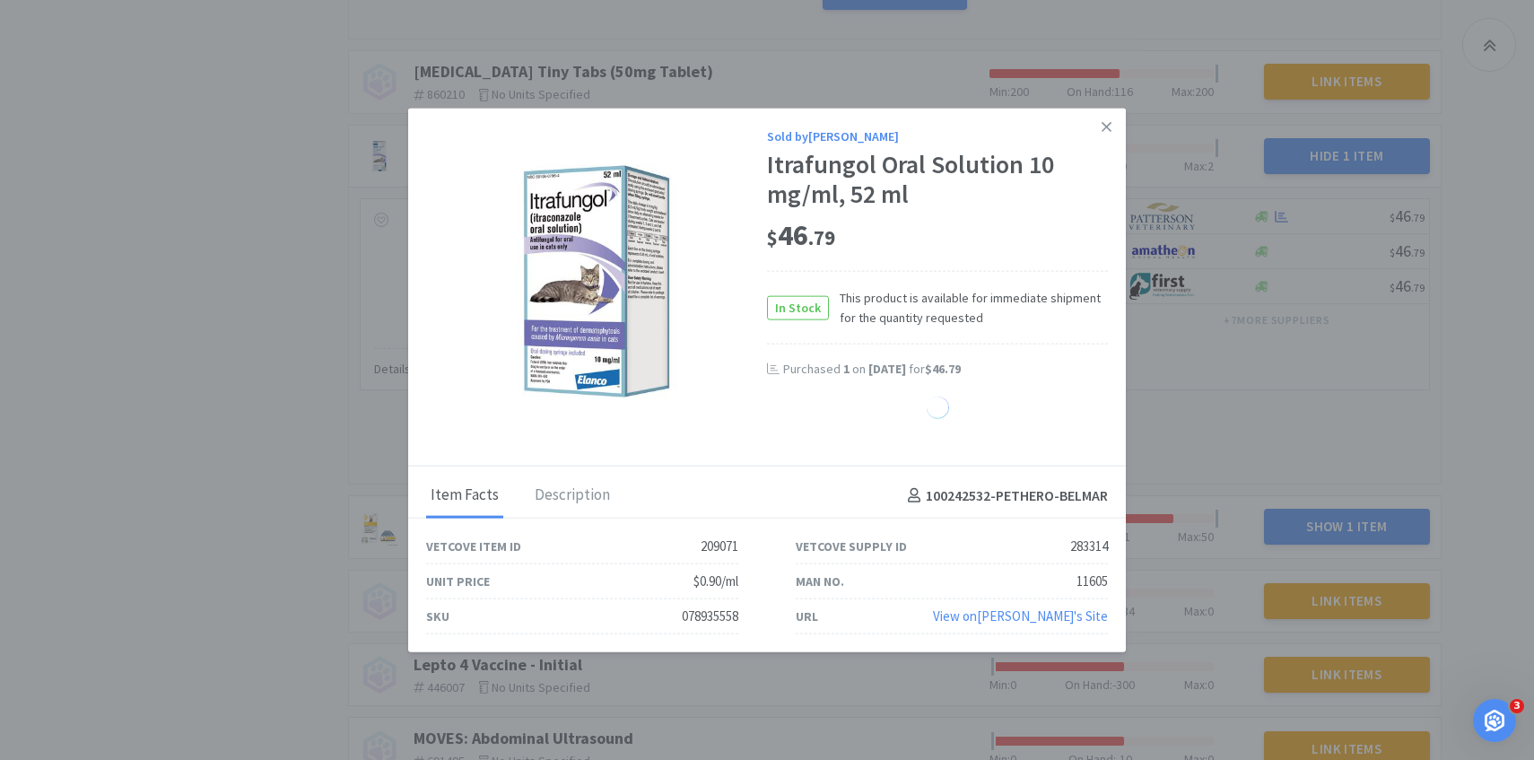
select select "1"
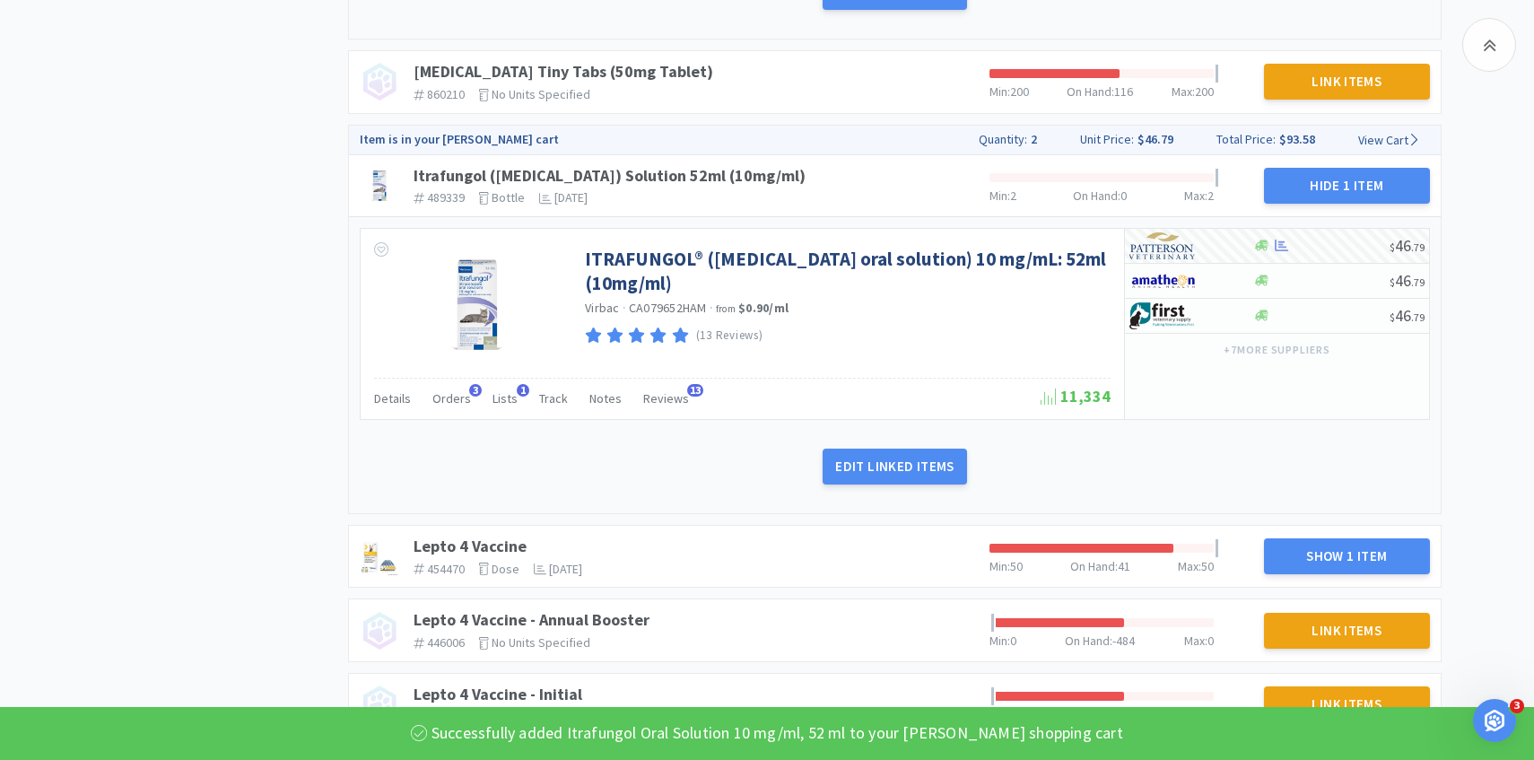
scroll to position [5660, 0]
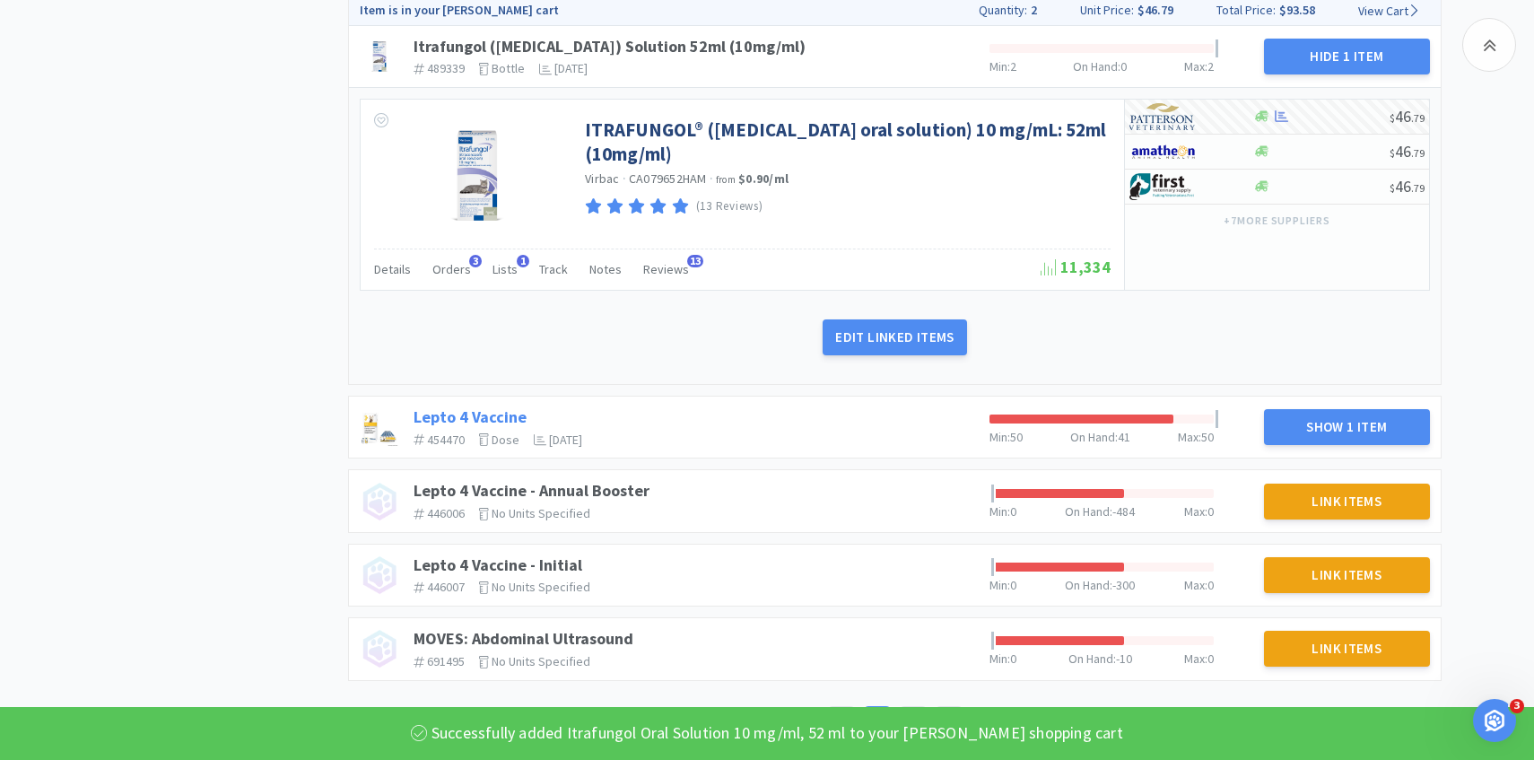
click at [487, 418] on link "Lepto 4 Vaccine" at bounding box center [470, 416] width 113 height 21
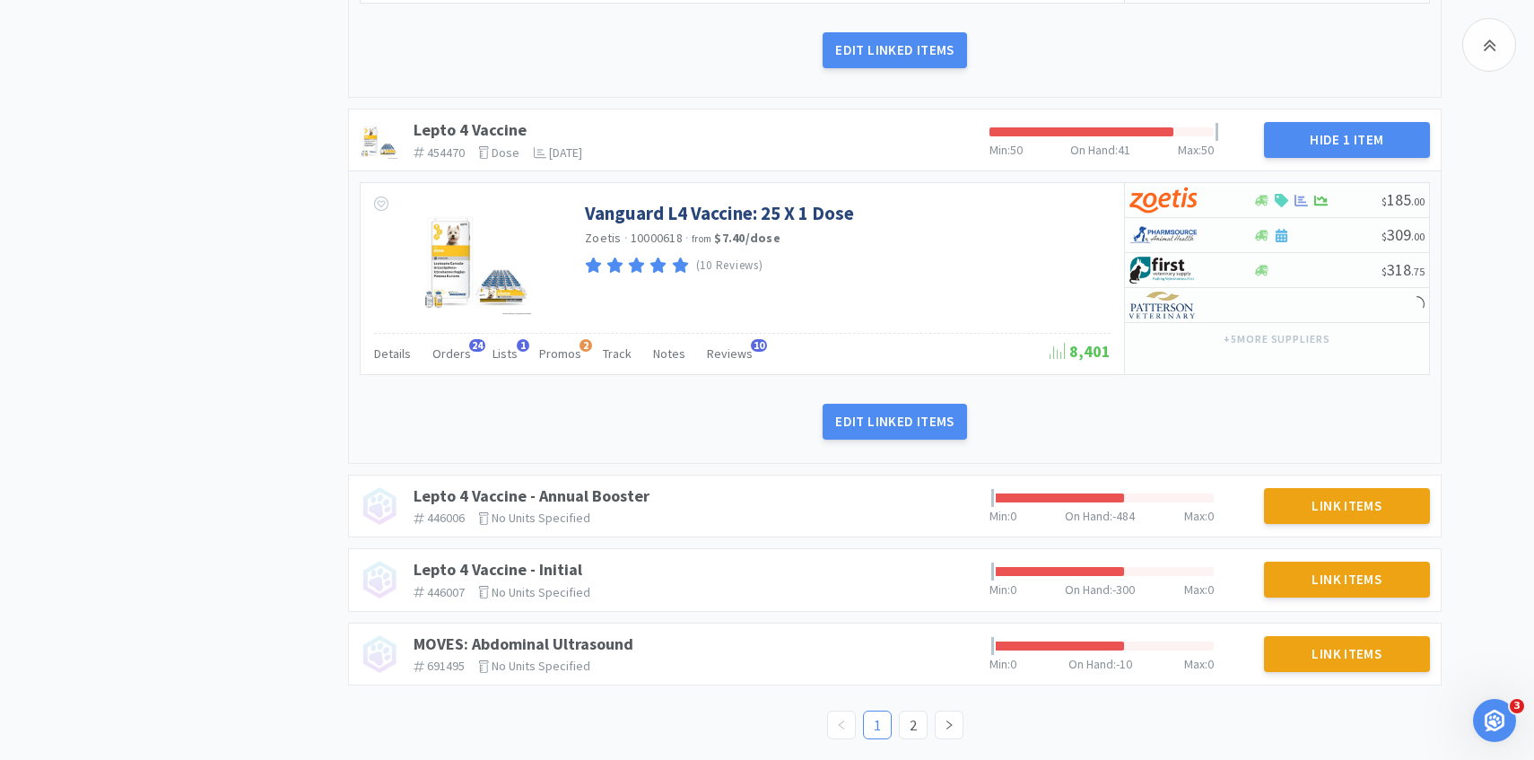
scroll to position [5950, 0]
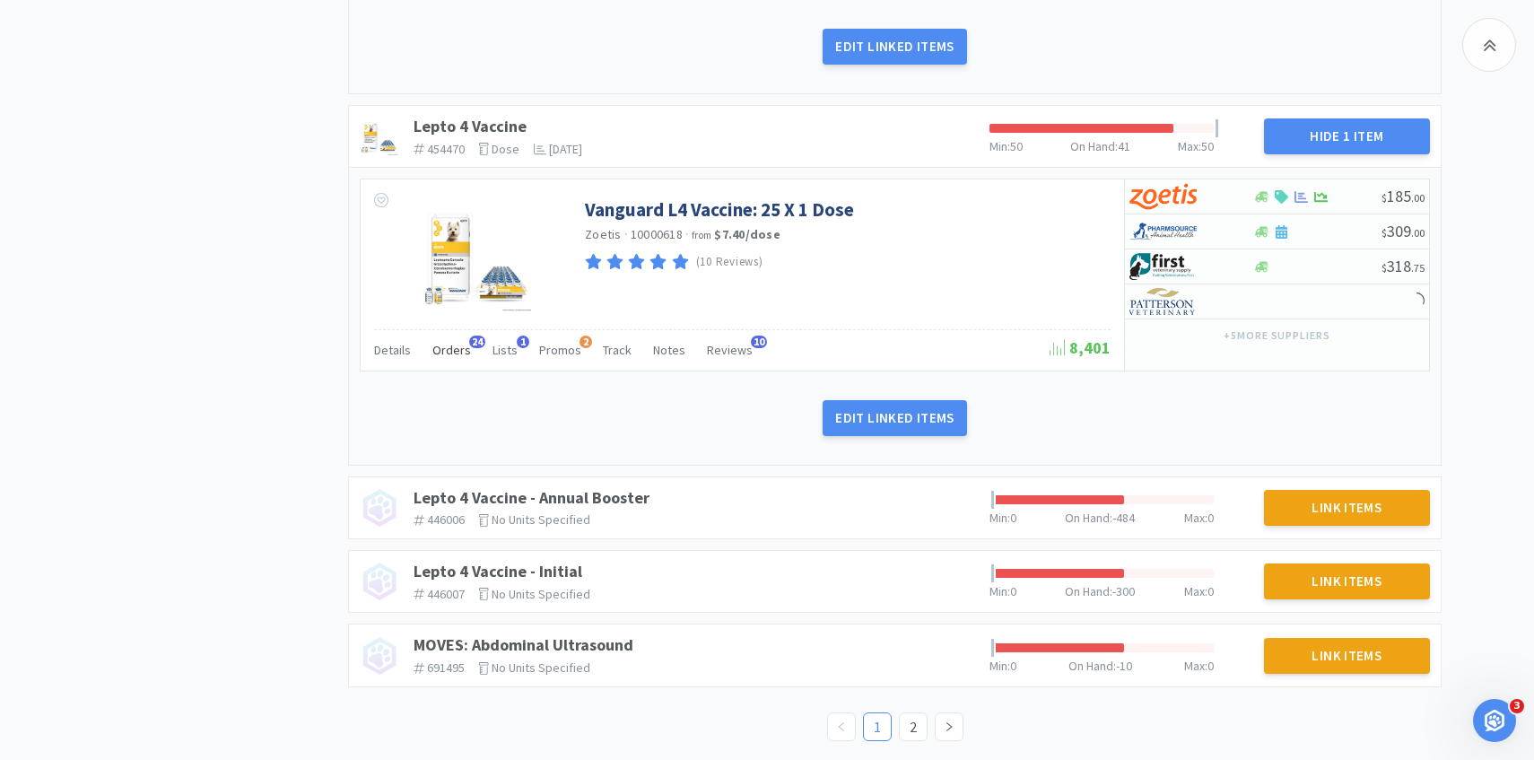
click at [454, 351] on span "Orders" at bounding box center [451, 350] width 39 height 16
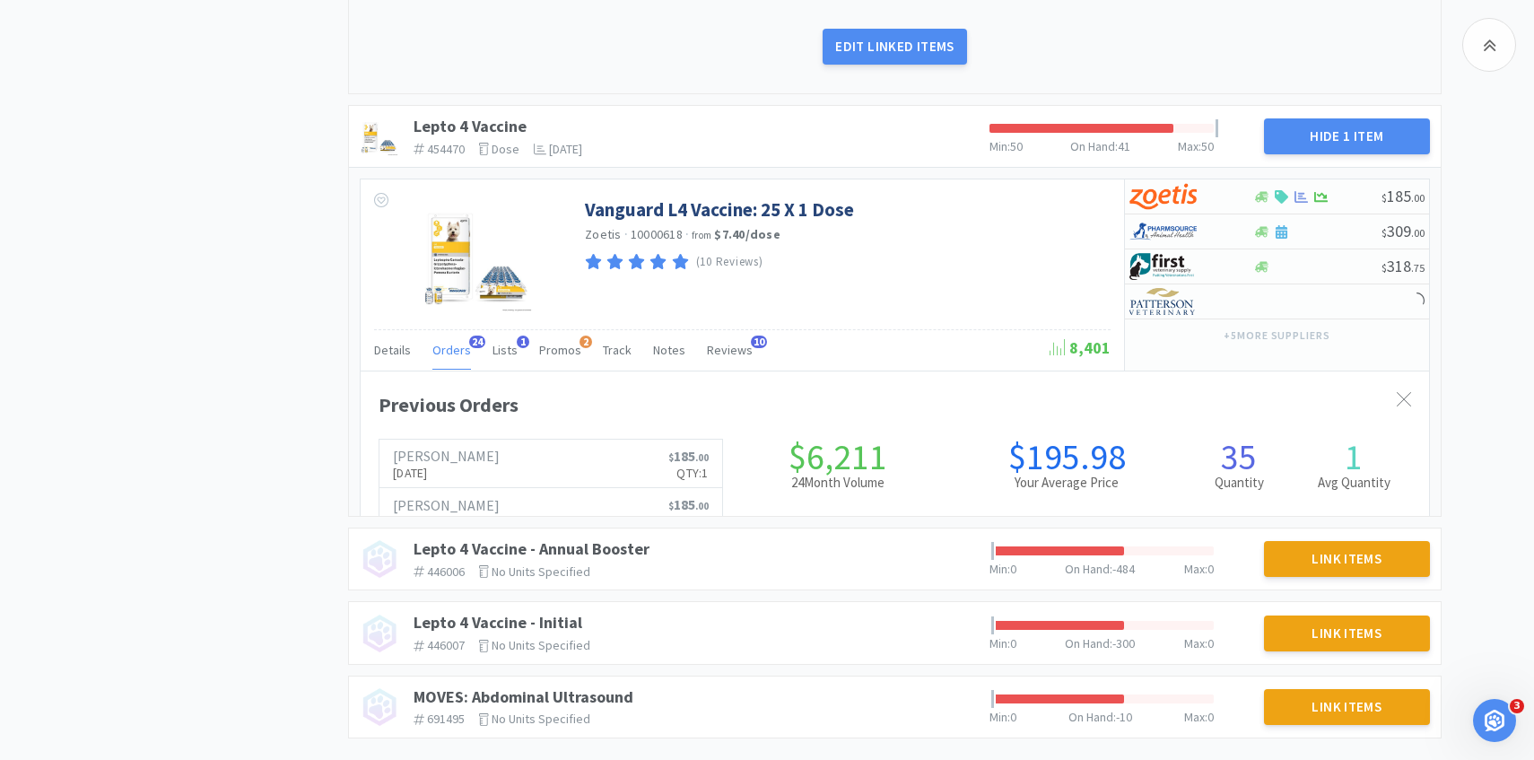
scroll to position [492, 1069]
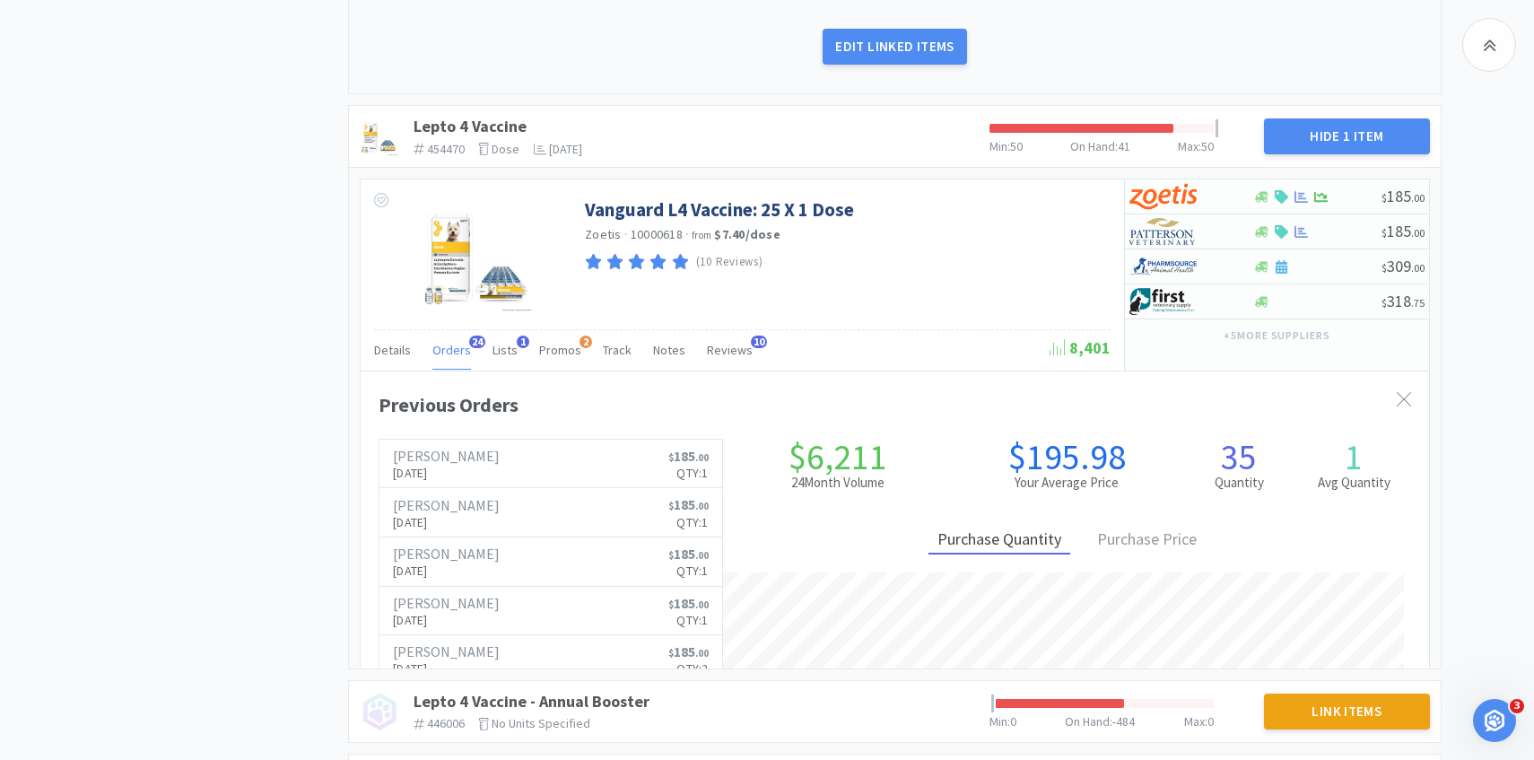
click at [454, 351] on span "Orders" at bounding box center [451, 350] width 39 height 16
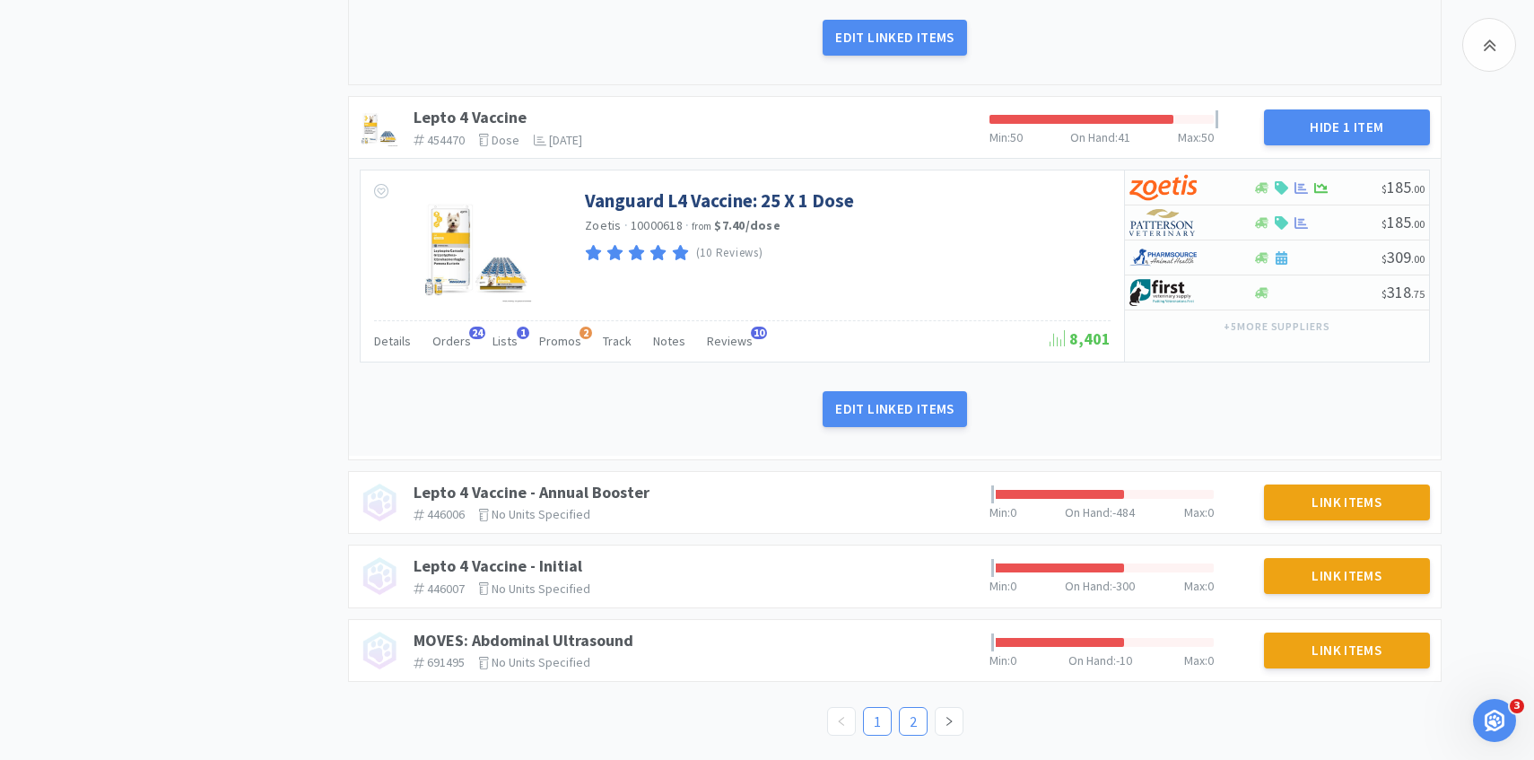
scroll to position [5959, 0]
click at [915, 720] on link "2" at bounding box center [913, 721] width 27 height 27
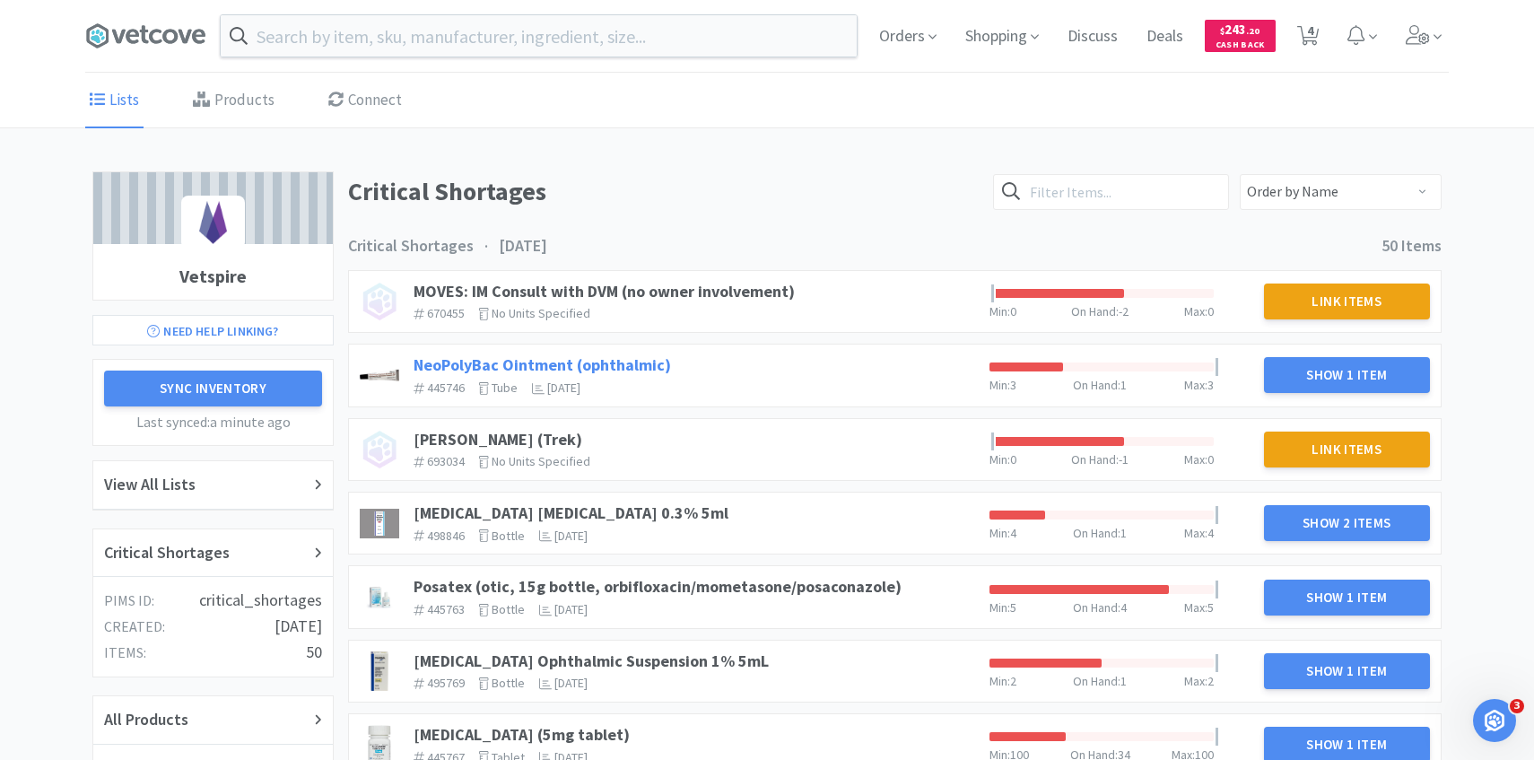
click at [632, 362] on link "NeoPolyBac Ointment (ophthalmic)" at bounding box center [543, 364] width 258 height 21
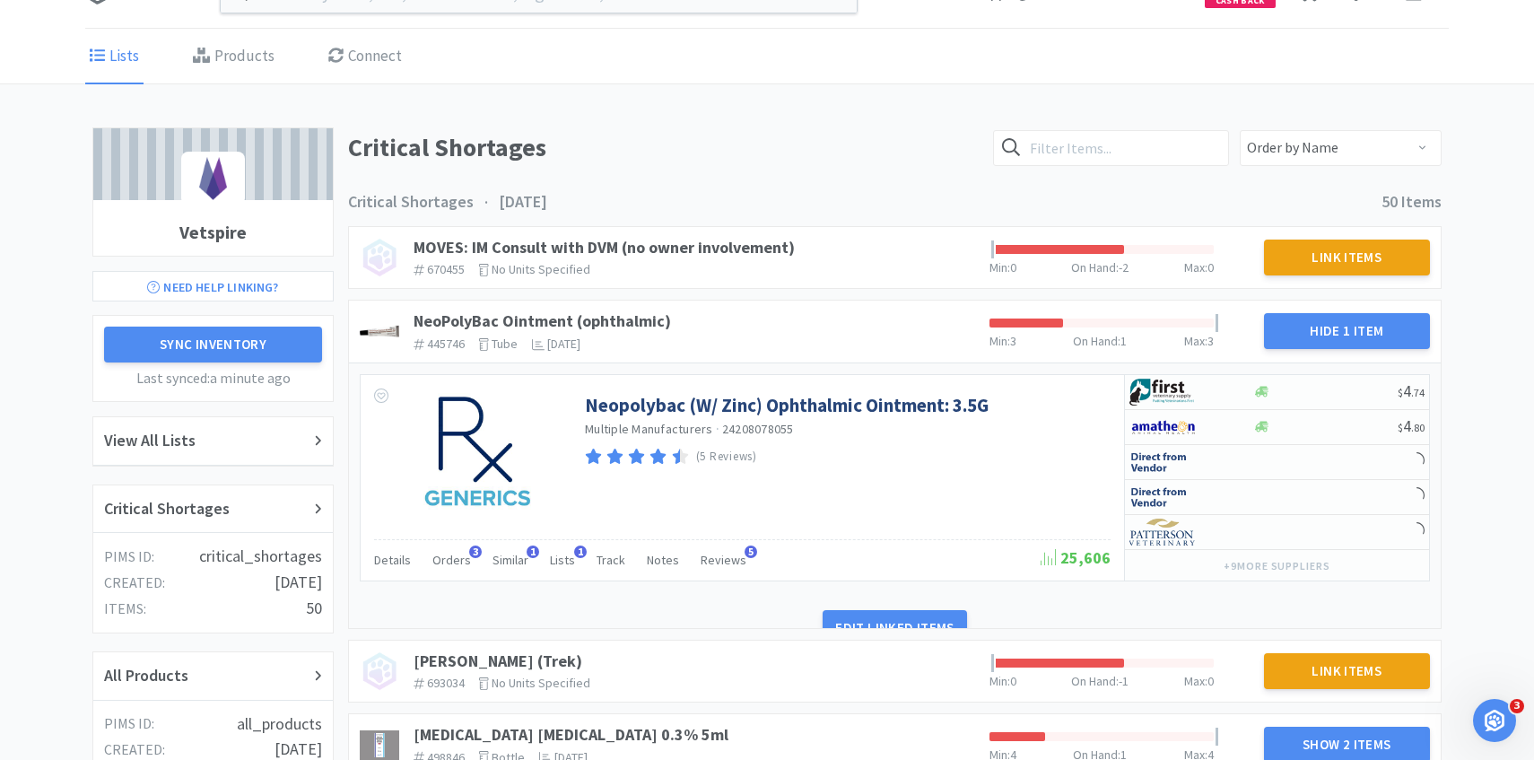
scroll to position [79, 0]
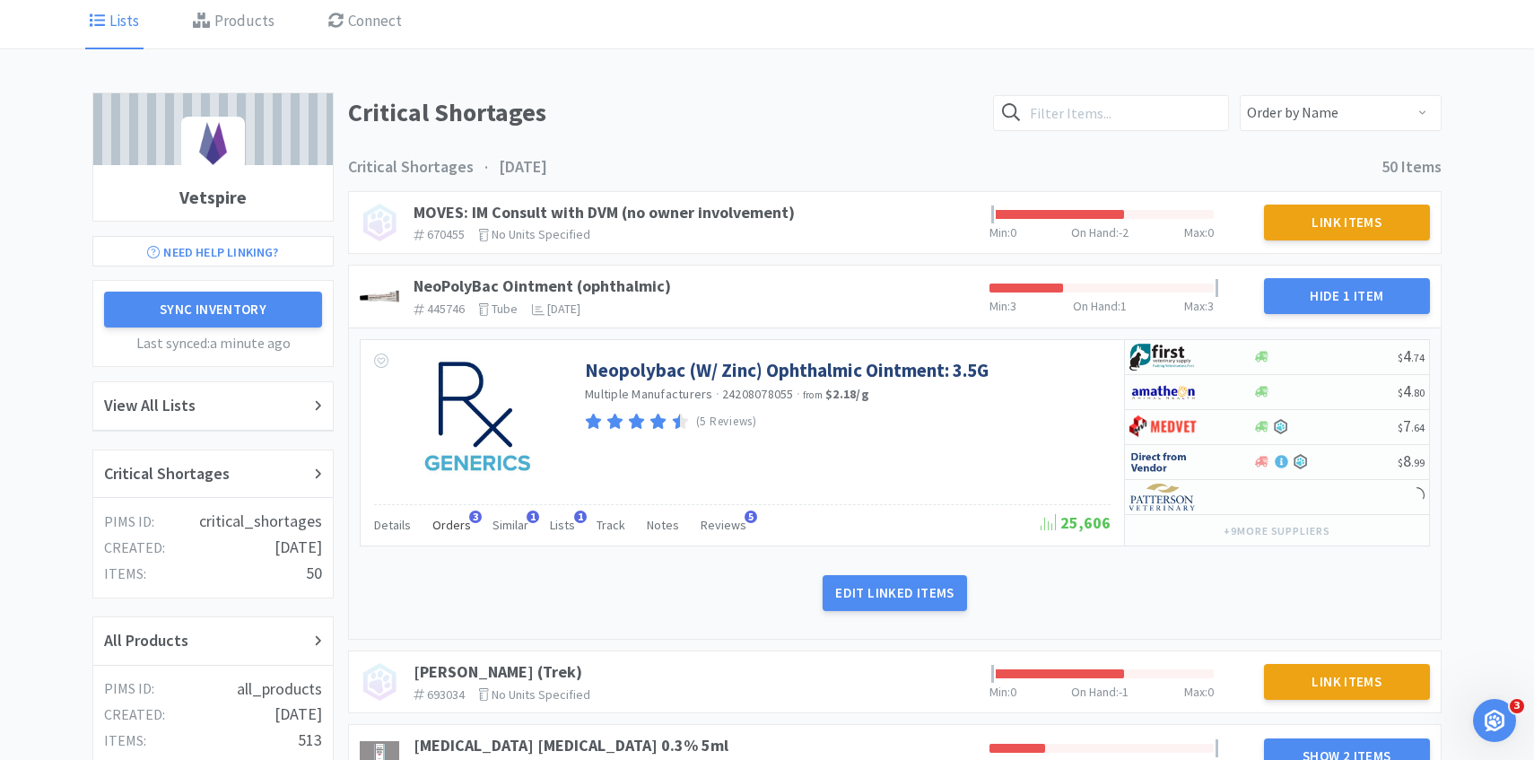
click at [448, 541] on div "Orders 3" at bounding box center [451, 528] width 39 height 34
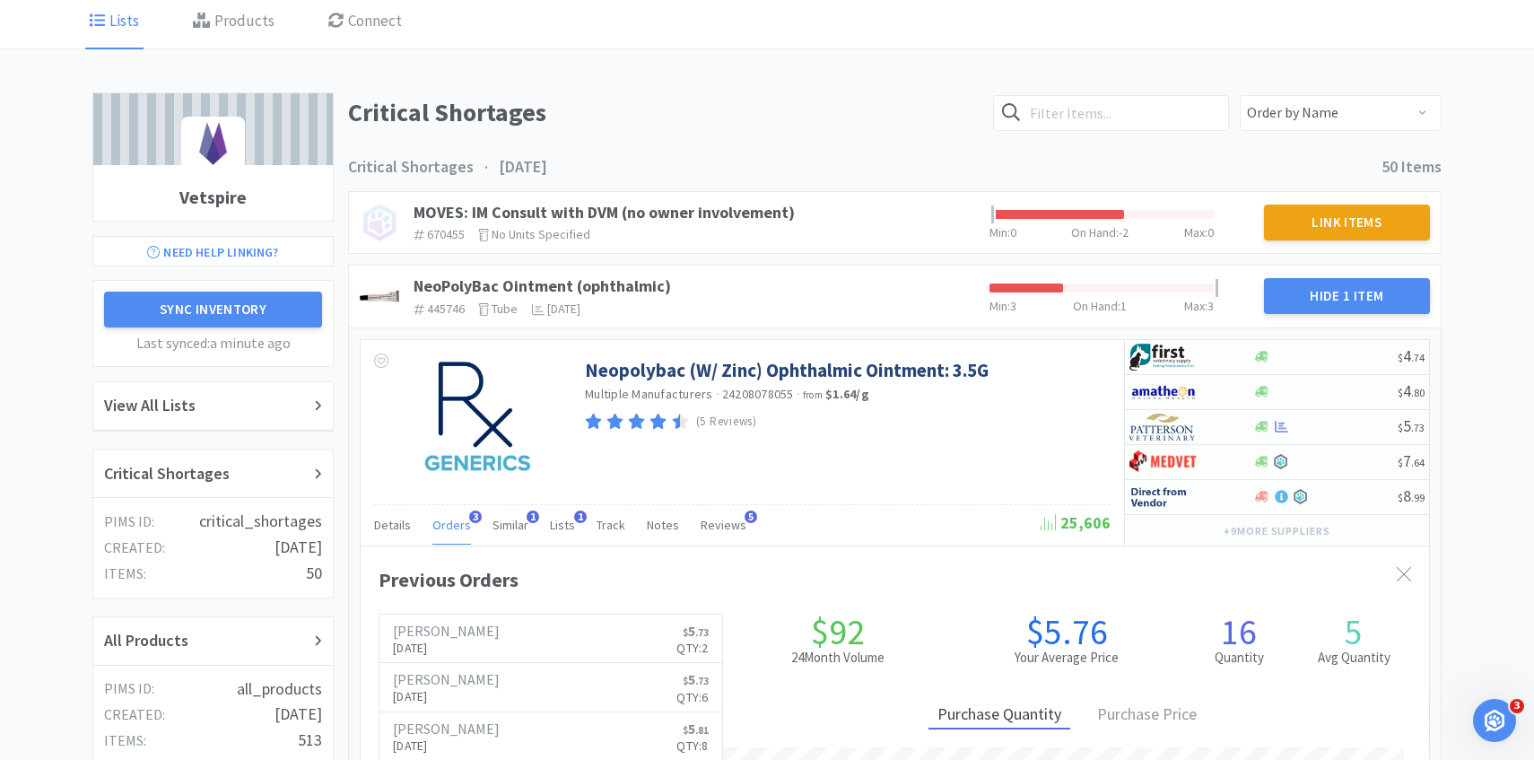
scroll to position [492, 1069]
click at [448, 523] on span "Orders" at bounding box center [451, 525] width 39 height 16
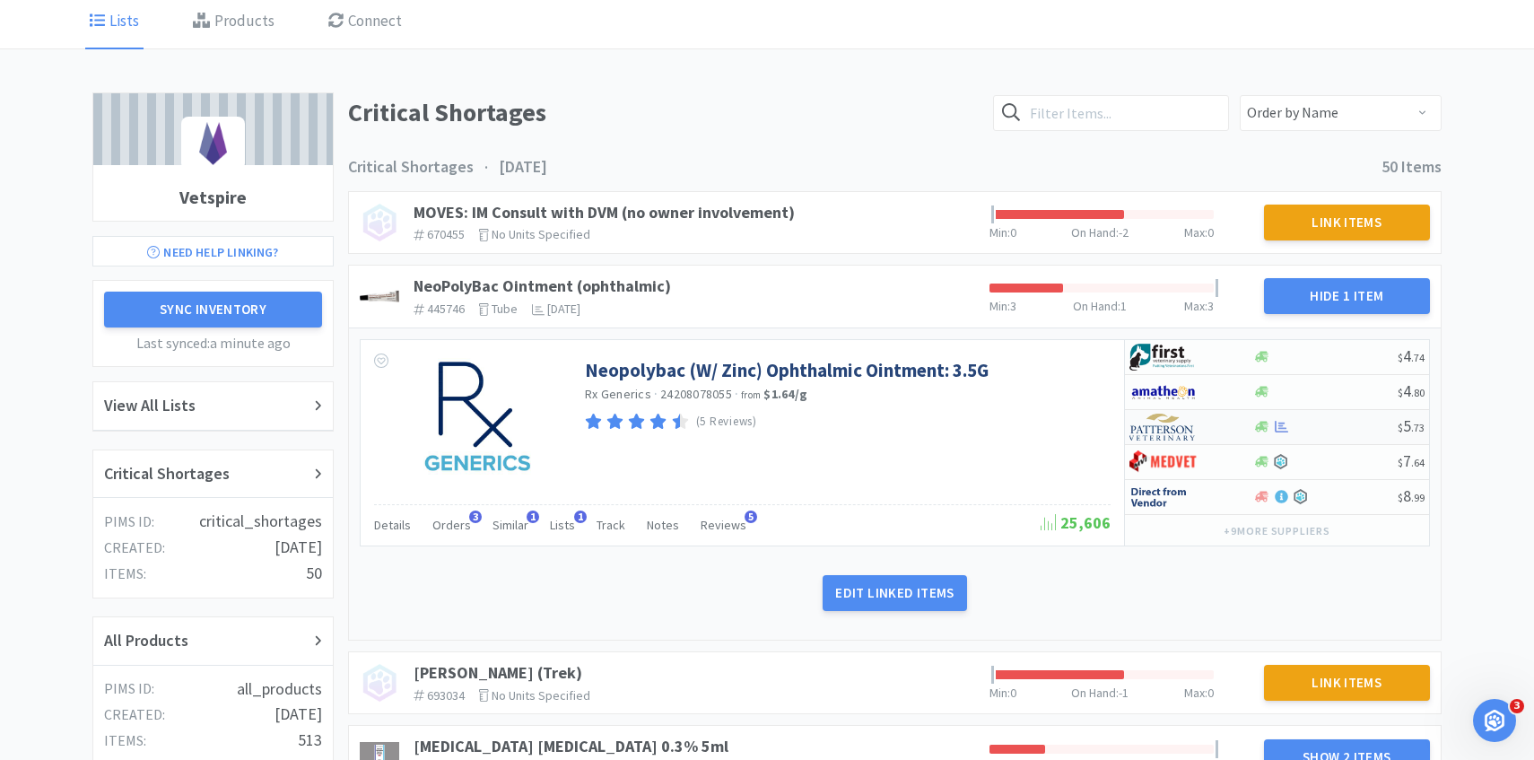
click at [1174, 427] on img at bounding box center [1163, 427] width 67 height 27
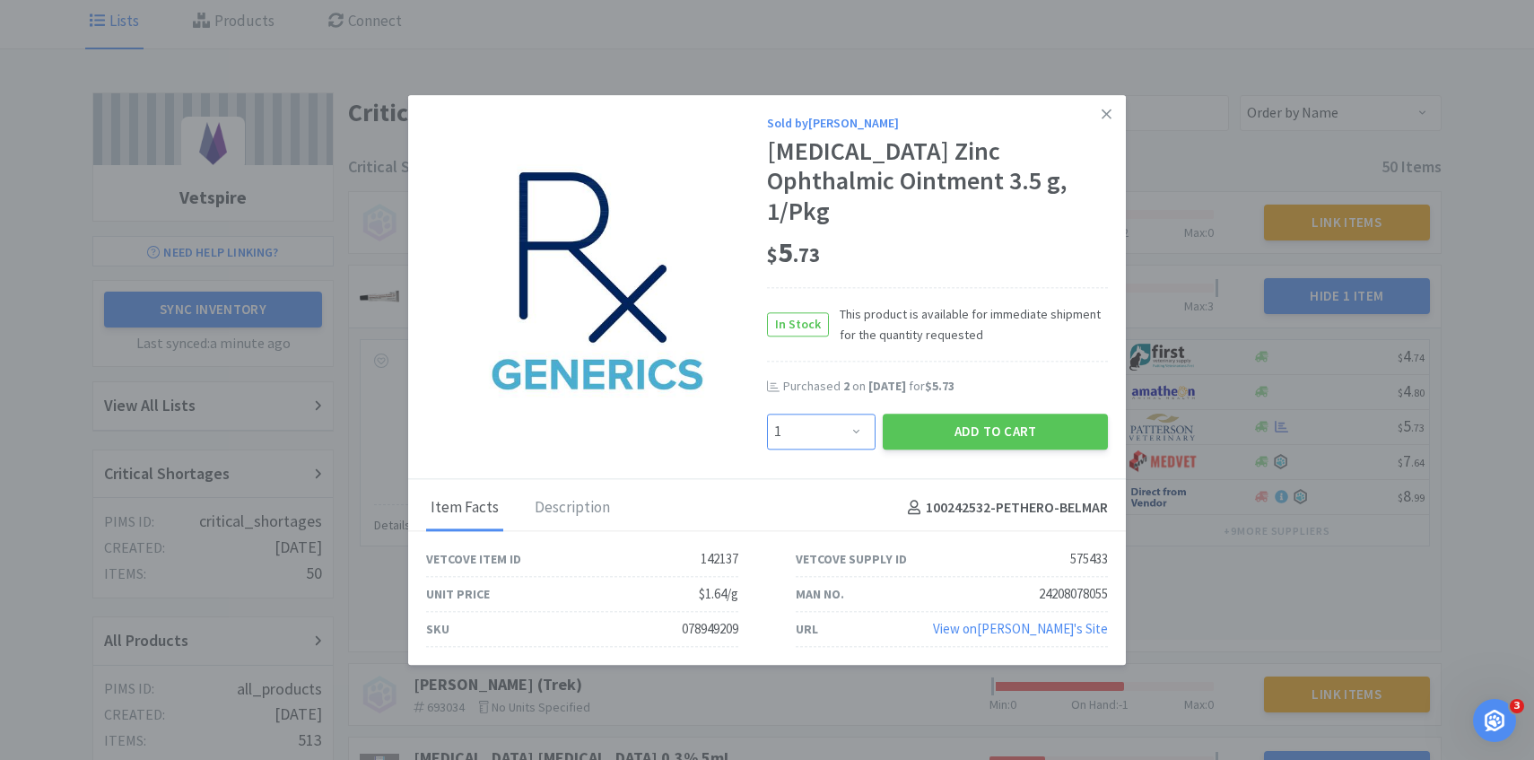
click at [826, 428] on select "Enter Quantity 1 2 3 4 5 6 7 8 9 10 11 12 13 14 15 16 17 18 19 20 Enter Quantity" at bounding box center [821, 432] width 109 height 36
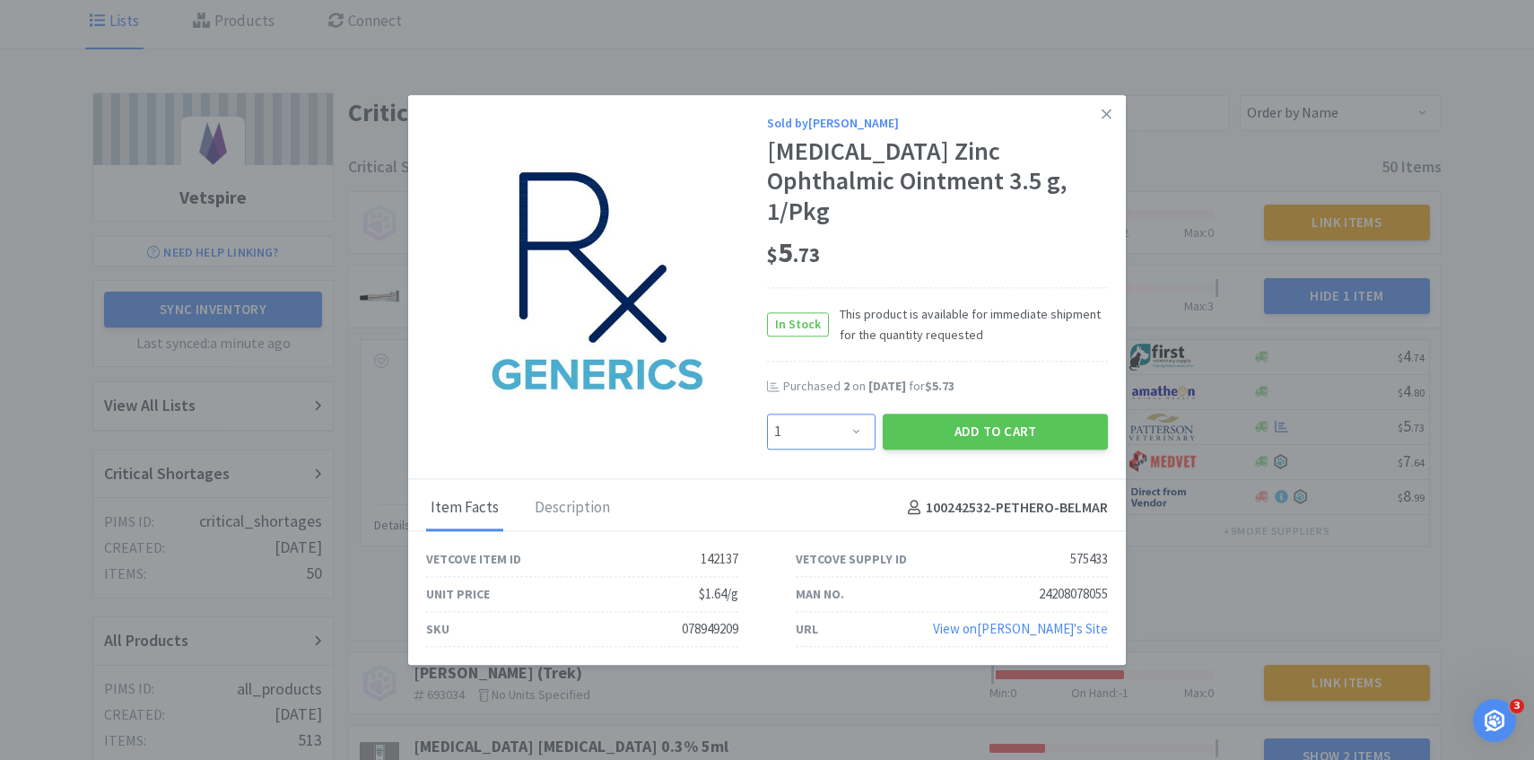
select select "2"
click at [767, 414] on select "Enter Quantity 1 2 3 4 5 6 7 8 9 10 11 12 13 14 15 16 17 18 19 20 Enter Quantity" at bounding box center [821, 432] width 109 height 36
drag, startPoint x: 825, startPoint y: 428, endPoint x: 910, endPoint y: 415, distance: 85.3
click at [910, 415] on button "Add to Cart" at bounding box center [995, 432] width 225 height 36
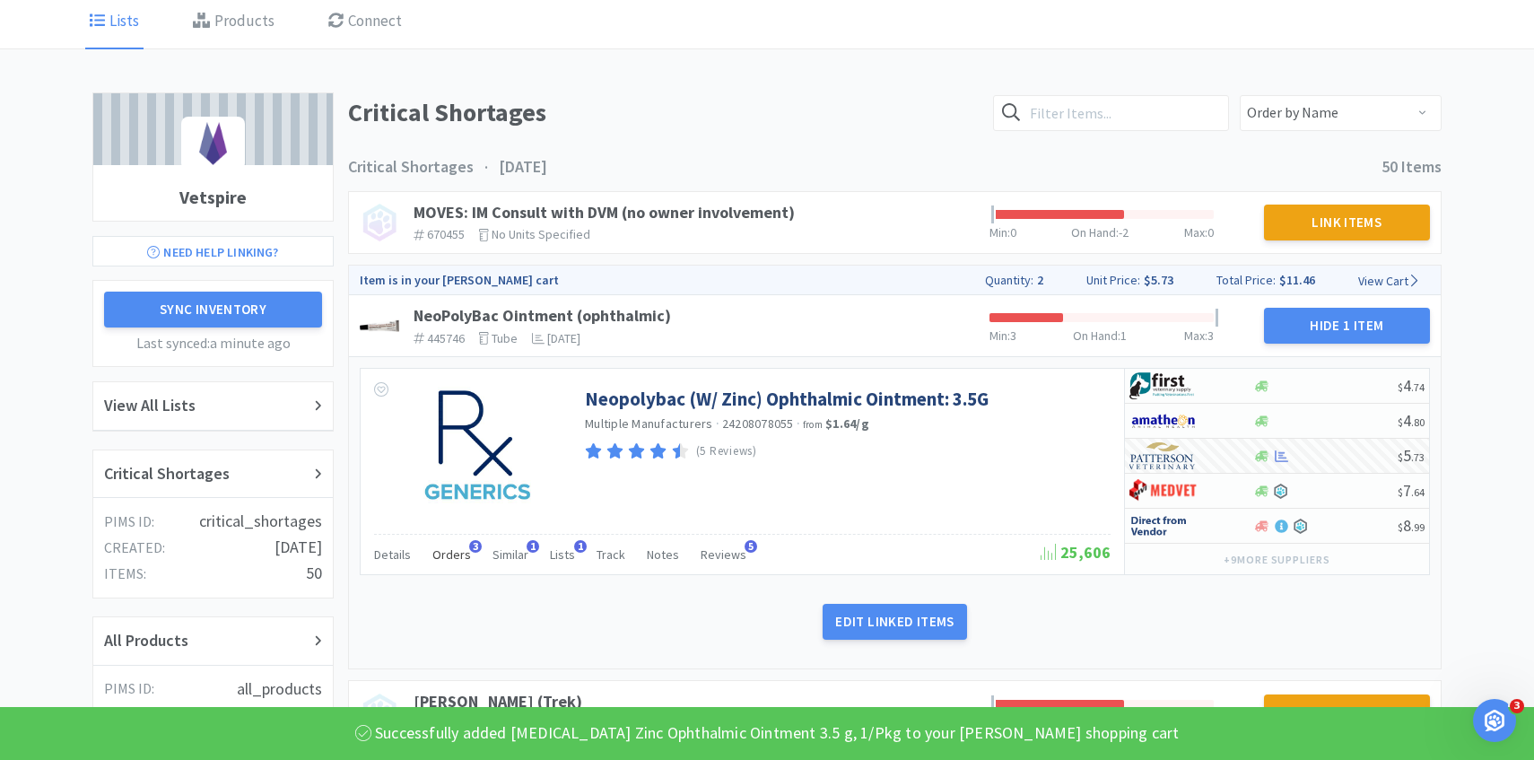
click at [452, 567] on div "Orders 3" at bounding box center [451, 557] width 39 height 34
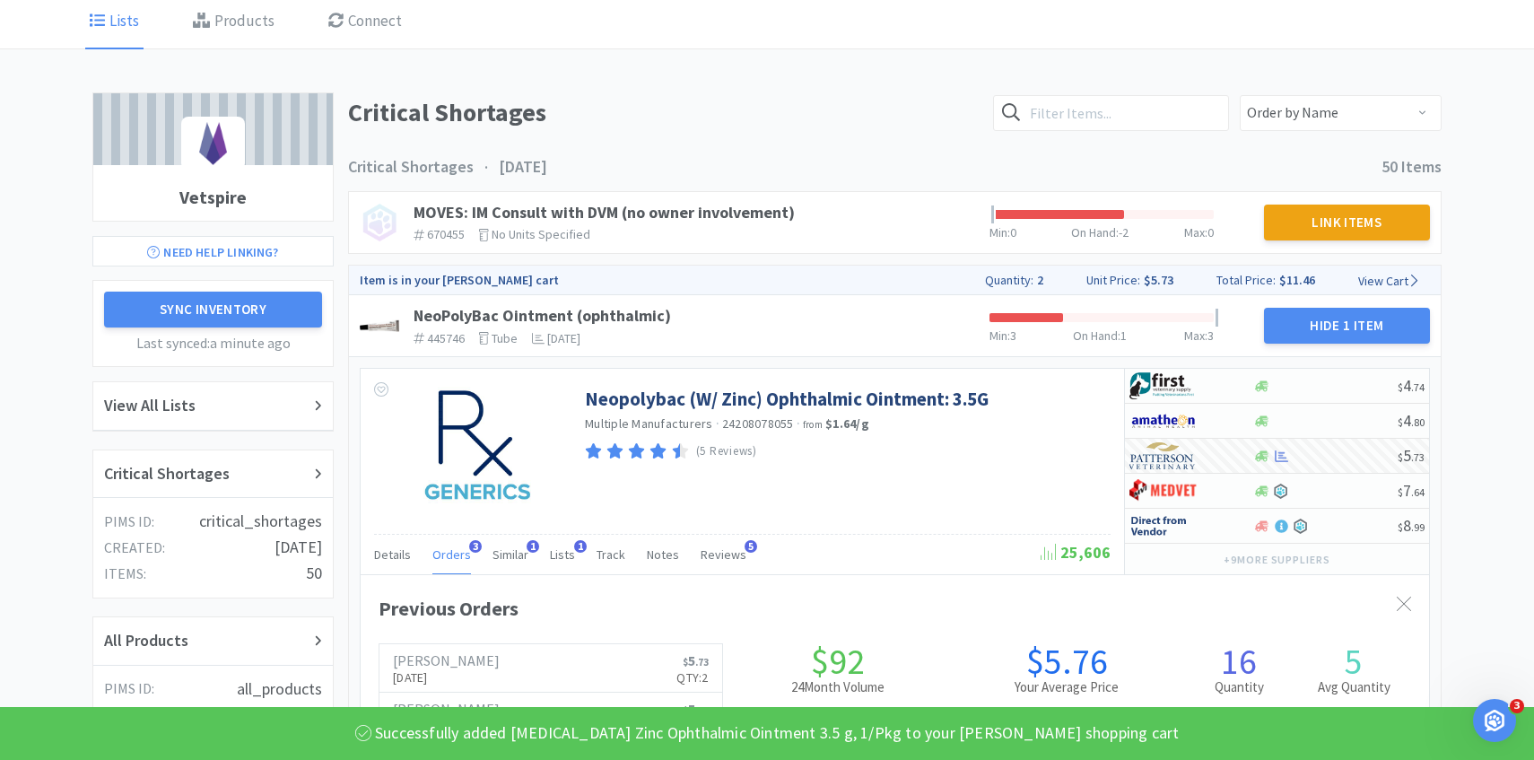
scroll to position [896745, 896168]
click at [452, 559] on span "Orders" at bounding box center [451, 554] width 39 height 16
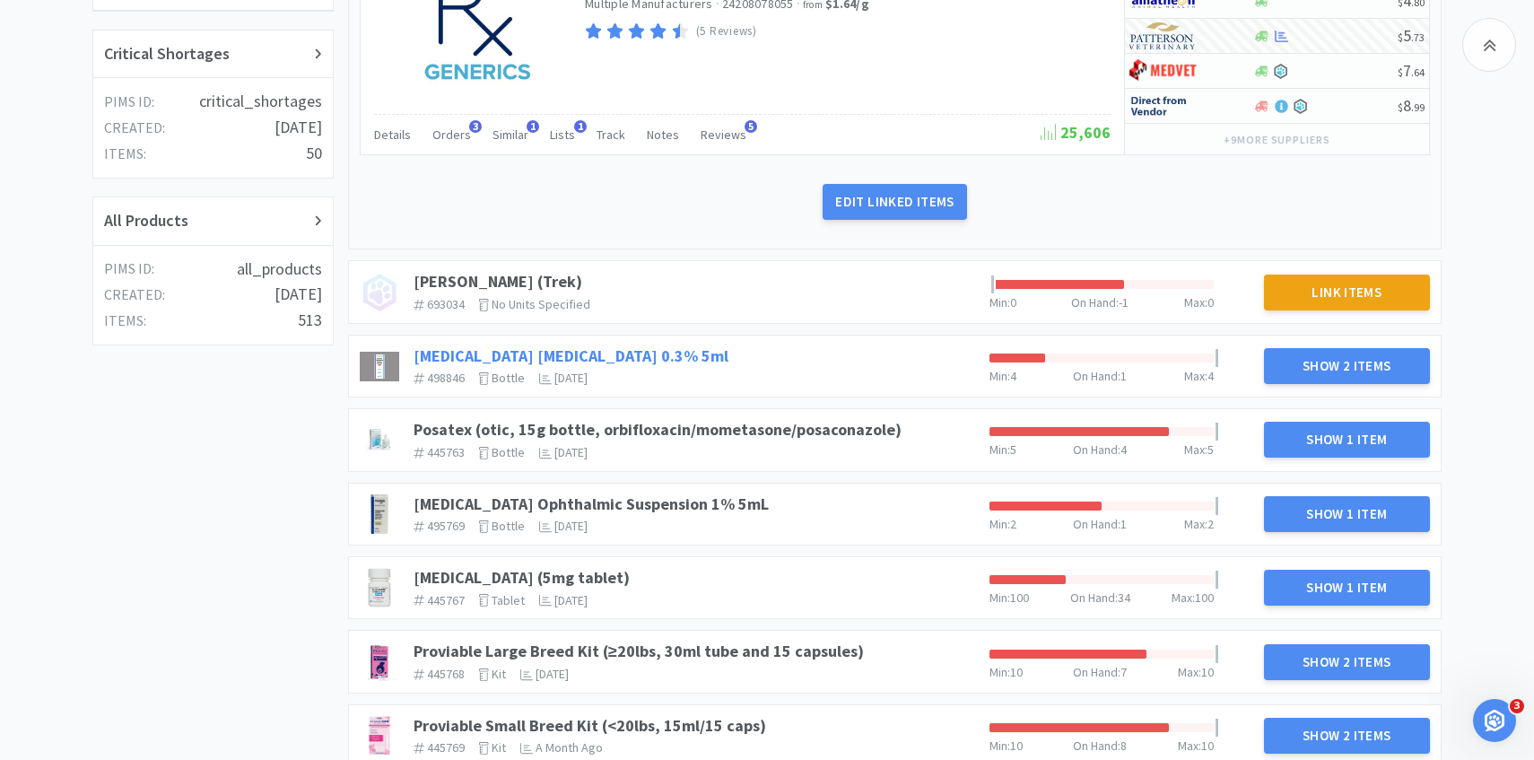
click at [663, 350] on link "Ofloxacin Ophthalmic Solution 0.3% 5ml" at bounding box center [571, 355] width 315 height 21
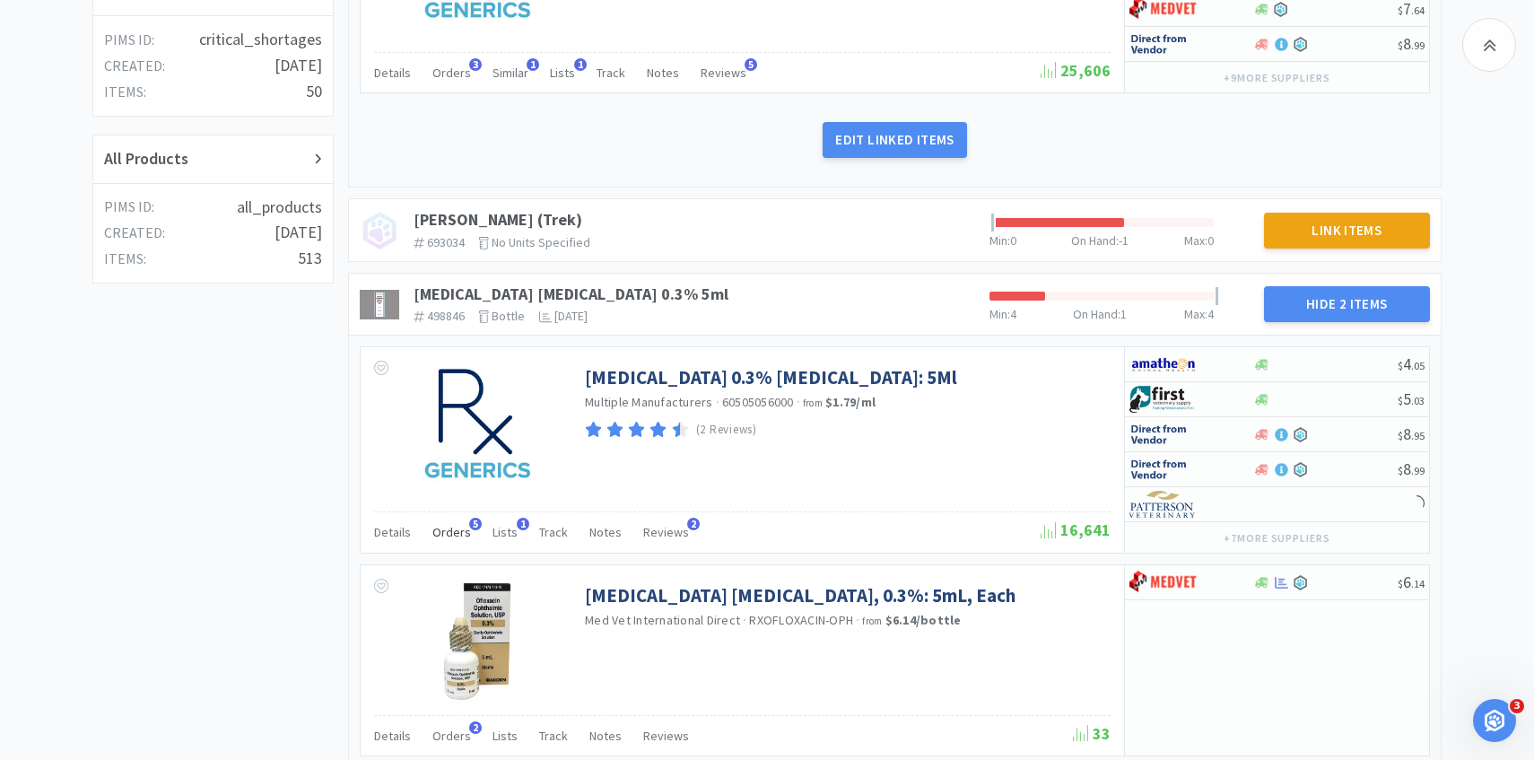
click at [459, 531] on span "Orders" at bounding box center [451, 532] width 39 height 16
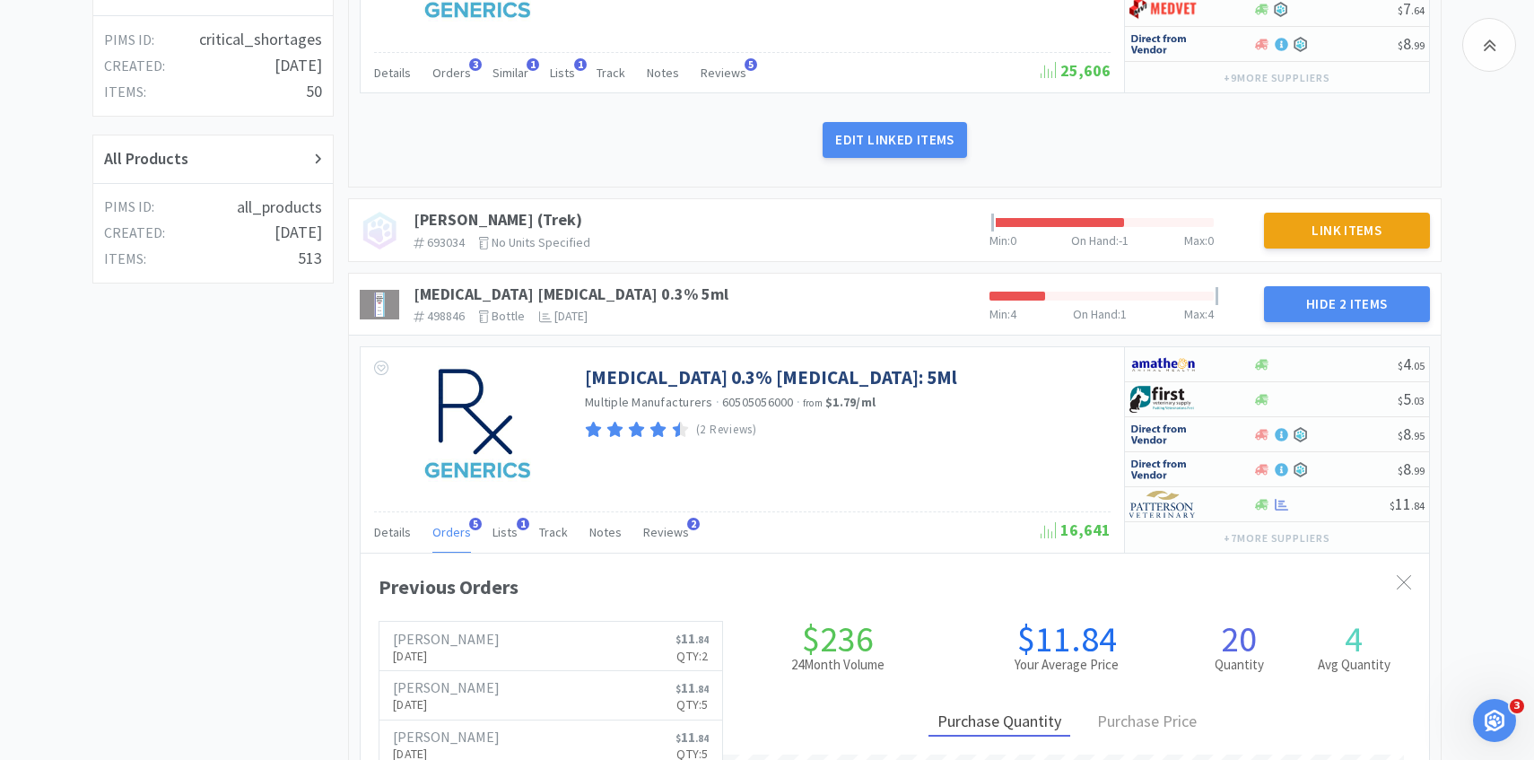
click at [459, 532] on span "Orders" at bounding box center [451, 532] width 39 height 16
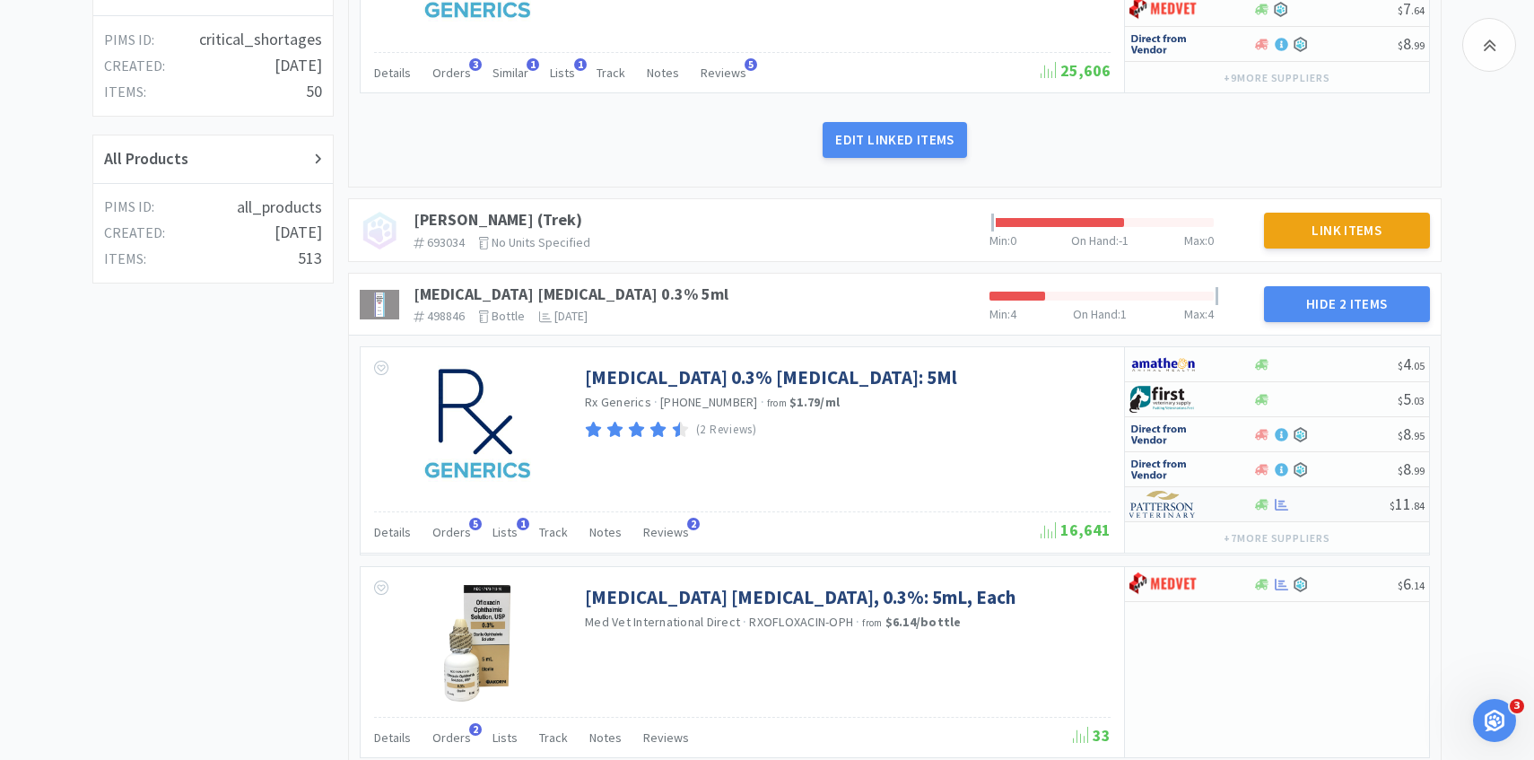
click at [1227, 509] on div at bounding box center [1179, 504] width 99 height 31
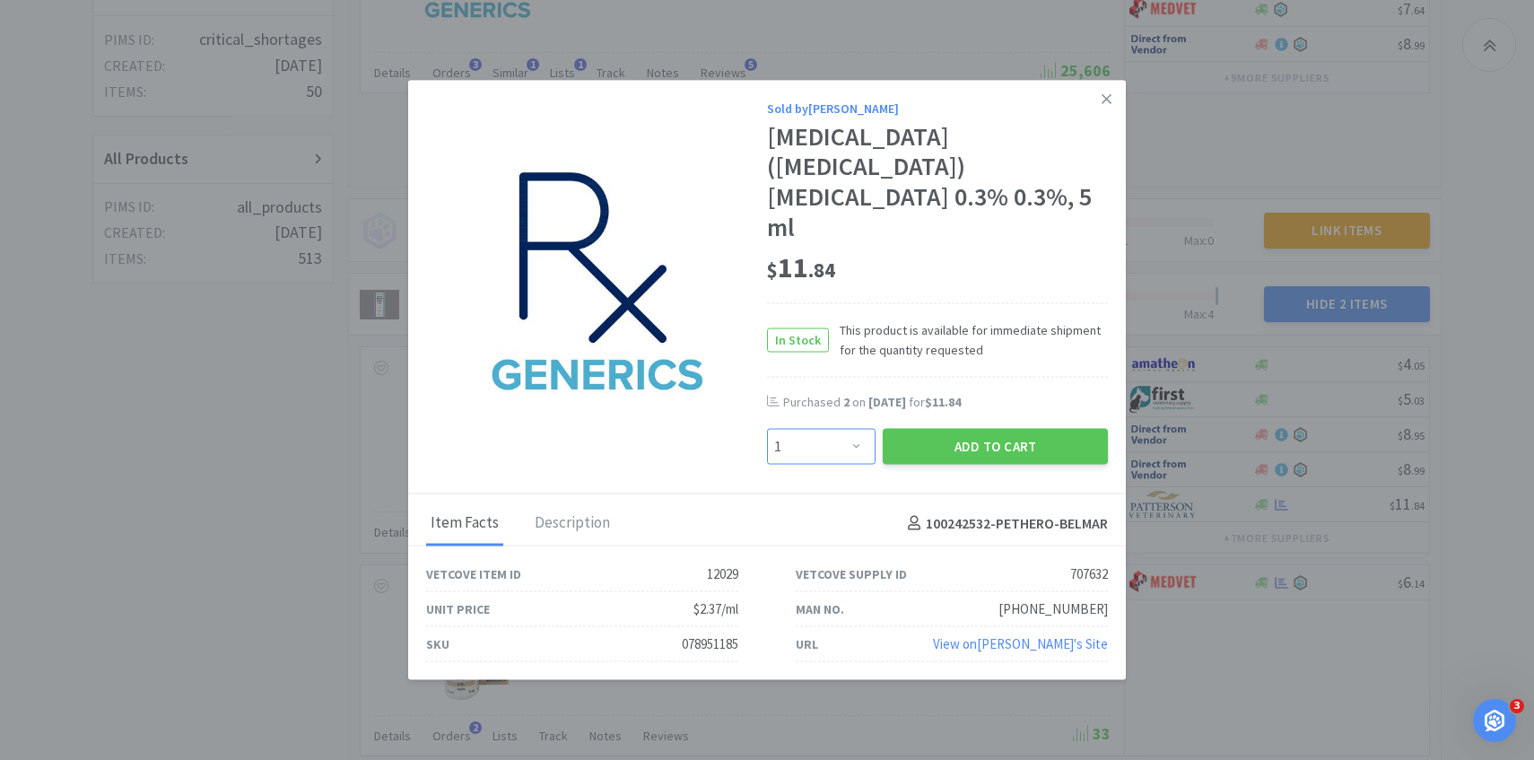
click at [836, 429] on select "Enter Quantity 1 2 3 4 5 6 7 8 9 10 11 12 13 14 15 16 17 18 19 20 Enter Quantity" at bounding box center [821, 447] width 109 height 36
select select "3"
click at [767, 429] on select "Enter Quantity 1 2 3 4 5 6 7 8 9 10 11 12 13 14 15 16 17 18 19 20 Enter Quantity" at bounding box center [821, 447] width 109 height 36
drag, startPoint x: 836, startPoint y: 427, endPoint x: 931, endPoint y: 414, distance: 96.1
click at [931, 429] on button "Add to Cart" at bounding box center [995, 447] width 225 height 36
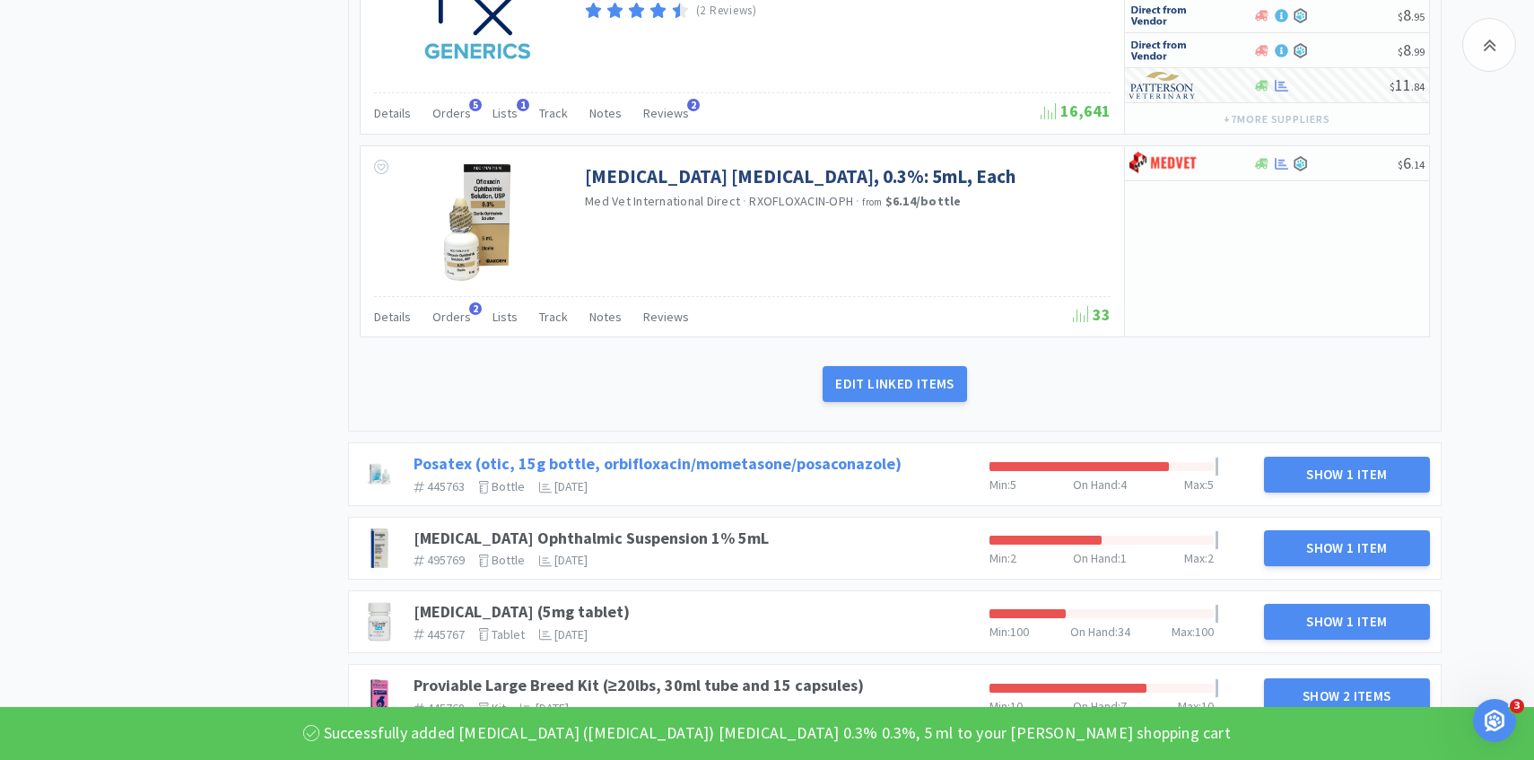
click at [716, 464] on link "Posatex (otic, 15g bottle, orbifloxacin/mometasone/posaconazole)" at bounding box center [658, 463] width 488 height 21
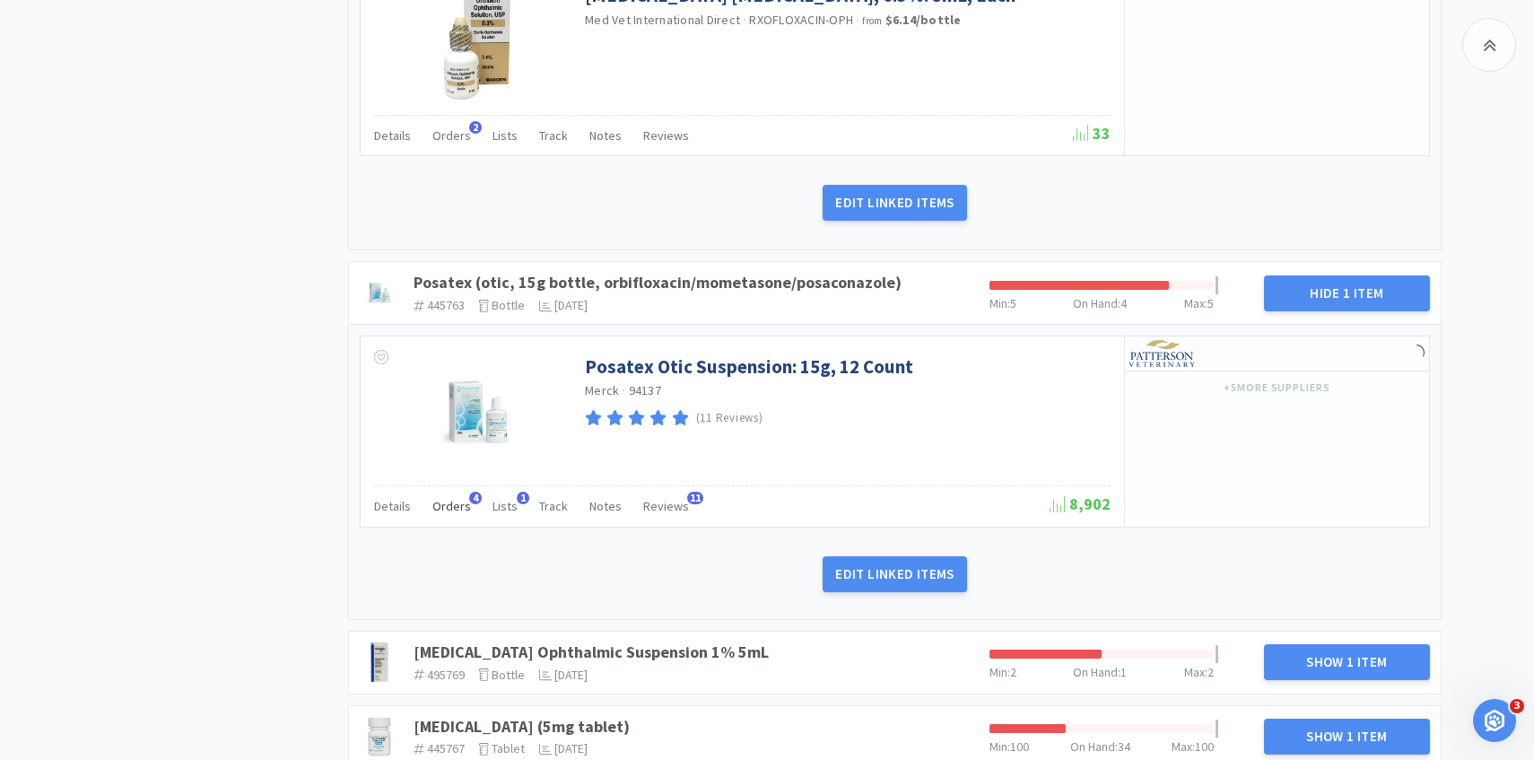
click at [452, 511] on span "Orders" at bounding box center [451, 506] width 39 height 16
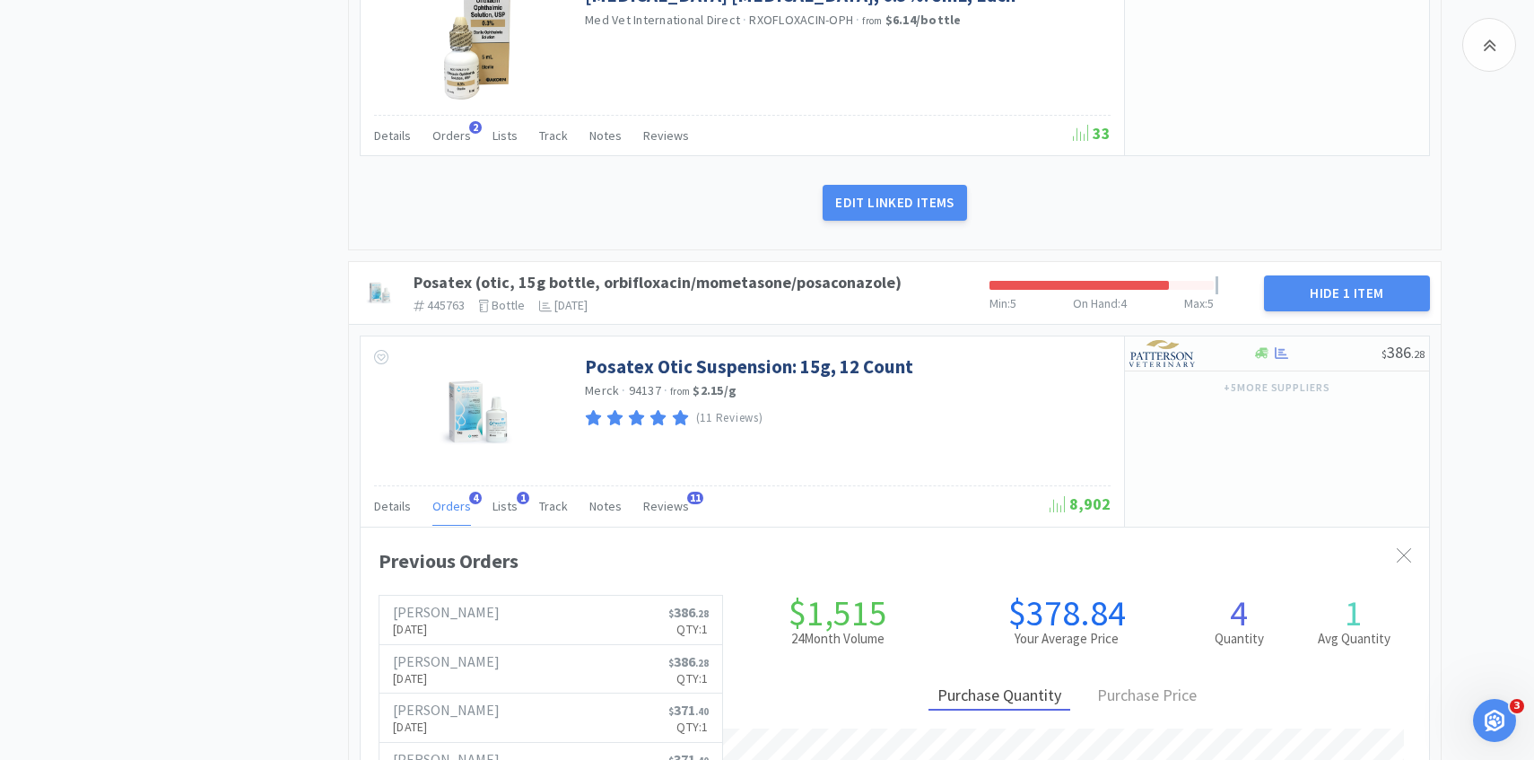
click at [452, 511] on span "Orders" at bounding box center [451, 506] width 39 height 16
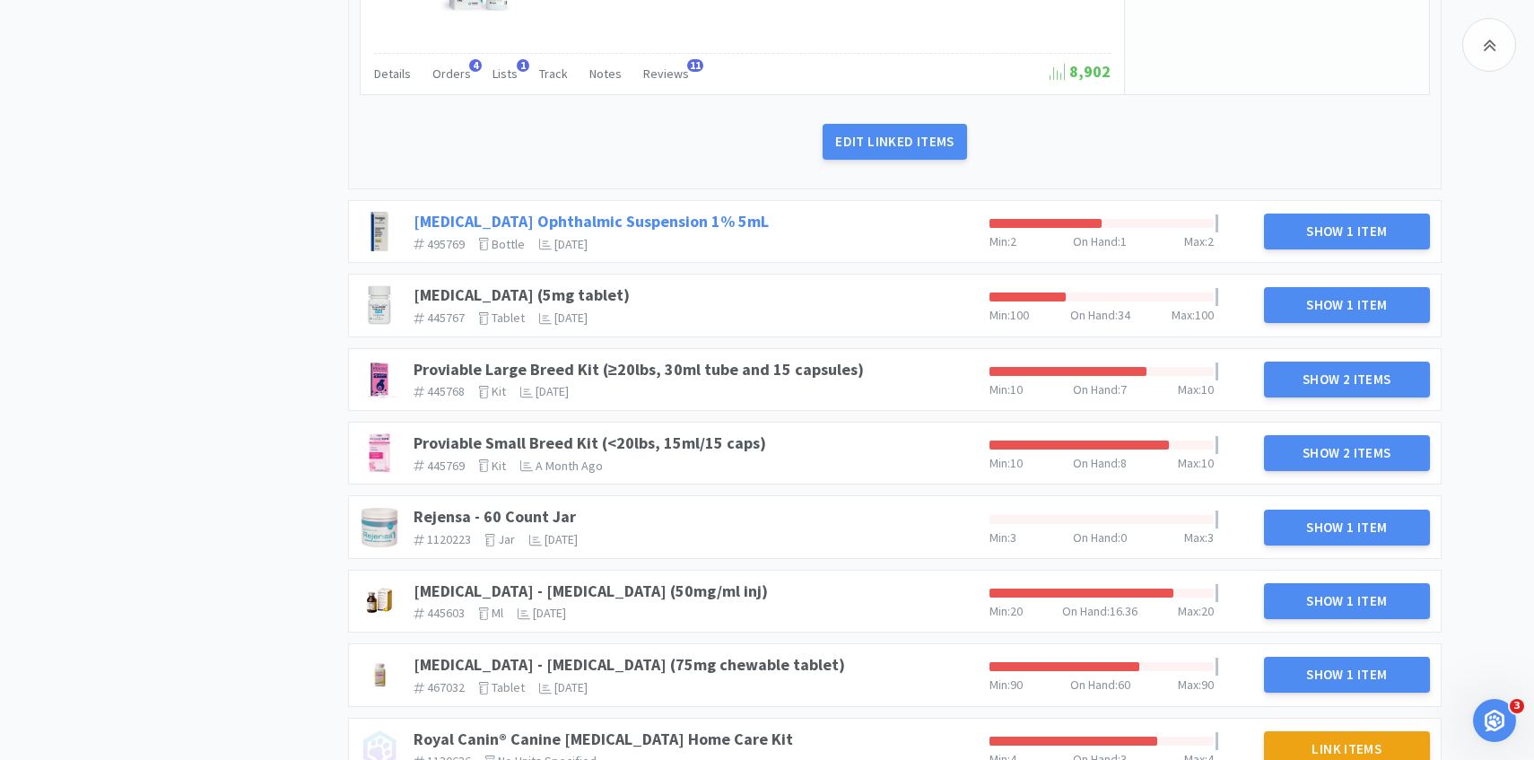
click at [766, 229] on link "Prednisolone Acetate Ophthalmic Suspension 1% 5mL" at bounding box center [591, 221] width 355 height 21
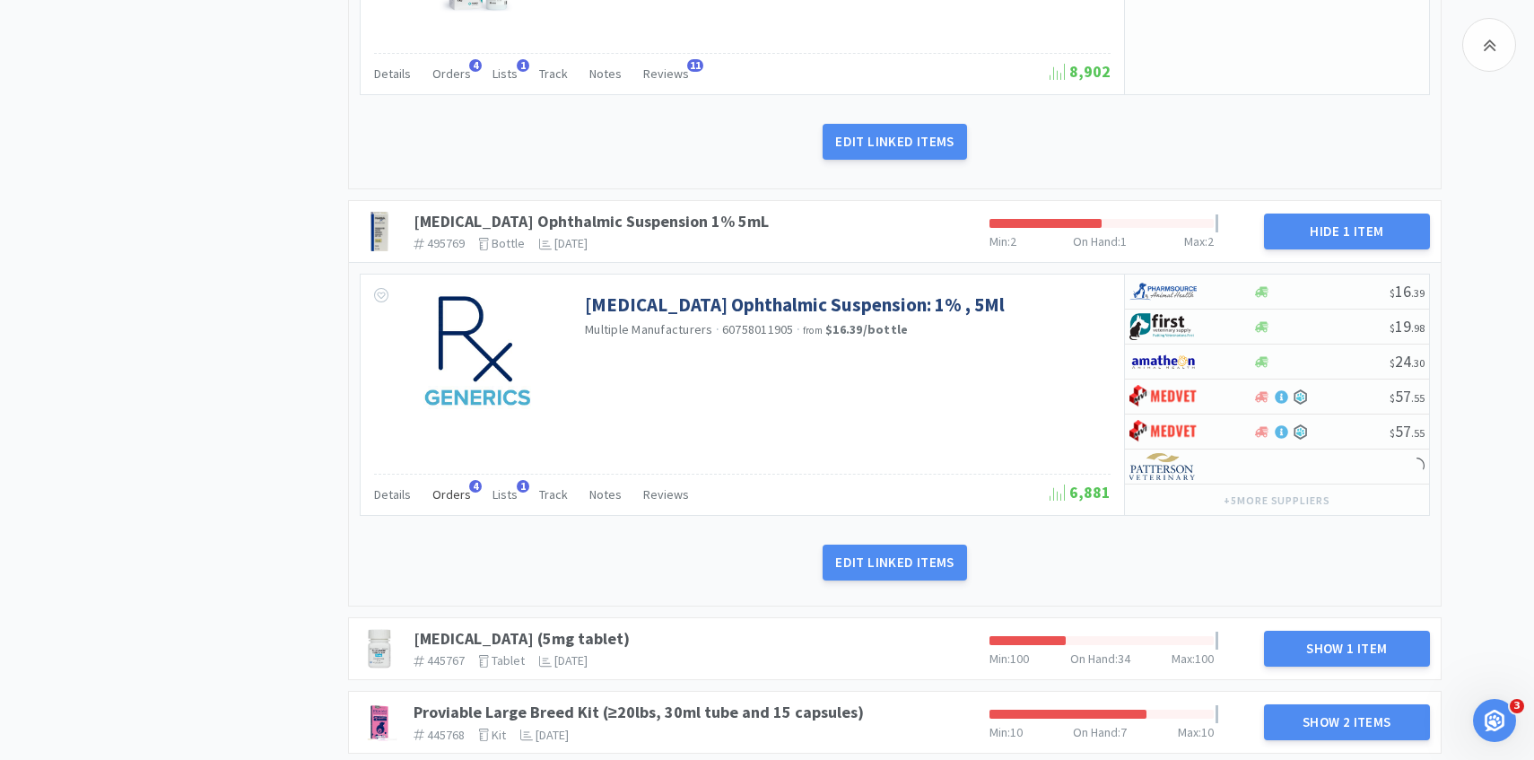
click at [458, 503] on div "Orders 4" at bounding box center [451, 497] width 39 height 34
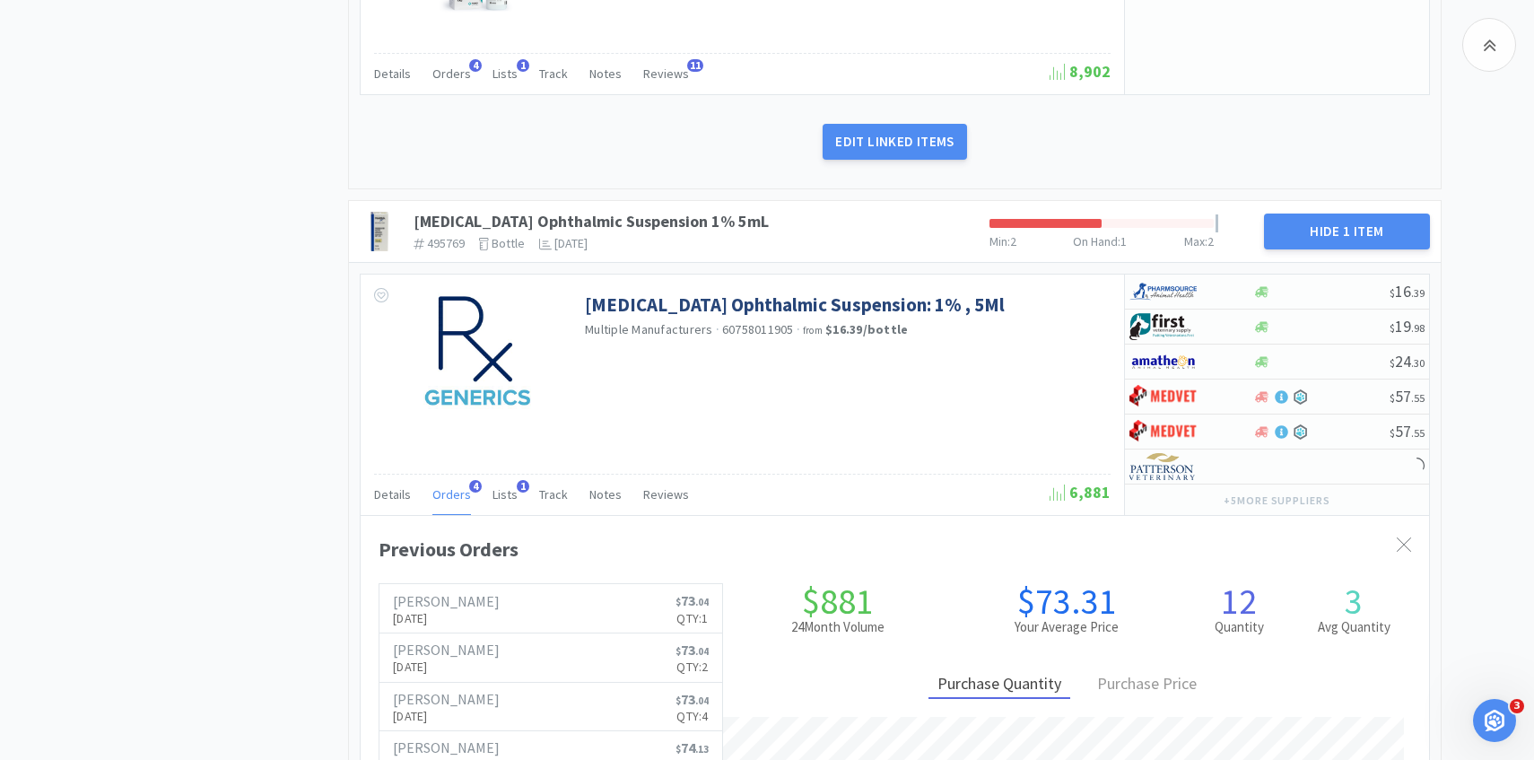
click at [456, 503] on div "Orders 4" at bounding box center [451, 497] width 39 height 34
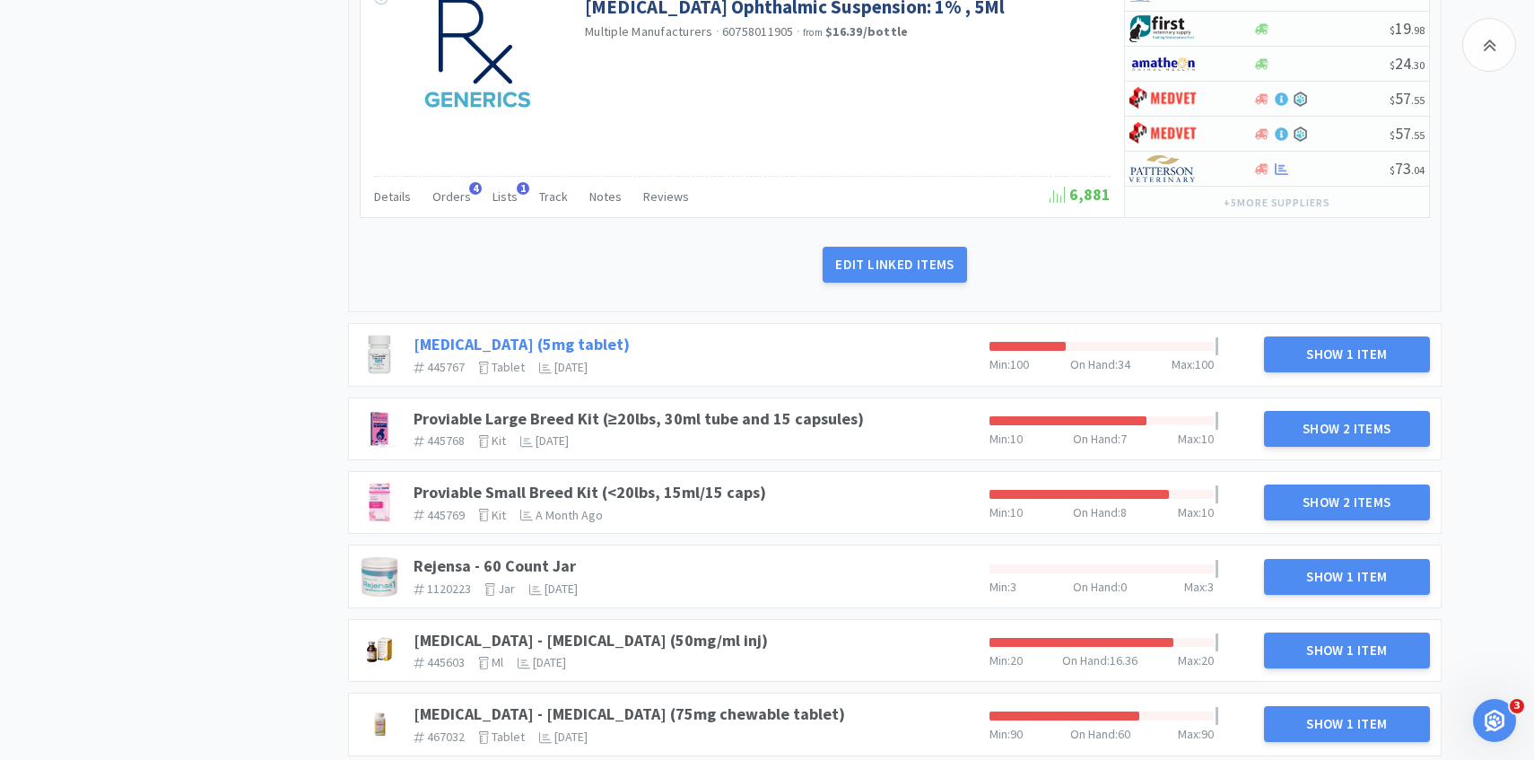
click at [488, 336] on link "Prednisone (5mg tablet)" at bounding box center [522, 344] width 216 height 21
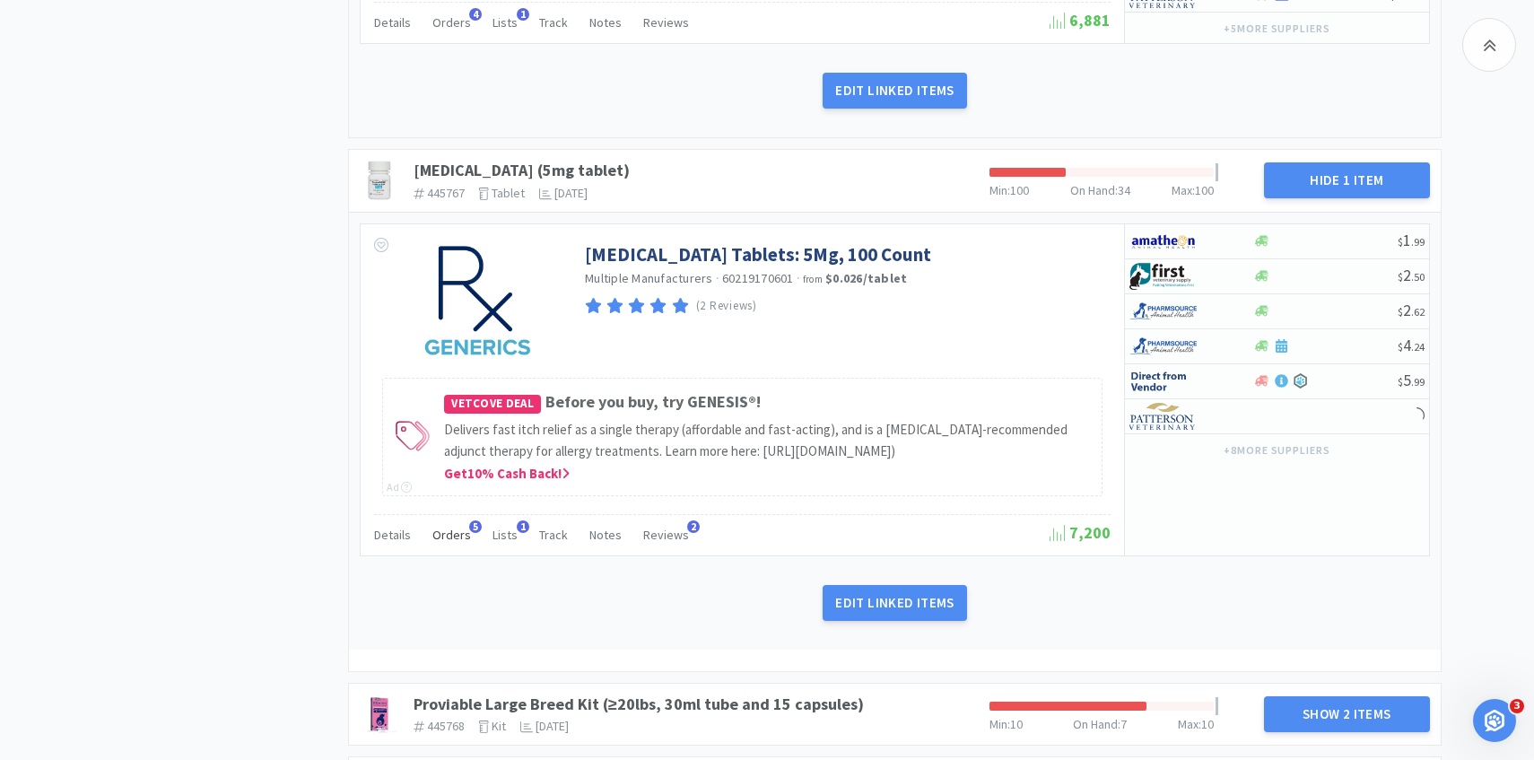
click at [456, 543] on span "Orders" at bounding box center [451, 535] width 39 height 16
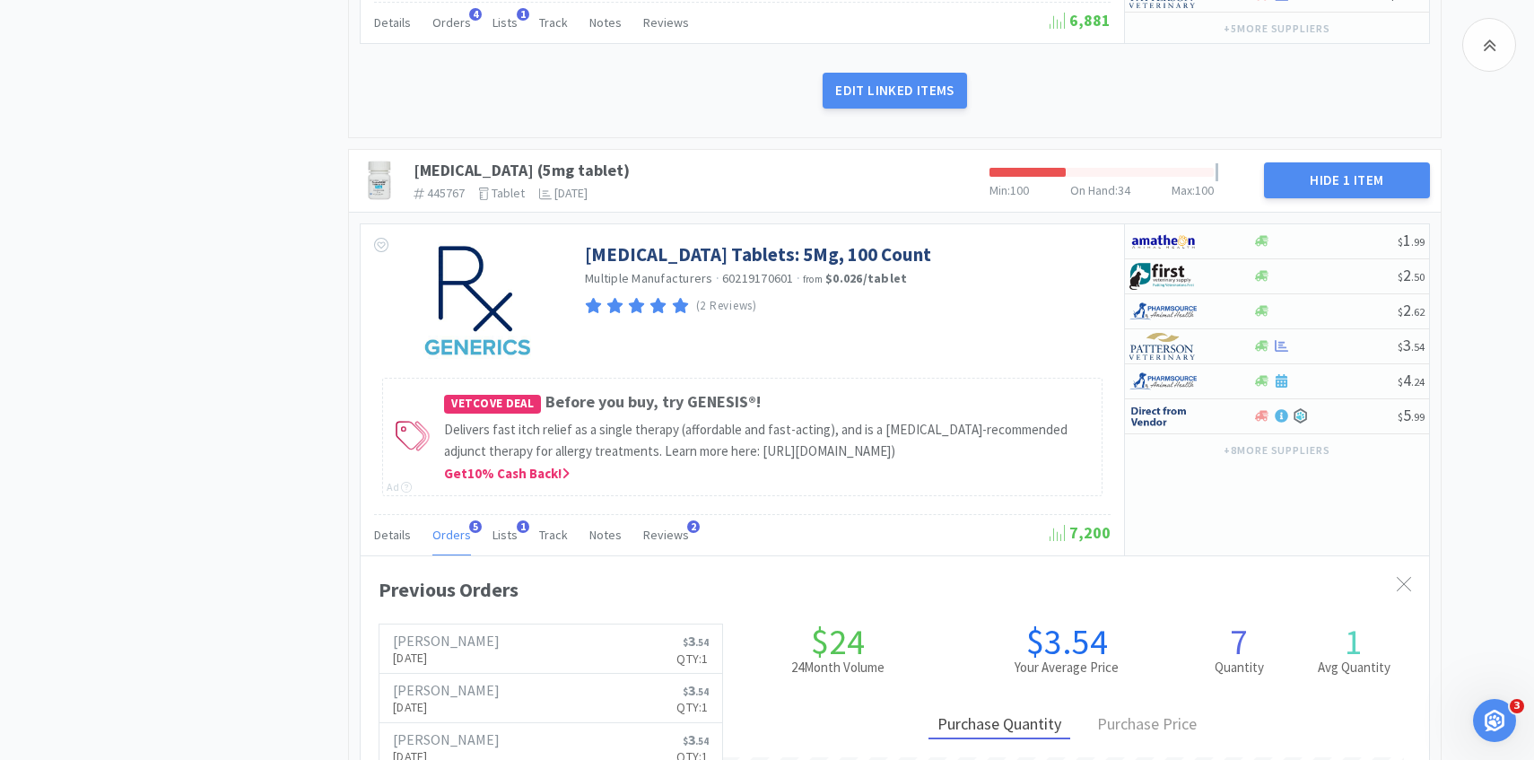
click at [450, 543] on span "Orders" at bounding box center [451, 535] width 39 height 16
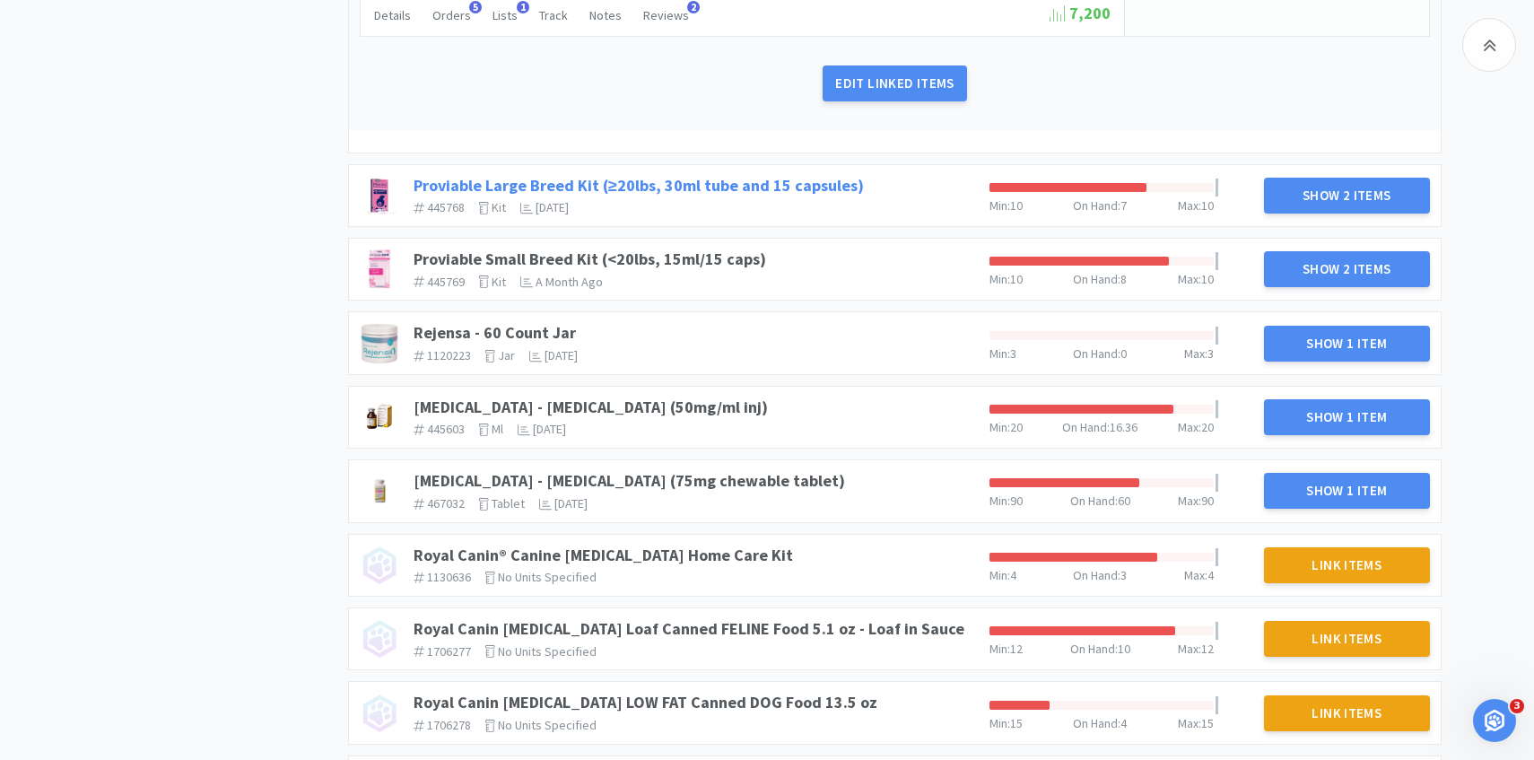
click at [832, 185] on link "Proviable Large Breed Kit (≥20lbs, 30ml tube and 15 capsules)" at bounding box center [639, 185] width 450 height 21
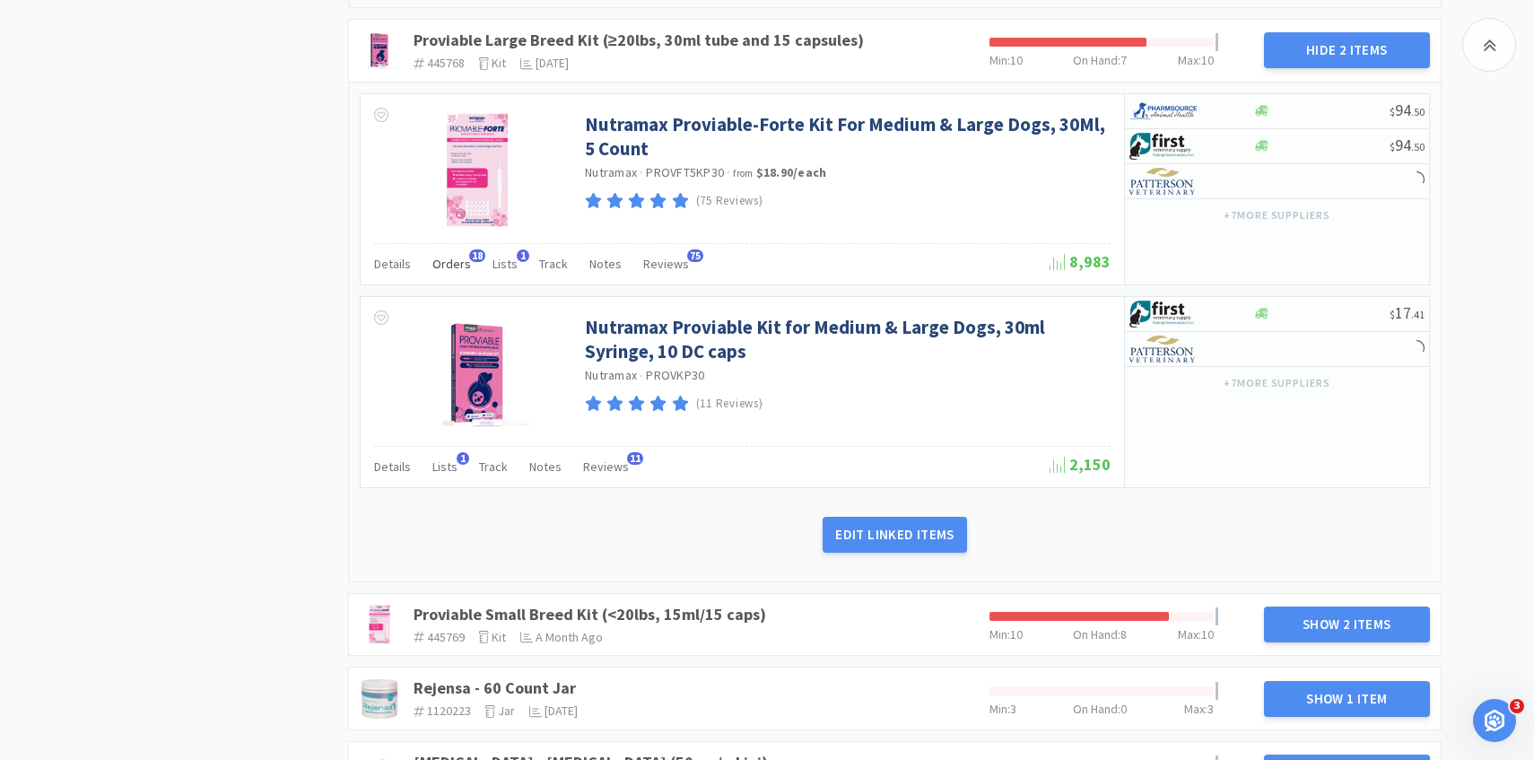
click at [454, 272] on span "Orders" at bounding box center [451, 264] width 39 height 16
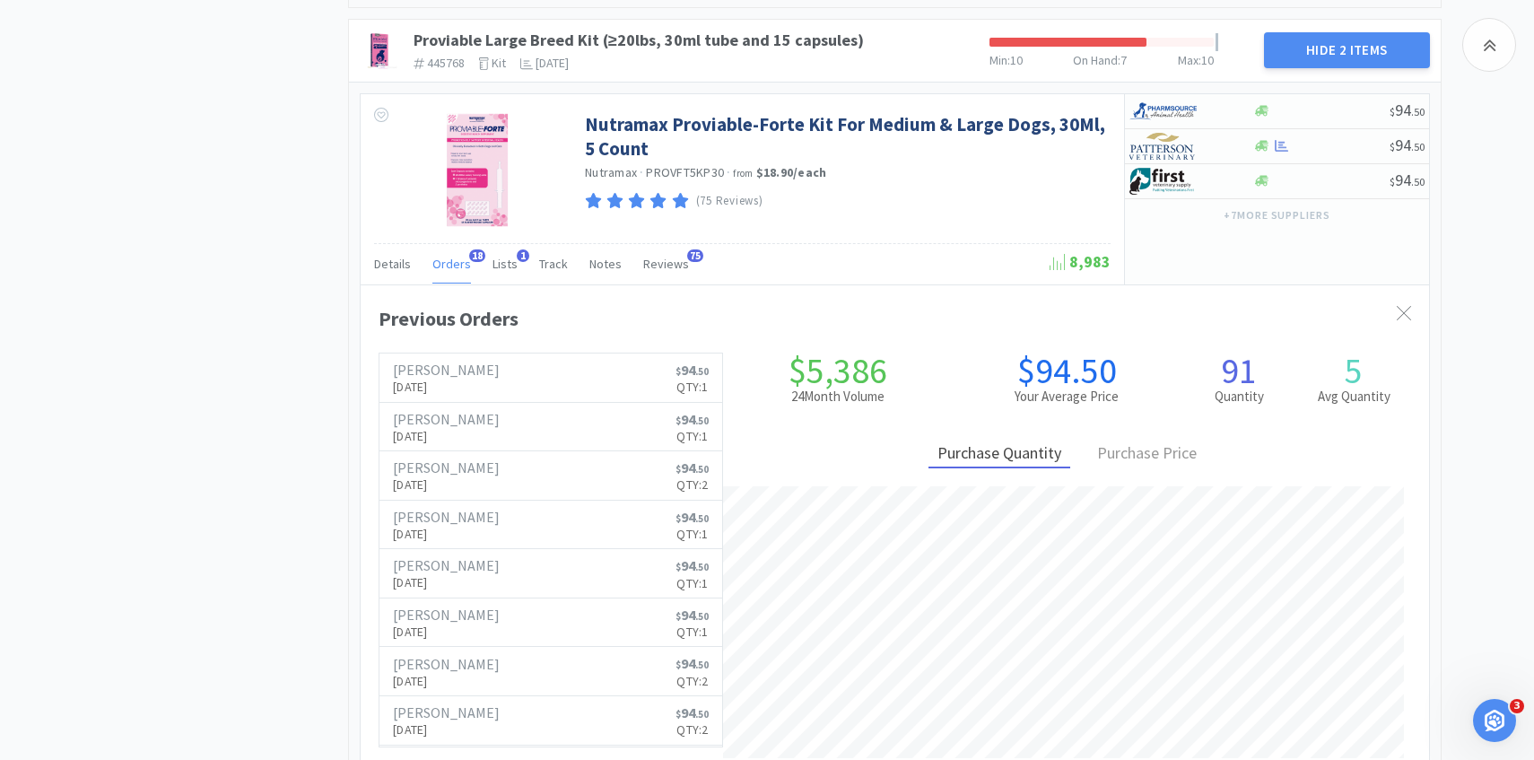
click at [454, 272] on span "Orders" at bounding box center [451, 264] width 39 height 16
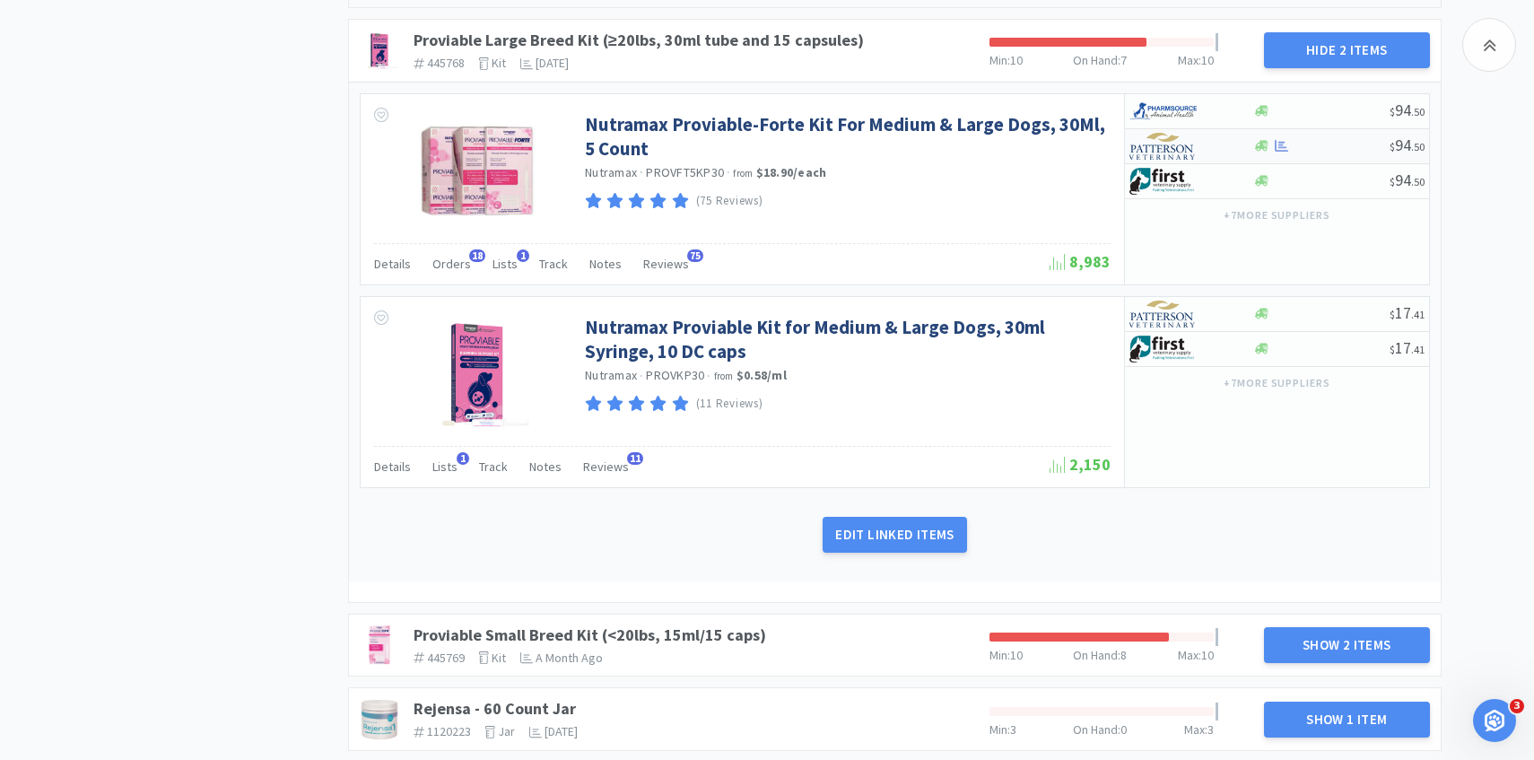
click at [1172, 155] on img at bounding box center [1163, 146] width 67 height 27
select select "1"
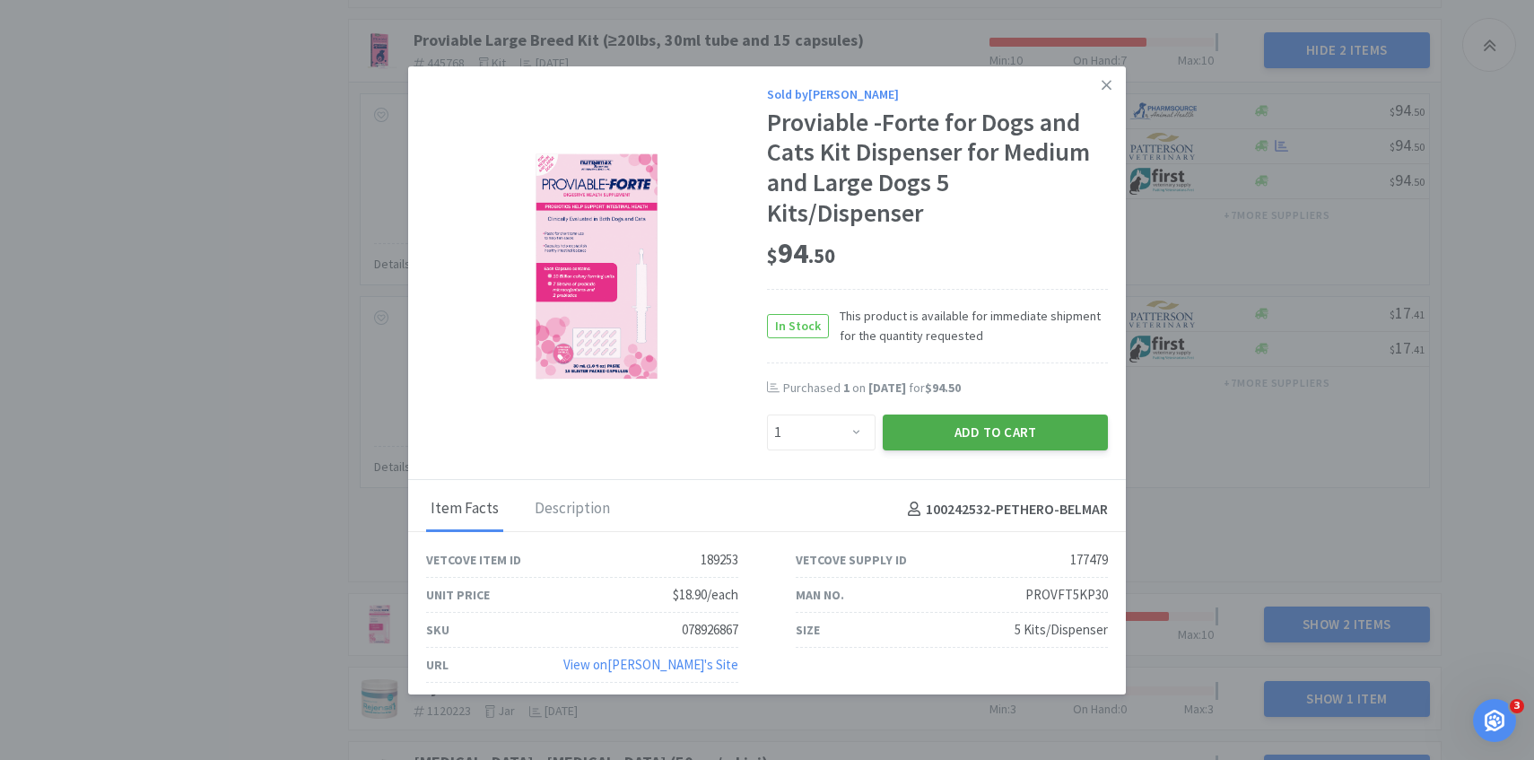
click at [964, 425] on button "Add to Cart" at bounding box center [995, 433] width 225 height 36
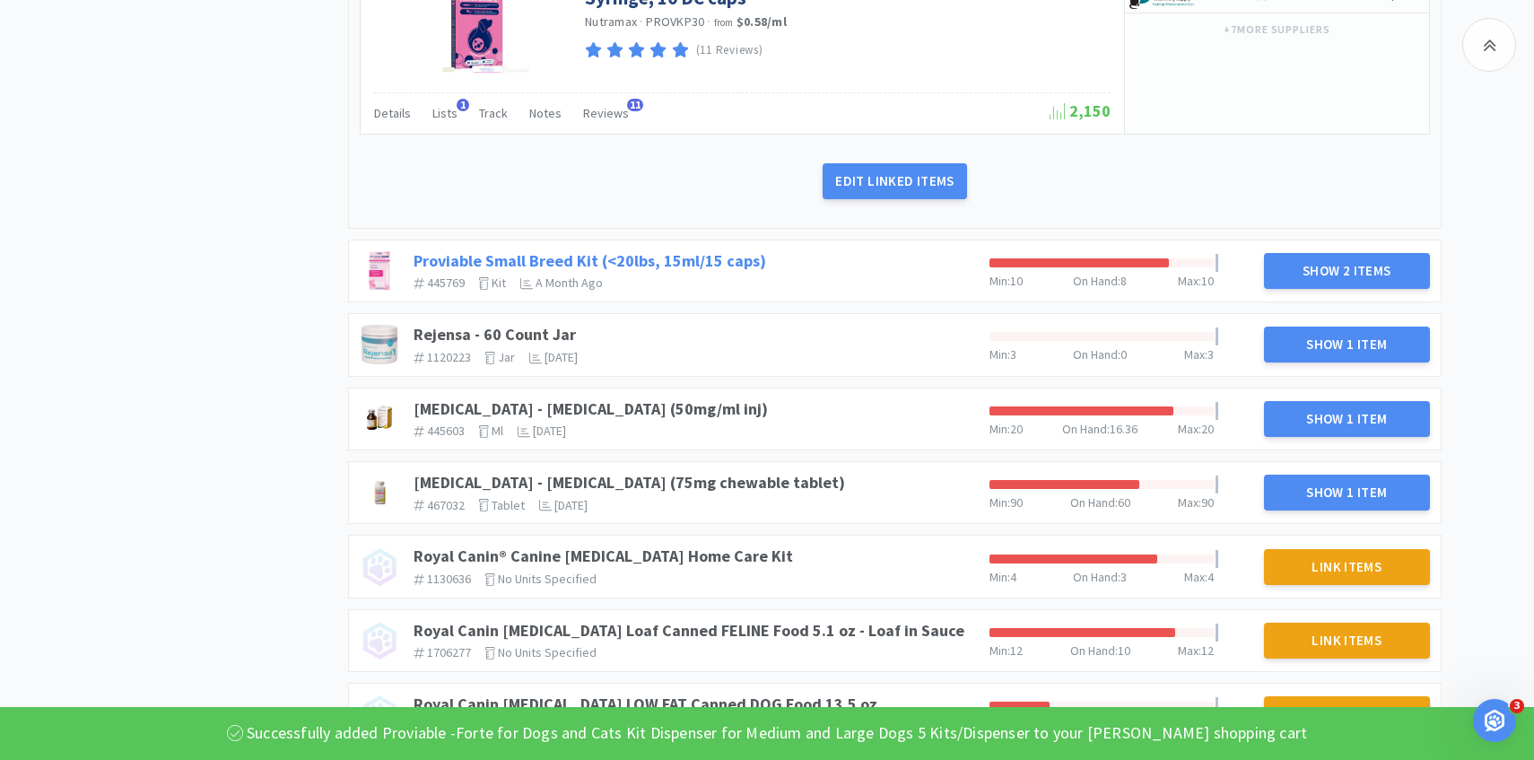
click at [720, 271] on link "Proviable Small Breed Kit (<20lbs, 15ml/15 caps)" at bounding box center [590, 260] width 353 height 21
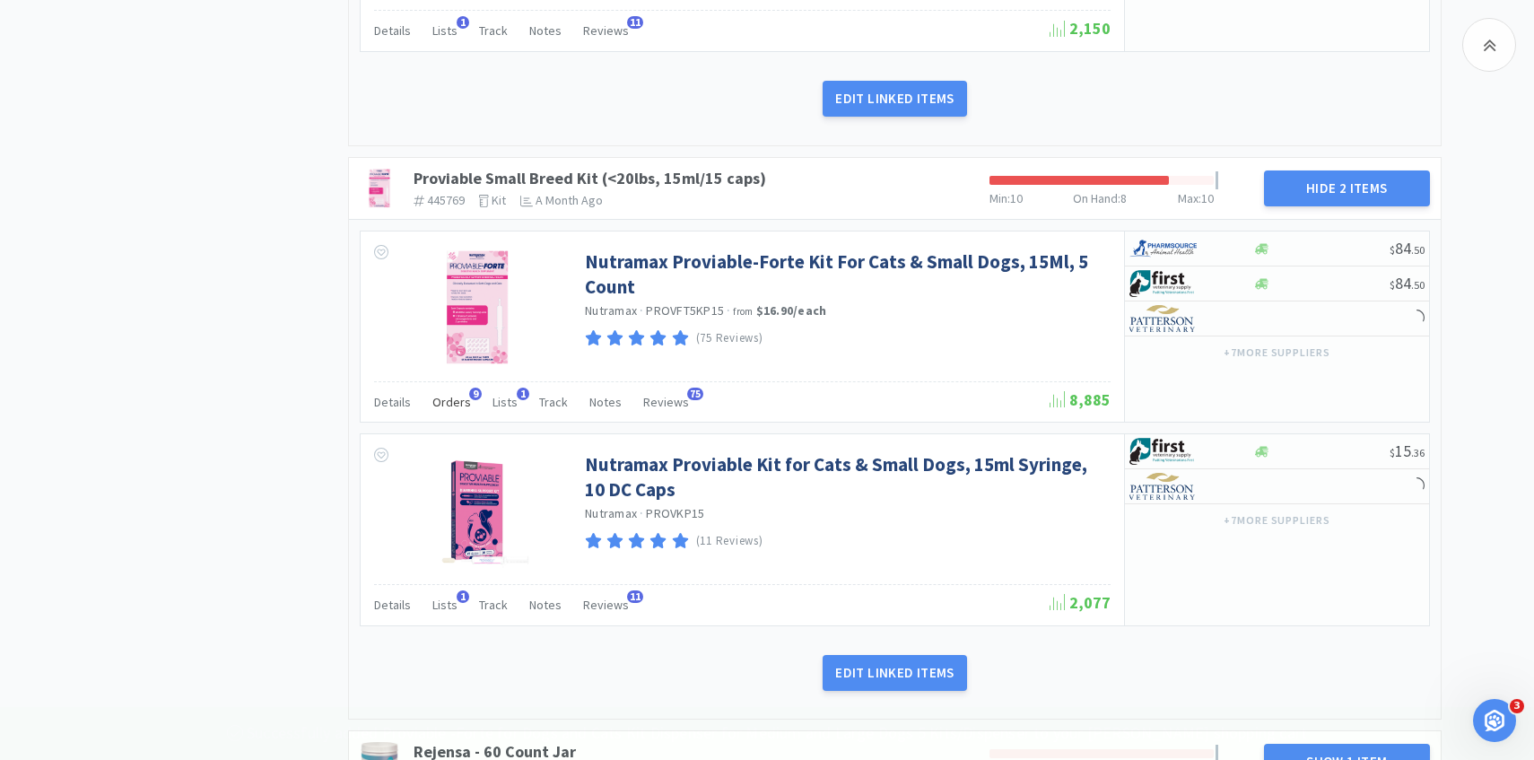
click at [465, 410] on span "Orders" at bounding box center [451, 402] width 39 height 16
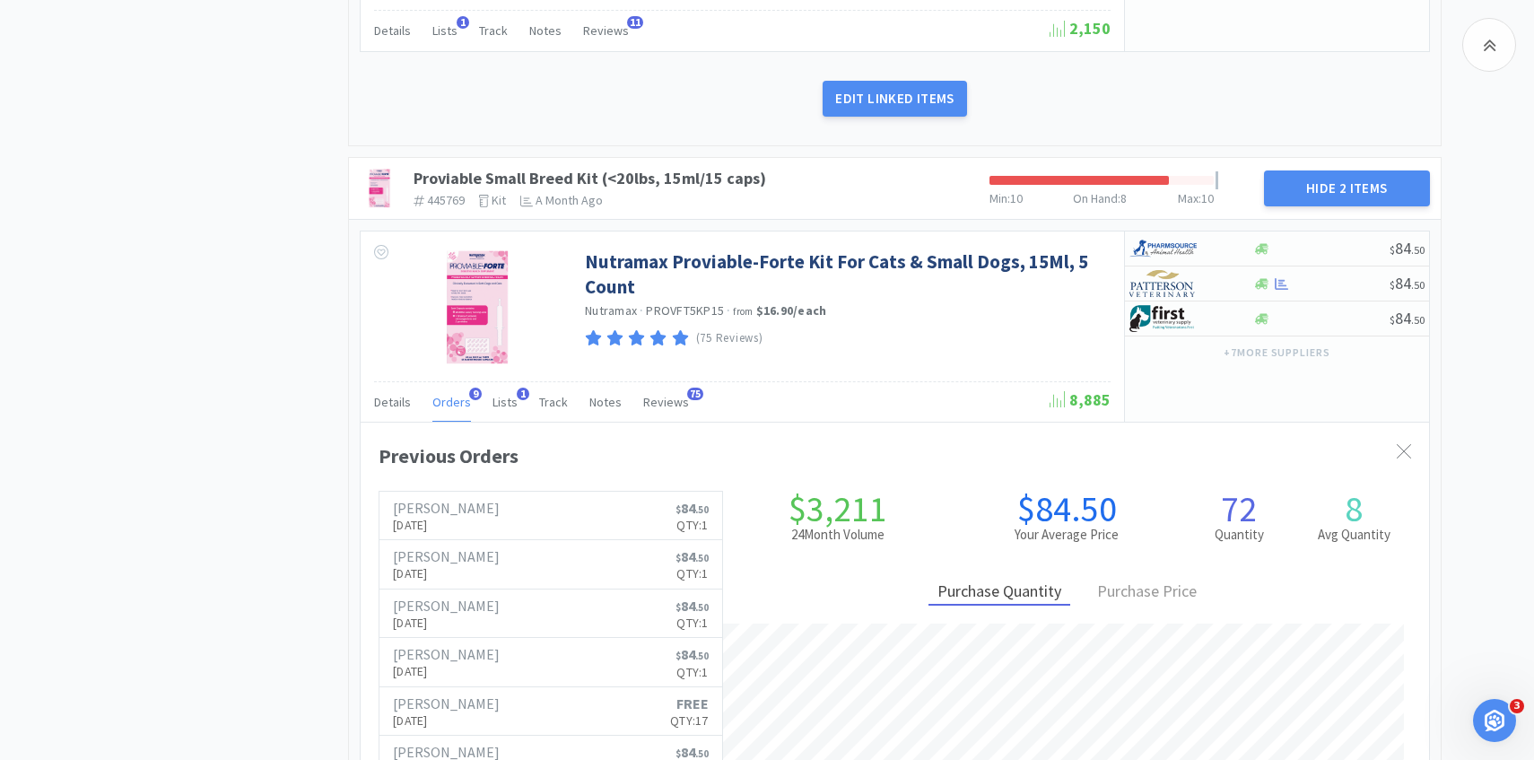
click at [465, 410] on span "Orders" at bounding box center [451, 402] width 39 height 16
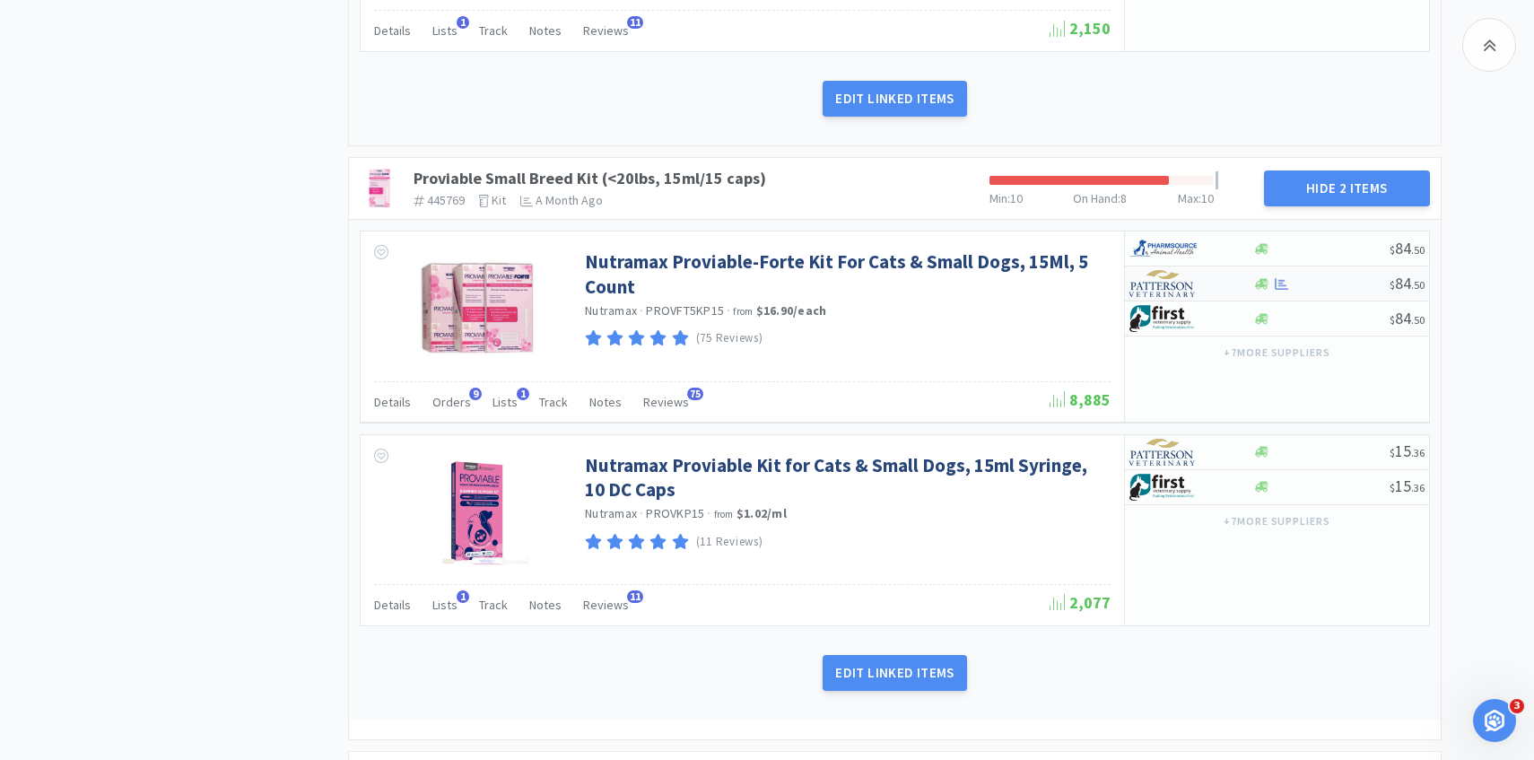
click at [1230, 299] on div at bounding box center [1191, 283] width 123 height 31
select select "1"
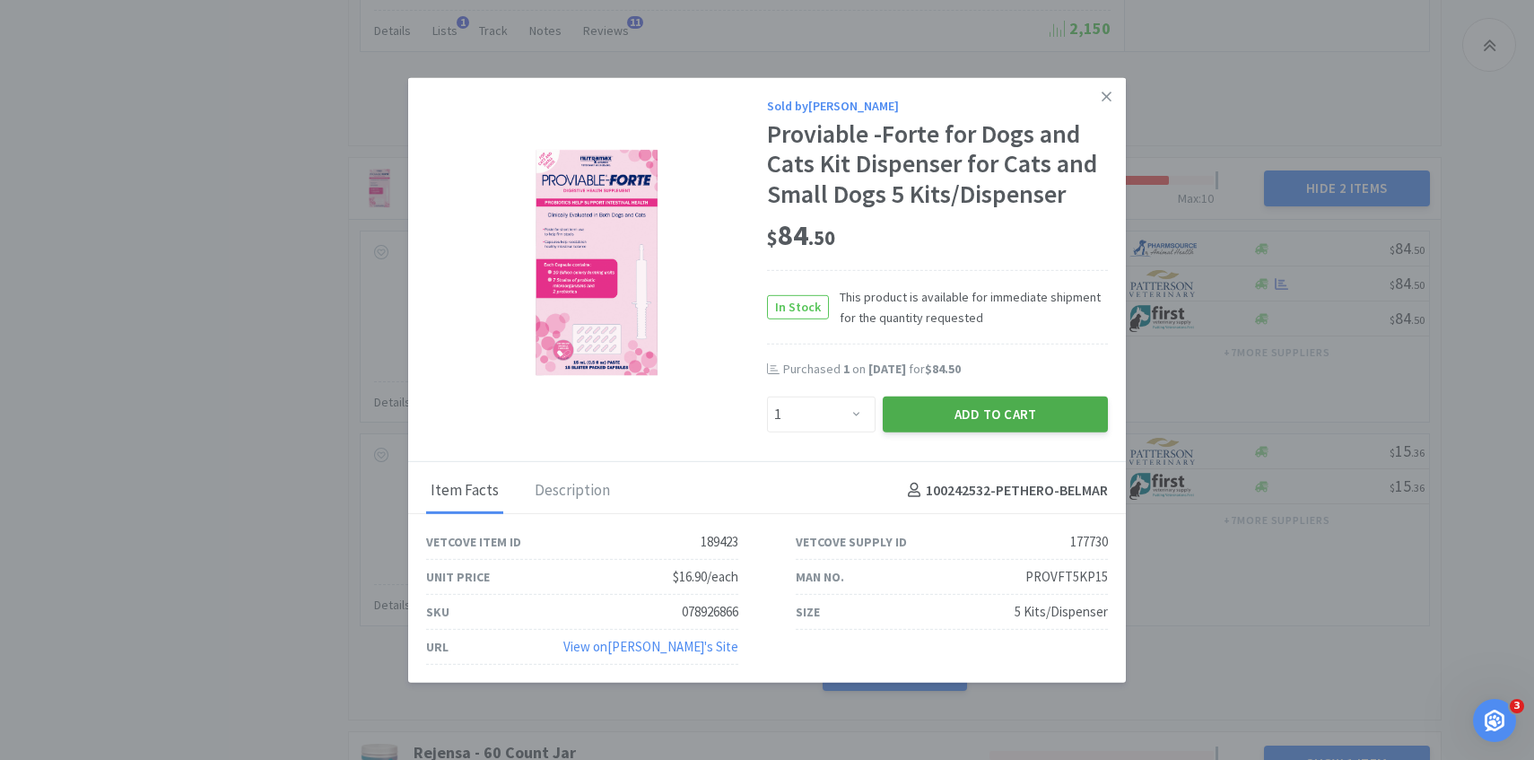
click at [987, 411] on button "Add to Cart" at bounding box center [995, 414] width 225 height 36
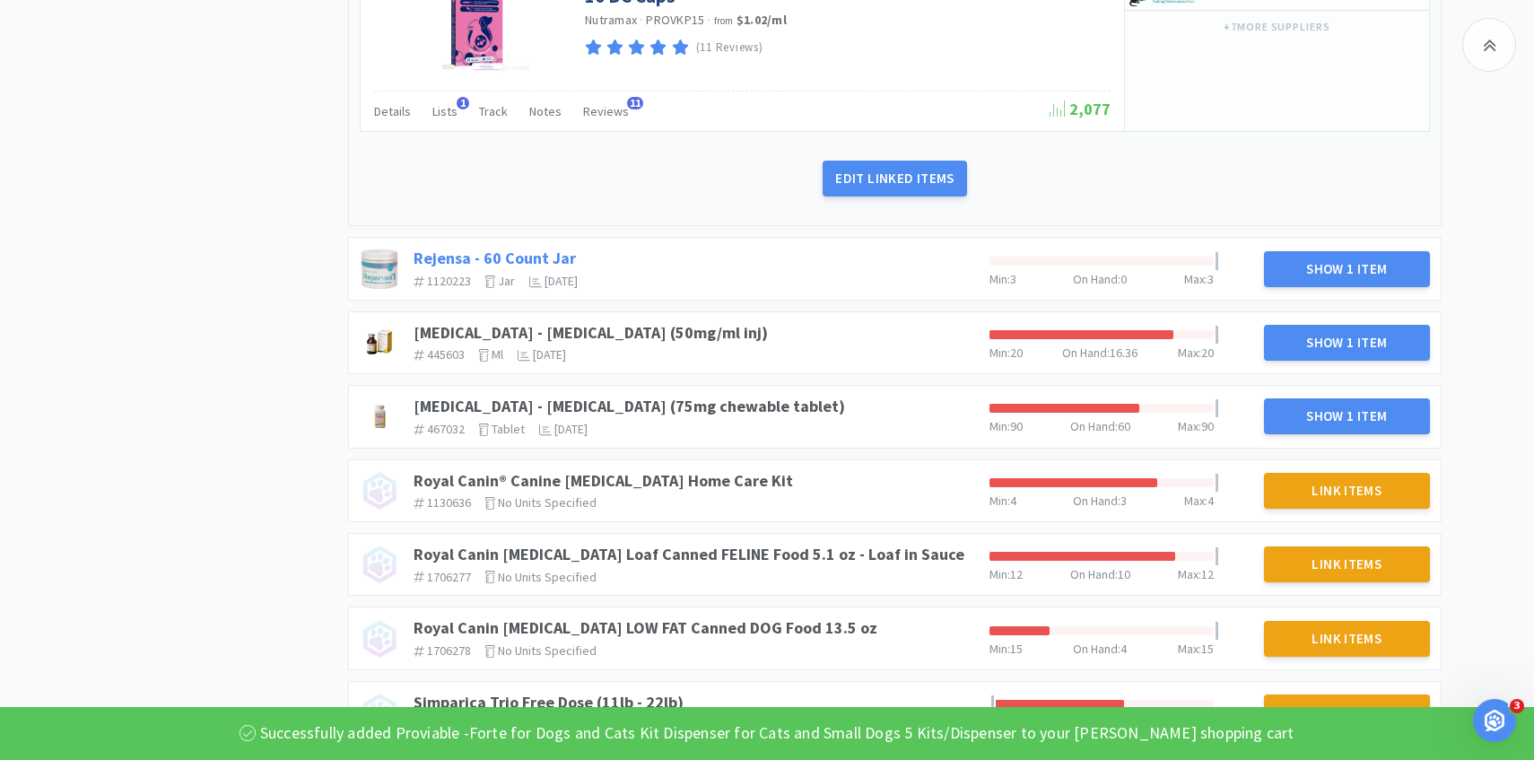
click at [548, 268] on link "Rejensa - 60 Count Jar" at bounding box center [495, 258] width 162 height 21
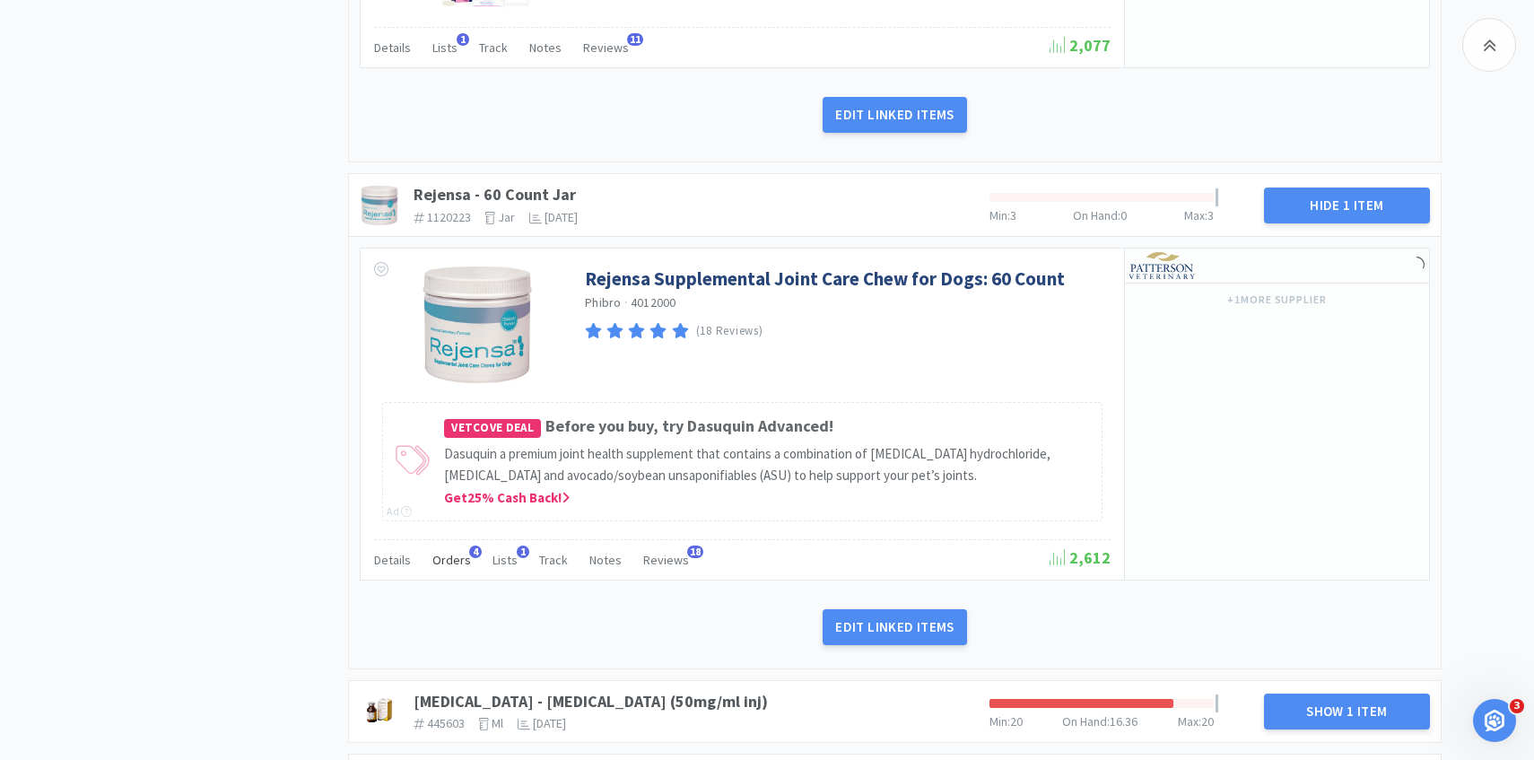
click at [454, 568] on span "Orders" at bounding box center [451, 560] width 39 height 16
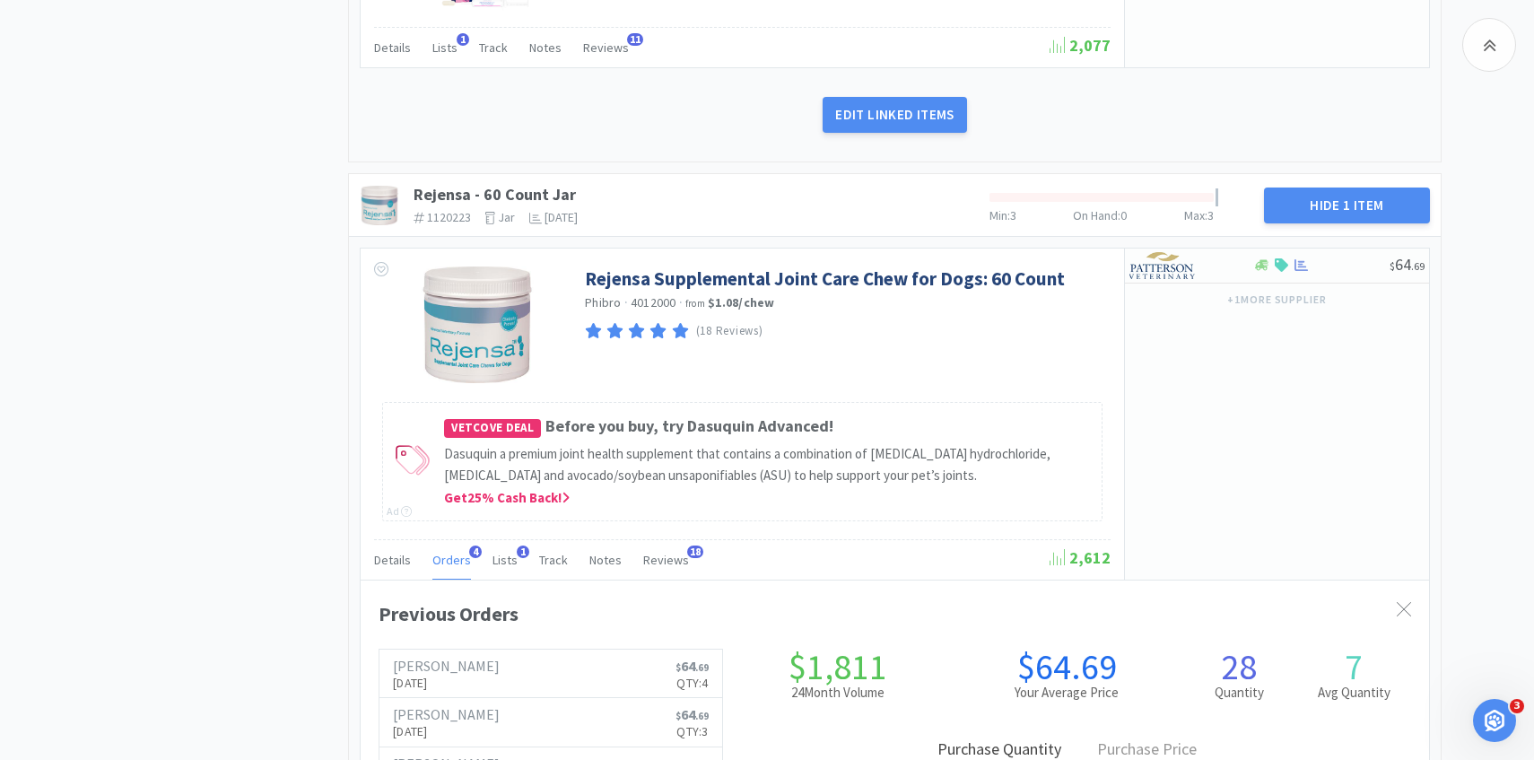
click at [445, 568] on span "Orders" at bounding box center [451, 560] width 39 height 16
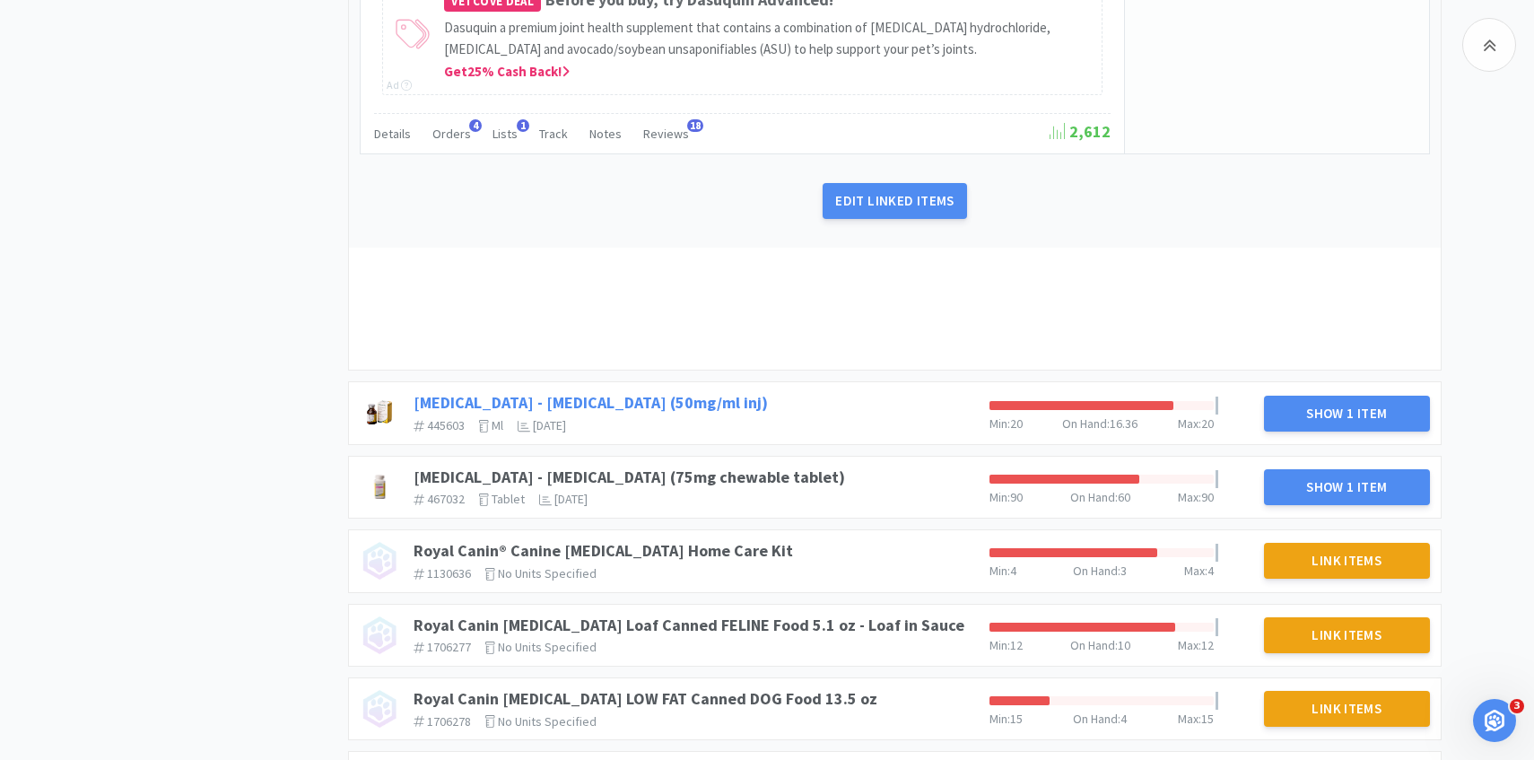
click at [650, 460] on div "Rimadyl - Carprofen (75mg chewable tablet) 467032 The identifier of the item in…" at bounding box center [694, 487] width 576 height 54
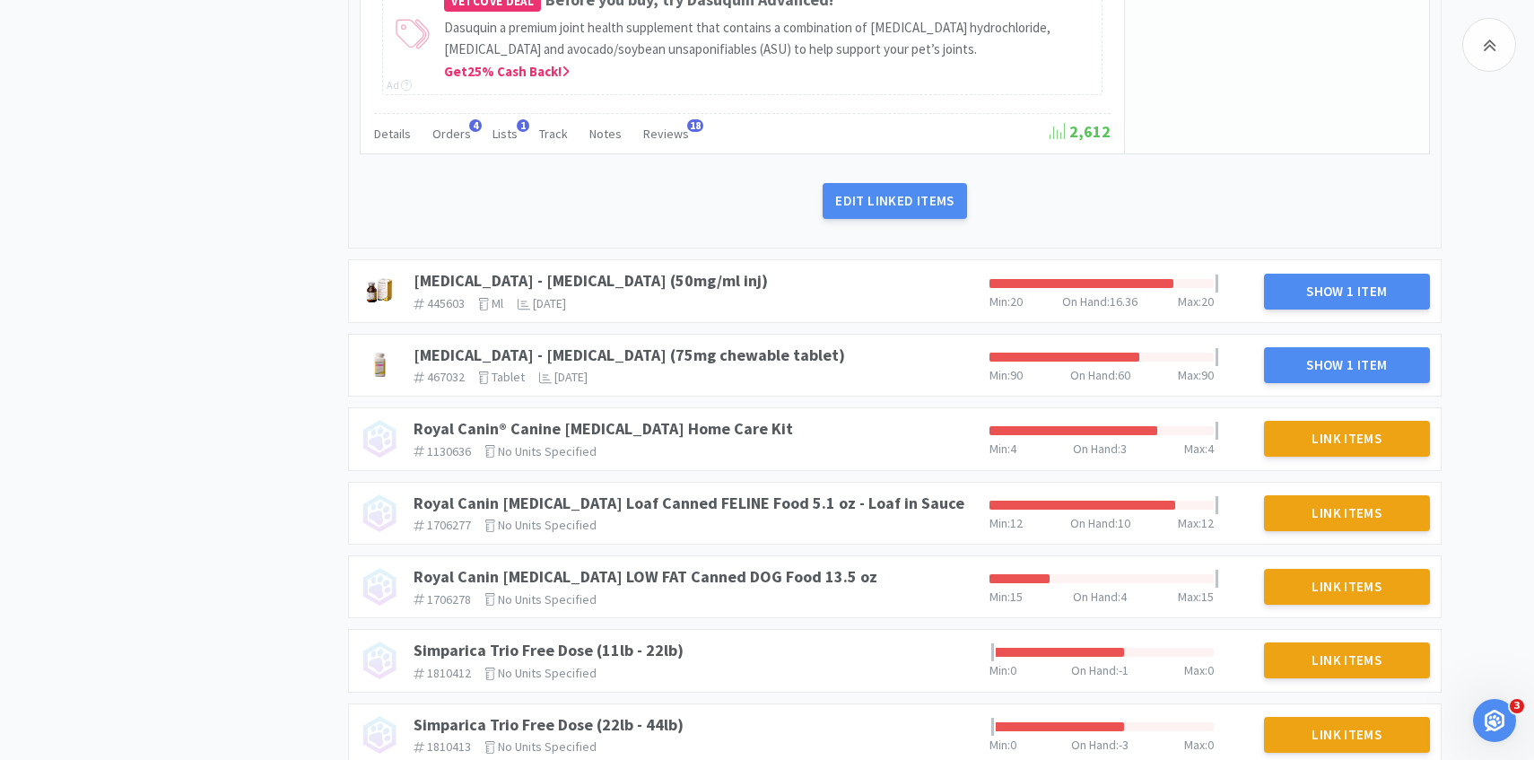
click at [627, 291] on div "Rimadyl - Carprofen (50mg/ml inj) 445603 The identifier of the item in your PIM…" at bounding box center [694, 291] width 576 height 54
click at [627, 291] on link "Rimadyl - Carprofen (50mg/ml inj)" at bounding box center [591, 280] width 354 height 21
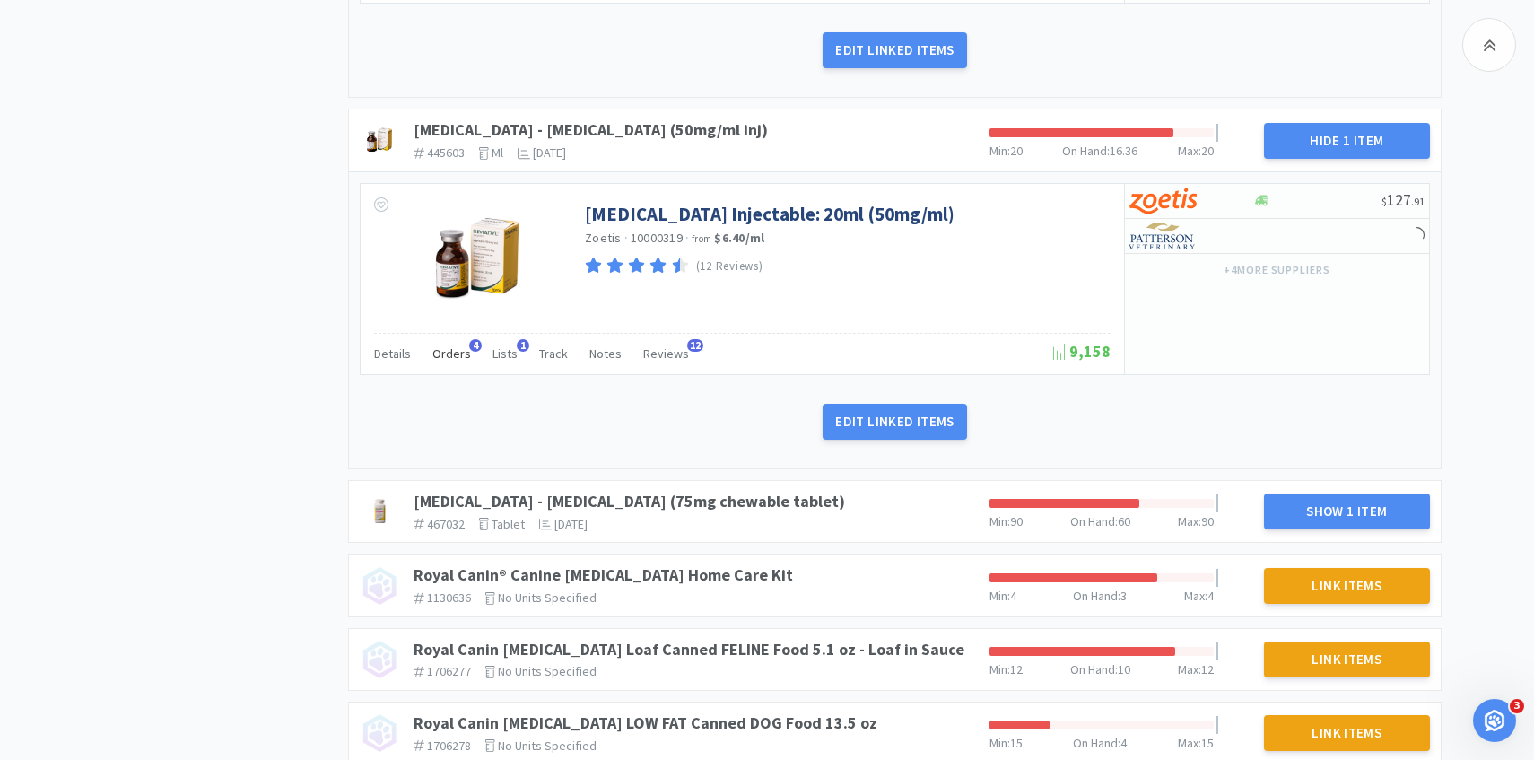
click at [465, 373] on div "Orders 4" at bounding box center [451, 356] width 39 height 34
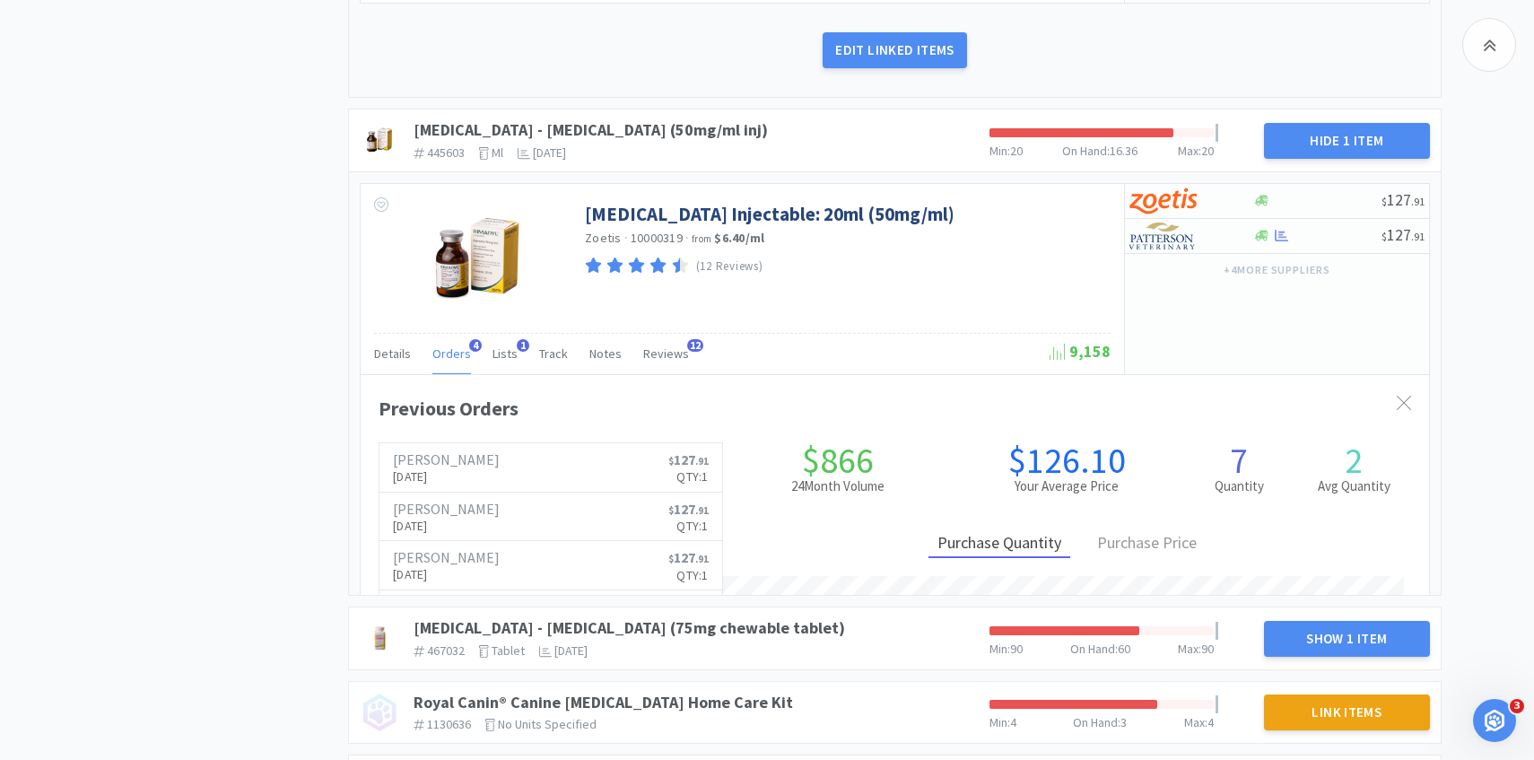
click at [465, 373] on div "Orders 4" at bounding box center [451, 356] width 39 height 34
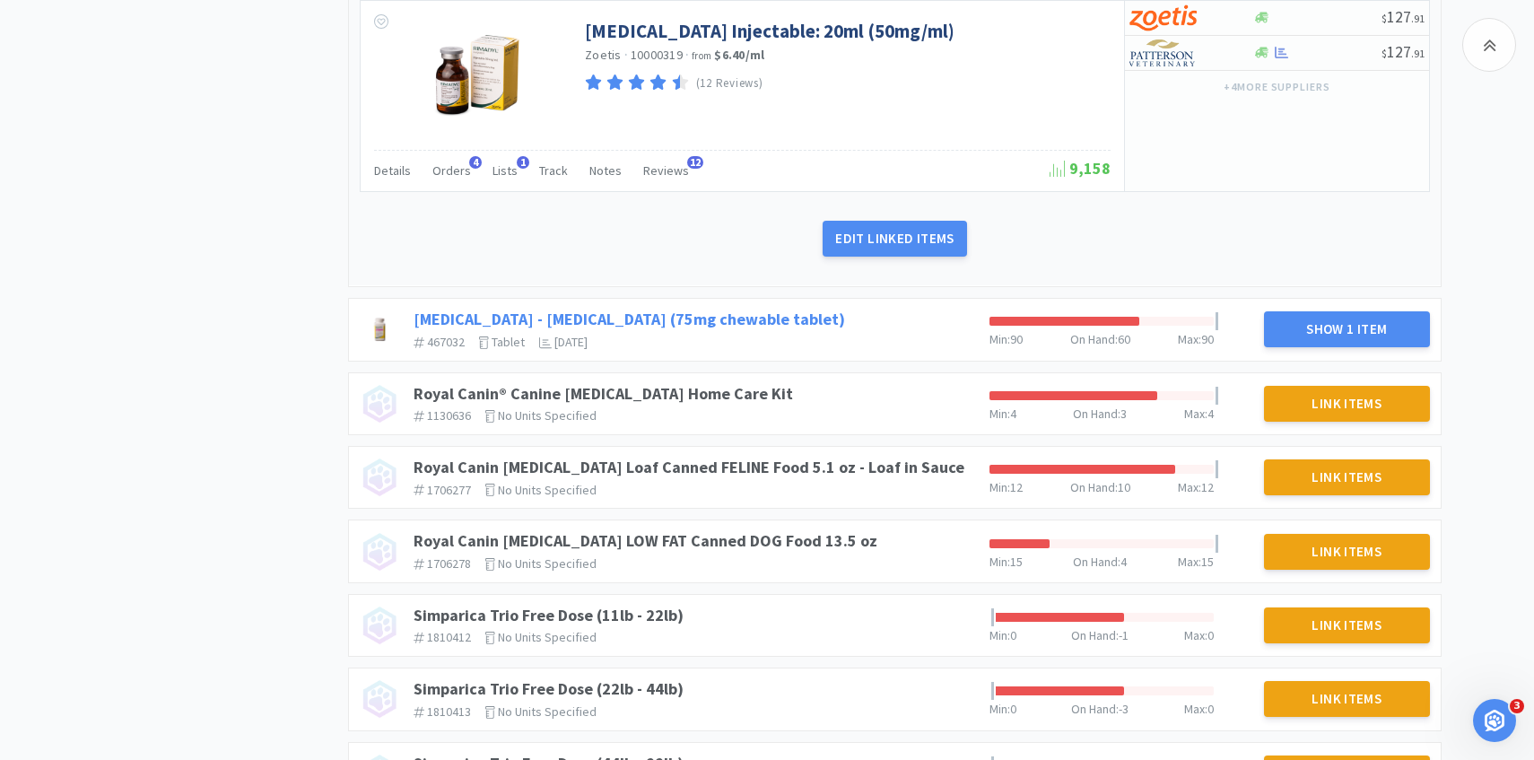
click at [694, 329] on link "Rimadyl - Carprofen (75mg chewable tablet)" at bounding box center [630, 319] width 432 height 21
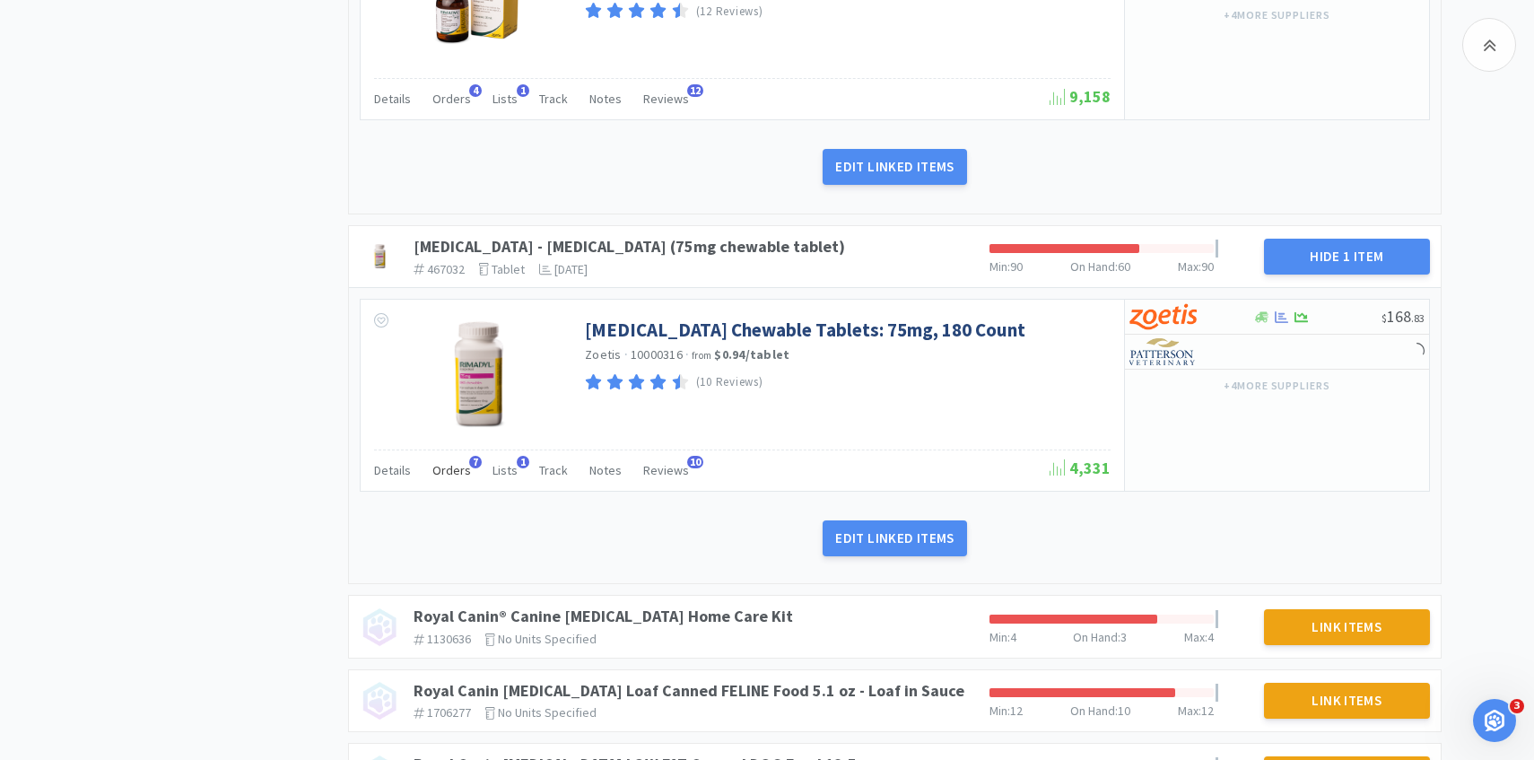
click at [444, 478] on span "Orders" at bounding box center [451, 470] width 39 height 16
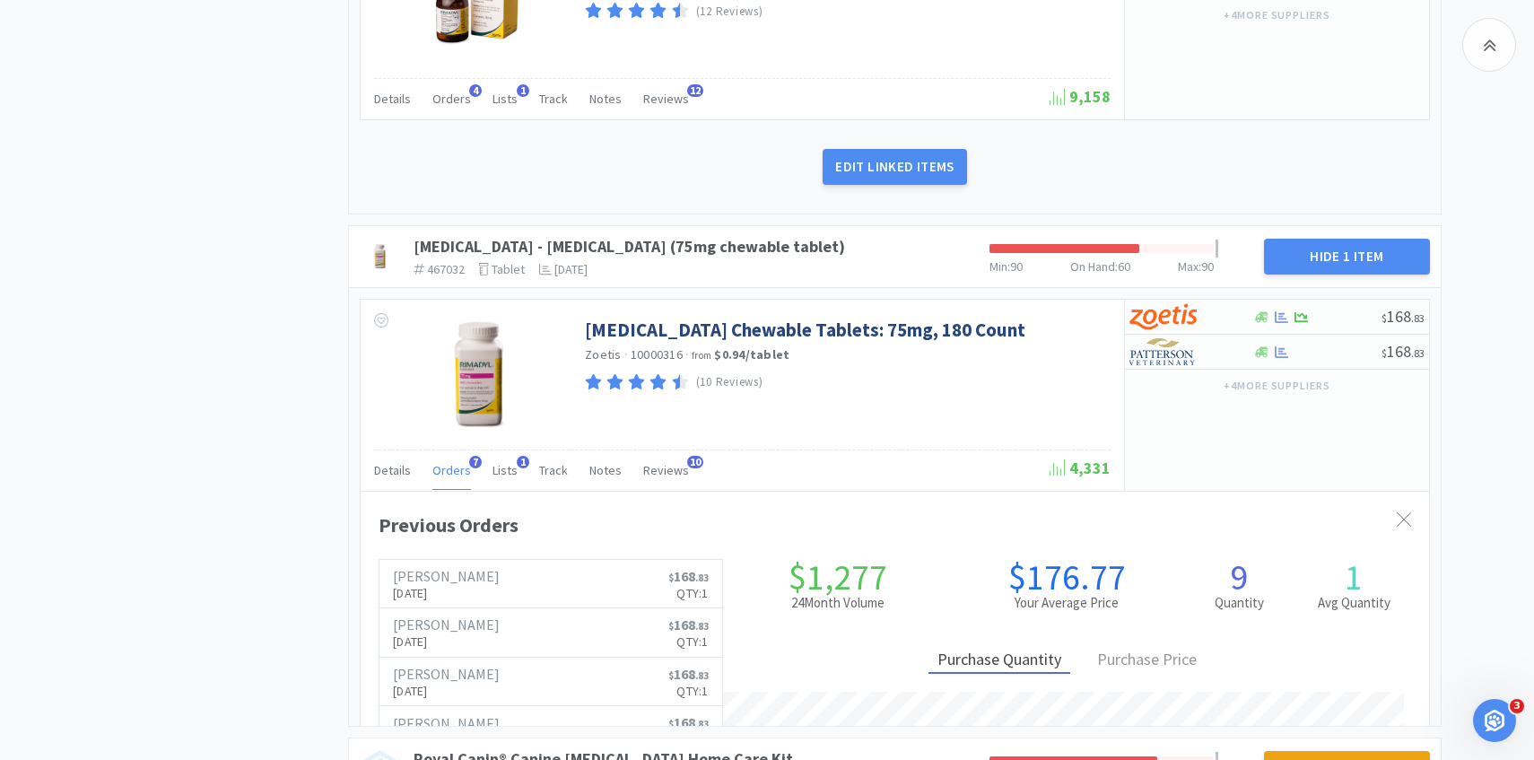
click at [444, 478] on span "Orders" at bounding box center [451, 470] width 39 height 16
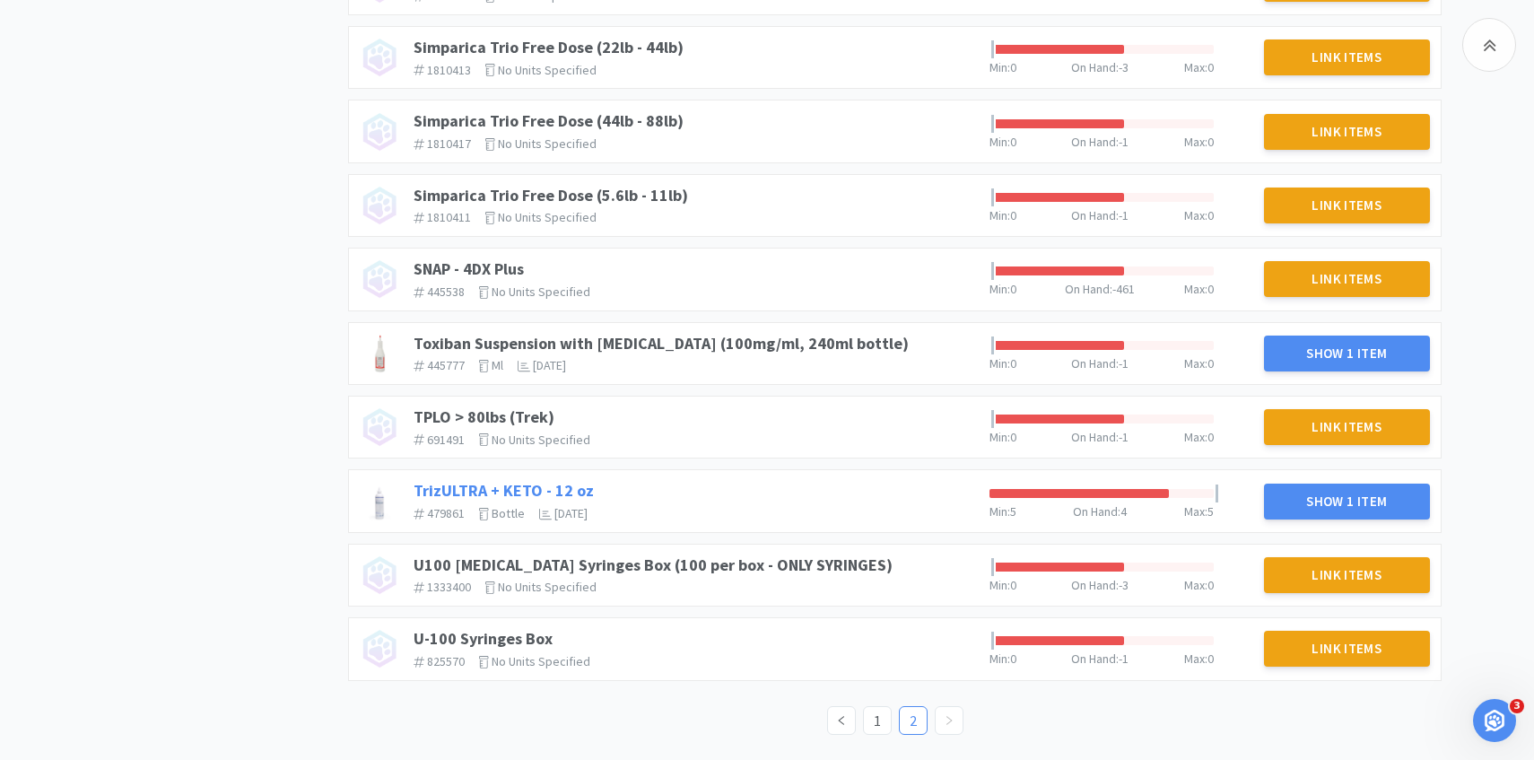
click at [563, 493] on link "TrizULTRA + KETO - 12 oz" at bounding box center [504, 490] width 180 height 21
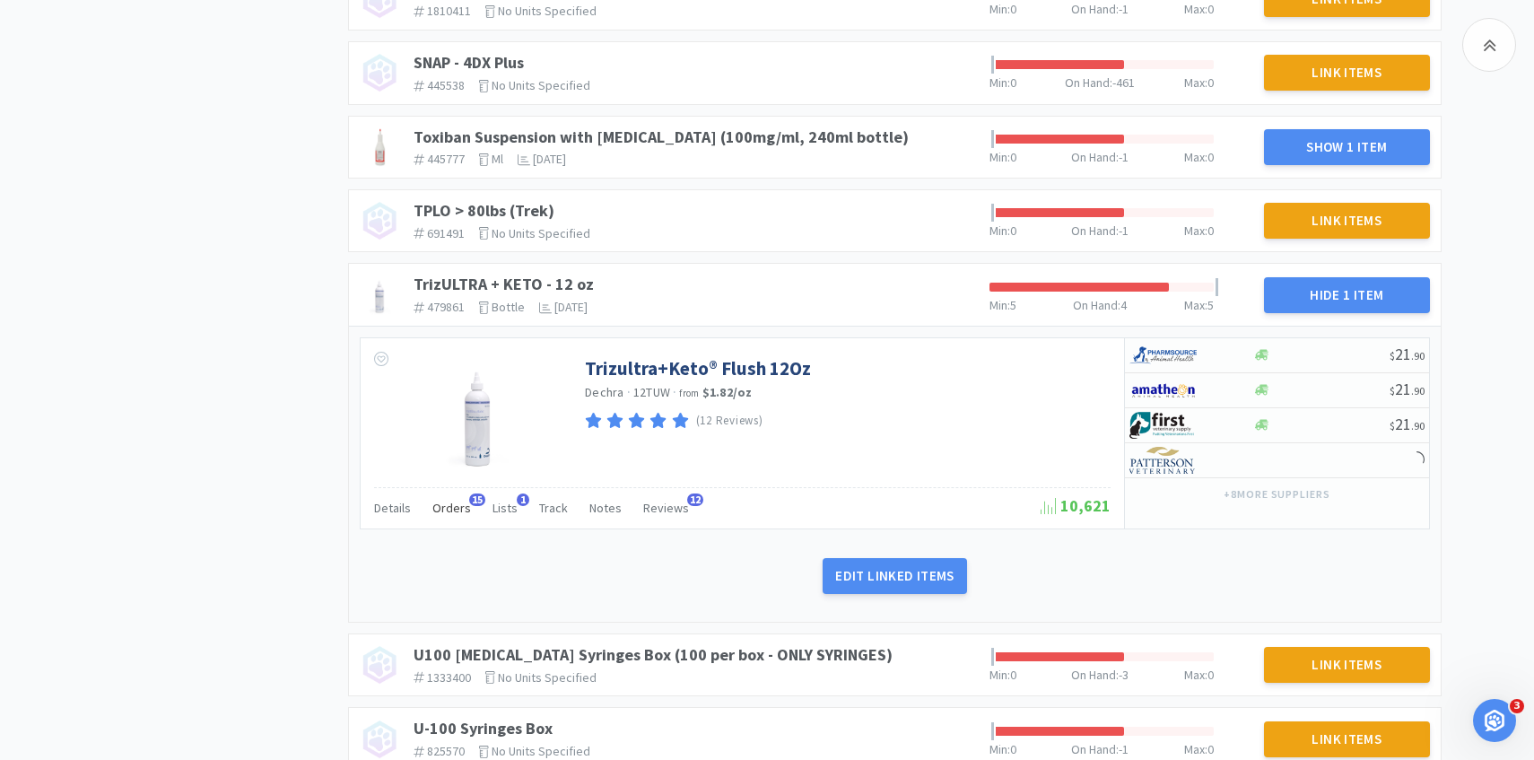
click at [452, 516] on span "Orders" at bounding box center [451, 508] width 39 height 16
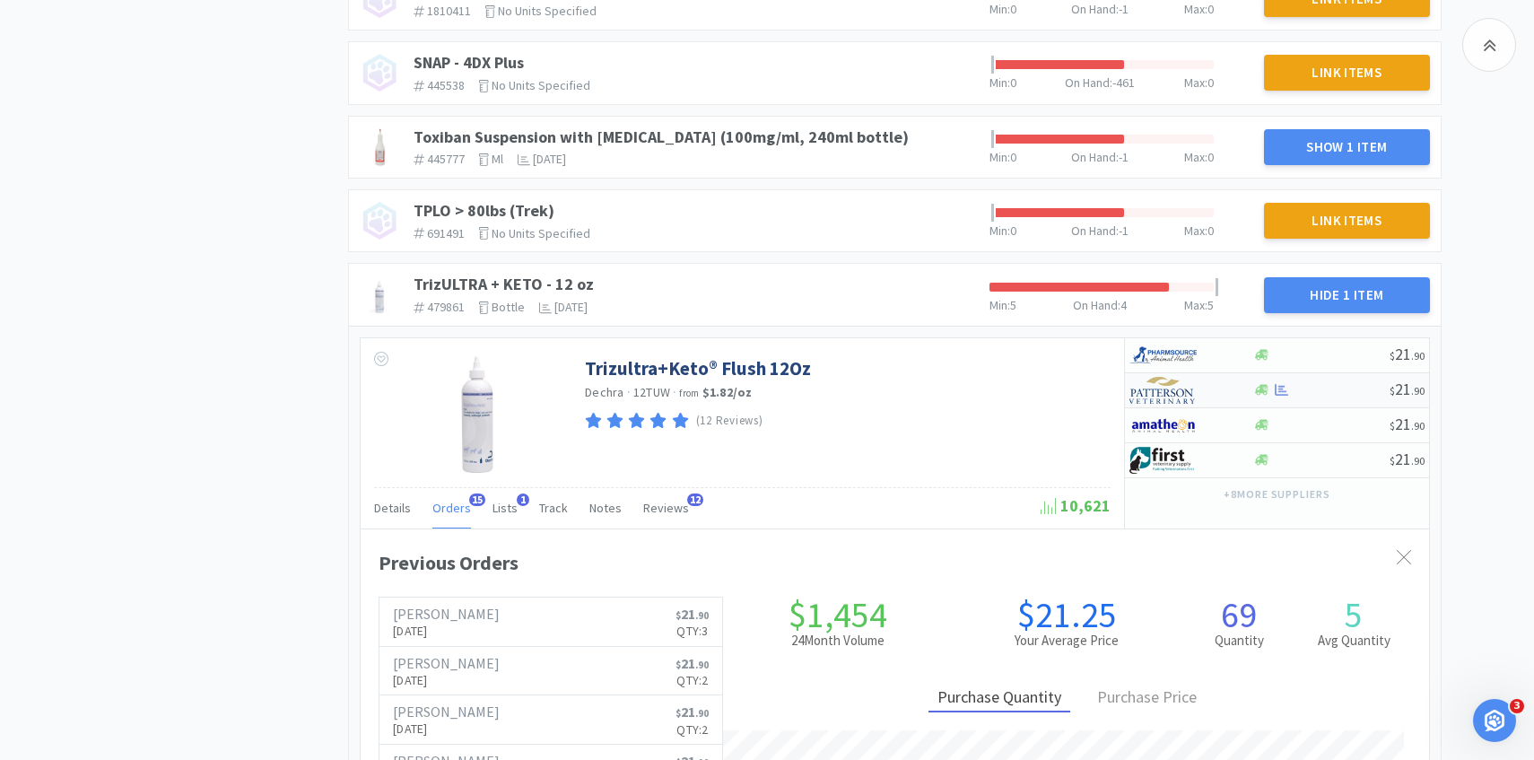
click at [1169, 404] on img at bounding box center [1163, 390] width 67 height 27
select select "1"
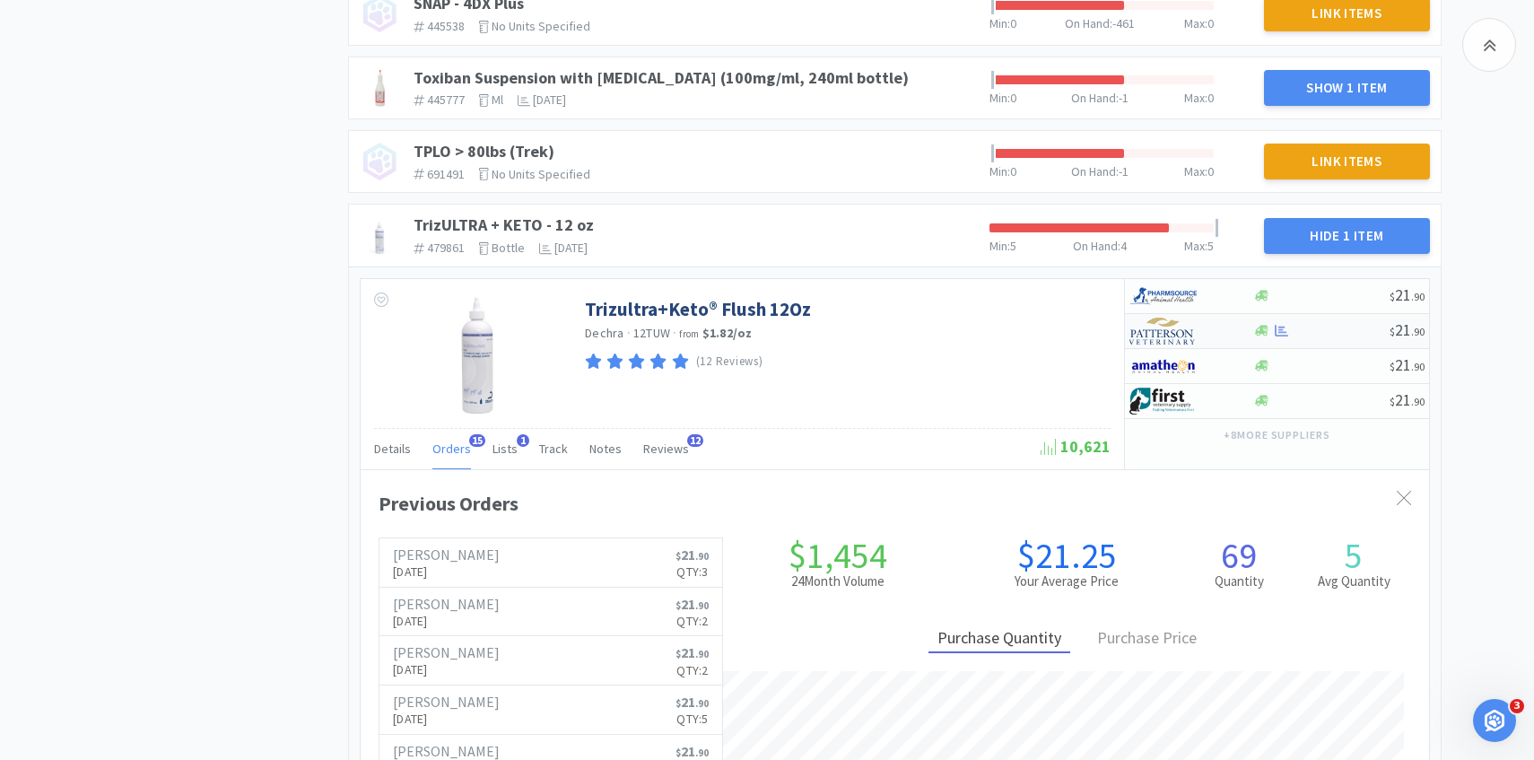
click at [1164, 345] on img at bounding box center [1163, 331] width 67 height 27
select select "1"
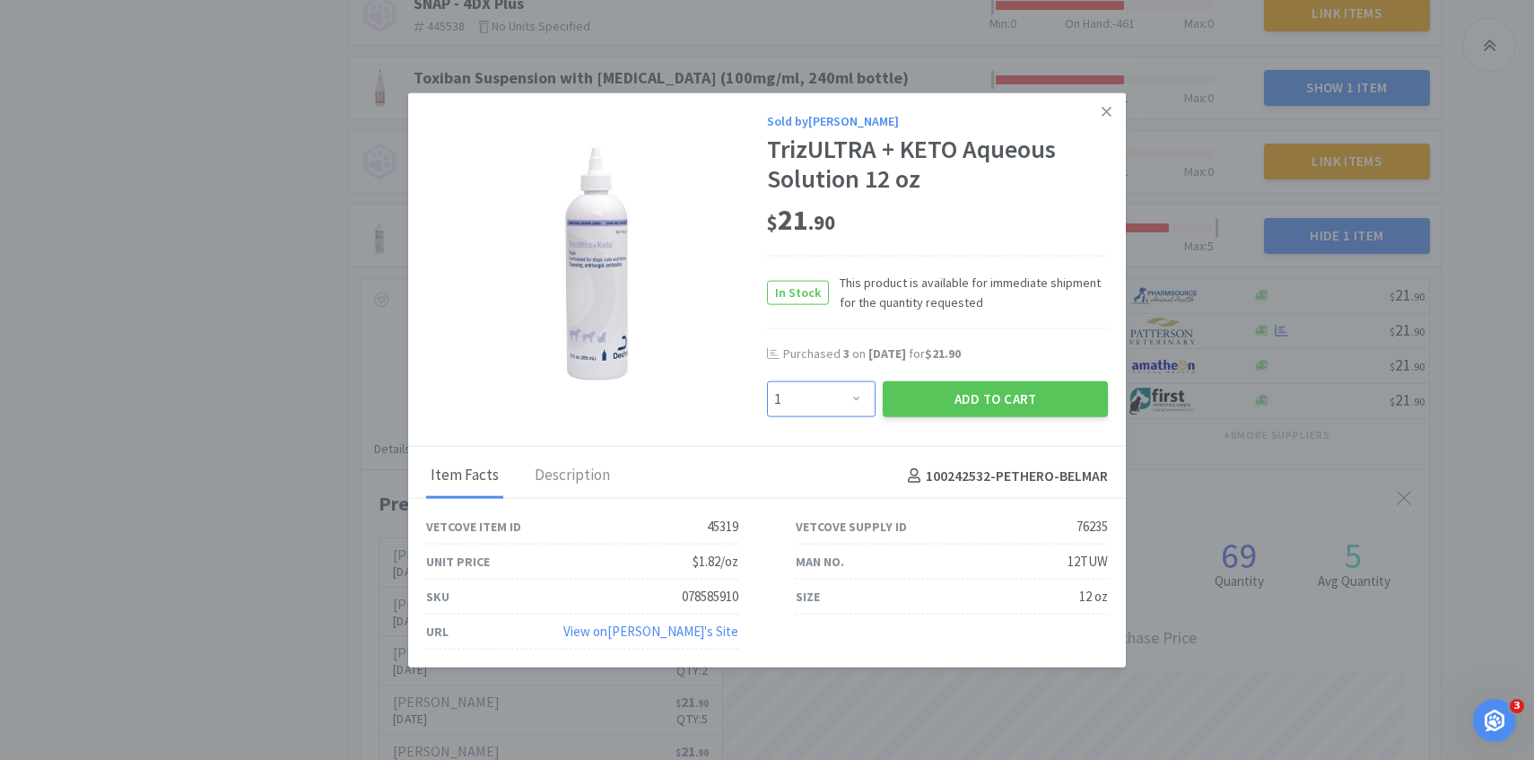
click at [842, 409] on select "Enter Quantity 1 2 3 4 5 6 7 8 9 10 11 12 13 14 15 16 17 18 19 20 Enter Quantity" at bounding box center [821, 399] width 109 height 36
click at [767, 381] on select "Enter Quantity 1 2 3 4 5 6 7 8 9 10 11 12 13 14 15 16 17 18 19 20 Enter Quantity" at bounding box center [821, 399] width 109 height 36
click at [955, 402] on button "Add to Cart" at bounding box center [995, 399] width 225 height 36
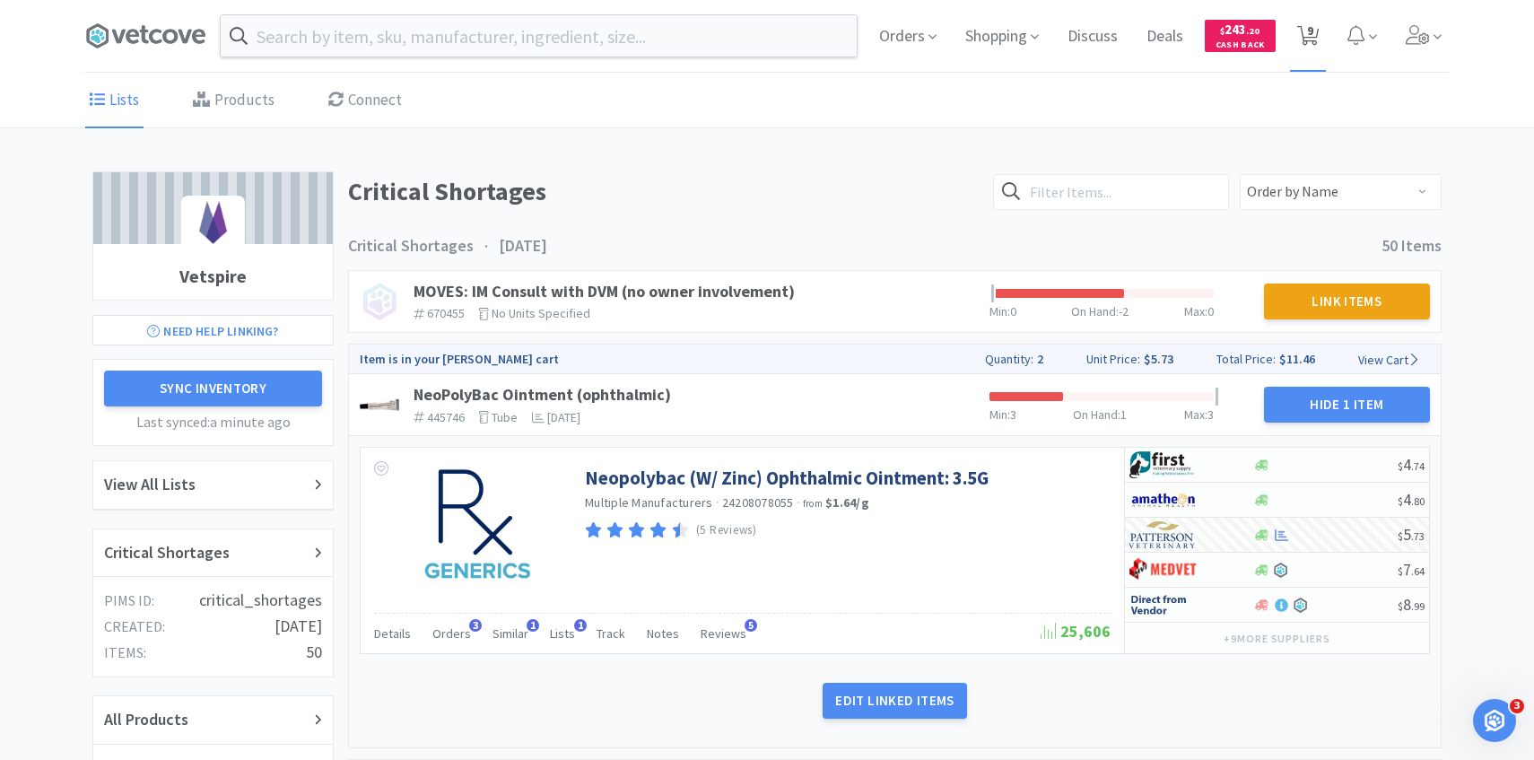
click at [1314, 29] on icon at bounding box center [1308, 36] width 22 height 20
select select "1"
select select "2"
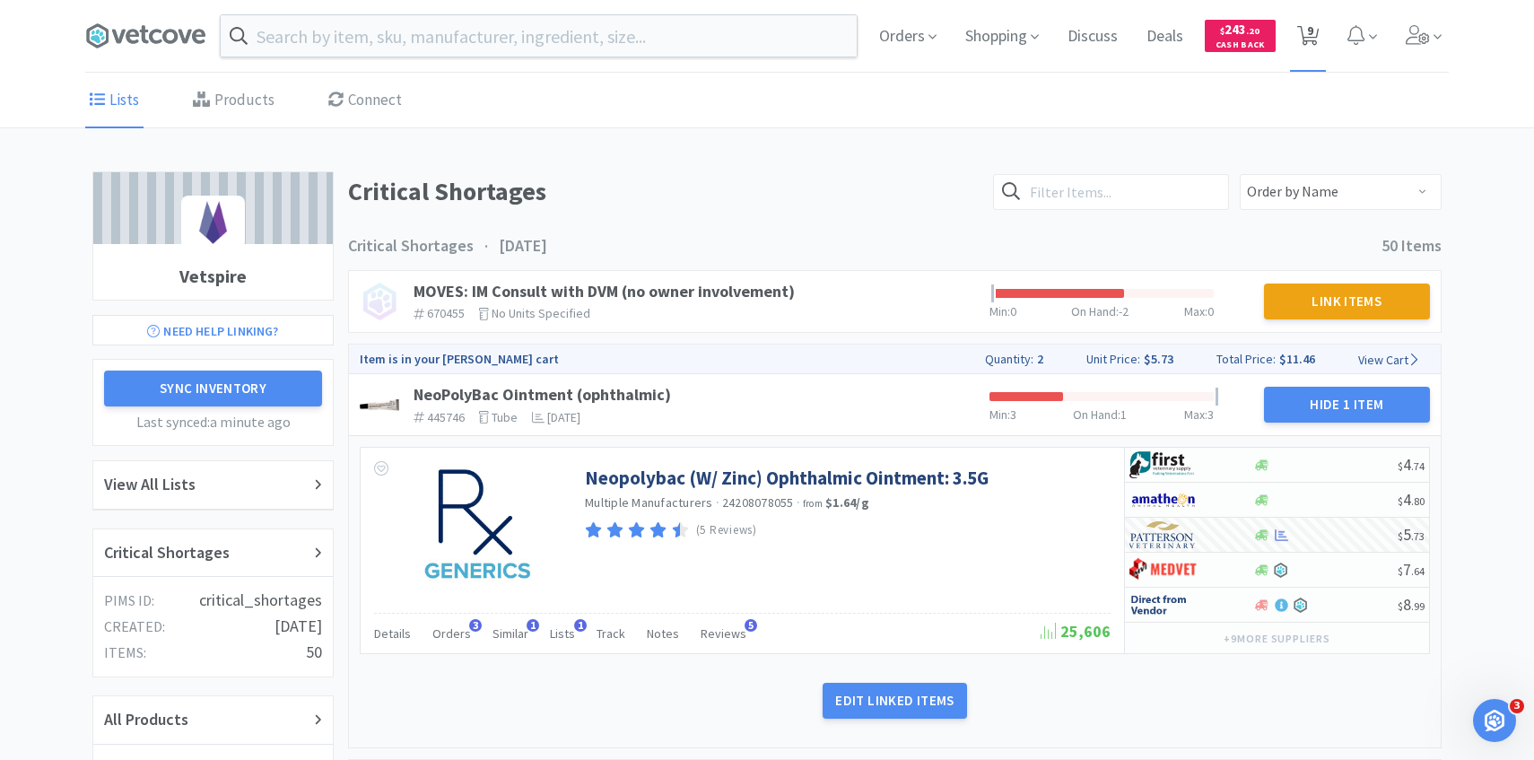
select select "1"
select select "3"
select select "1"
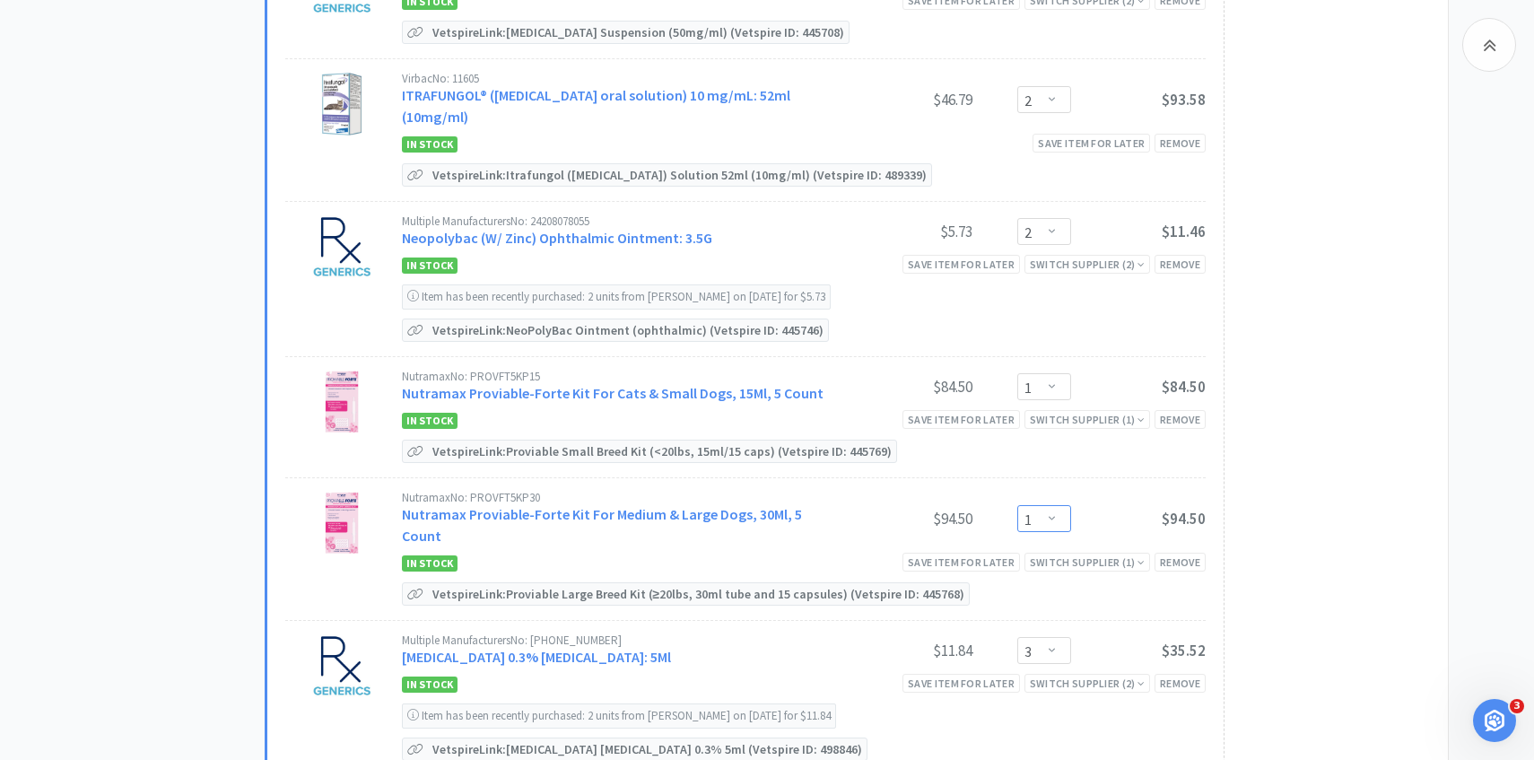
click at [1034, 505] on select "Enter Quantity 1 2 3 4 5 6 7 8 9 10 11 12 13 14 15 16 17 18 19 20 Enter Quantity" at bounding box center [1044, 518] width 54 height 27
click at [1017, 505] on select "Enter Quantity 1 2 3 4 5 6 7 8 9 10 11 12 13 14 15 16 17 18 19 20 Enter Quantity" at bounding box center [1044, 518] width 54 height 27
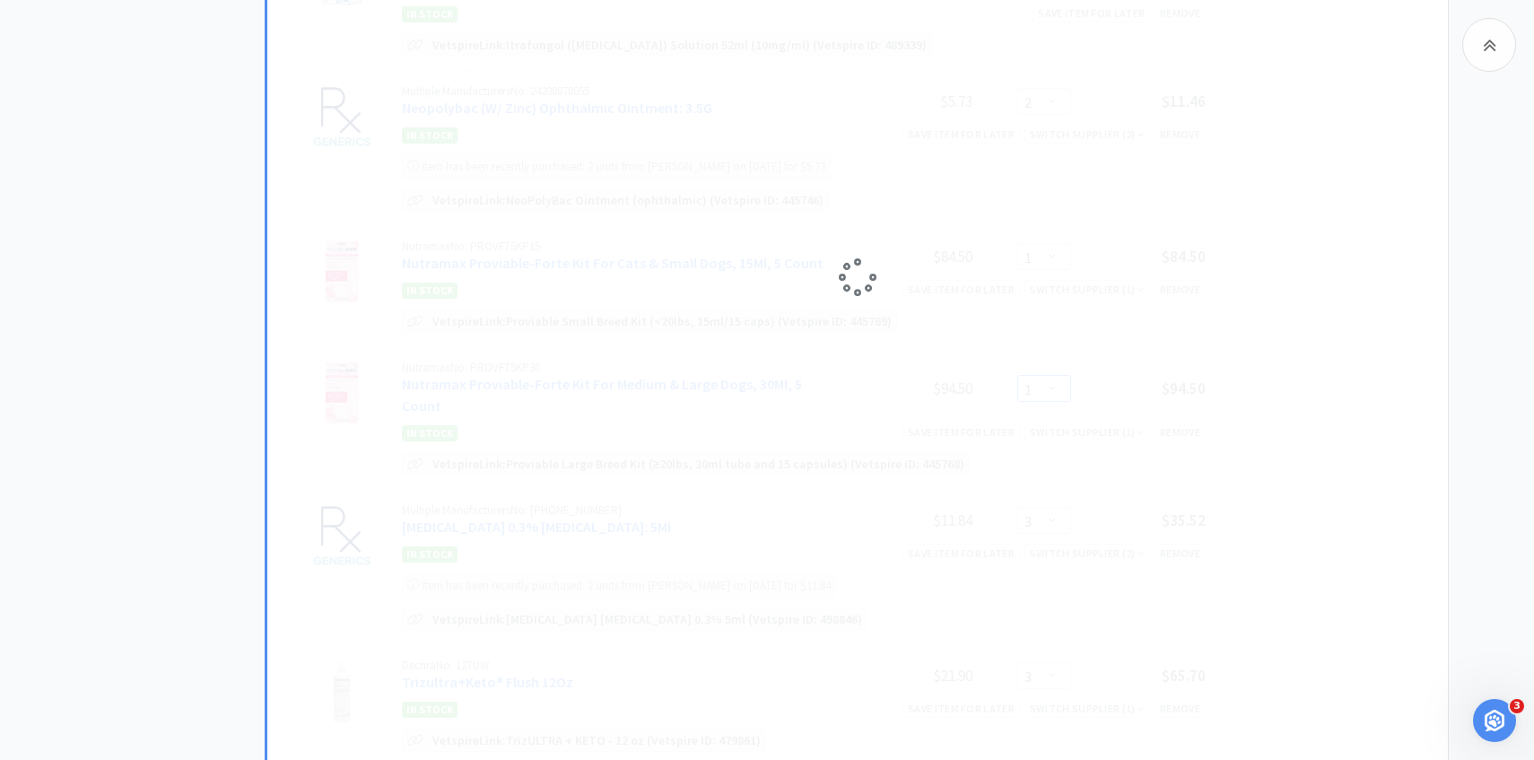
select select "2"
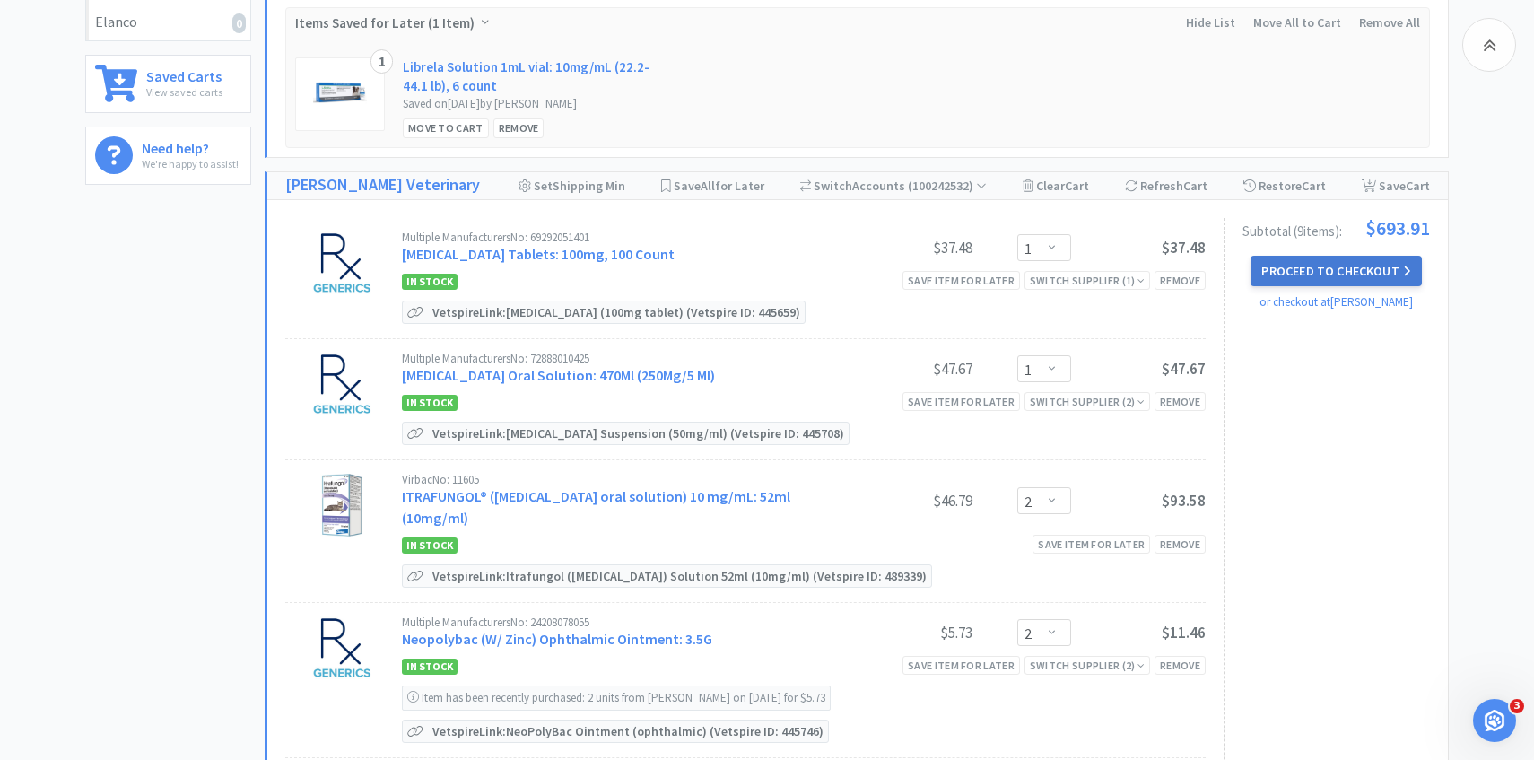
click at [1297, 268] on button "Proceed to Checkout" at bounding box center [1336, 271] width 170 height 31
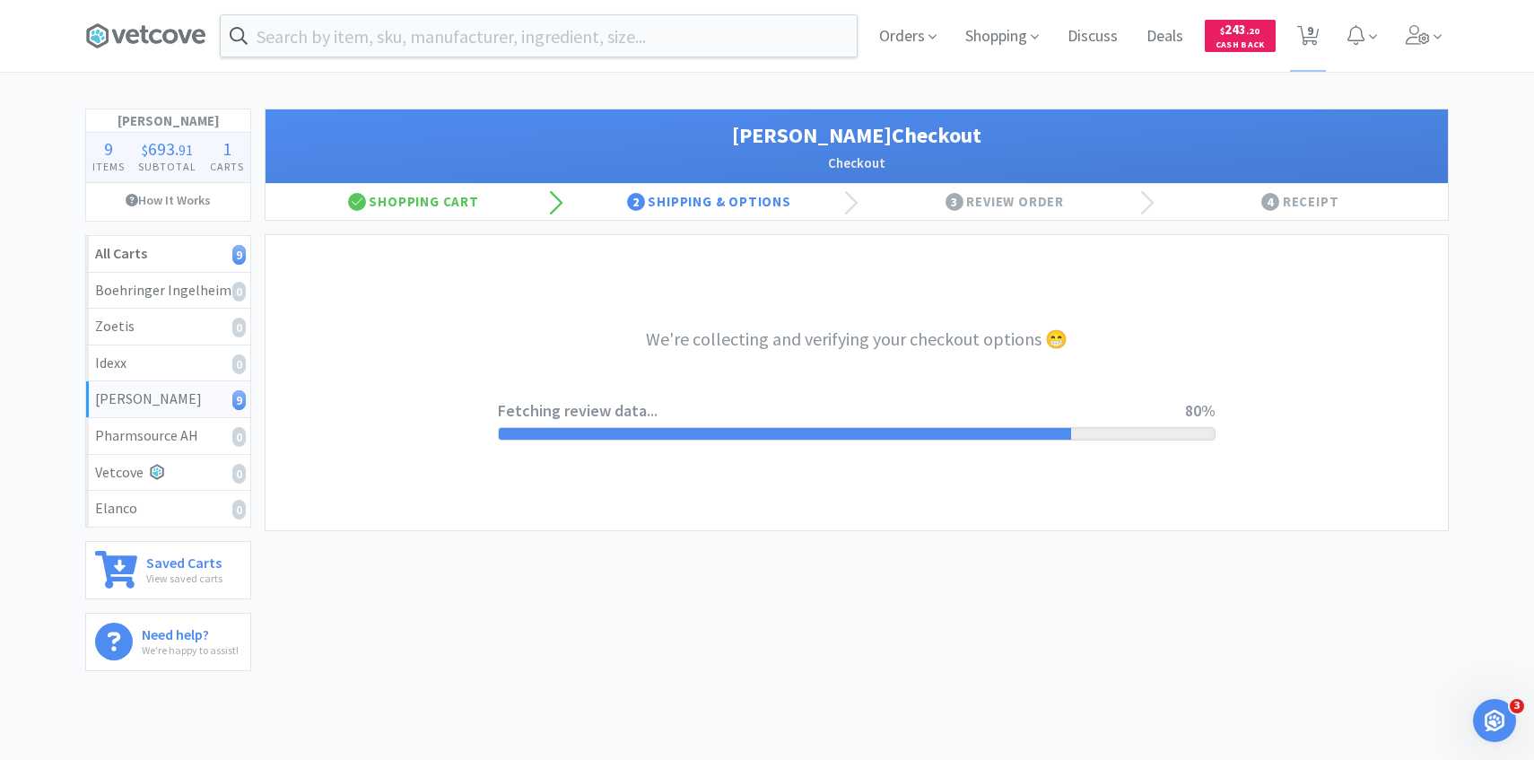
select select "1"
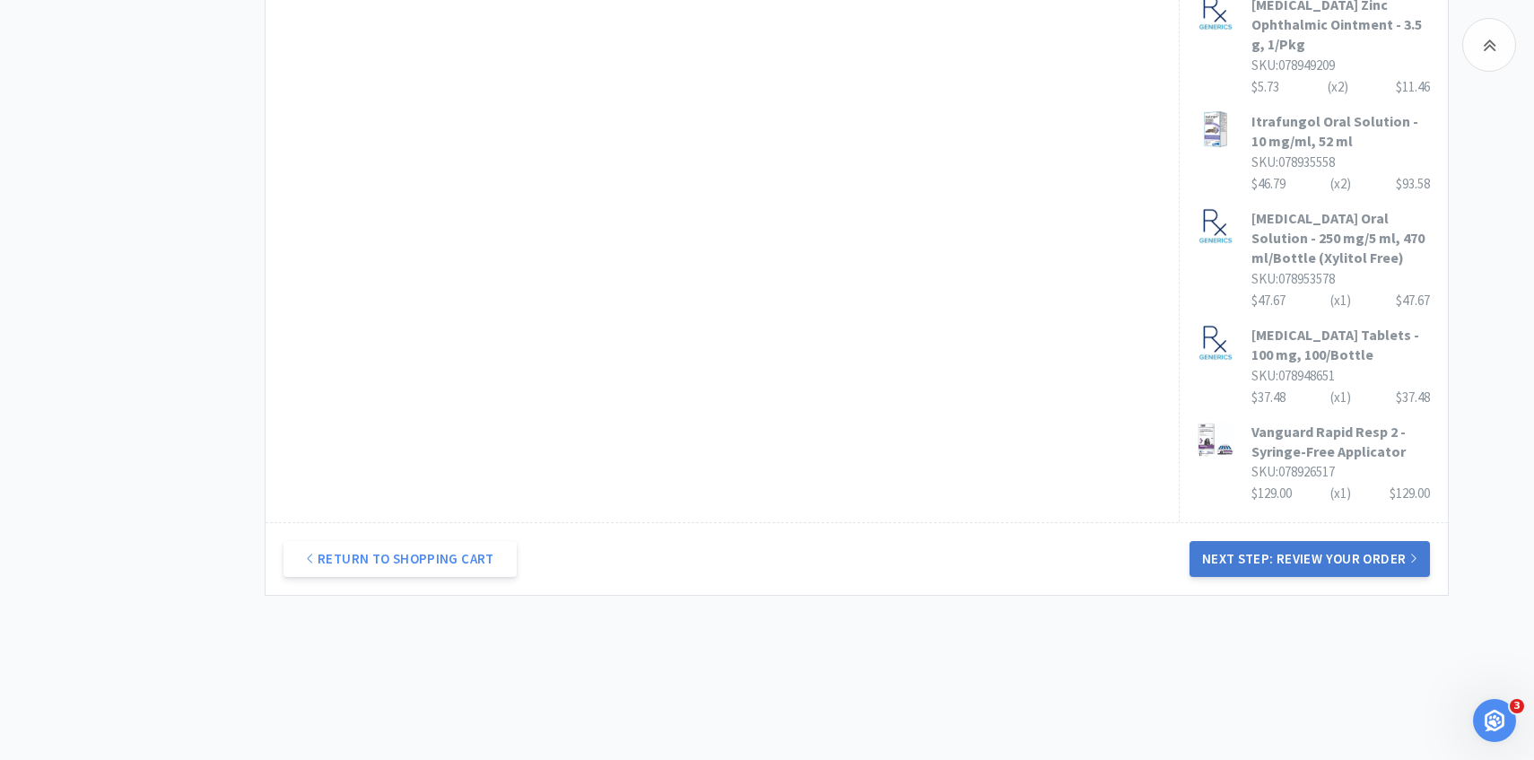
click at [1269, 541] on button "Next Step: Review Your Order" at bounding box center [1310, 559] width 240 height 36
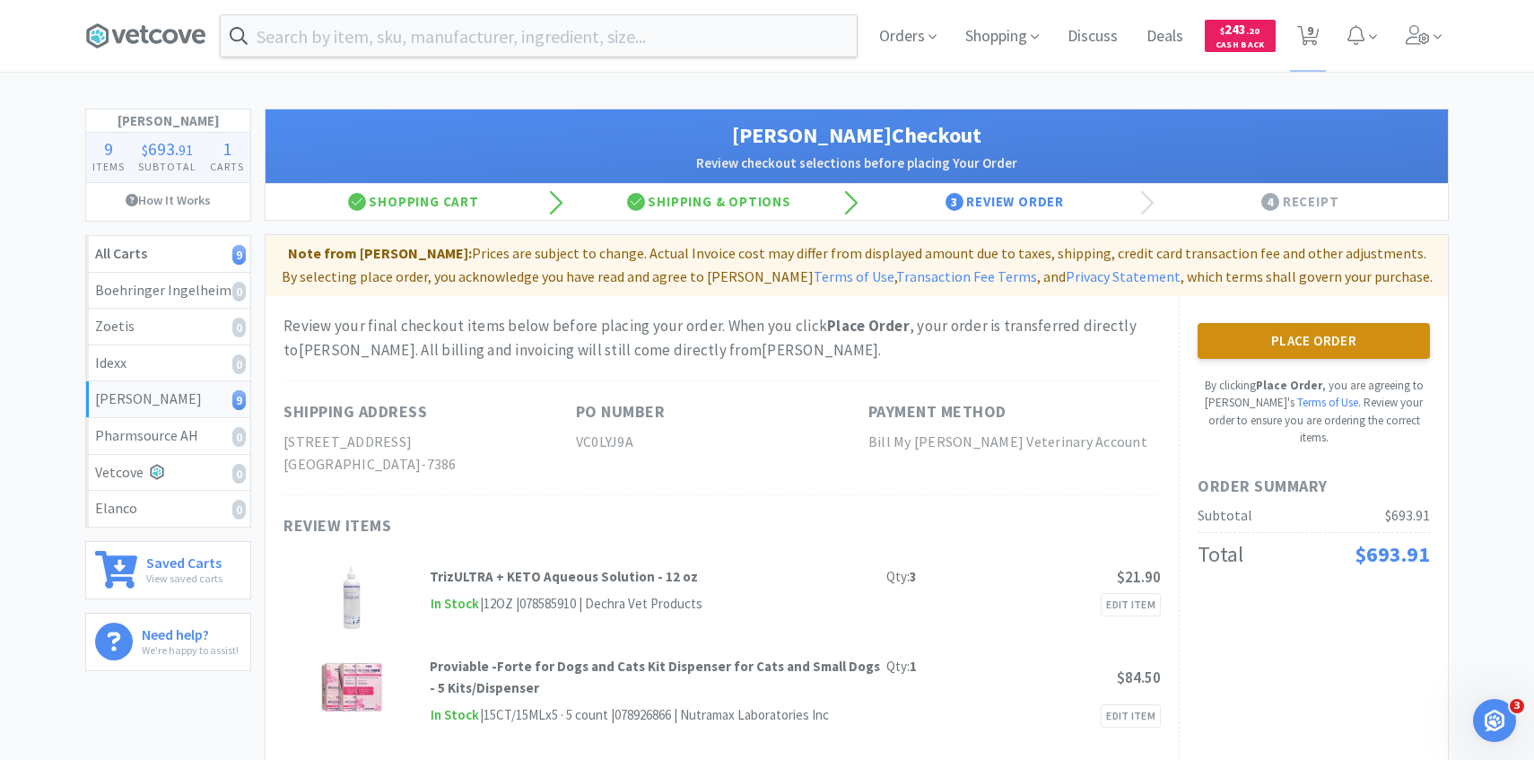
click at [1250, 331] on button "Place Order" at bounding box center [1314, 341] width 232 height 36
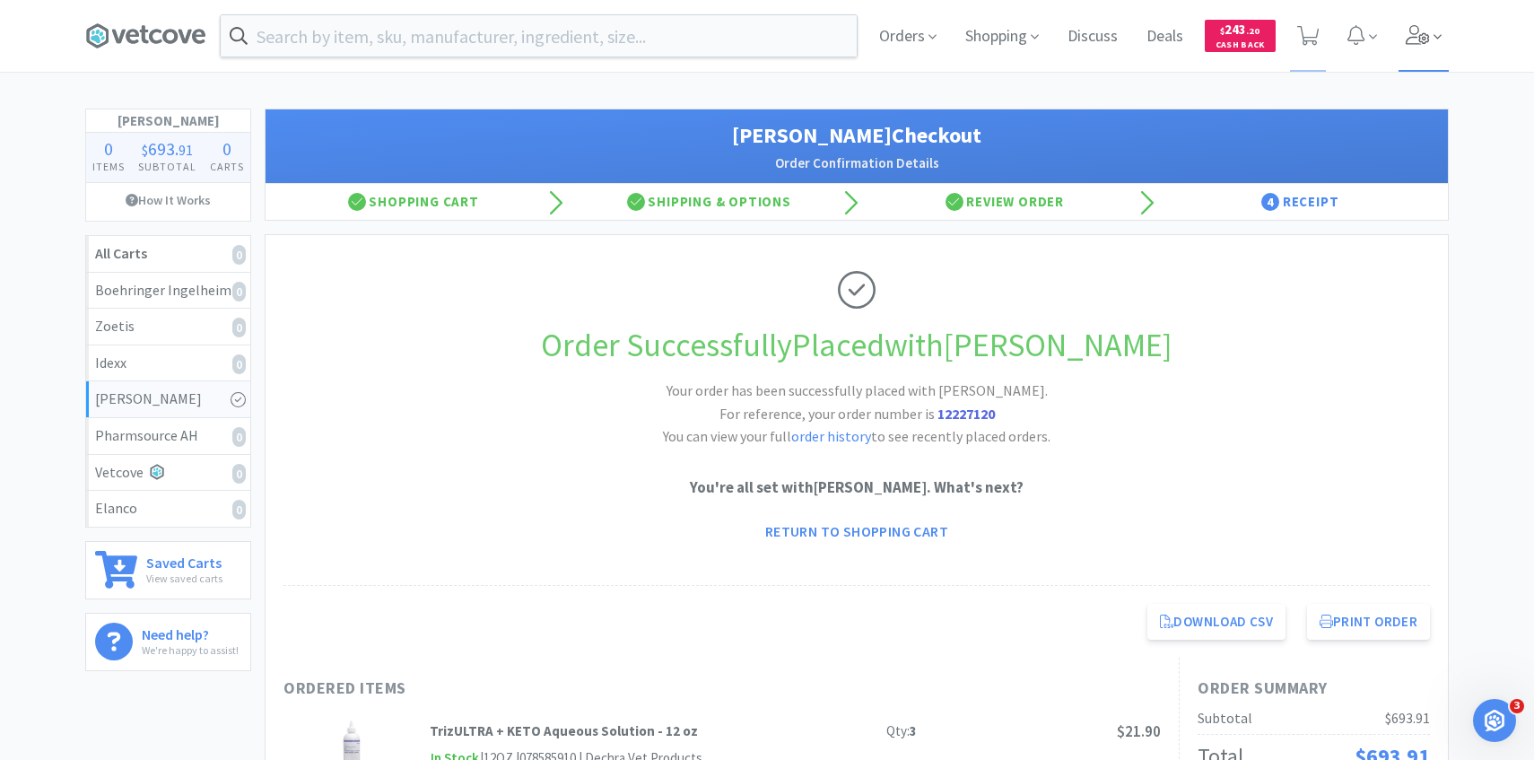
click at [1421, 43] on icon at bounding box center [1418, 35] width 25 height 20
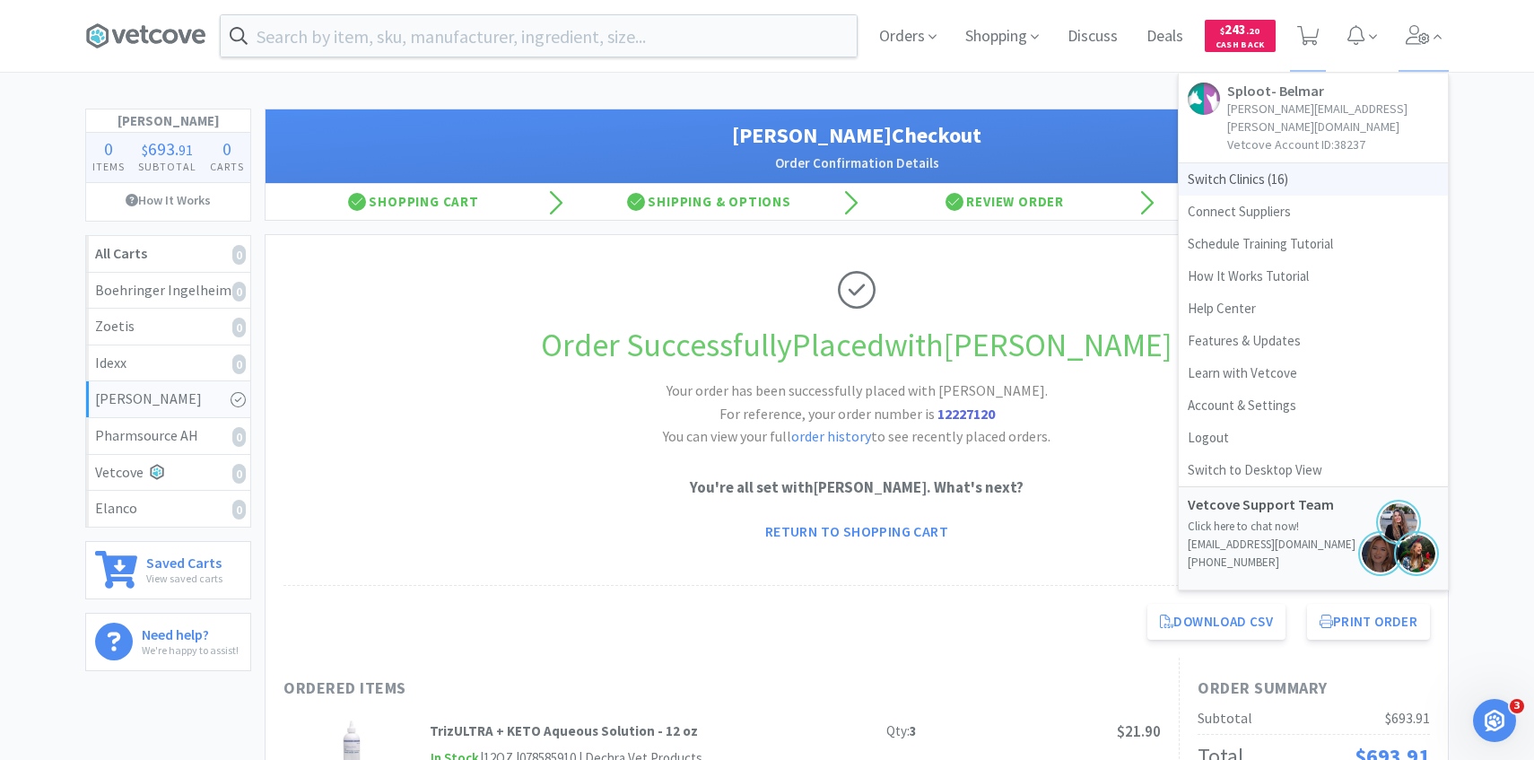
click at [1287, 168] on span "Switch Clinics ( 16 )" at bounding box center [1313, 179] width 269 height 32
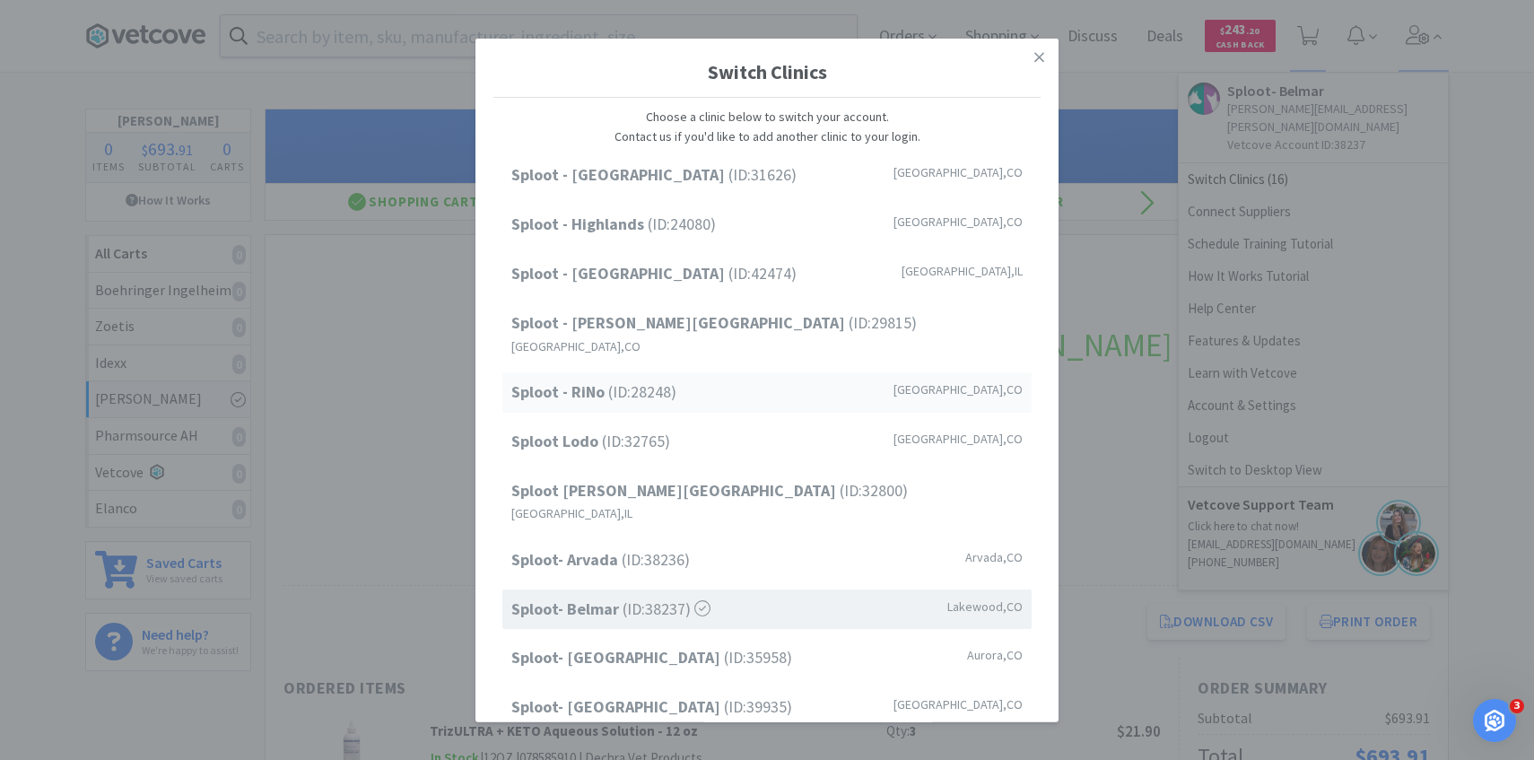
click at [634, 380] on span "Sploot - RiNo (ID: 28248 )" at bounding box center [593, 393] width 165 height 26
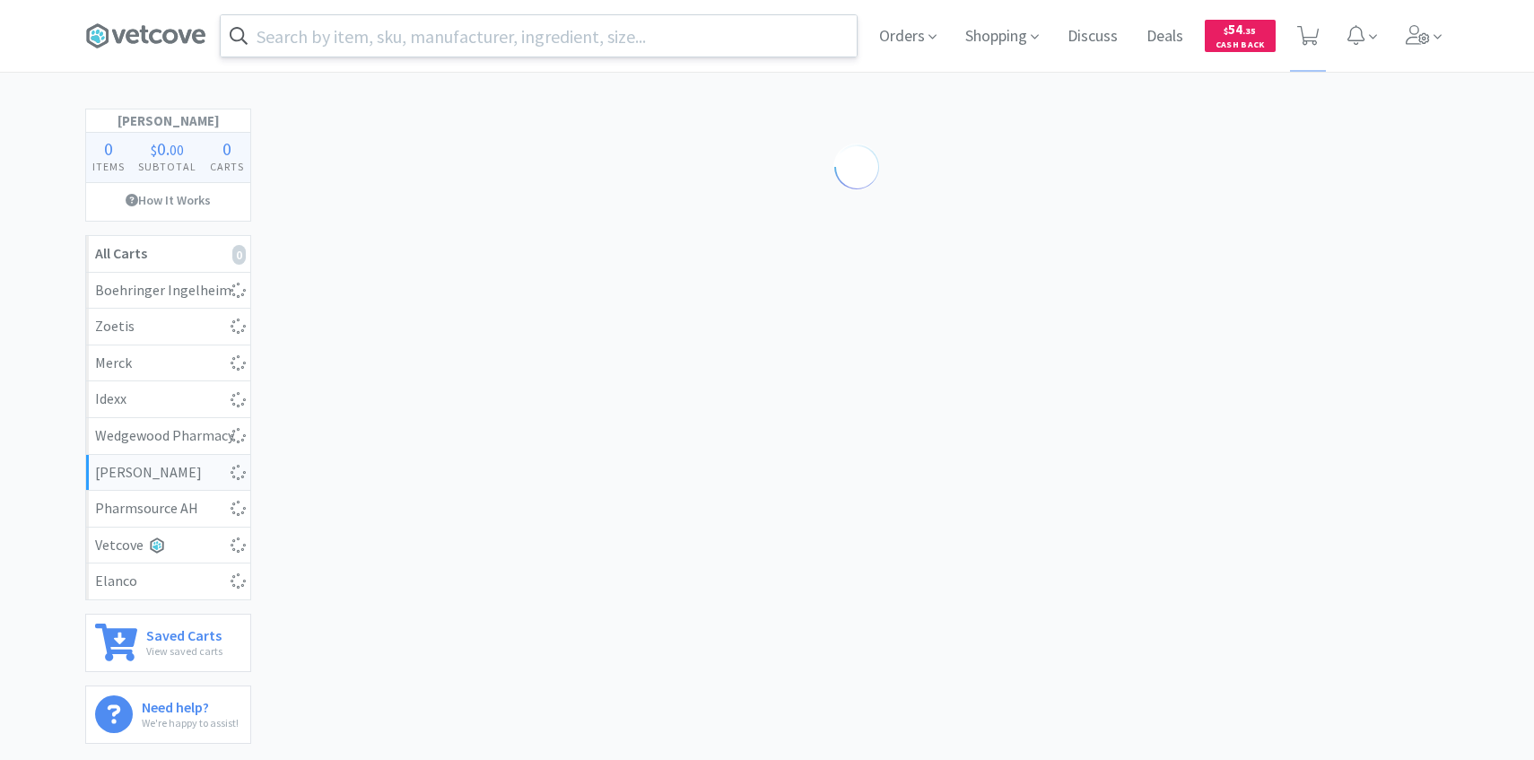
click at [563, 31] on input "text" at bounding box center [539, 35] width 636 height 41
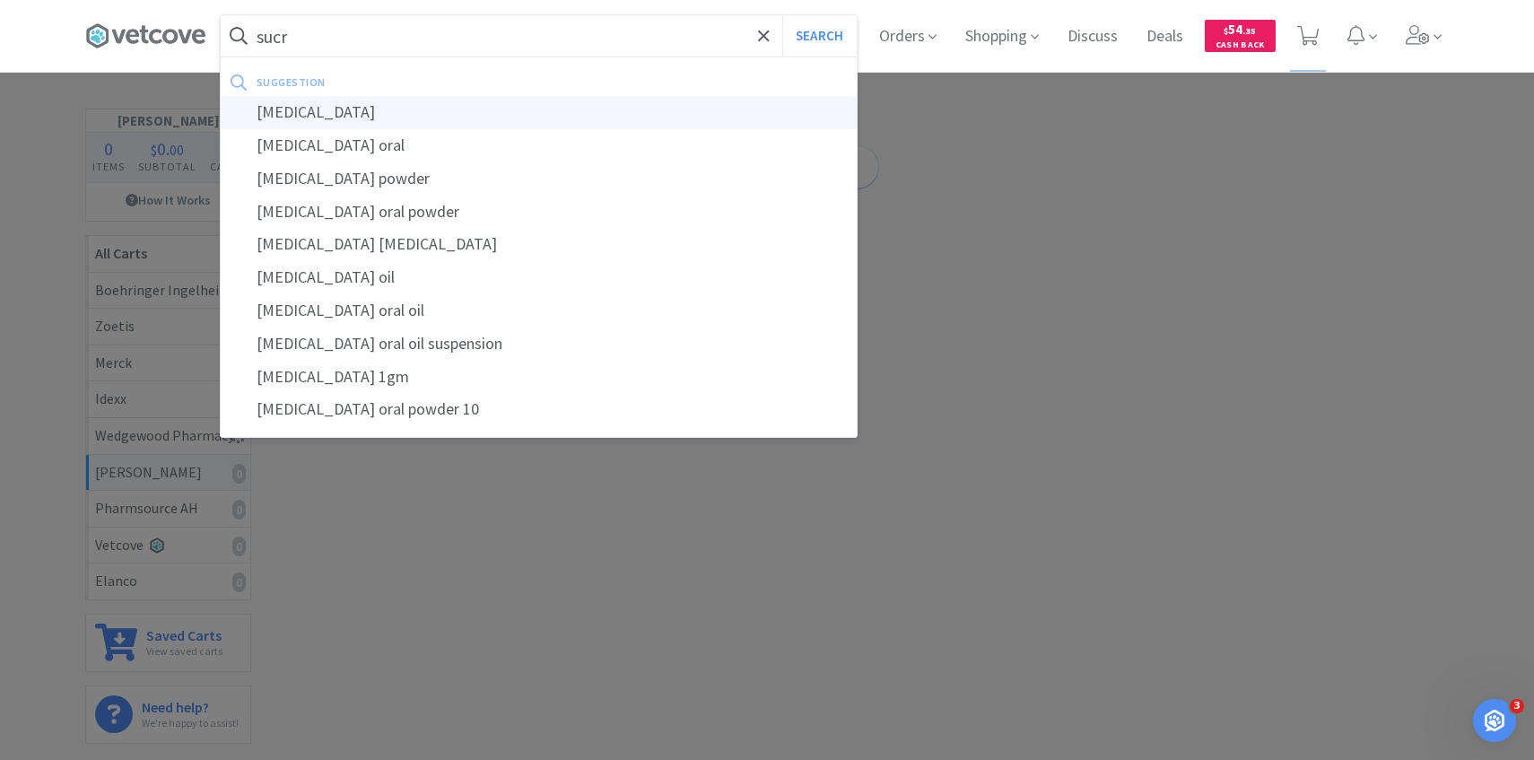
click at [550, 100] on div "[MEDICAL_DATA]" at bounding box center [539, 112] width 636 height 33
type input "[MEDICAL_DATA]"
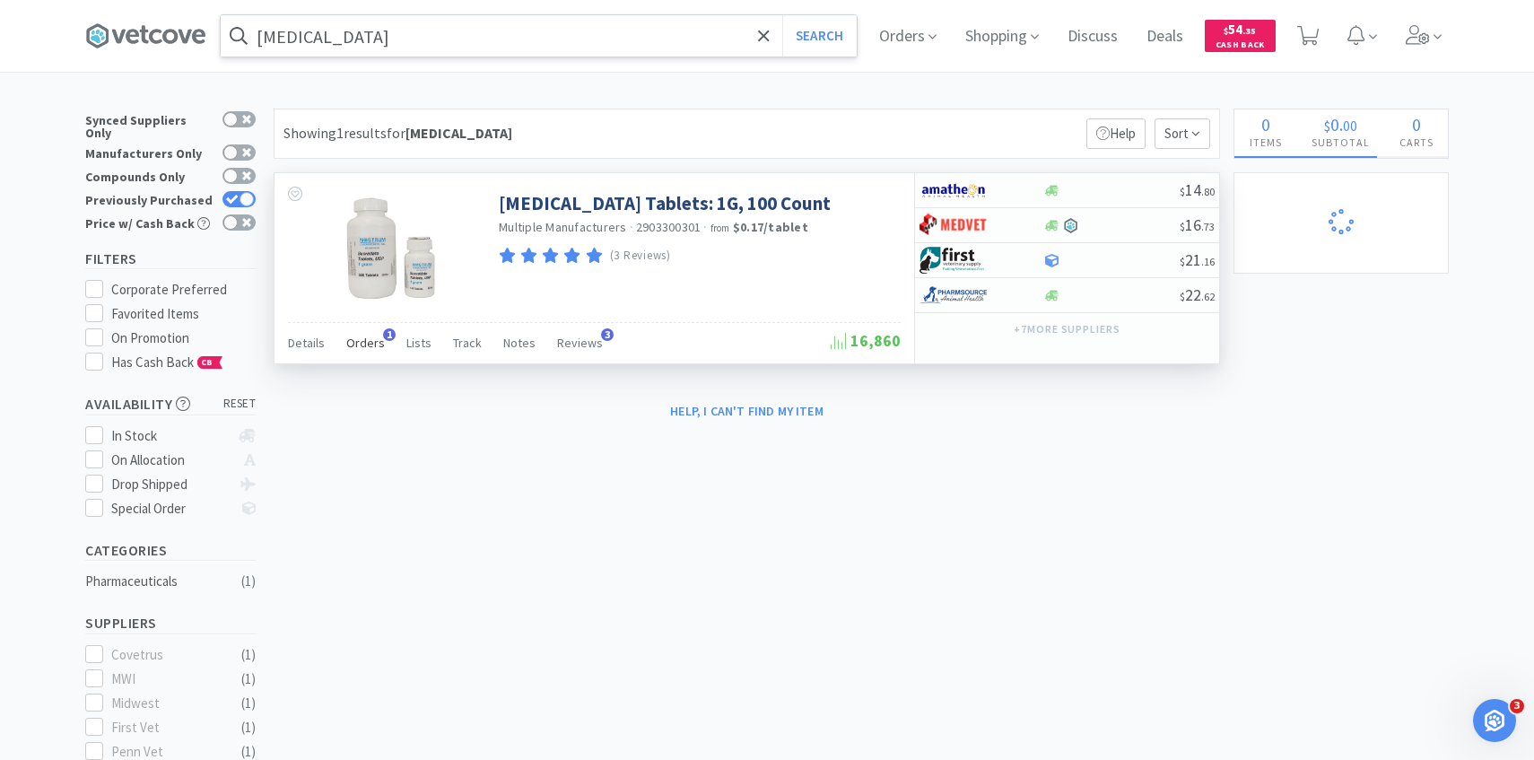
click at [366, 362] on div "Orders 1" at bounding box center [365, 345] width 39 height 34
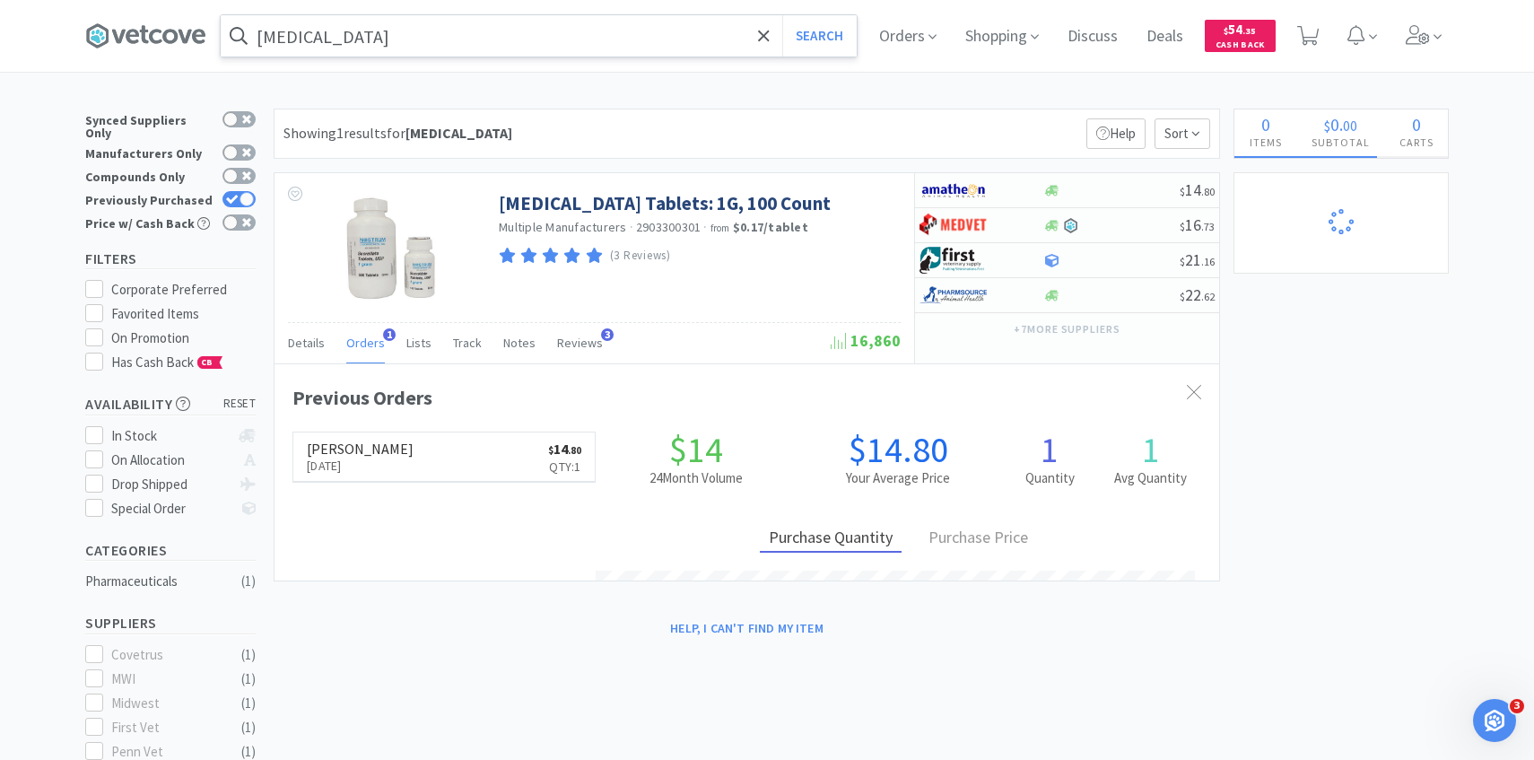
scroll to position [465, 945]
click at [1010, 226] on div at bounding box center [969, 225] width 99 height 31
select select "1"
